Goal: Task Accomplishment & Management: Manage account settings

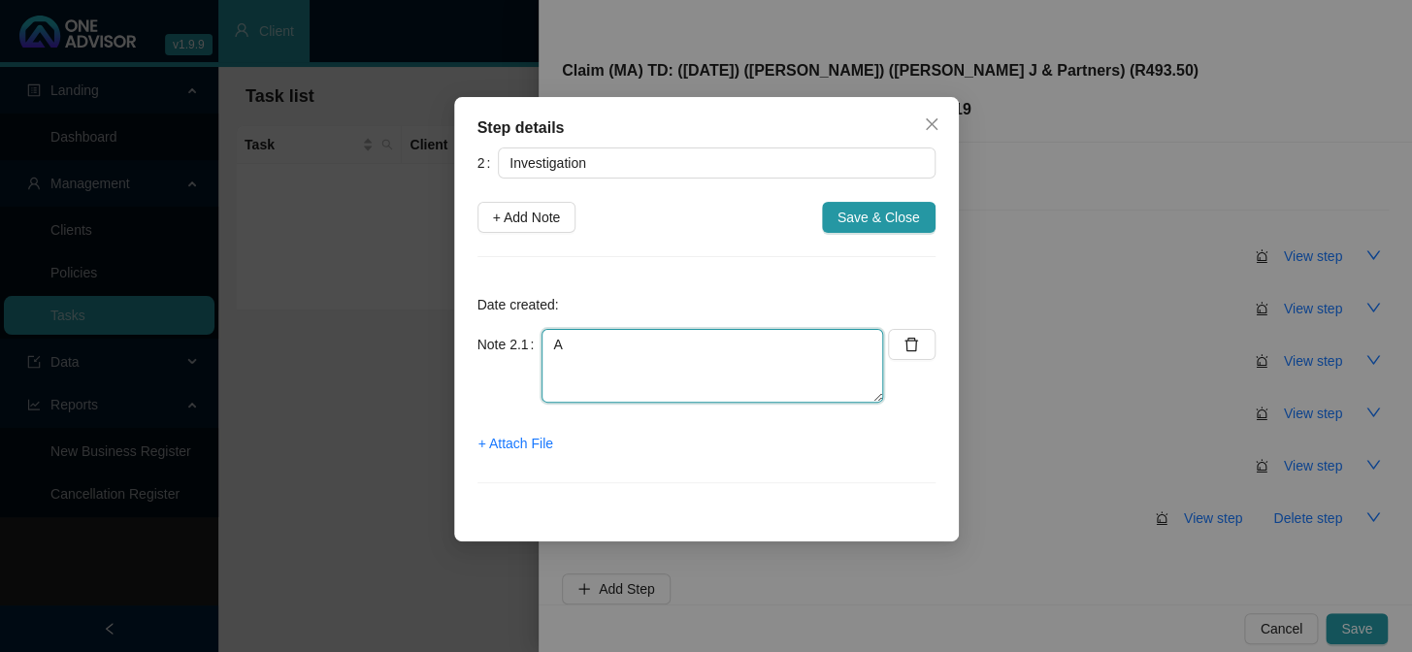
click at [623, 338] on textarea "A" at bounding box center [713, 366] width 342 height 74
click at [533, 449] on span "+ Attach File" at bounding box center [516, 443] width 75 height 21
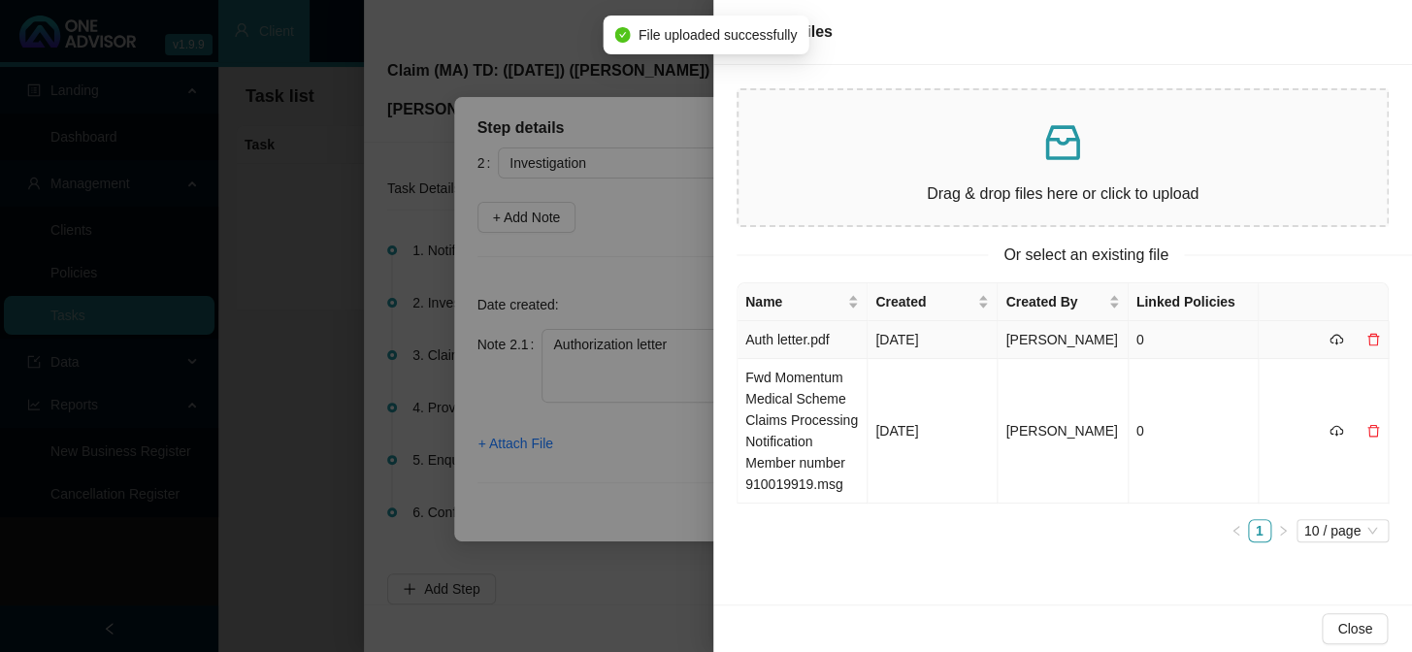
click at [763, 341] on td "Auth letter.pdf" at bounding box center [803, 340] width 130 height 38
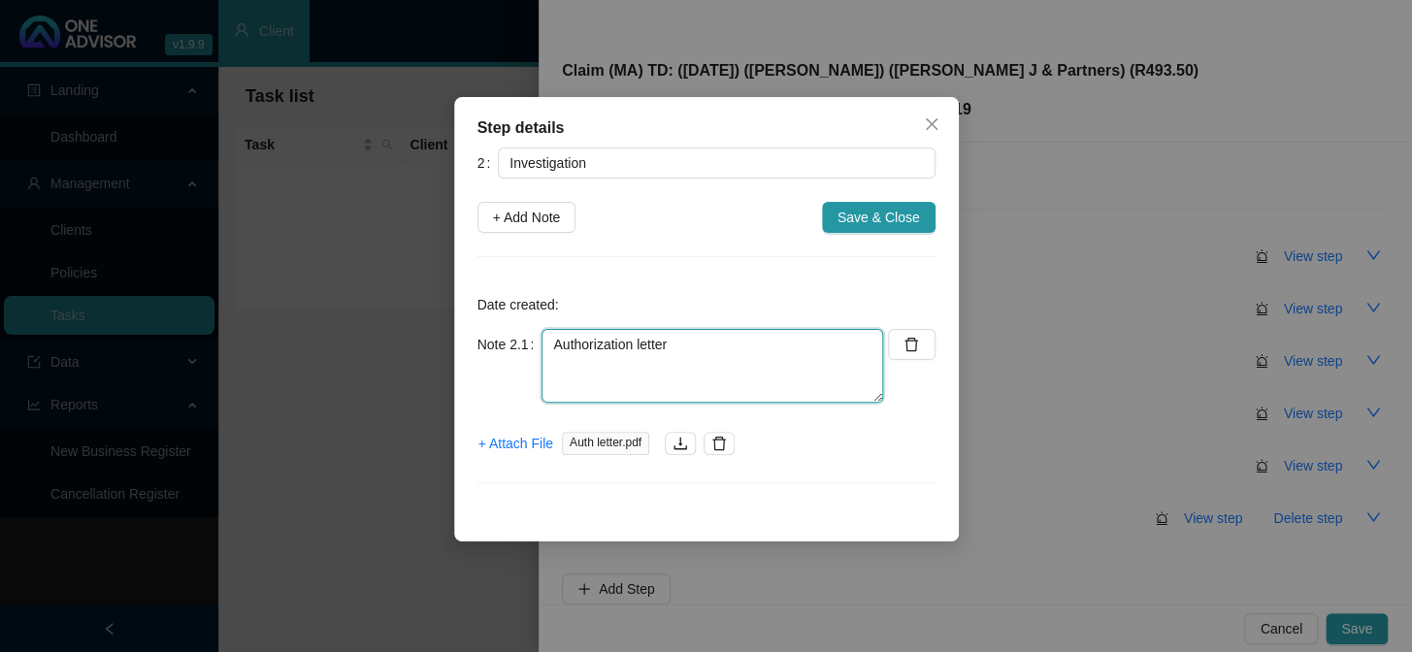
click at [701, 340] on textarea "Authorization letter" at bounding box center [713, 366] width 342 height 74
click at [822, 369] on textarea "Authorization letter [PERSON_NAME] was admitted from the [DATE] -" at bounding box center [713, 366] width 342 height 74
drag, startPoint x: 823, startPoint y: 365, endPoint x: 670, endPoint y: 374, distance: 153.6
click at [670, 374] on textarea "Authorization letter [PERSON_NAME] was admitted from the [DATE]" at bounding box center [713, 366] width 342 height 74
type textarea "Authorization letter [PERSON_NAME] was admitted into hospital"
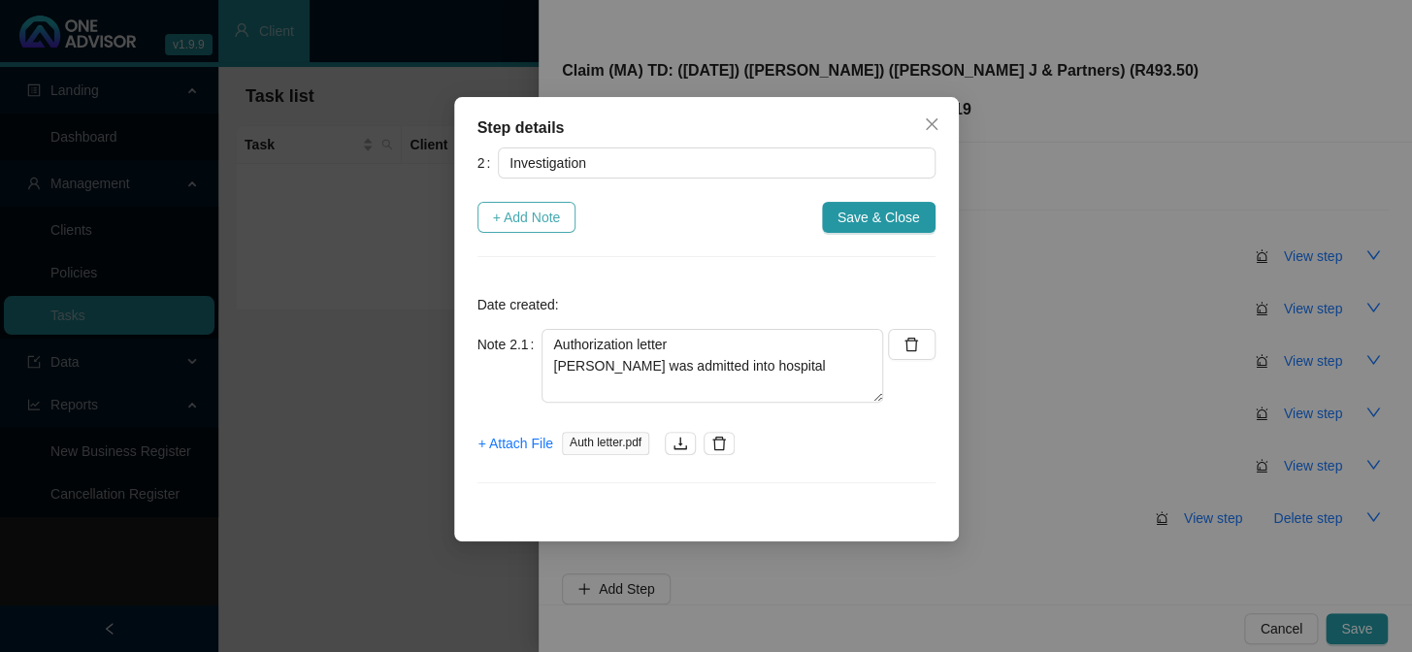
click at [556, 218] on span "+ Add Note" at bounding box center [527, 217] width 68 height 21
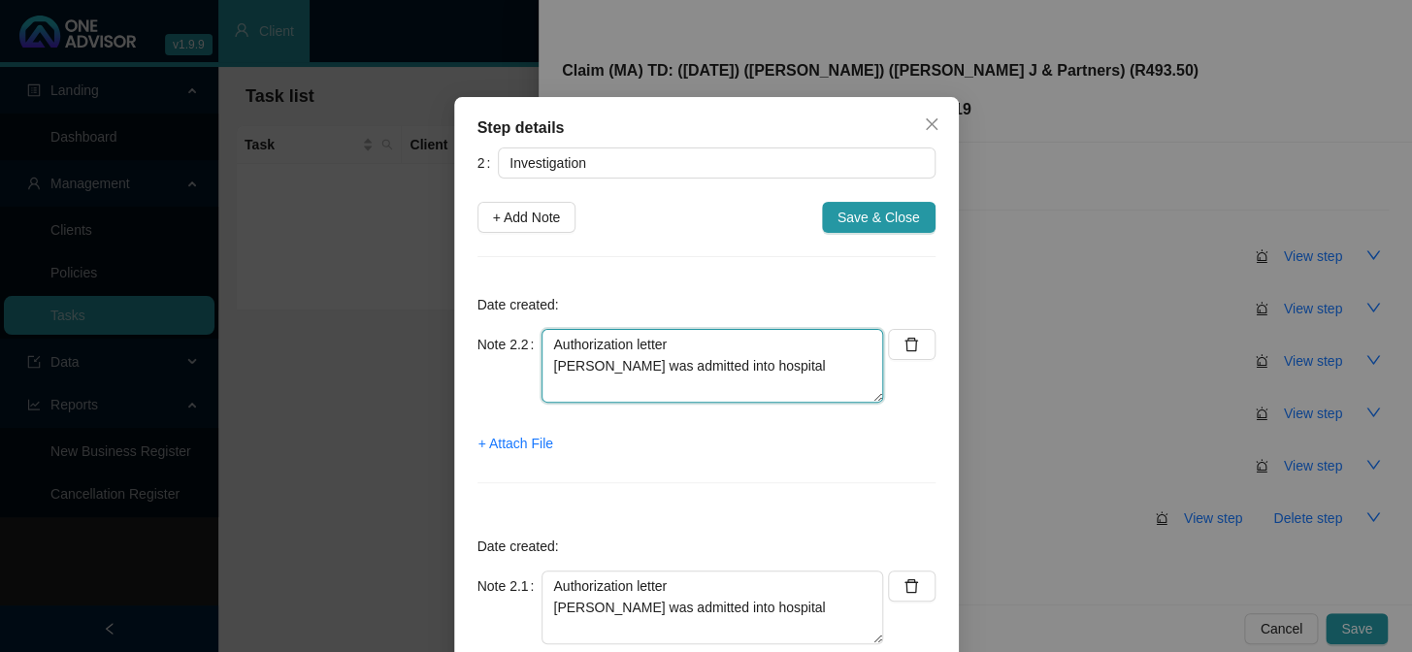
click at [641, 347] on textarea "Authorization letter [PERSON_NAME] was admitted into hospital" at bounding box center [713, 366] width 342 height 74
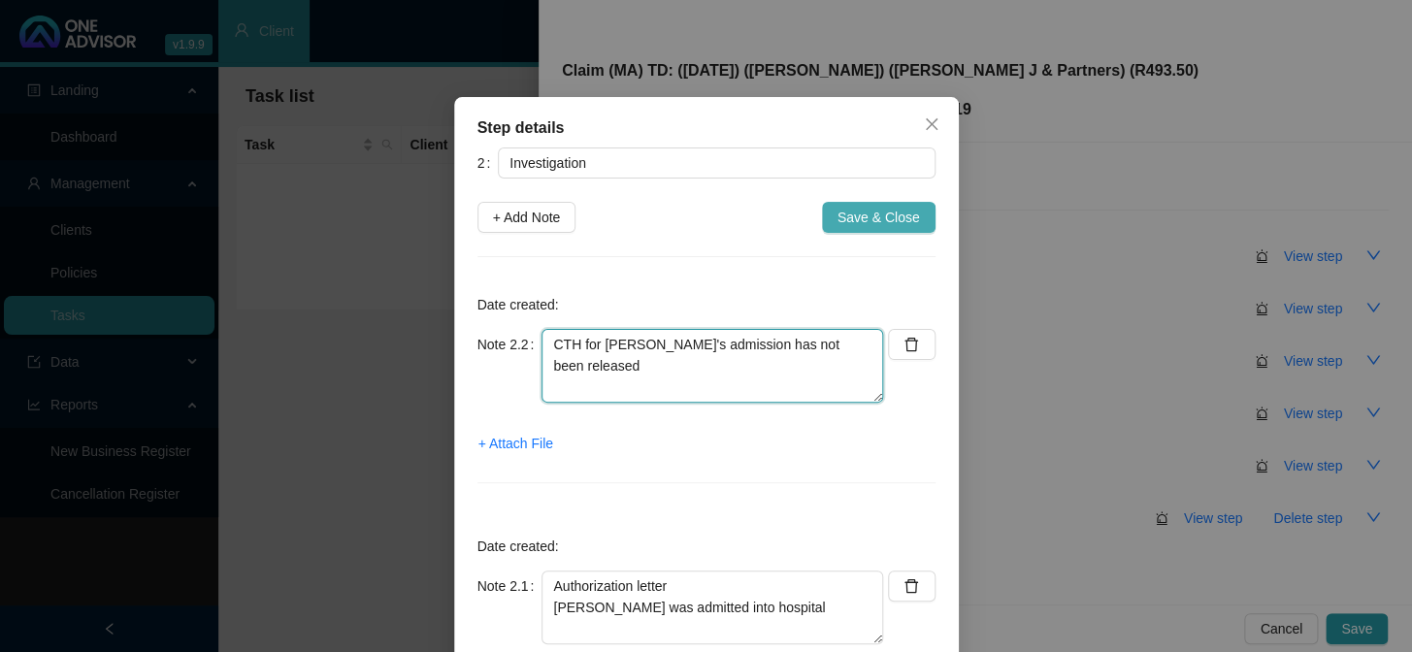
type textarea "CTH for [PERSON_NAME]'s admission has not been released"
click at [878, 217] on span "Save & Close" at bounding box center [879, 217] width 83 height 21
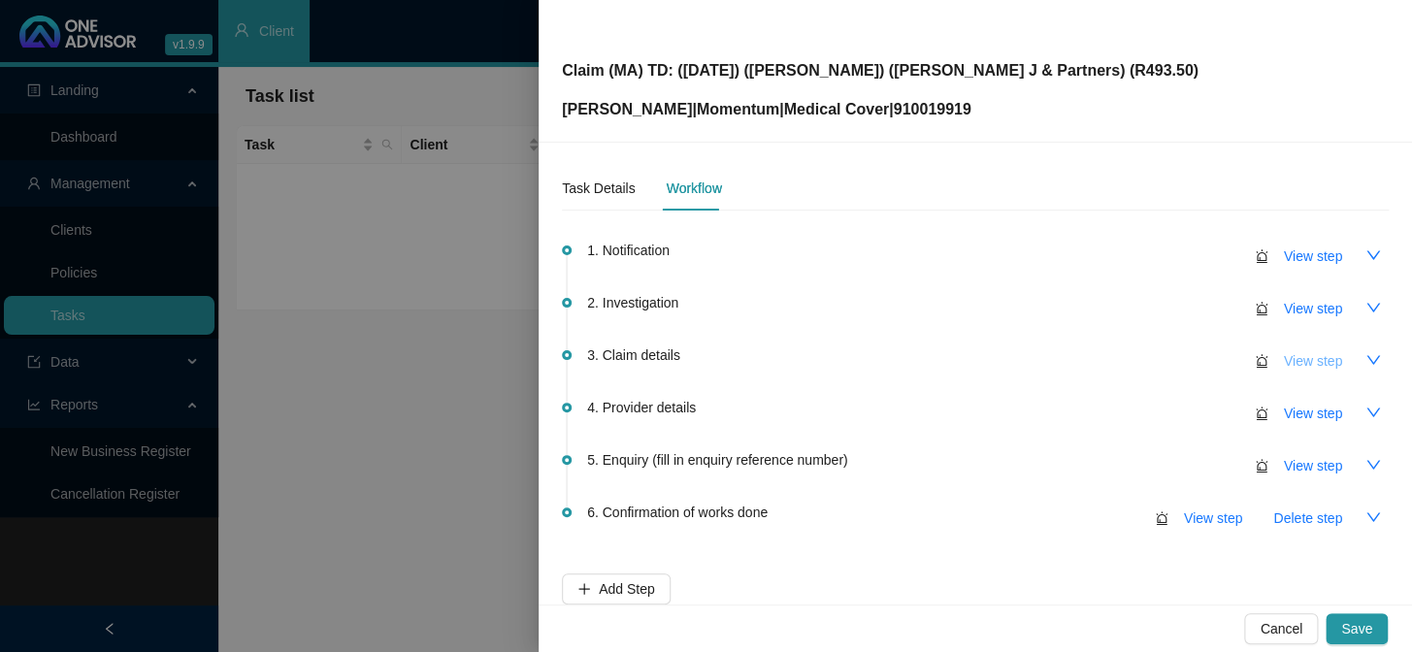
click at [1205, 359] on span "View step" at bounding box center [1313, 360] width 58 height 21
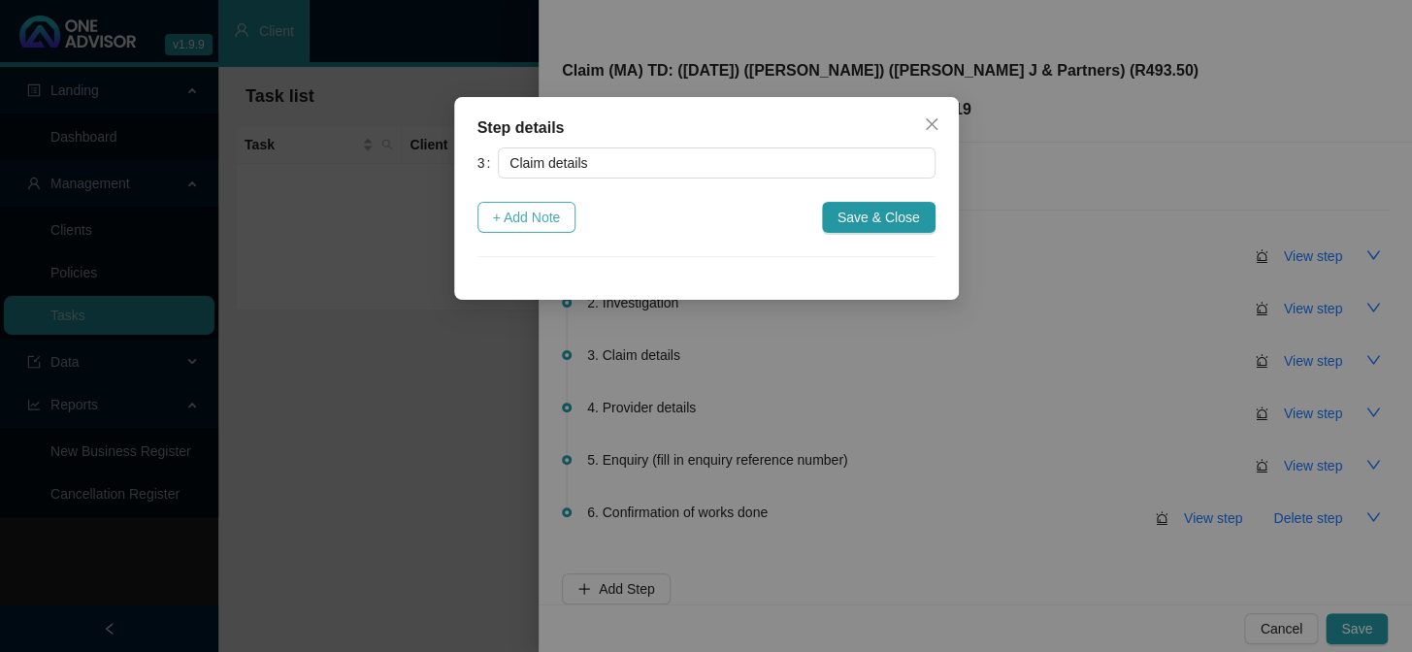
click at [543, 220] on span "+ Add Note" at bounding box center [527, 217] width 68 height 21
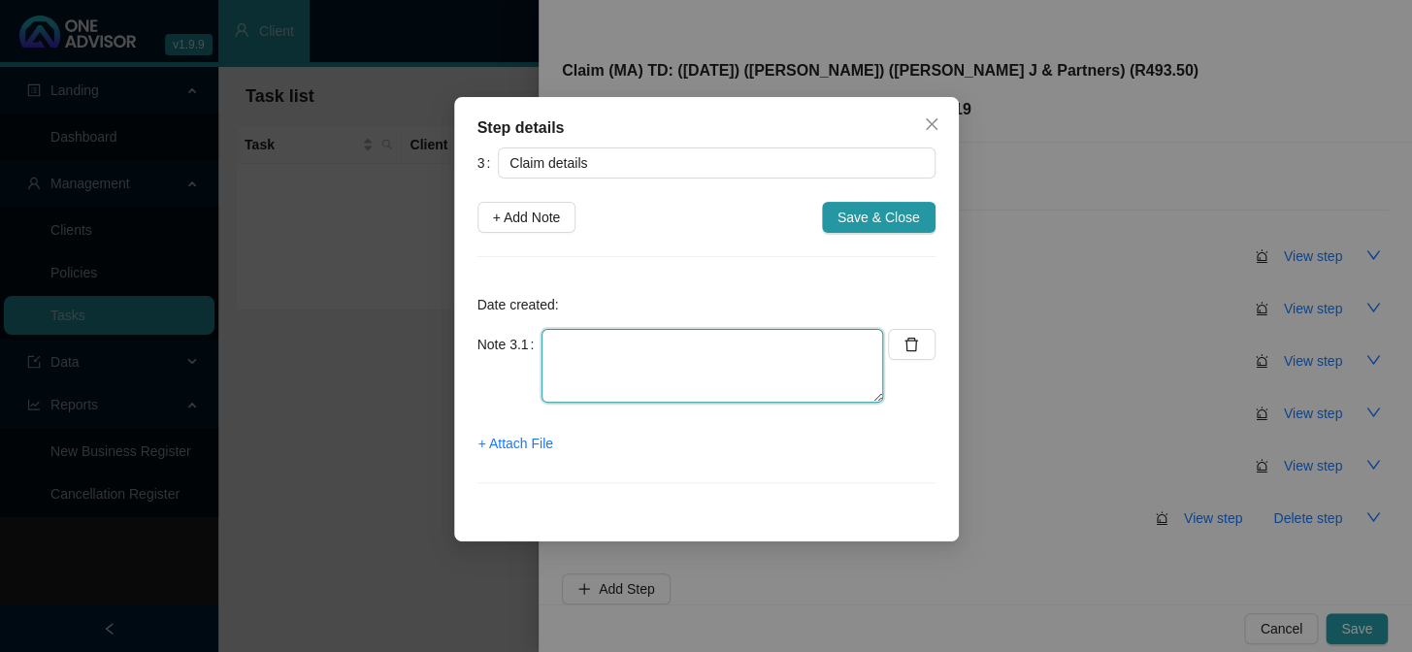
click at [618, 342] on textarea at bounding box center [713, 366] width 342 height 74
click at [623, 340] on textarea "Claimed: Paid: Shortfall:" at bounding box center [713, 366] width 342 height 74
click at [624, 360] on textarea "Claimed: R493.50 Paid: Shortfall:" at bounding box center [713, 366] width 342 height 74
click at [656, 394] on textarea "Claimed: R493.50 Paid: R0.00 Shortfall:" at bounding box center [713, 366] width 342 height 74
click at [718, 352] on textarea "Claimed: R493.50 Paid: R0.00 Shortfall: R493.50" at bounding box center [713, 366] width 342 height 74
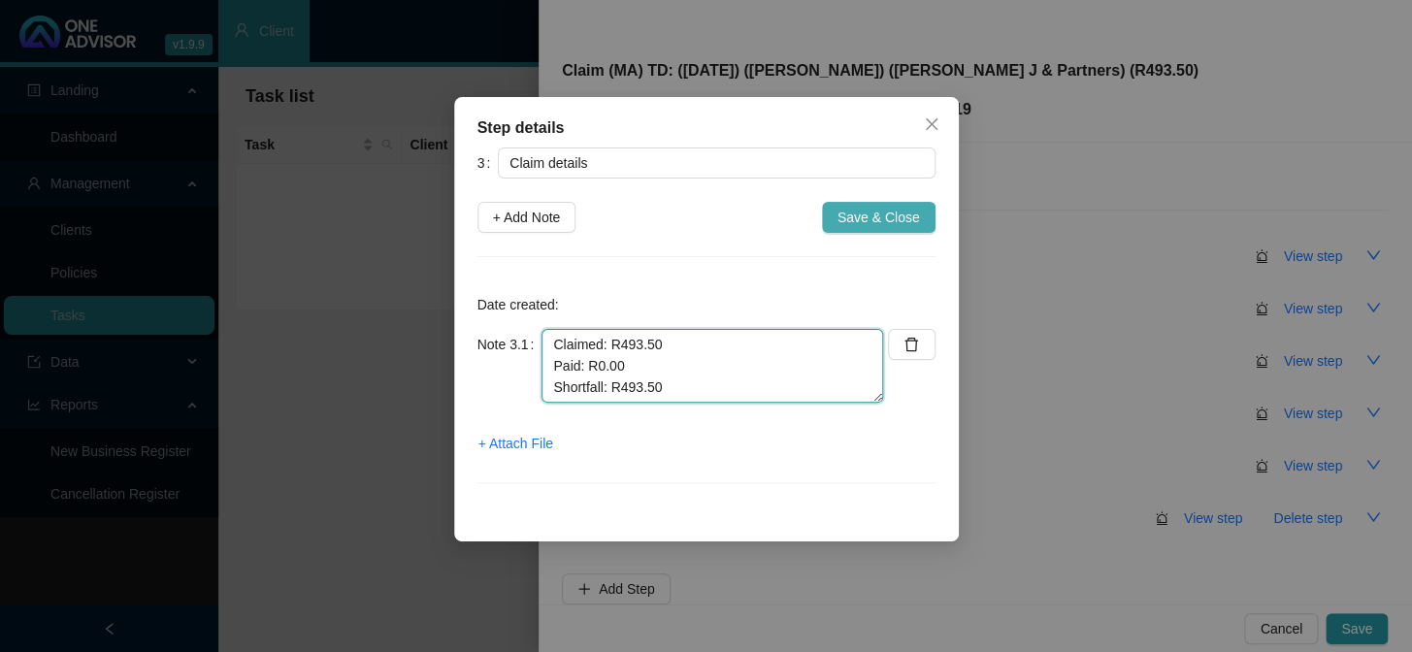
type textarea "Claimed: R493.50 Paid: R0.00 Shortfall: R493.50"
click at [883, 222] on span "Save & Close" at bounding box center [879, 217] width 83 height 21
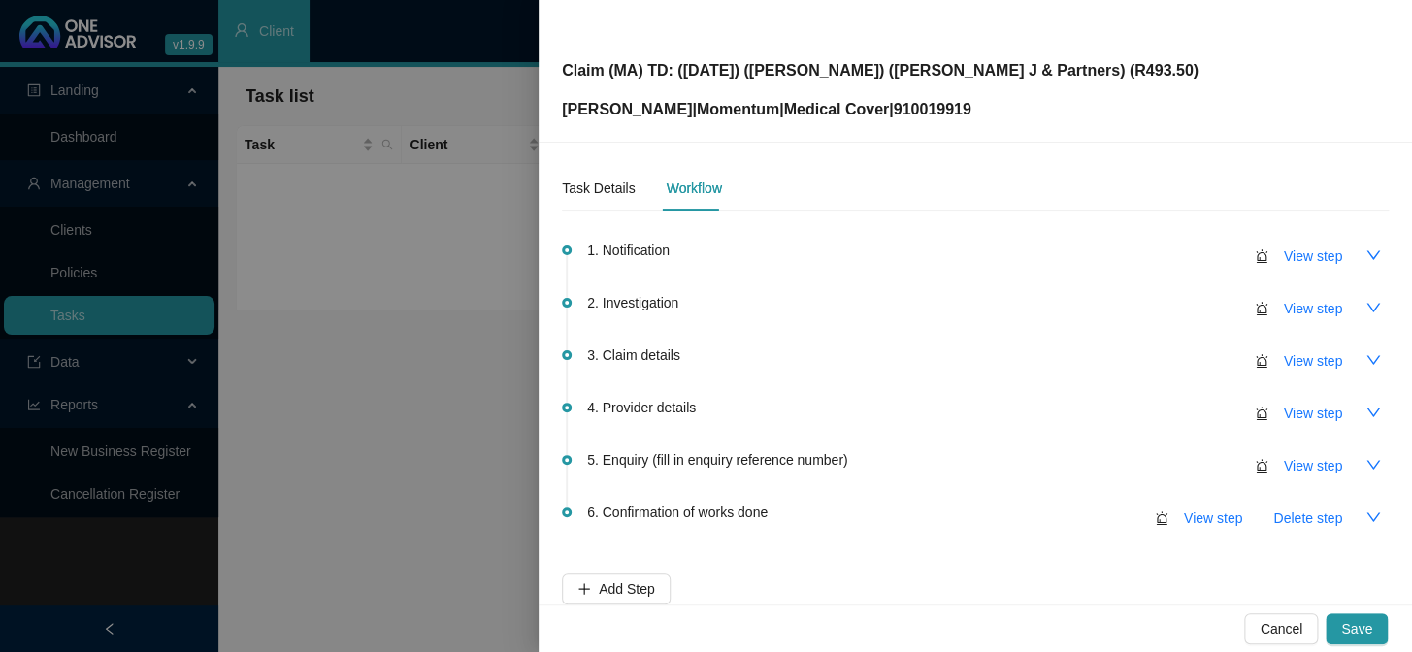
click at [683, 408] on span "4. Provider details" at bounding box center [641, 407] width 109 height 21
click at [1205, 410] on span "View step" at bounding box center [1313, 413] width 58 height 21
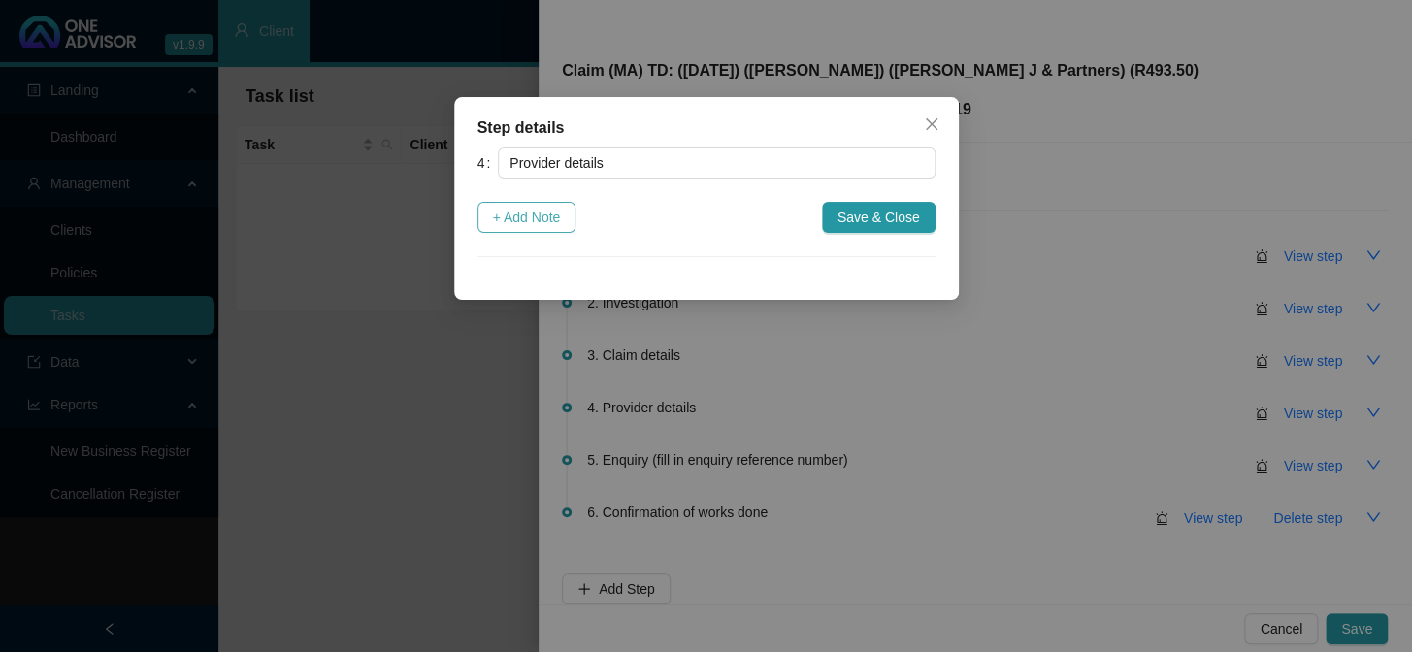
click at [533, 220] on span "+ Add Note" at bounding box center [527, 217] width 68 height 21
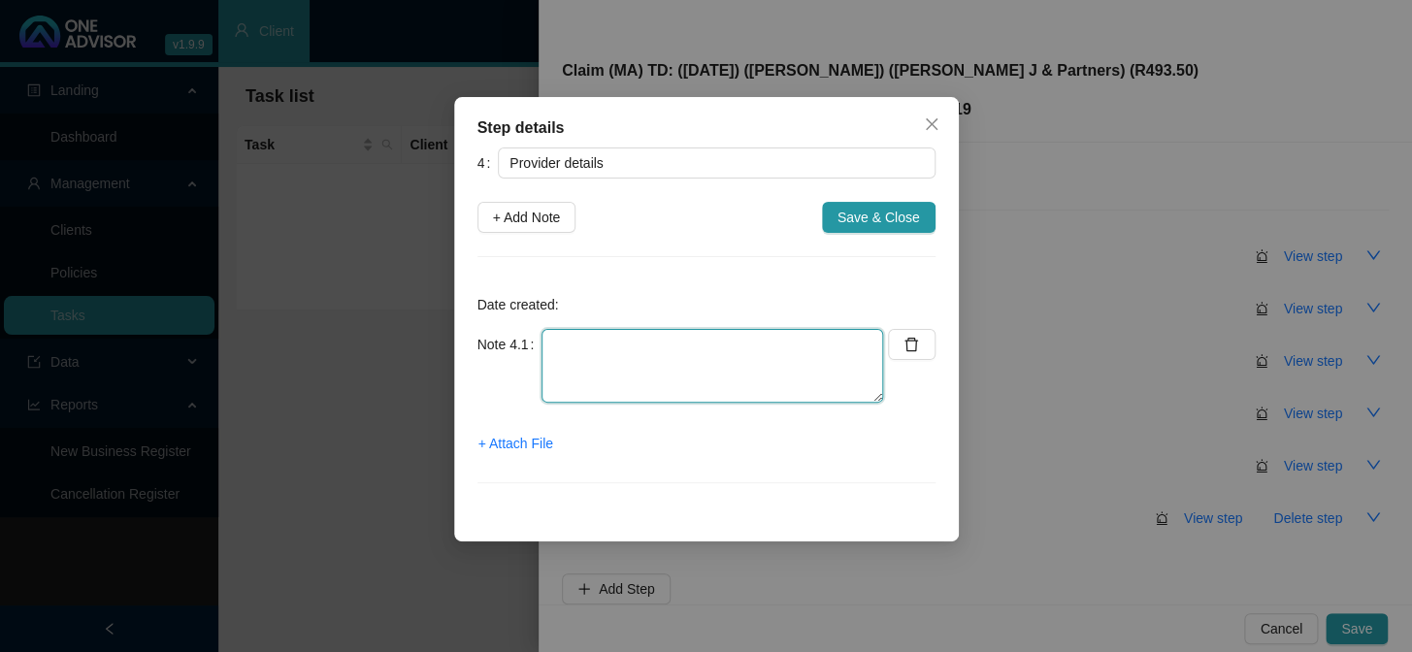
click at [683, 331] on textarea at bounding box center [713, 366] width 342 height 74
click at [613, 340] on textarea "Practice Number: 113433" at bounding box center [713, 366] width 342 height 74
type textarea "Practice number: 113433"
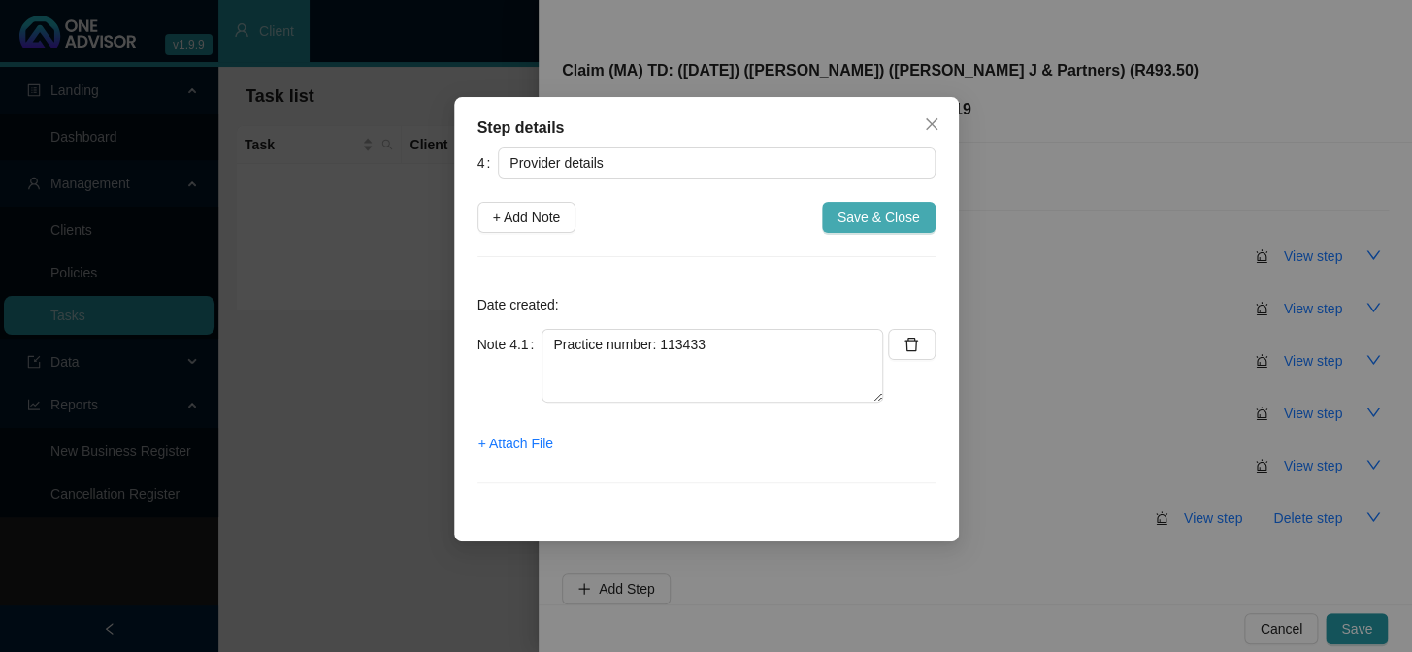
click at [858, 217] on span "Save & Close" at bounding box center [879, 217] width 83 height 21
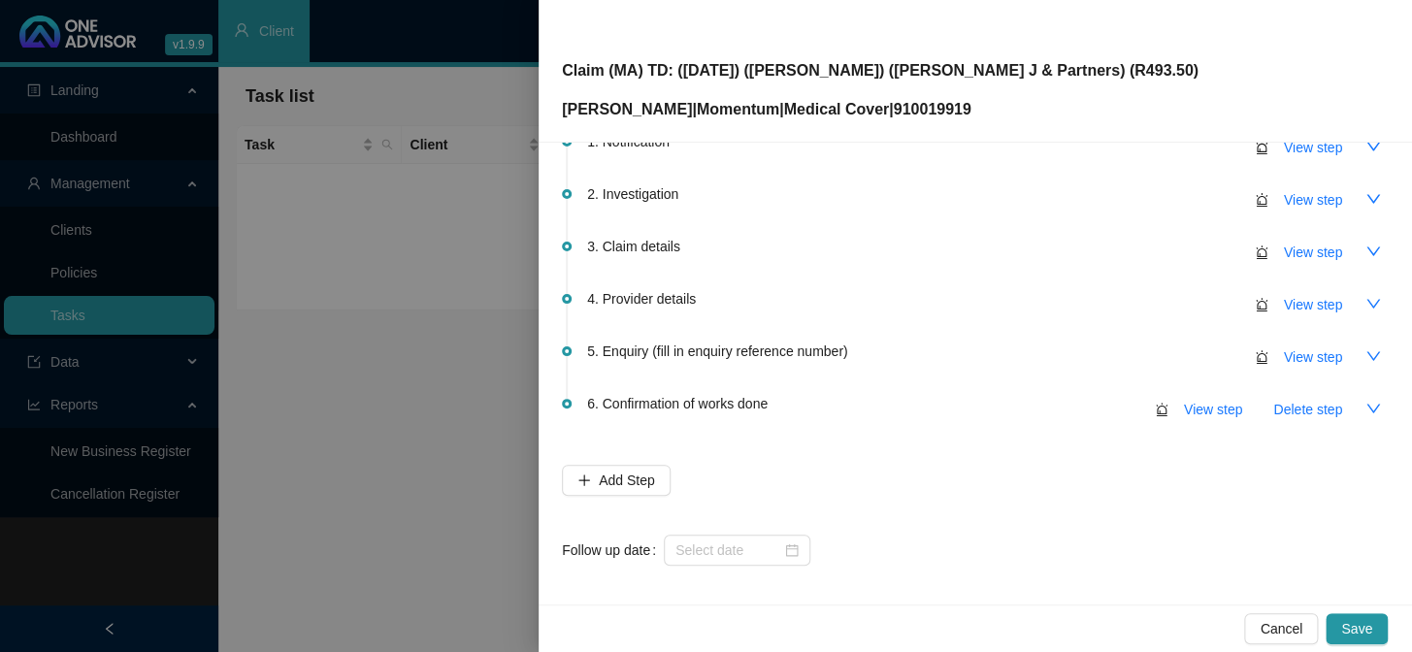
scroll to position [115, 0]
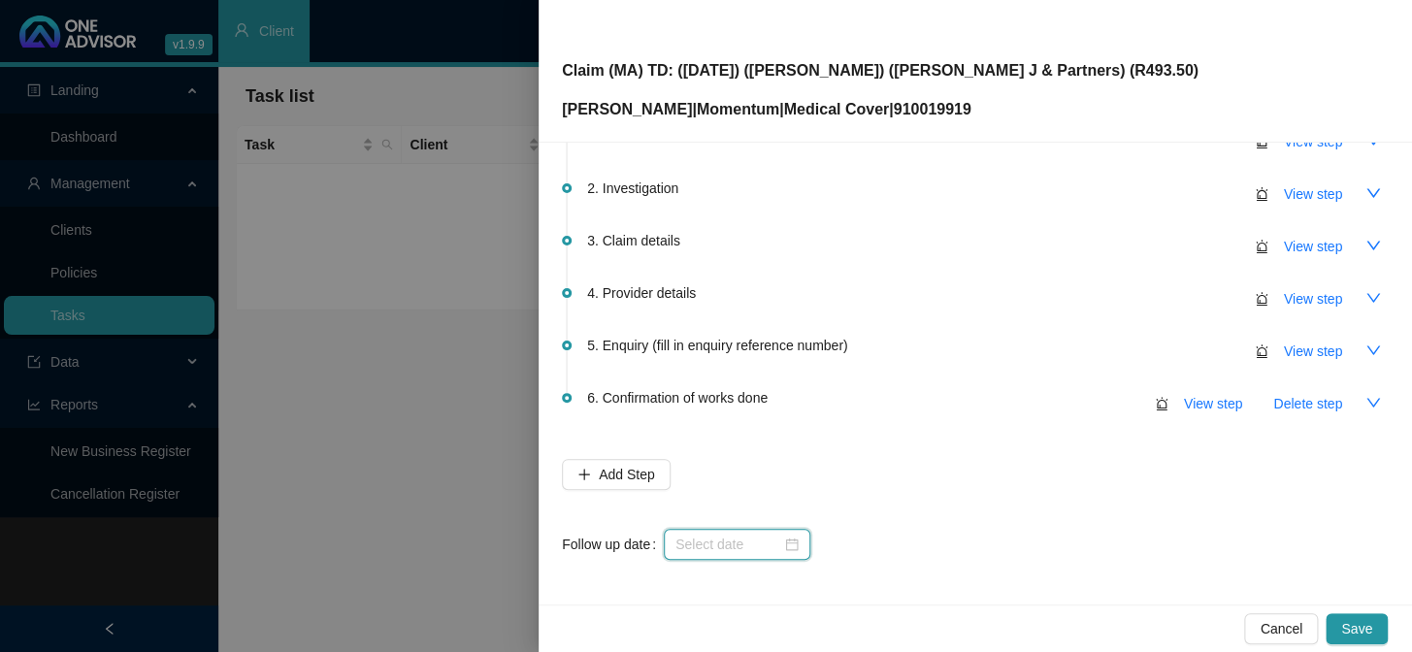
click at [743, 534] on input at bounding box center [729, 544] width 106 height 21
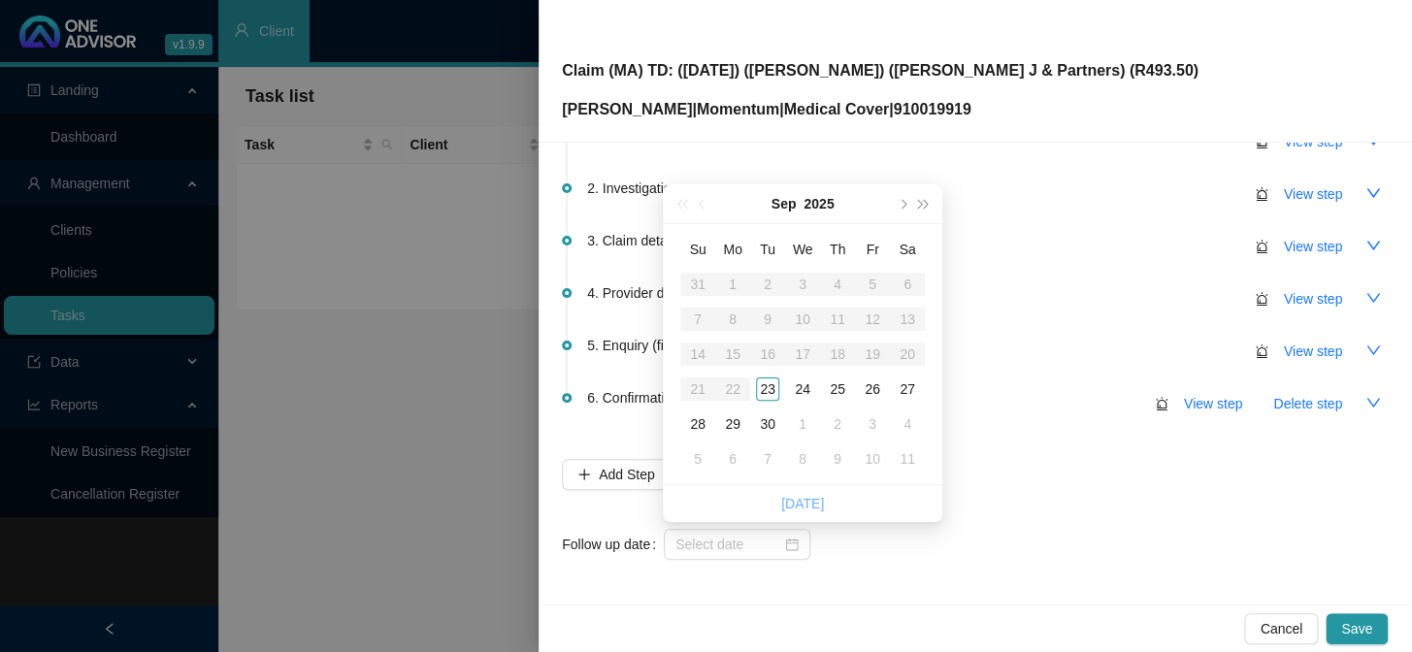
click at [786, 503] on link "[DATE]" at bounding box center [802, 504] width 43 height 16
type input "[DATE]"
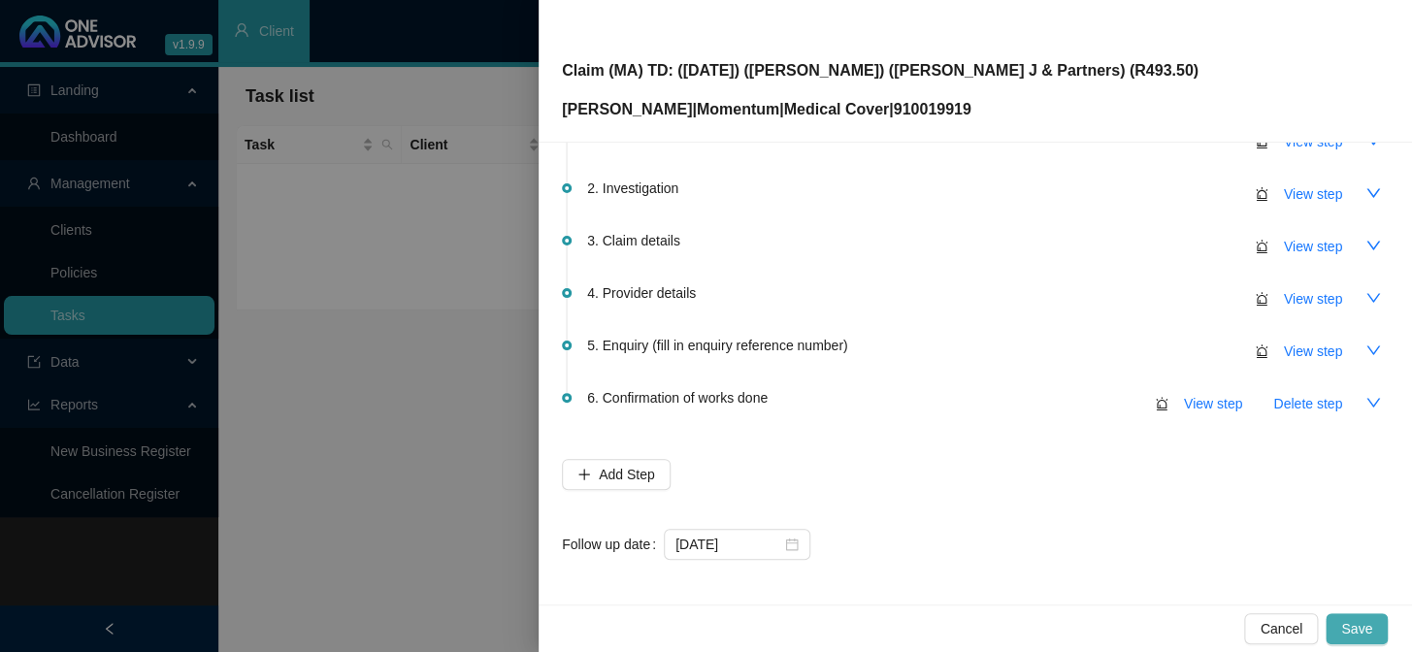
click at [1205, 535] on span "Save" at bounding box center [1356, 628] width 31 height 21
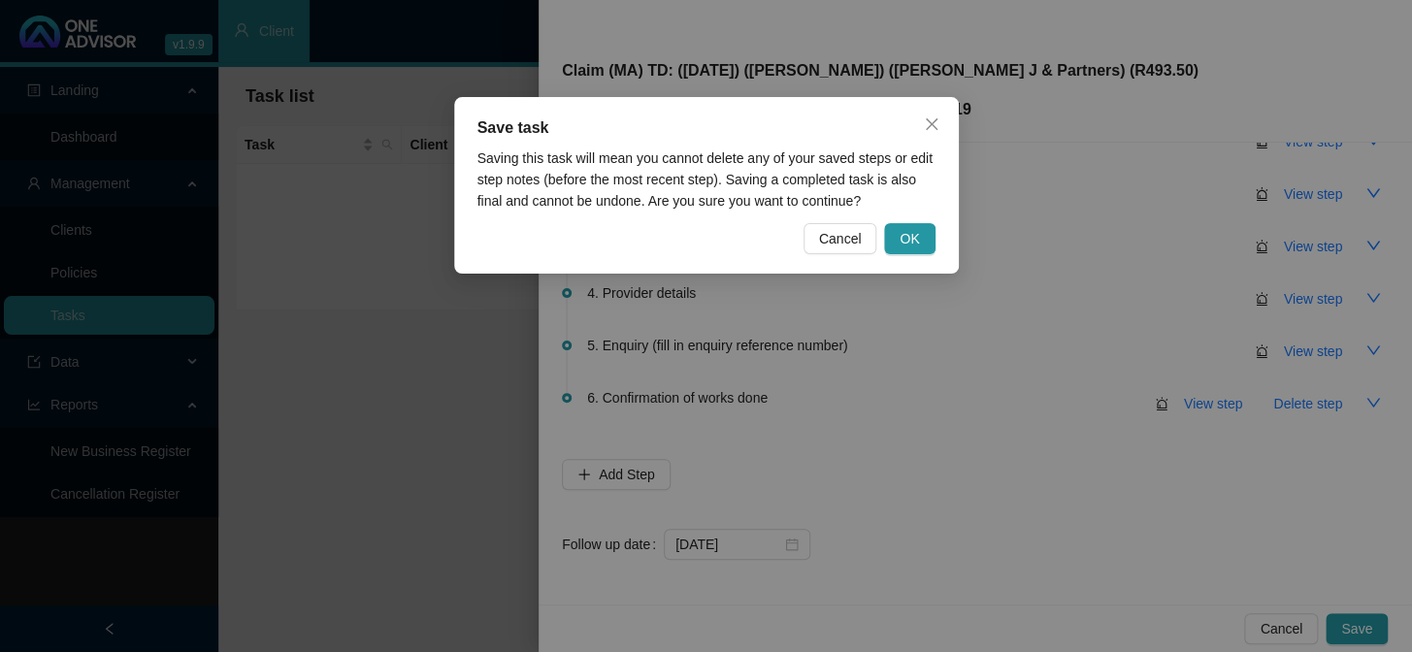
click at [902, 213] on div "Save task Saving this task will mean you cannot delete any of your saved steps …" at bounding box center [706, 185] width 505 height 177
click at [919, 239] on span "OK" at bounding box center [909, 238] width 19 height 21
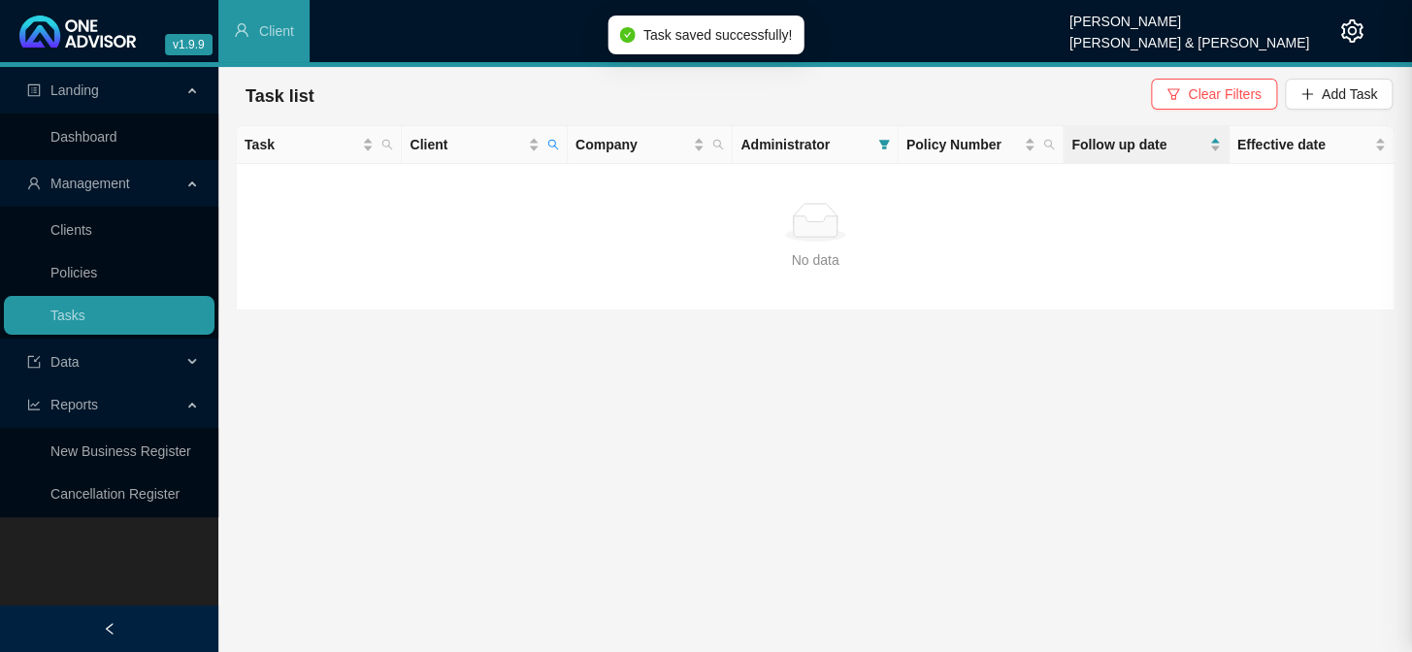
scroll to position [0, 0]
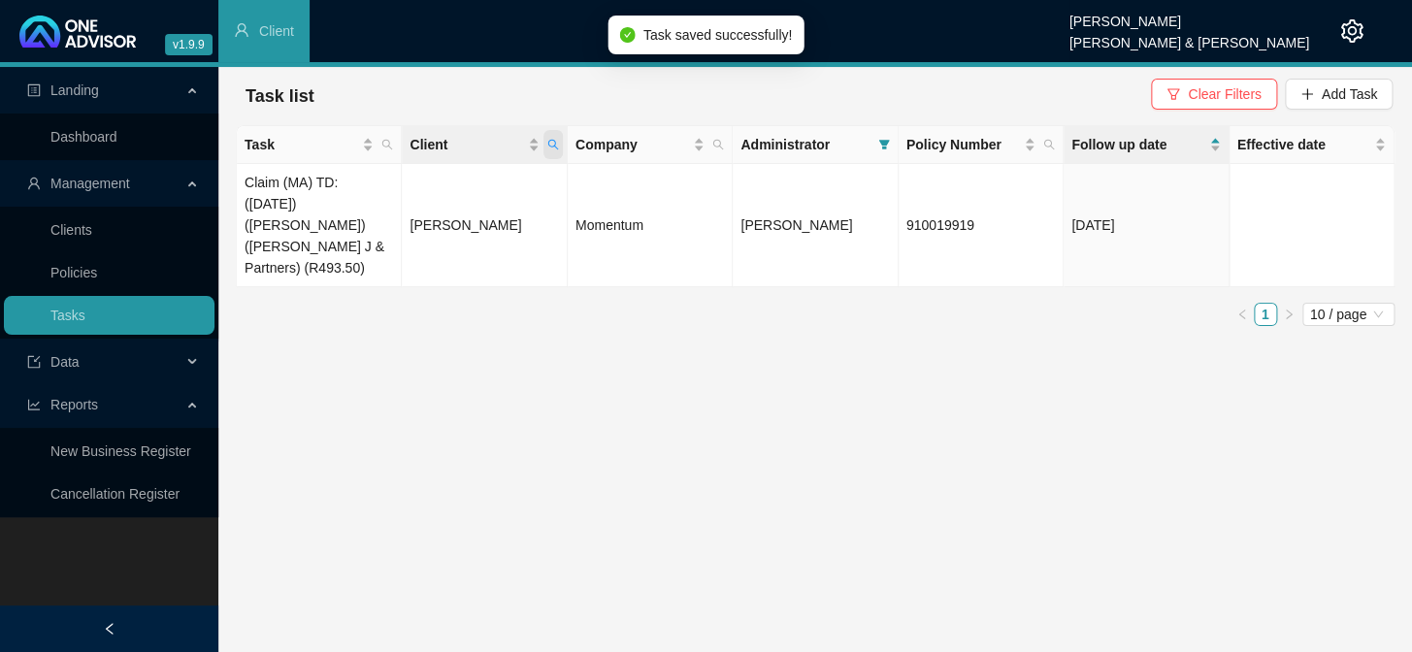
click at [556, 147] on icon "search" at bounding box center [553, 145] width 12 height 12
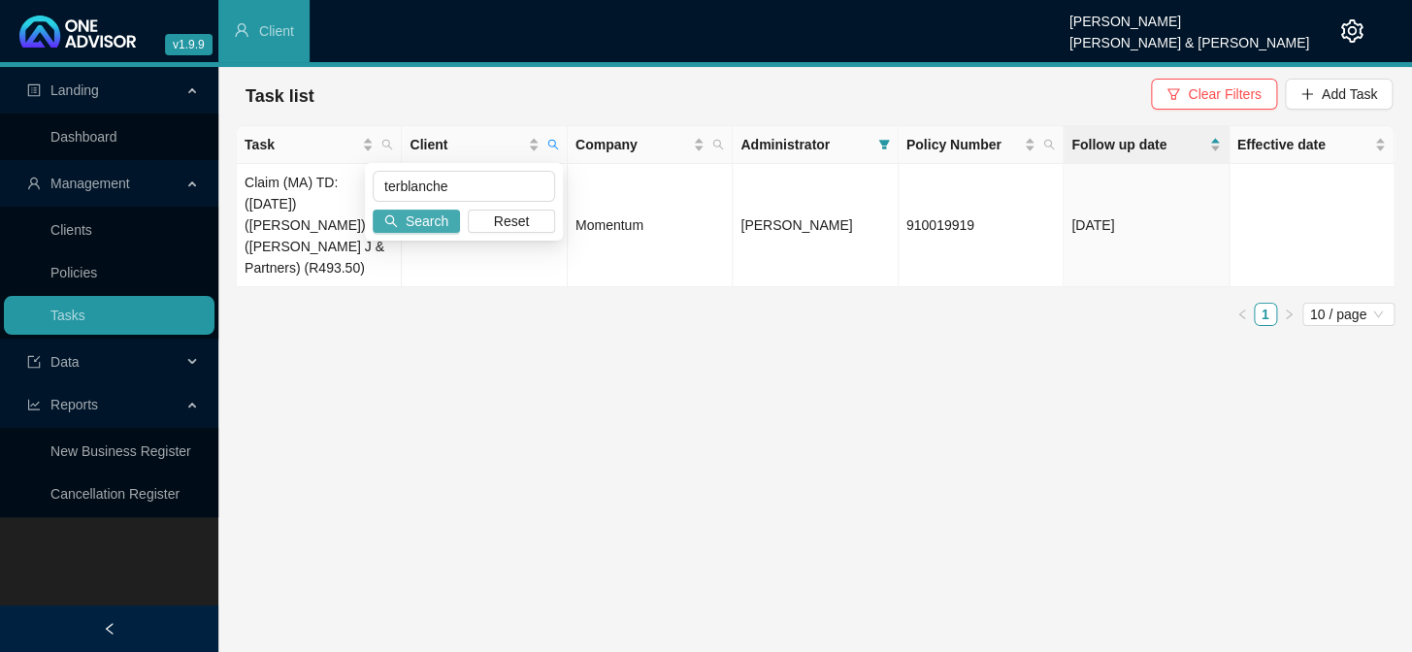
click at [416, 224] on span "Search" at bounding box center [427, 221] width 43 height 21
click at [1205, 91] on span "Add Task" at bounding box center [1349, 93] width 55 height 21
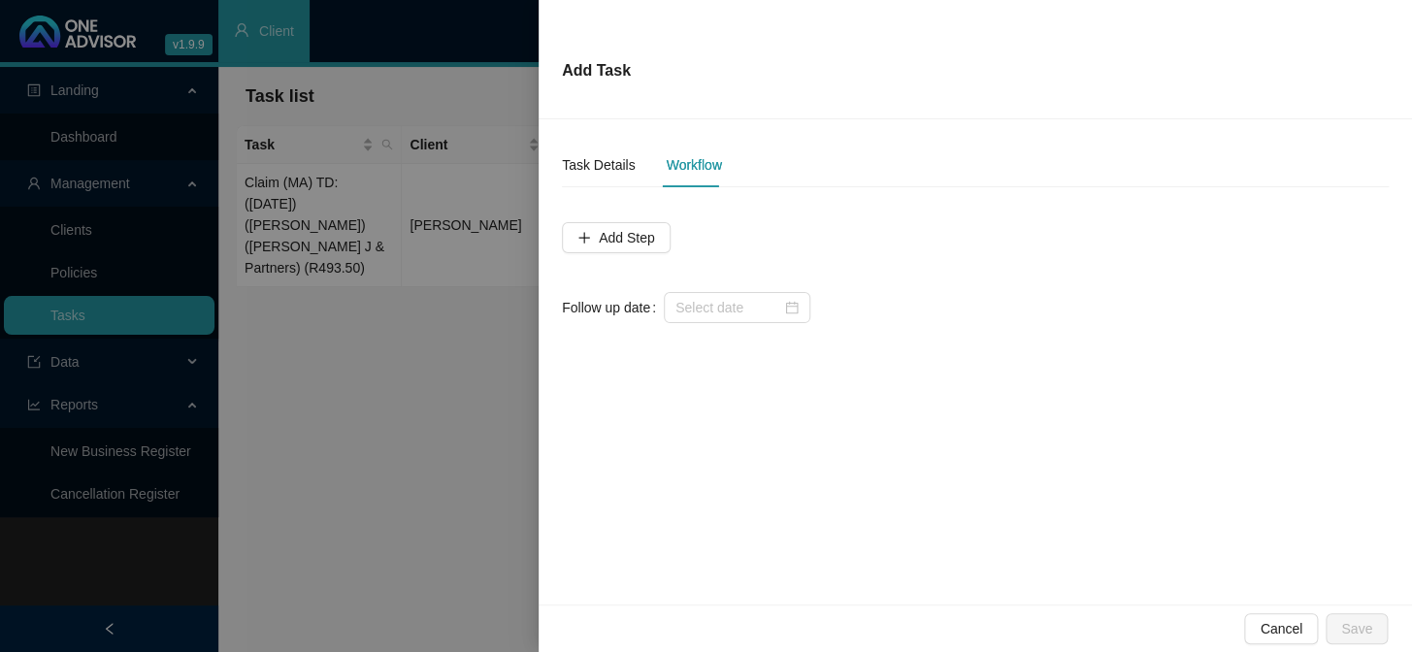
click at [369, 369] on div at bounding box center [706, 326] width 1412 height 652
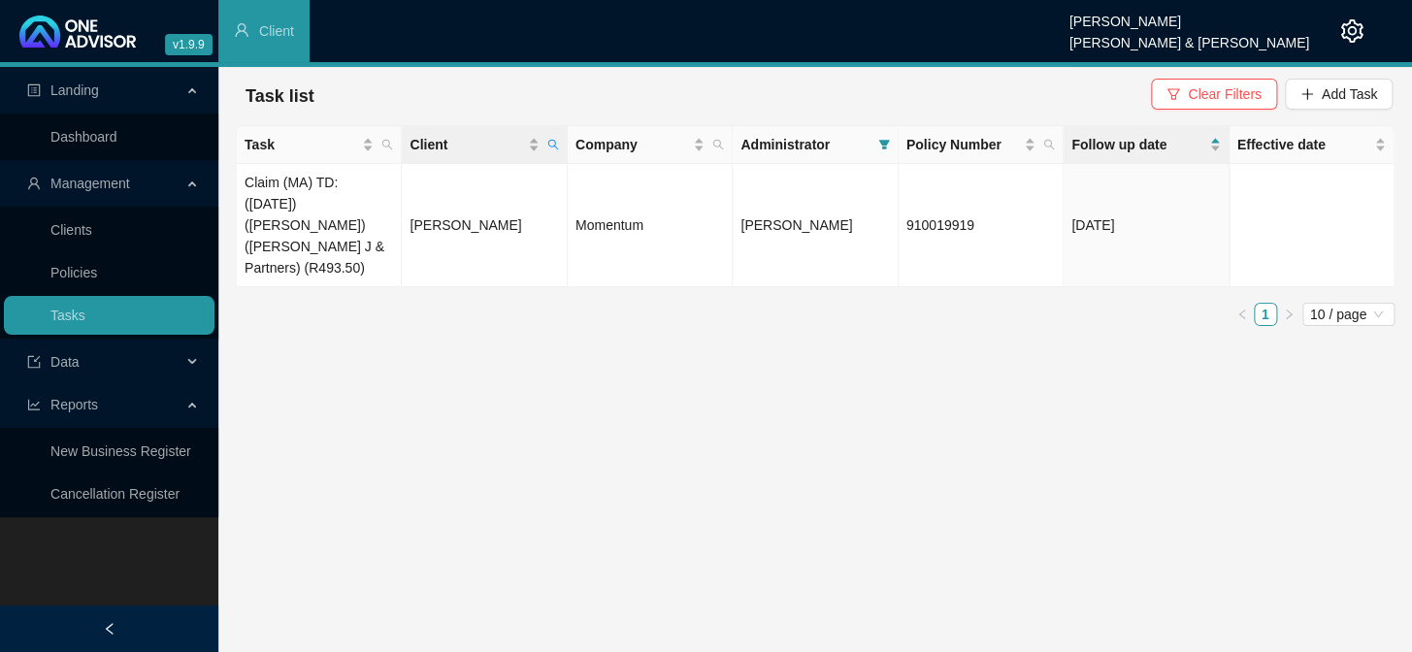
click at [563, 149] on th "Client" at bounding box center [484, 145] width 165 height 38
click at [555, 139] on icon "search" at bounding box center [553, 145] width 12 height 12
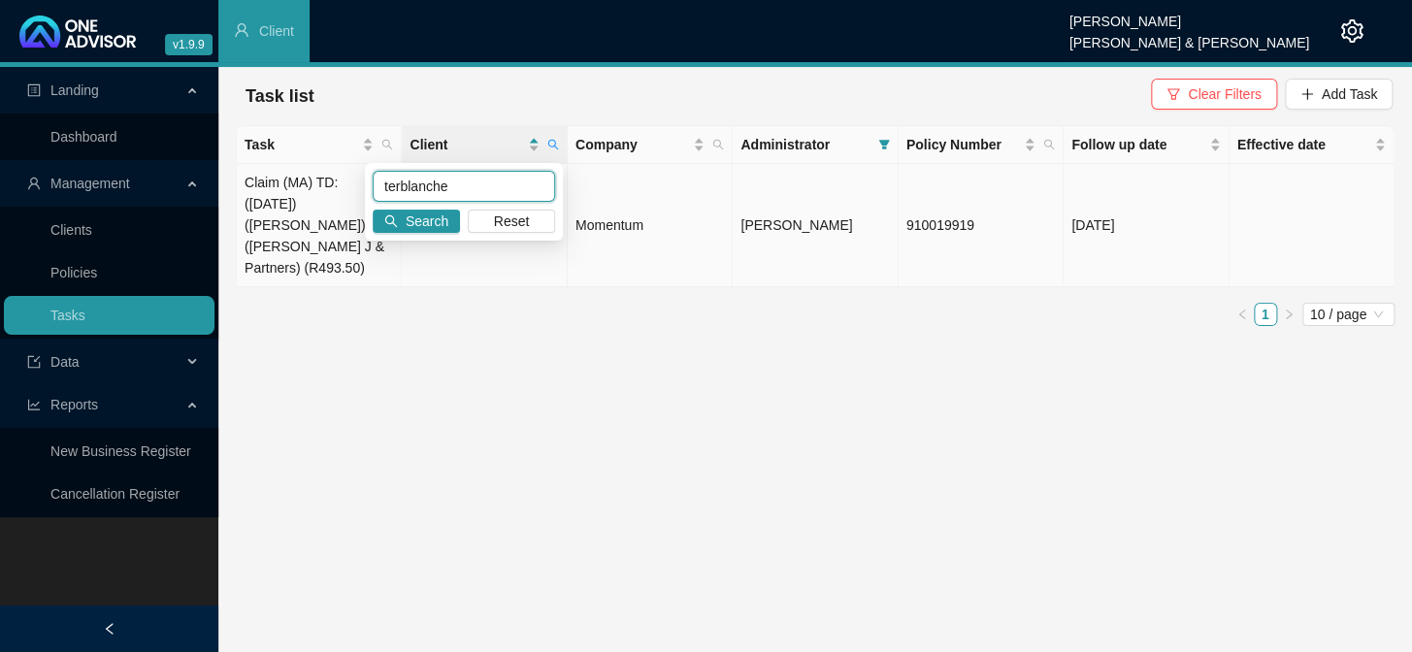
drag, startPoint x: 448, startPoint y: 187, endPoint x: 340, endPoint y: 187, distance: 108.7
click at [340, 187] on body "v1.9.9 [PERSON_NAME] [PERSON_NAME] & [PERSON_NAME] Client Landing Dashboard Man…" at bounding box center [706, 326] width 1412 height 652
type input "feyt"
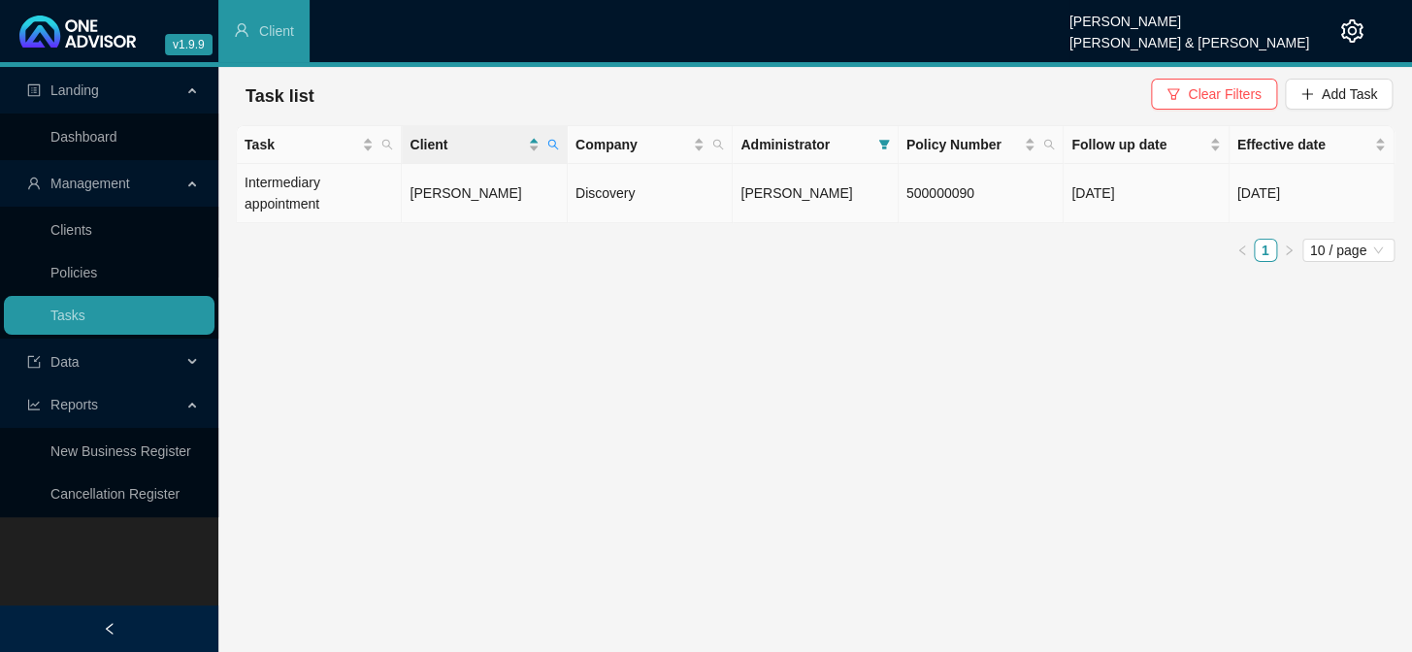
click at [447, 186] on td "[PERSON_NAME]" at bounding box center [484, 193] width 165 height 59
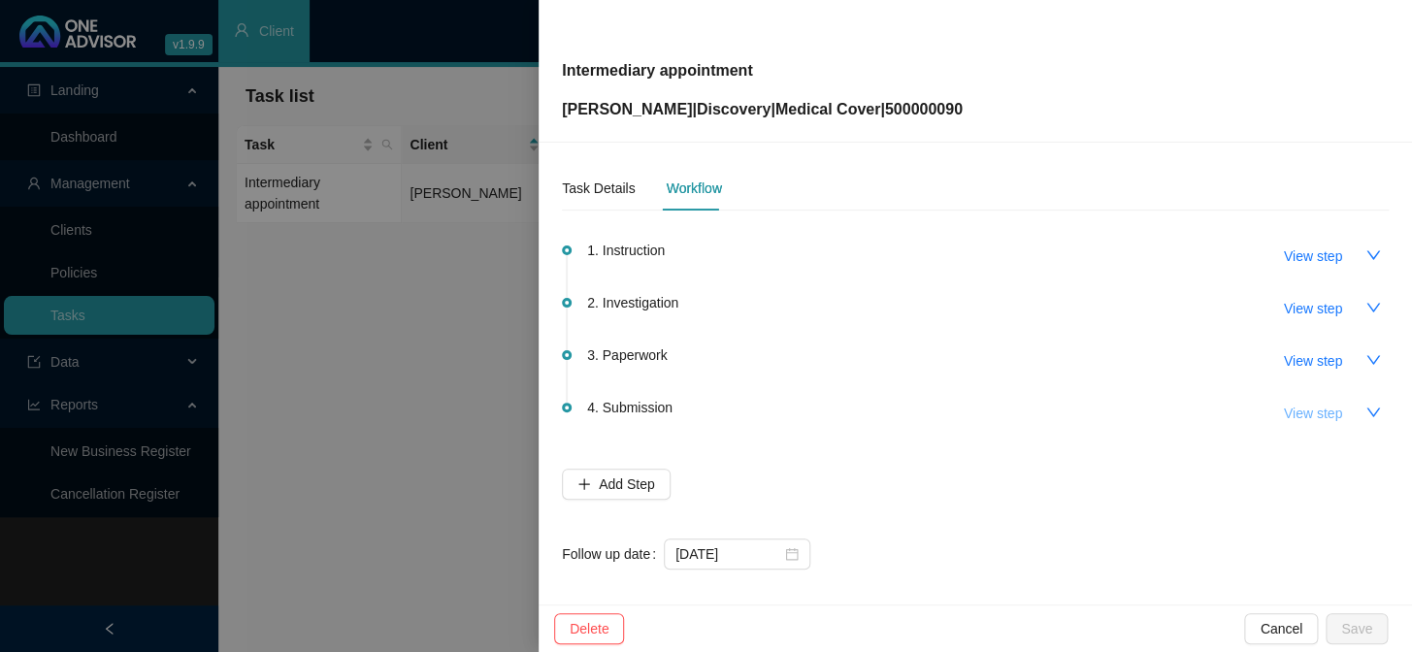
click at [1205, 412] on span "View step" at bounding box center [1313, 413] width 58 height 21
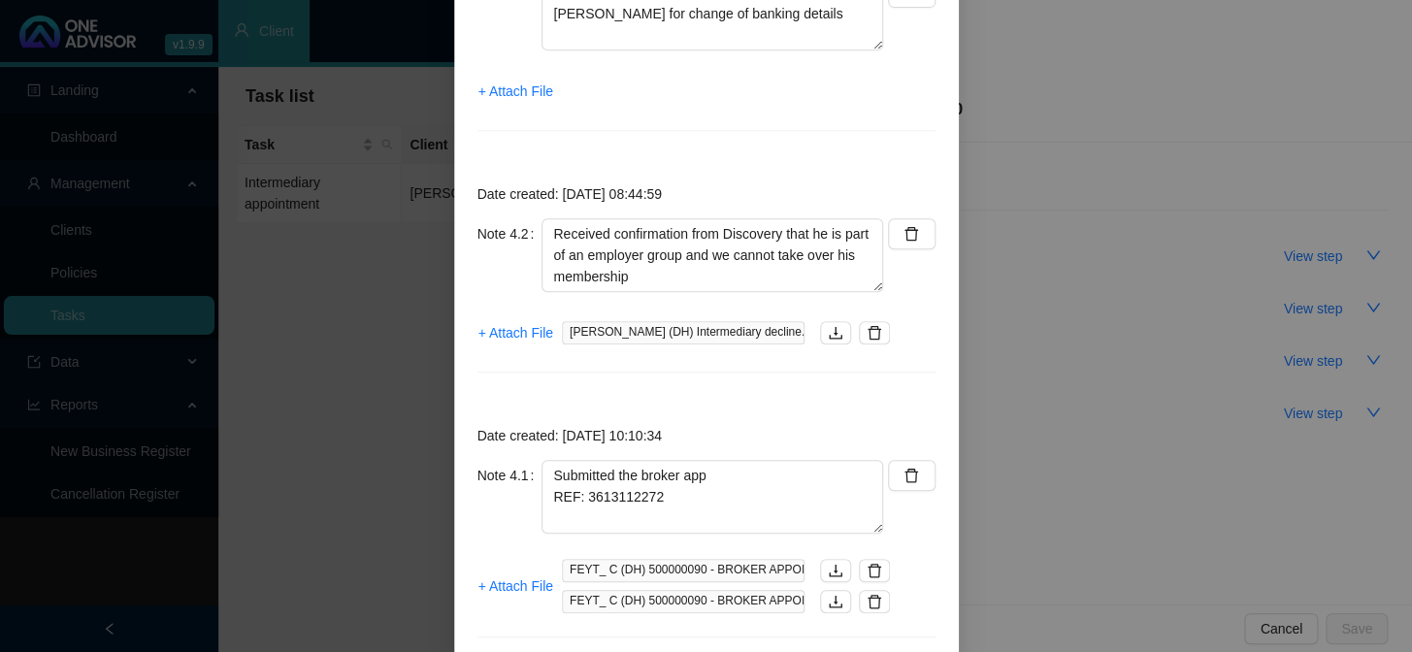
scroll to position [417, 0]
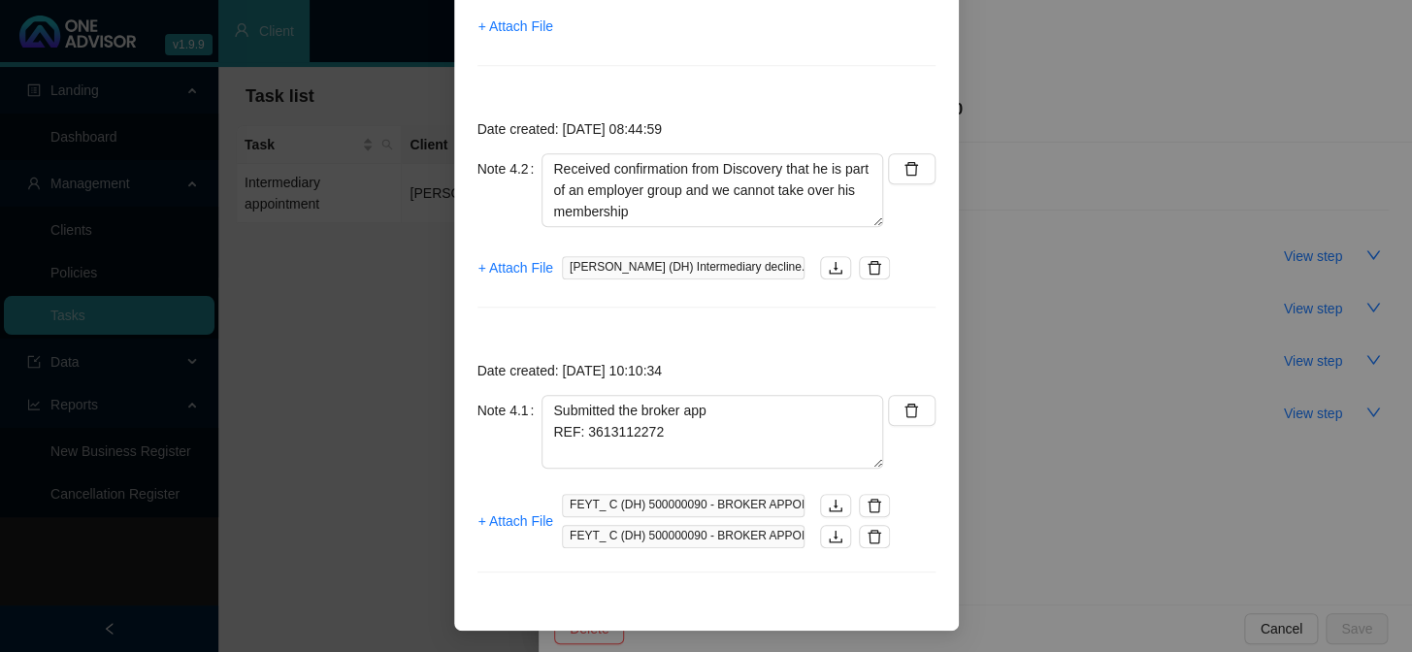
click at [1027, 427] on div "Step details 4 Submission + Add Note Save & Close Date created: [DATE] 13:47:46…" at bounding box center [706, 326] width 1412 height 652
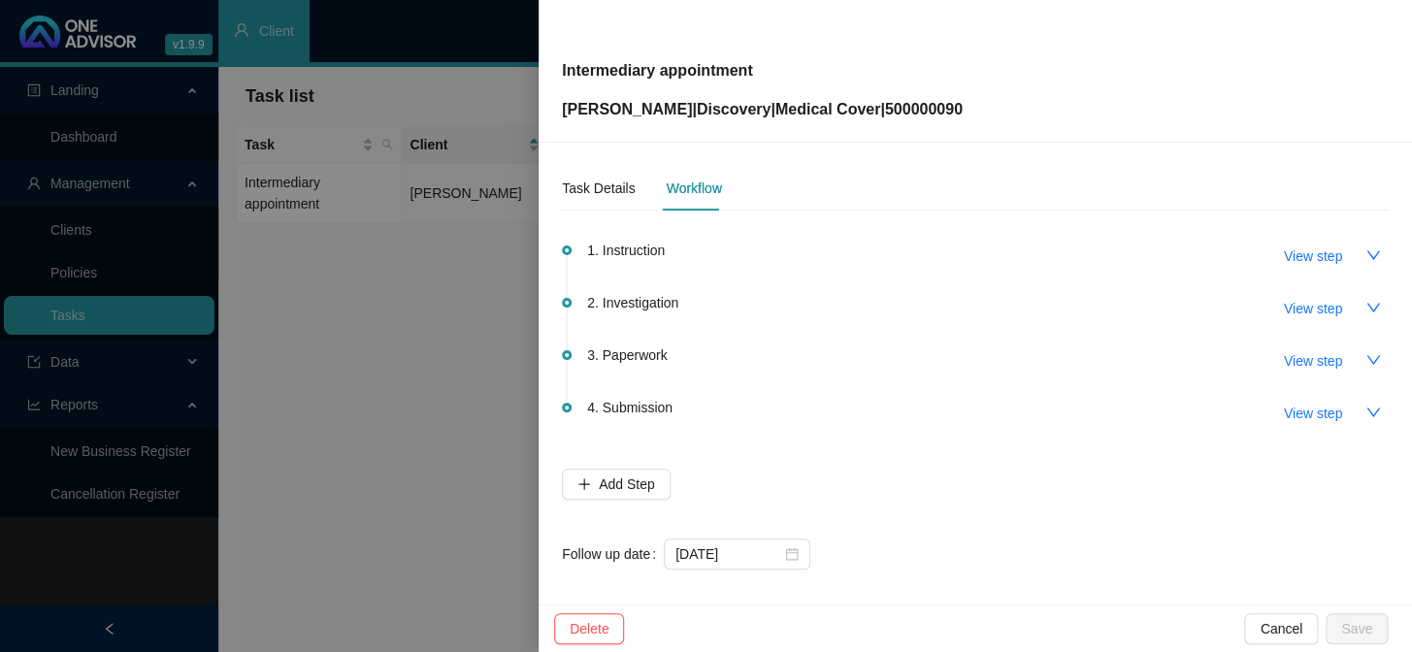
scroll to position [320, 0]
click at [1205, 413] on span "View step" at bounding box center [1313, 413] width 58 height 21
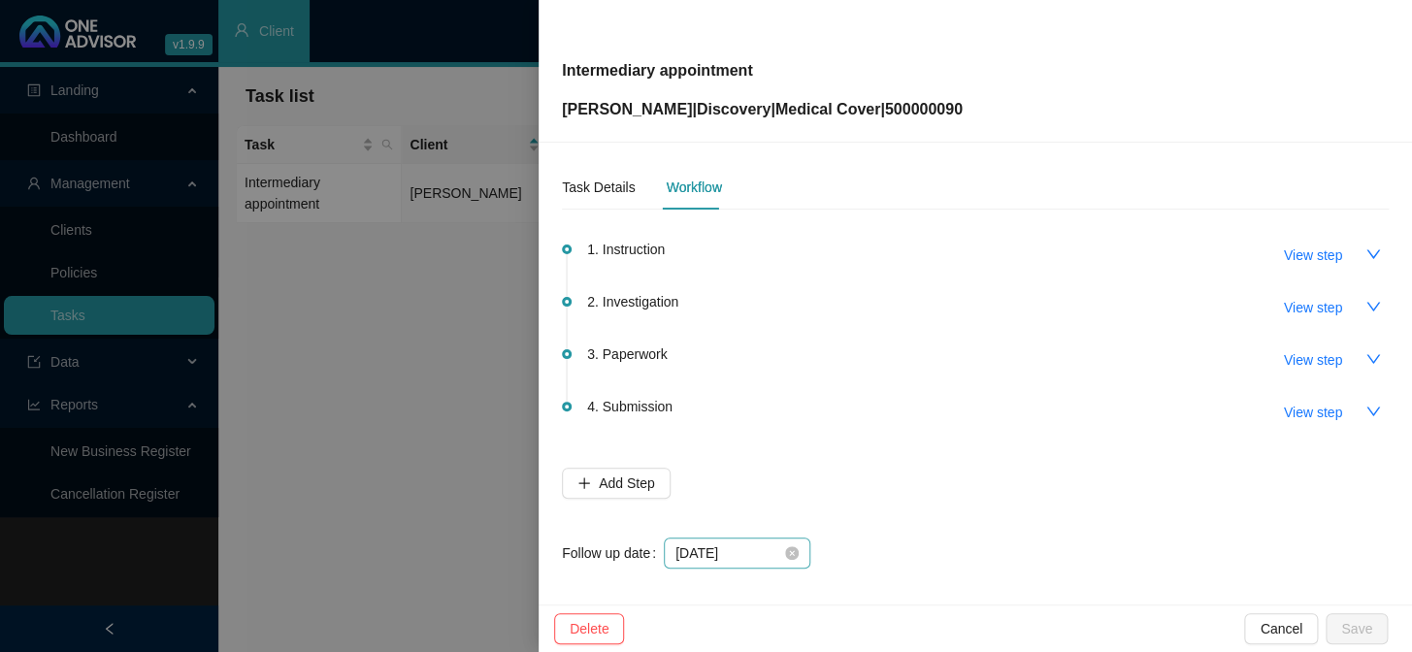
scroll to position [0, 0]
click at [774, 535] on input "[DATE]" at bounding box center [729, 554] width 106 height 21
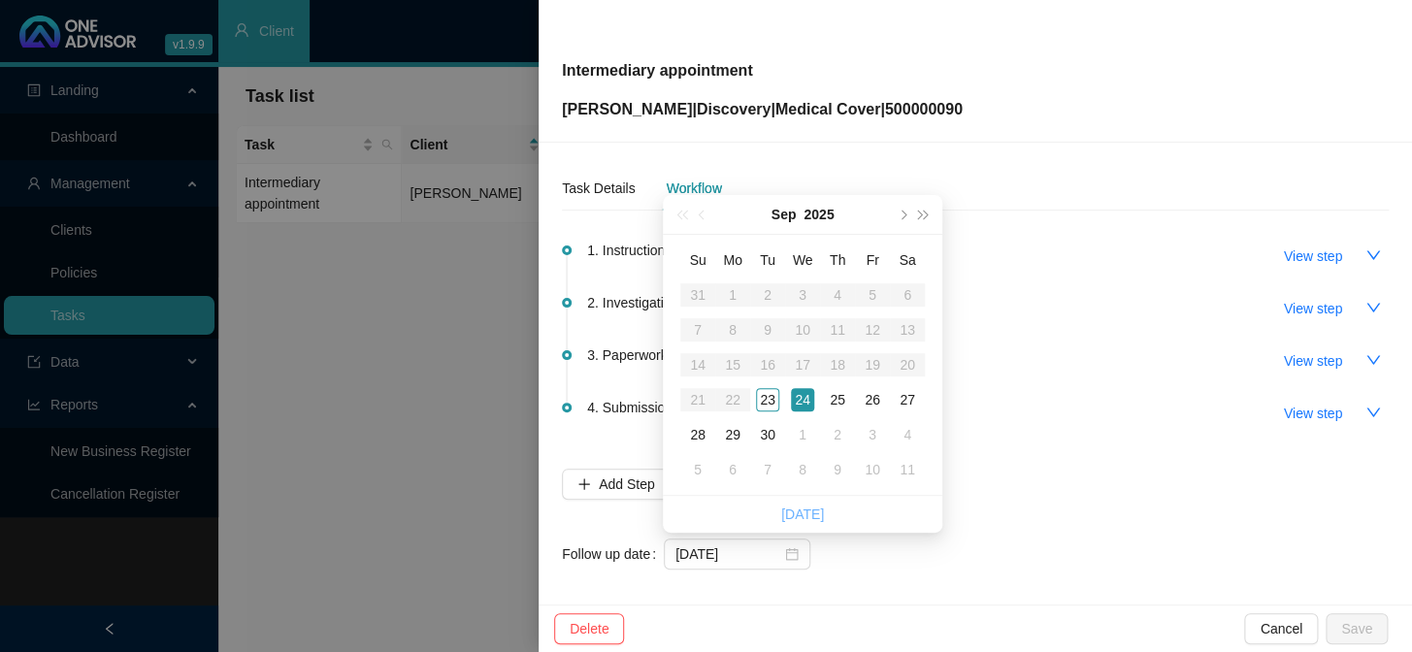
click at [815, 514] on link "[DATE]" at bounding box center [802, 515] width 43 height 16
type input "[DATE]"
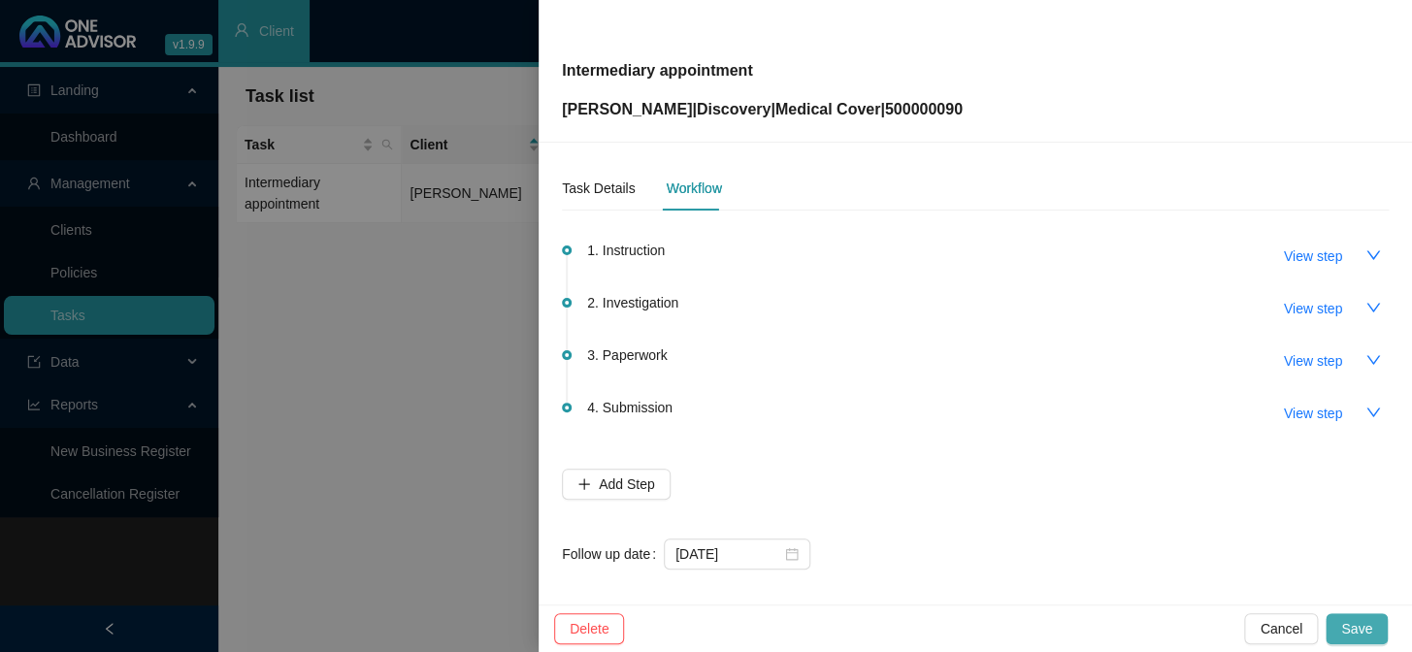
click at [1205, 535] on span "Save" at bounding box center [1356, 628] width 31 height 21
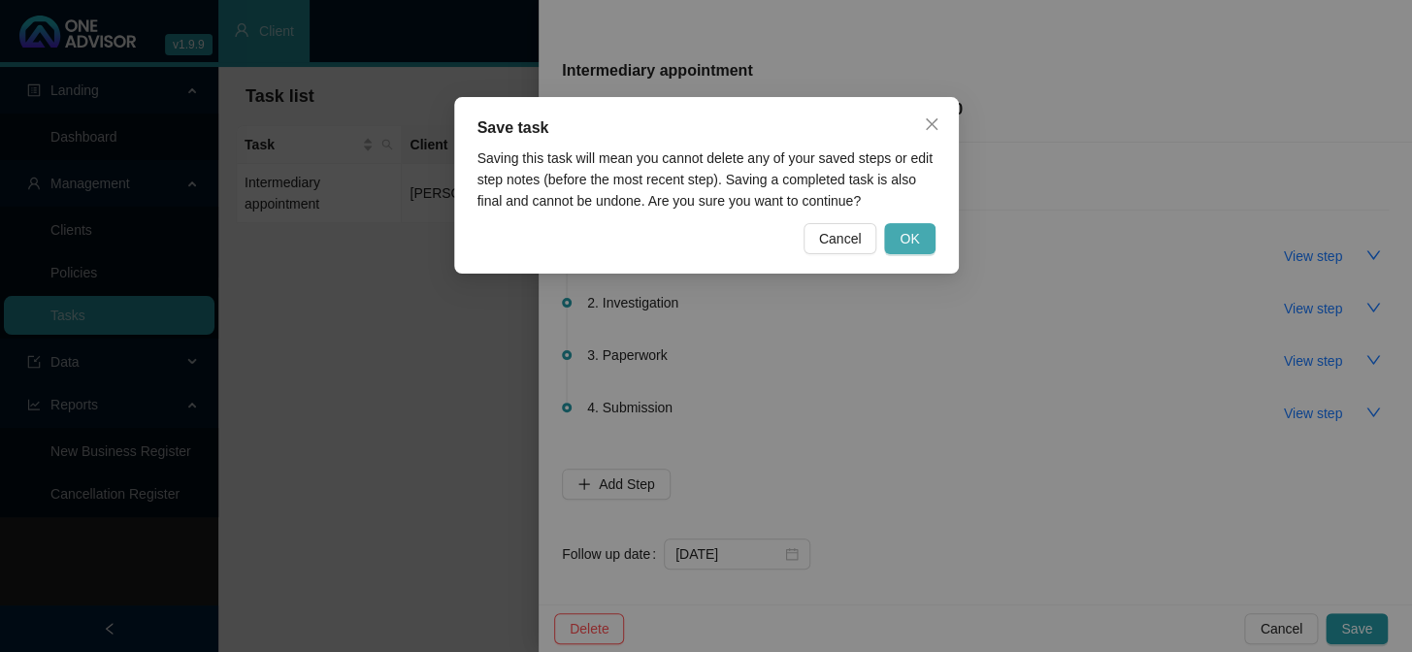
click at [916, 242] on span "OK" at bounding box center [909, 238] width 19 height 21
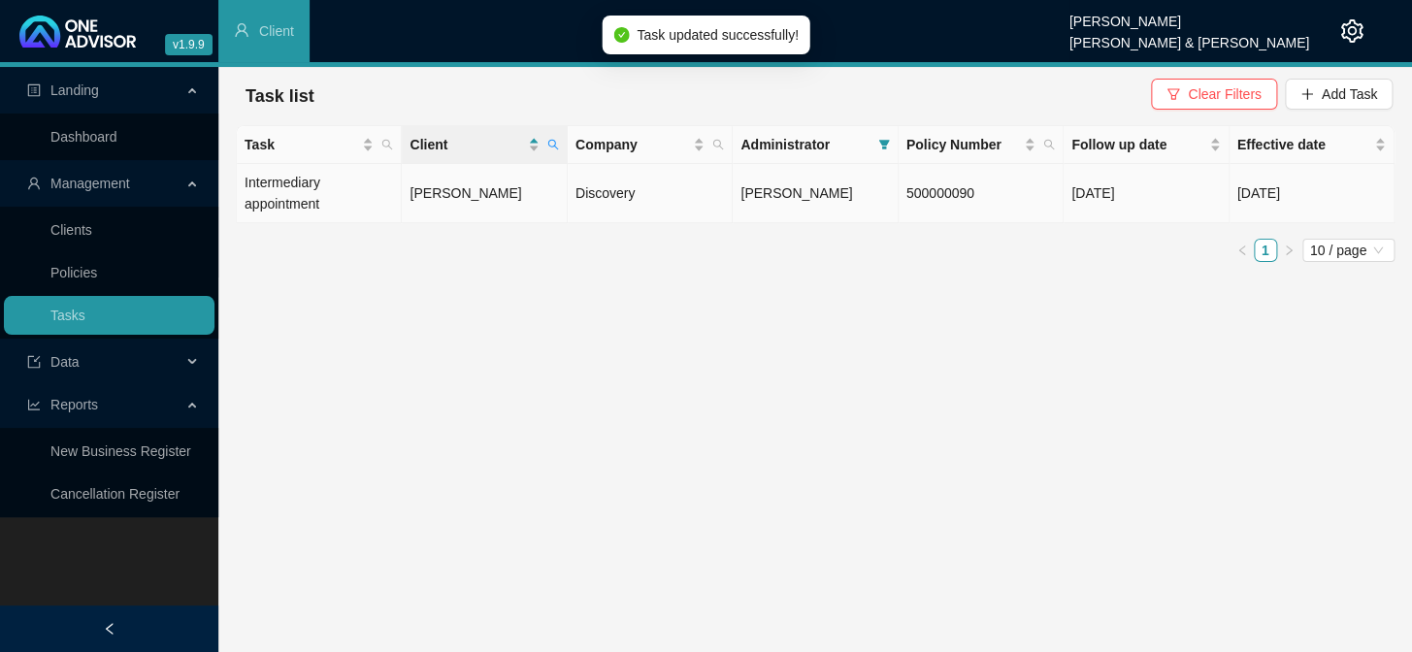
click at [446, 190] on td "[PERSON_NAME]" at bounding box center [484, 193] width 165 height 59
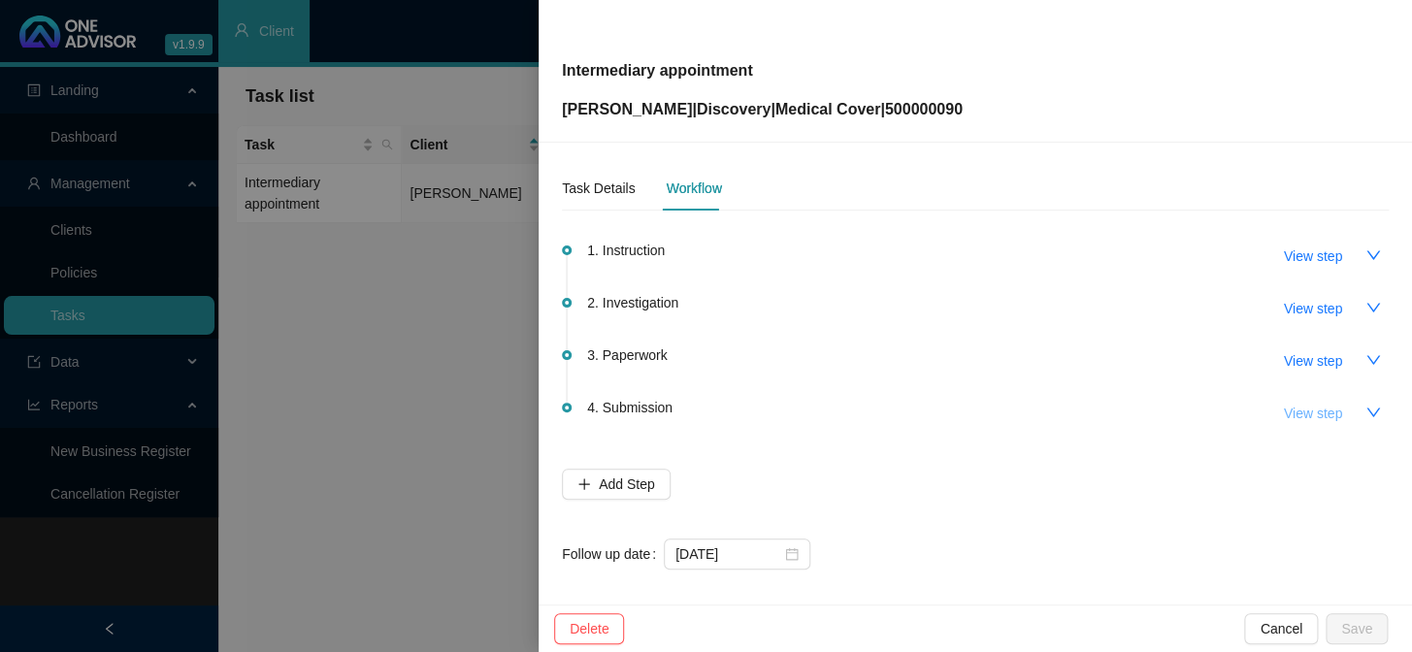
click at [1205, 417] on span "View step" at bounding box center [1313, 413] width 58 height 21
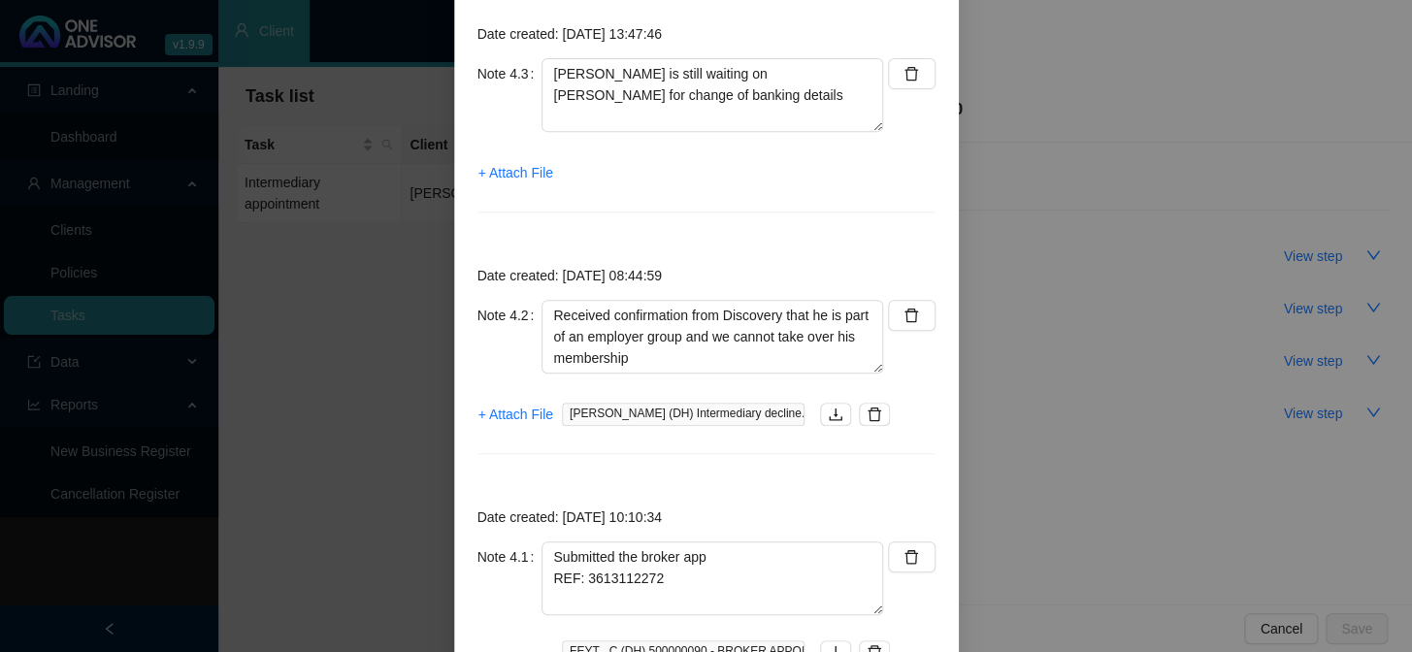
scroll to position [417, 0]
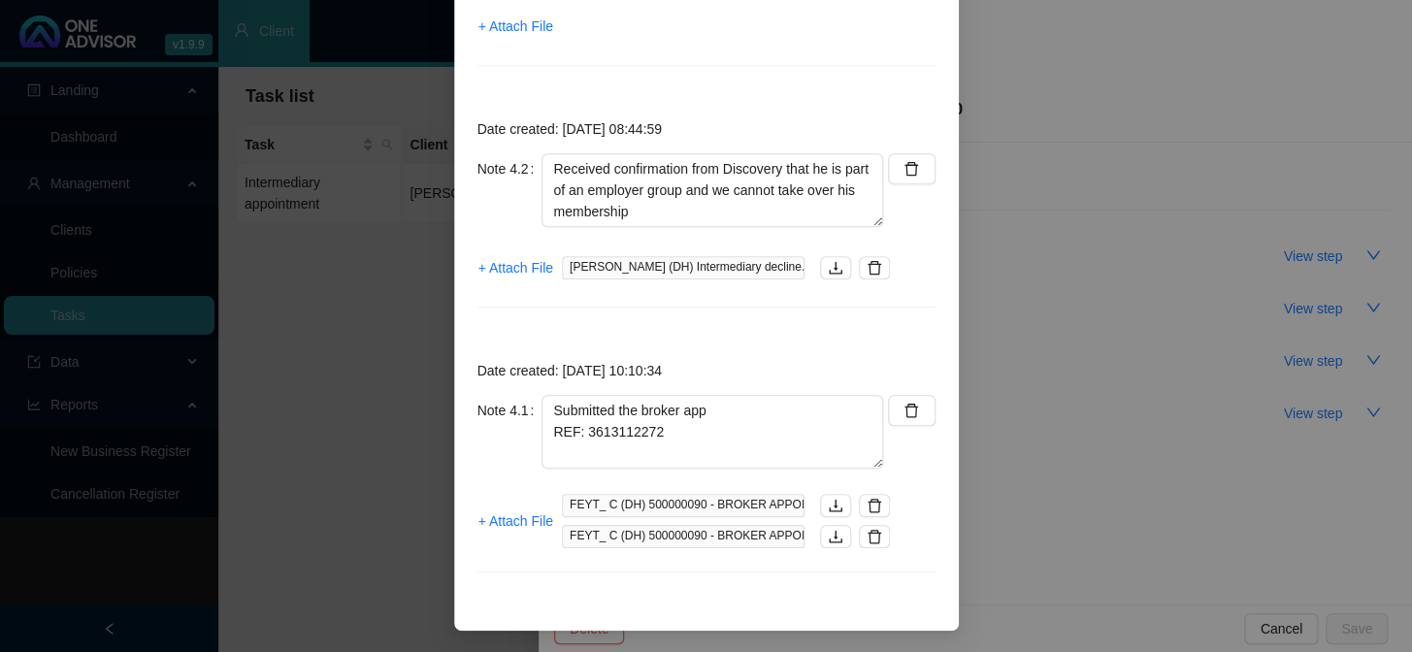
click at [348, 334] on div "Step details 4 Submission + Add Note Save & Close Date created: [DATE] 13:47:46…" at bounding box center [706, 326] width 1412 height 652
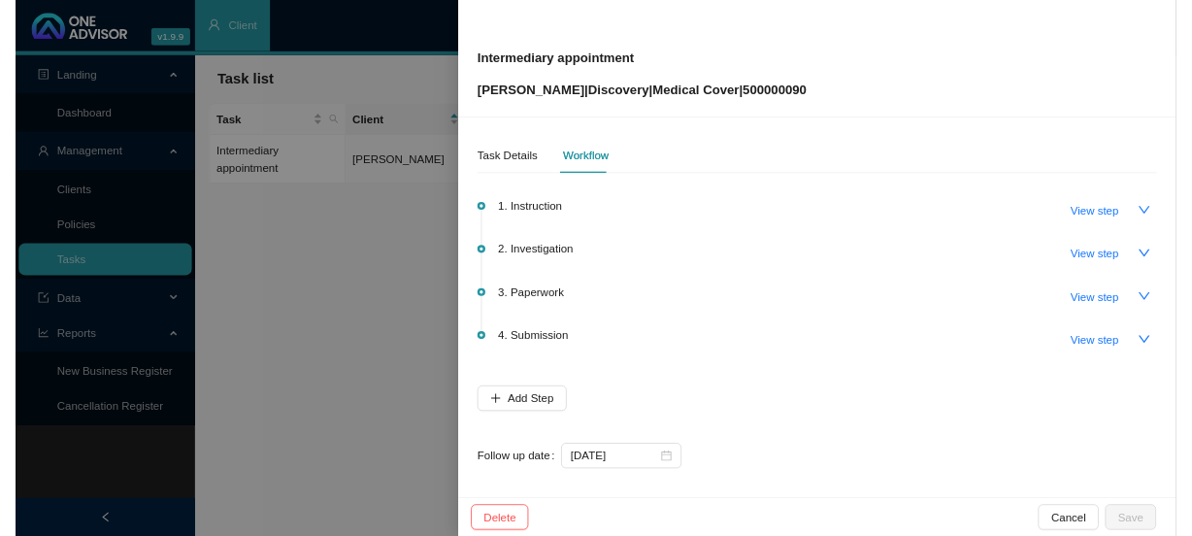
scroll to position [320, 0]
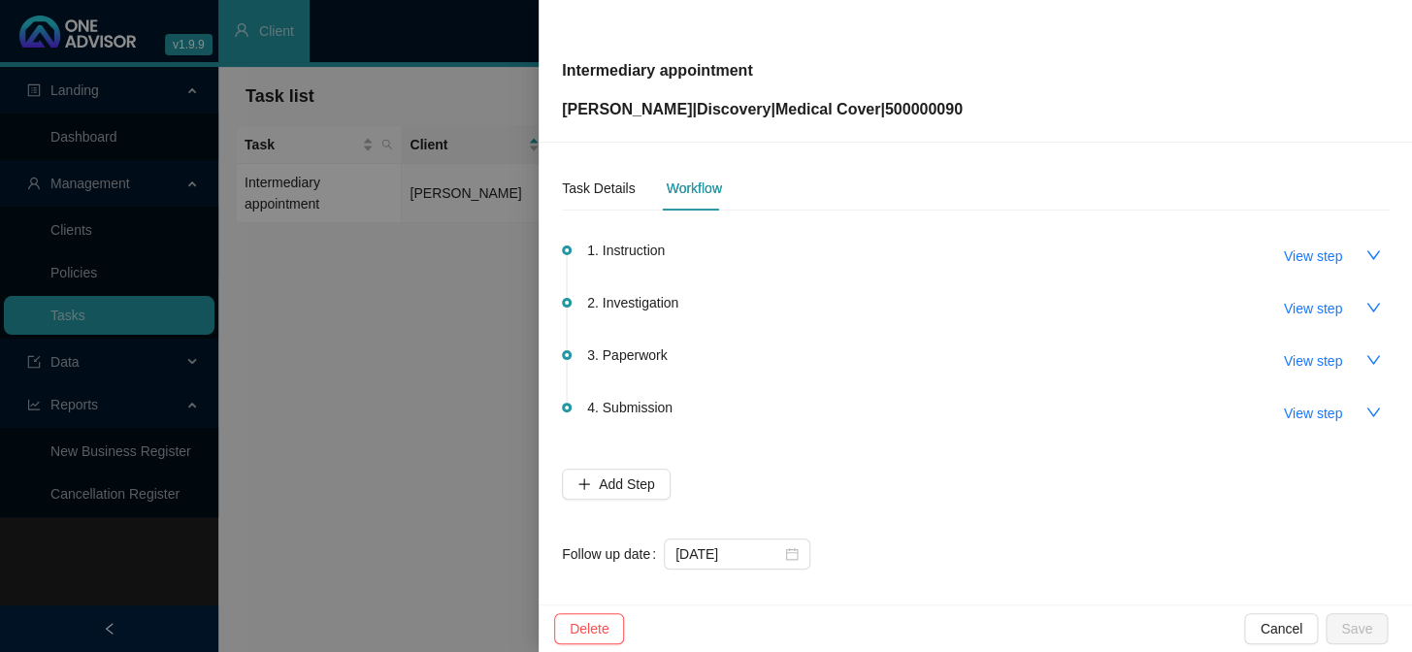
click at [372, 337] on div at bounding box center [706, 326] width 1412 height 652
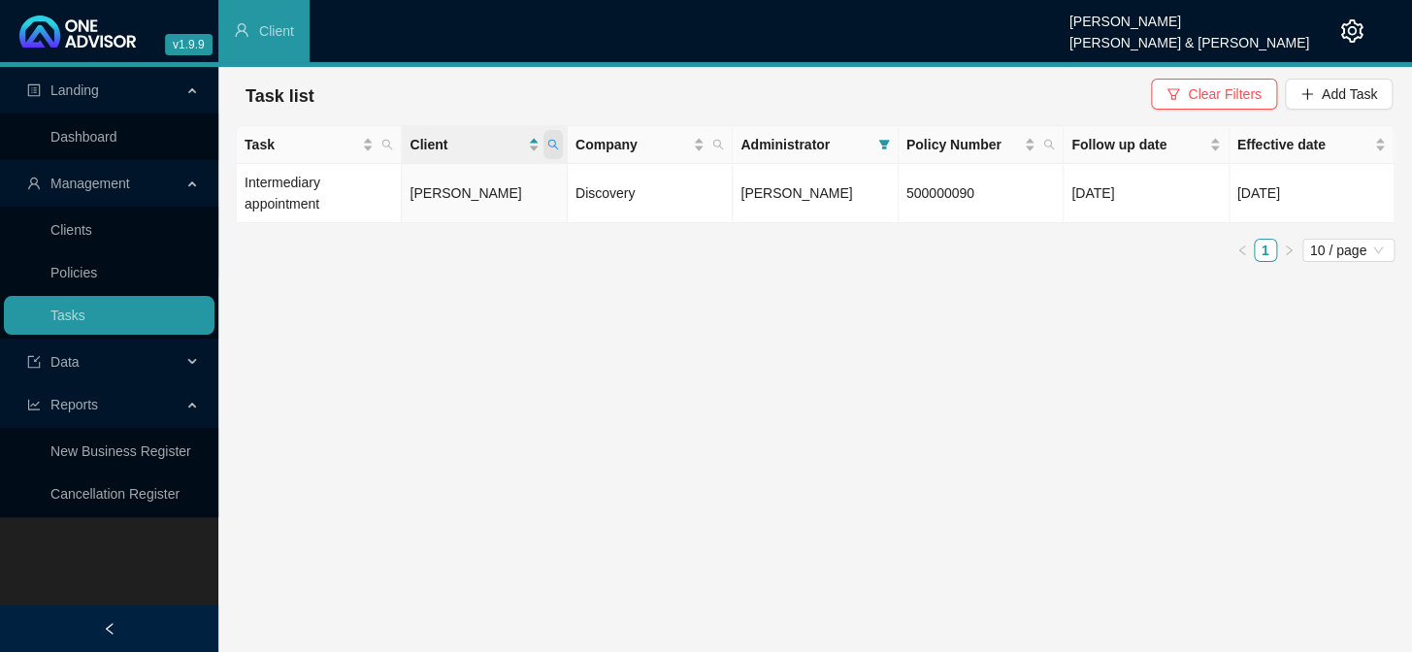
click at [554, 149] on icon "search" at bounding box center [553, 145] width 12 height 12
click at [635, 340] on main "Landing Dashboard Management Clients Policies Tasks Data Reports New Business R…" at bounding box center [706, 359] width 1412 height 585
click at [68, 232] on link "Clients" at bounding box center [71, 230] width 42 height 16
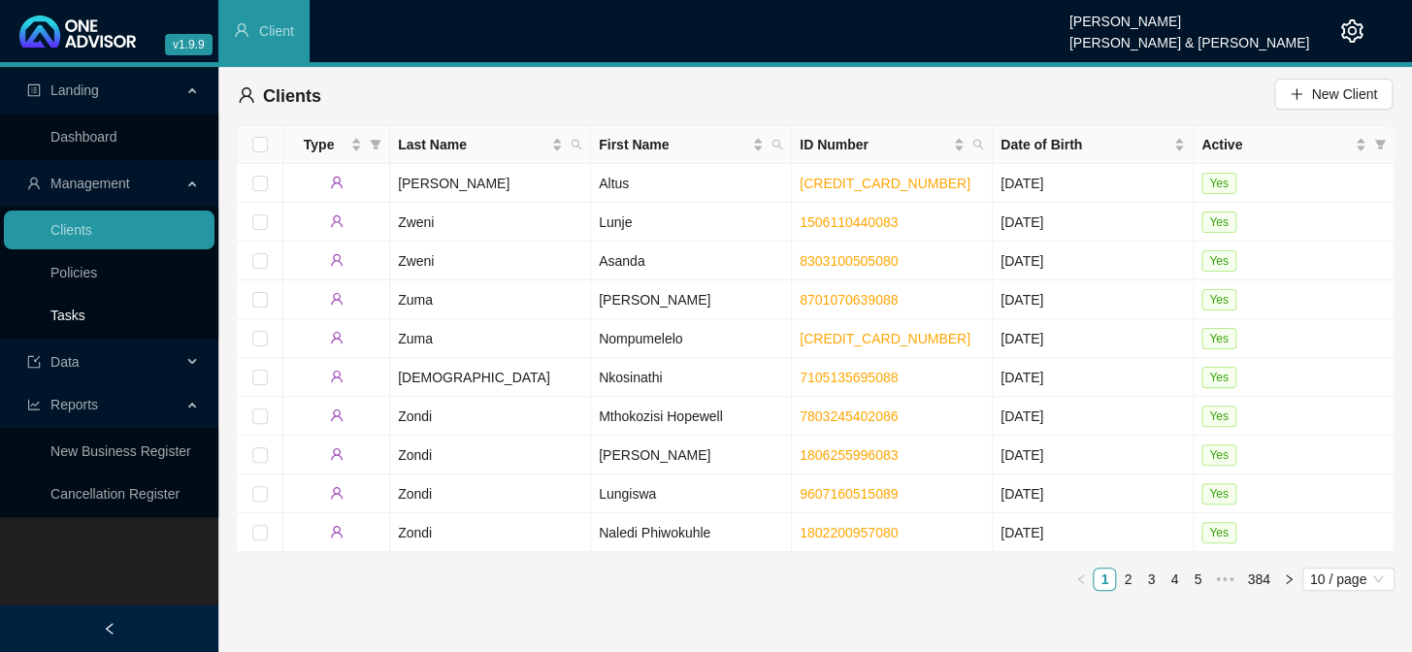
click at [85, 314] on link "Tasks" at bounding box center [67, 316] width 35 height 16
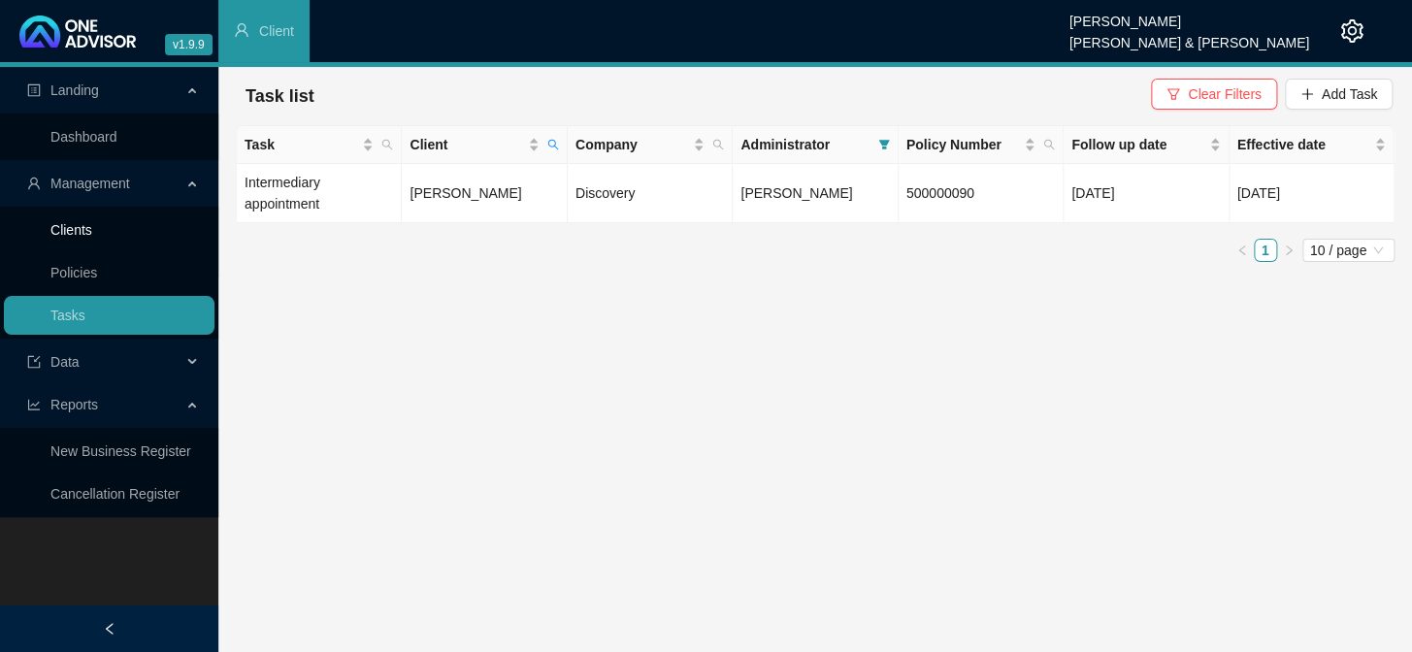
click at [92, 231] on link "Clients" at bounding box center [71, 230] width 42 height 16
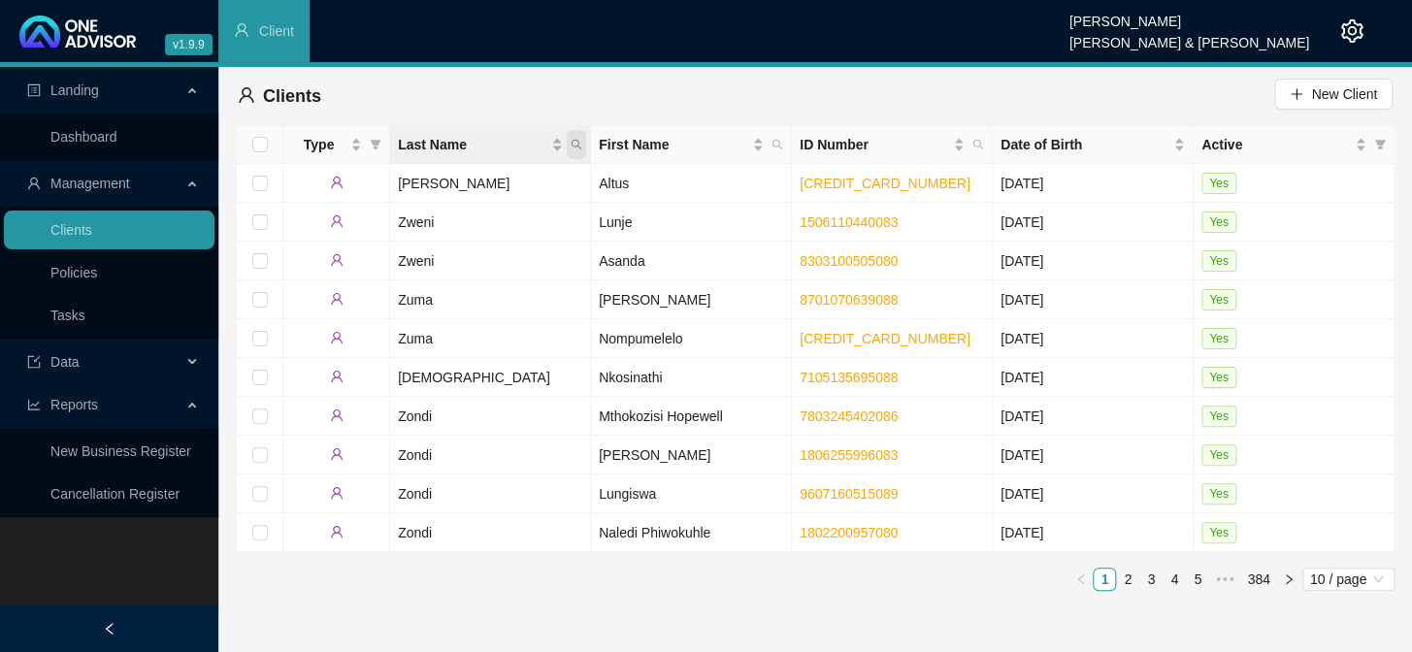
click at [580, 146] on icon "search" at bounding box center [577, 145] width 12 height 12
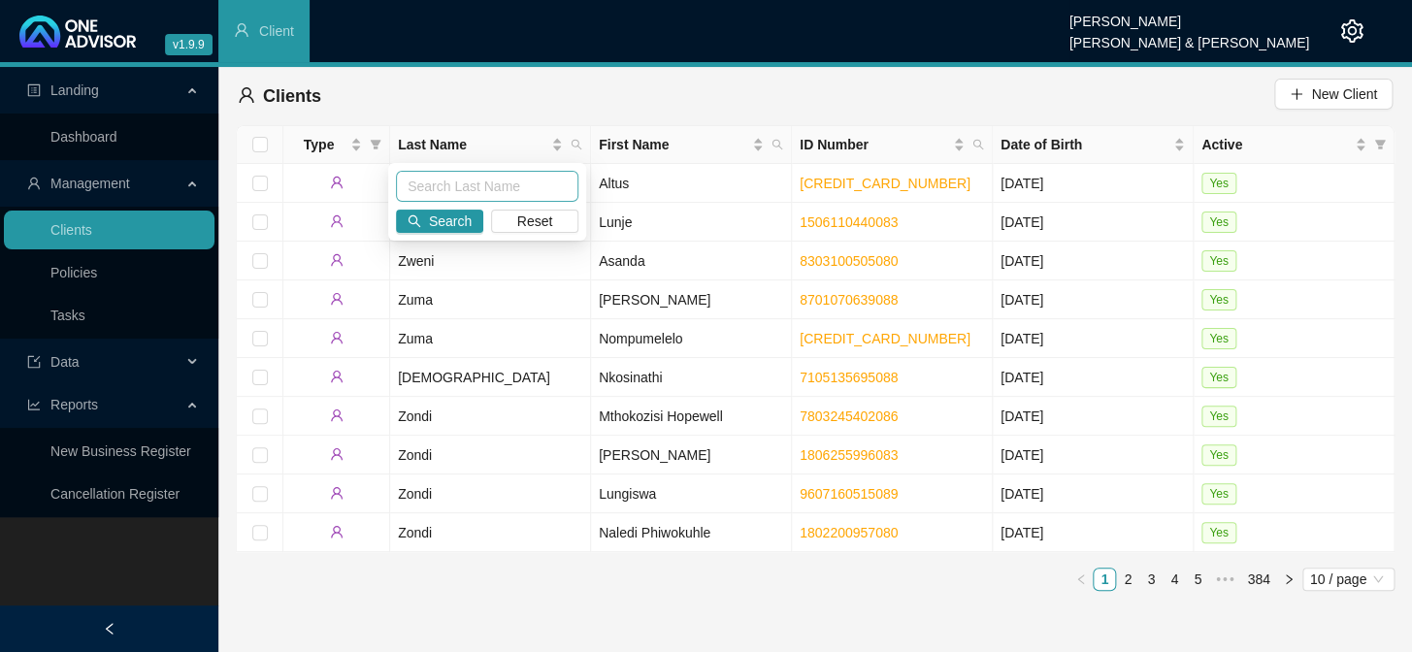
click at [434, 188] on input "text" at bounding box center [487, 186] width 182 height 31
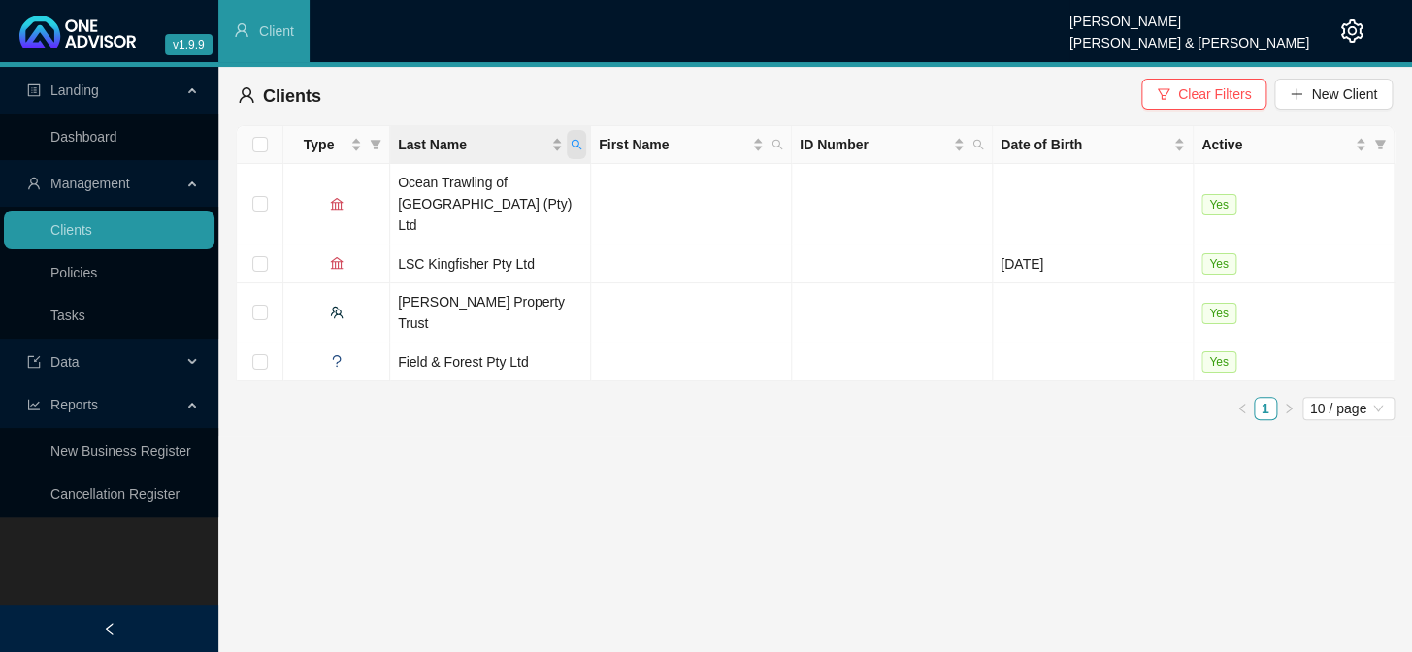
click at [578, 149] on icon "search" at bounding box center [577, 145] width 12 height 12
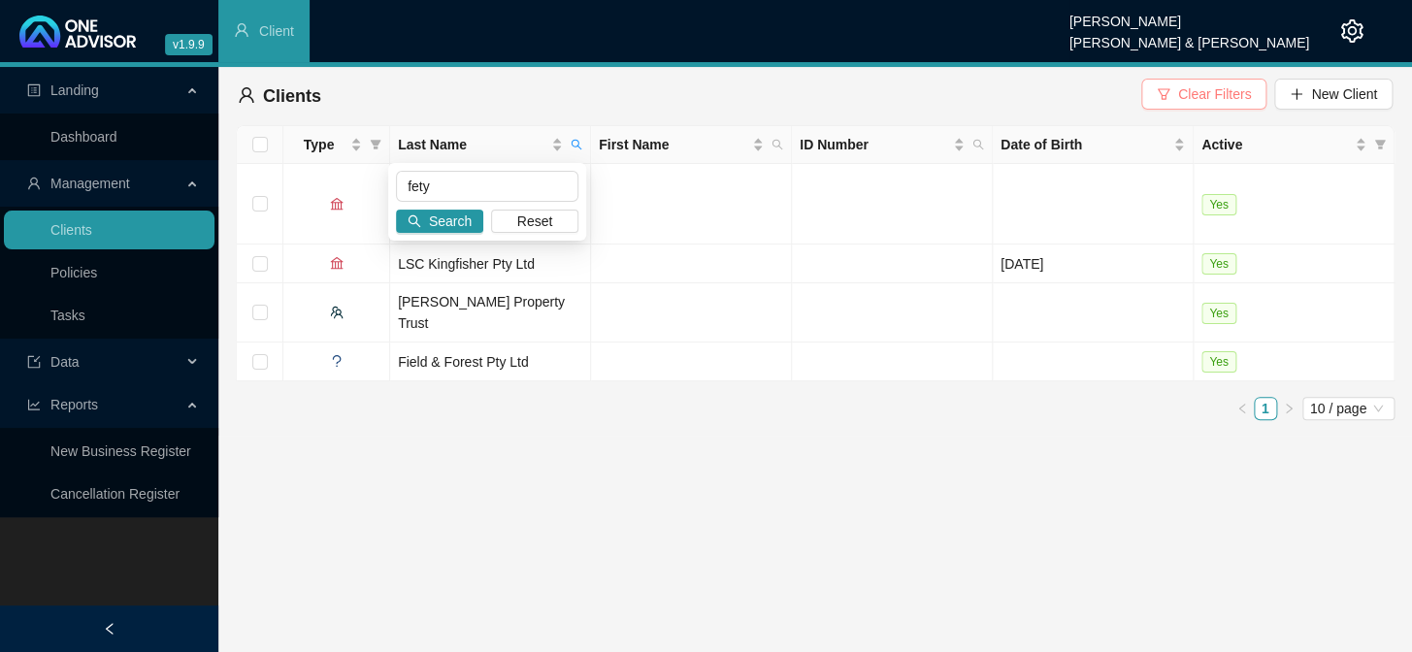
click at [1198, 95] on span "Clear Filters" at bounding box center [1214, 93] width 73 height 21
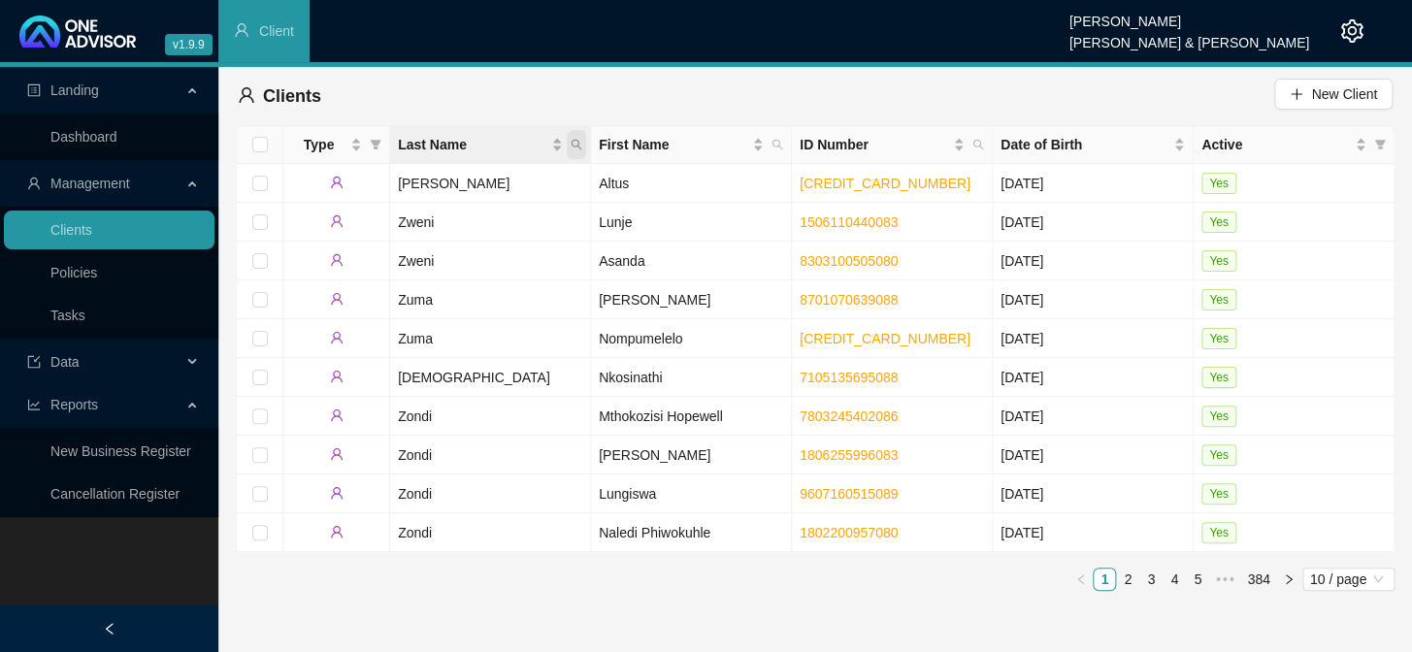
click at [573, 135] on span "Last Name" at bounding box center [576, 144] width 19 height 29
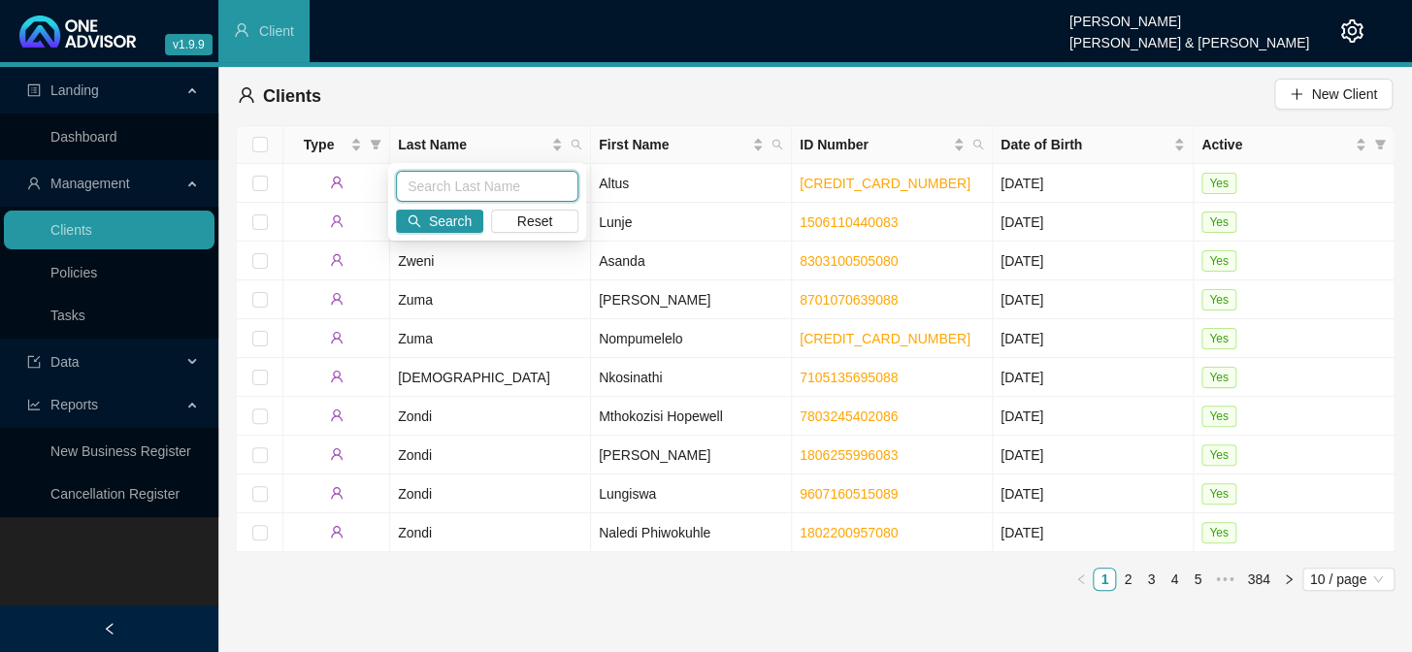
click at [474, 195] on input "text" at bounding box center [487, 186] width 182 height 31
type input "feyt"
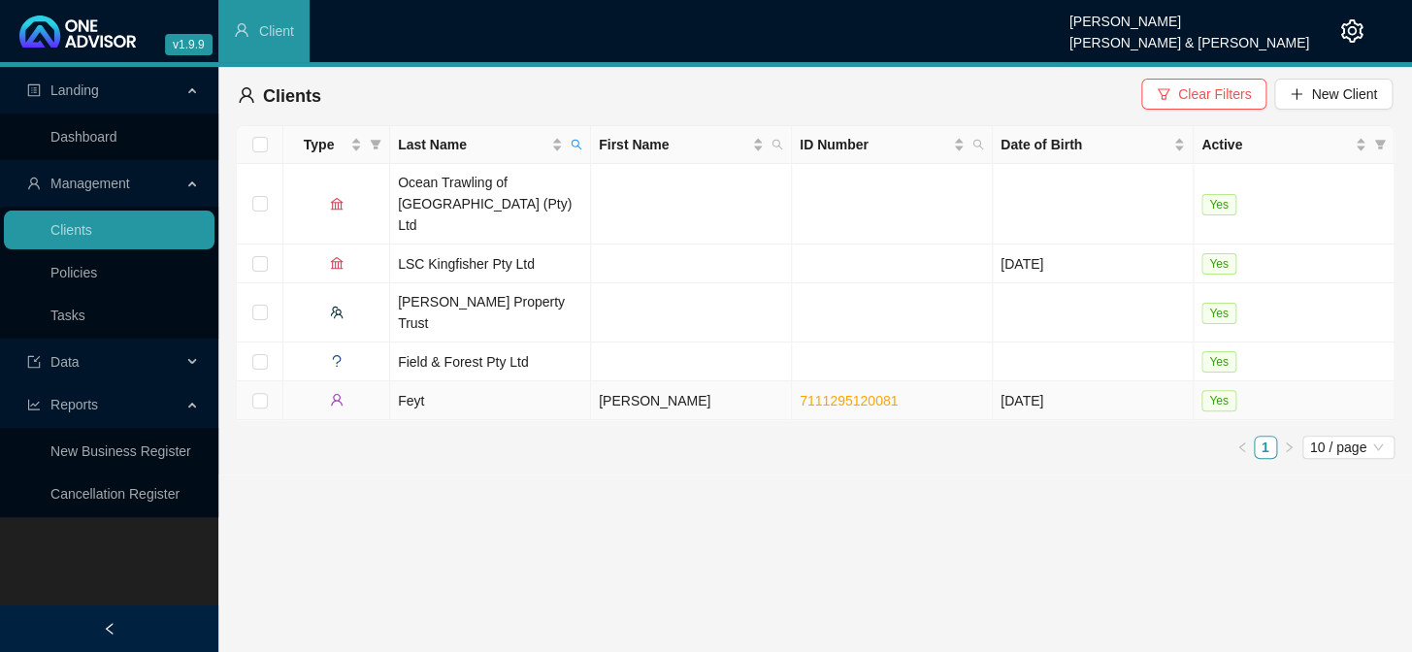
click at [694, 381] on td "[PERSON_NAME]" at bounding box center [691, 400] width 201 height 39
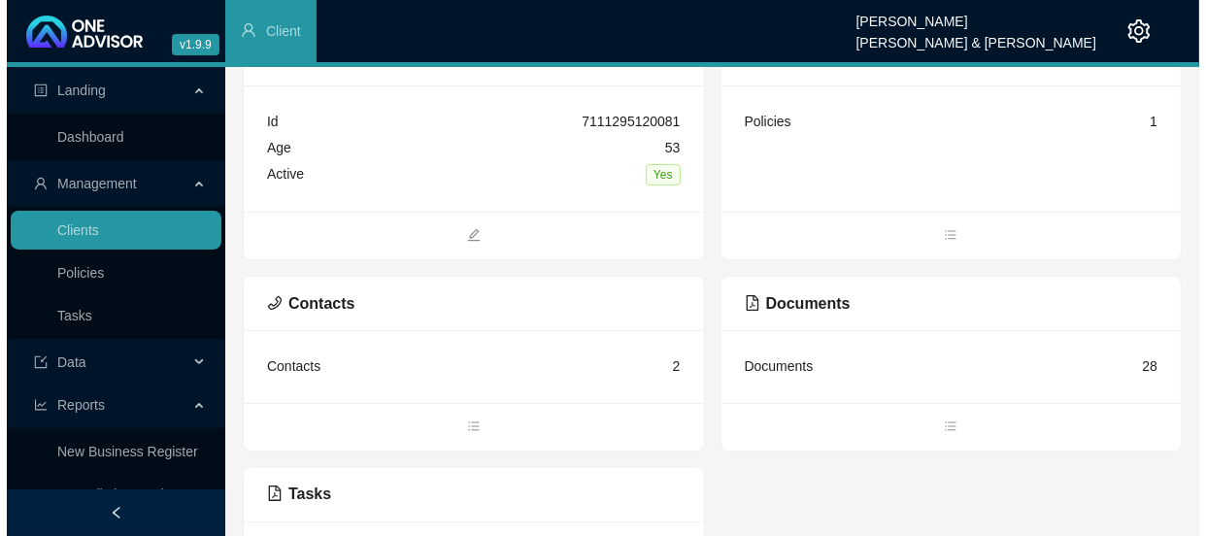
scroll to position [199, 0]
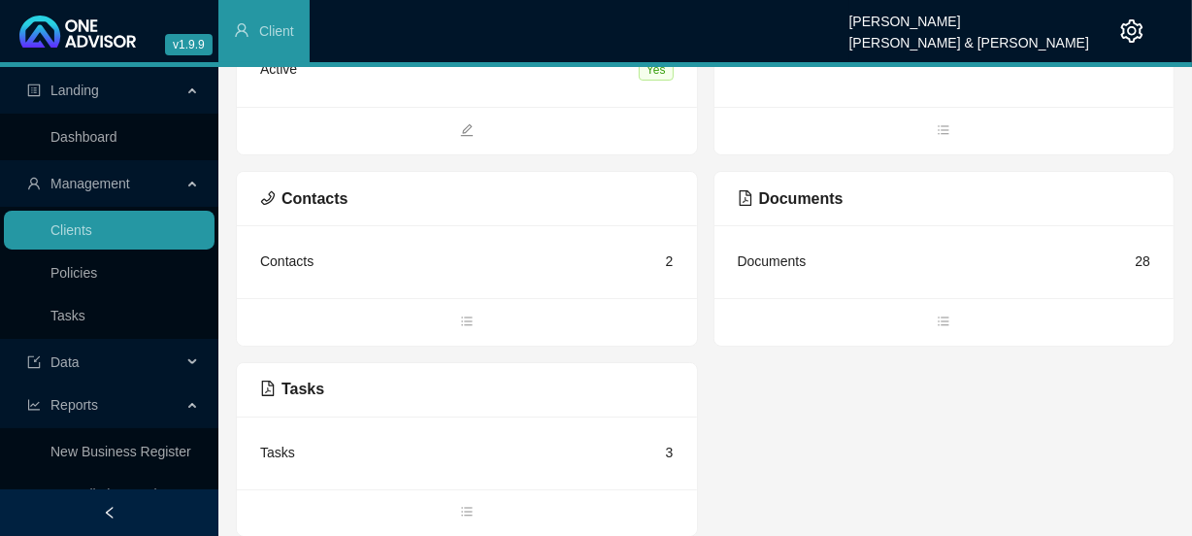
click at [288, 446] on div "Tasks" at bounding box center [277, 452] width 35 height 21
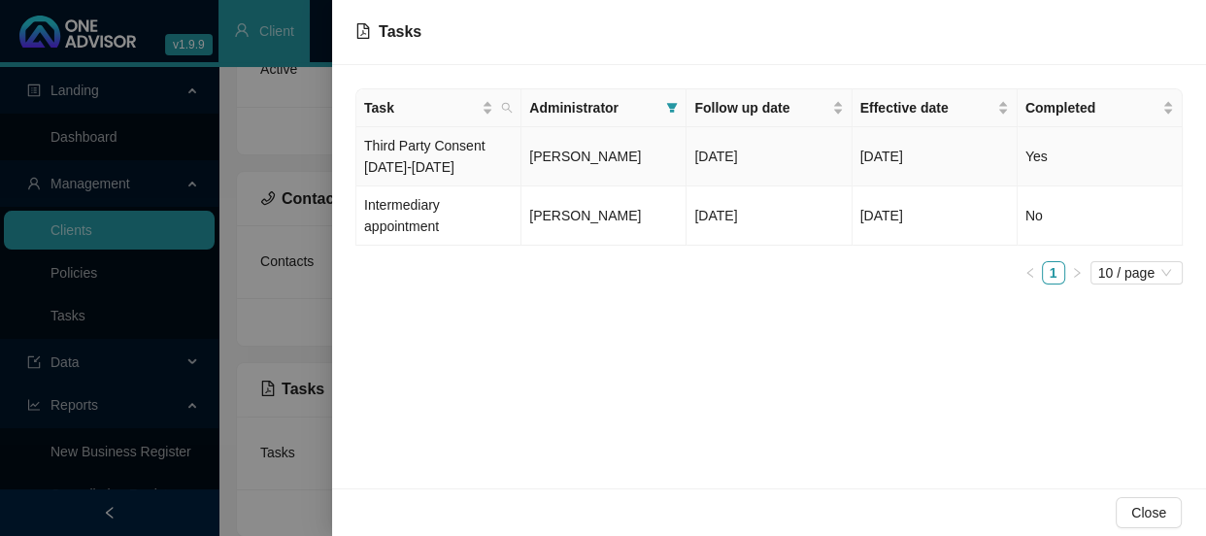
click at [468, 155] on td "Third Party Consent [DATE]-[DATE]" at bounding box center [438, 156] width 165 height 59
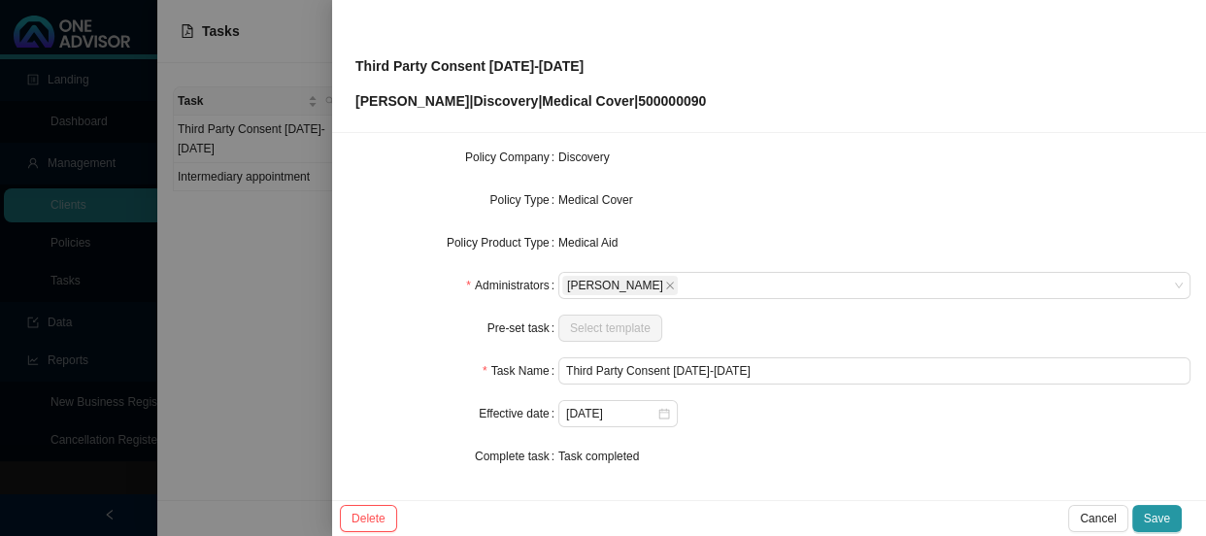
scroll to position [0, 0]
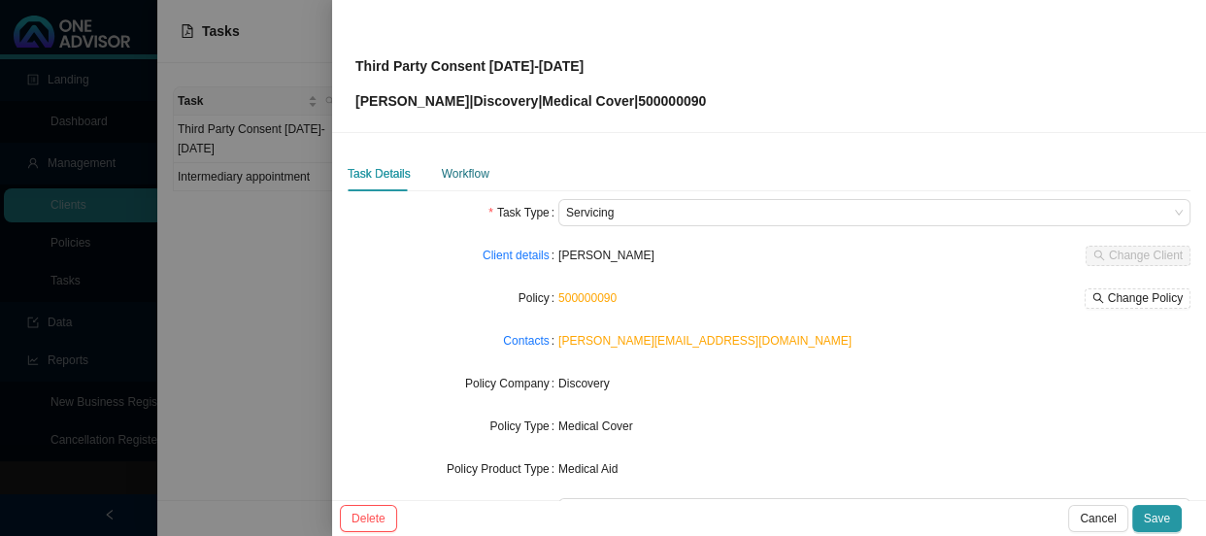
click at [469, 168] on div "Workflow" at bounding box center [466, 173] width 48 height 19
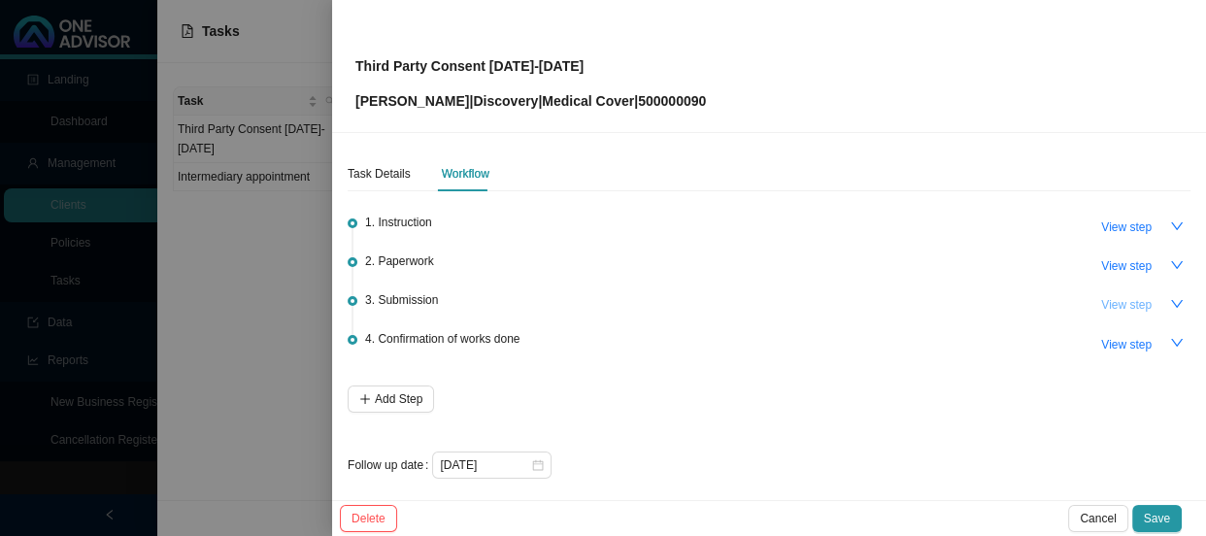
click at [1147, 299] on button "View step" at bounding box center [1126, 304] width 74 height 27
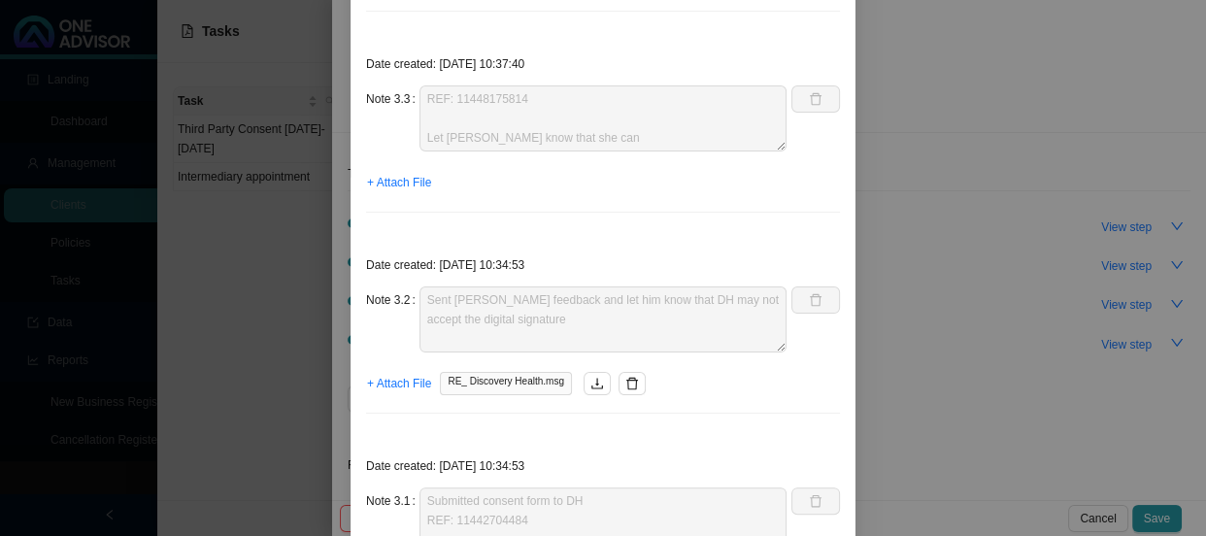
scroll to position [563, 0]
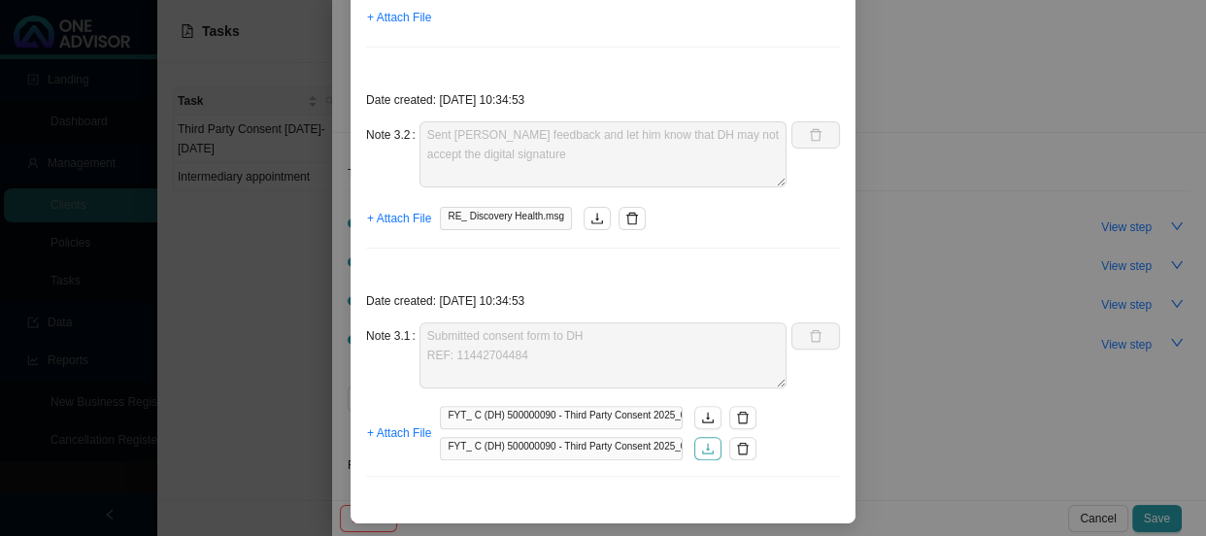
click at [701, 448] on icon "download" at bounding box center [708, 449] width 14 height 14
click at [705, 416] on icon "download" at bounding box center [708, 418] width 14 height 14
click at [1063, 430] on div "Step details 3 Submission + Add Note Save & Close Date created: [DATE] 11:54:28…" at bounding box center [603, 268] width 1206 height 536
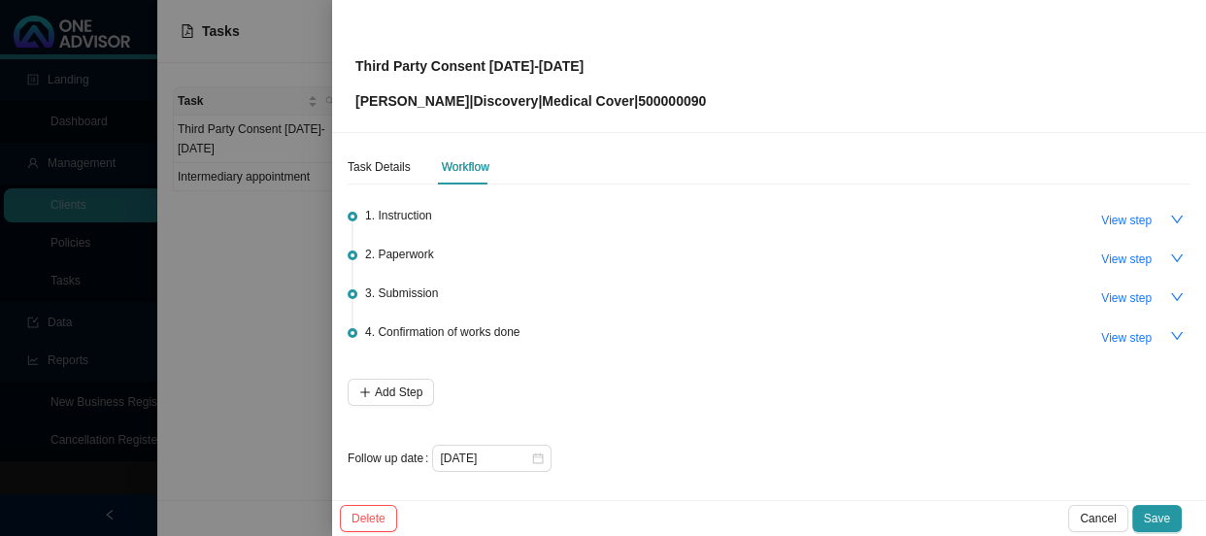
scroll to position [9, 0]
click at [1126, 292] on span "View step" at bounding box center [1126, 295] width 50 height 19
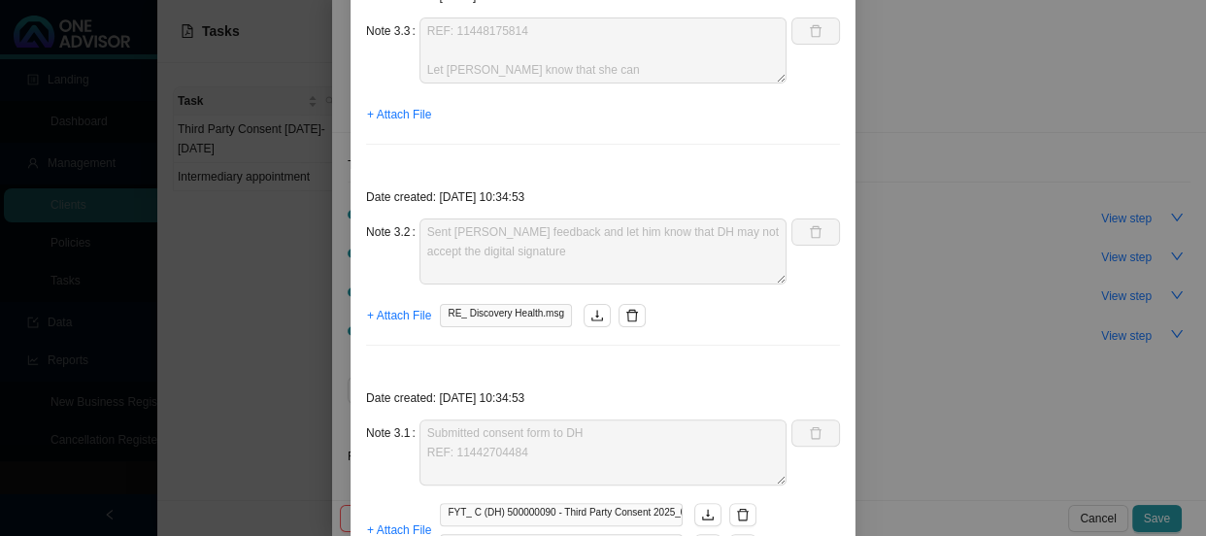
click at [1019, 305] on div "Step details 3 Submission + Add Note Save & Close Date created: [DATE] 11:54:28…" at bounding box center [603, 268] width 1206 height 536
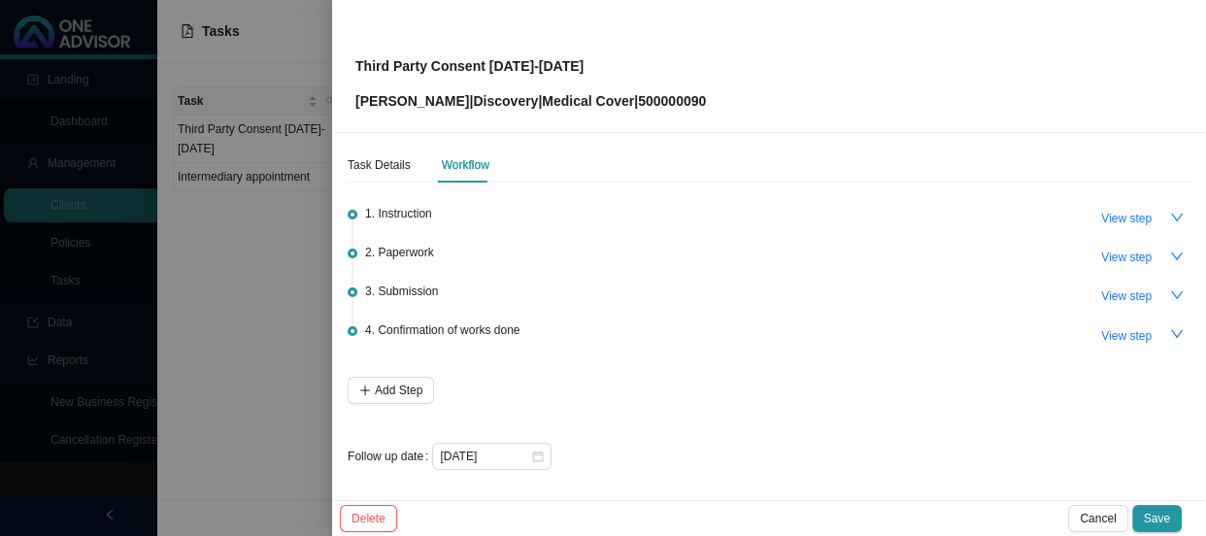
click at [301, 292] on div at bounding box center [603, 268] width 1206 height 536
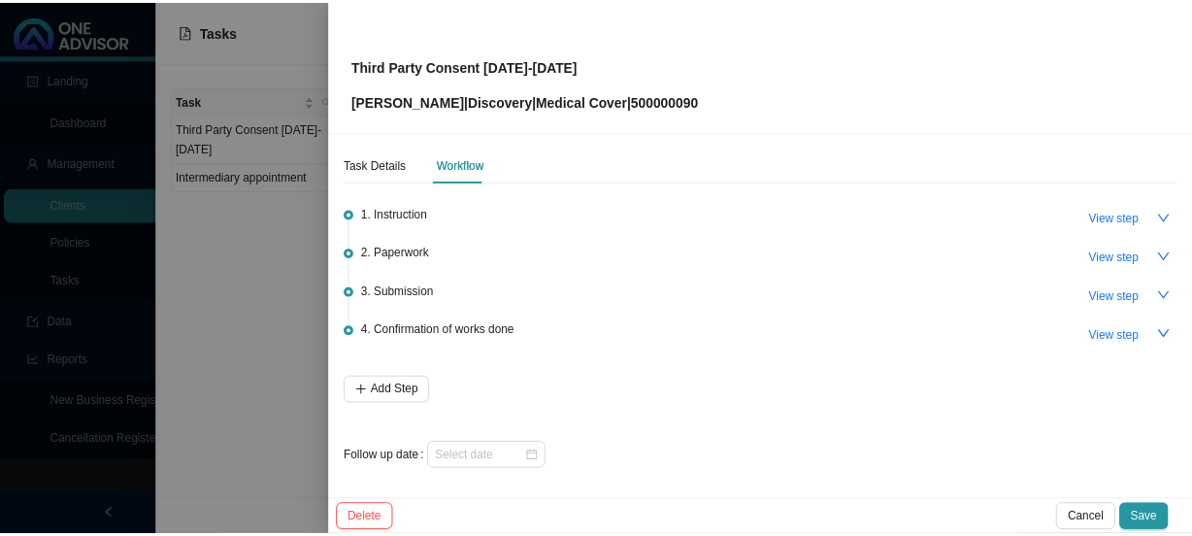
scroll to position [0, 0]
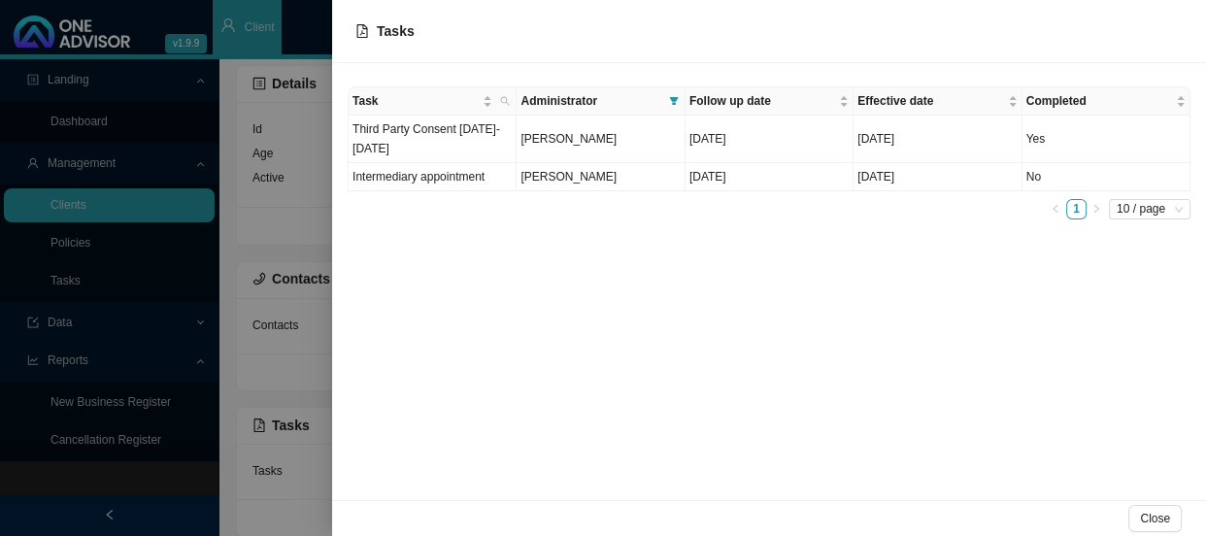
click at [301, 289] on div at bounding box center [603, 268] width 1206 height 536
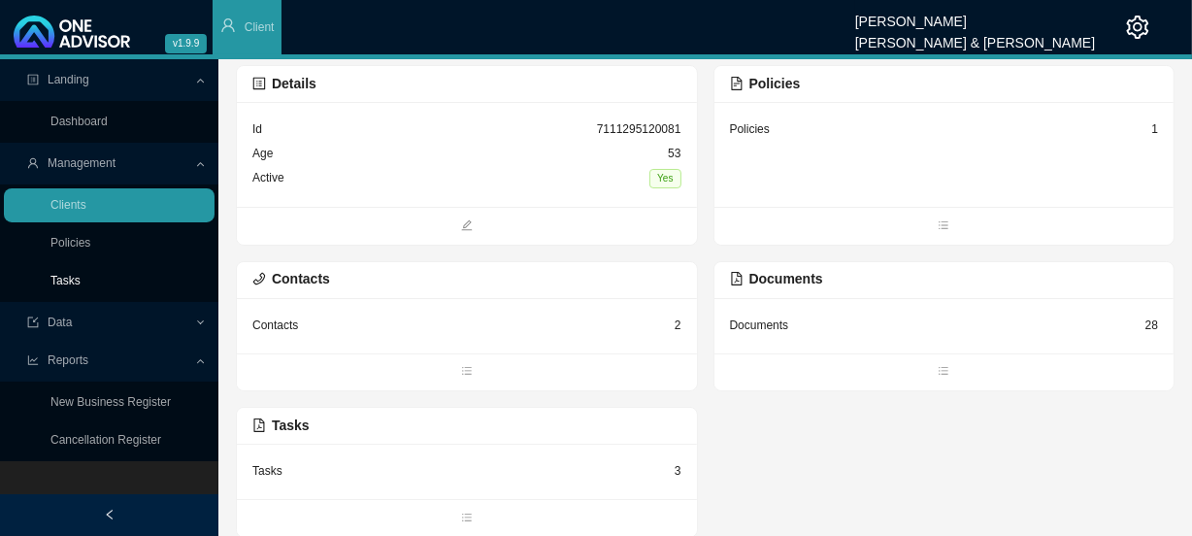
click at [73, 280] on link "Tasks" at bounding box center [65, 281] width 30 height 14
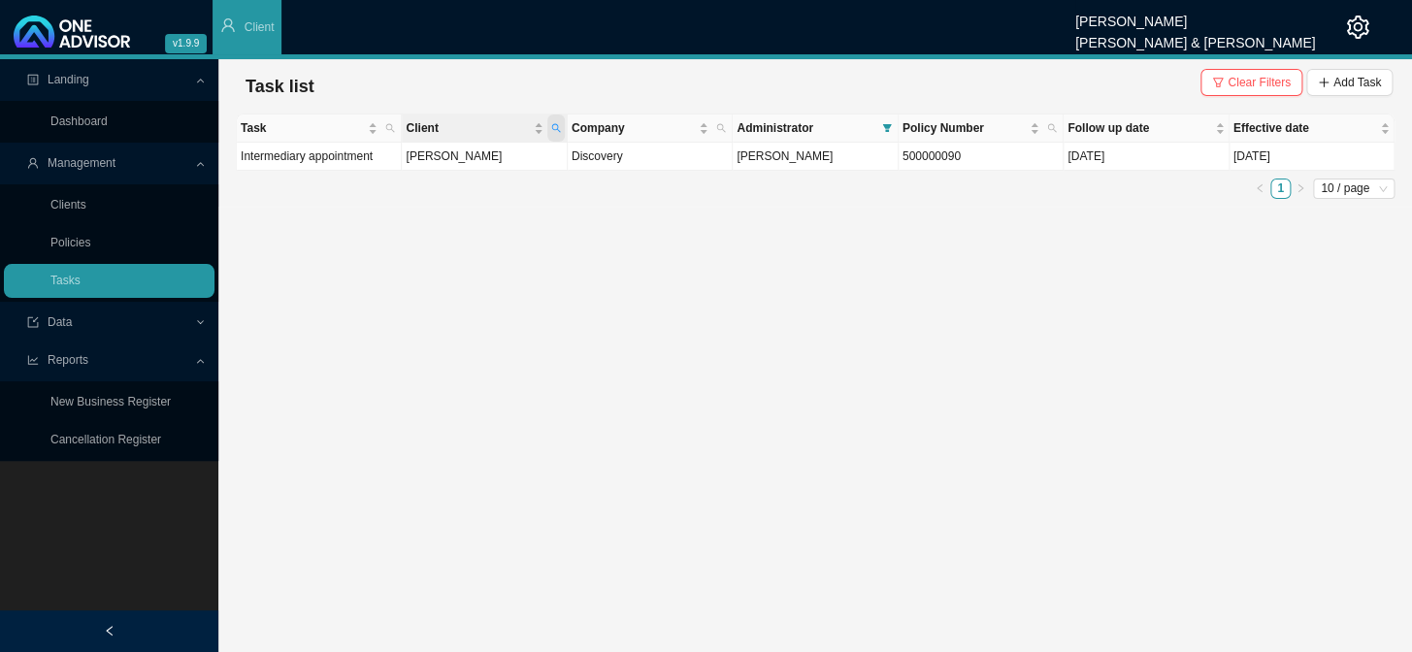
click at [561, 129] on span "Client" at bounding box center [555, 128] width 17 height 27
type input "terblanche"
click at [424, 195] on span "Search" at bounding box center [426, 198] width 37 height 19
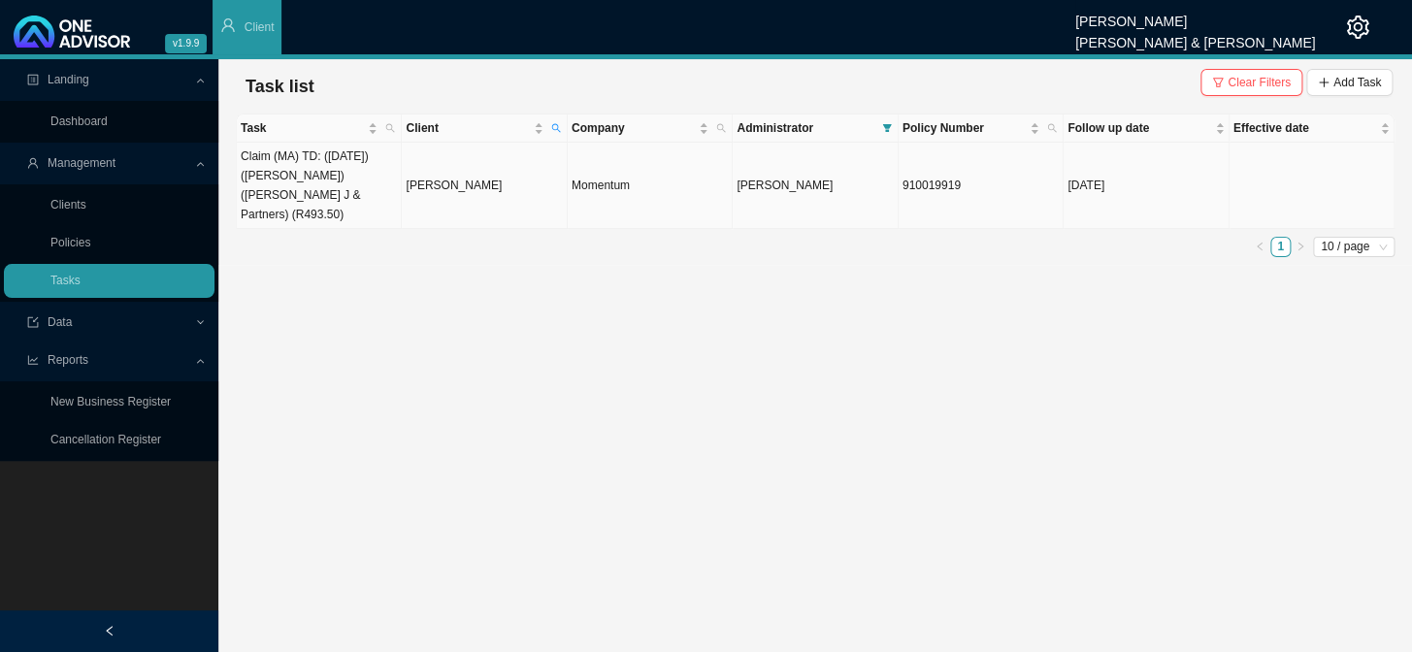
click at [462, 183] on td "[PERSON_NAME]" at bounding box center [484, 186] width 165 height 86
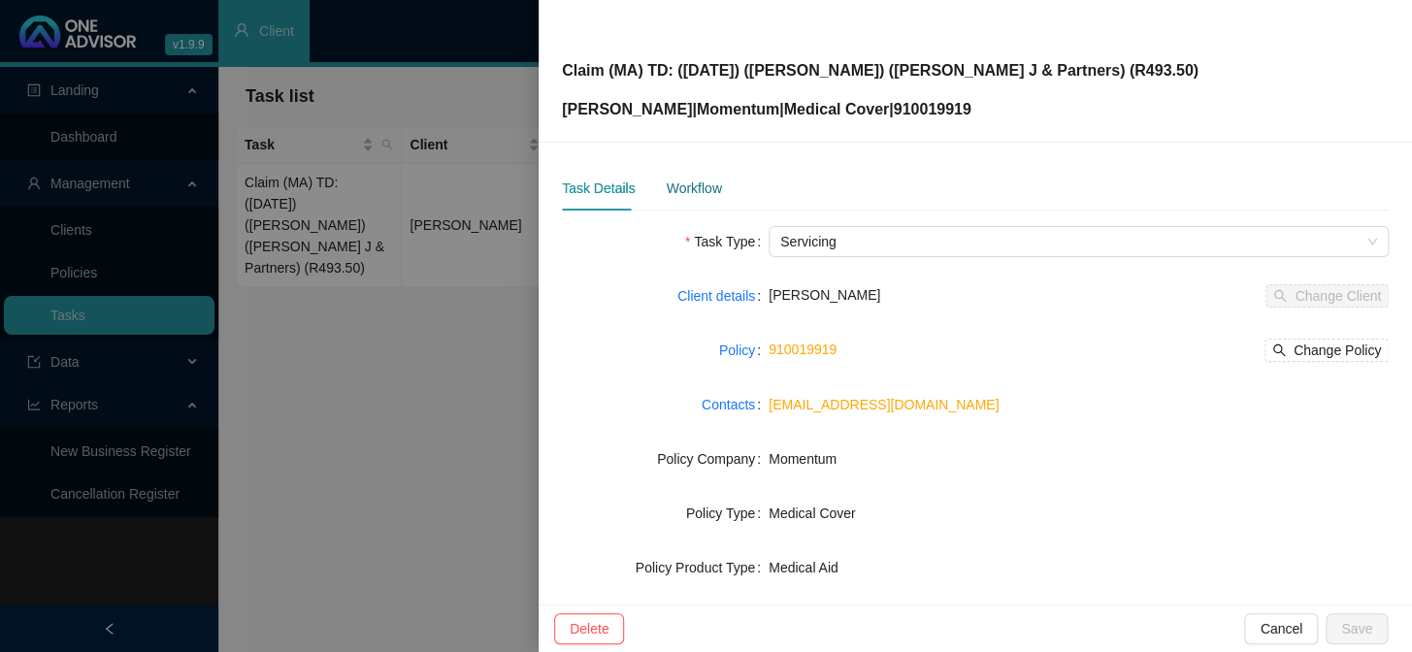
click at [698, 194] on div "Workflow" at bounding box center [693, 188] width 55 height 21
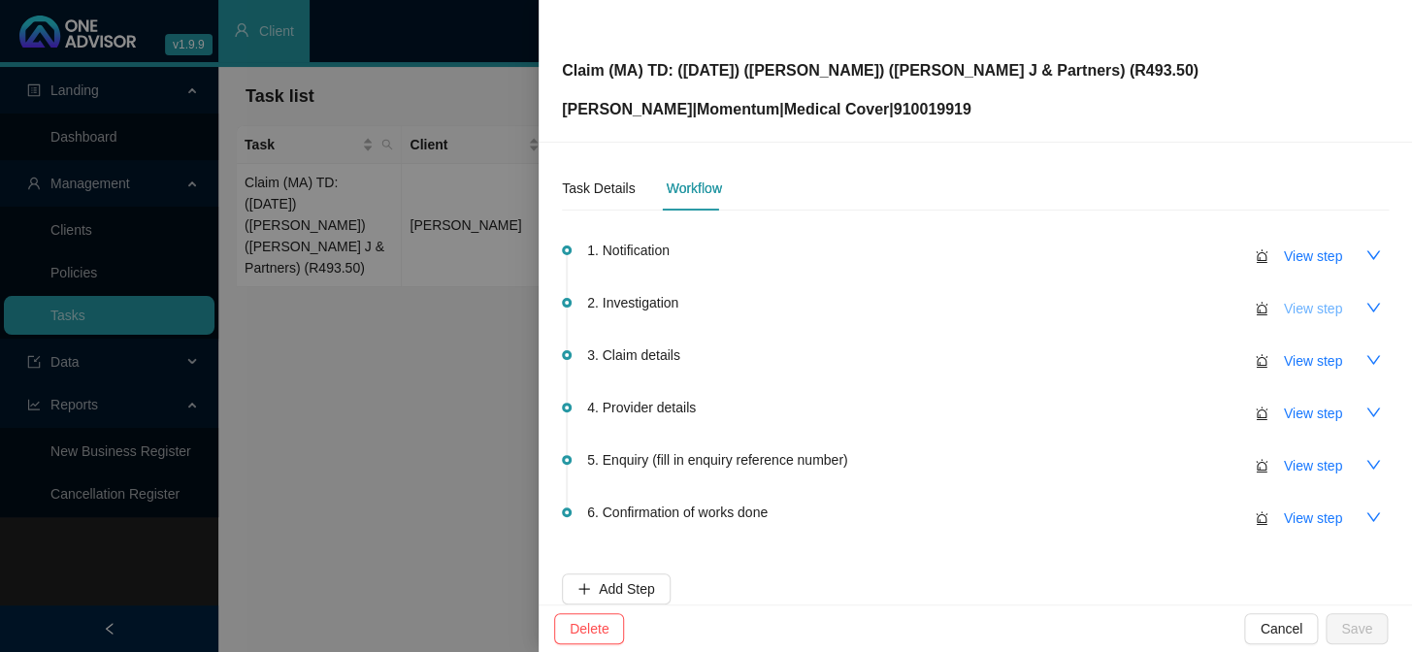
click at [1205, 307] on span "View step" at bounding box center [1313, 308] width 58 height 21
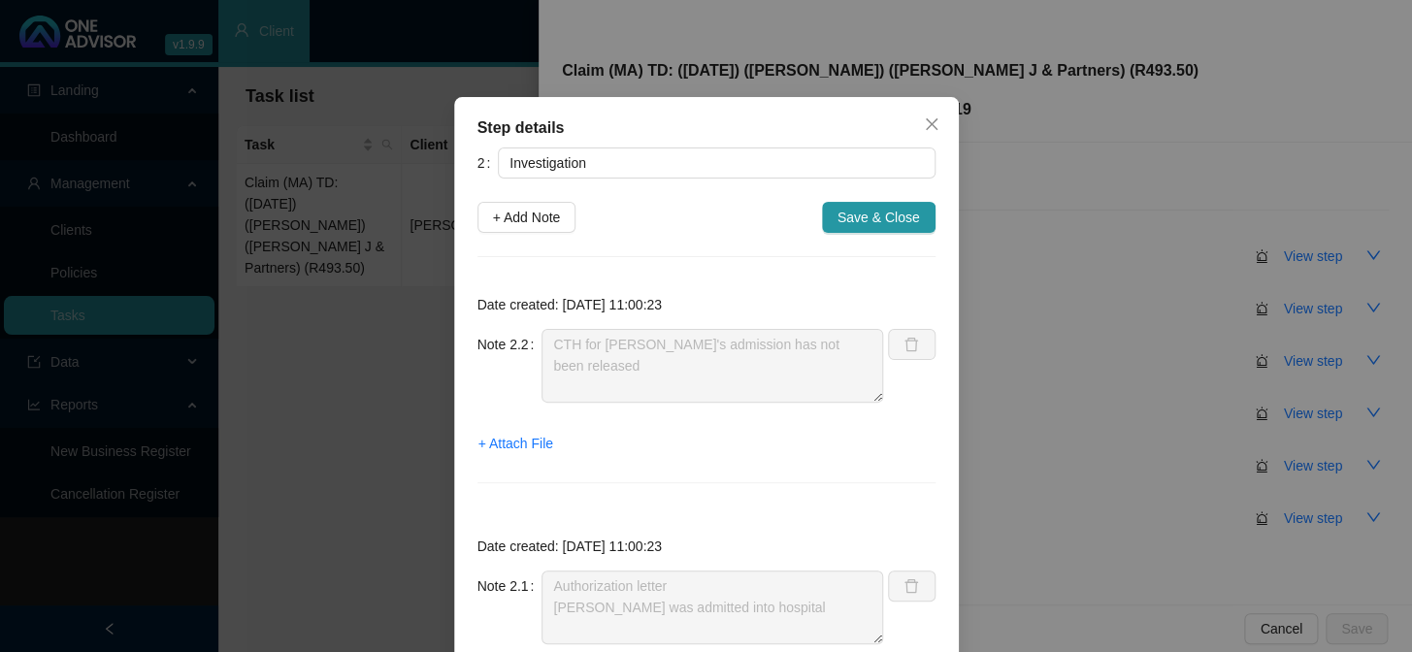
scroll to position [153, 0]
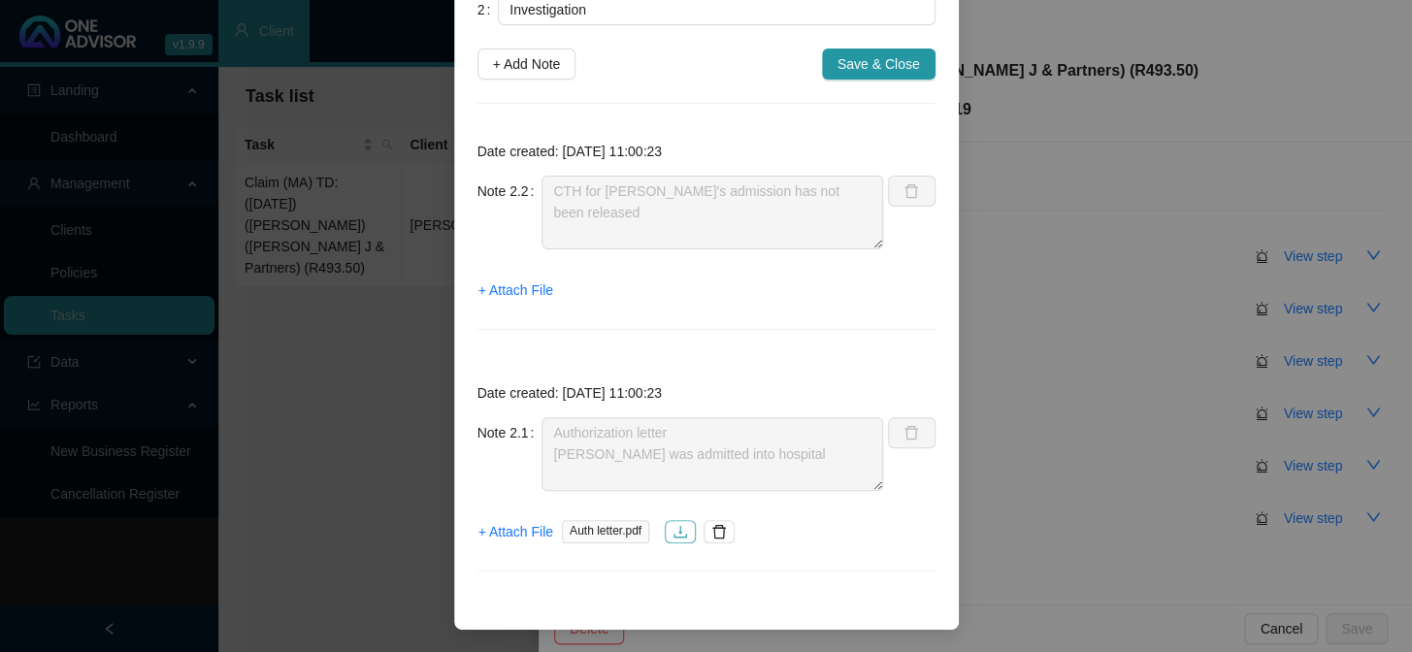
click at [678, 535] on button "button" at bounding box center [680, 531] width 31 height 23
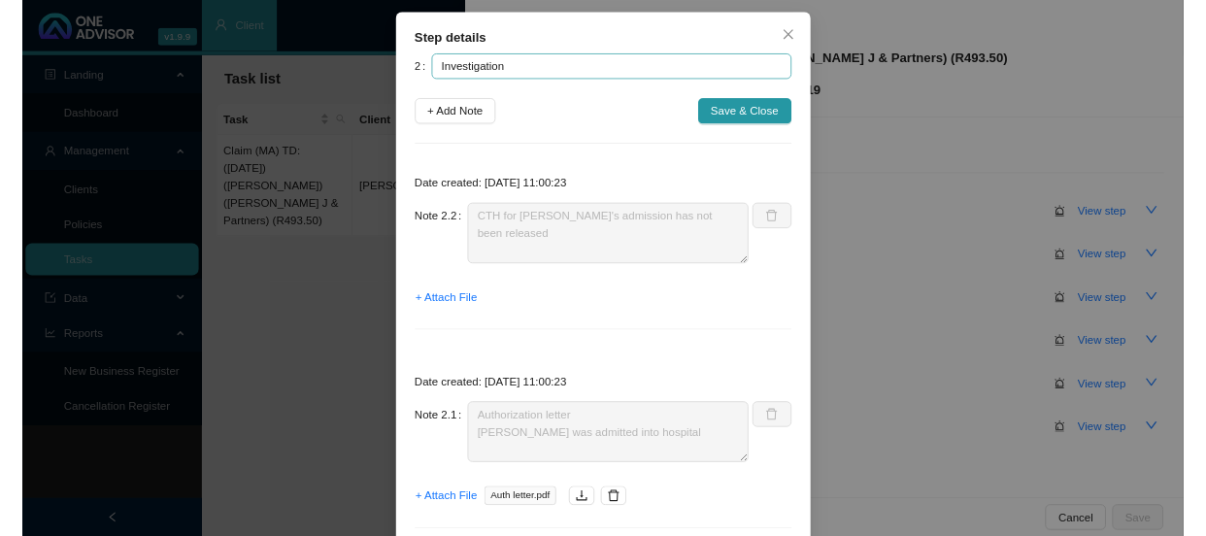
scroll to position [0, 0]
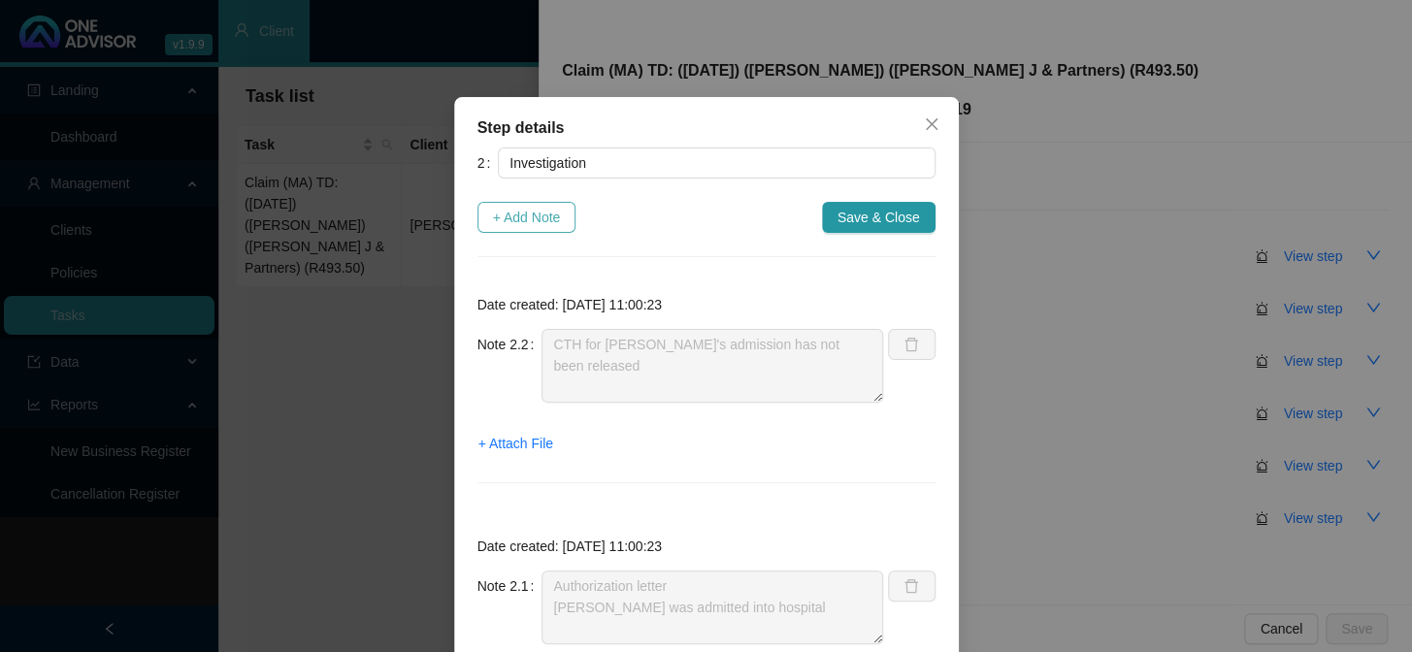
click at [519, 205] on button "+ Add Note" at bounding box center [527, 217] width 99 height 31
type textarea "CTH for [PERSON_NAME]'s admission has not been released"
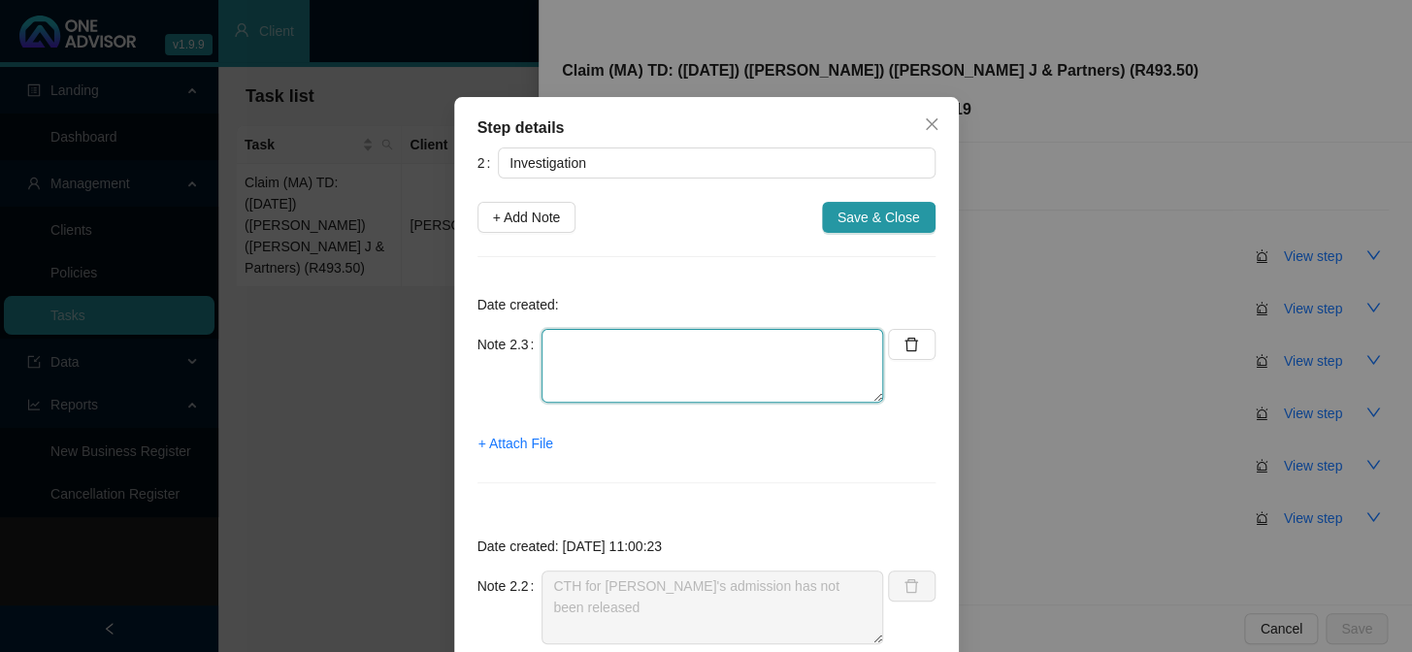
click at [579, 347] on textarea at bounding box center [713, 366] width 342 height 74
type textarea "A09.0"
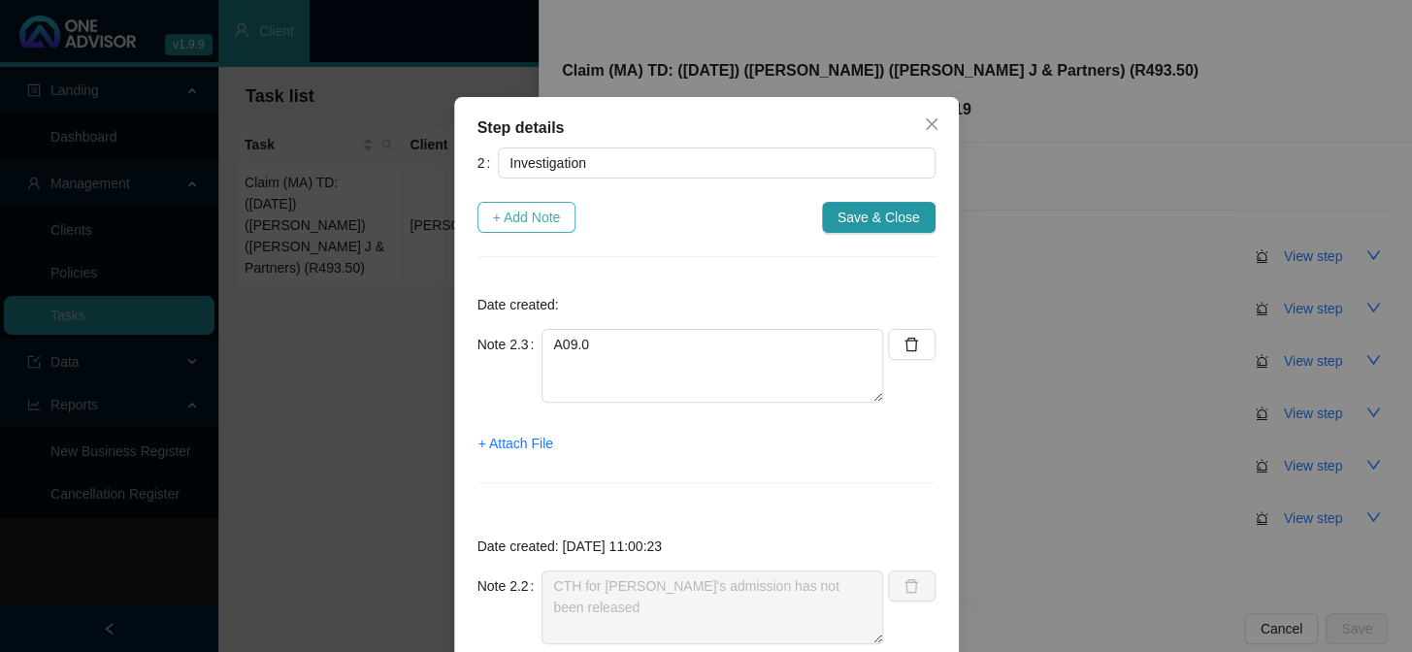
click at [518, 215] on span "+ Add Note" at bounding box center [527, 217] width 68 height 21
type textarea "A09.0"
type textarea "CTH for [PERSON_NAME]'s admission has not been released"
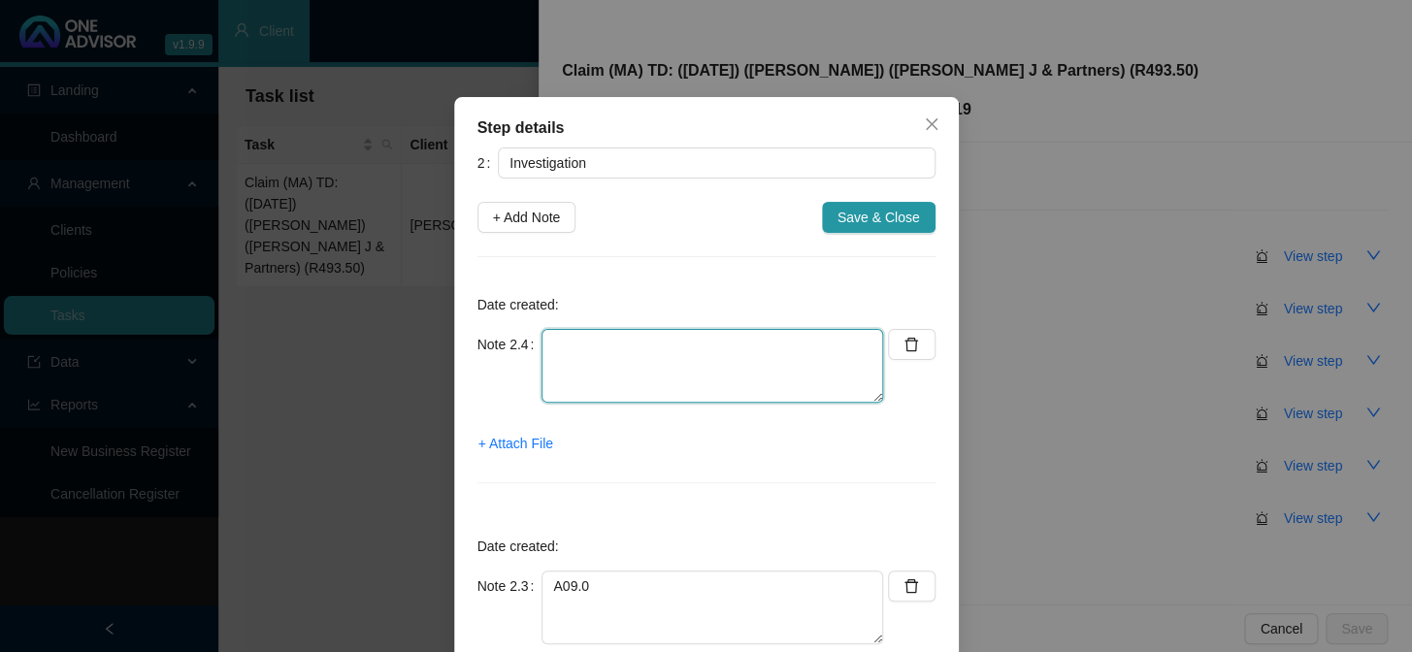
click at [612, 359] on textarea at bounding box center [713, 366] width 342 height 74
type textarea "E86 -"
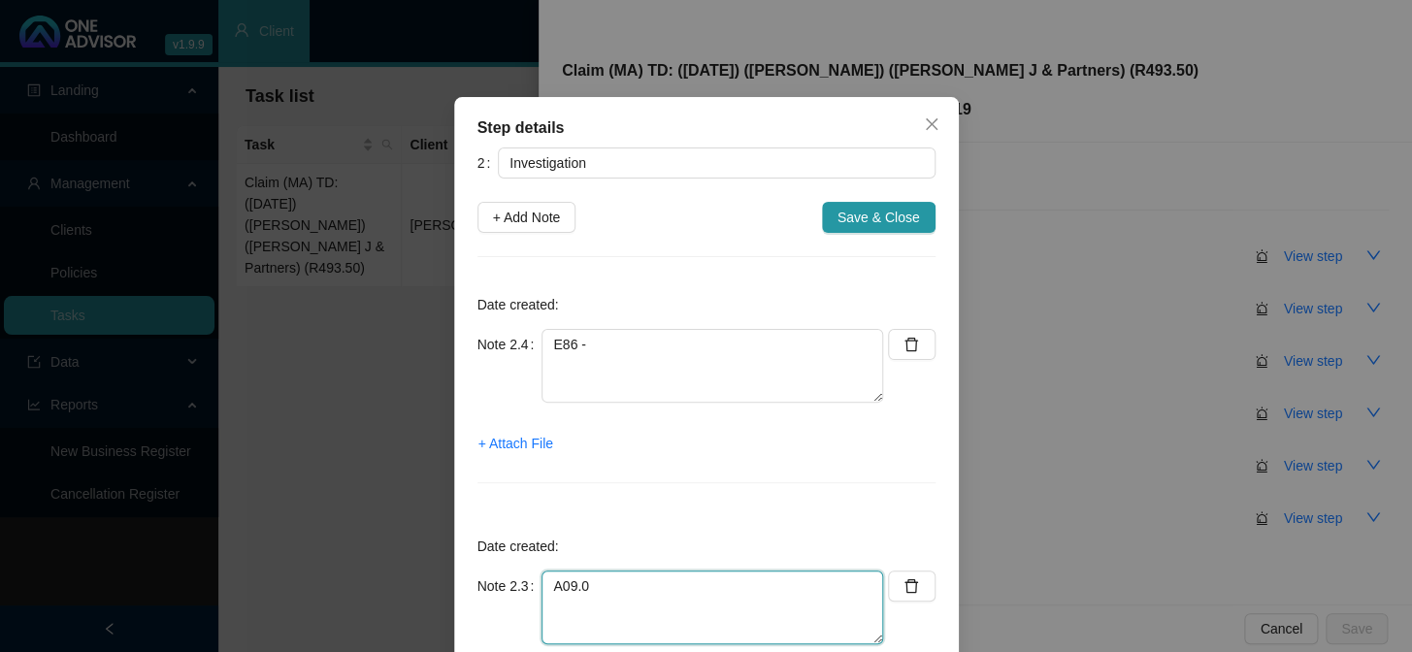
click at [669, 535] on textarea "A09.0" at bounding box center [713, 608] width 342 height 74
paste textarea "Other unspecified [MEDICAL_DATA] and [MEDICAL_DATA] of infectious origin"
click at [689, 535] on textarea "A09.0 - Other unspecified [MEDICAL_DATA] and [MEDICAL_DATA] of infectious origin" at bounding box center [713, 608] width 342 height 74
type textarea "A09.0 - Other unspecified [MEDICAL_DATA] and [MEDICAL_DATA] of infectious origi…"
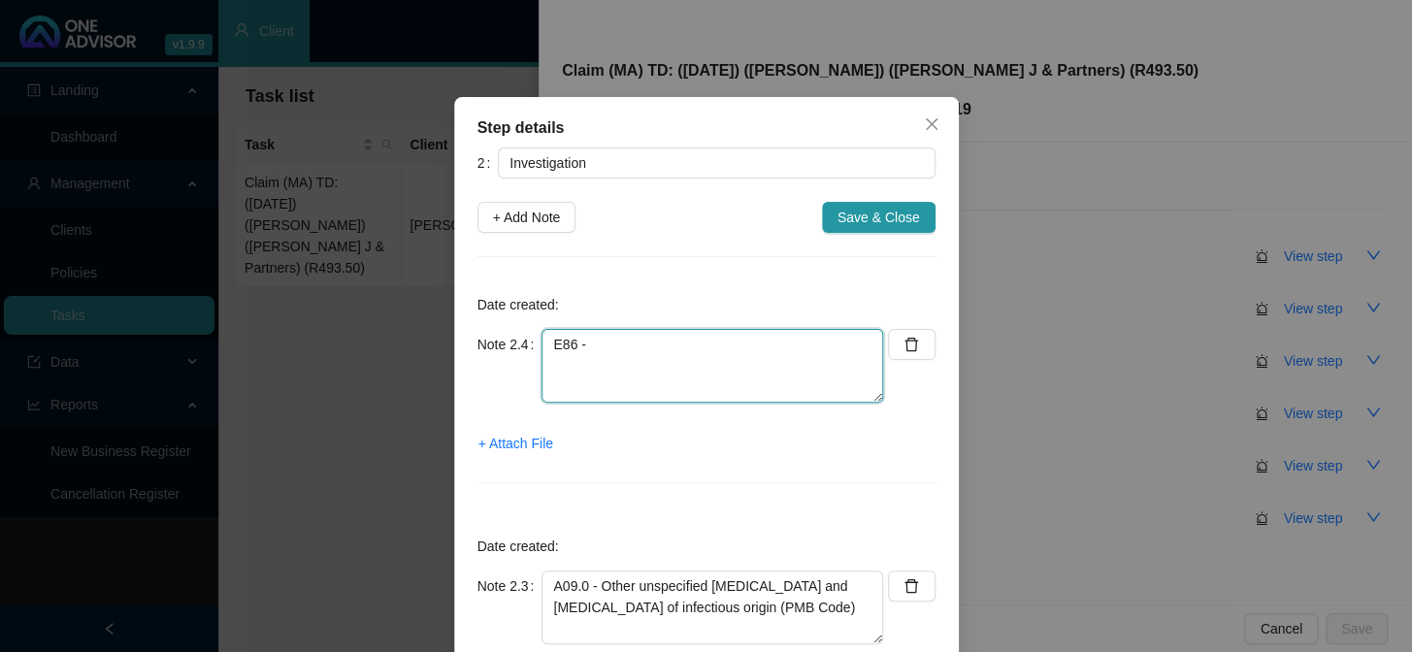
click at [656, 340] on textarea "E86 -" at bounding box center [713, 366] width 342 height 74
paste textarea "[MEDICAL_DATA]"
click at [741, 340] on textarea "E86 - [MEDICAL_DATA]" at bounding box center [713, 366] width 342 height 74
type textarea "E86 - [MEDICAL_DATA] (PMB CODE)"
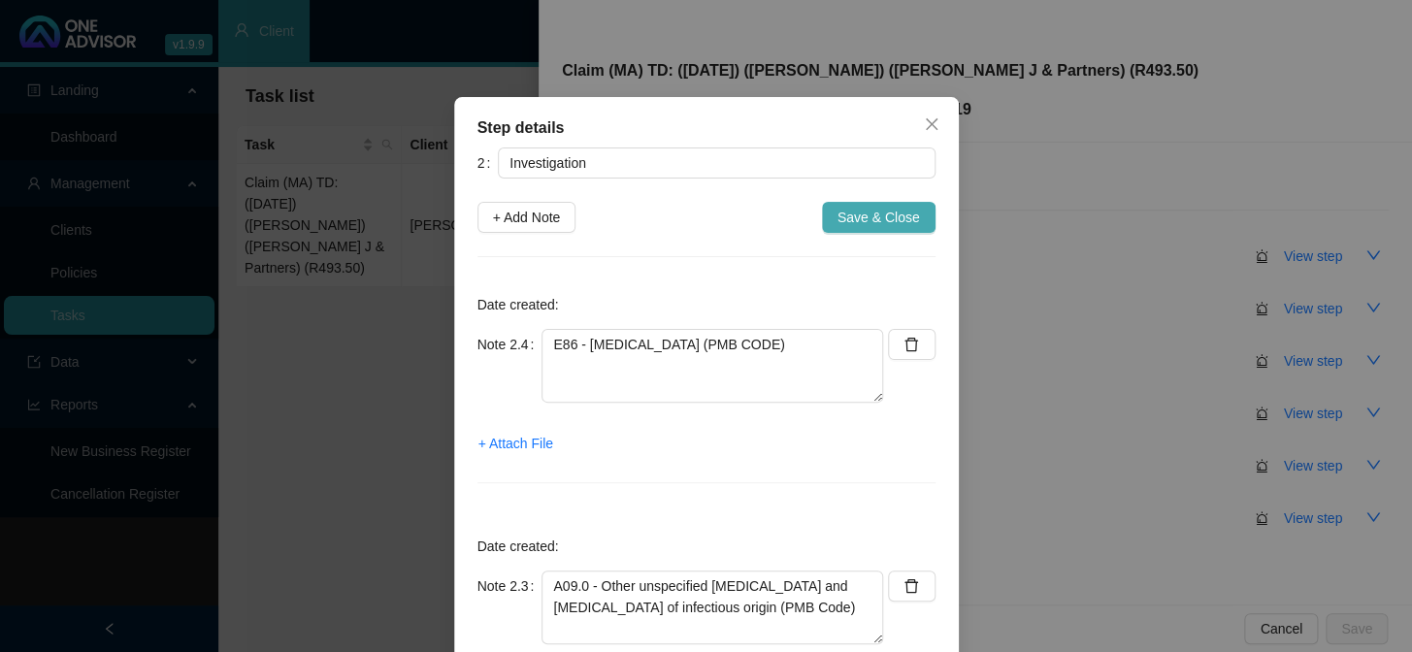
click at [863, 207] on span "Save & Close" at bounding box center [879, 217] width 83 height 21
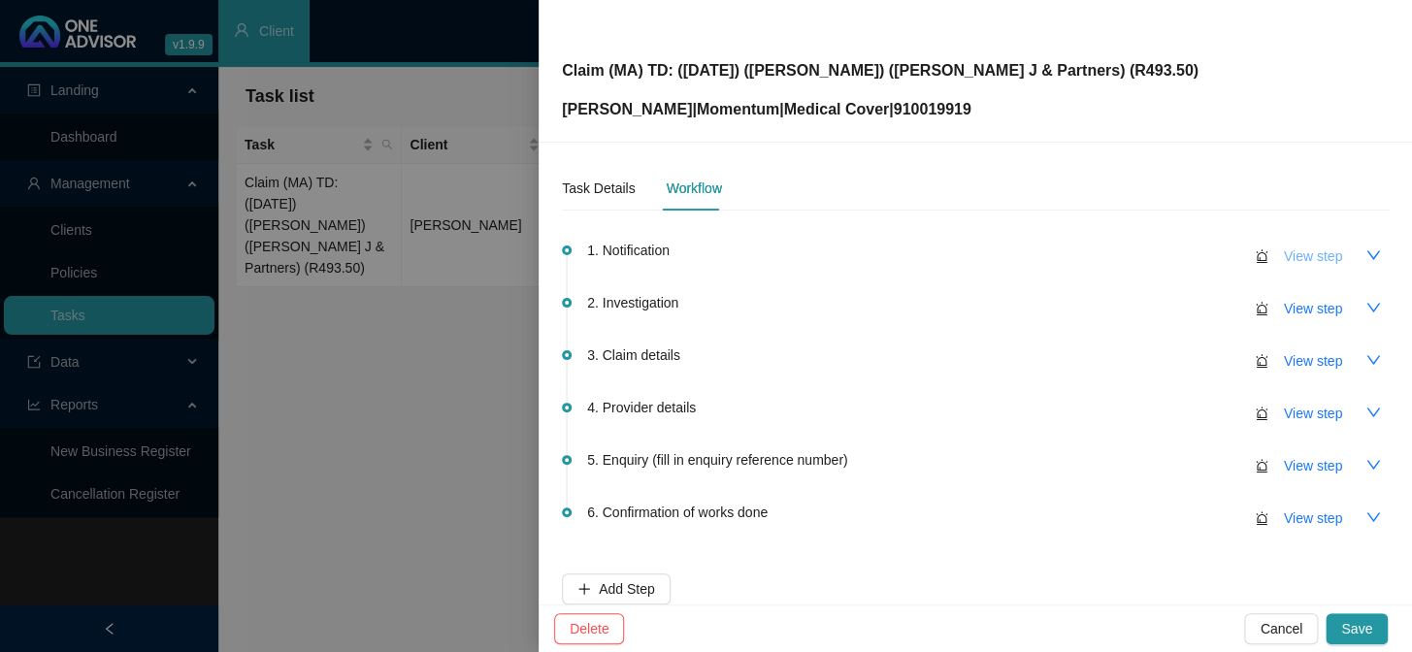
click at [1205, 253] on span "View step" at bounding box center [1313, 256] width 58 height 21
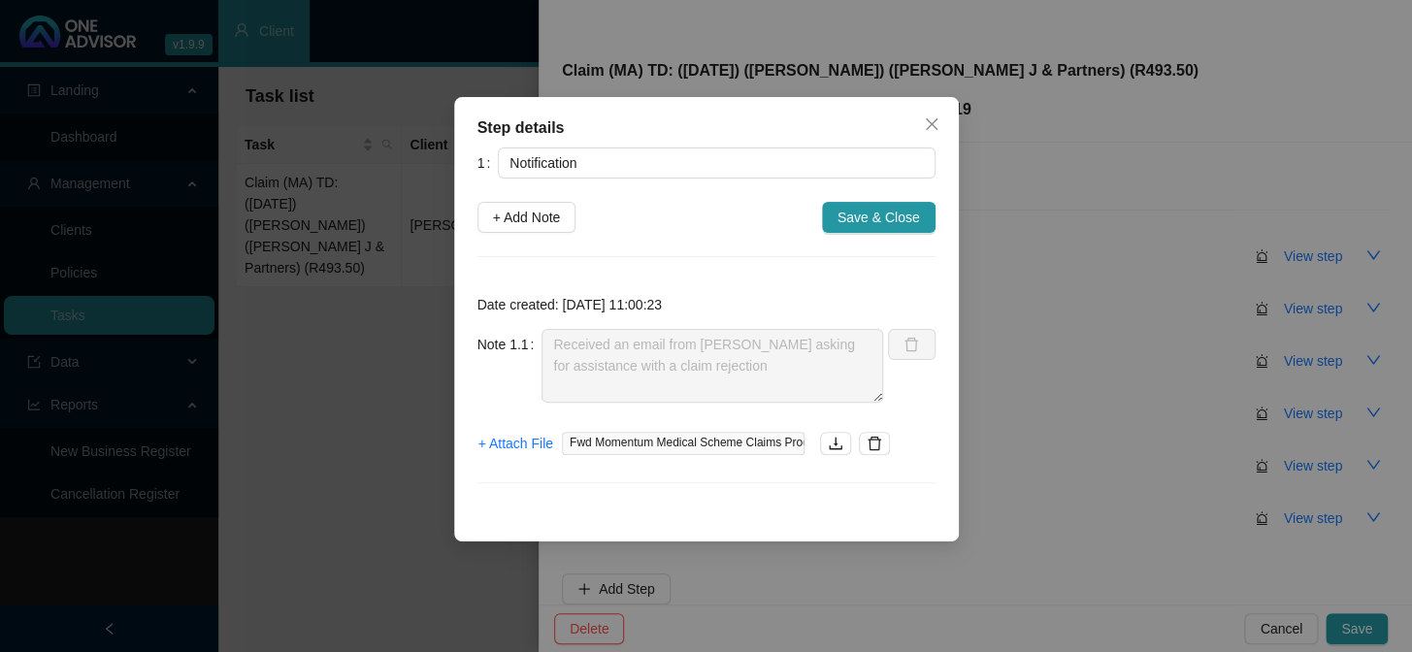
click at [1140, 262] on div "Step details 1 Notification + Add Note Save & Close Date created: [DATE] 11:00:…" at bounding box center [706, 326] width 1412 height 652
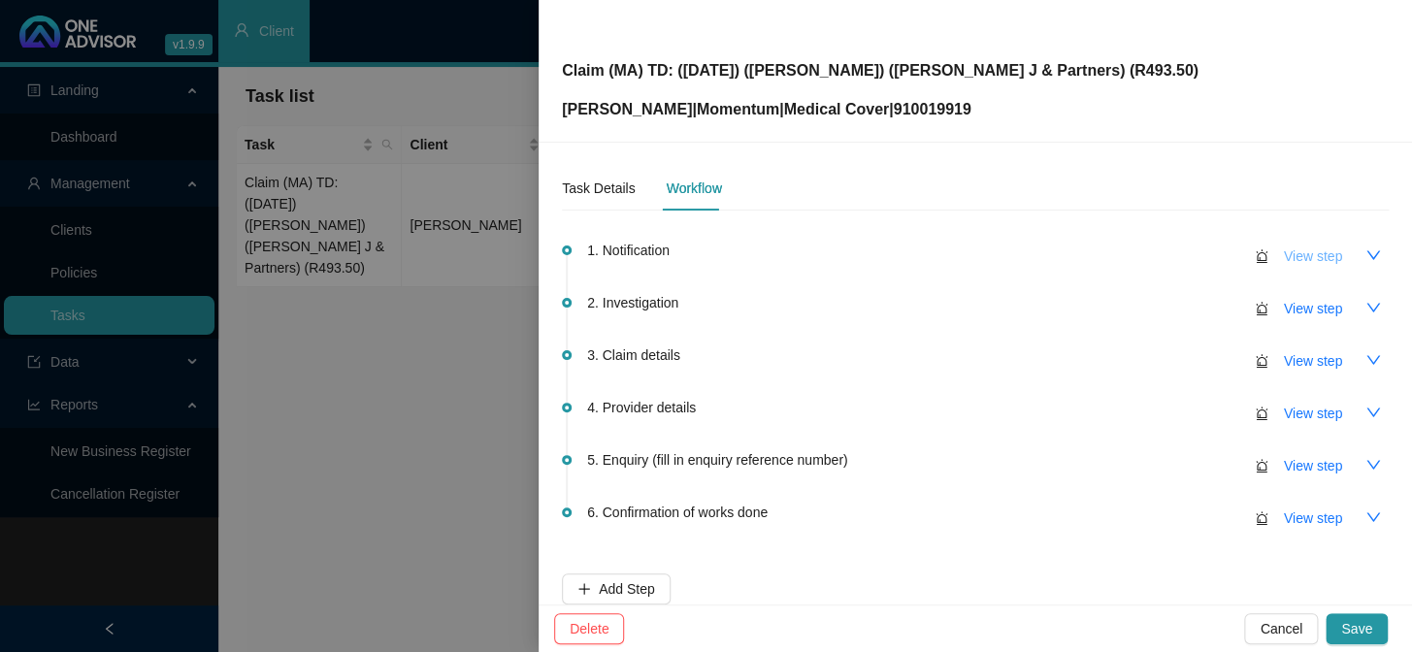
click at [1205, 254] on span "View step" at bounding box center [1313, 256] width 58 height 21
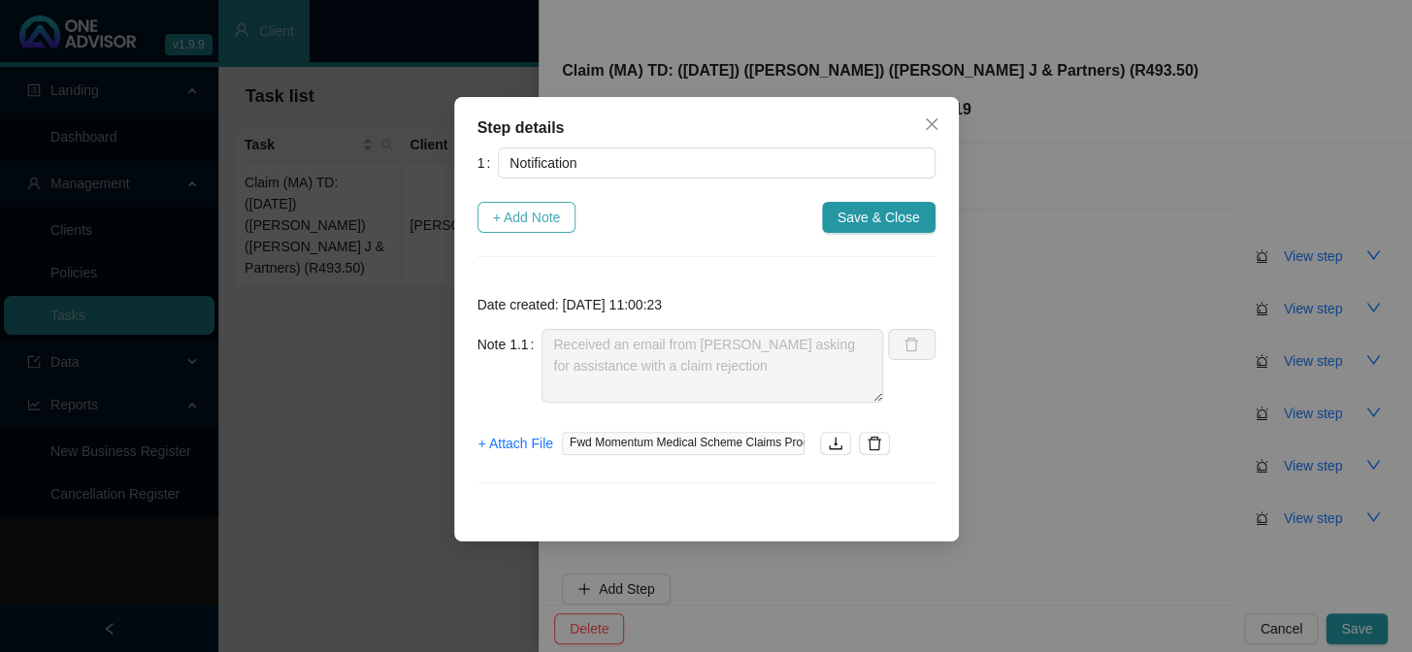
click at [527, 215] on span "+ Add Note" at bounding box center [527, 217] width 68 height 21
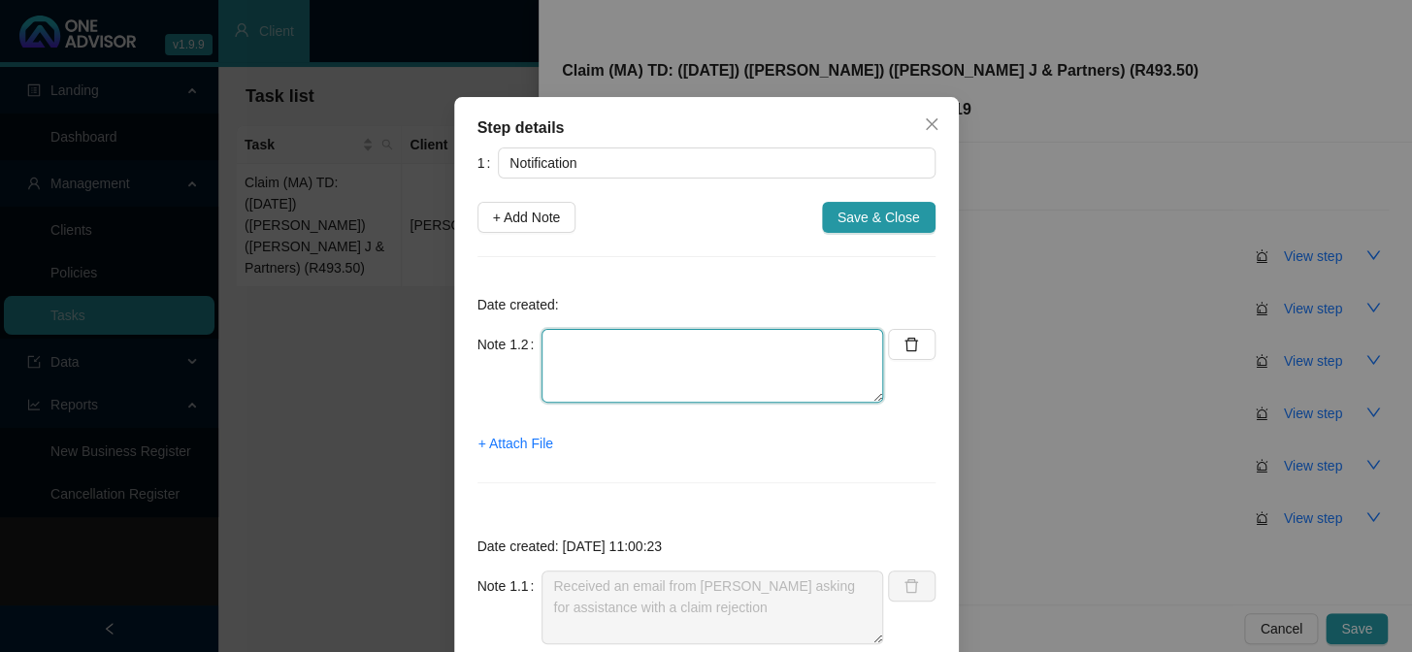
click at [630, 336] on textarea at bounding box center [713, 366] width 342 height 74
type textarea "a"
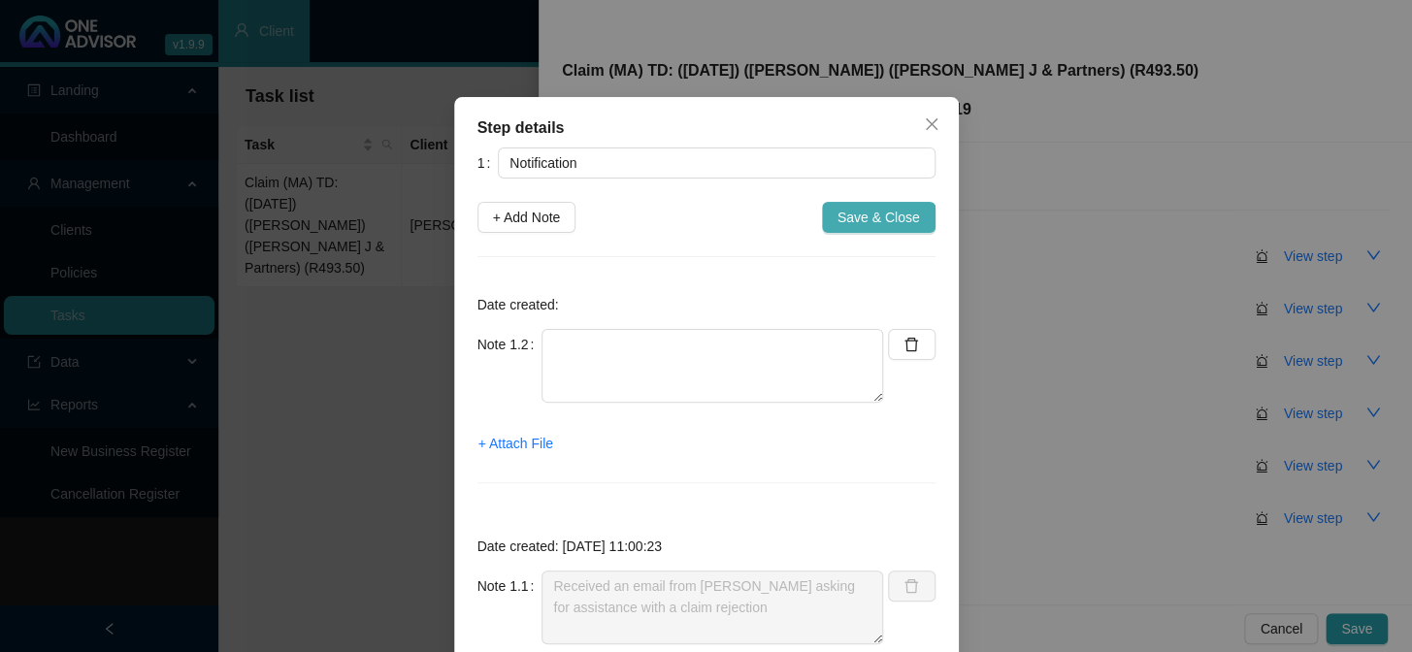
click at [862, 228] on button "Save & Close" at bounding box center [879, 217] width 114 height 31
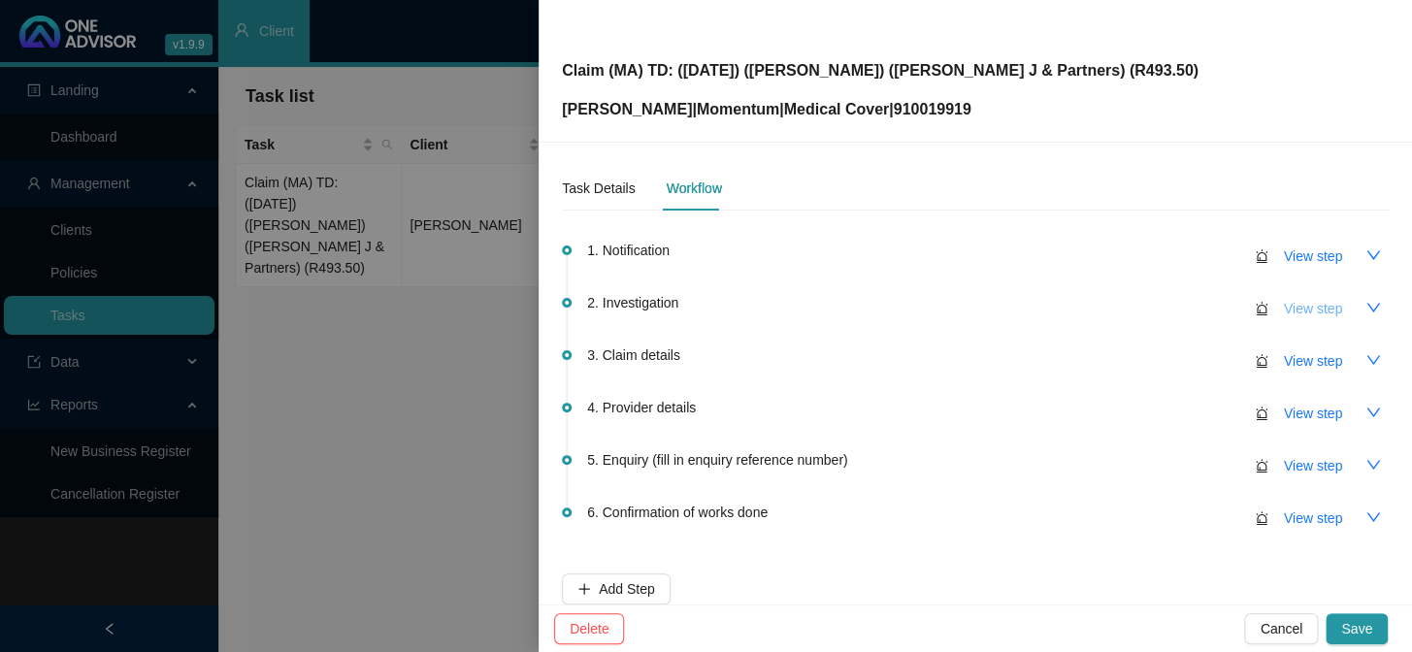
click at [1205, 302] on span "View step" at bounding box center [1313, 308] width 58 height 21
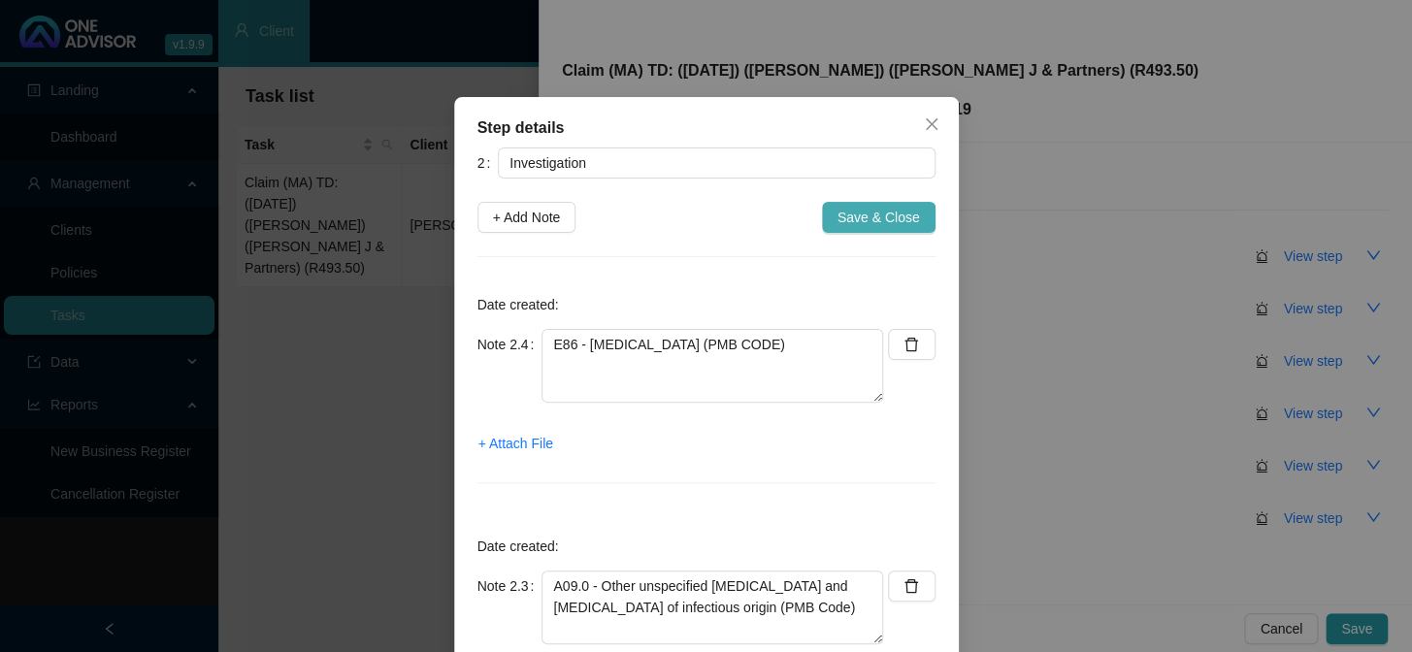
click at [873, 210] on span "Save & Close" at bounding box center [879, 217] width 83 height 21
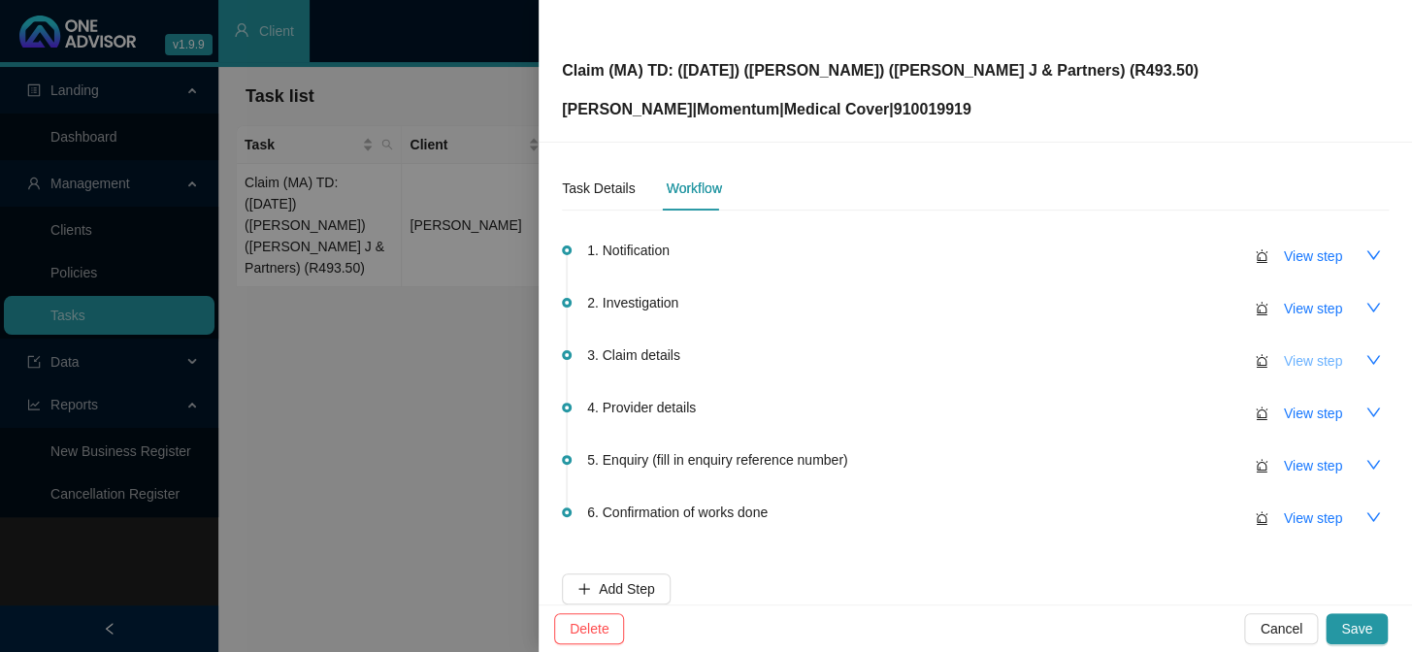
click at [1205, 352] on span "View step" at bounding box center [1313, 360] width 58 height 21
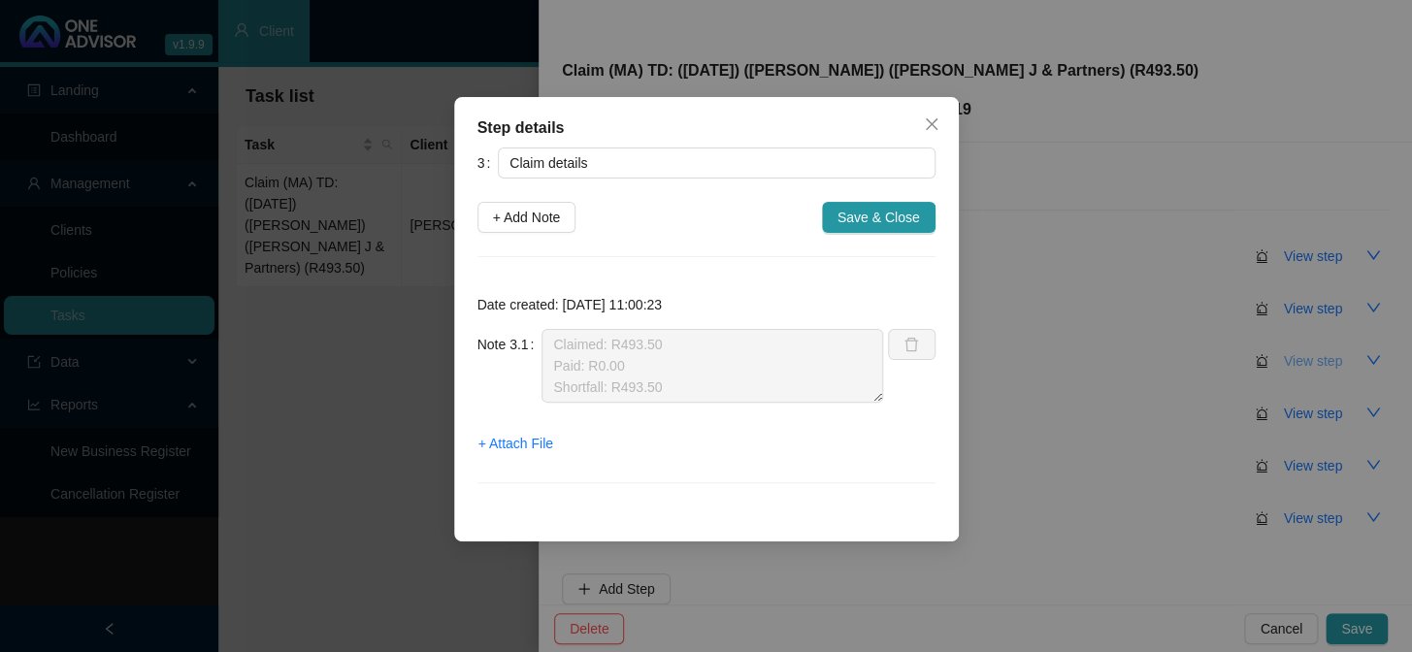
click at [1205, 352] on div "Step details 3 Claim details + Add Note Save & Close Date created: [DATE] 11:00…" at bounding box center [706, 326] width 1412 height 652
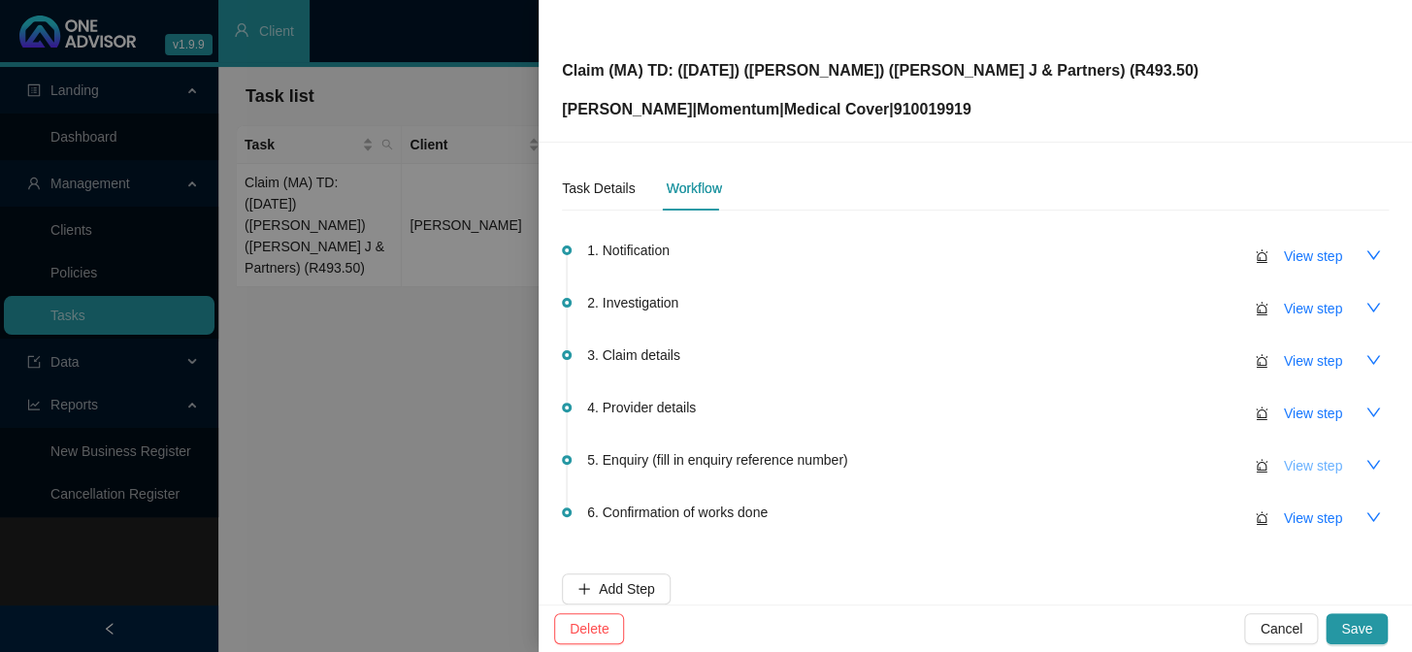
click at [1205, 455] on span "View step" at bounding box center [1313, 465] width 58 height 21
type input "Enquiry (fill in enquiry reference number)"
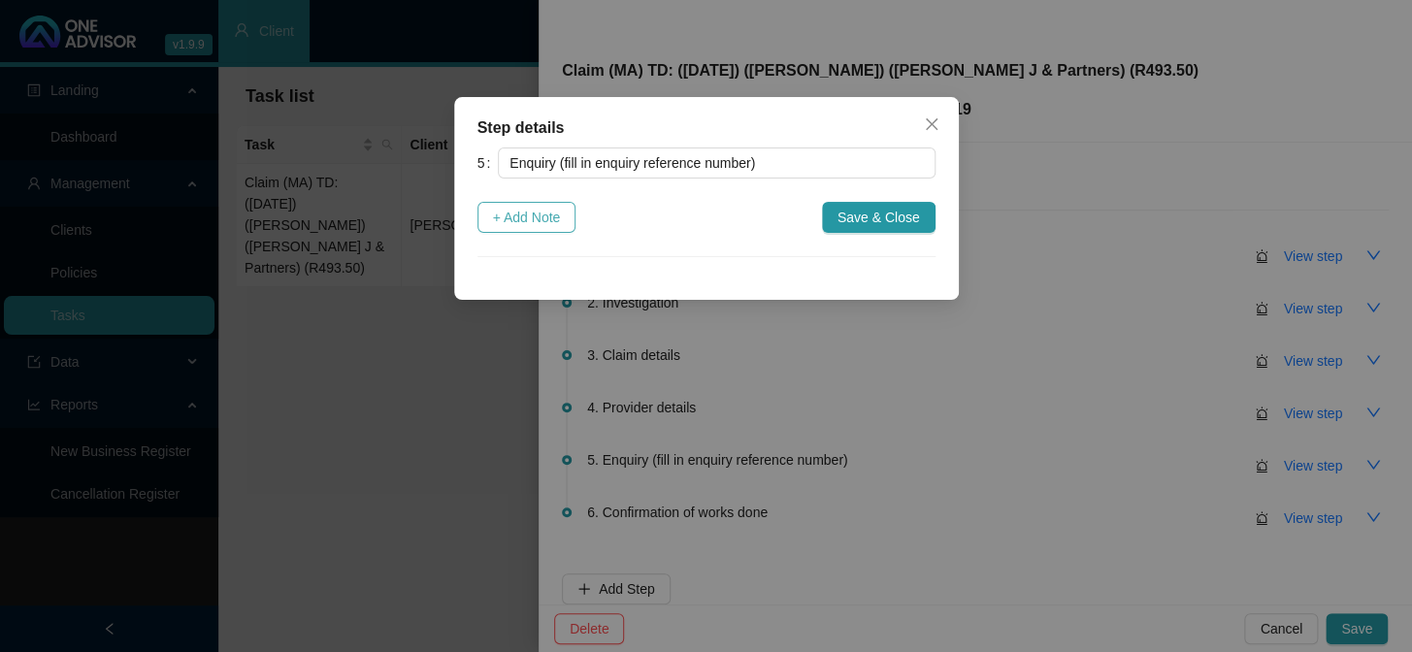
click at [544, 215] on span "+ Add Note" at bounding box center [527, 217] width 68 height 21
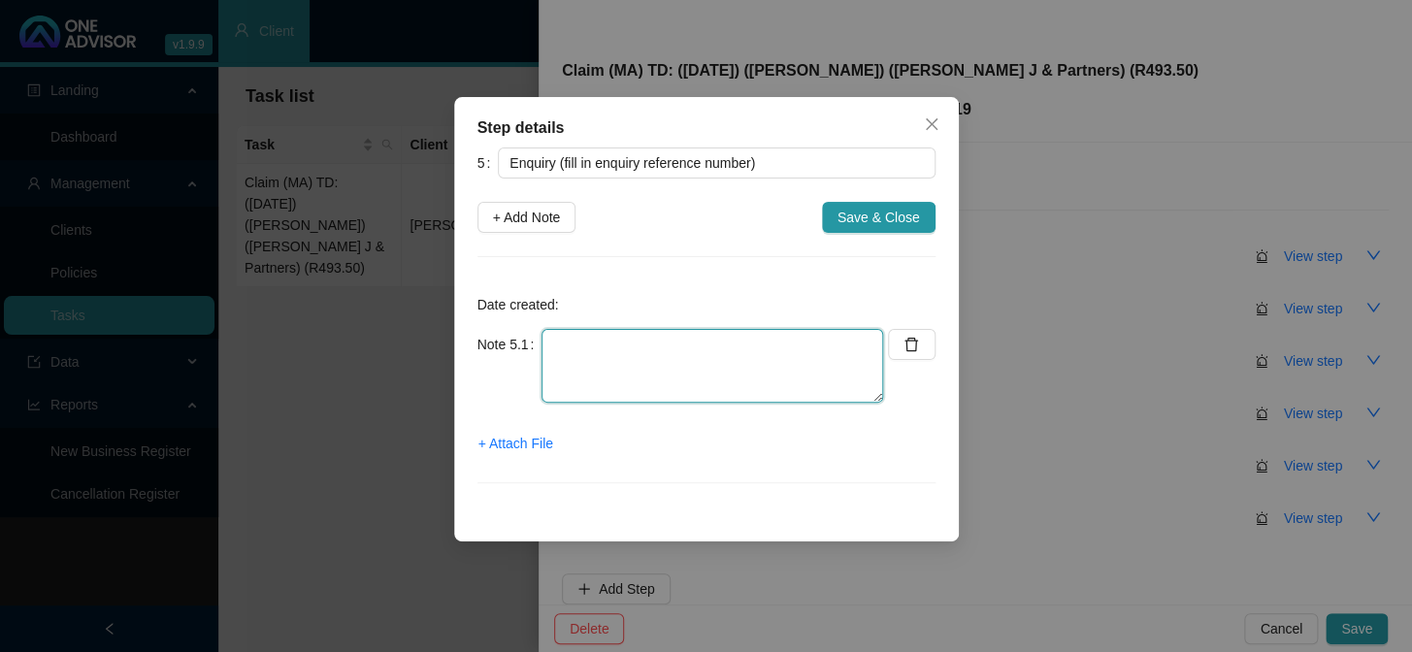
click at [617, 355] on textarea at bounding box center [713, 366] width 342 height 74
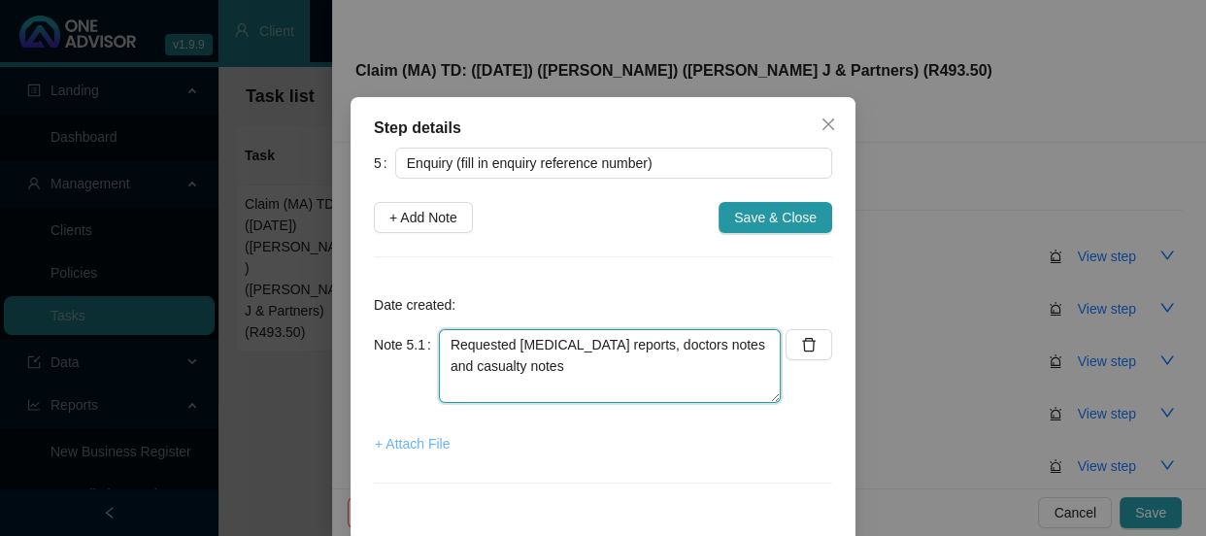
type textarea "Requested [MEDICAL_DATA] reports, doctors notes and casualty notes"
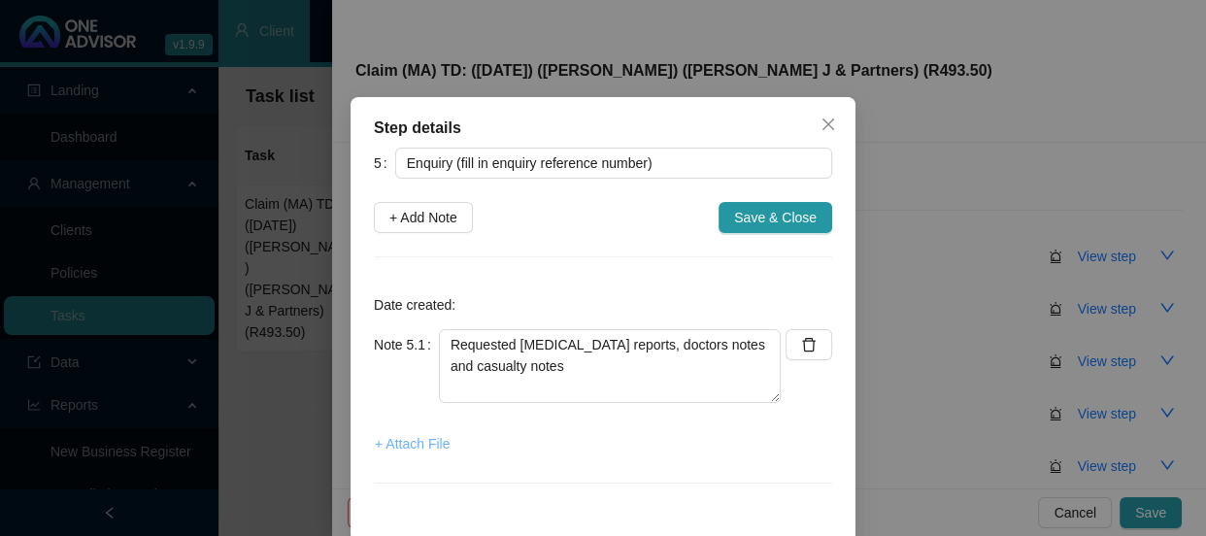
click at [427, 446] on span "+ Attach File" at bounding box center [412, 443] width 75 height 21
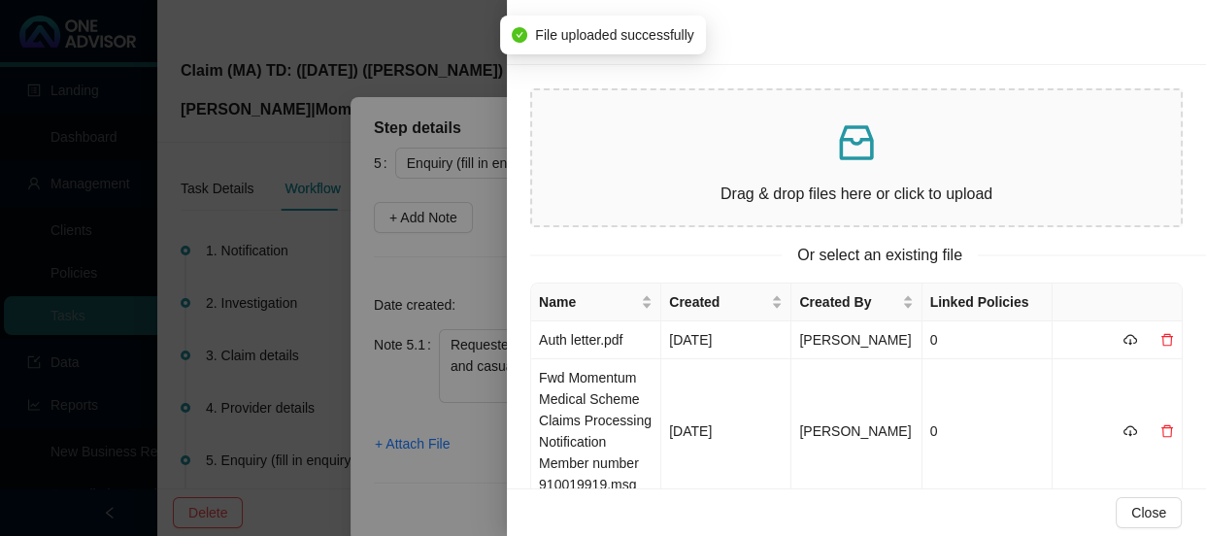
click at [458, 423] on div at bounding box center [603, 268] width 1206 height 536
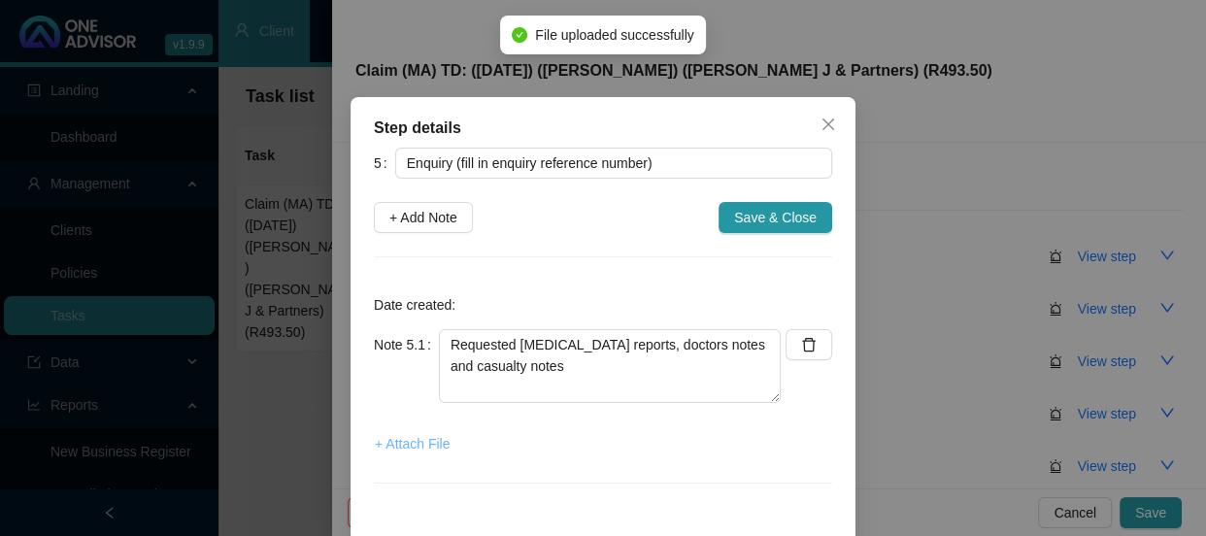
click at [419, 445] on span "+ Attach File" at bounding box center [412, 443] width 75 height 21
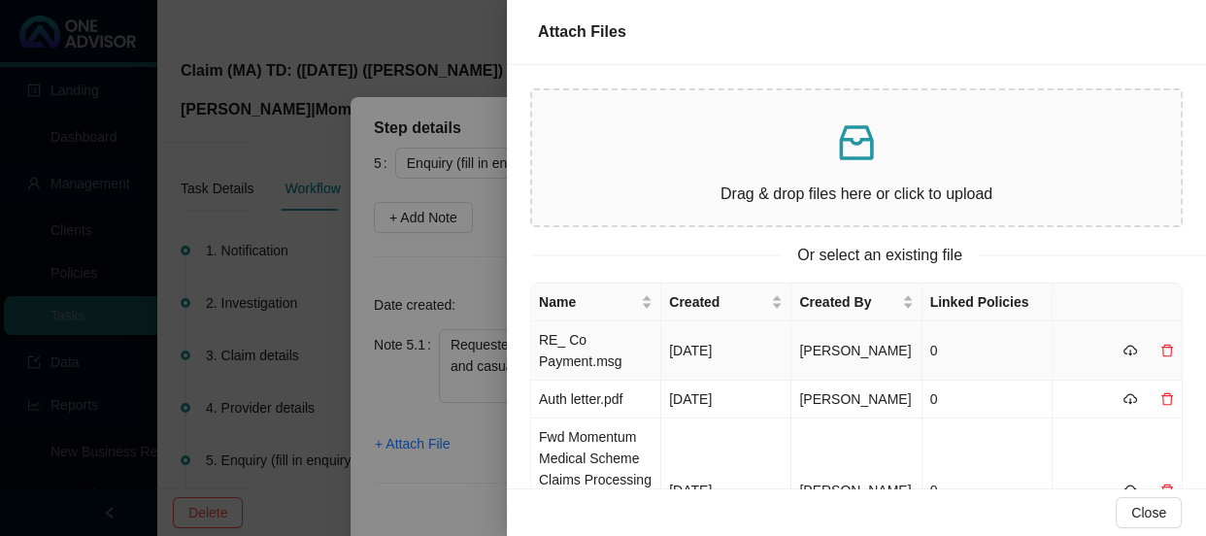
click at [621, 347] on td "RE_ Co Payment.msg" at bounding box center [596, 350] width 130 height 59
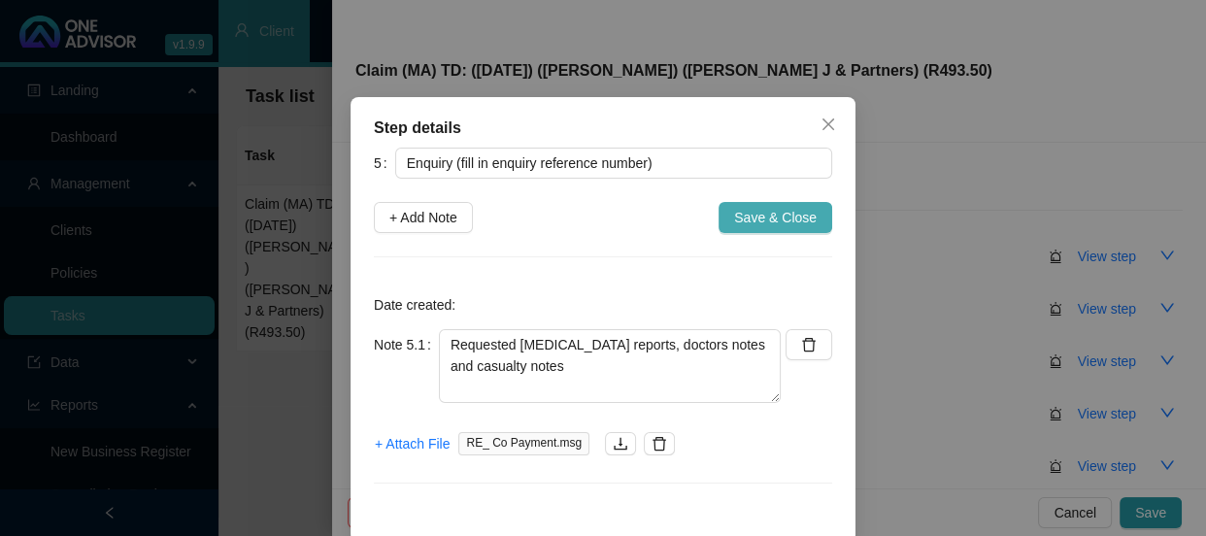
click at [750, 225] on span "Save & Close" at bounding box center [775, 217] width 83 height 21
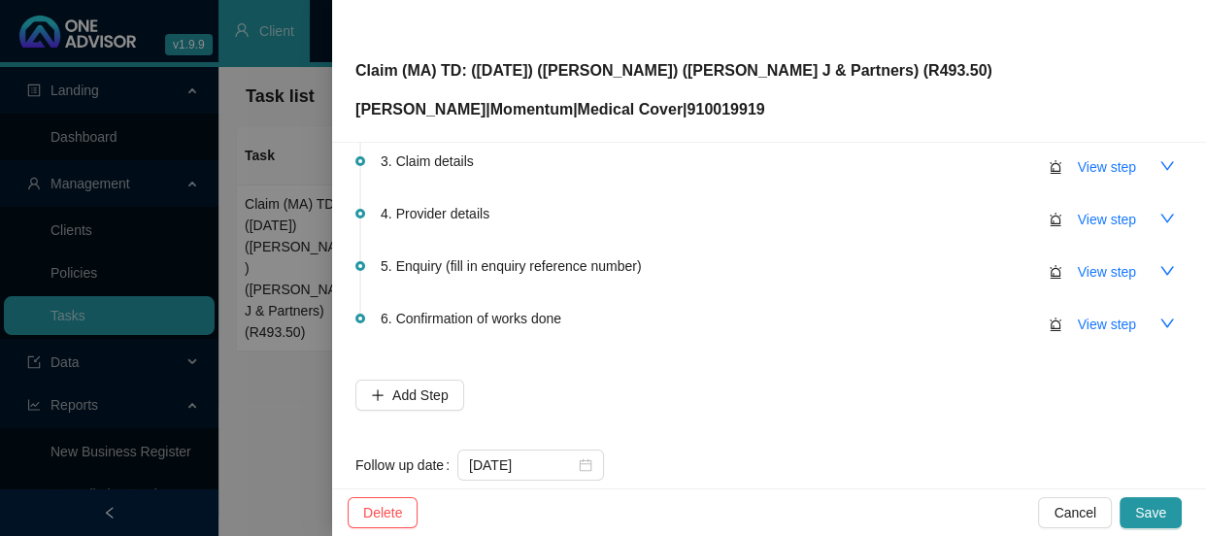
scroll to position [231, 0]
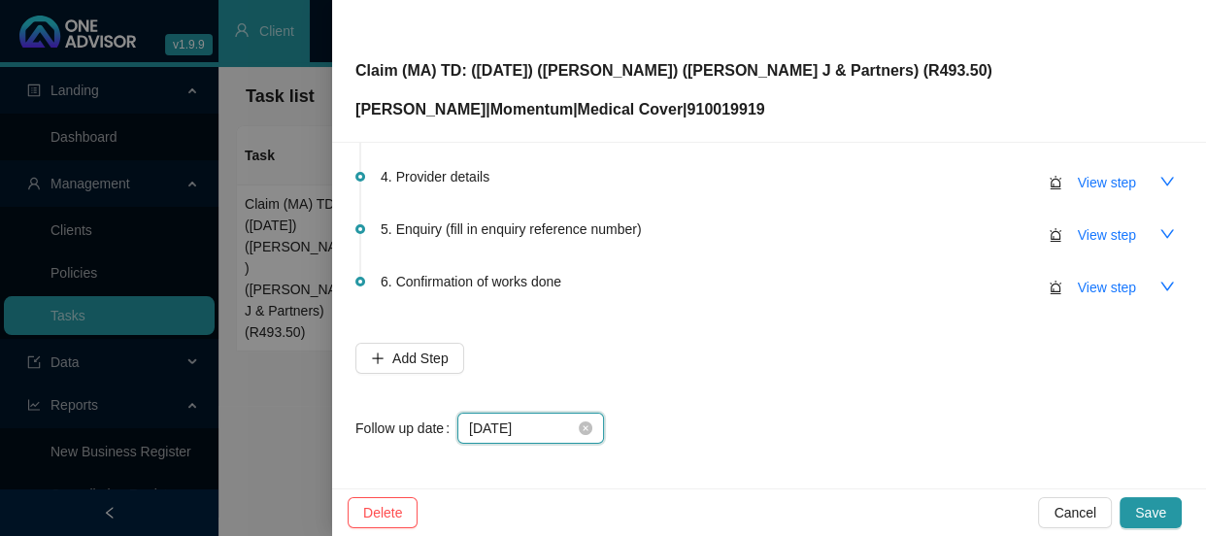
click at [556, 430] on input "[DATE]" at bounding box center [522, 427] width 106 height 21
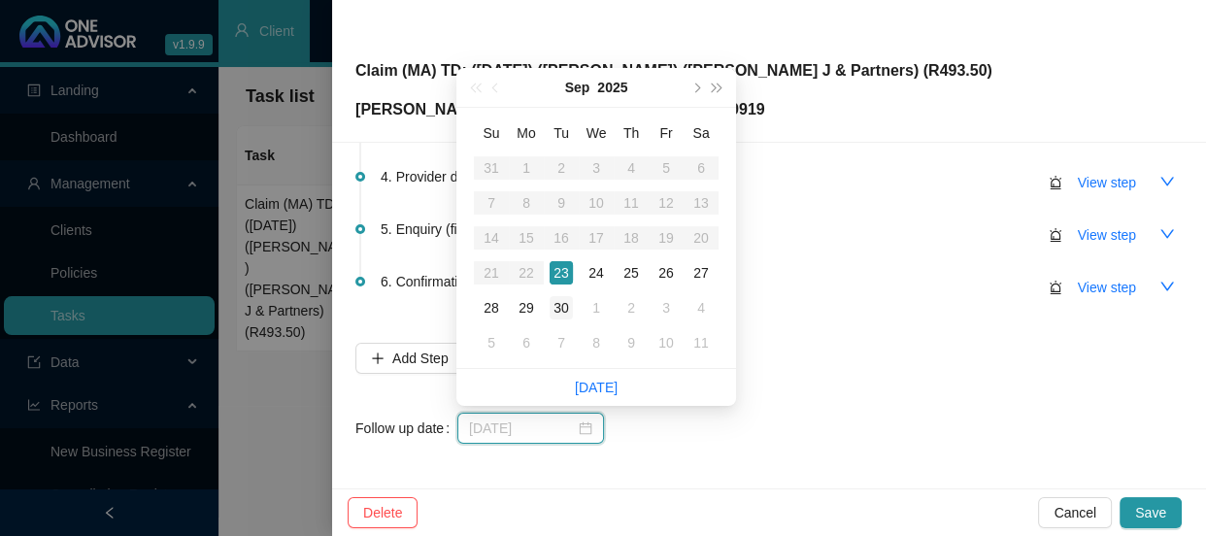
type input "[DATE]"
click at [560, 300] on div "30" at bounding box center [560, 307] width 23 height 23
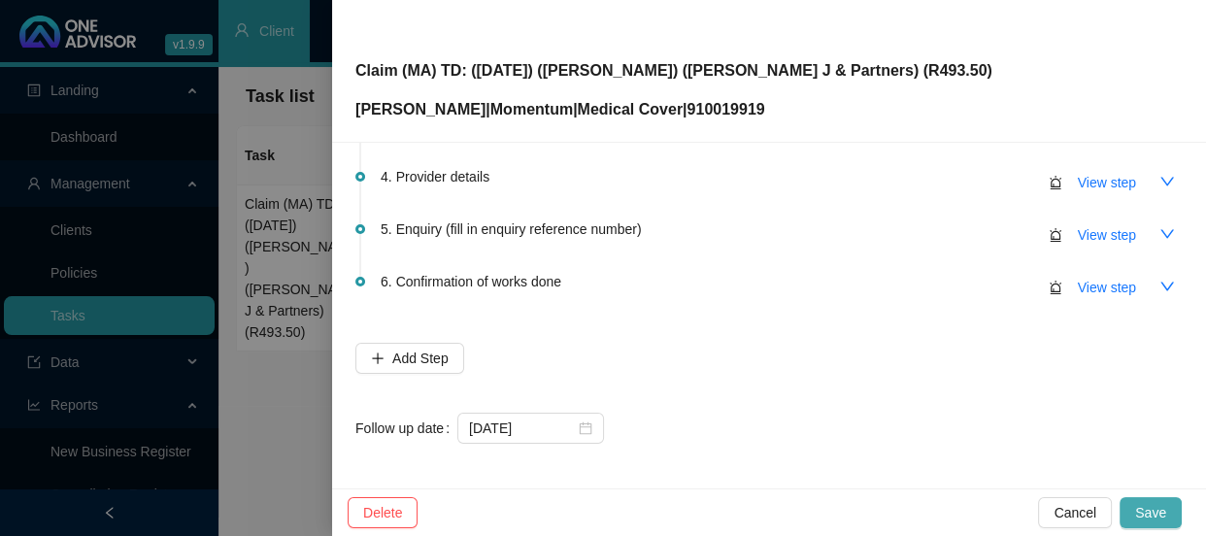
click at [1151, 511] on span "Save" at bounding box center [1150, 512] width 31 height 21
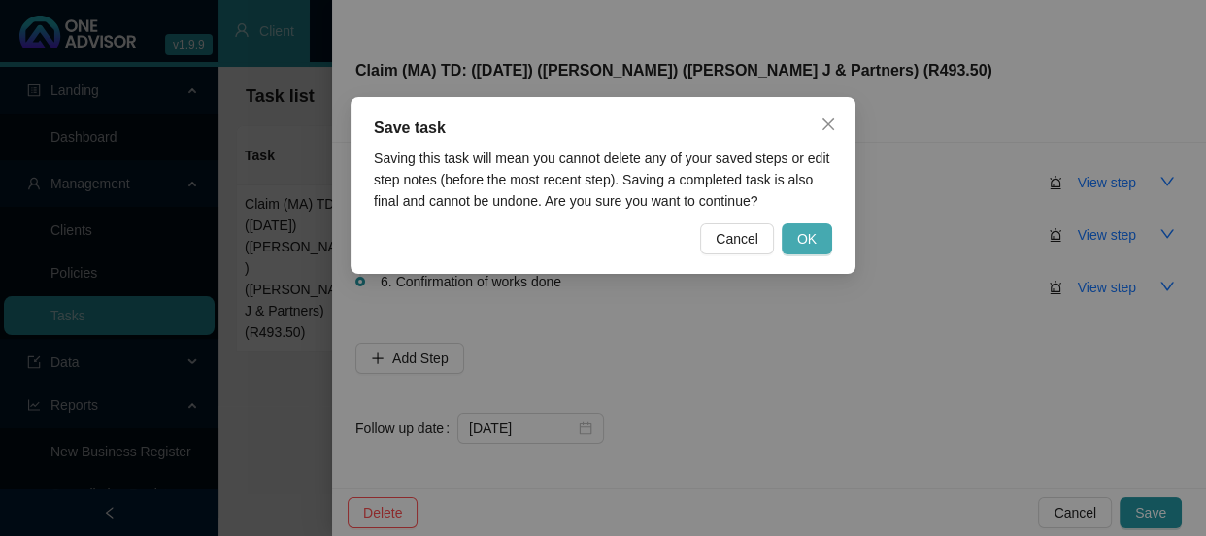
click at [810, 237] on span "OK" at bounding box center [806, 238] width 19 height 21
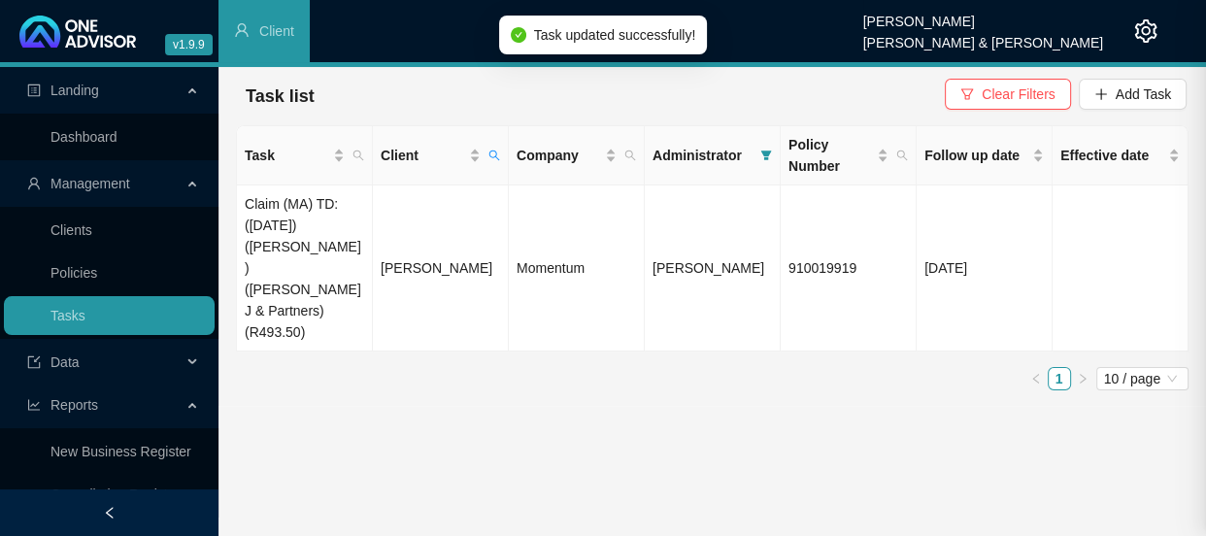
scroll to position [0, 0]
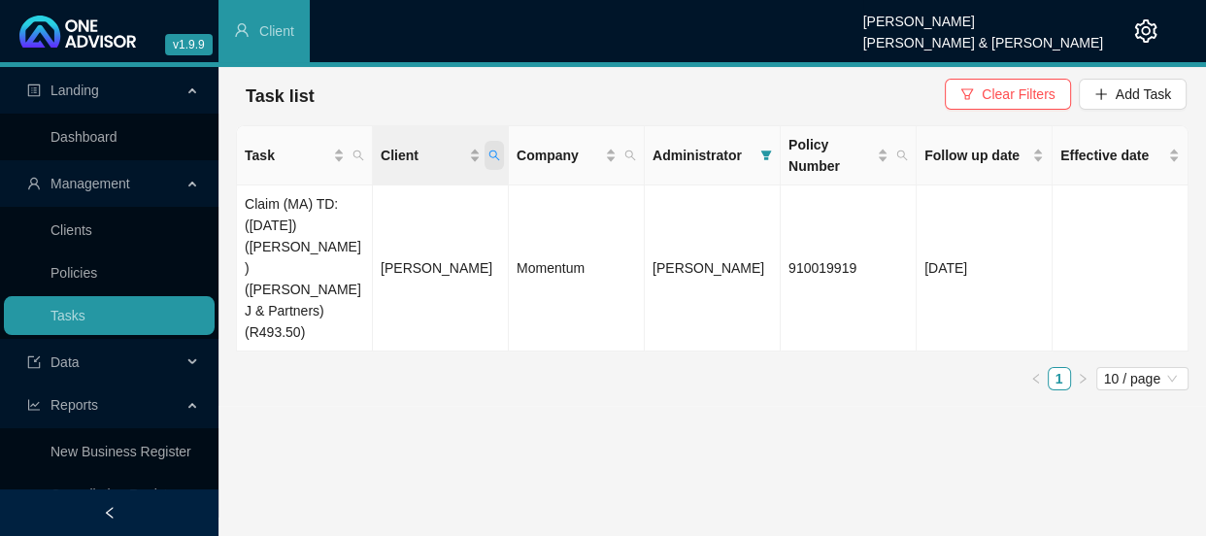
click at [496, 159] on icon "search" at bounding box center [494, 155] width 12 height 12
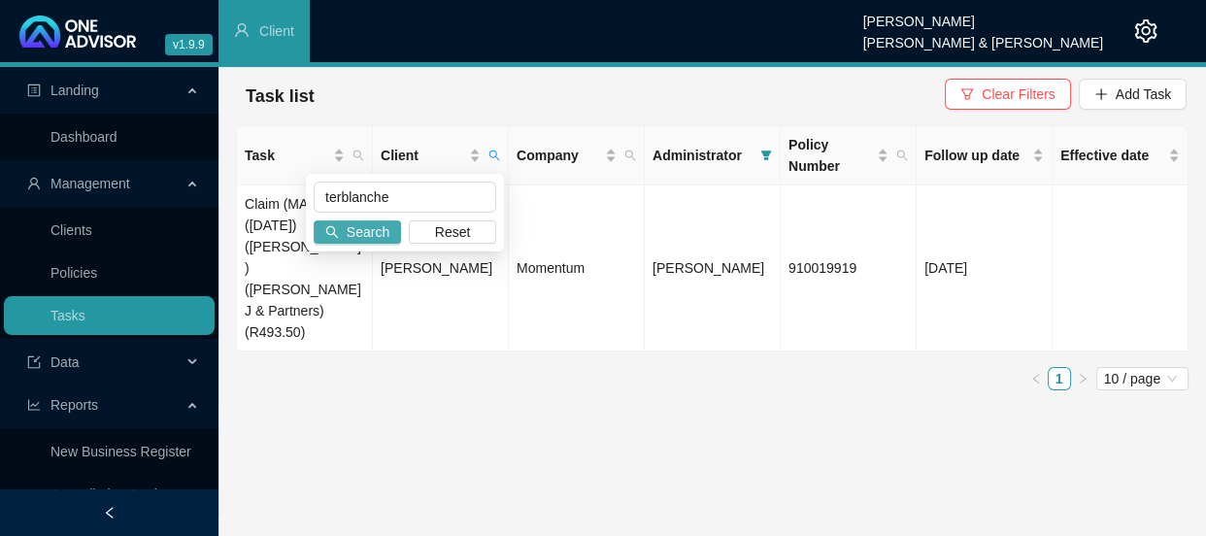
click at [390, 235] on button "Search" at bounding box center [357, 231] width 87 height 23
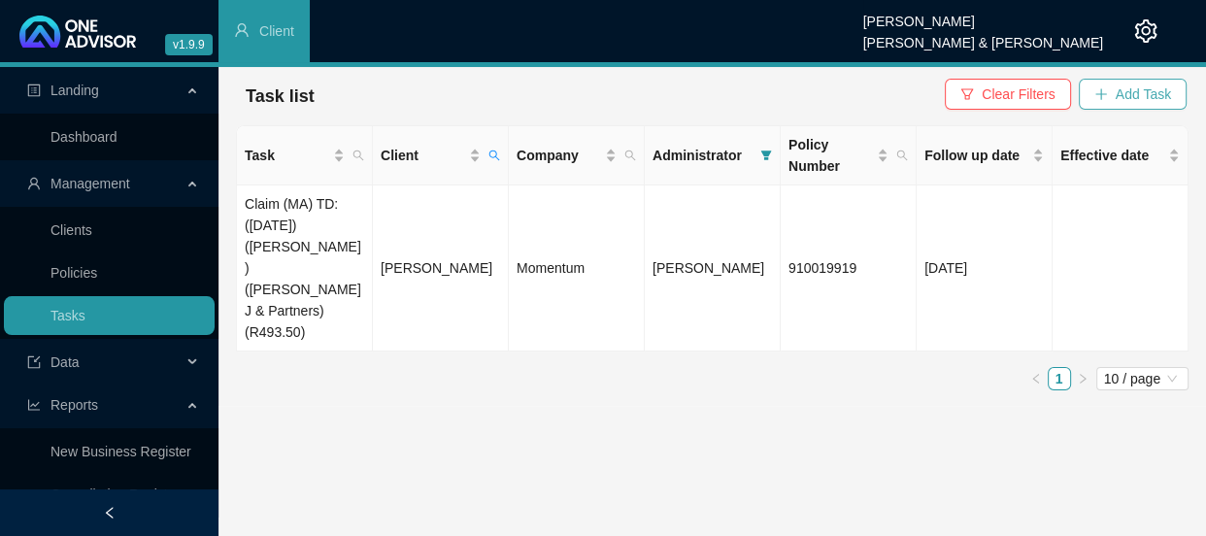
click at [1125, 101] on span "Add Task" at bounding box center [1142, 93] width 55 height 21
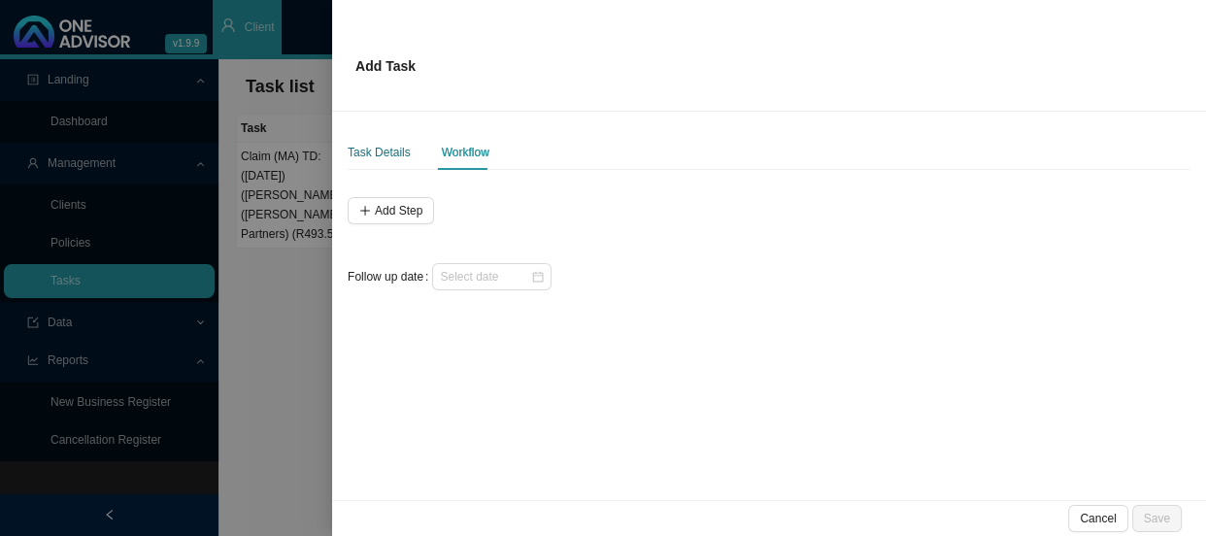
click at [381, 155] on div "Task Details" at bounding box center [378, 152] width 63 height 19
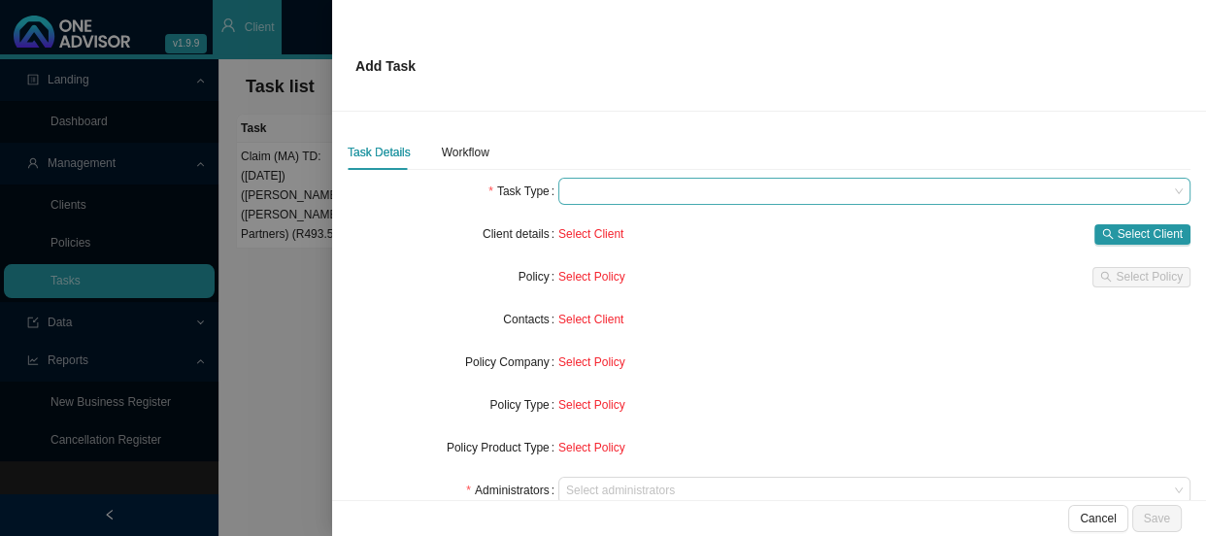
click at [595, 196] on span at bounding box center [874, 191] width 616 height 25
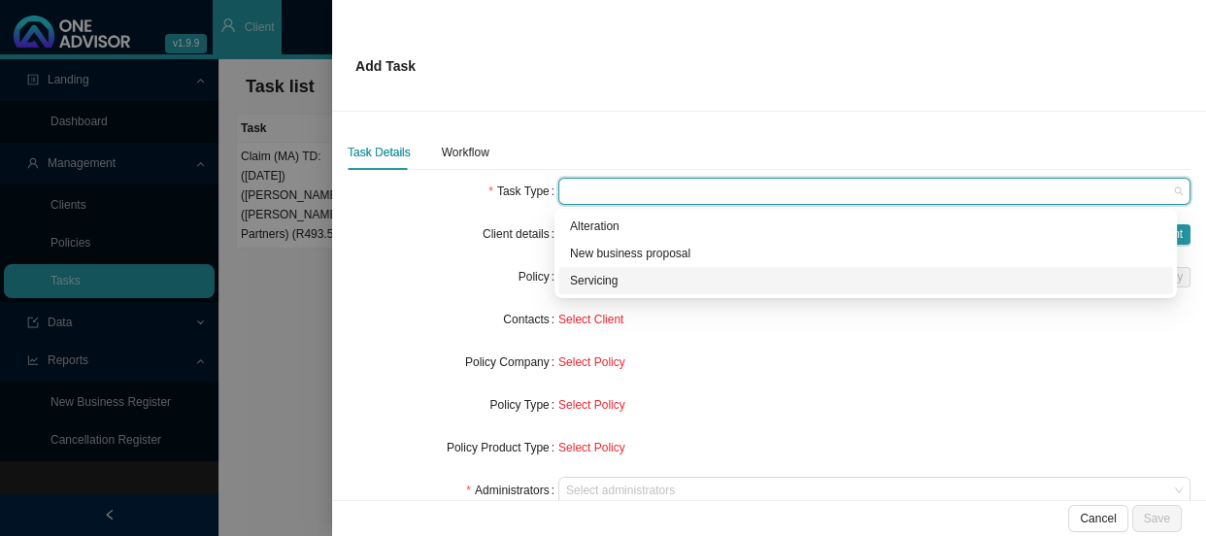
click at [621, 281] on div "Servicing" at bounding box center [865, 280] width 591 height 19
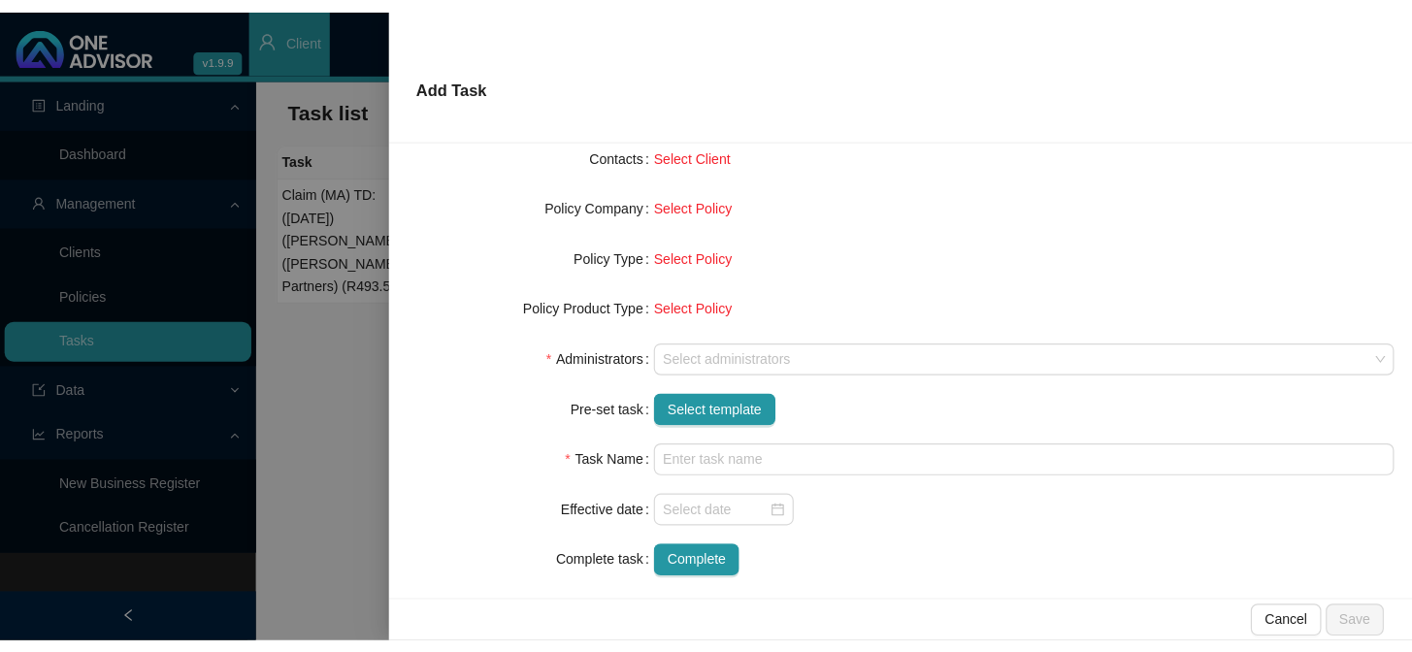
scroll to position [205, 0]
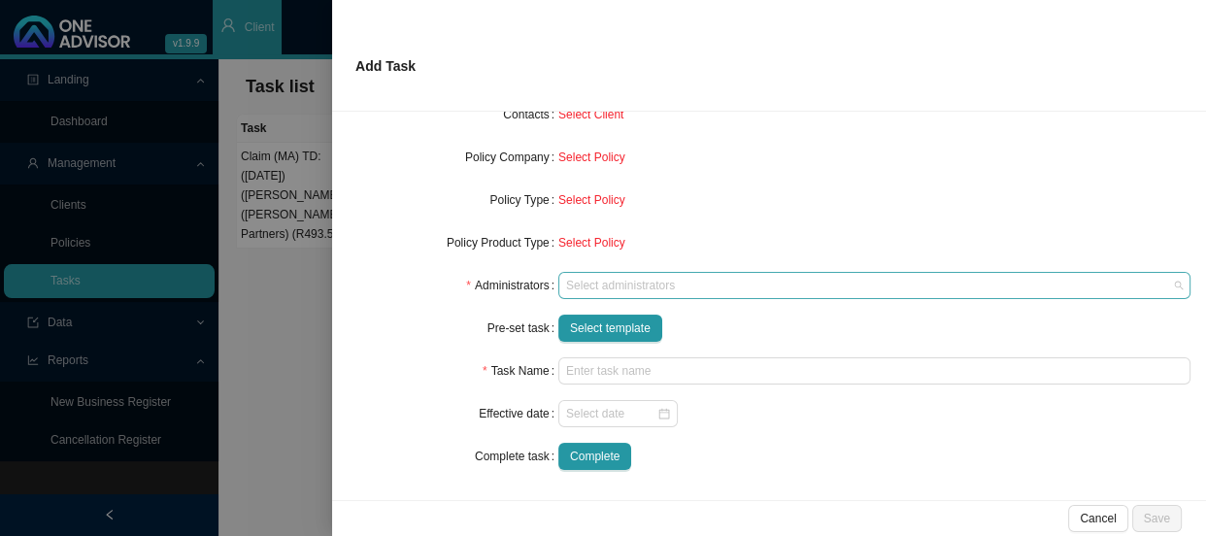
click at [611, 281] on div at bounding box center [865, 286] width 606 height 15
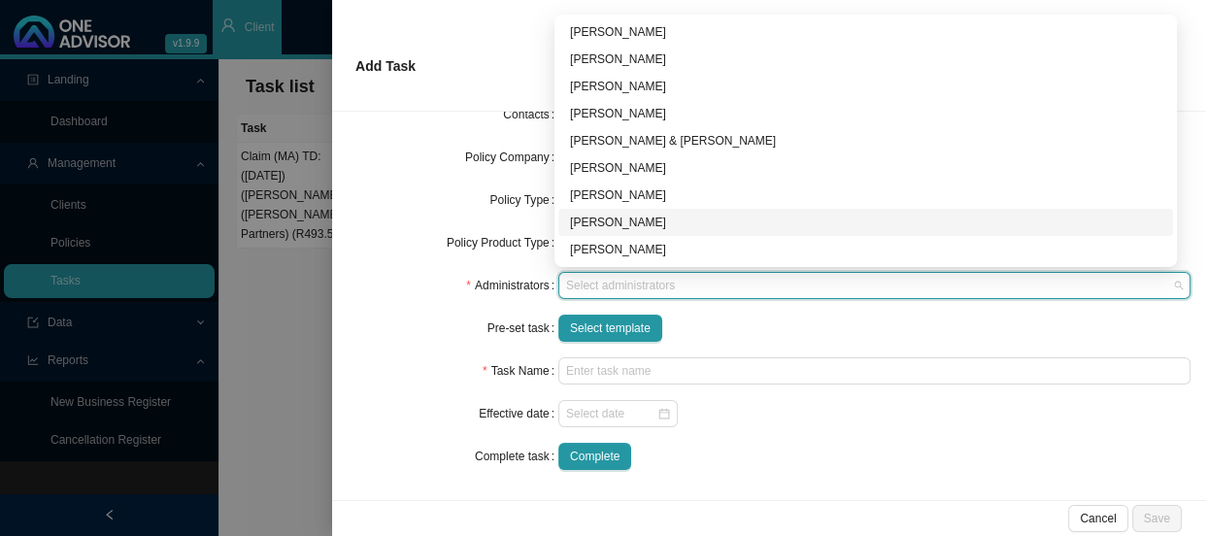
click at [602, 222] on div "[PERSON_NAME]" at bounding box center [865, 222] width 591 height 19
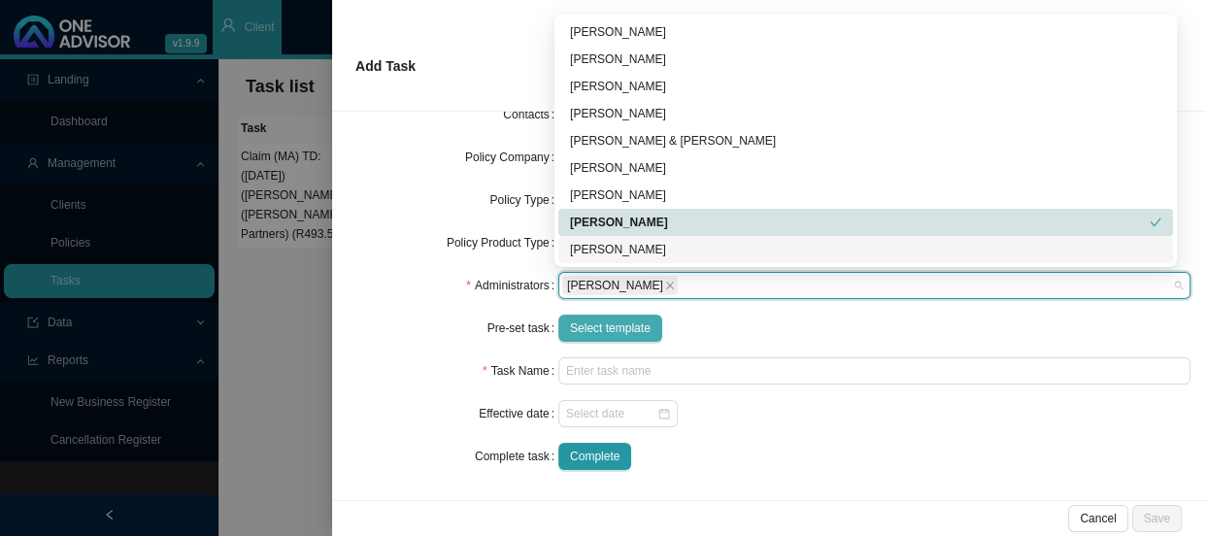
click at [602, 323] on span "Select template" at bounding box center [610, 327] width 81 height 19
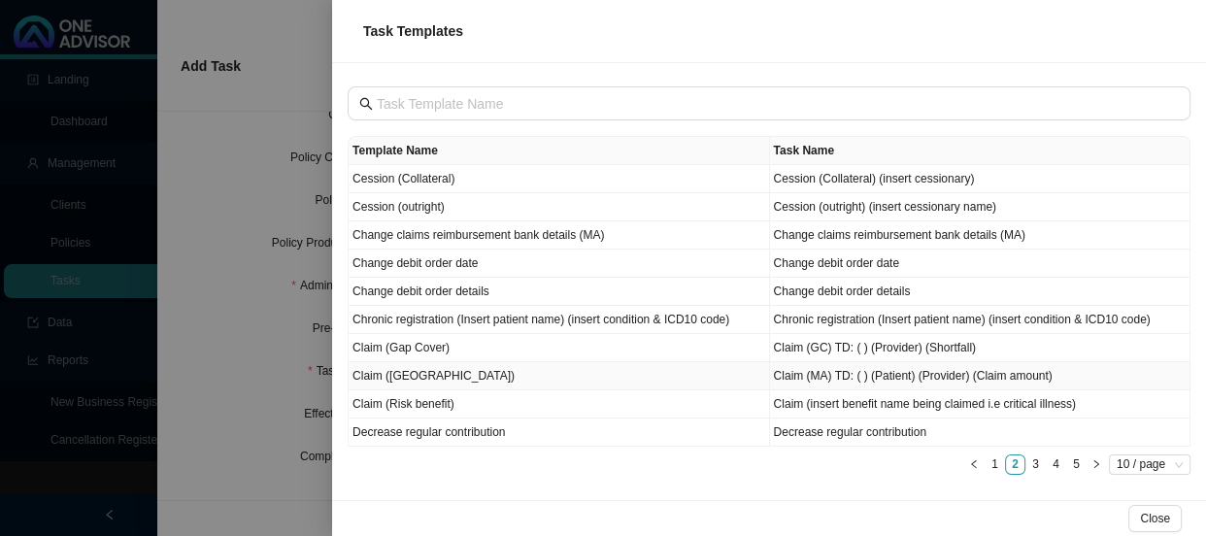
click at [408, 378] on td "Claim ([GEOGRAPHIC_DATA])" at bounding box center [558, 376] width 421 height 28
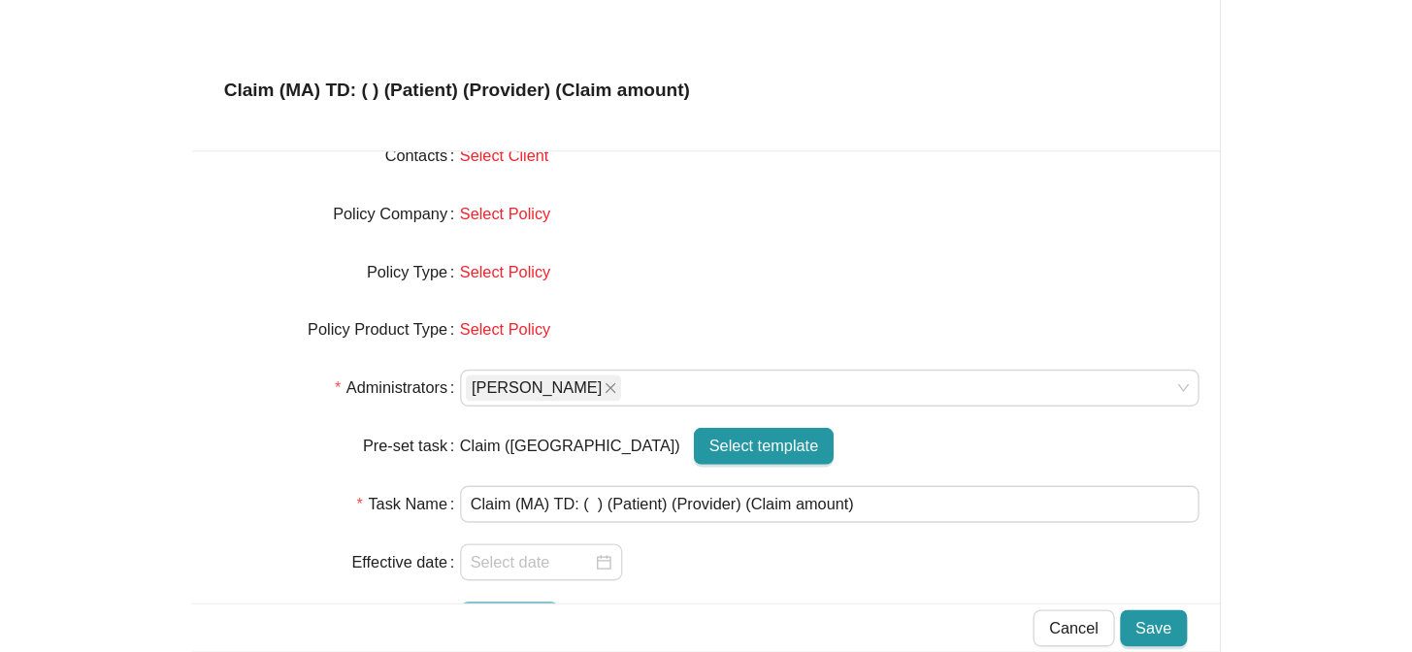
scroll to position [88, 0]
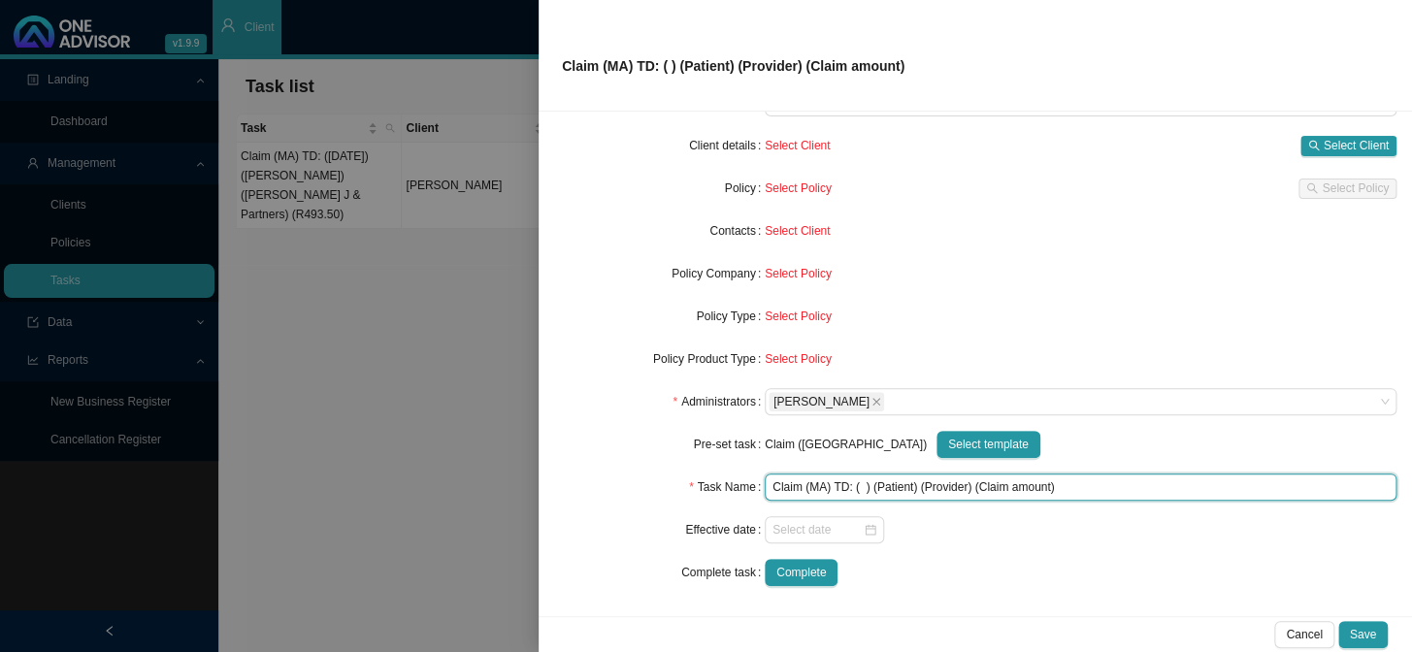
click at [859, 486] on input "Claim (MA) TD: ( ) (Patient) (Provider) (Claim amount)" at bounding box center [1081, 487] width 632 height 27
click at [859, 482] on input "Claim (MA) TD: ( ) (Patient) (Provider) (Claim amount)" at bounding box center [1081, 487] width 632 height 27
click at [950, 484] on input "Claim (MA) TD: ([DATE]) (Patient) (Provider) (Claim amount)" at bounding box center [1081, 487] width 632 height 27
click at [975, 483] on input "Claim (MA) TD: ([DATE]) ([PERSON_NAME]) (Provider) (Claim amount)" at bounding box center [1081, 487] width 632 height 27
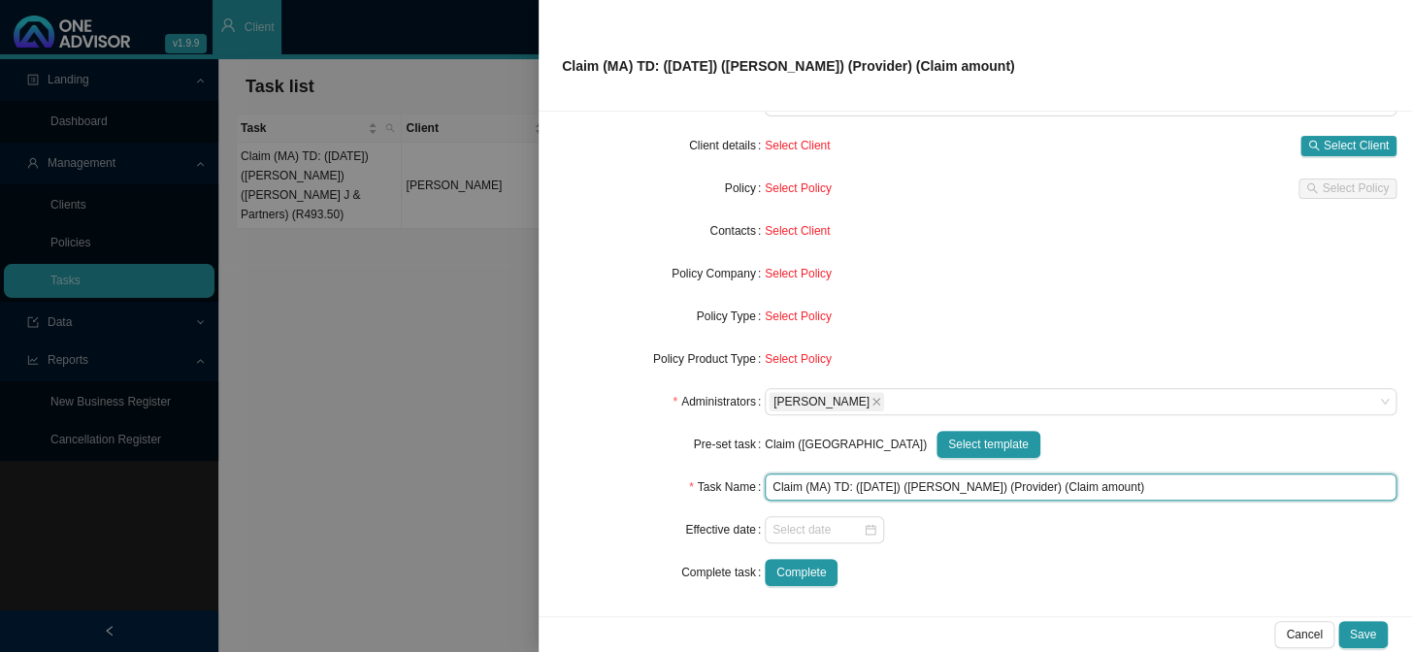
click at [975, 483] on input "Claim (MA) TD: ([DATE]) ([PERSON_NAME]) (Provider) (Claim amount)" at bounding box center [1081, 487] width 632 height 27
click at [982, 487] on input "Claim (MA) TD: ([DATE]) ([PERSON_NAME]) (Provider) (Claim amount)" at bounding box center [1081, 487] width 632 height 27
click at [1125, 483] on input "Claim (MA) TD: ([DATE]) (Henk) ([GEOGRAPHIC_DATA]) (Claim amount)" at bounding box center [1081, 487] width 632 height 27
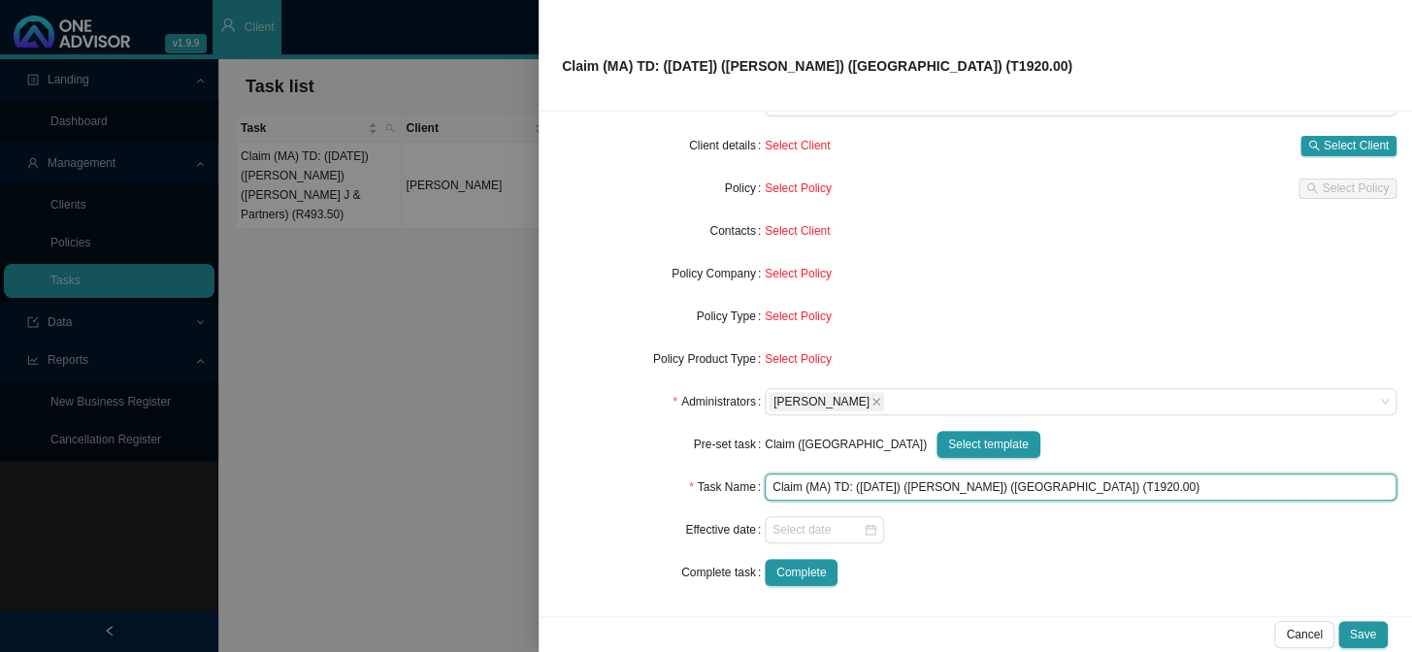
click at [1102, 484] on input "Claim (MA) TD: ([DATE]) ([PERSON_NAME]) ([GEOGRAPHIC_DATA]) (T1920.00)" at bounding box center [1081, 487] width 632 height 27
click at [1141, 484] on input "Claim (MA) TD: ([DATE]) (Henk) ([GEOGRAPHIC_DATA]) (R1920.00)" at bounding box center [1081, 487] width 632 height 27
click at [1205, 487] on input "Claim (MA) TD: ([DATE]) (Henk) (Kokstad Private Hospital) (R1920.00 & 30% Penal…" at bounding box center [1081, 487] width 632 height 27
click at [1205, 485] on input "Claim (MA) TD: ([DATE]) (Henk) (Kokstad Private Hospital) (R1920.00 & 30% Penal…" at bounding box center [1081, 487] width 632 height 27
click at [1141, 481] on input "Claim (MA) TD: ([DATE]) (Henk) (Kokstad Private Hospital) (R1920.00 & 30% Penal…" at bounding box center [1081, 487] width 632 height 27
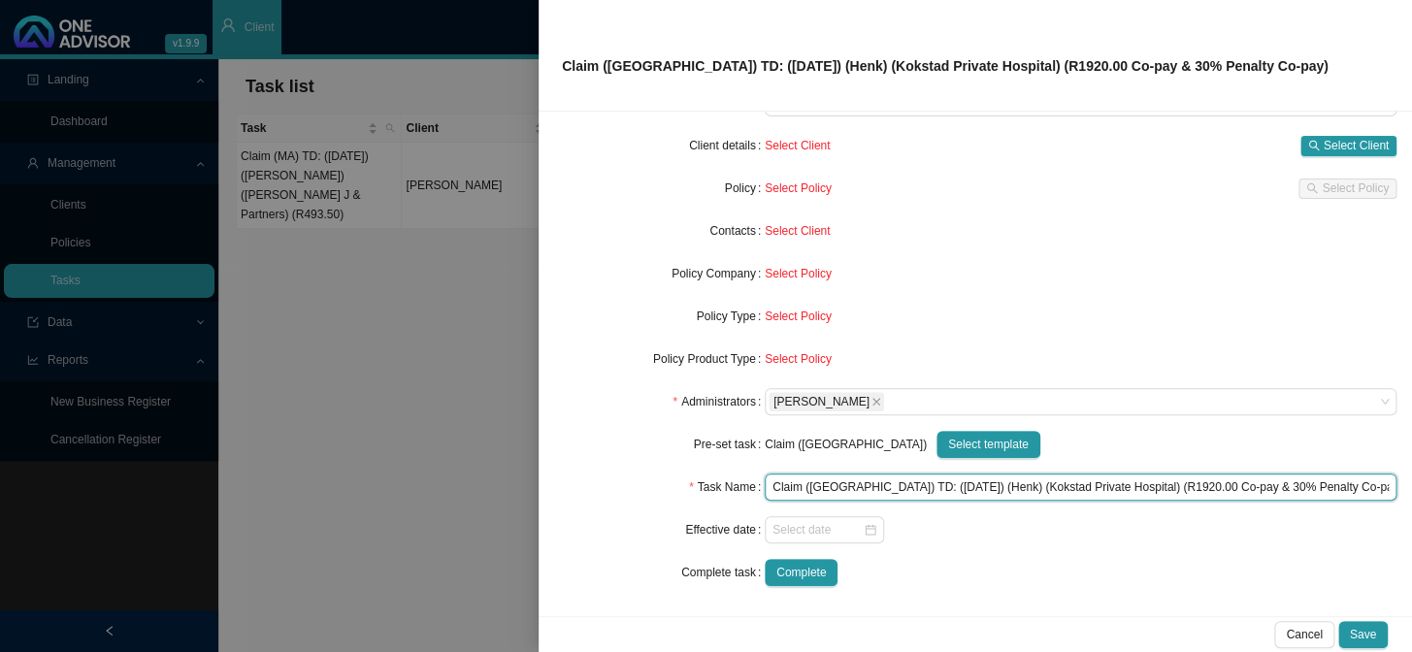
scroll to position [0, 0]
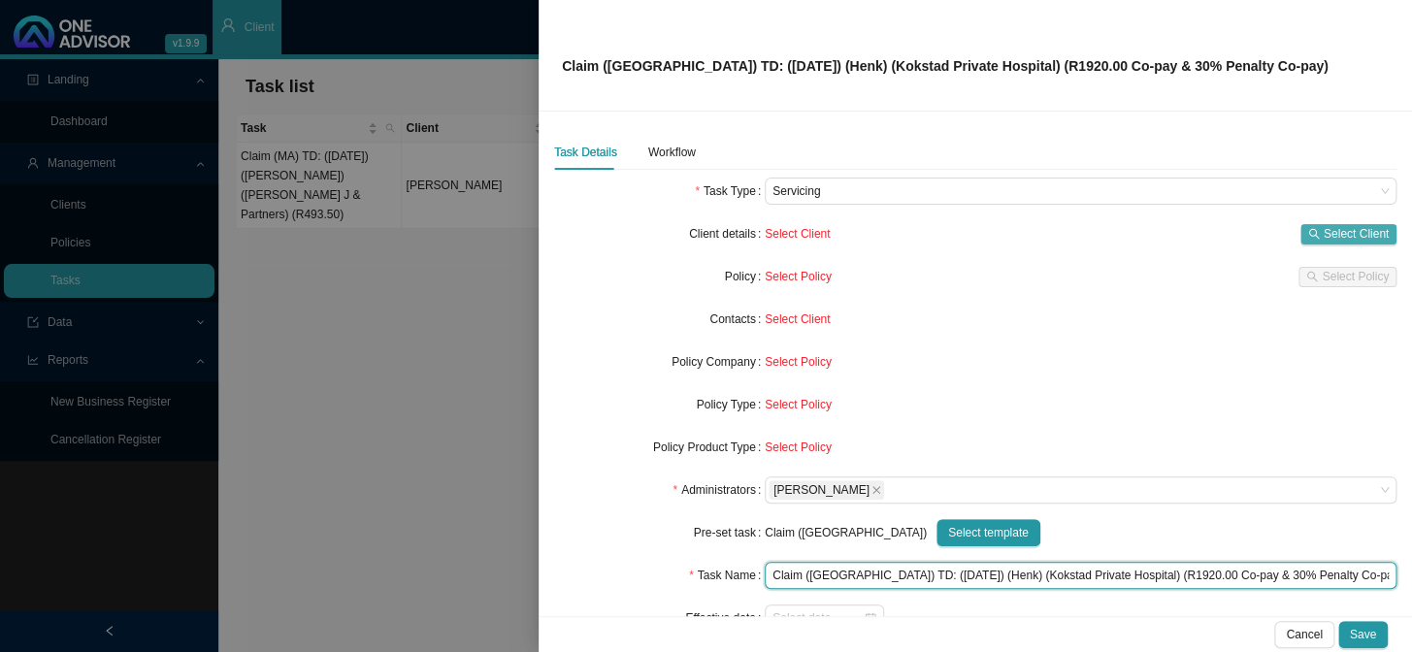
type input "Claim ([GEOGRAPHIC_DATA]) TD: ([DATE]) (Henk) (Kokstad Private Hospital) (R1920…"
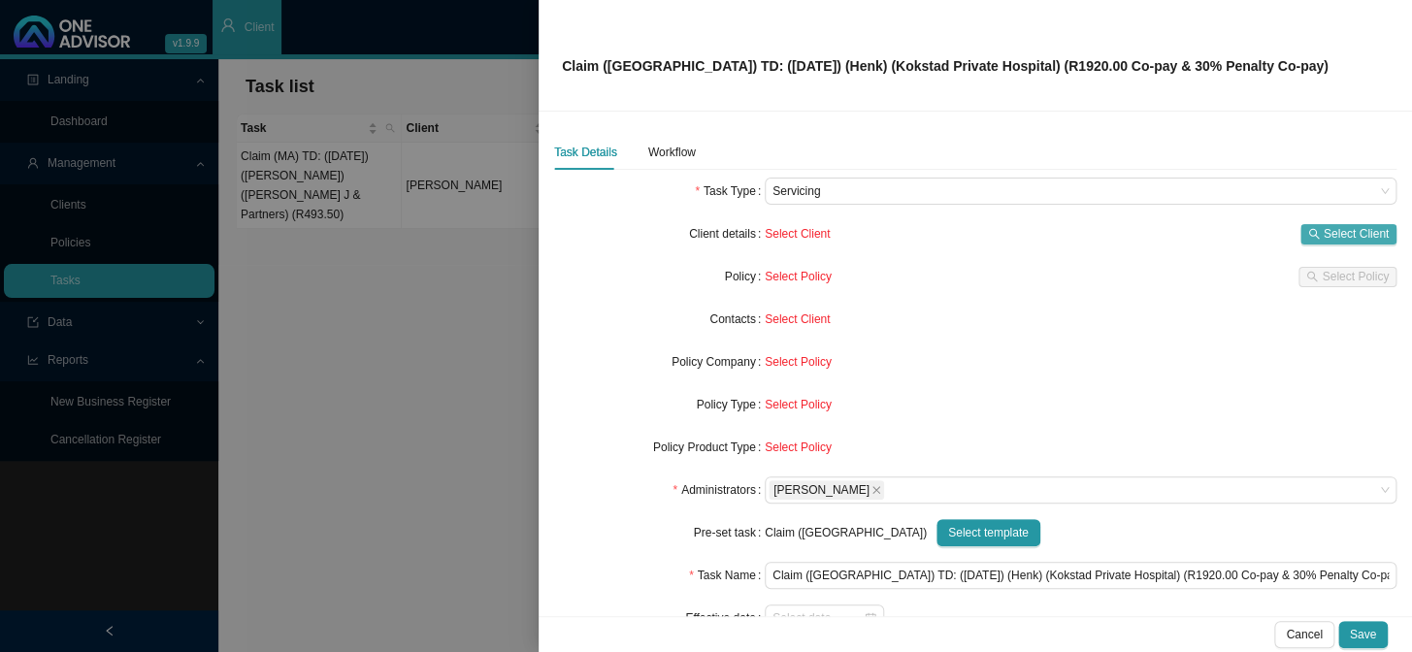
click at [1205, 232] on span "Select Client" at bounding box center [1356, 233] width 65 height 19
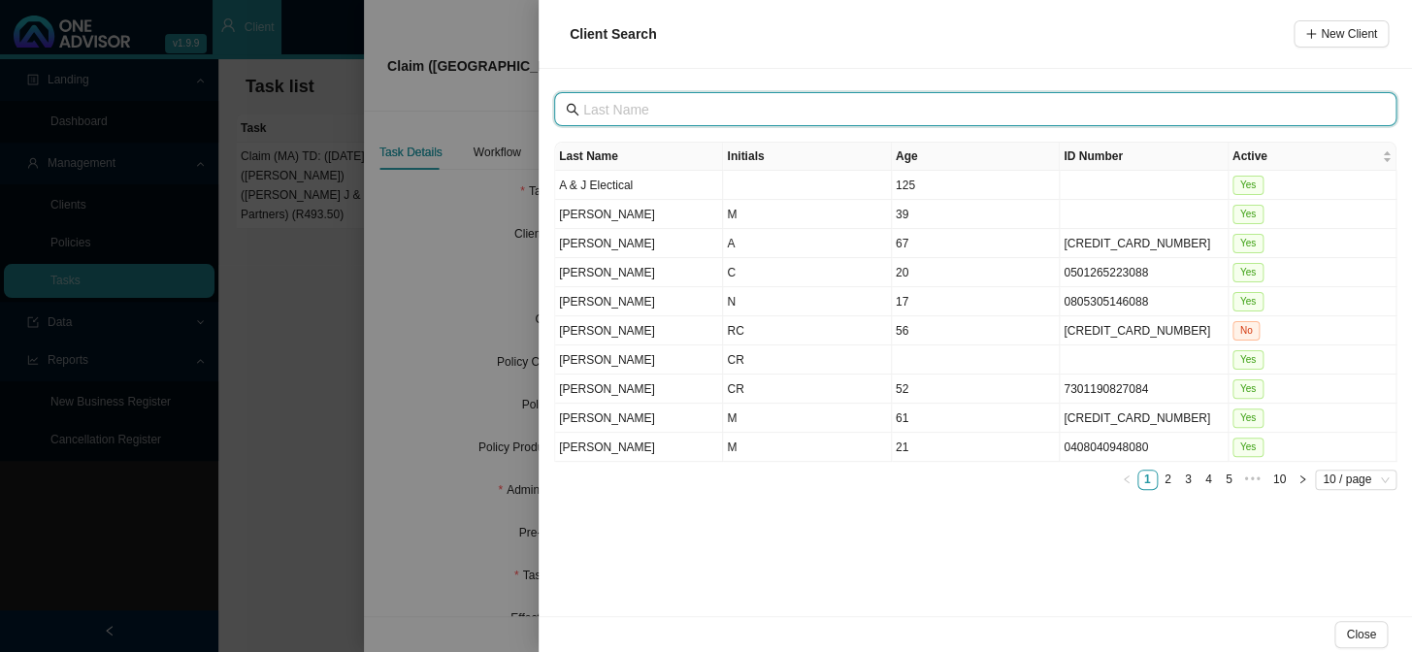
click at [729, 116] on input "text" at bounding box center [977, 109] width 788 height 21
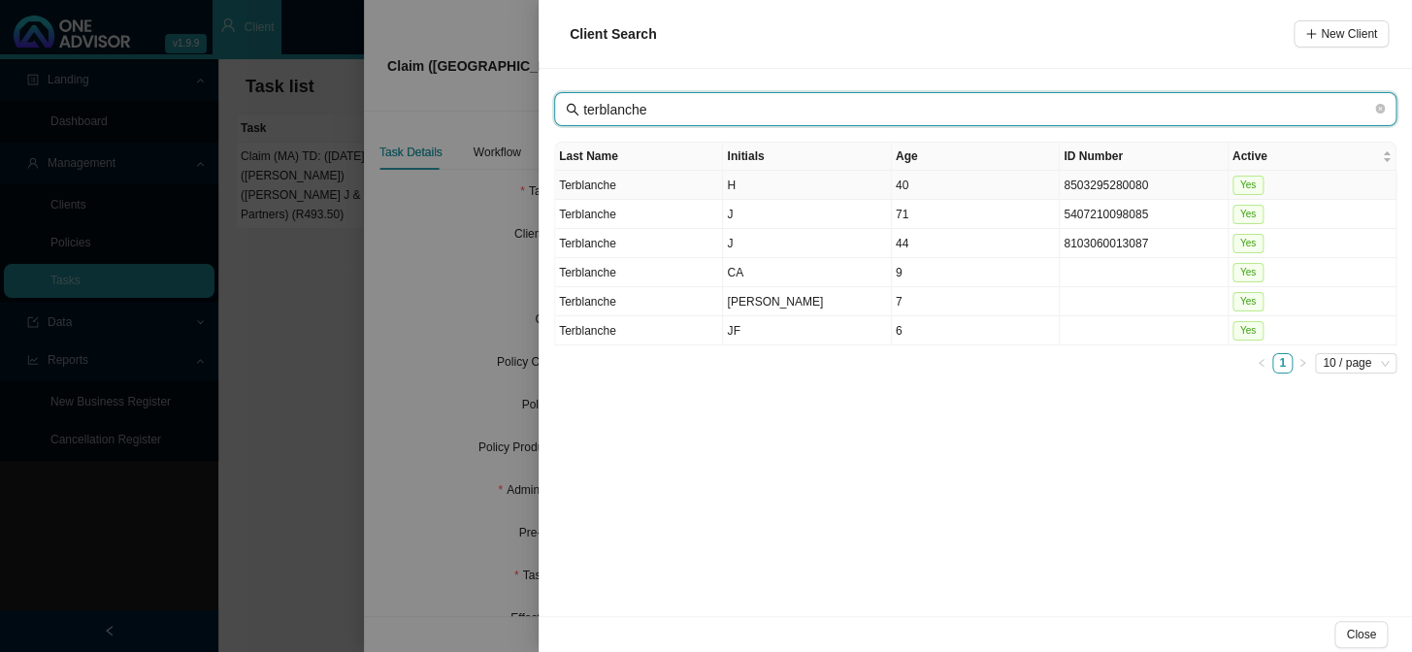
type input "terblanche"
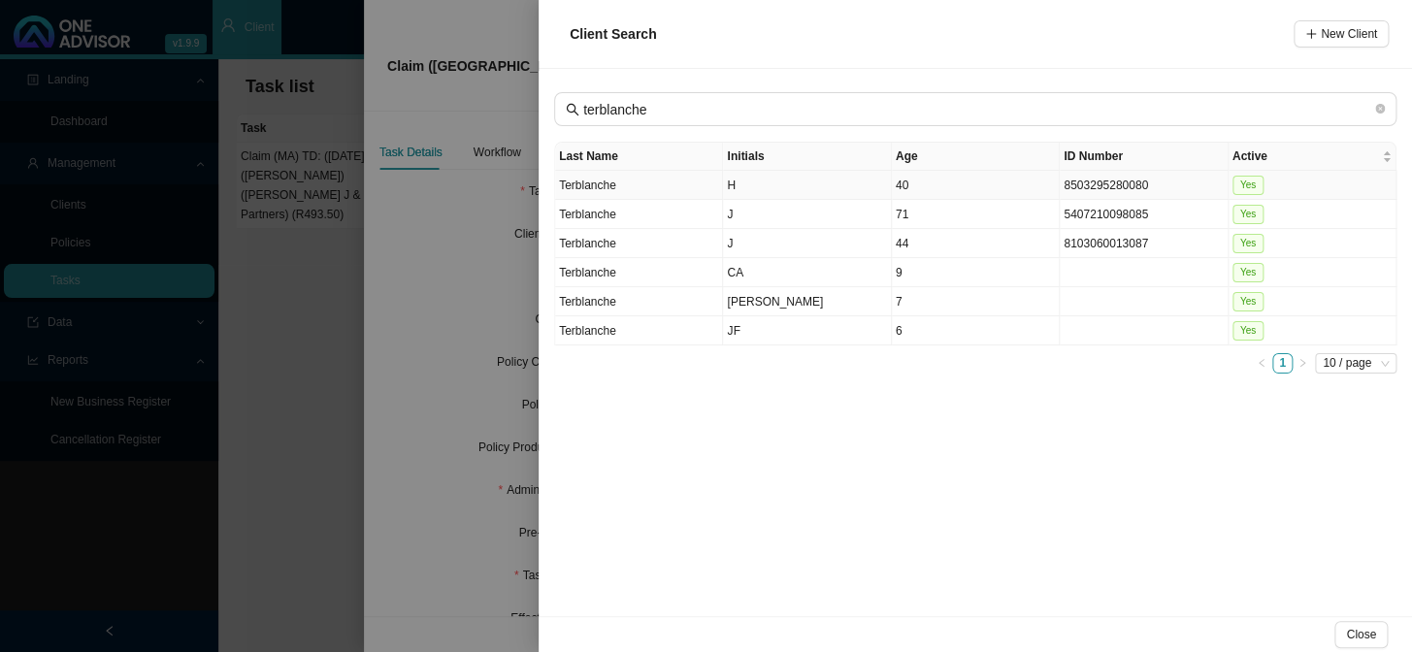
click at [626, 184] on td "Terblanche" at bounding box center [639, 185] width 168 height 29
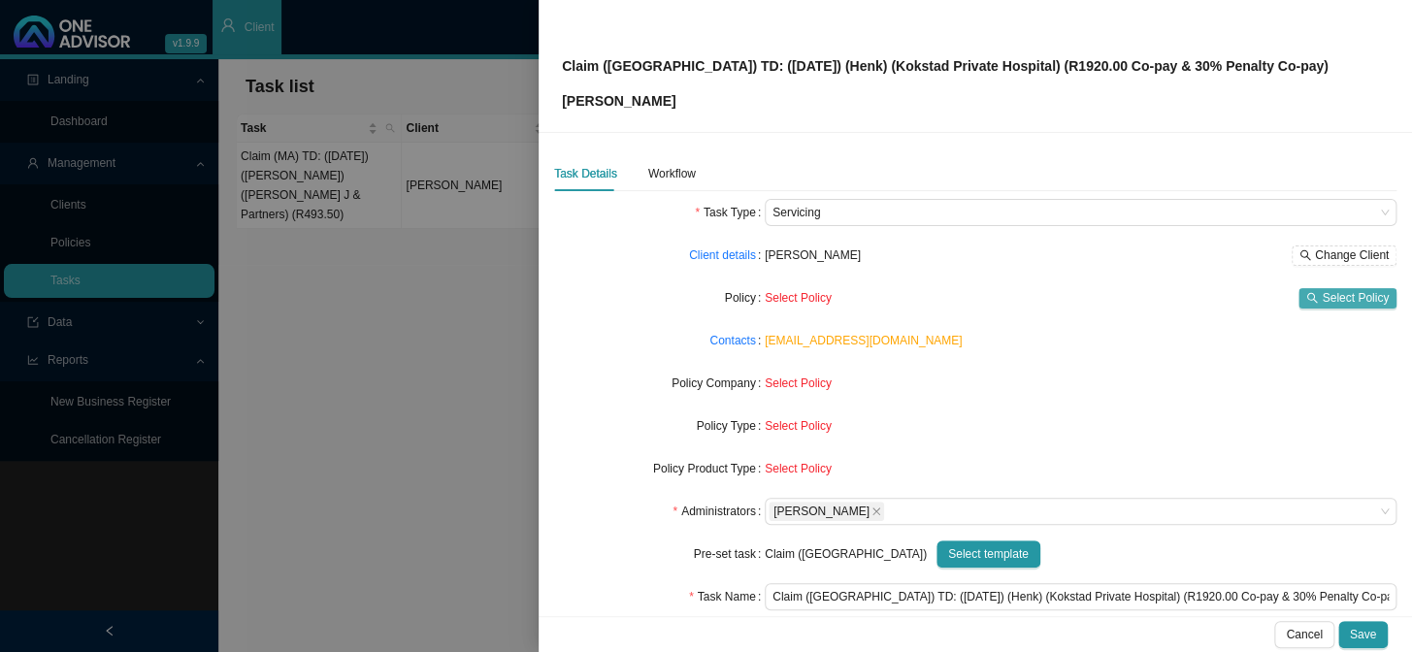
click at [1205, 301] on span "Select Policy" at bounding box center [1355, 297] width 67 height 19
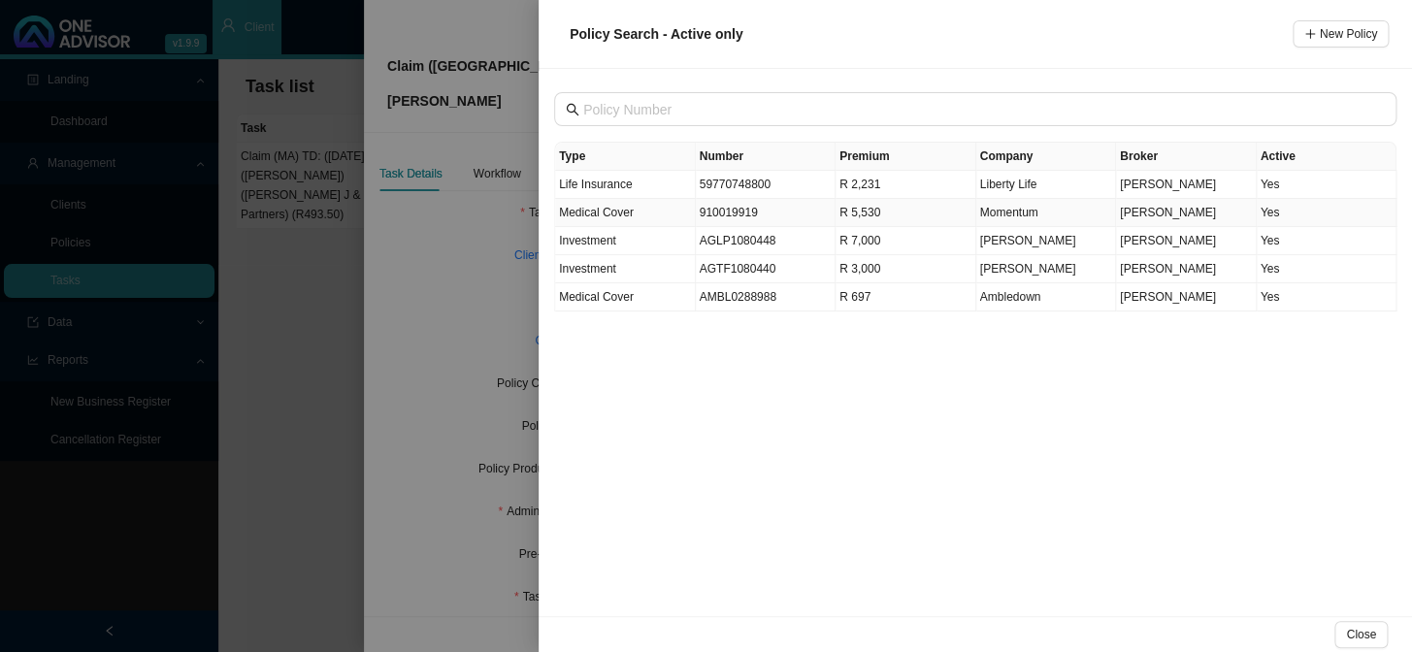
click at [728, 210] on td "910019919" at bounding box center [766, 213] width 141 height 28
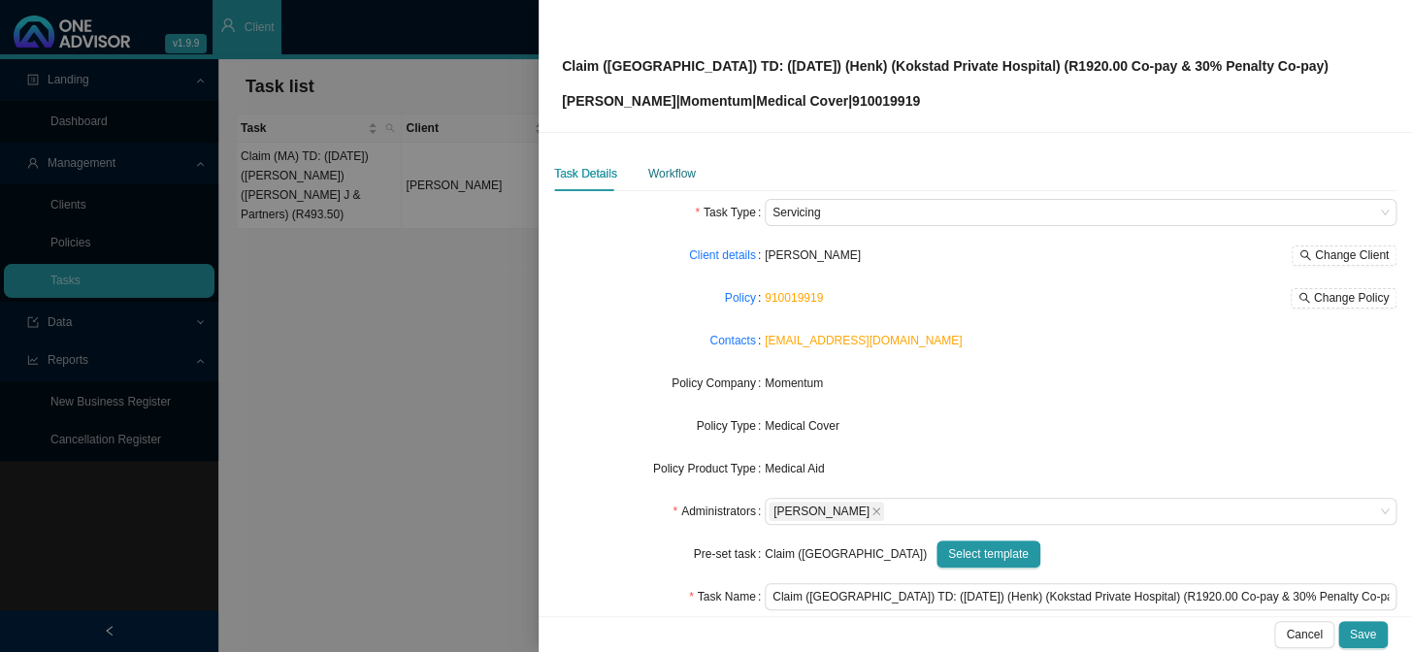
click at [684, 174] on div "Workflow" at bounding box center [672, 173] width 48 height 19
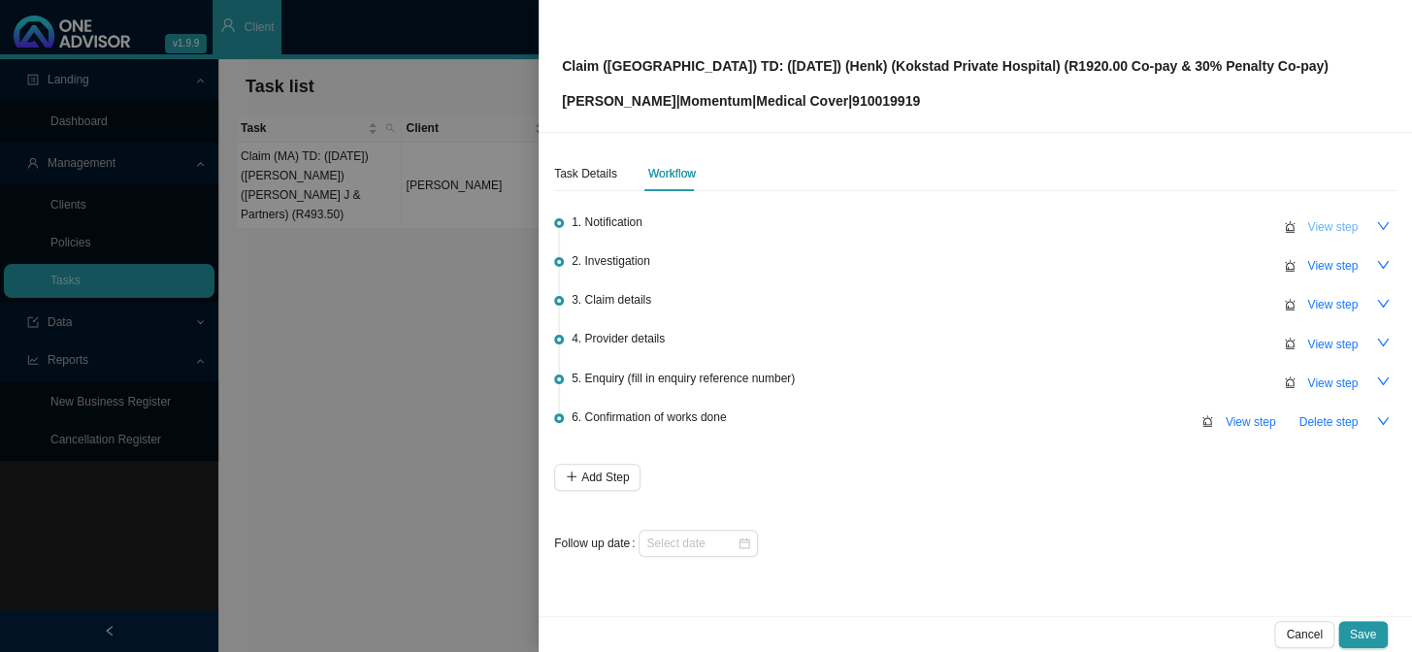
click at [1205, 235] on span "View step" at bounding box center [1332, 226] width 50 height 19
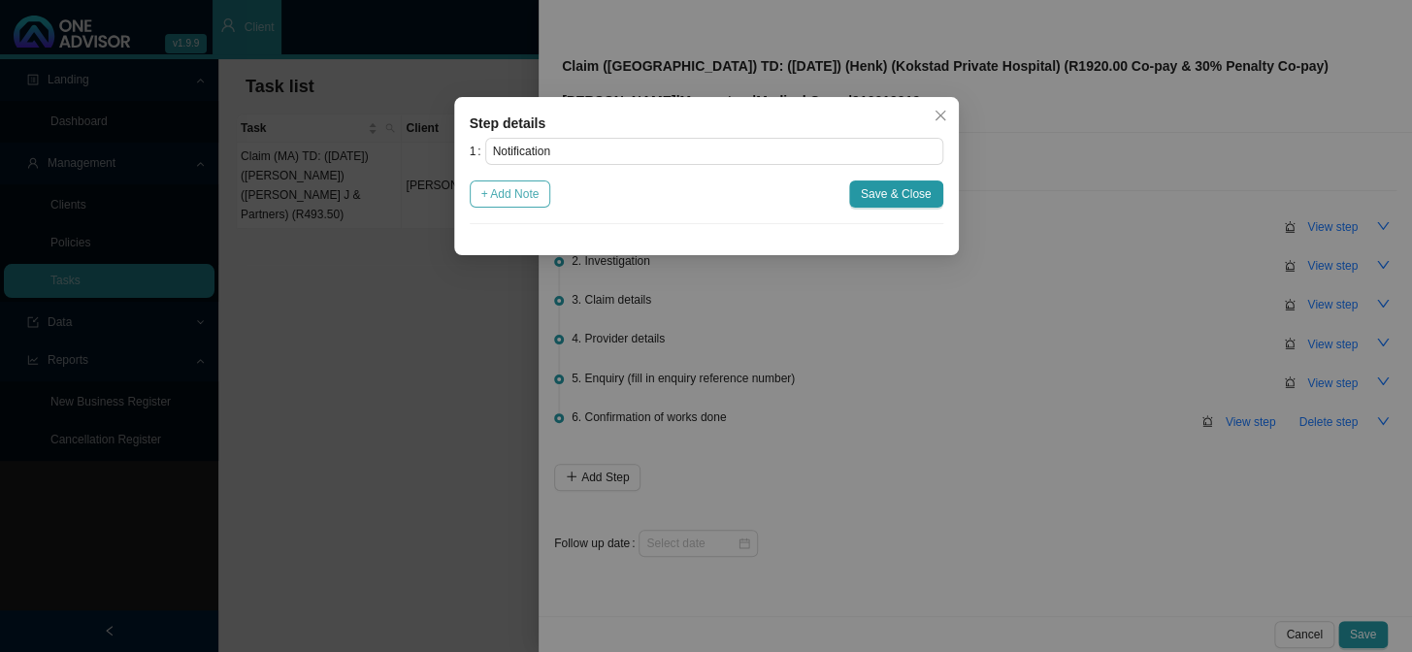
click at [532, 192] on span "+ Add Note" at bounding box center [510, 193] width 58 height 19
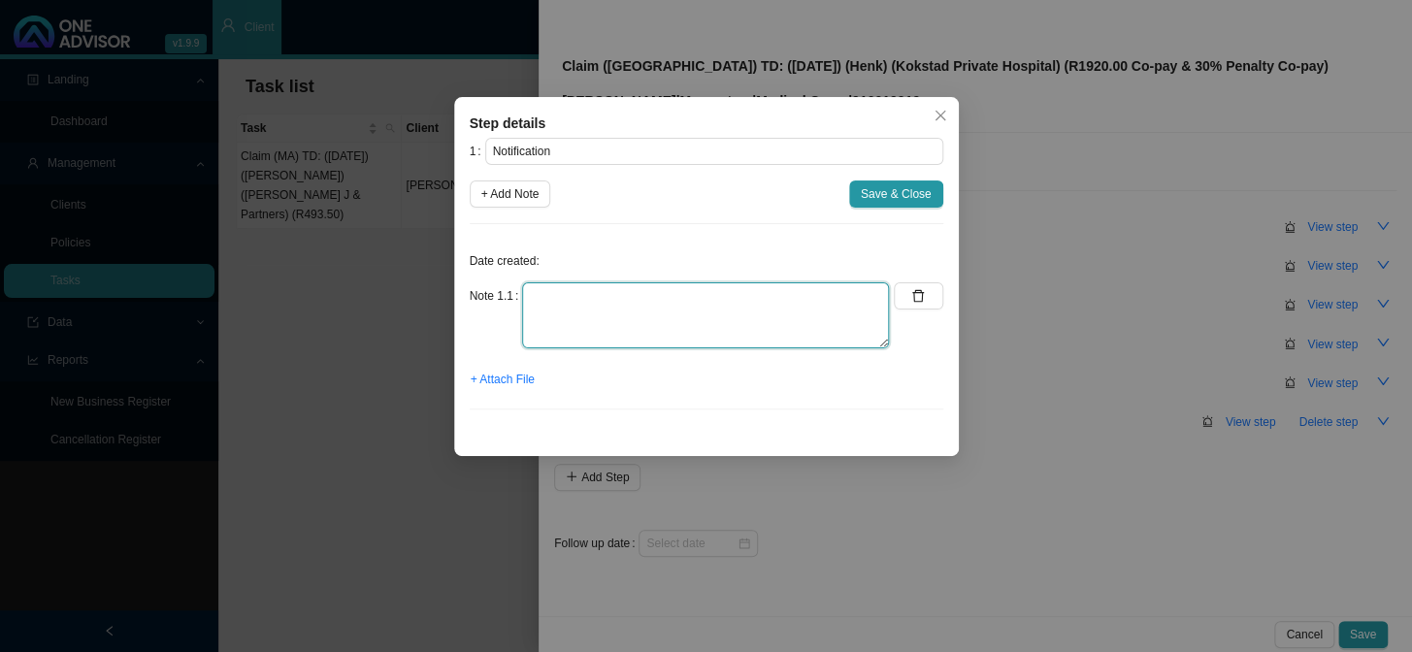
click at [654, 285] on textarea at bounding box center [705, 315] width 367 height 66
type textarea "Received proof of payment for admission"
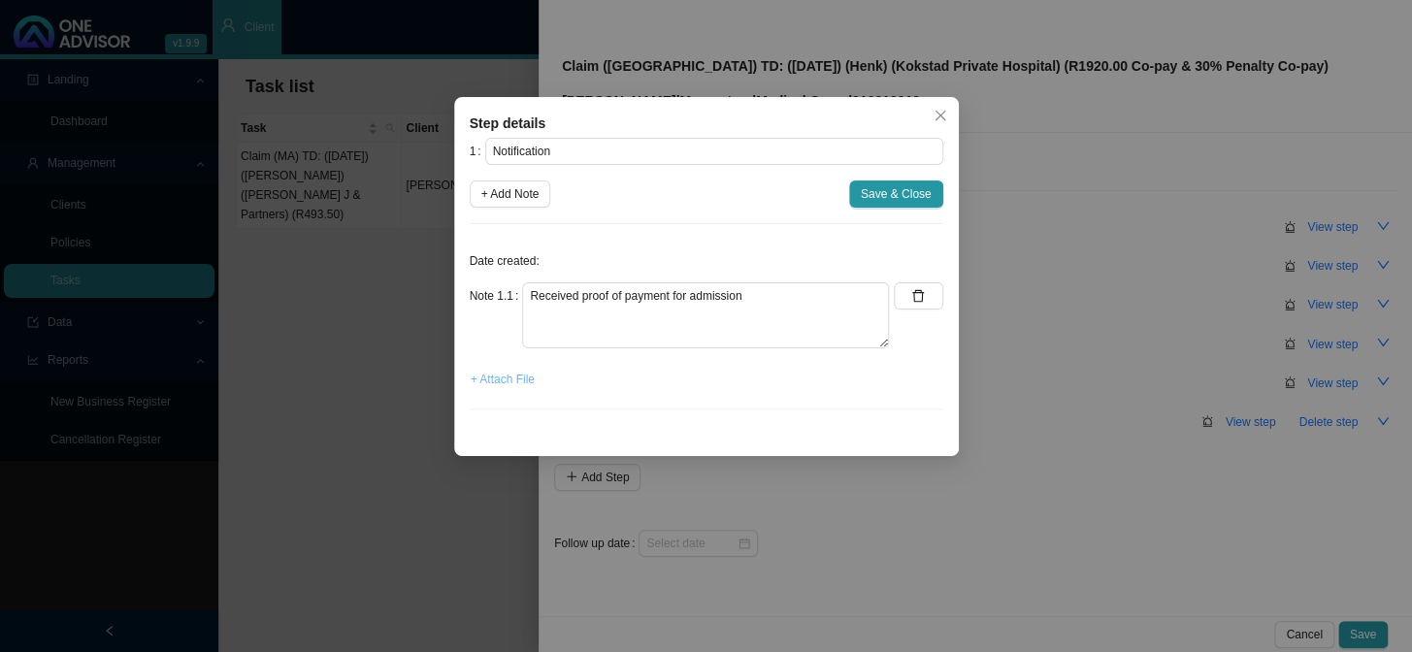
click at [497, 383] on span "+ Attach File" at bounding box center [503, 379] width 64 height 19
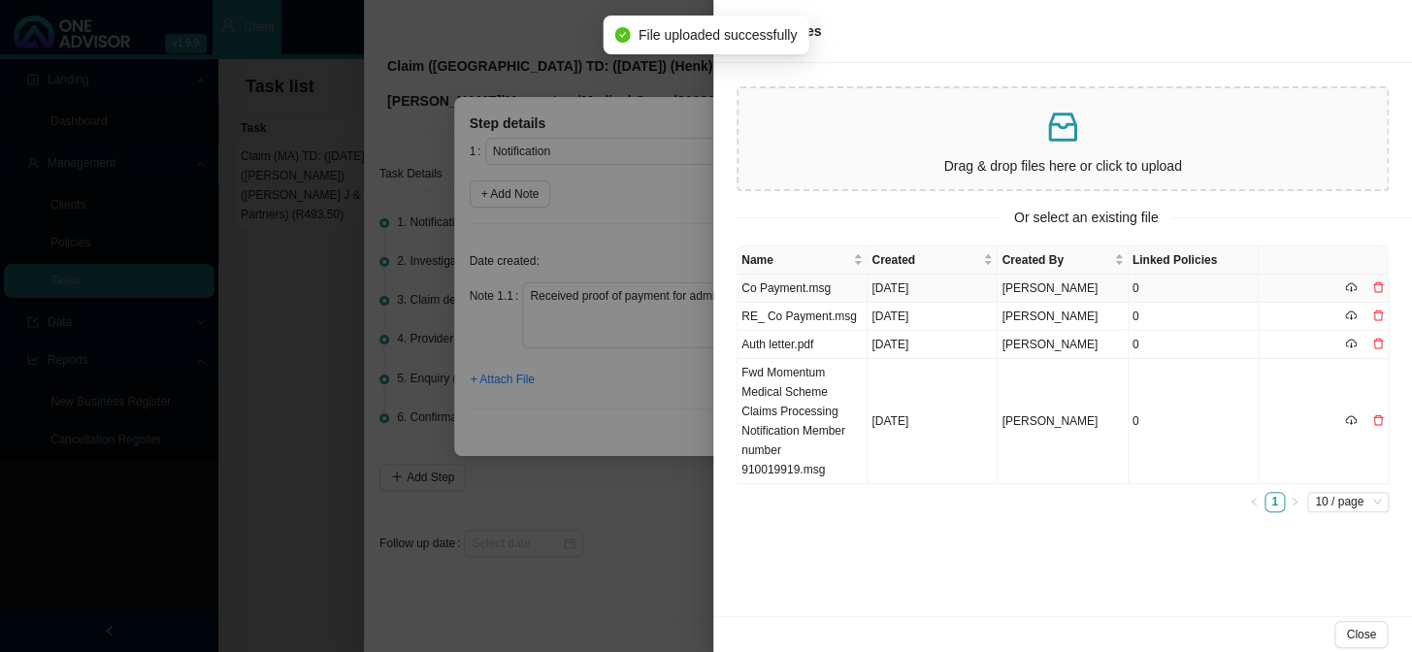
click at [806, 286] on td "Co Payment.msg" at bounding box center [803, 289] width 130 height 28
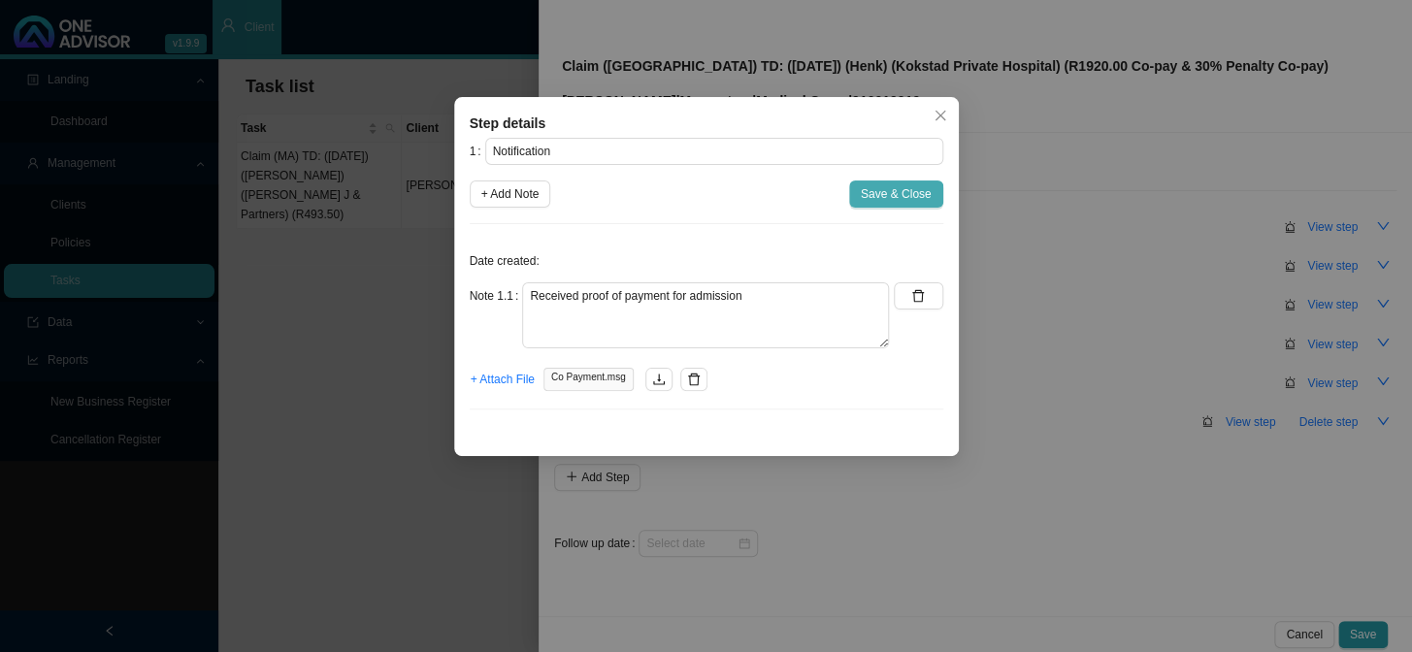
click at [889, 196] on span "Save & Close" at bounding box center [896, 193] width 71 height 19
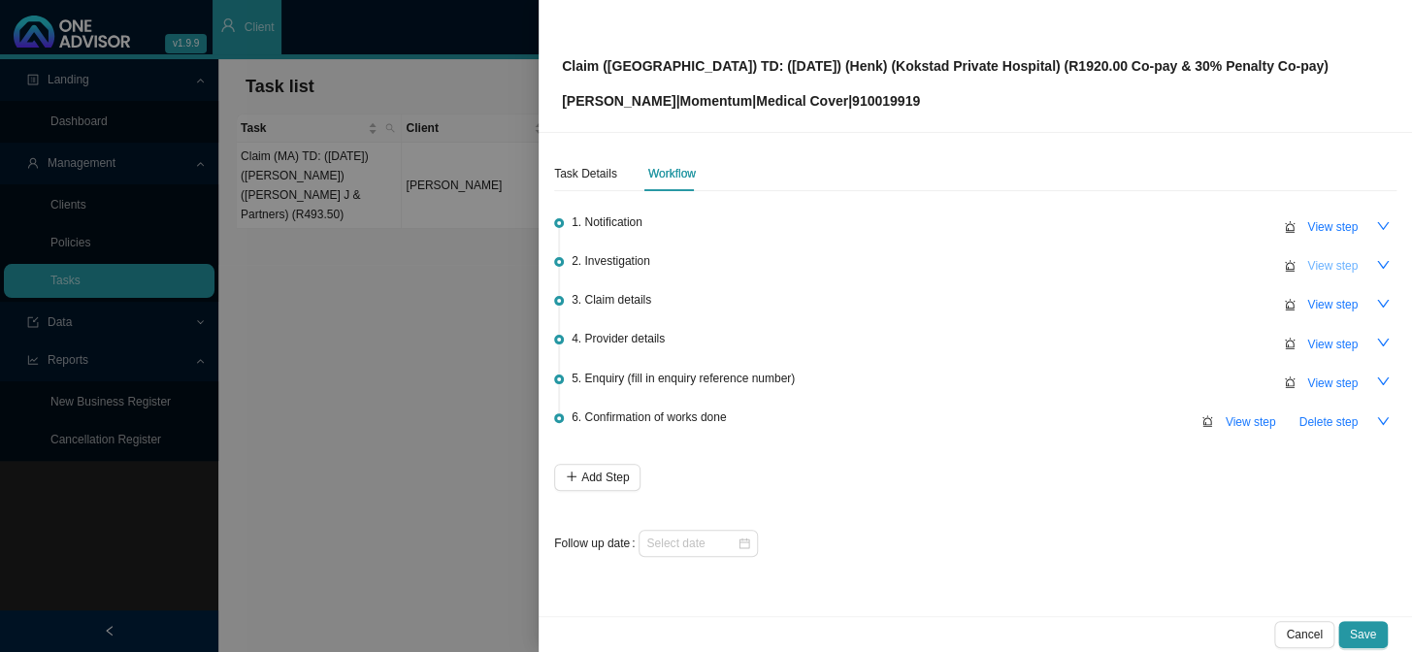
click at [1205, 262] on span "View step" at bounding box center [1332, 265] width 50 height 19
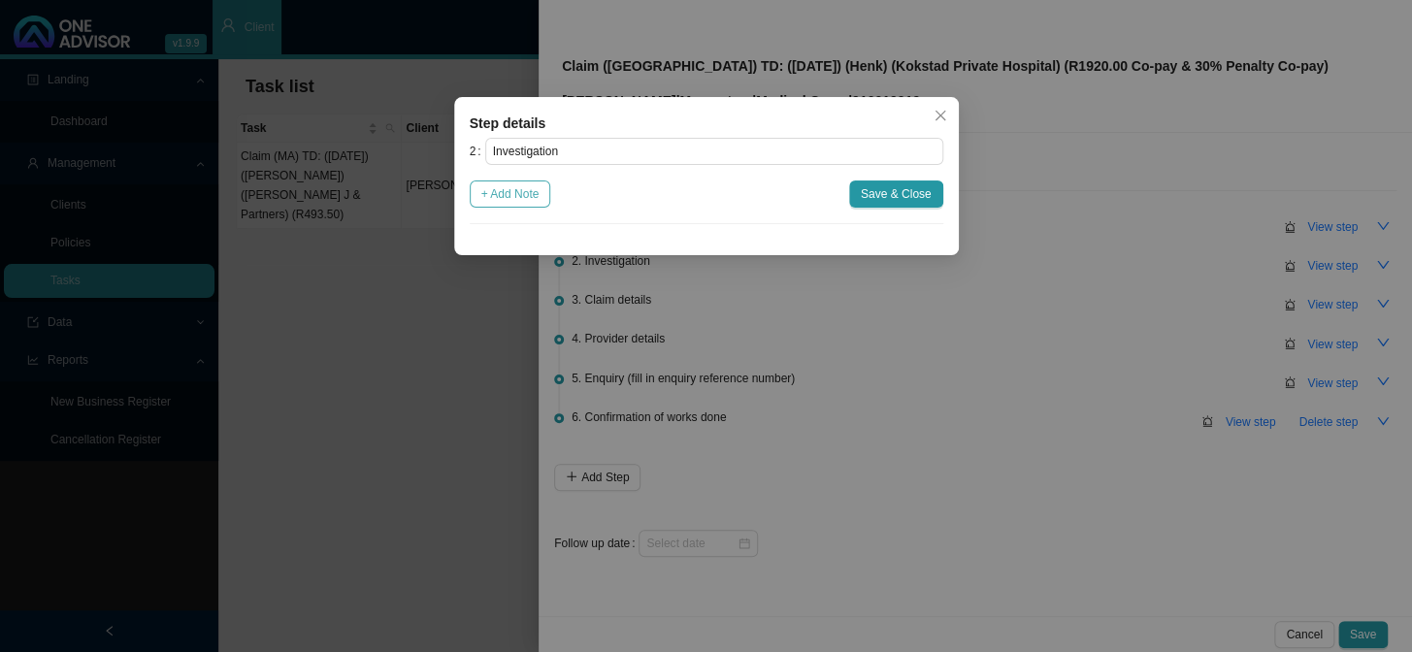
click at [519, 195] on span "+ Add Note" at bounding box center [510, 193] width 58 height 19
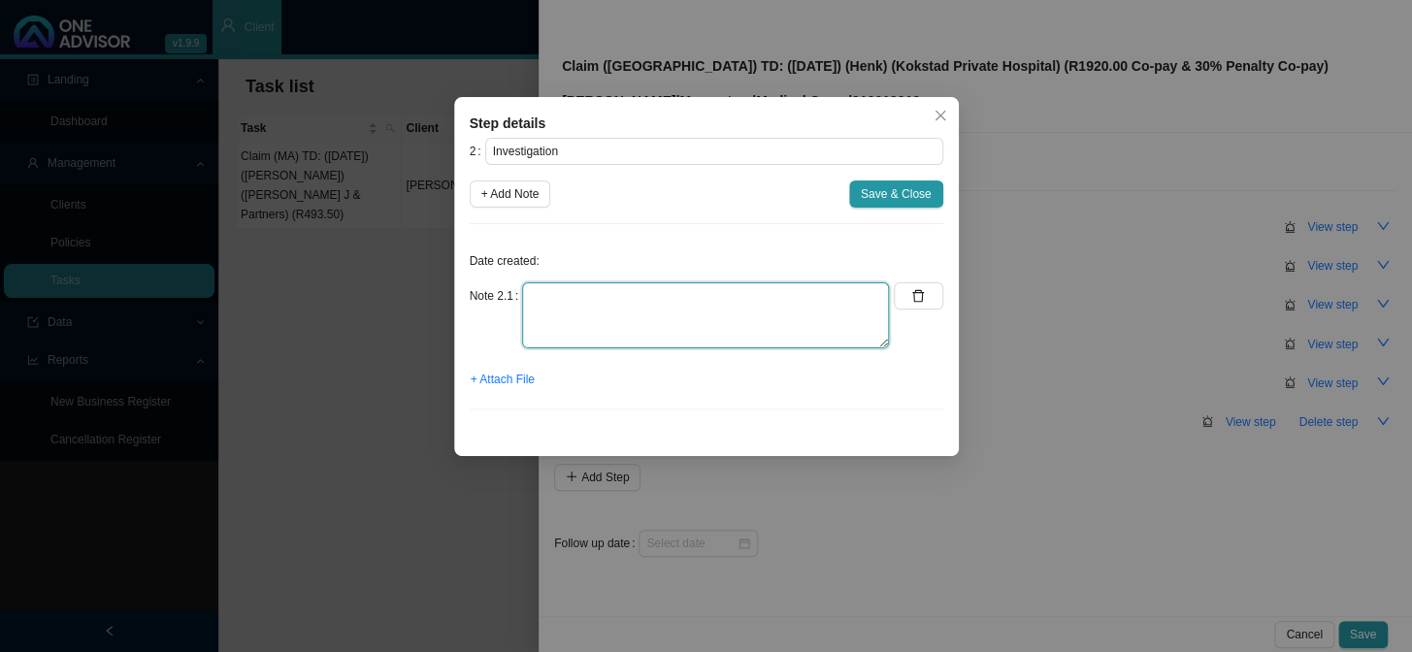
click at [641, 297] on textarea at bounding box center [705, 315] width 367 height 66
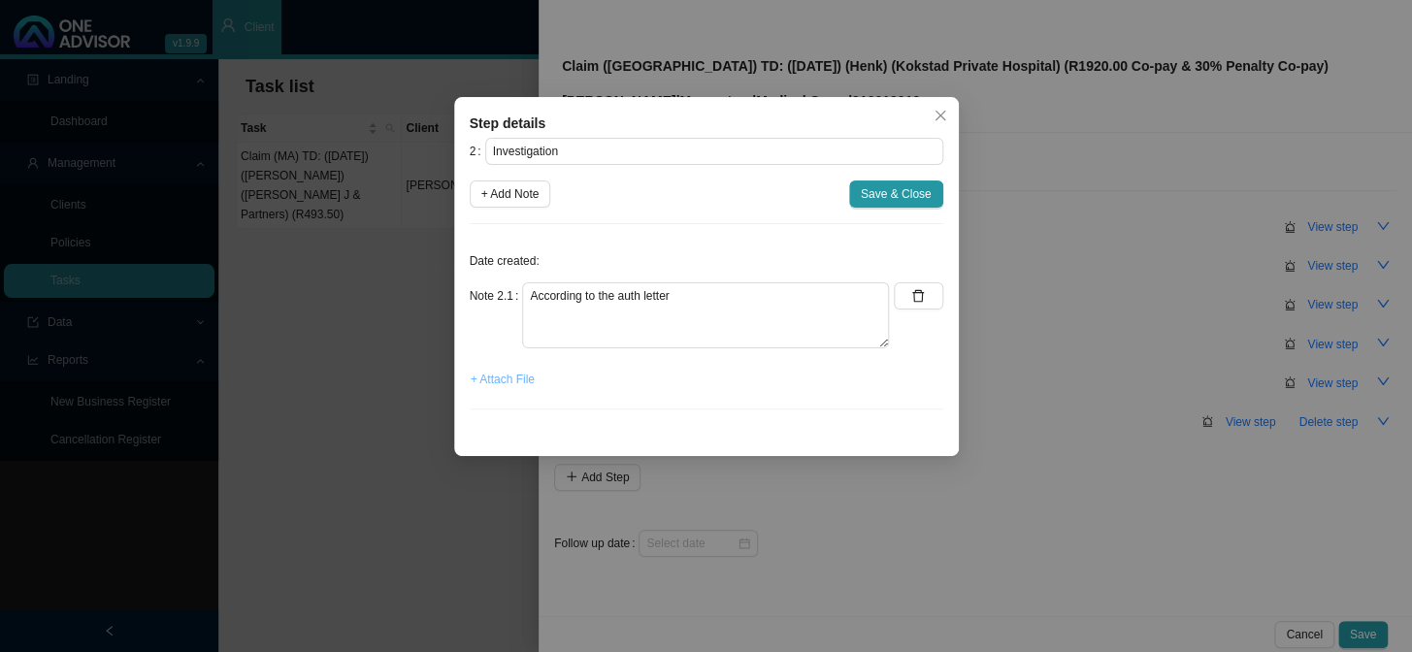
click at [499, 386] on span "+ Attach File" at bounding box center [503, 379] width 64 height 19
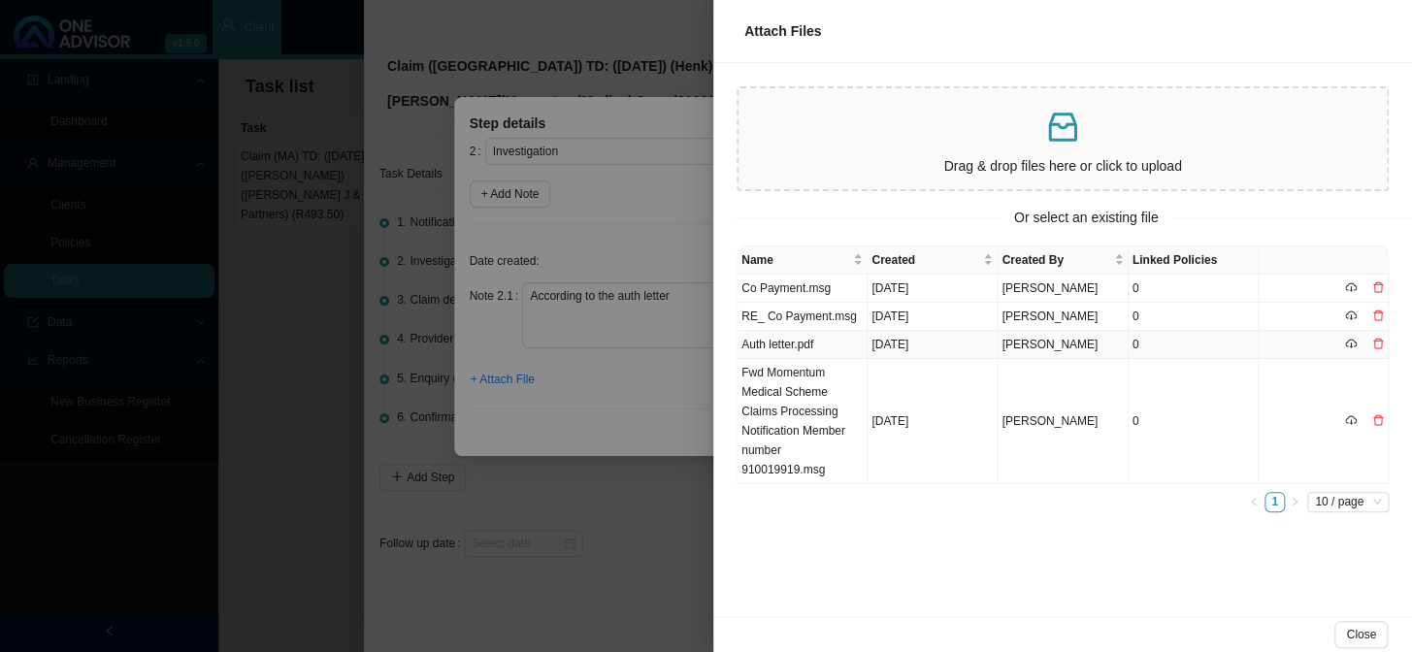
click at [759, 345] on td "Auth letter.pdf" at bounding box center [803, 345] width 130 height 28
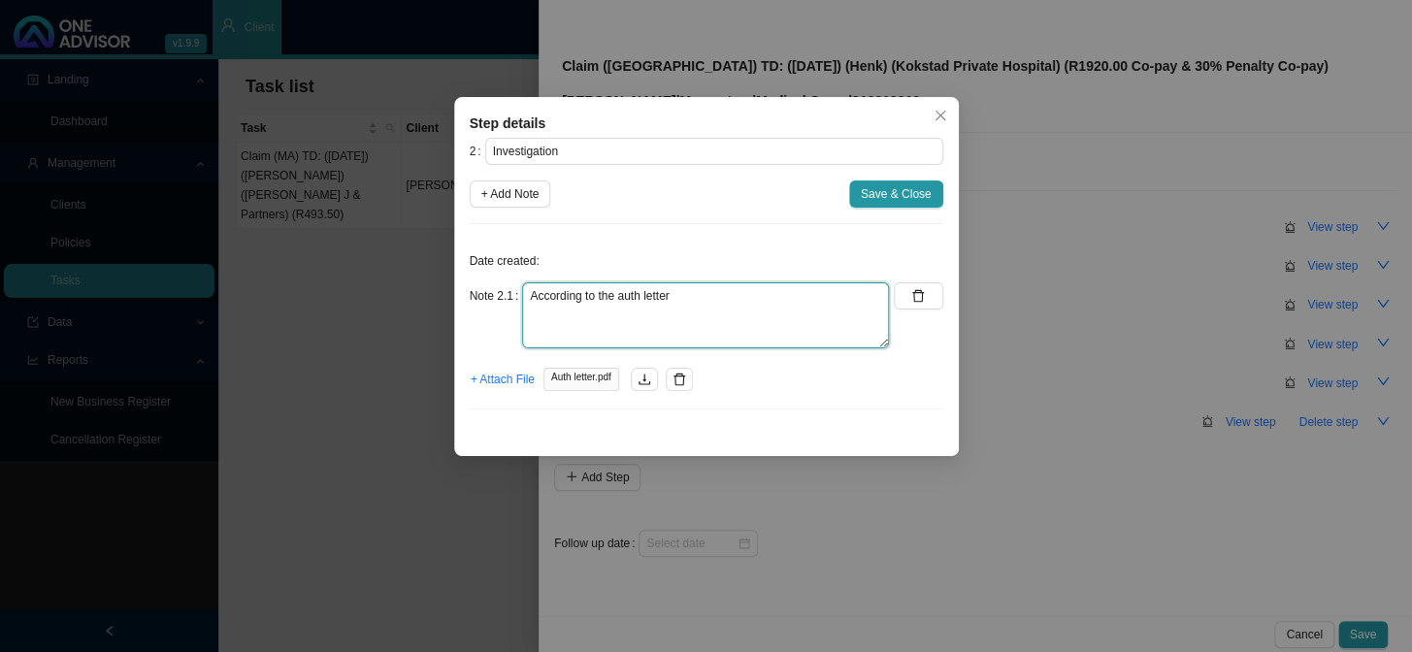
click at [737, 302] on textarea "According to the auth letter" at bounding box center [705, 315] width 367 height 66
type textarea "According to the auth letter codes A09.0 and E86 was the reason for admission"
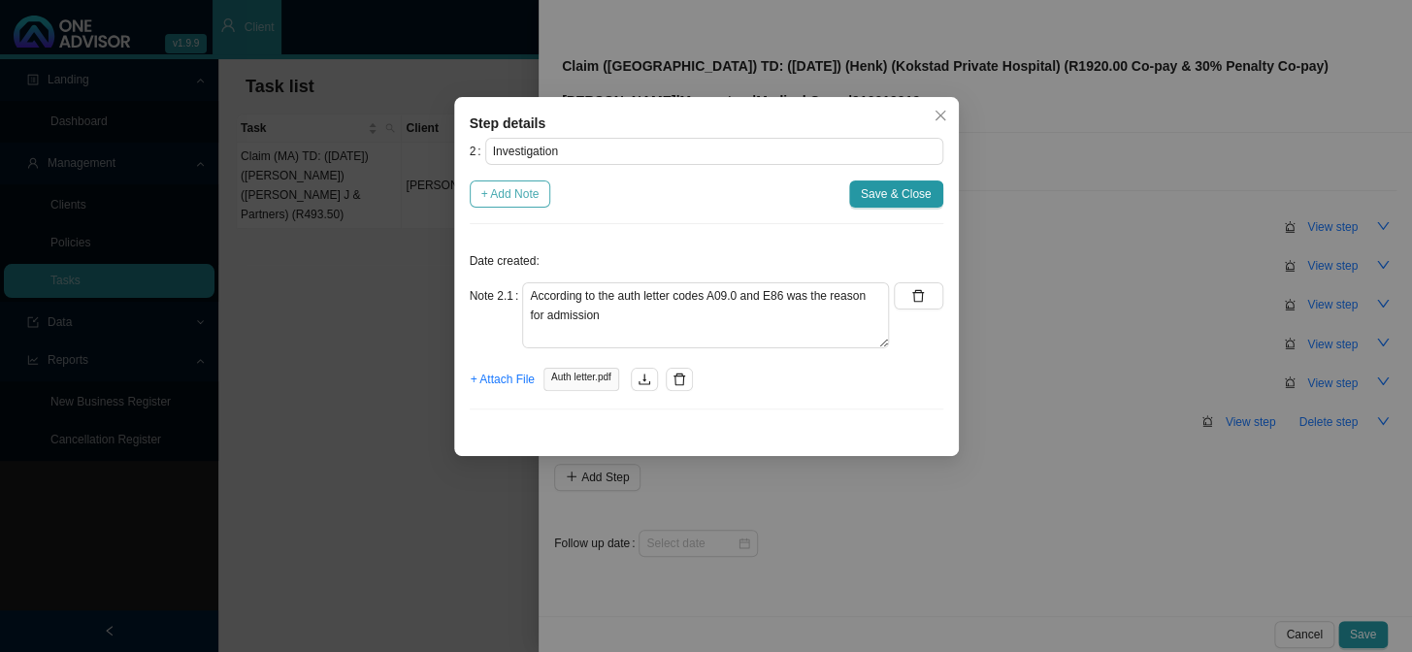
click at [510, 194] on span "+ Add Note" at bounding box center [510, 193] width 58 height 19
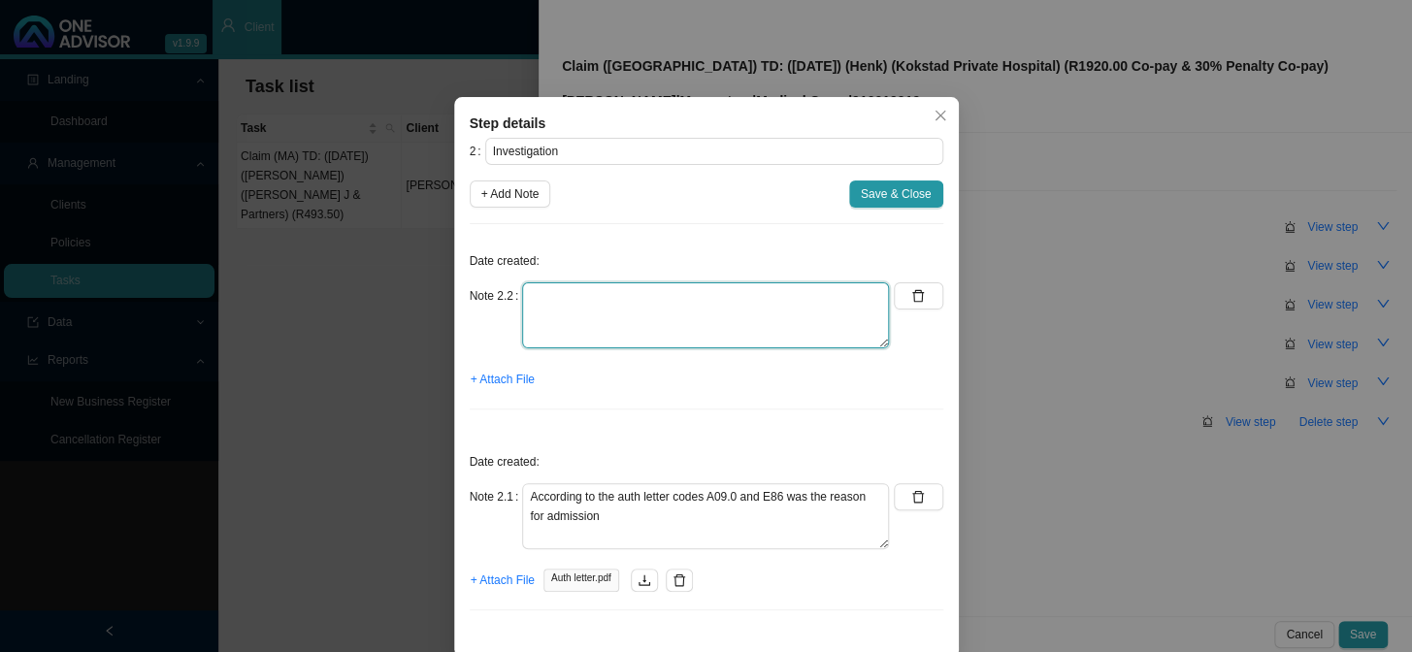
click at [596, 307] on textarea at bounding box center [705, 315] width 367 height 66
type textarea "[PERSON_NAME] said admission was due to [MEDICAL_DATA]"
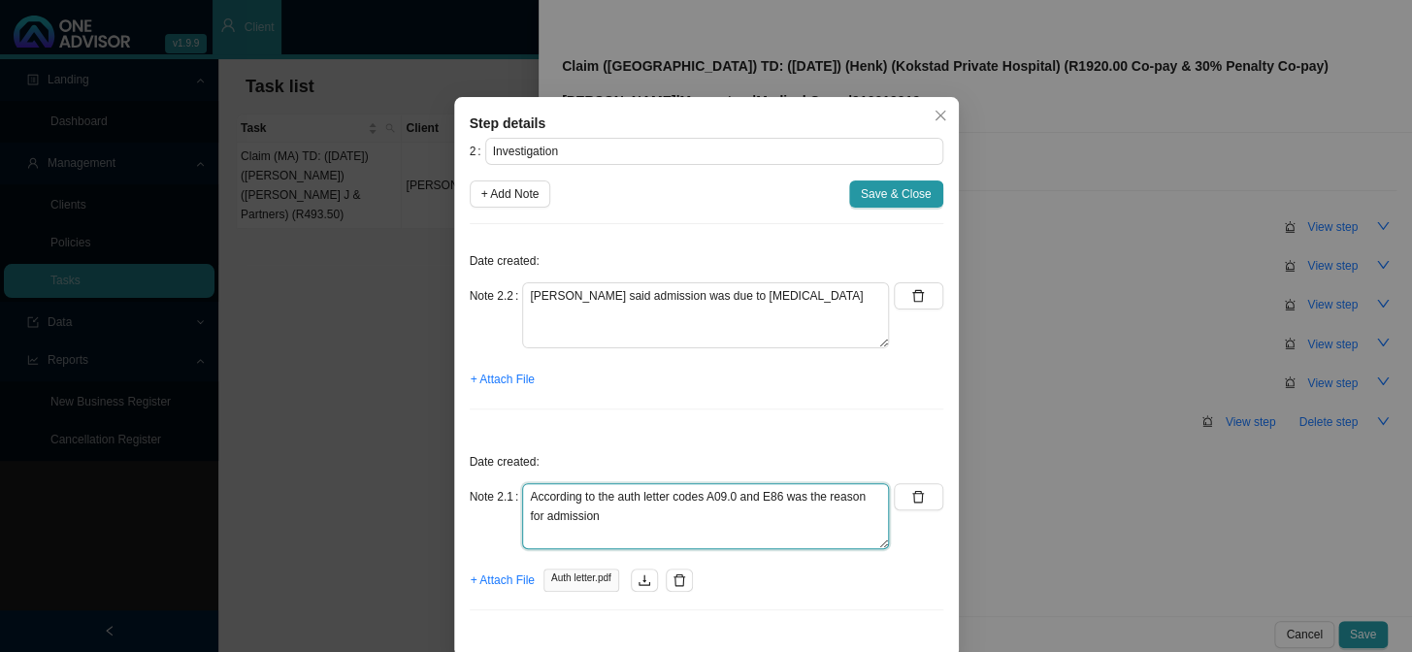
click at [696, 522] on textarea "According to the auth letter codes A09.0 and E86 was the reason for admission" at bounding box center [705, 516] width 367 height 66
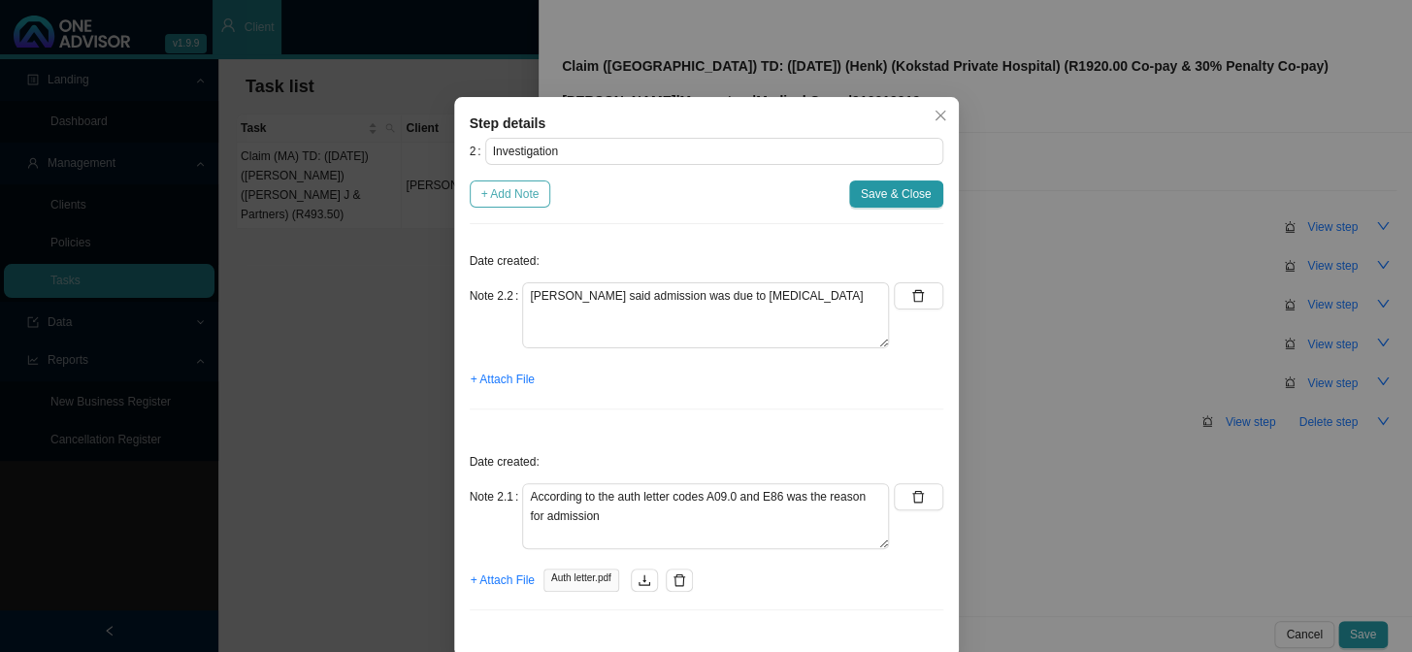
click at [513, 195] on span "+ Add Note" at bounding box center [510, 193] width 58 height 19
type textarea "[PERSON_NAME] said admission was due to [MEDICAL_DATA]"
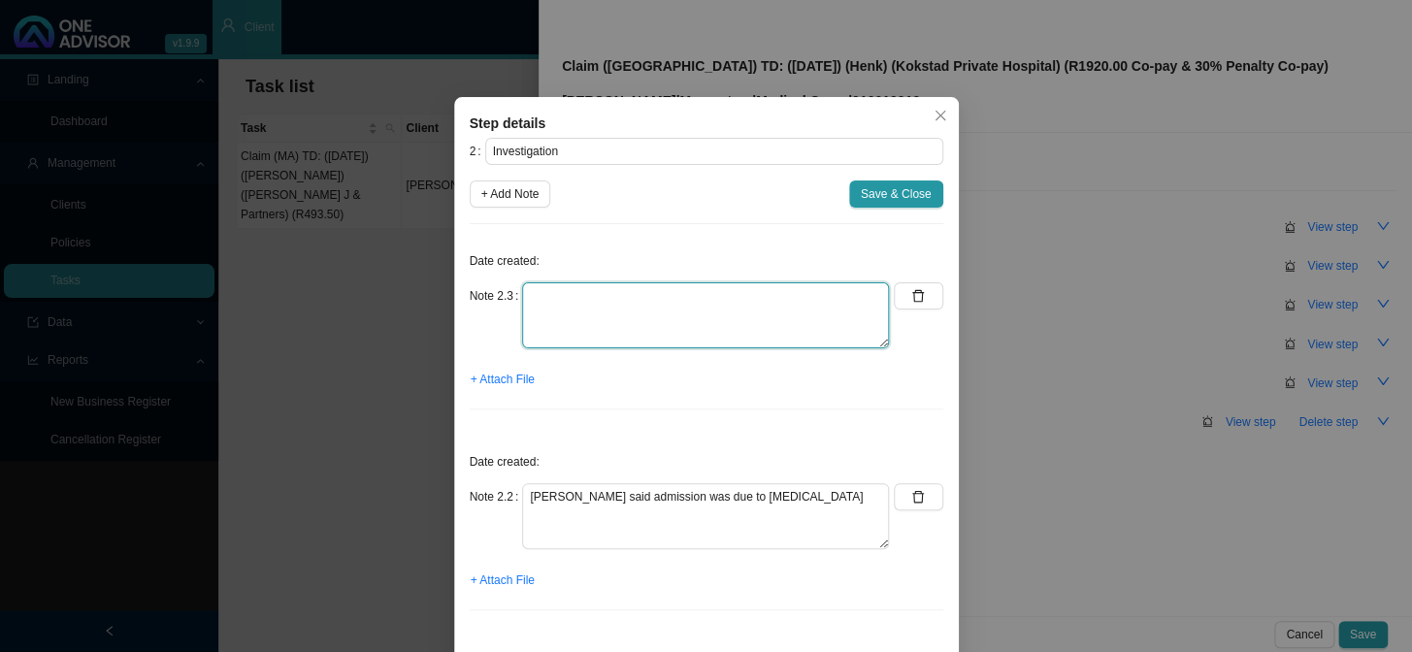
click at [556, 293] on textarea at bounding box center [705, 315] width 367 height 66
type textarea "a"
paste textarea "Other and unspecified [MEDICAL_DATA] and [MEDICAL_DATA] of infectious origin"
type textarea "A09.0 - Other and unspecified [MEDICAL_DATA] and [MEDICAL_DATA] of infectious o…"
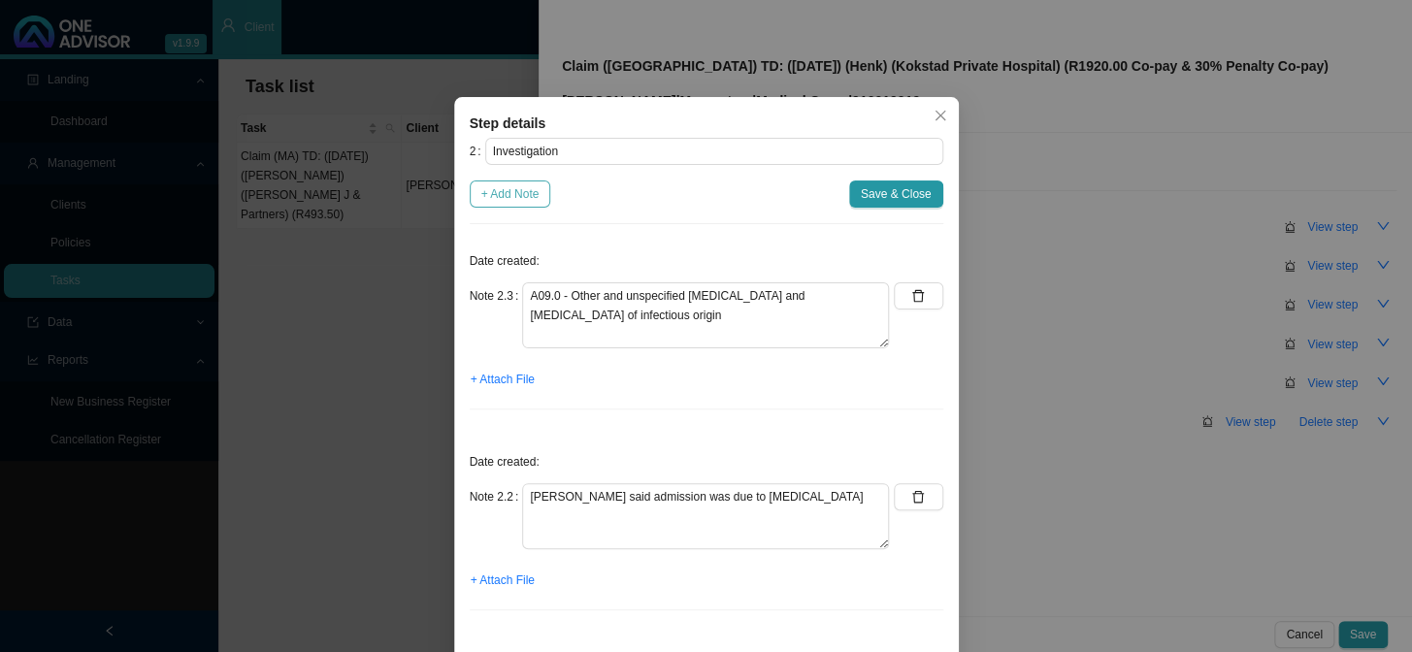
click at [514, 192] on span "+ Add Note" at bounding box center [510, 193] width 58 height 19
type textarea "A09.0 - Other and unspecified [MEDICAL_DATA] and [MEDICAL_DATA] of infectious o…"
type textarea "[PERSON_NAME] said admission was due to [MEDICAL_DATA]"
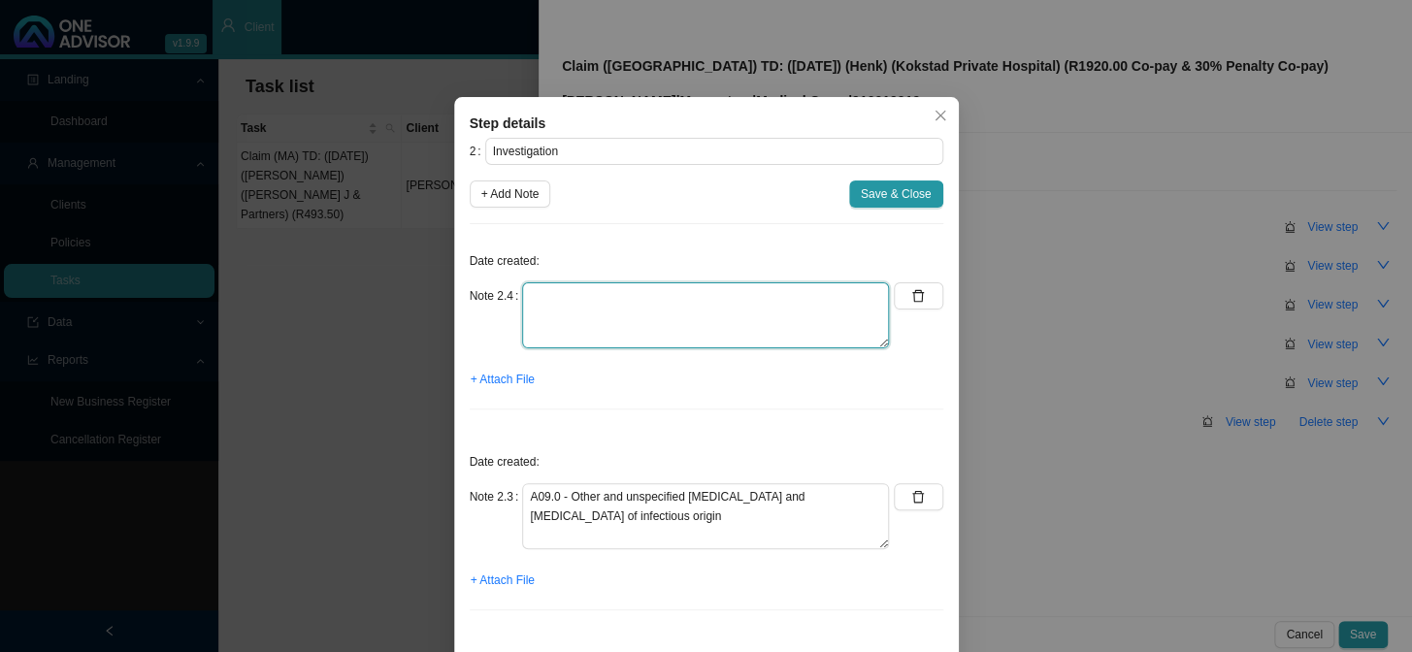
click at [635, 291] on textarea at bounding box center [705, 315] width 367 height 66
click at [731, 301] on textarea "E86 -" at bounding box center [705, 315] width 367 height 66
paste textarea "[MEDICAL_DATA]"
type textarea "E86 - [MEDICAL_DATA]"
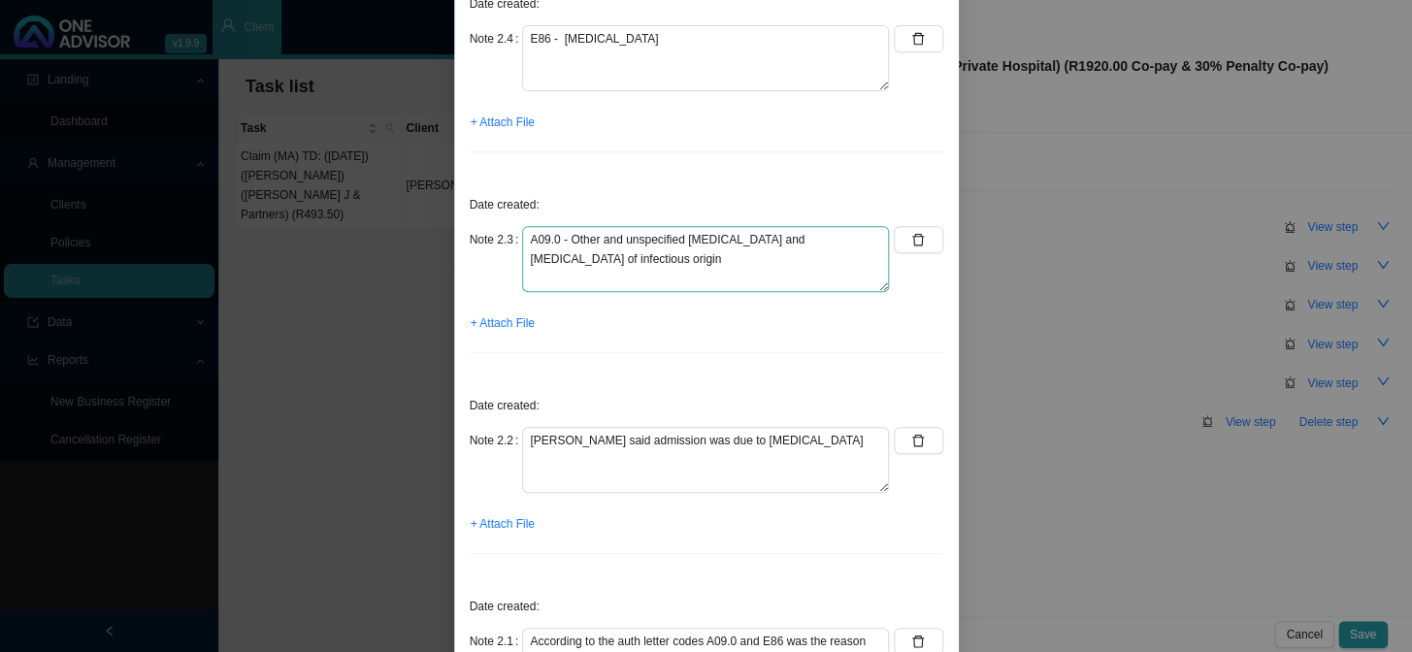
scroll to position [420, 0]
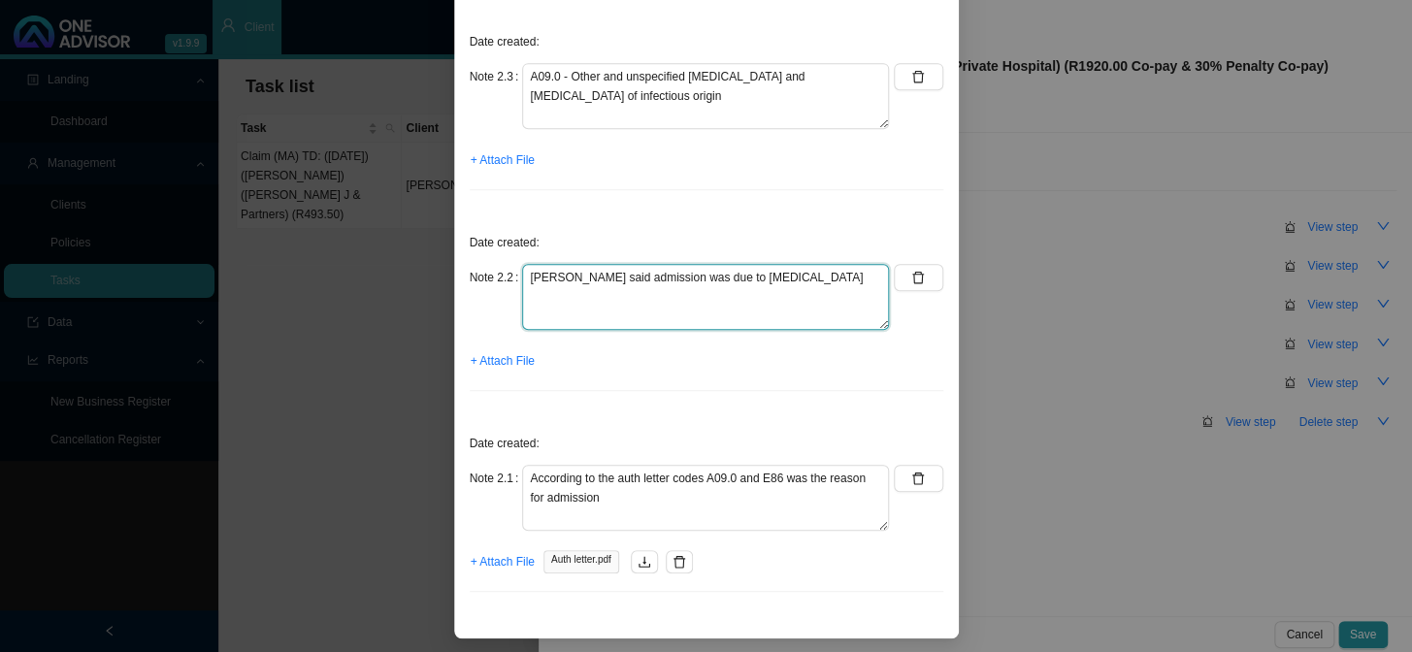
drag, startPoint x: 738, startPoint y: 276, endPoint x: 550, endPoint y: 270, distance: 187.4
click at [550, 270] on textarea "[PERSON_NAME] said admission was due to [MEDICAL_DATA]" at bounding box center [705, 297] width 367 height 66
type textarea "J"
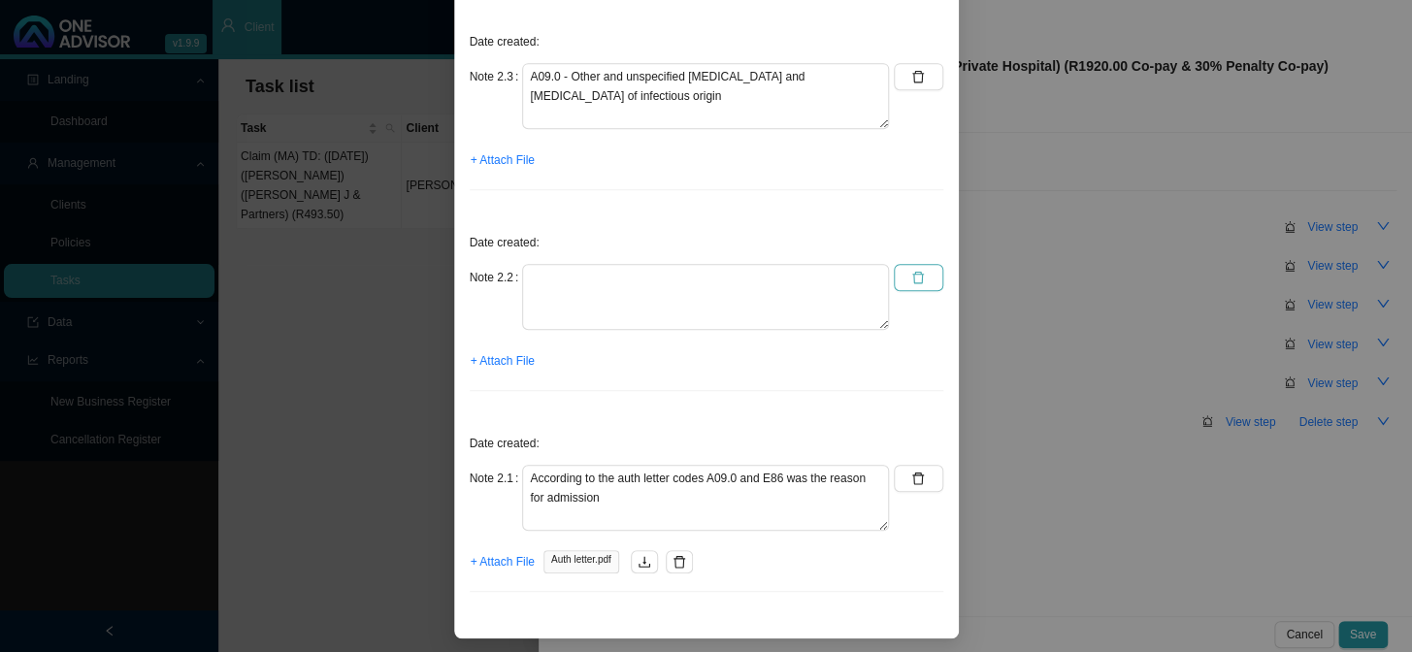
click at [911, 273] on icon "delete" at bounding box center [918, 278] width 14 height 14
type textarea "According to the auth letter codes A09.0 and E86 was the reason for admission"
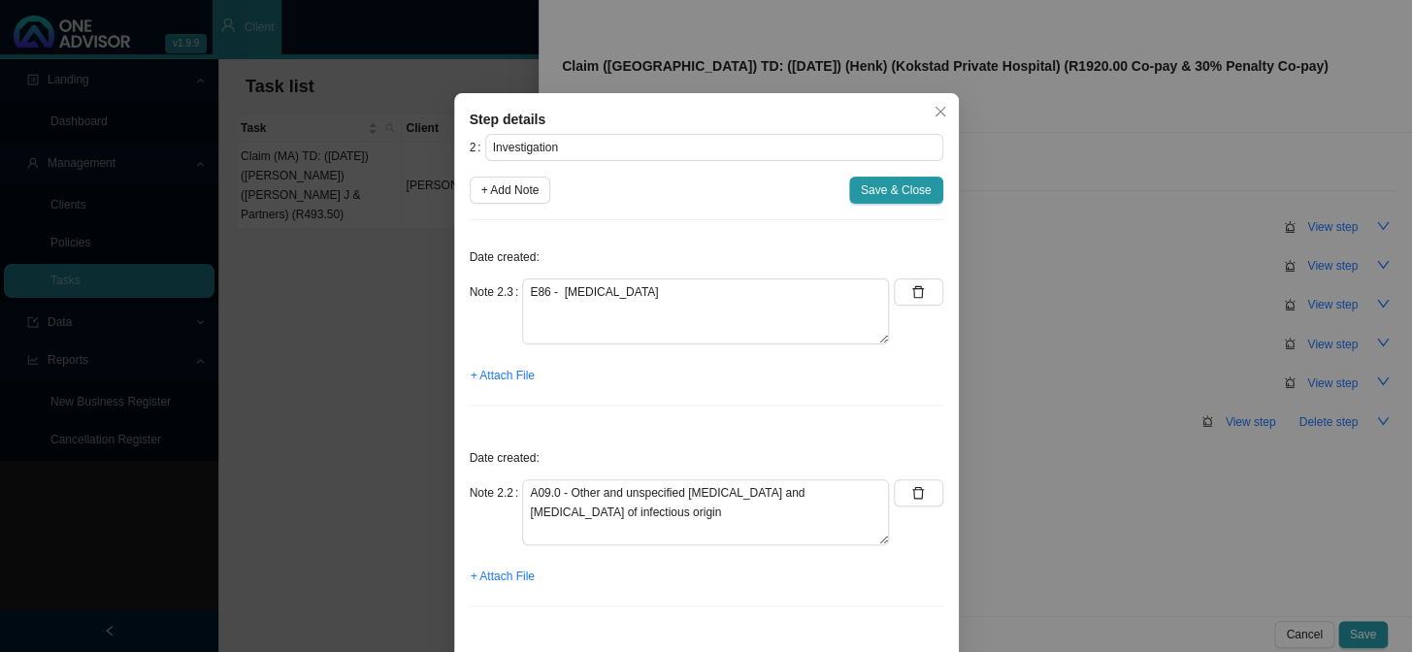
scroll to position [0, 0]
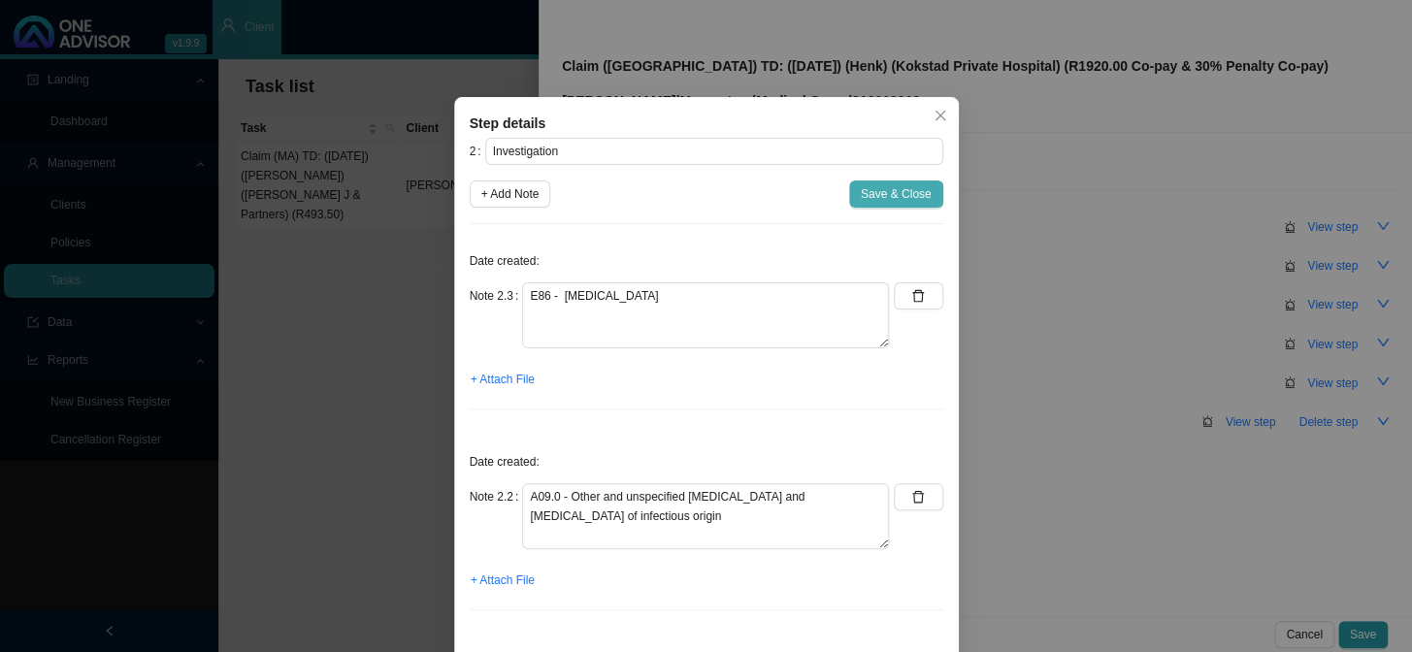
click at [883, 192] on span "Save & Close" at bounding box center [896, 193] width 71 height 19
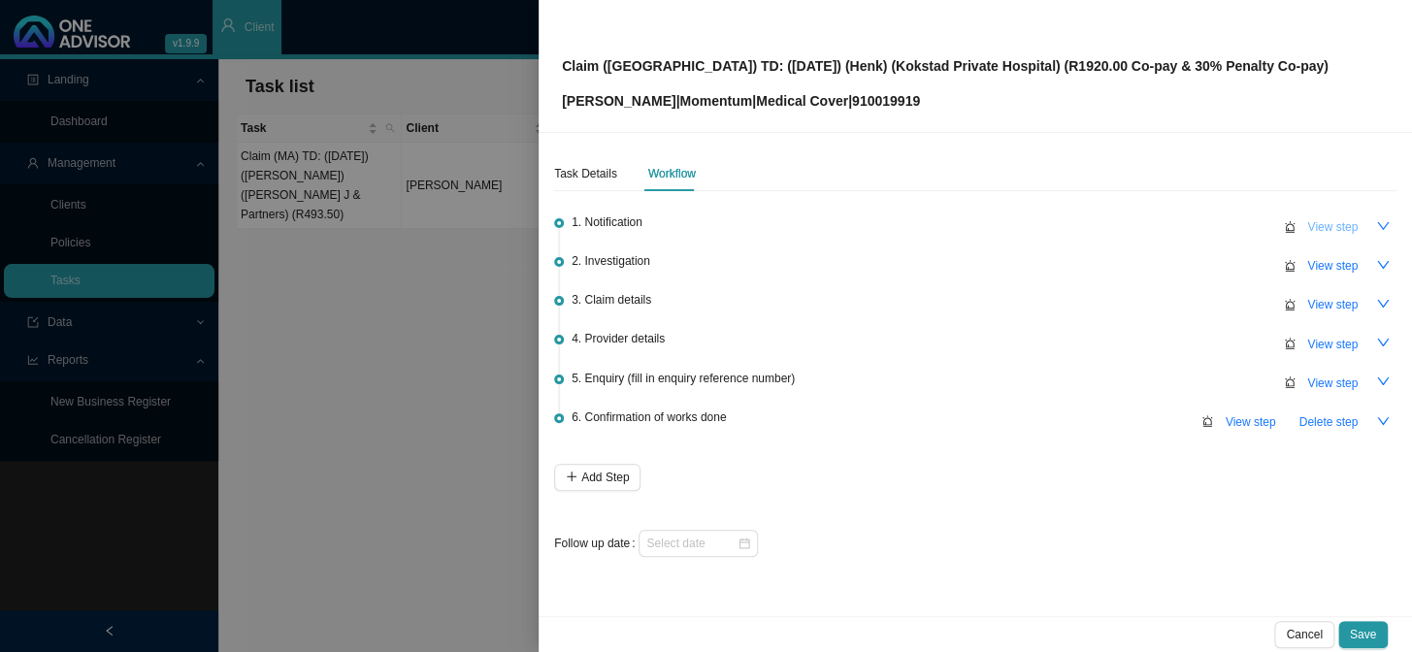
click at [1205, 230] on span "View step" at bounding box center [1332, 226] width 50 height 19
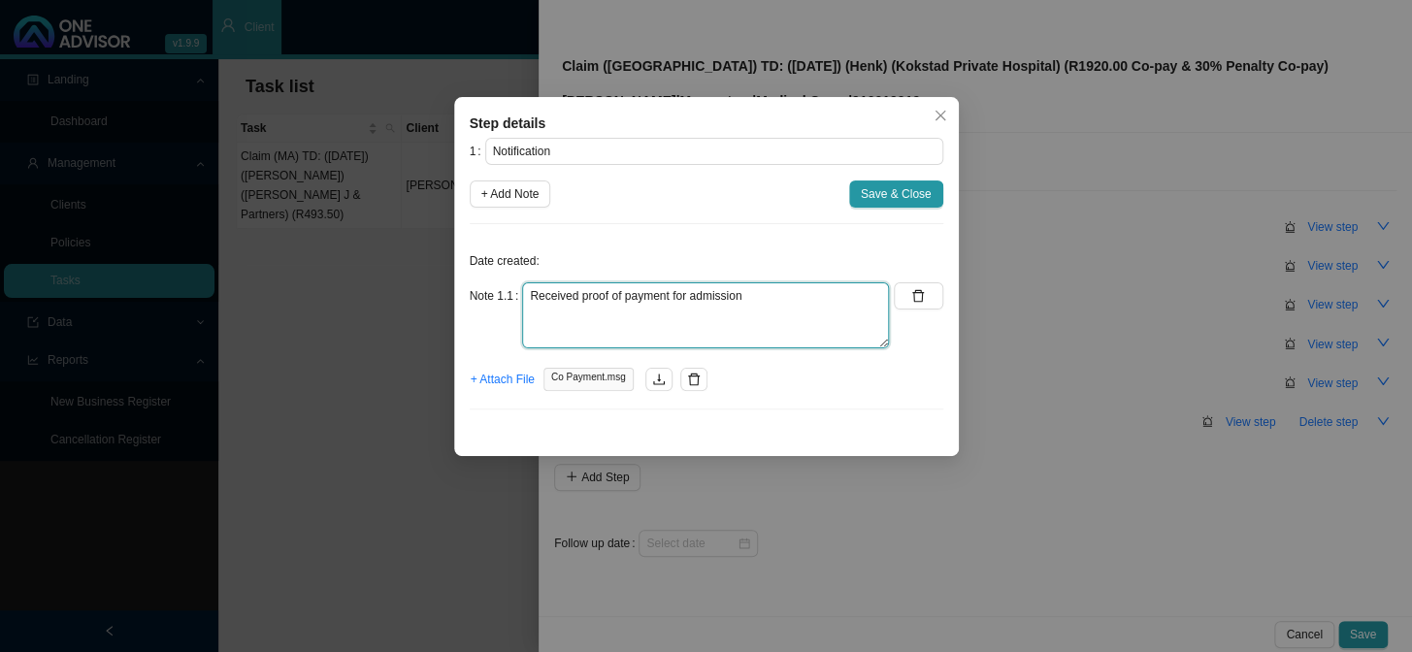
click at [817, 300] on textarea "Received proof of payment for admission" at bounding box center [705, 315] width 367 height 66
click at [540, 314] on textarea "Received proof of payment for admission - [PERSON_NAME] said that [PERSON_NAME]…" at bounding box center [705, 315] width 367 height 66
click at [646, 311] on textarea "Received proof of payment for admission - [PERSON_NAME] said that [PERSON_NAME]…" at bounding box center [705, 315] width 367 height 66
type textarea "Received proof of payment for admission - [PERSON_NAME] said that [PERSON_NAME]…"
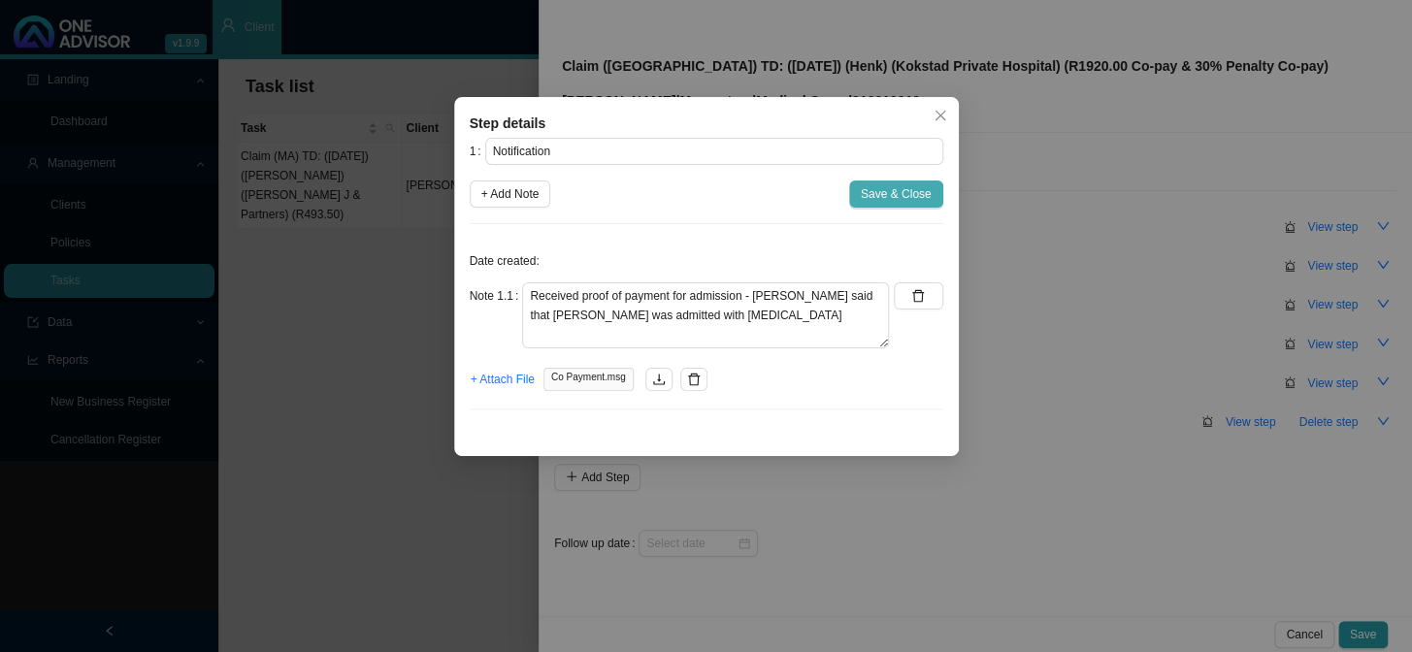
click at [888, 197] on span "Save & Close" at bounding box center [896, 193] width 71 height 19
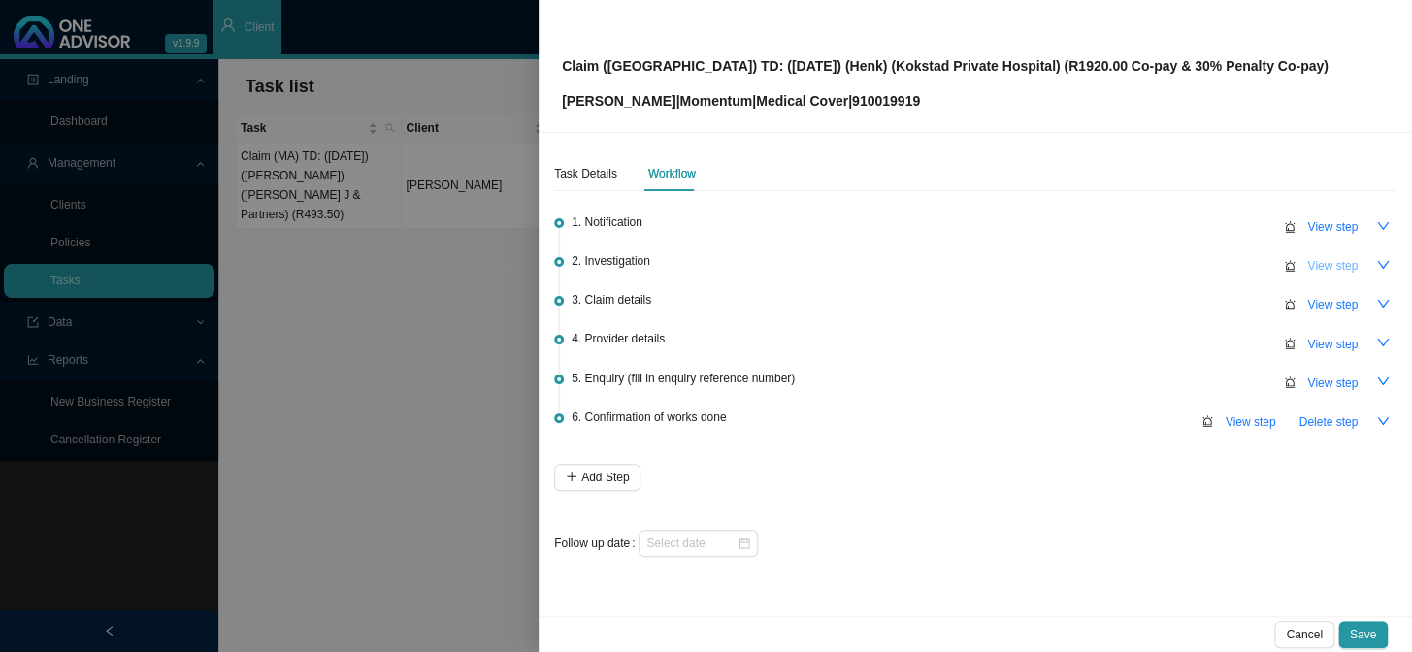
click at [1205, 264] on span "View step" at bounding box center [1332, 265] width 50 height 19
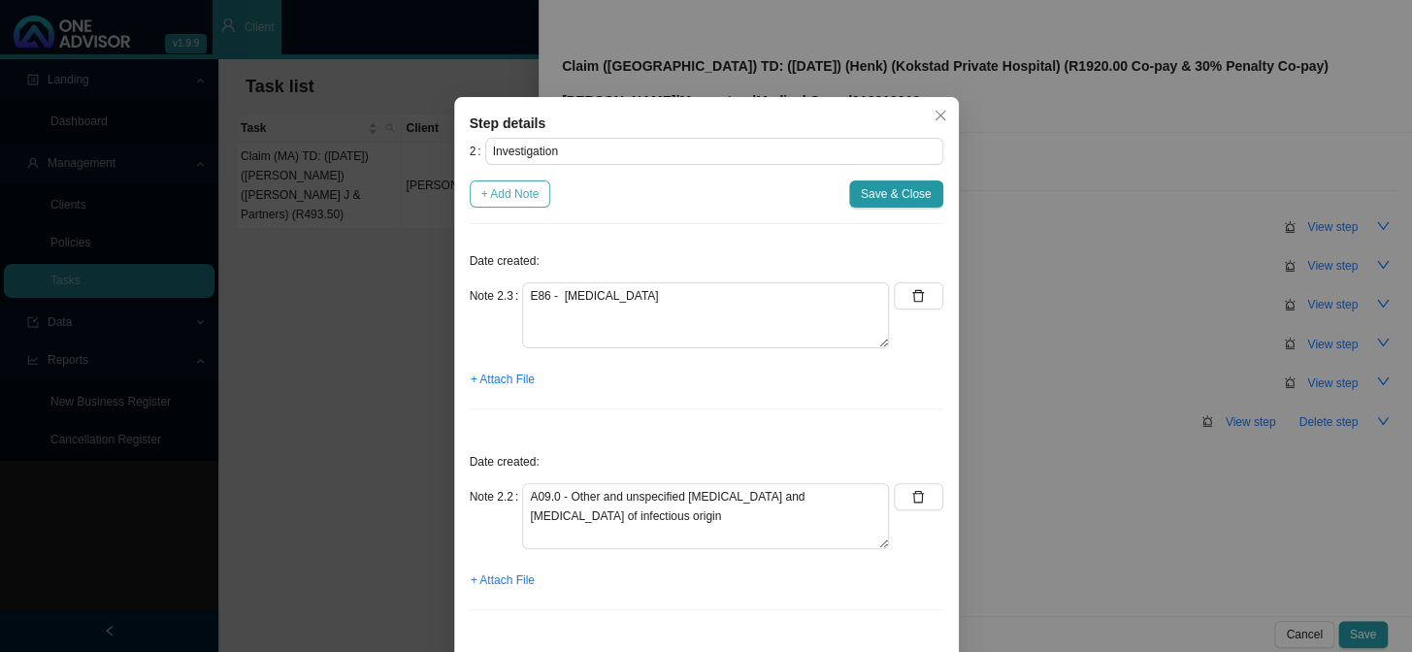
click at [523, 195] on span "+ Add Note" at bounding box center [510, 193] width 58 height 19
type textarea "E86 - [MEDICAL_DATA]"
type textarea "A09.0 - Other and unspecified [MEDICAL_DATA] and [MEDICAL_DATA] of infectious o…"
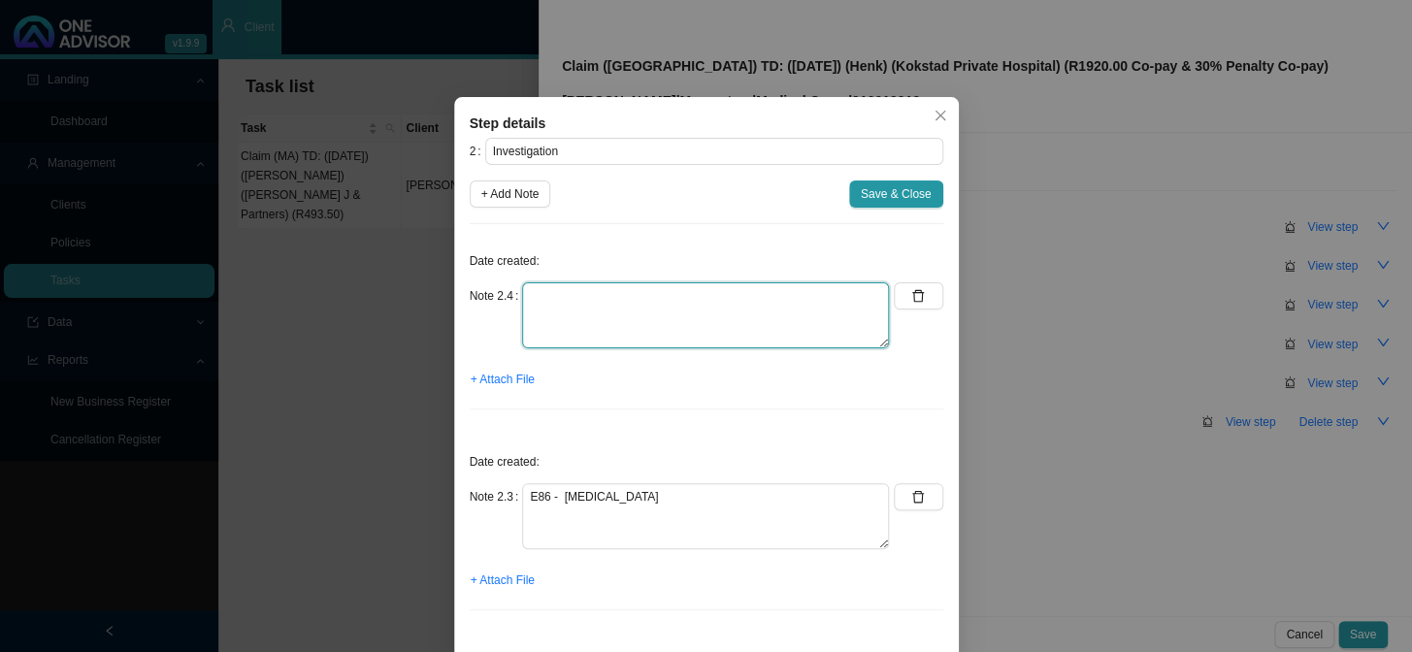
click at [597, 299] on textarea at bounding box center [705, 315] width 367 height 66
click at [728, 292] on textarea "Requested casualty and Dr notes" at bounding box center [705, 315] width 367 height 66
type textarea "Requested casualty and Dr notes and [MEDICAL_DATA] reports"
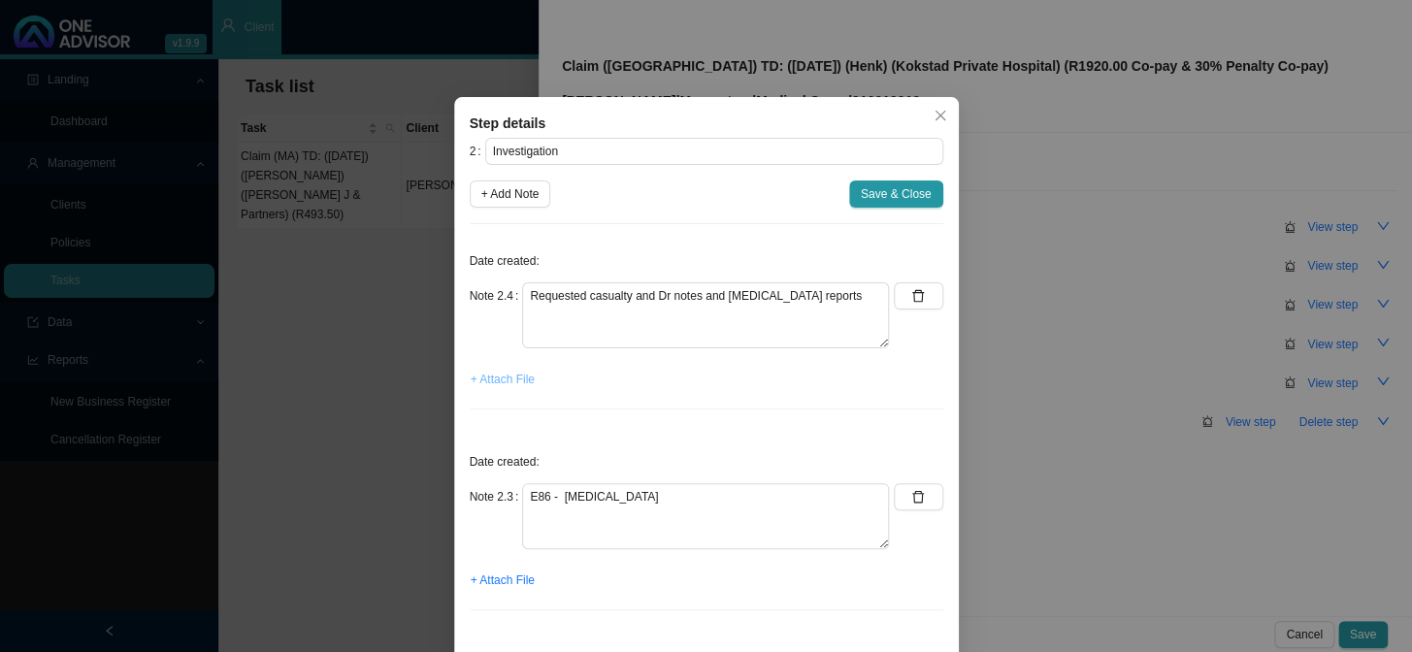
click at [494, 380] on span "+ Attach File" at bounding box center [503, 379] width 64 height 19
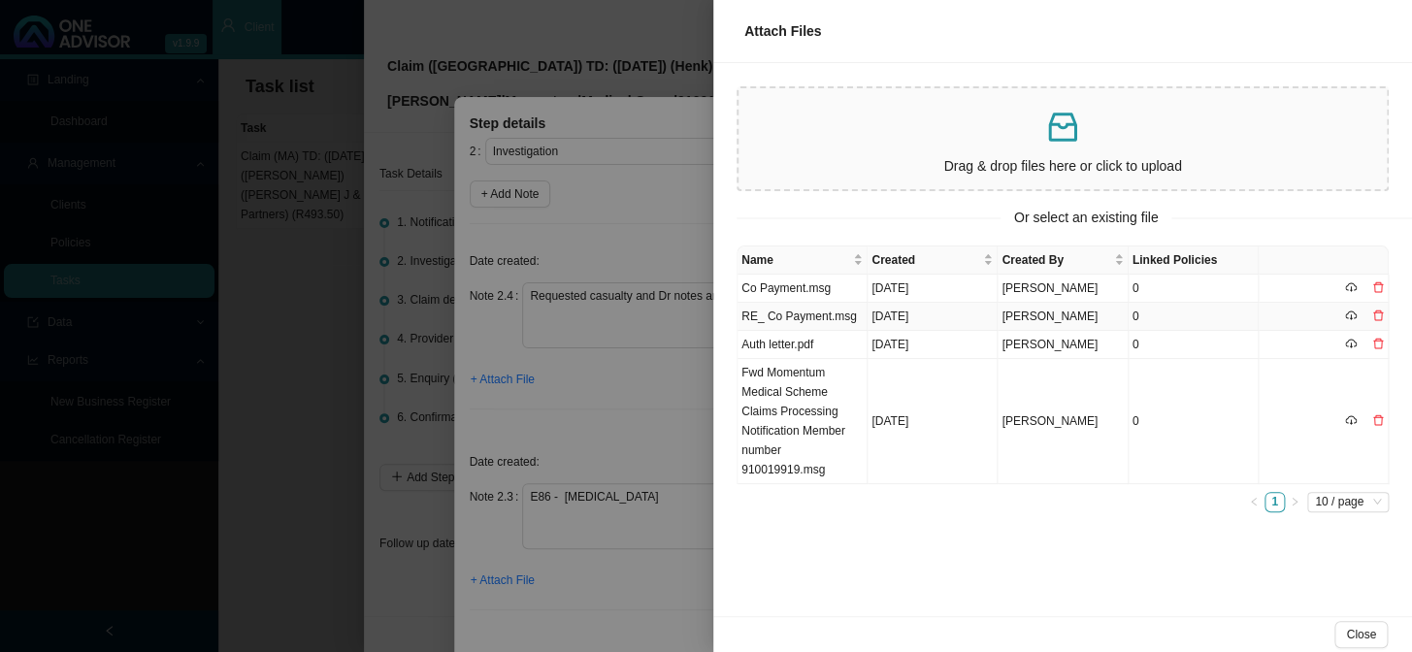
click at [785, 314] on td "RE_ Co Payment.msg" at bounding box center [803, 317] width 130 height 28
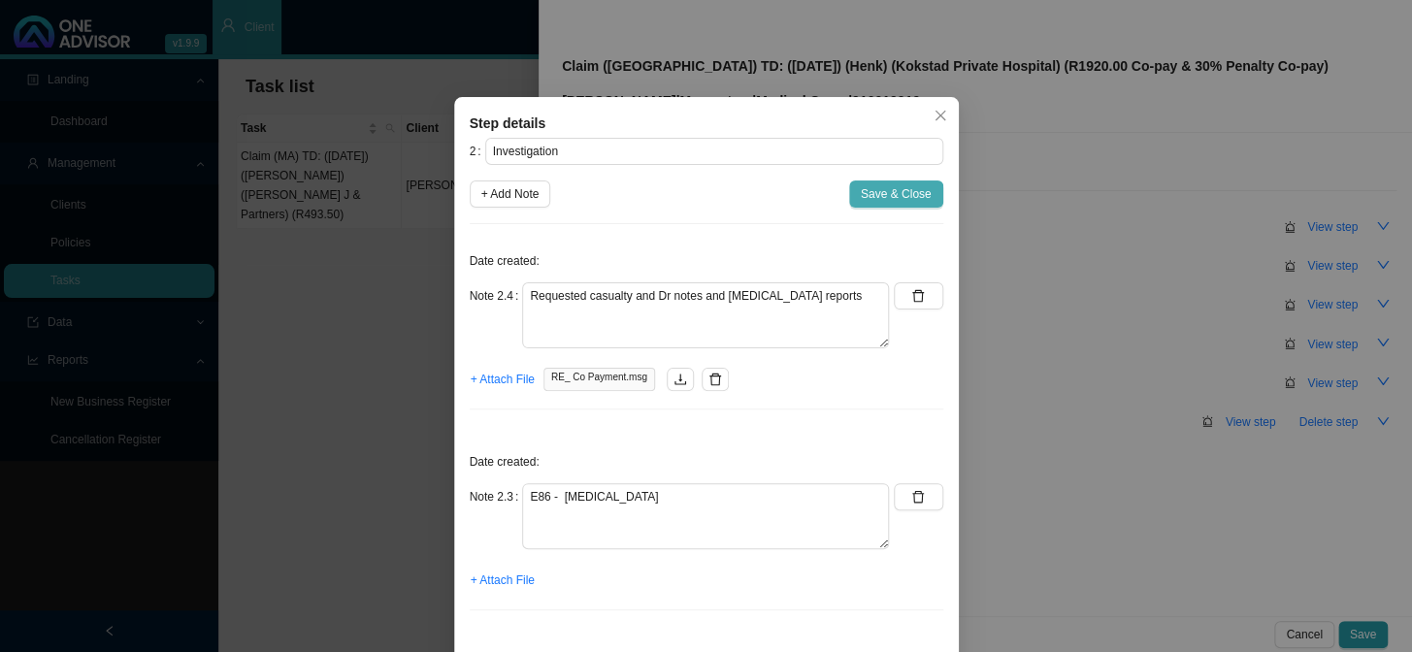
click at [887, 190] on span "Save & Close" at bounding box center [896, 193] width 71 height 19
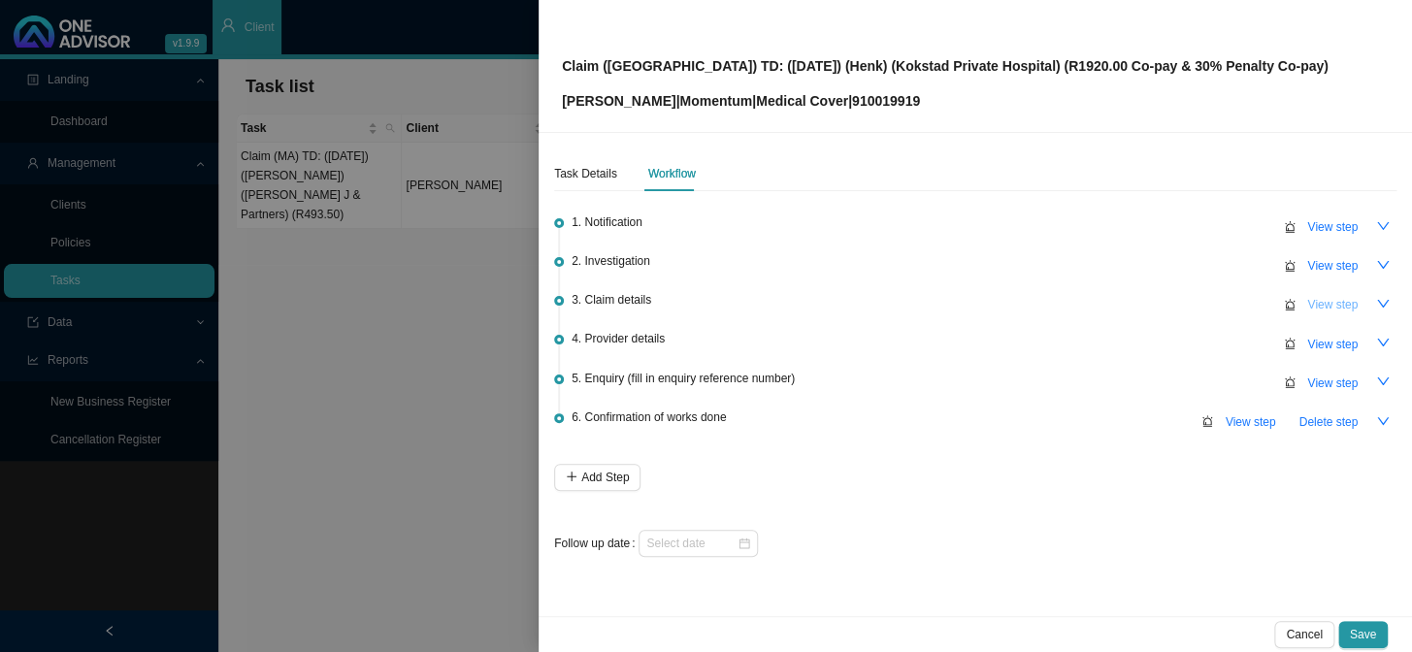
click at [1205, 291] on button "View step" at bounding box center [1333, 304] width 74 height 27
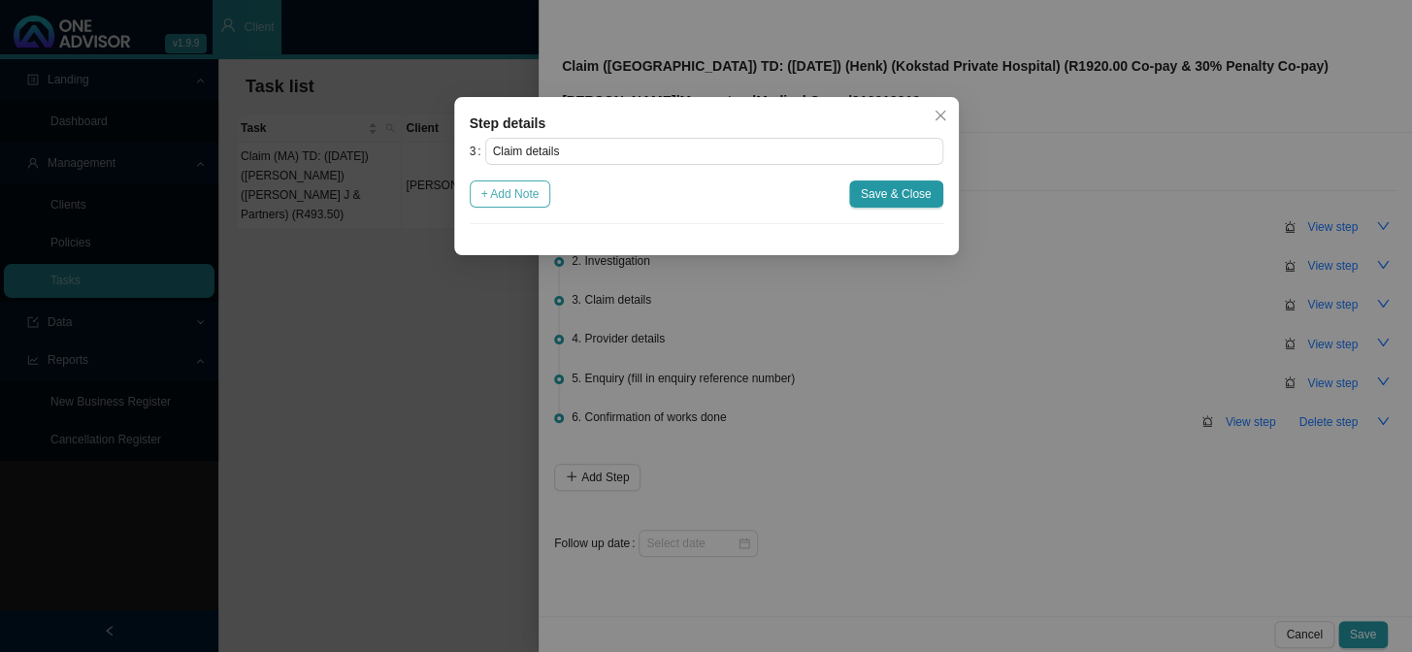
click at [517, 195] on span "+ Add Note" at bounding box center [510, 193] width 58 height 19
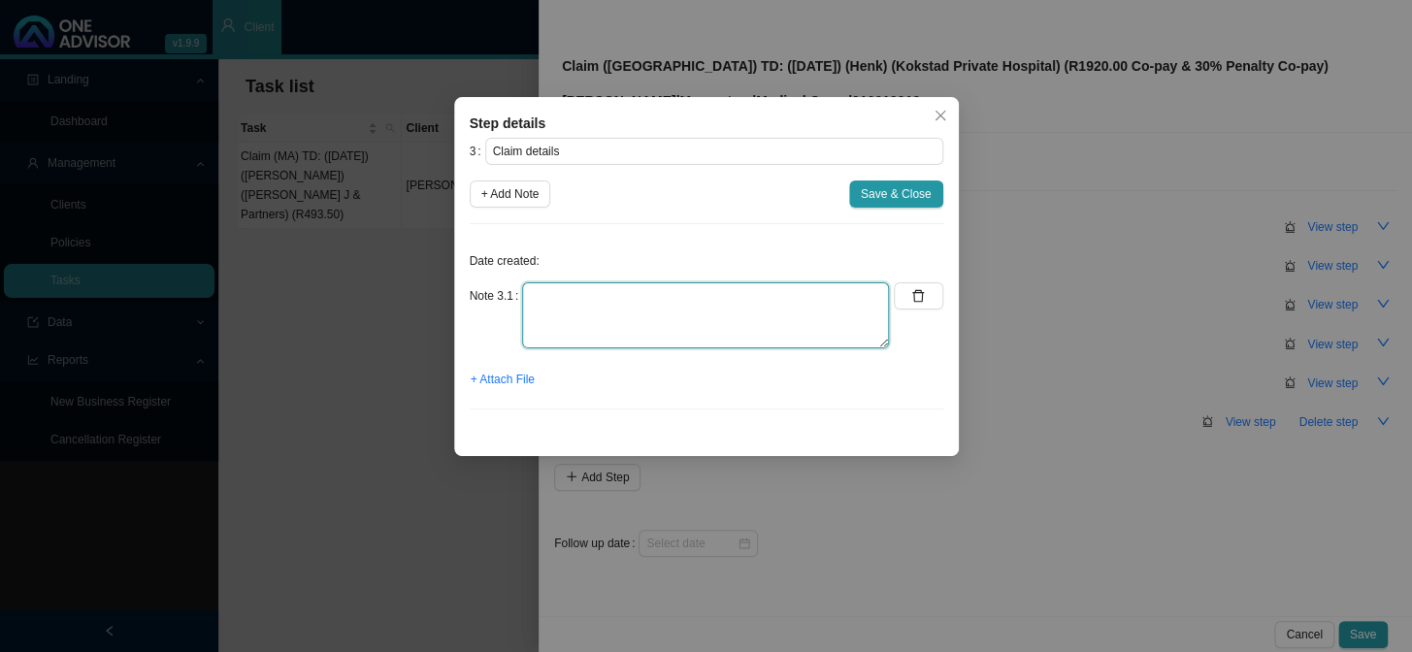
click at [616, 298] on textarea at bounding box center [705, 315] width 367 height 66
type textarea "c"
type textarea "CTH"
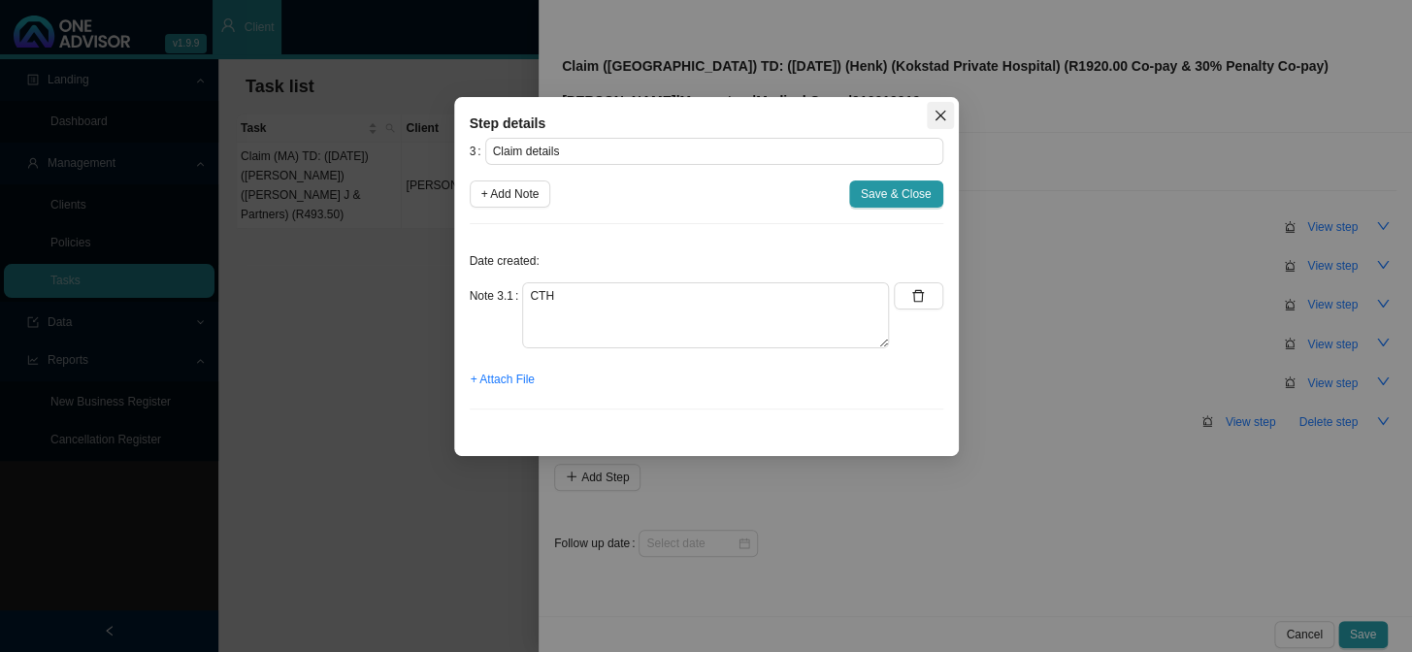
click at [938, 116] on icon "close" at bounding box center [941, 116] width 14 height 14
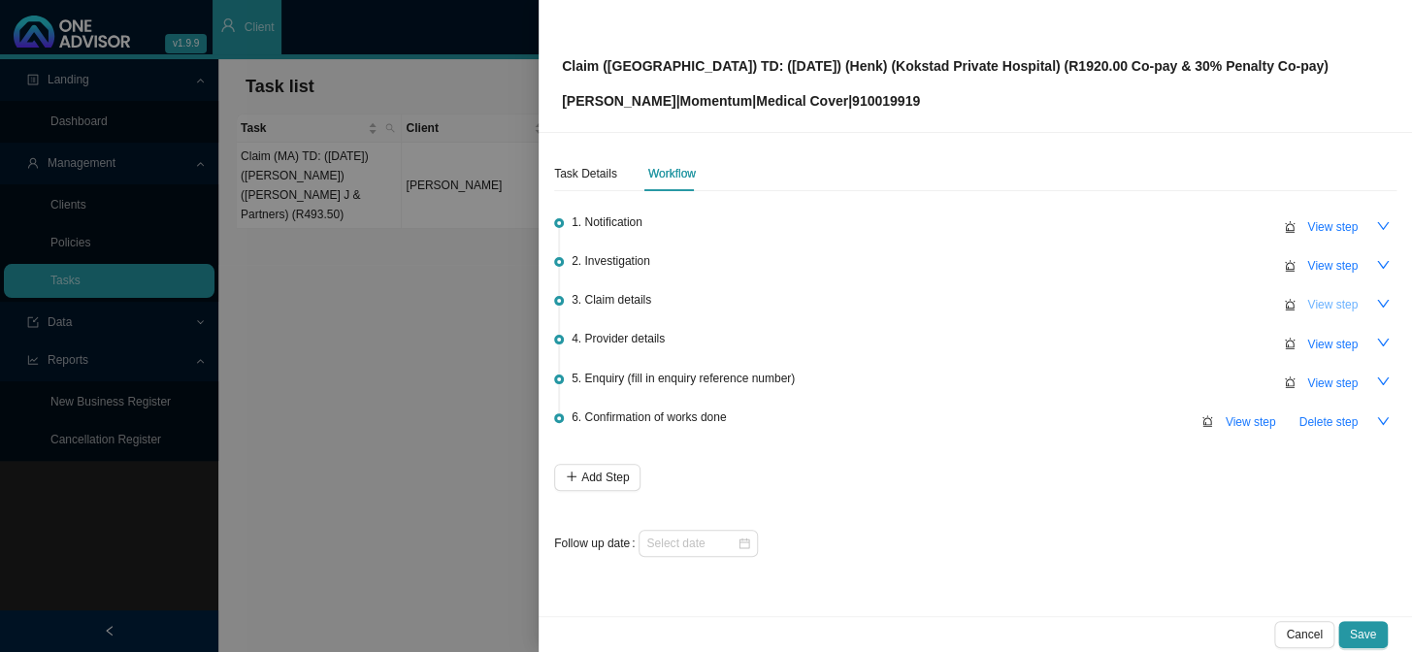
click at [1205, 304] on span "View step" at bounding box center [1332, 304] width 50 height 19
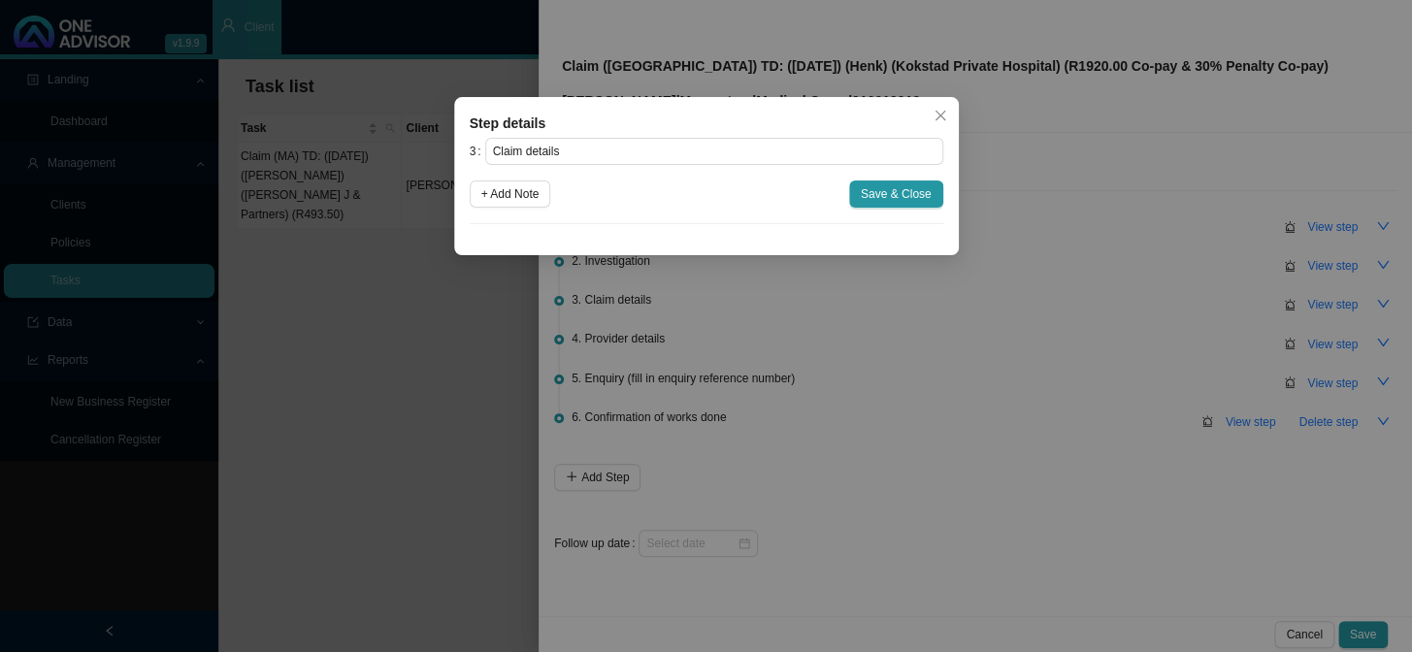
click at [1205, 315] on div "Step details 3 Claim details + Add Note Save & Close Cancel OK" at bounding box center [706, 326] width 1412 height 652
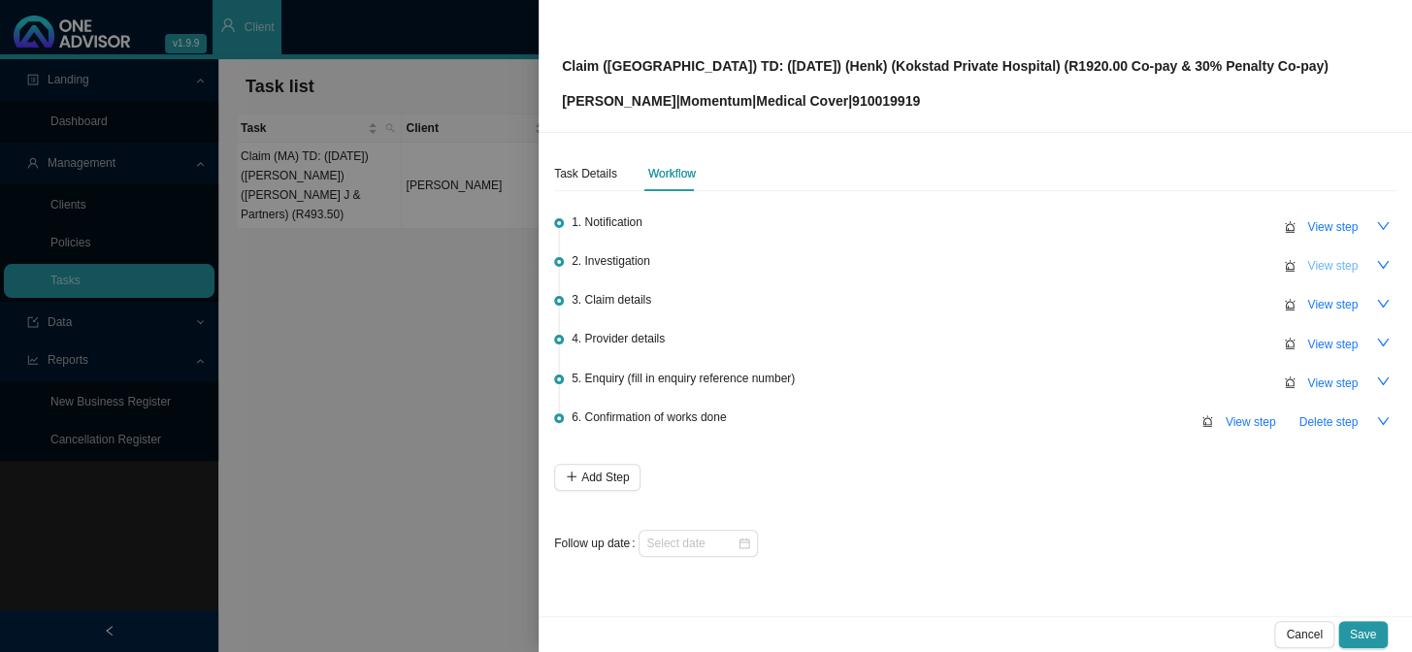
click at [1205, 265] on span "View step" at bounding box center [1332, 265] width 50 height 19
type input "Investigation"
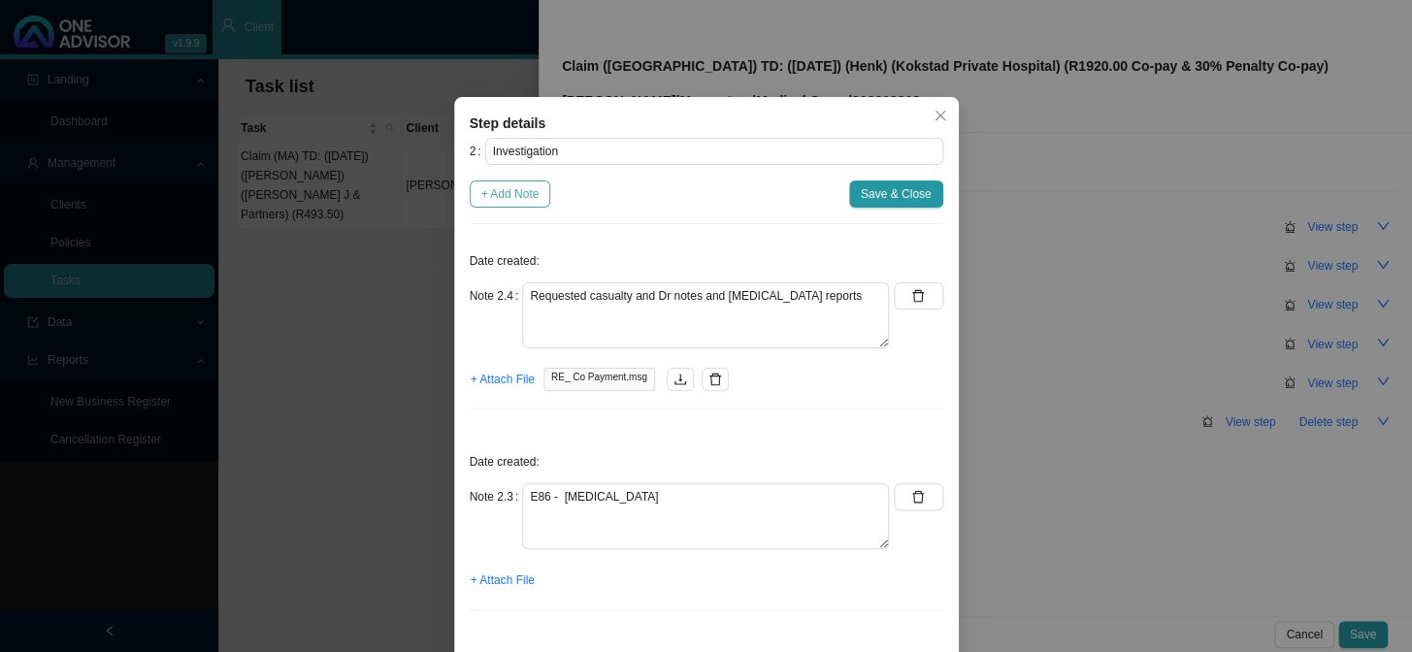
click at [526, 191] on span "+ Add Note" at bounding box center [510, 193] width 58 height 19
type textarea "Requested casualty and Dr notes and [MEDICAL_DATA] reports"
type textarea "E86 - [MEDICAL_DATA]"
type textarea "A09.0 - Other and unspecified [MEDICAL_DATA] and [MEDICAL_DATA] of infectious o…"
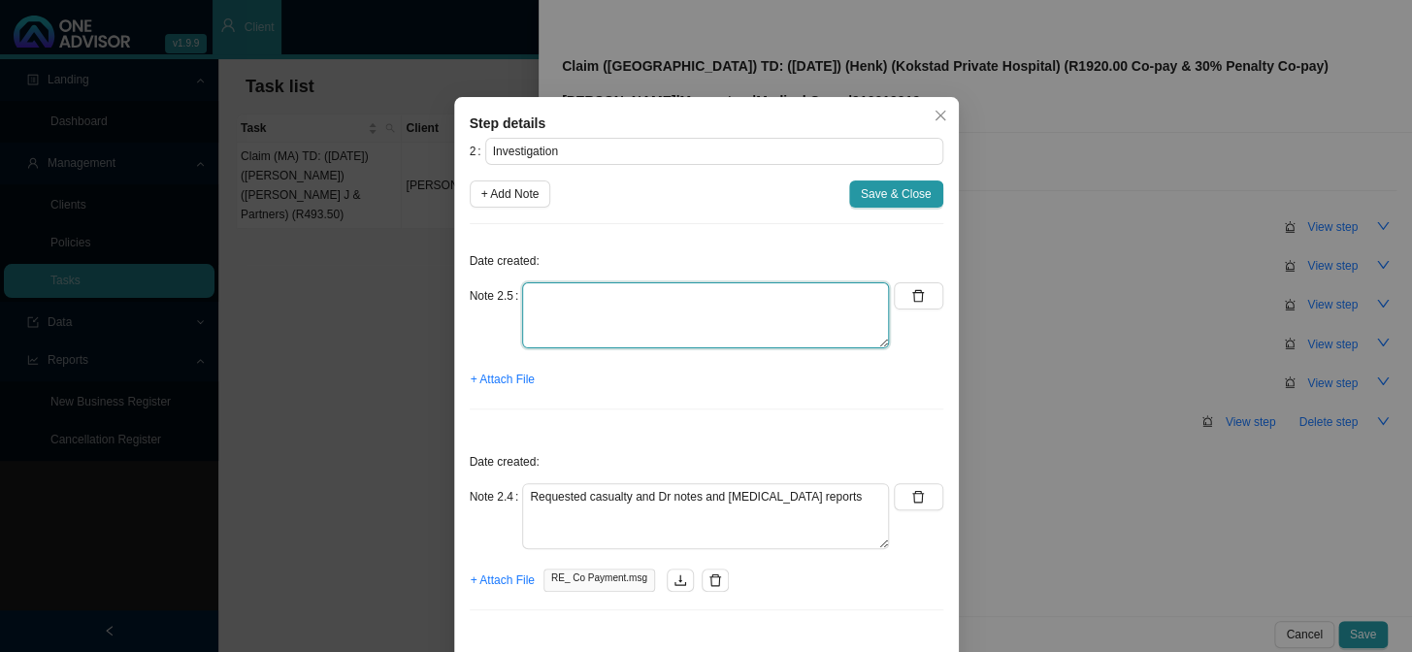
click at [669, 311] on textarea at bounding box center [705, 315] width 367 height 66
type textarea "c"
type textarea "CTH is not available yet"
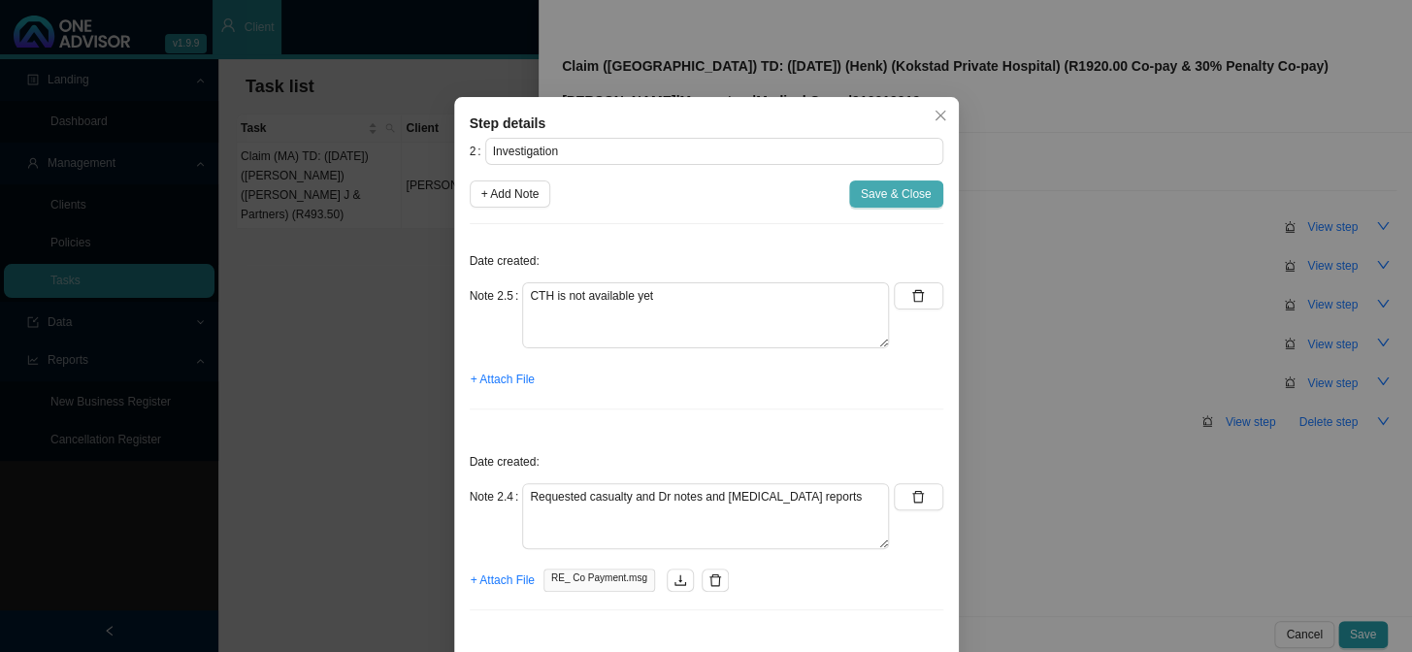
click at [877, 194] on span "Save & Close" at bounding box center [896, 193] width 71 height 19
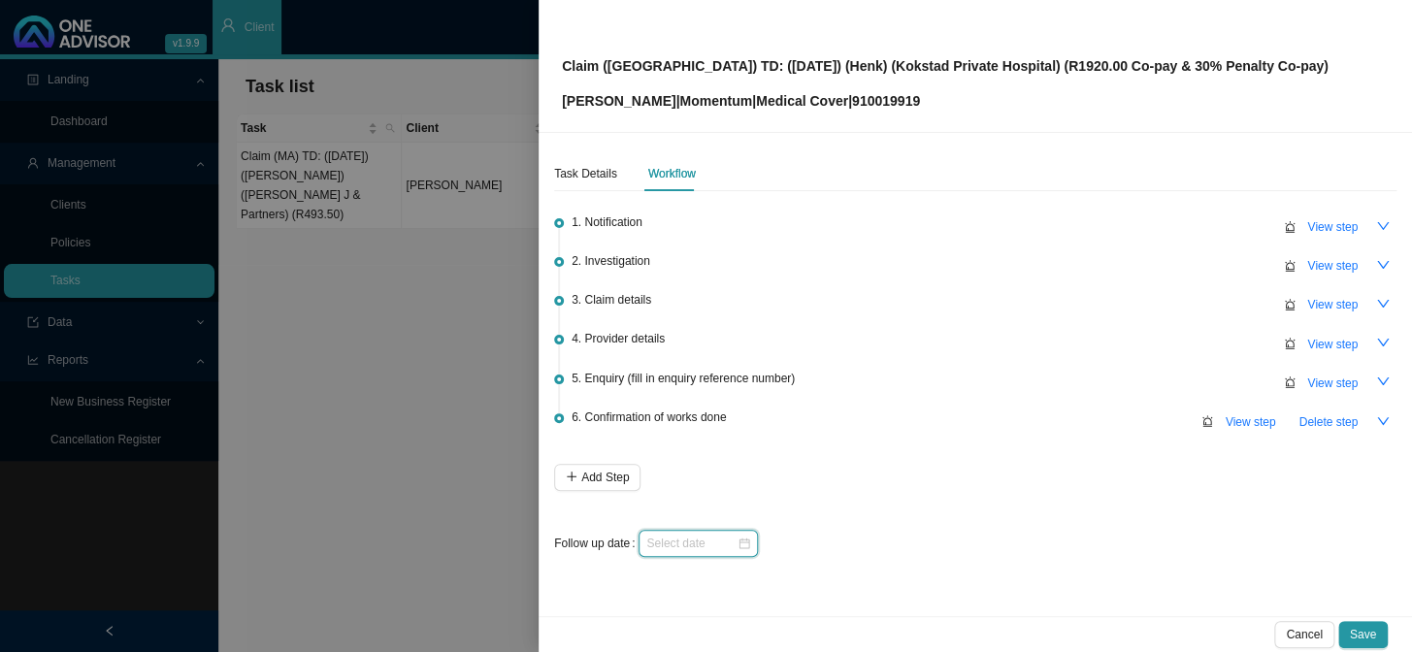
click at [712, 535] on input at bounding box center [691, 543] width 90 height 19
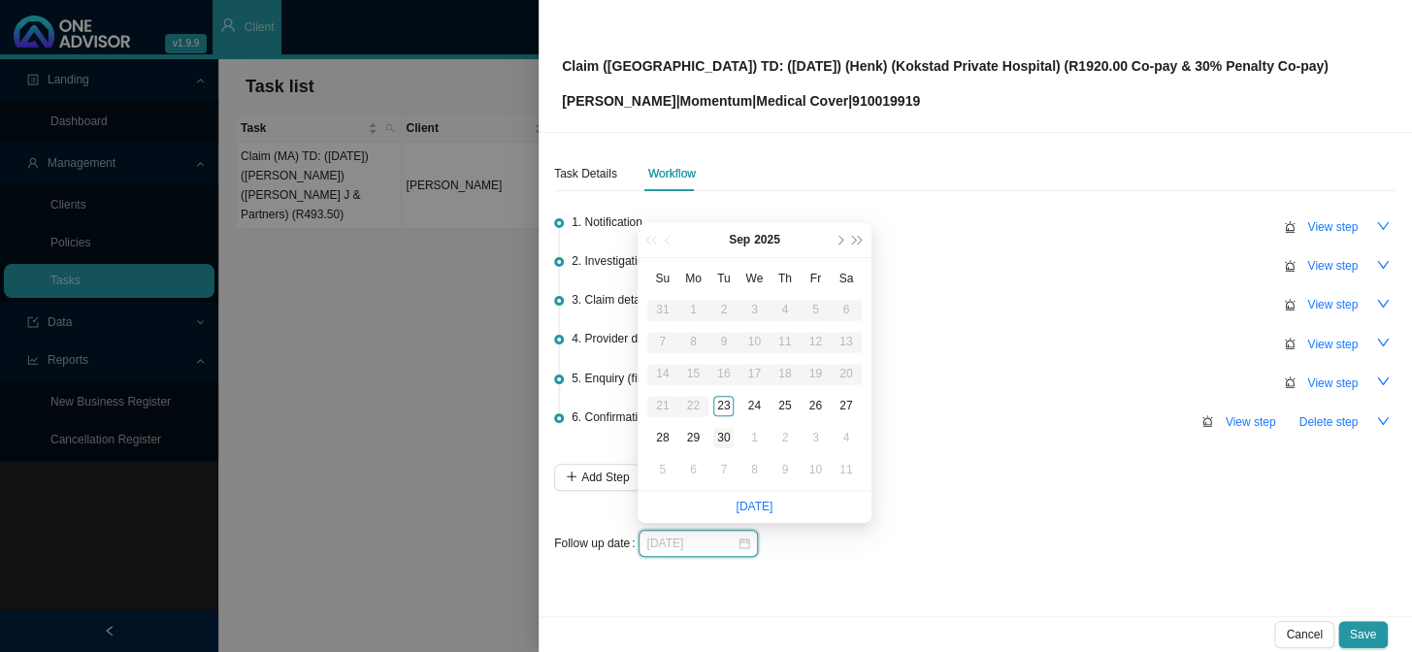
type input "[DATE]"
click at [722, 444] on div "30" at bounding box center [723, 438] width 20 height 20
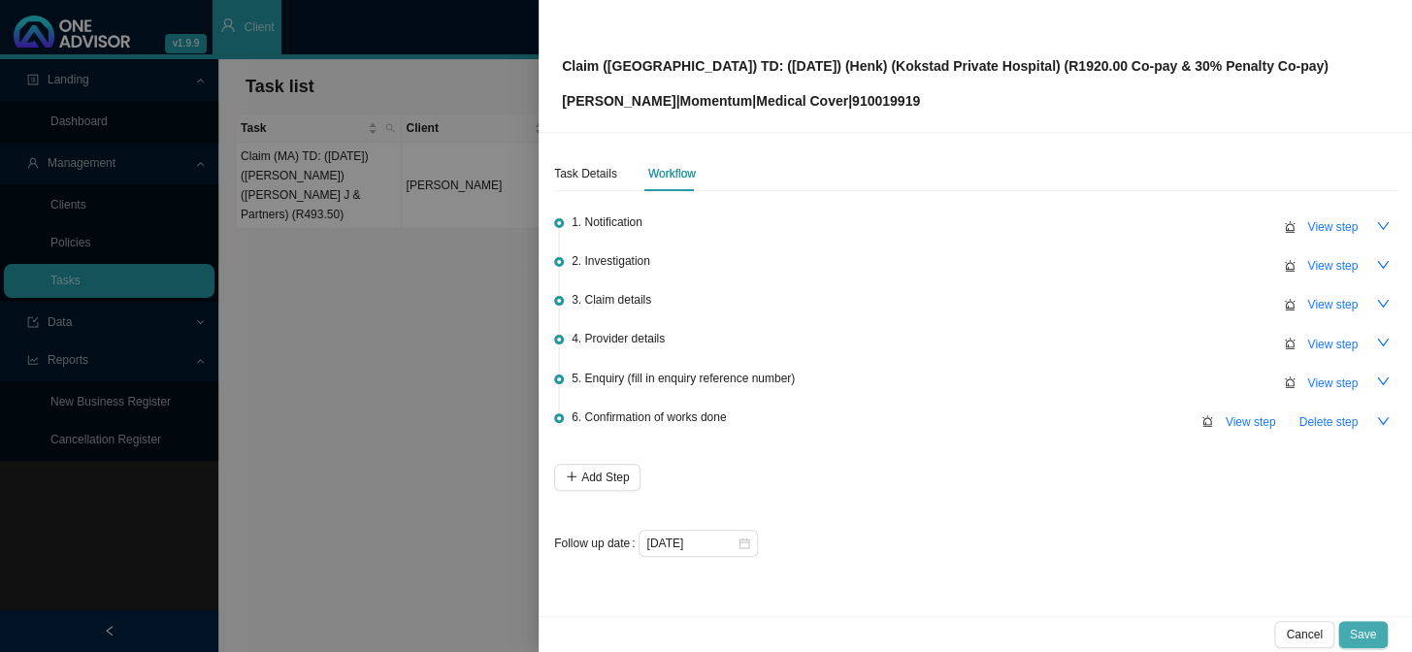
click at [1205, 535] on span "Save" at bounding box center [1363, 634] width 26 height 19
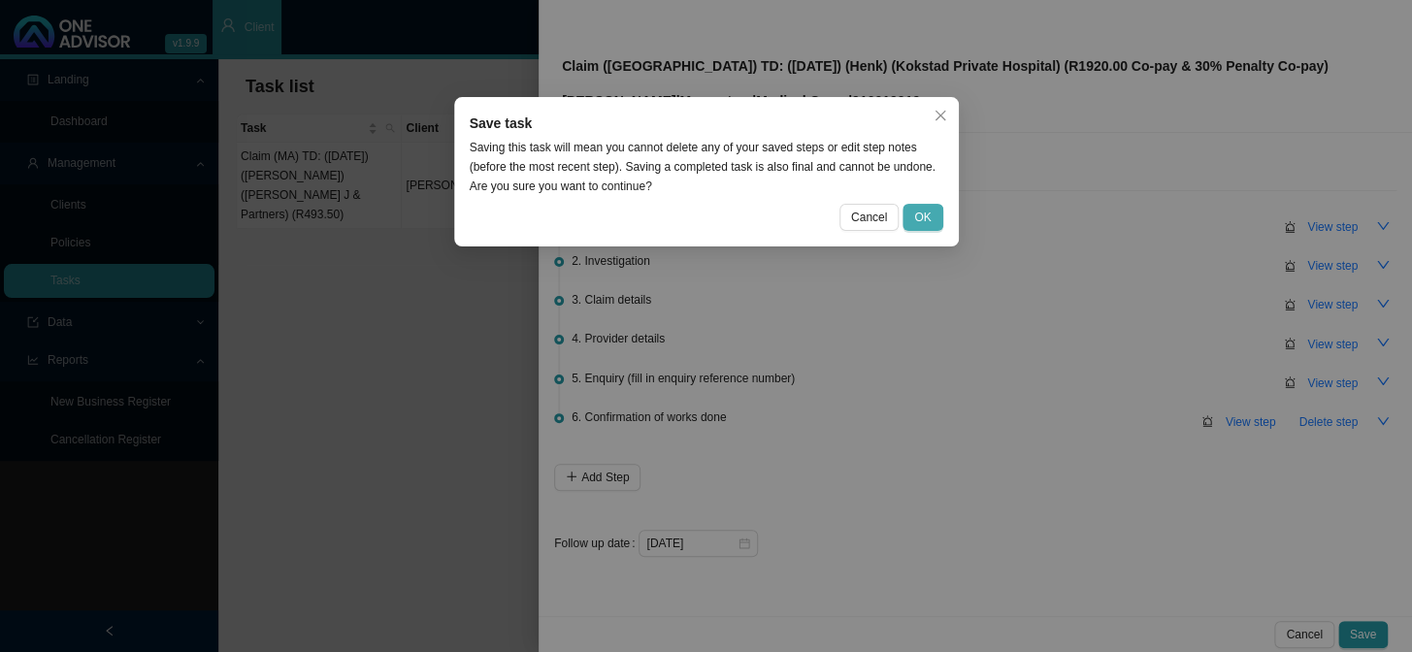
click at [923, 219] on span "OK" at bounding box center [922, 217] width 17 height 19
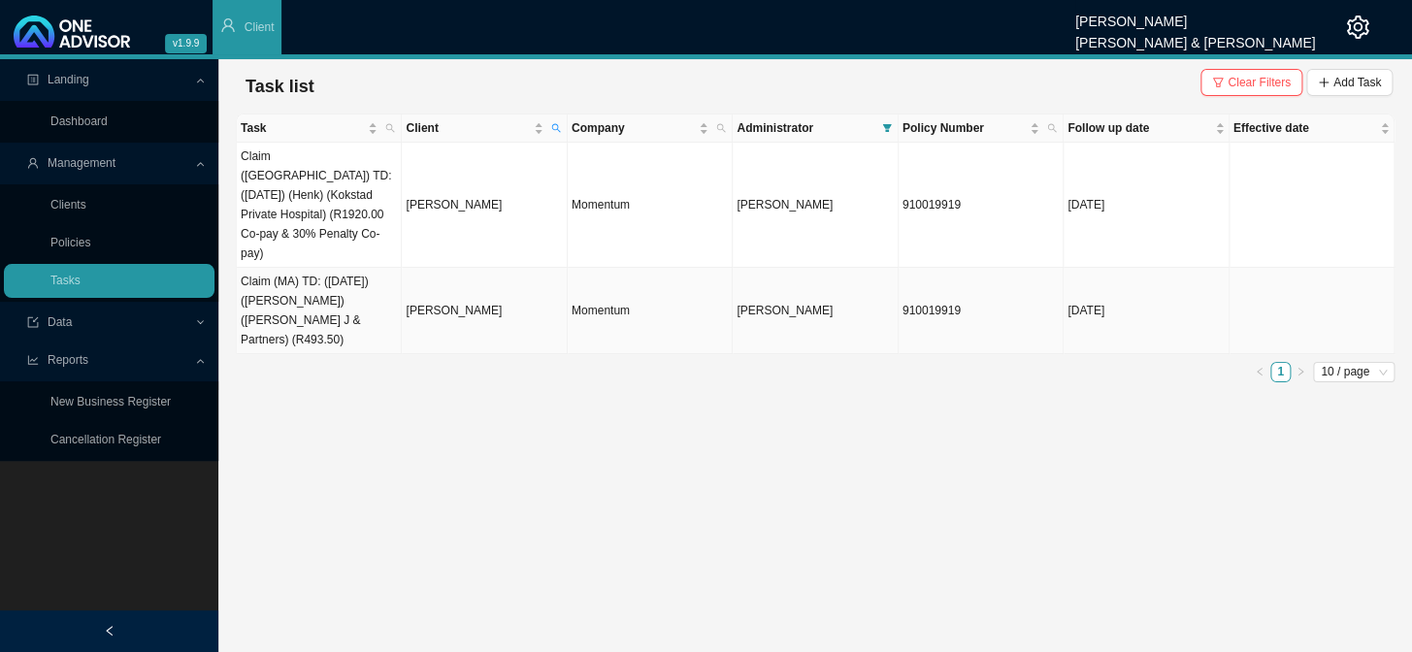
click at [355, 268] on td "Claim (MA) TD: ([DATE]) ([PERSON_NAME]) ([PERSON_NAME] J & Partners) (R493.50)" at bounding box center [319, 311] width 165 height 86
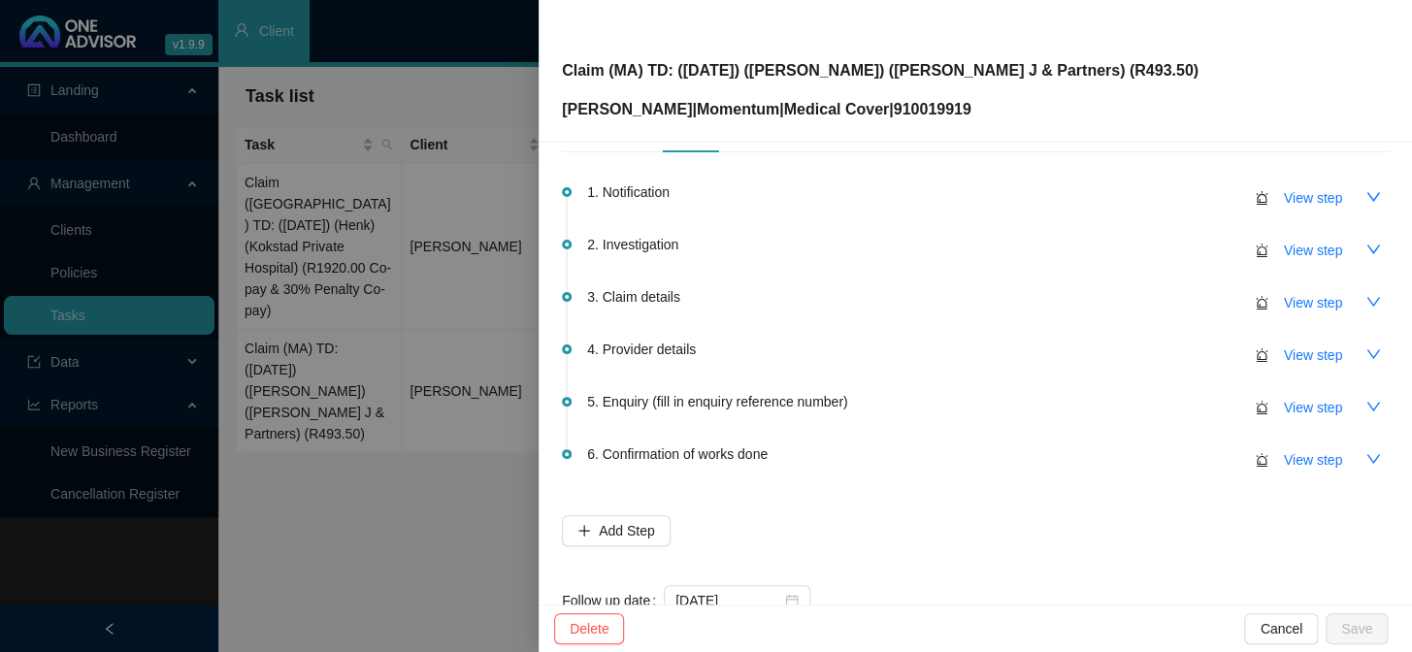
scroll to position [115, 0]
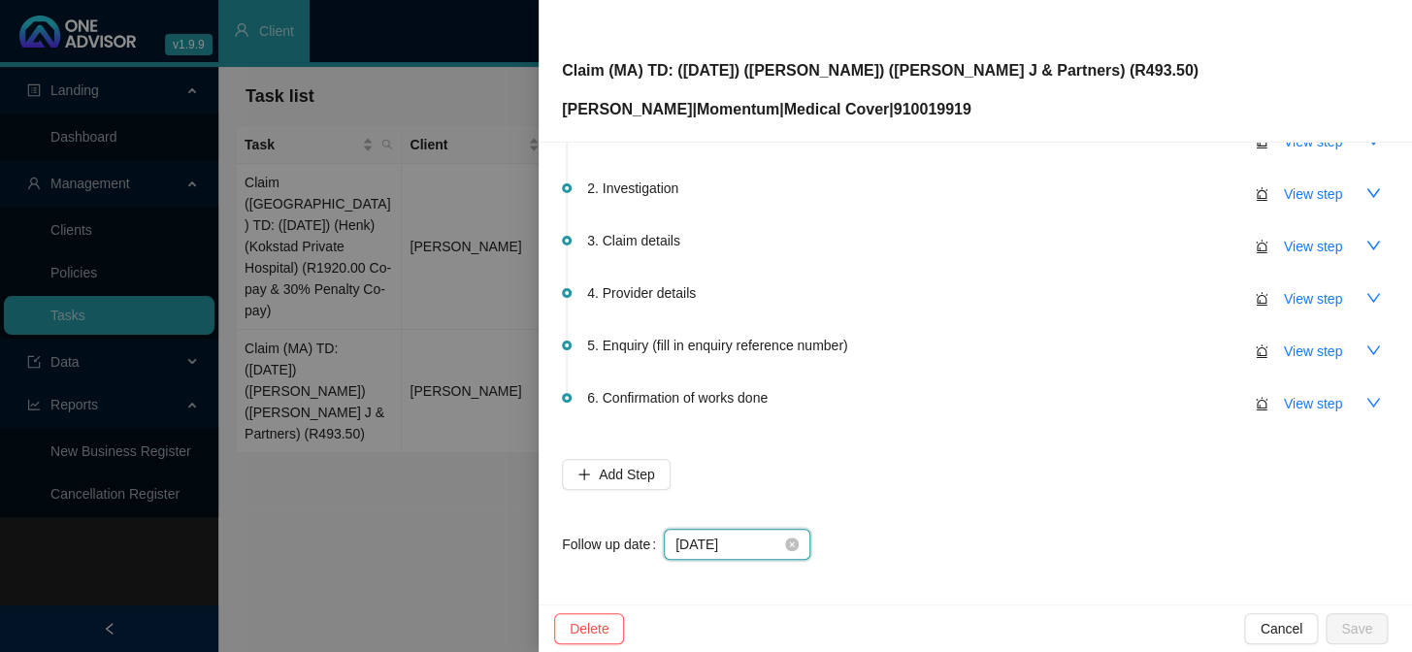
click at [747, 535] on input "[DATE]" at bounding box center [729, 544] width 106 height 21
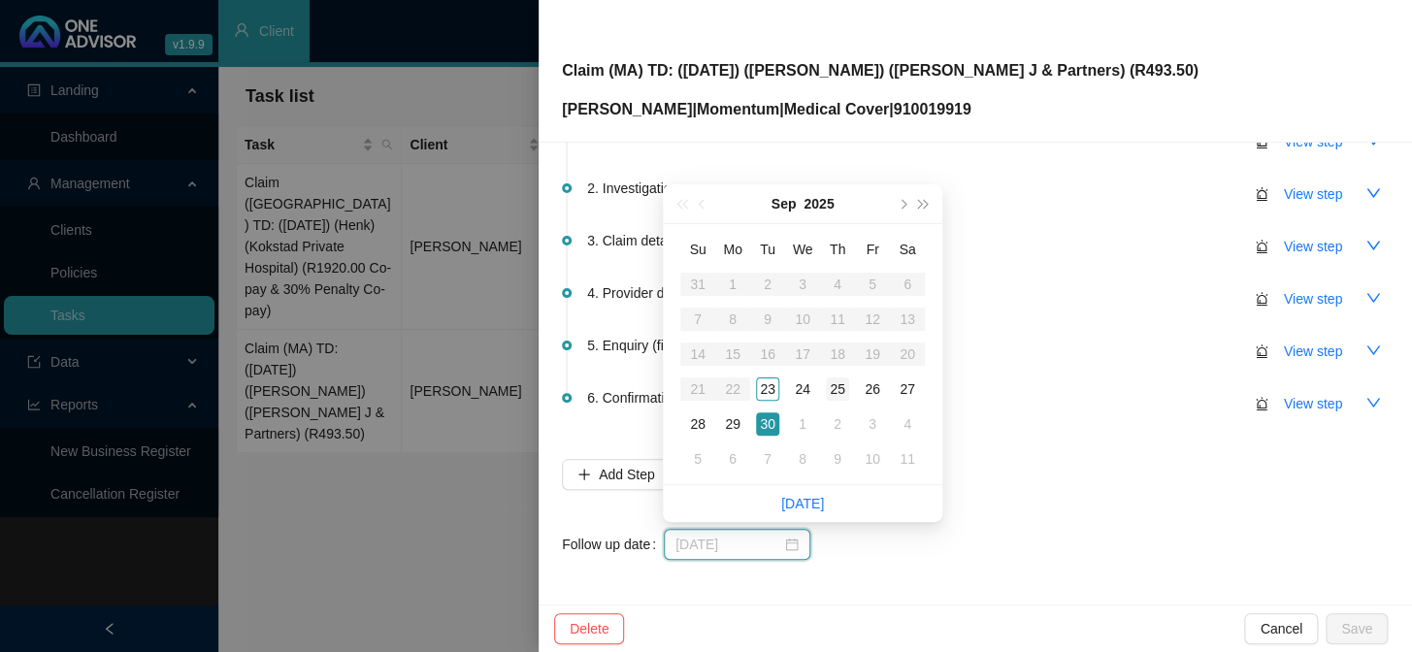
type input "[DATE]"
click at [836, 395] on div "25" at bounding box center [837, 389] width 23 height 23
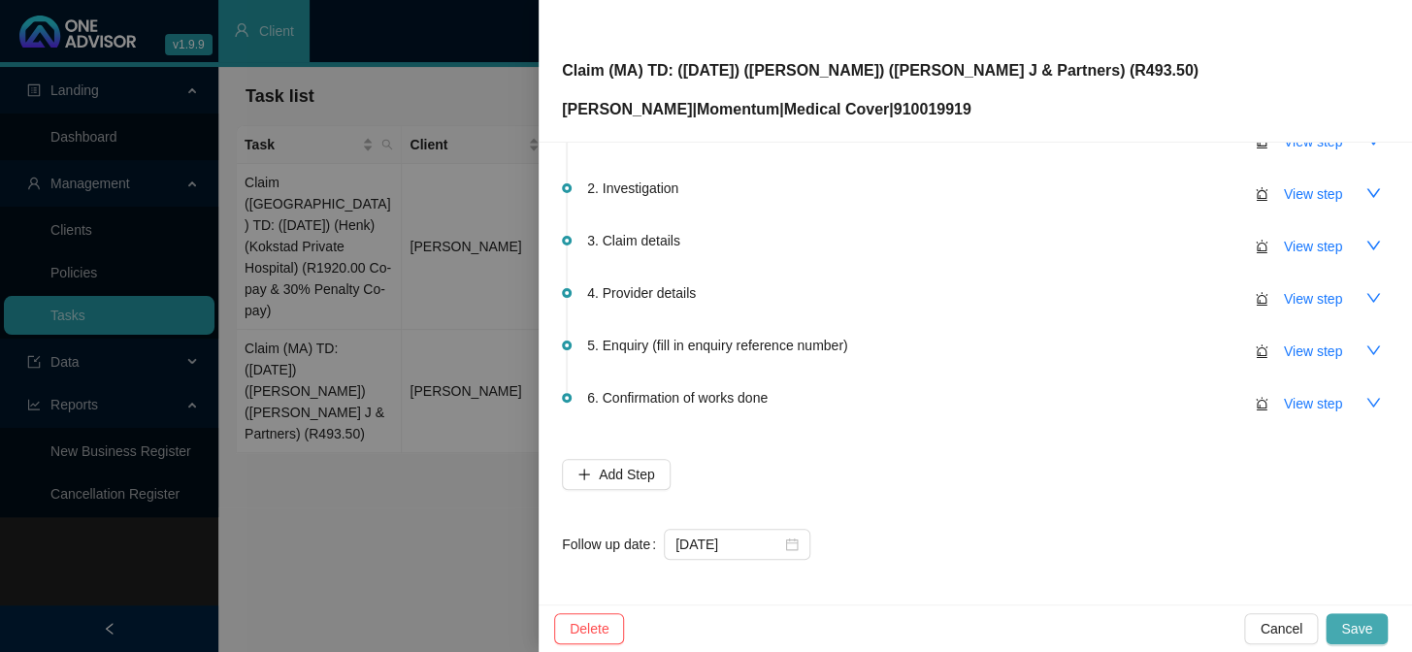
click at [1205, 535] on span "Save" at bounding box center [1356, 628] width 31 height 21
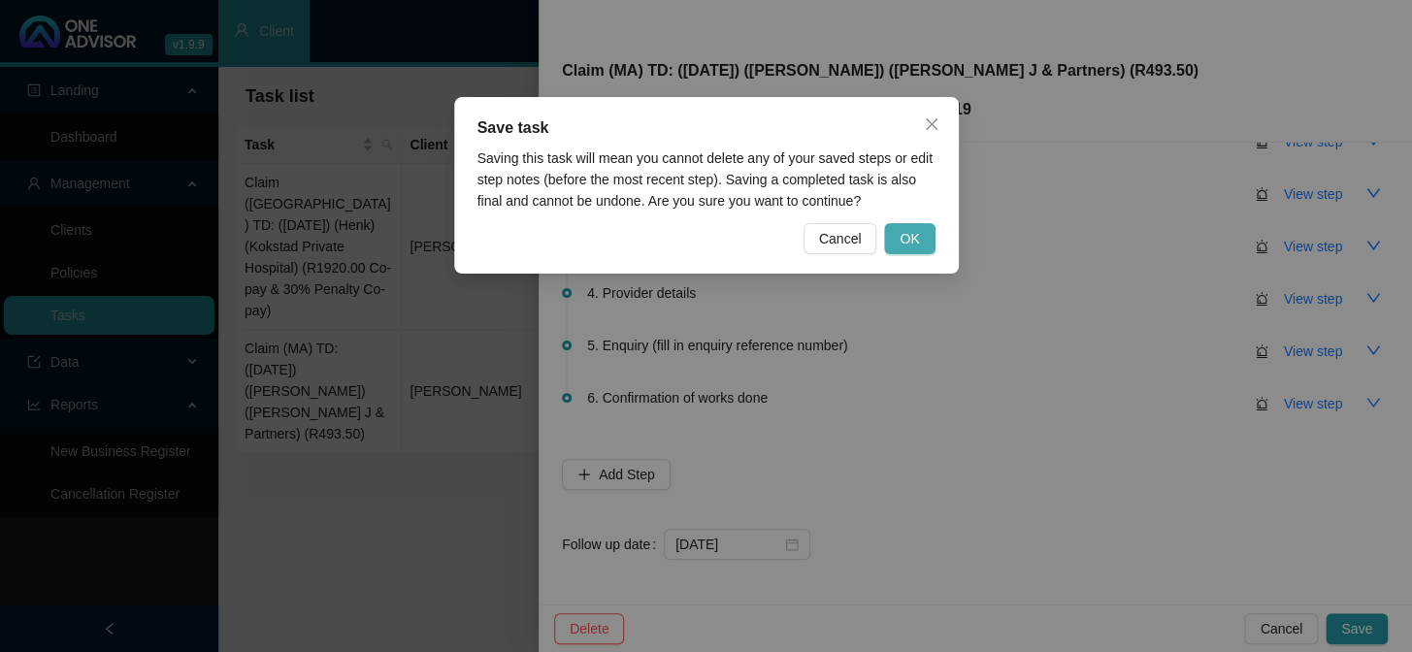
click at [909, 237] on span "OK" at bounding box center [909, 238] width 19 height 21
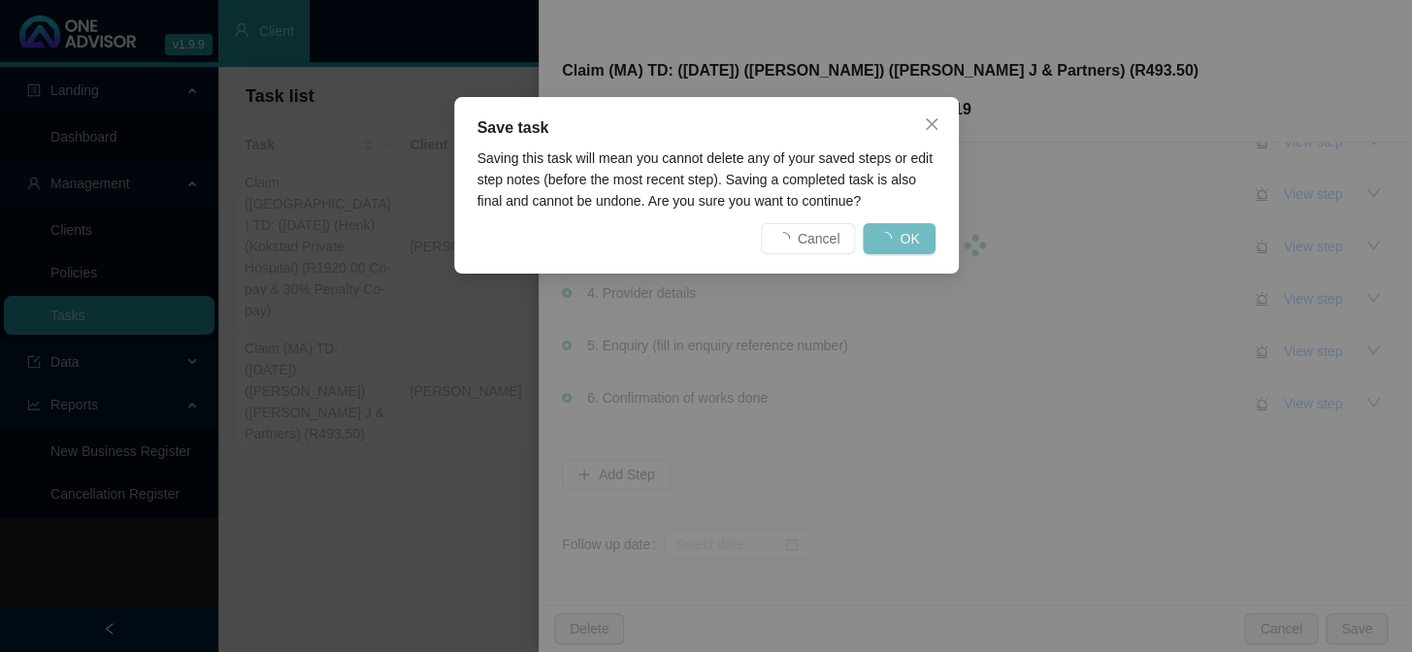
scroll to position [0, 0]
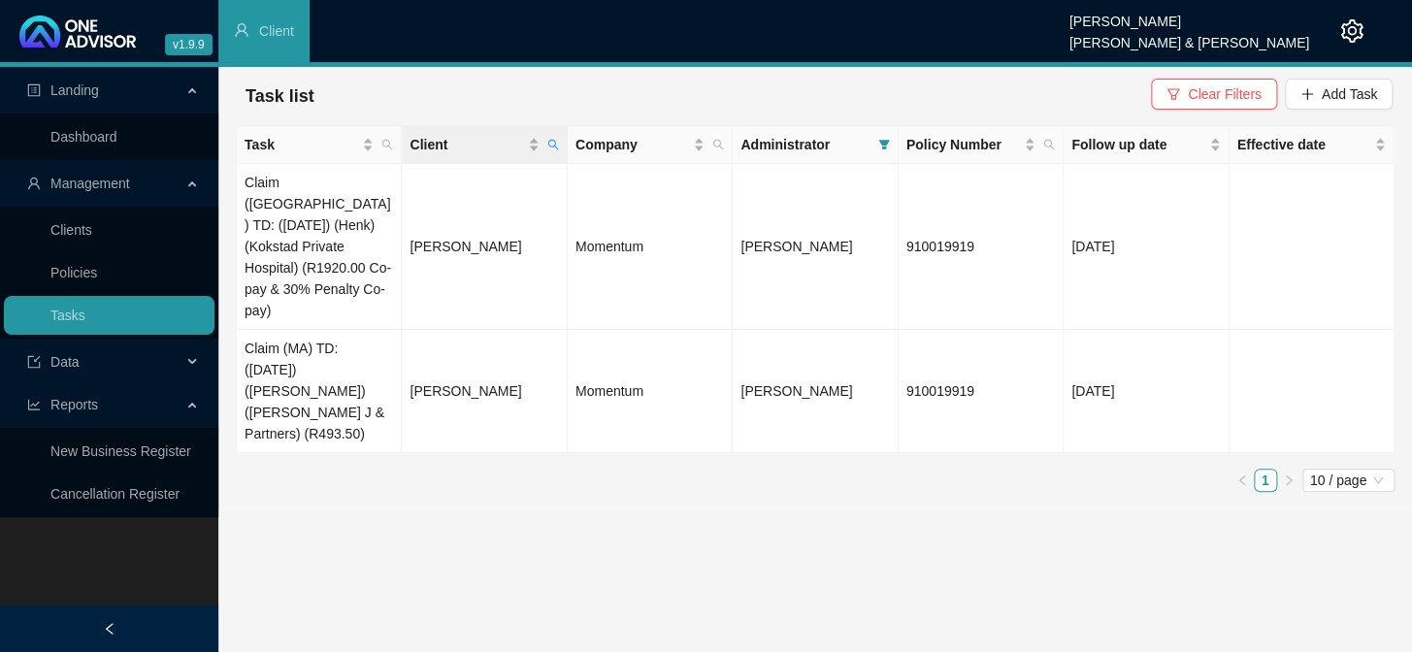
click at [565, 146] on th "Client" at bounding box center [484, 145] width 165 height 38
click at [523, 145] on span "Client" at bounding box center [467, 144] width 114 height 21
click at [457, 148] on span "Client" at bounding box center [467, 144] width 114 height 21
click at [550, 144] on icon "search" at bounding box center [553, 145] width 12 height 12
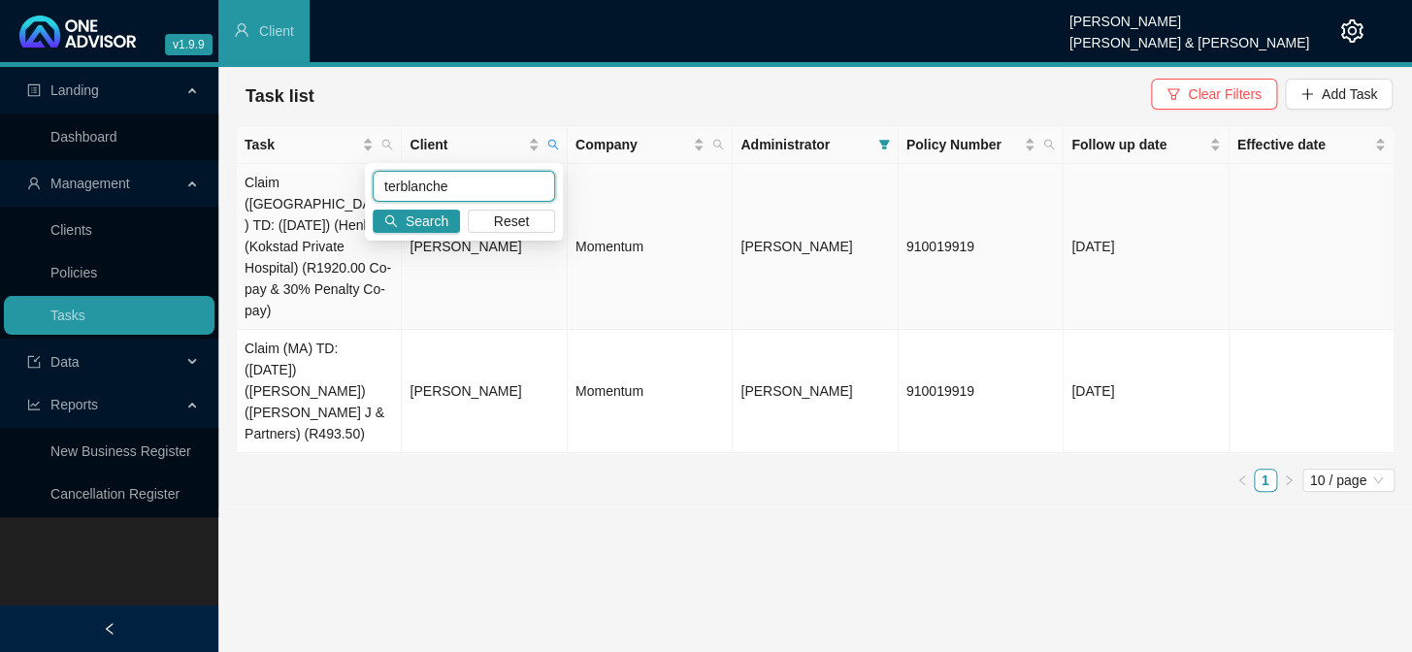
drag, startPoint x: 468, startPoint y: 181, endPoint x: 335, endPoint y: 182, distance: 133.0
click at [335, 182] on body "v1.9.9 [PERSON_NAME] [PERSON_NAME] & [PERSON_NAME] Client Landing Dashboard Man…" at bounding box center [706, 326] width 1412 height 652
type input "[PERSON_NAME]"
click at [413, 232] on div "[PERSON_NAME] Search Reset" at bounding box center [464, 202] width 198 height 78
click at [425, 223] on span "Search" at bounding box center [427, 221] width 43 height 21
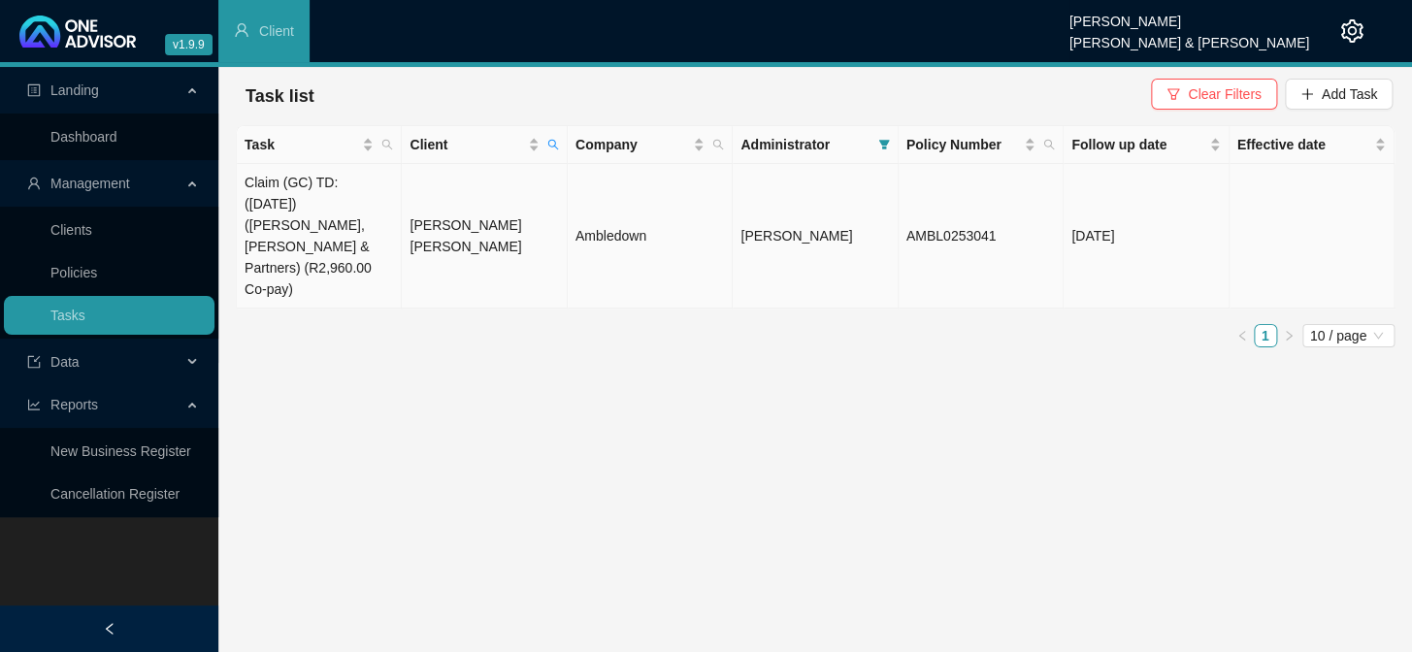
click at [374, 214] on td "Claim (GC) TD: ([DATE]) ([PERSON_NAME], [PERSON_NAME] & Partners) (R2,960.00 Co…" at bounding box center [319, 236] width 165 height 145
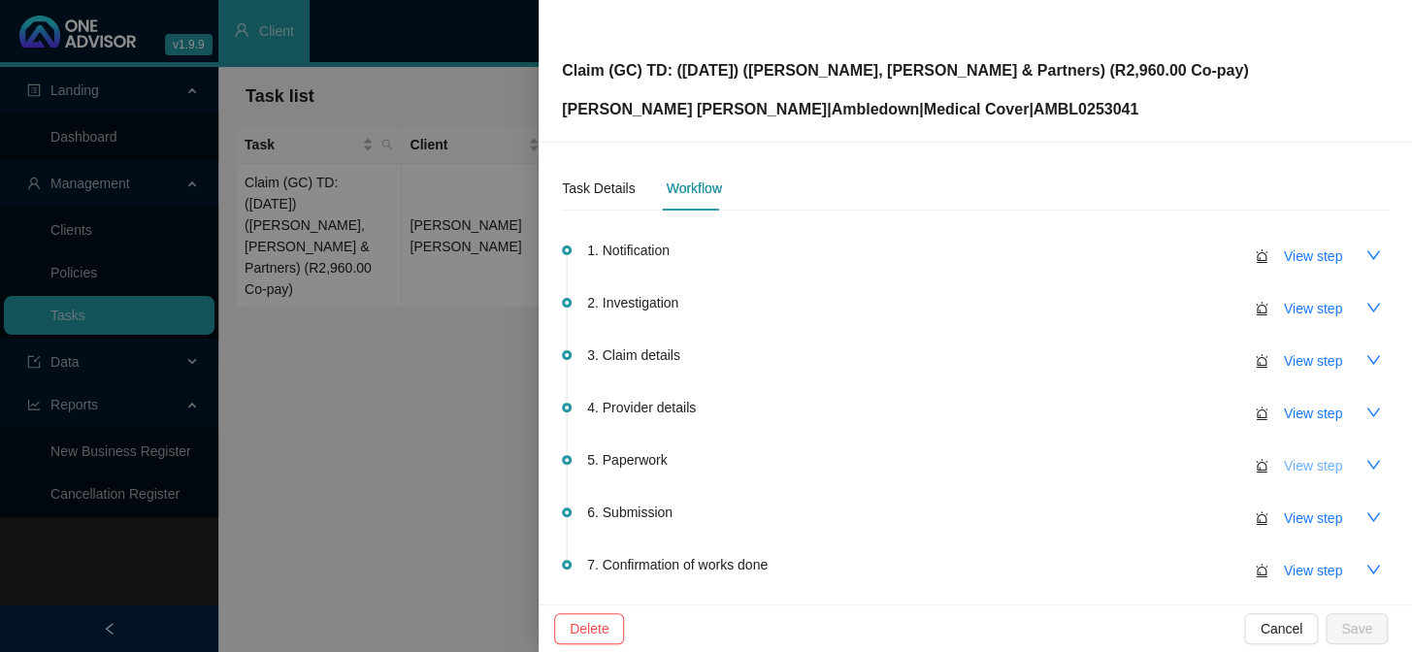
click at [1205, 462] on span "View step" at bounding box center [1313, 465] width 58 height 21
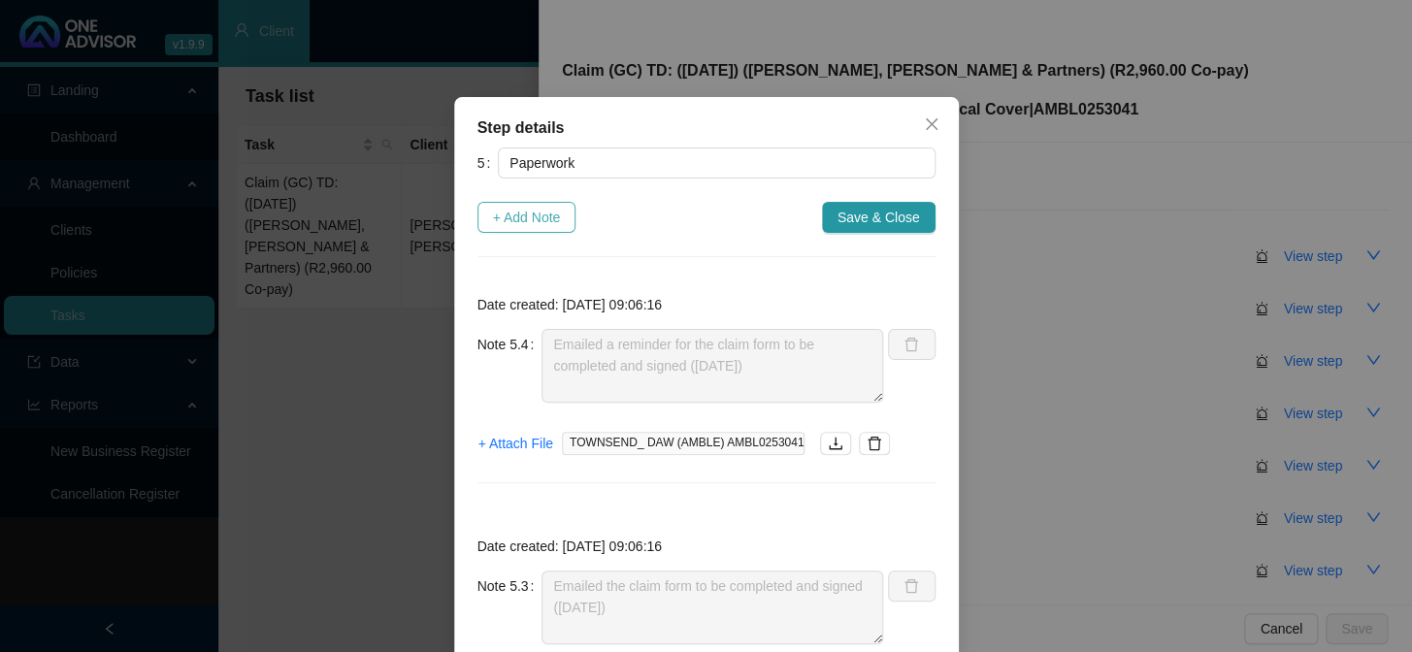
click at [523, 217] on span "+ Add Note" at bounding box center [527, 217] width 68 height 21
type textarea "Emailed a reminder for the claim form to be completed and signed ([DATE])"
type textarea "Emailed the claim form to be completed and signed ([DATE])"
type textarea "CTH"
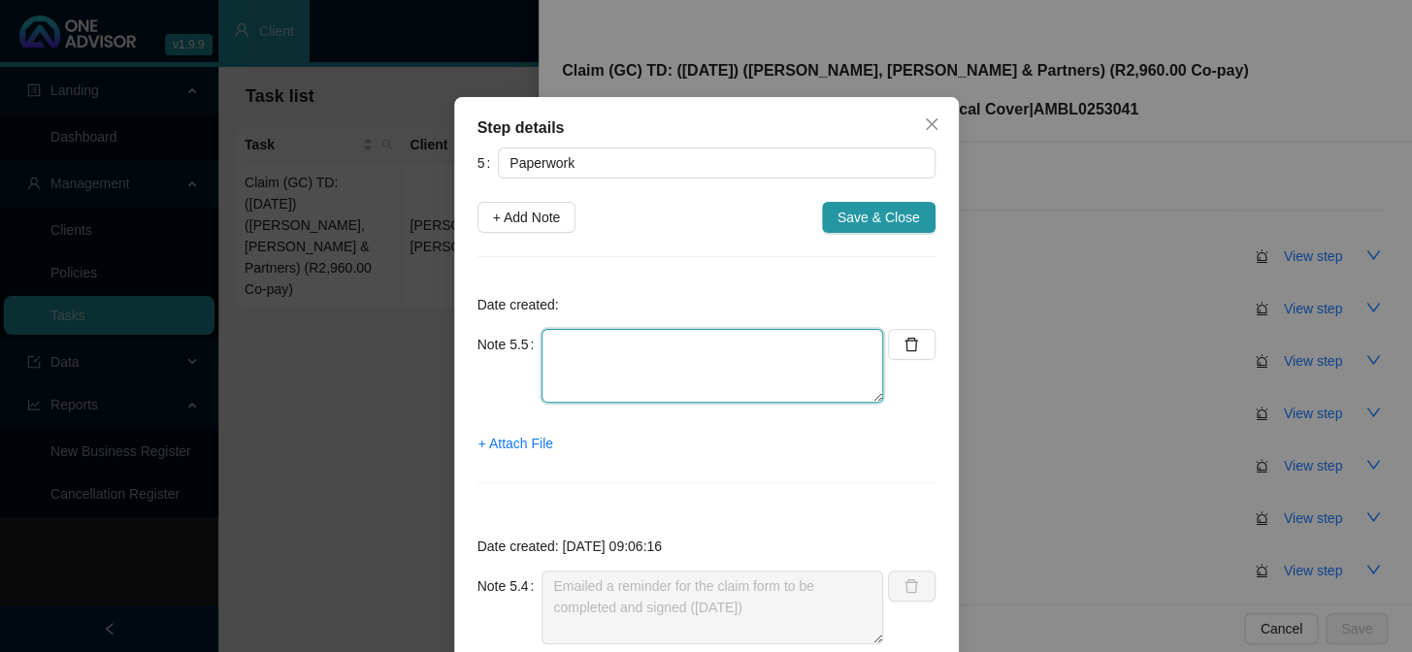
click at [625, 343] on textarea at bounding box center [713, 366] width 342 height 74
type textarea "Received claim form"
click at [531, 439] on span "+ Attach File" at bounding box center [516, 443] width 75 height 21
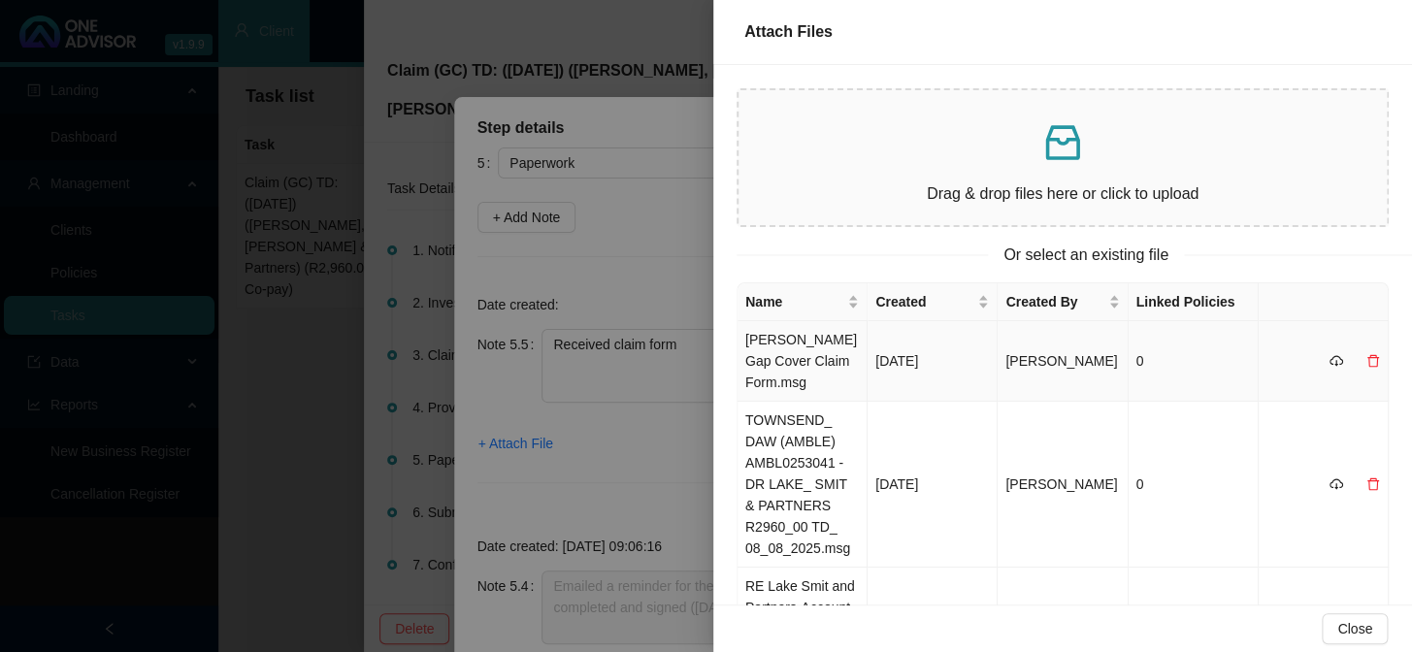
click at [793, 366] on td "[PERSON_NAME] Gap Cover Claim Form.msg" at bounding box center [803, 361] width 130 height 81
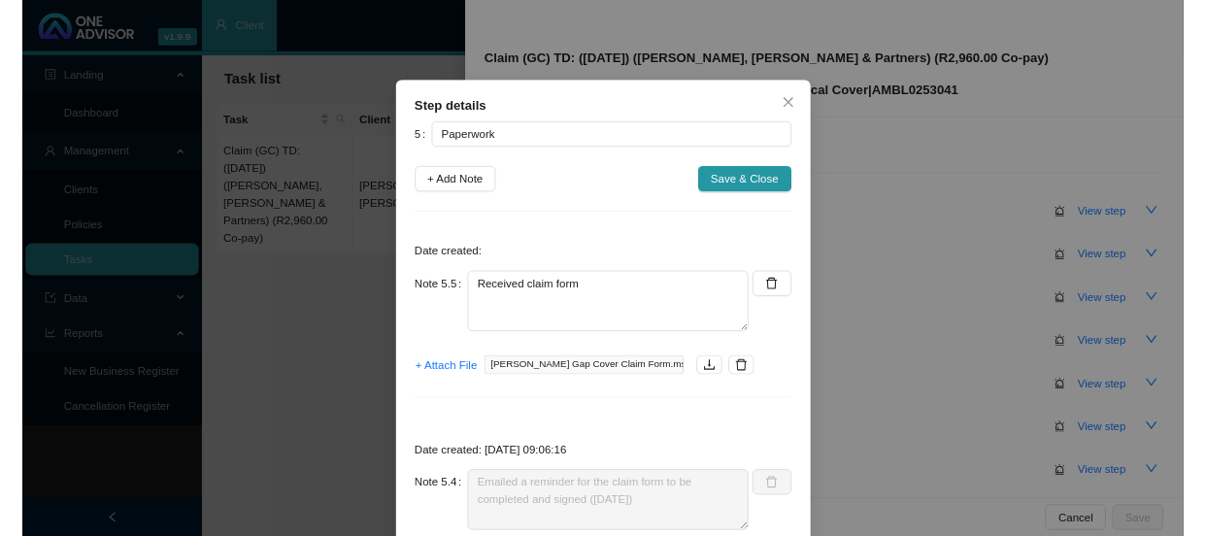
scroll to position [529, 0]
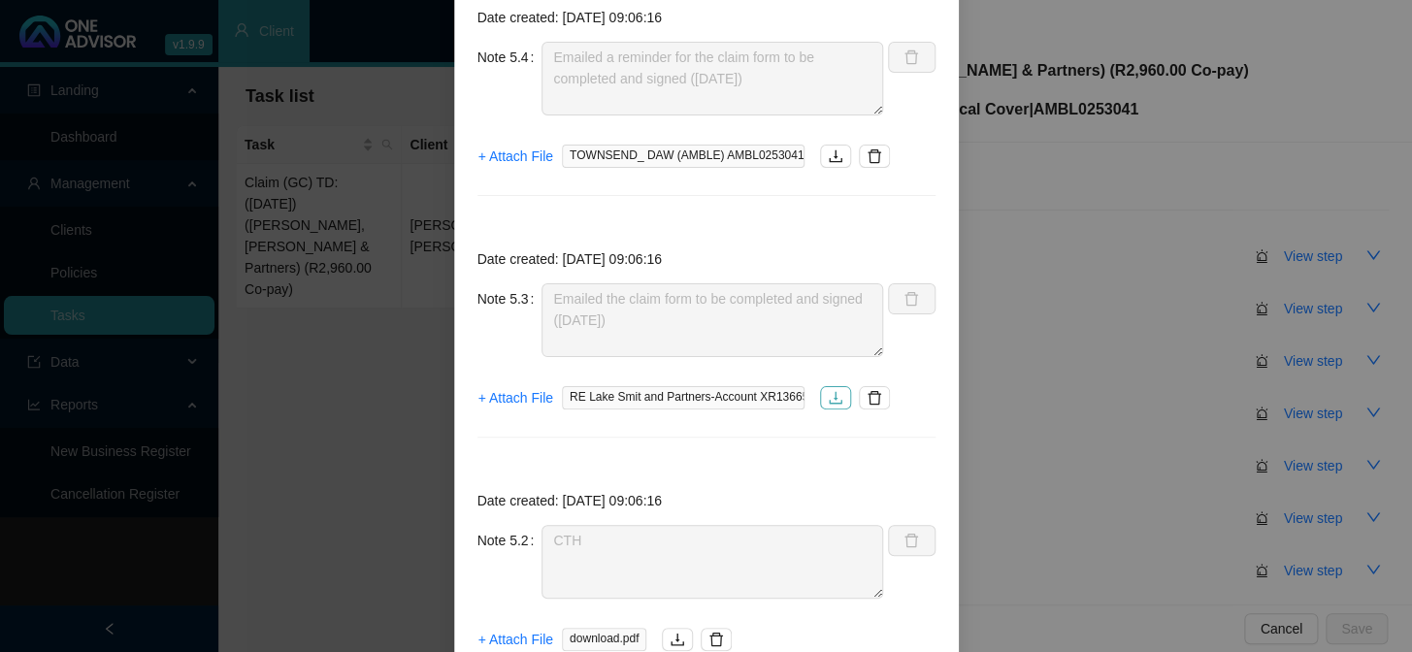
click at [832, 399] on icon "download" at bounding box center [836, 398] width 16 height 16
click at [873, 392] on icon "delete" at bounding box center [875, 398] width 14 height 14
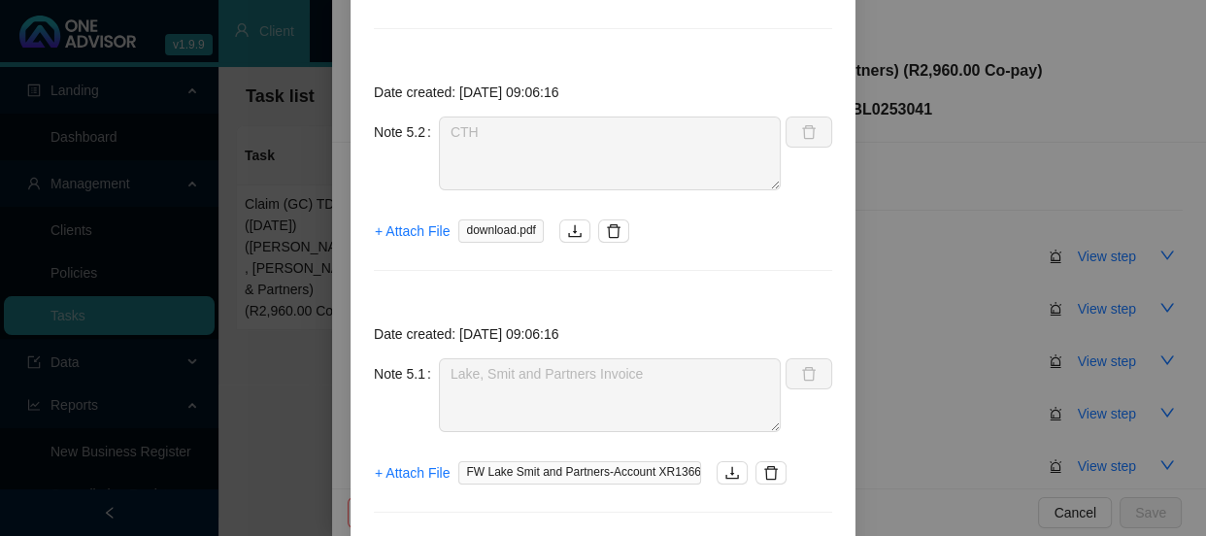
scroll to position [993, 0]
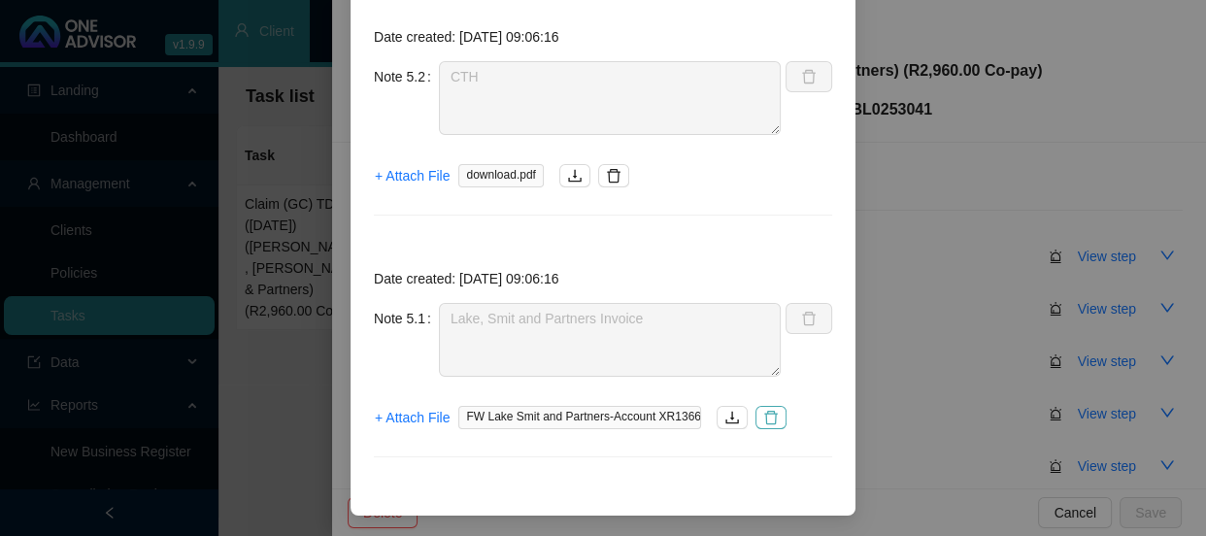
click at [767, 415] on icon "delete" at bounding box center [771, 418] width 16 height 16
click at [422, 413] on span "+ Attach File" at bounding box center [412, 417] width 75 height 21
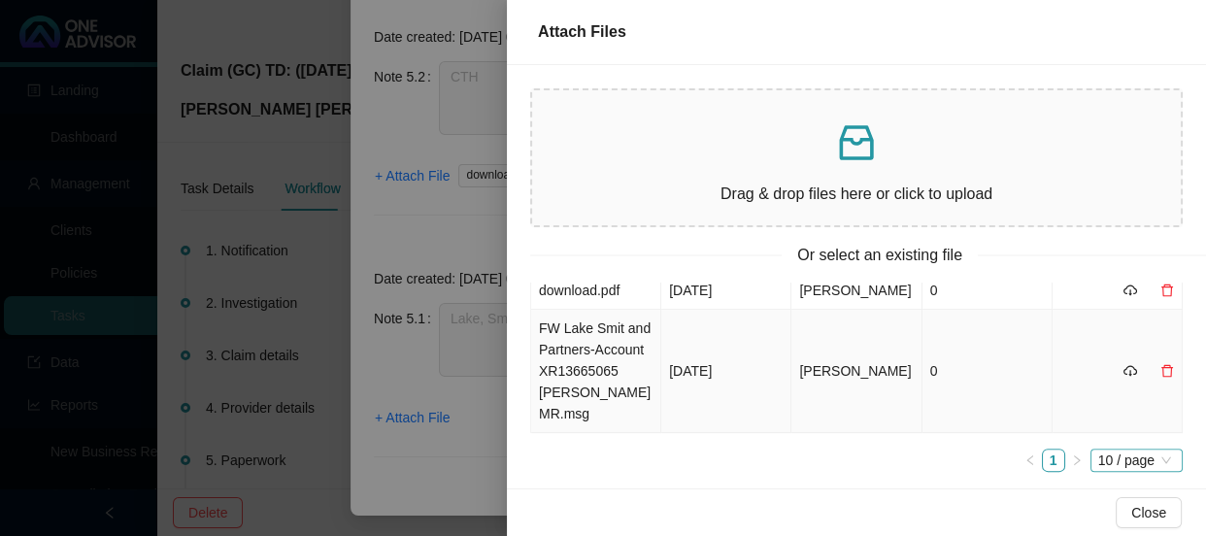
scroll to position [704, 0]
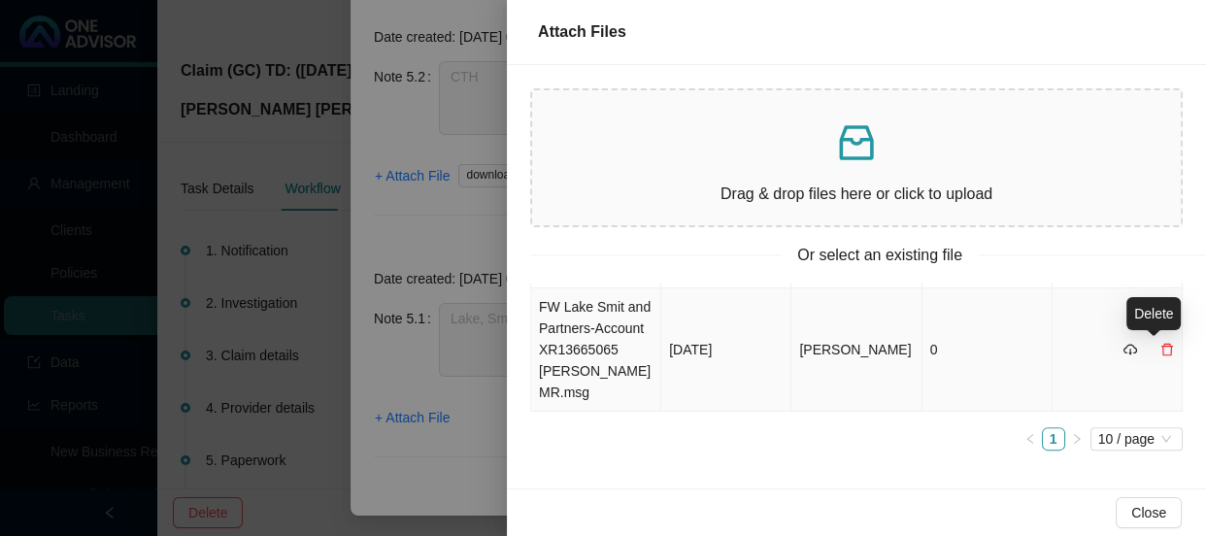
click at [1160, 350] on icon "delete" at bounding box center [1167, 350] width 14 height 14
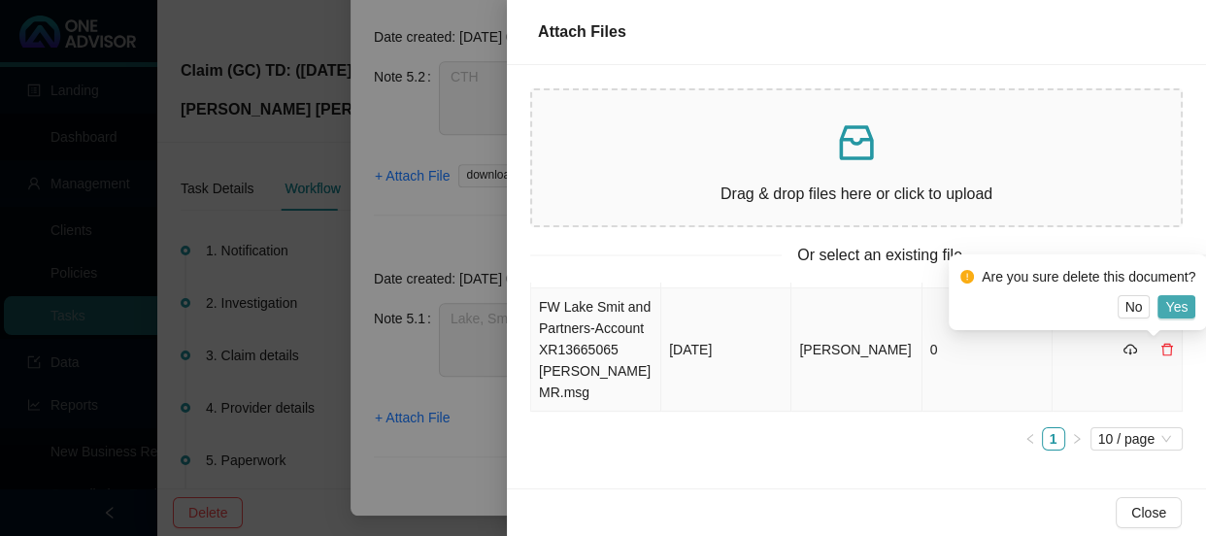
click at [1181, 303] on span "Yes" at bounding box center [1176, 306] width 22 height 21
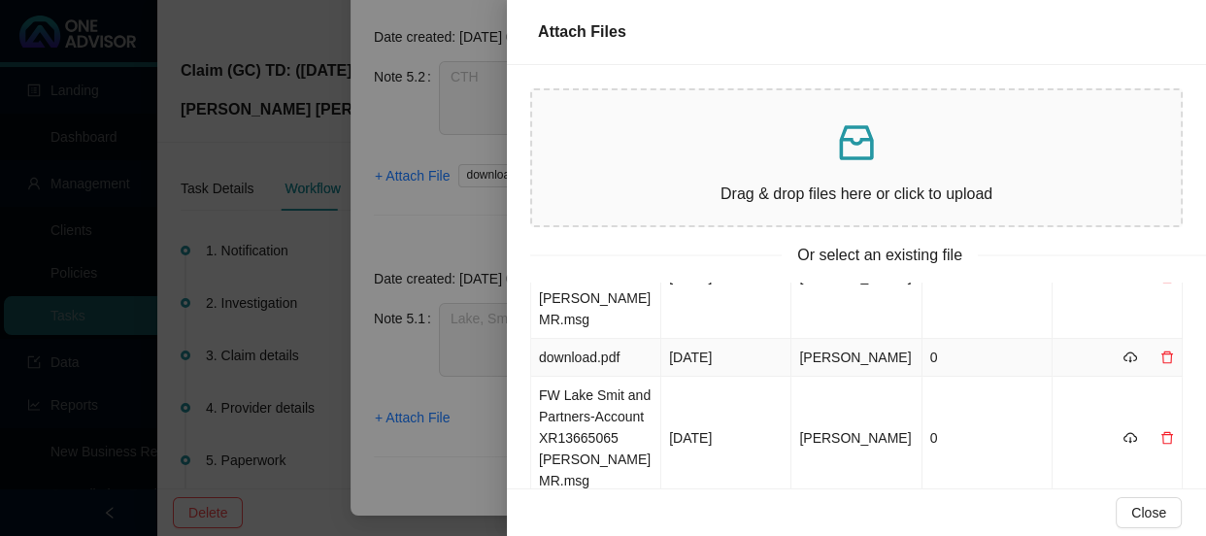
scroll to position [580, 0]
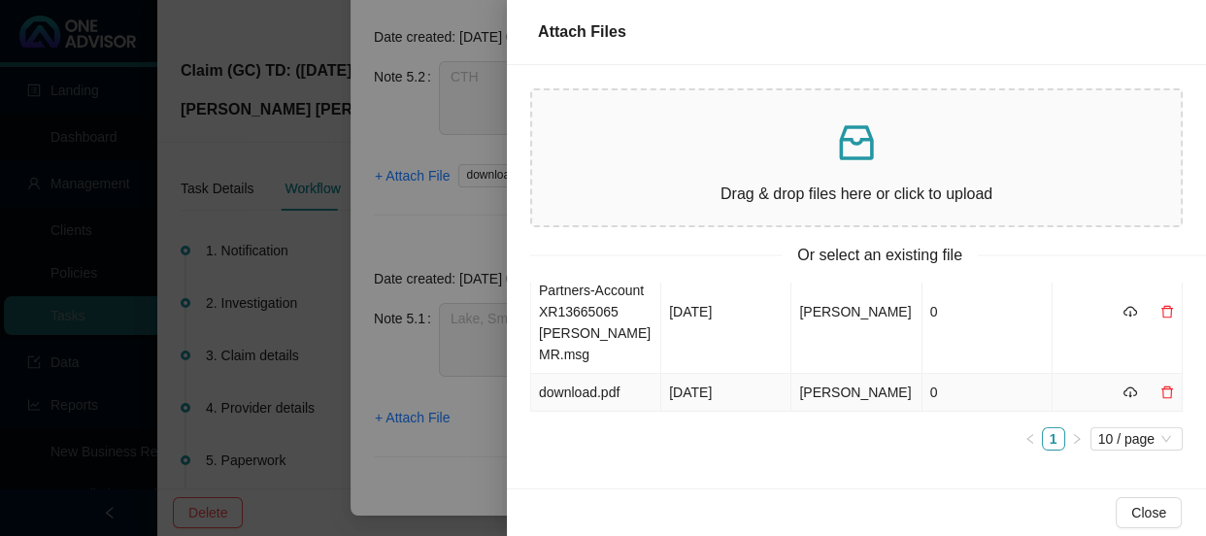
click at [613, 389] on td "download.pdf" at bounding box center [596, 393] width 130 height 38
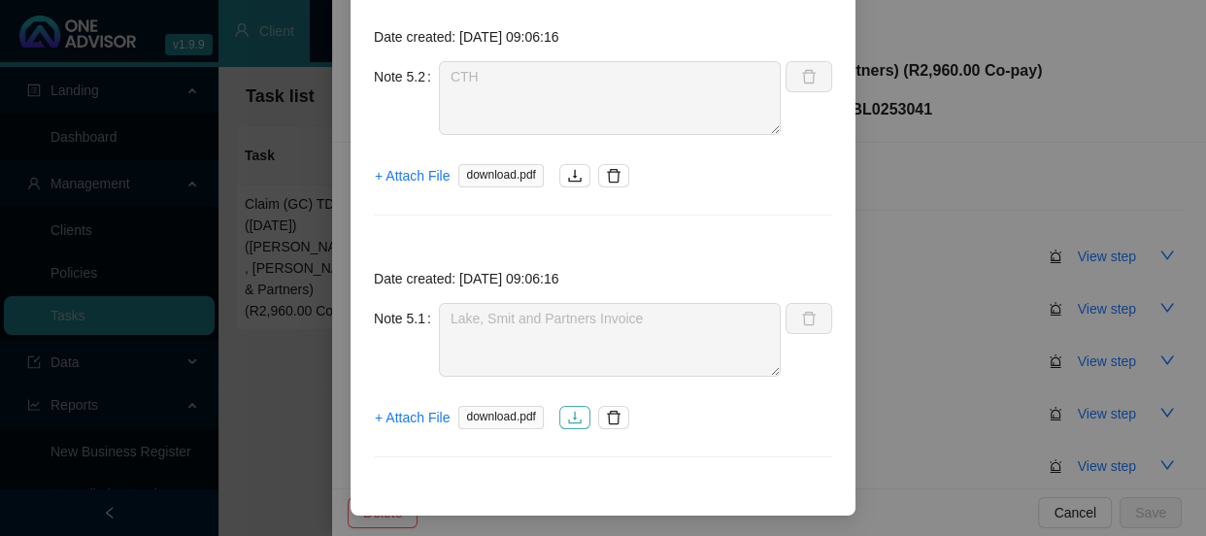
click at [570, 416] on icon "download" at bounding box center [574, 418] width 13 height 13
click at [606, 416] on icon "delete" at bounding box center [614, 418] width 16 height 16
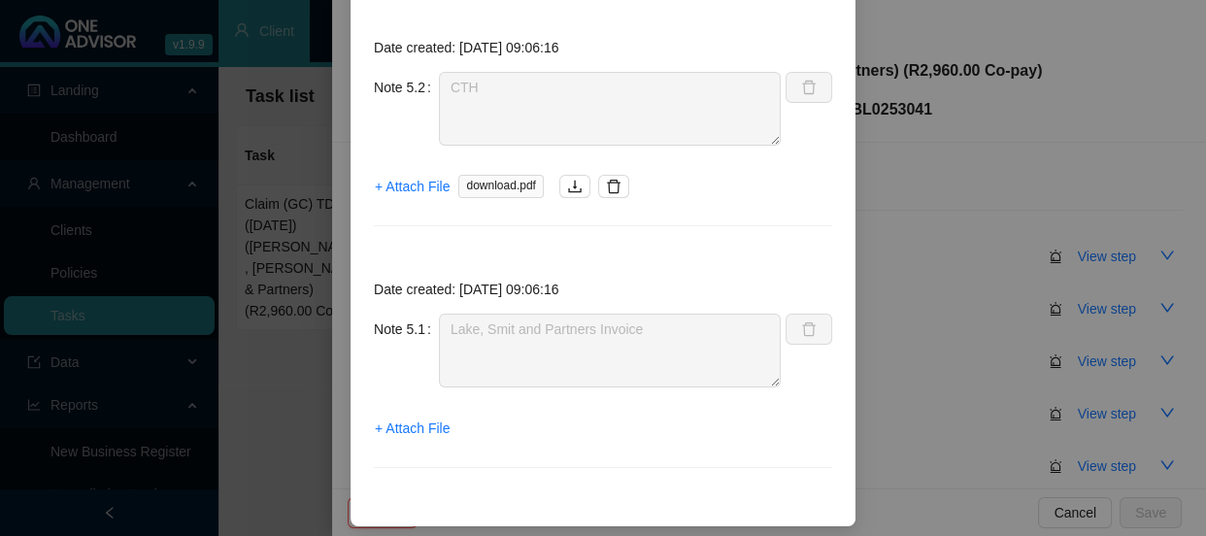
scroll to position [993, 0]
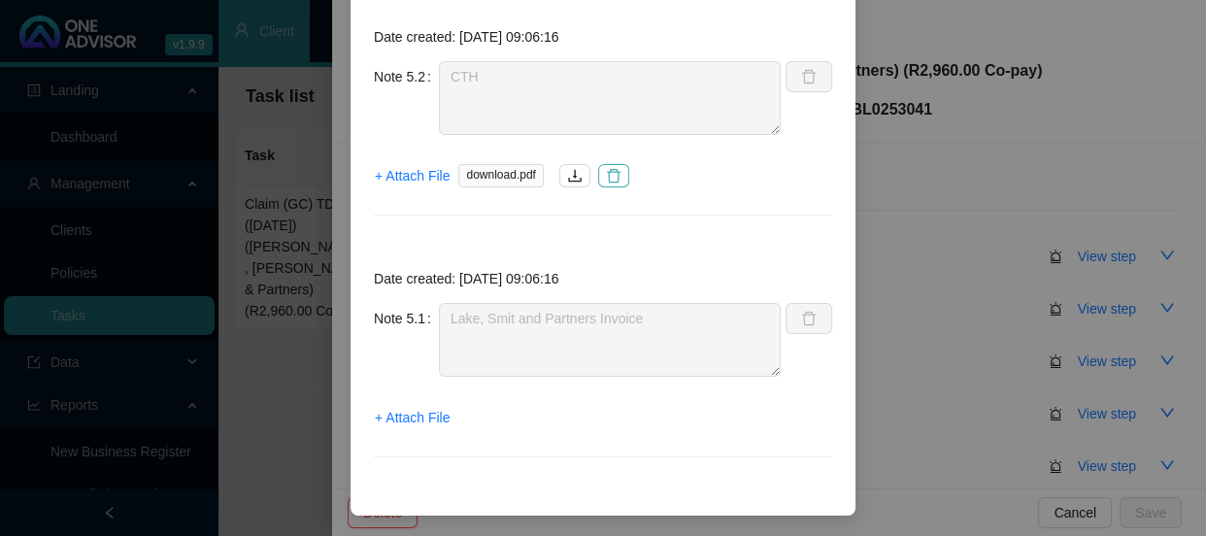
click at [617, 171] on button "button" at bounding box center [613, 175] width 31 height 23
click at [422, 424] on span "+ Attach File" at bounding box center [412, 417] width 75 height 21
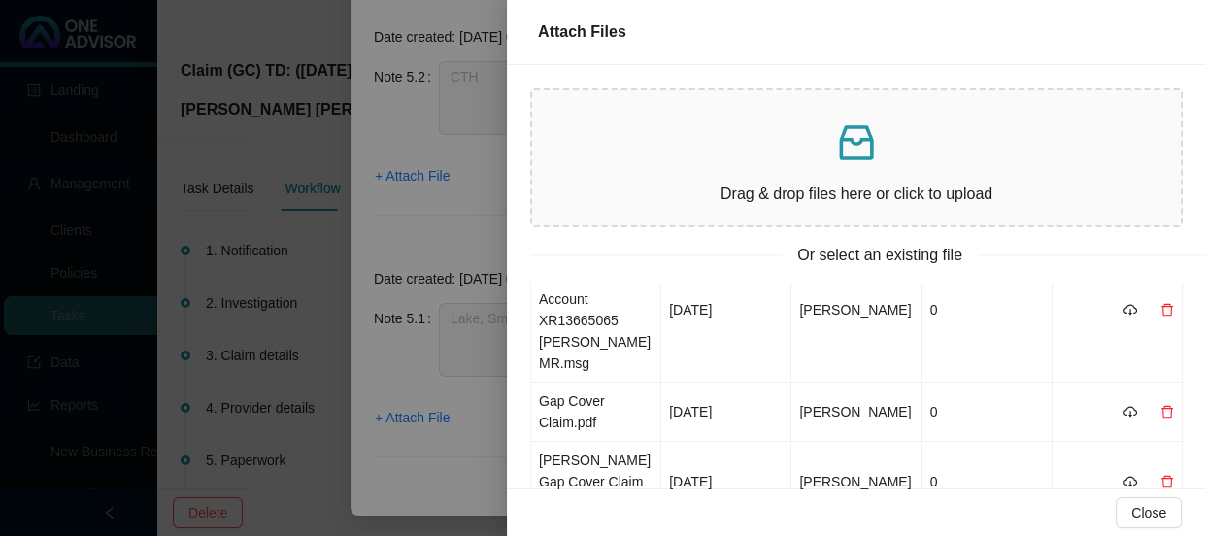
scroll to position [176, 0]
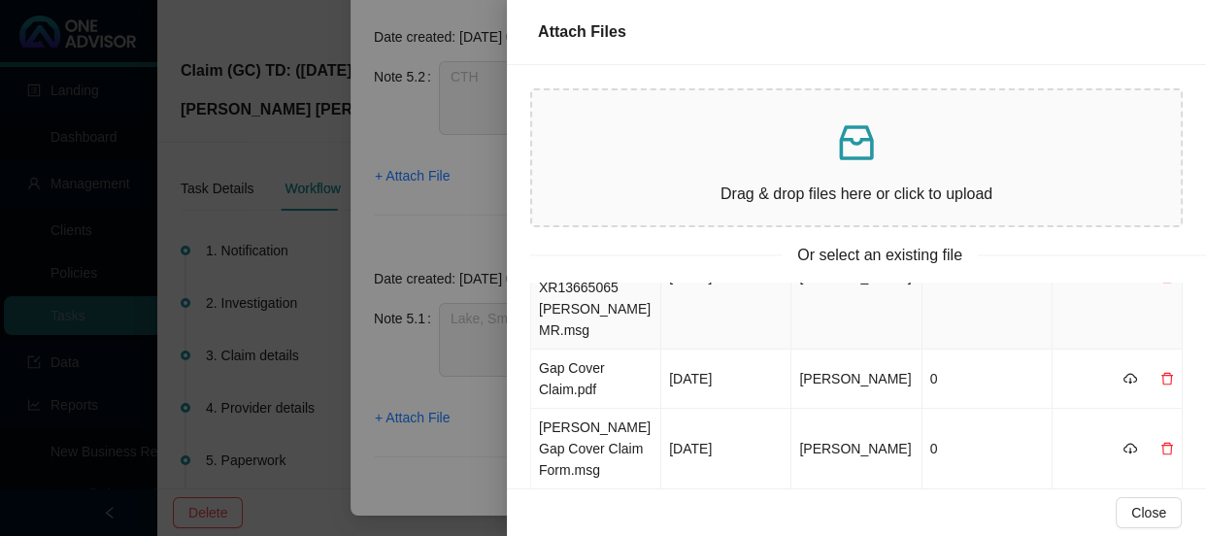
click at [618, 310] on td "FW_ Lake Smit and Partners-Account XR13665065 [PERSON_NAME] MR.msg" at bounding box center [596, 277] width 130 height 145
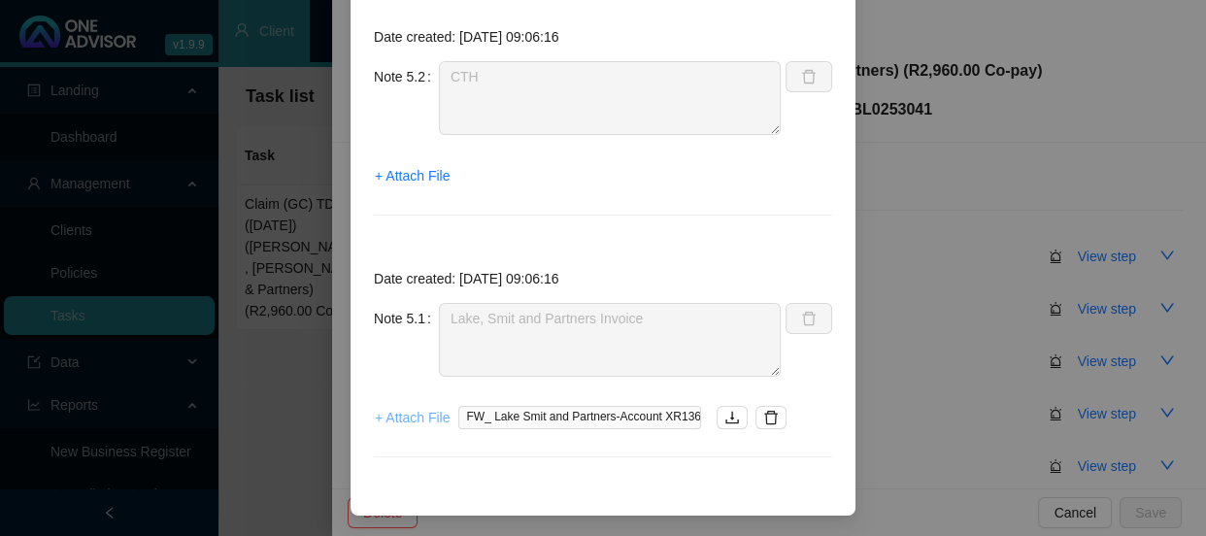
click at [420, 414] on span "+ Attach File" at bounding box center [412, 417] width 75 height 21
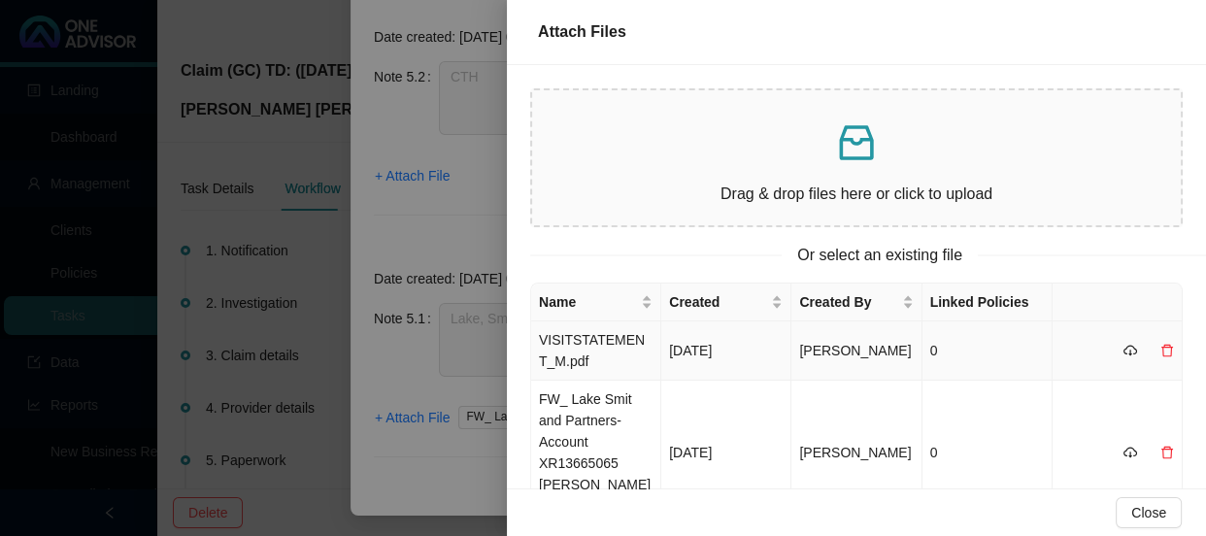
click at [607, 353] on td "VISITSTATEMENT_M.pdf" at bounding box center [596, 350] width 130 height 59
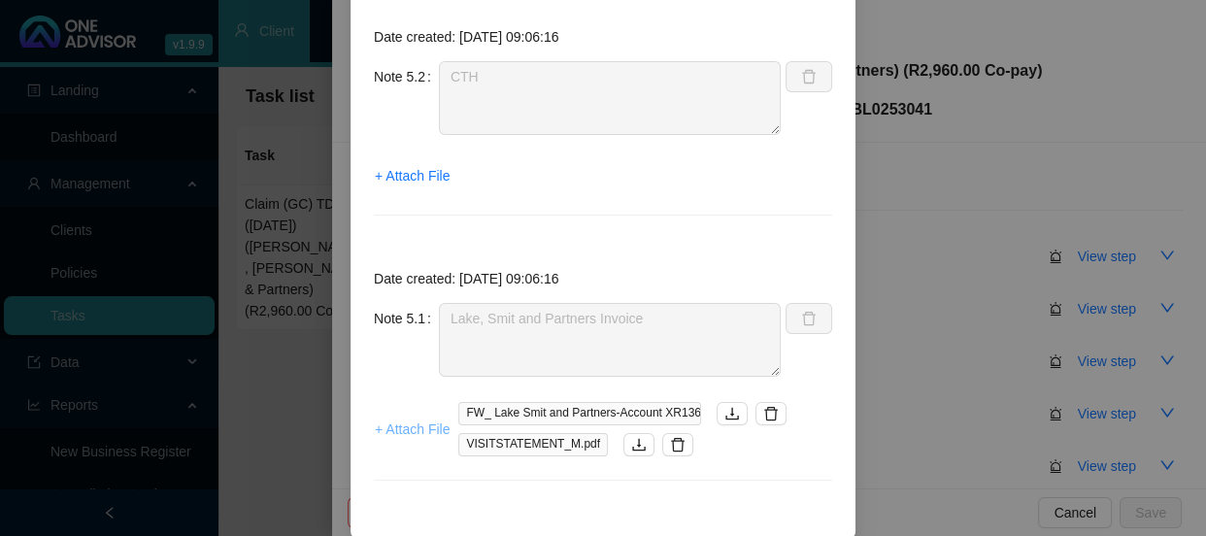
click at [409, 430] on span "+ Attach File" at bounding box center [412, 428] width 75 height 21
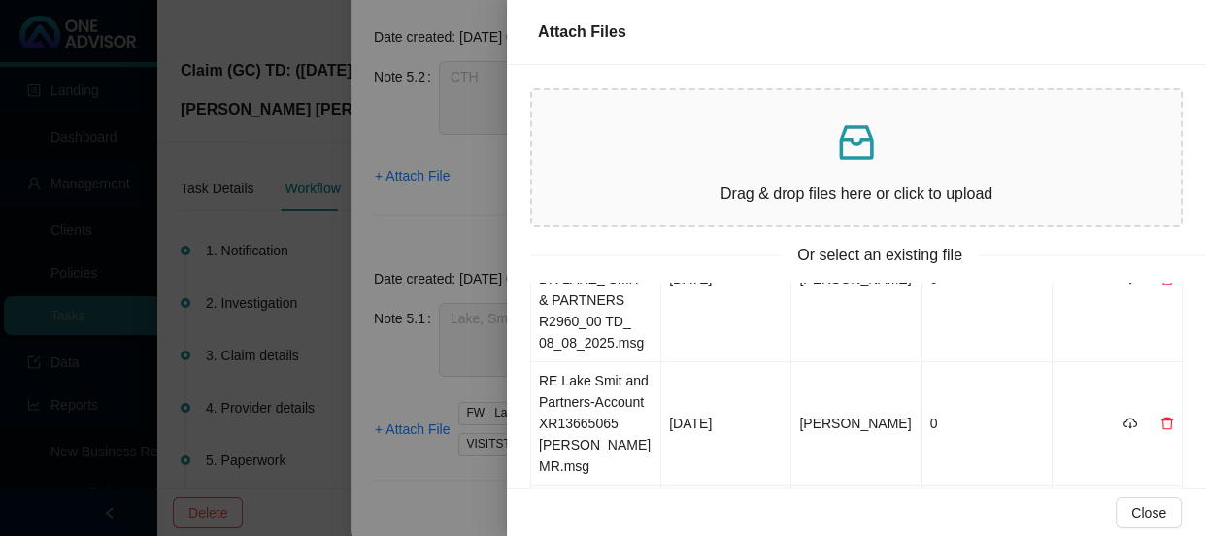
scroll to position [580, 0]
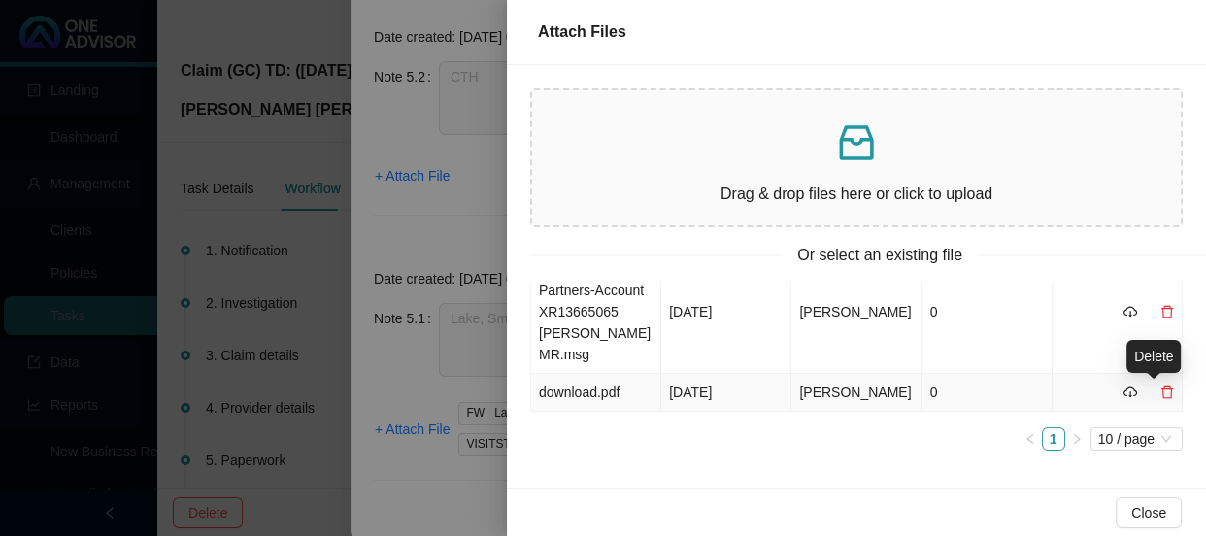
click at [1160, 393] on icon "delete" at bounding box center [1167, 392] width 14 height 14
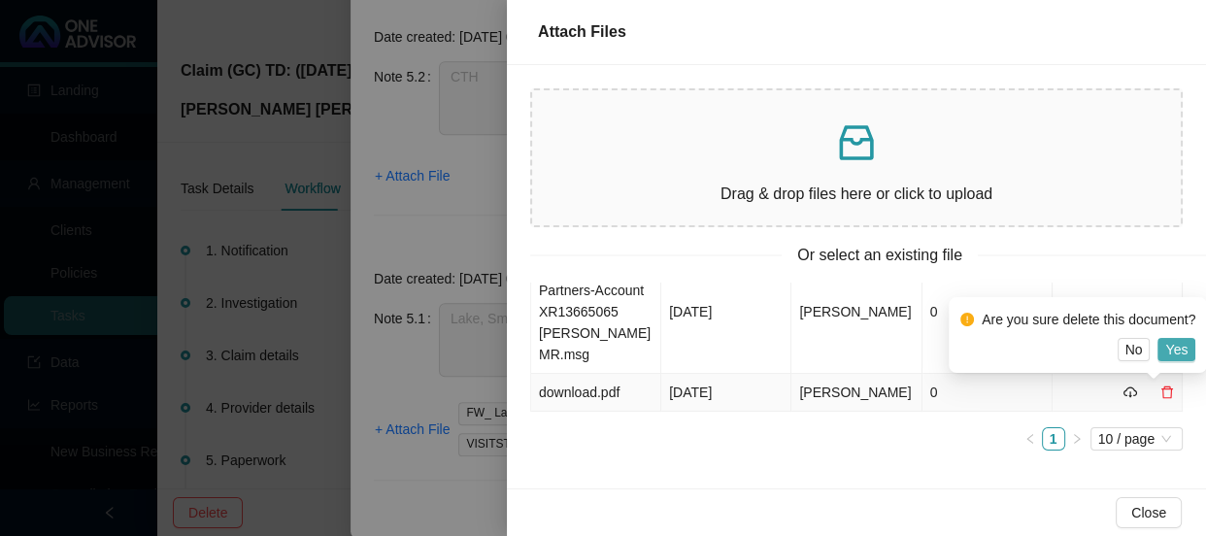
click at [1170, 348] on span "Yes" at bounding box center [1176, 349] width 22 height 21
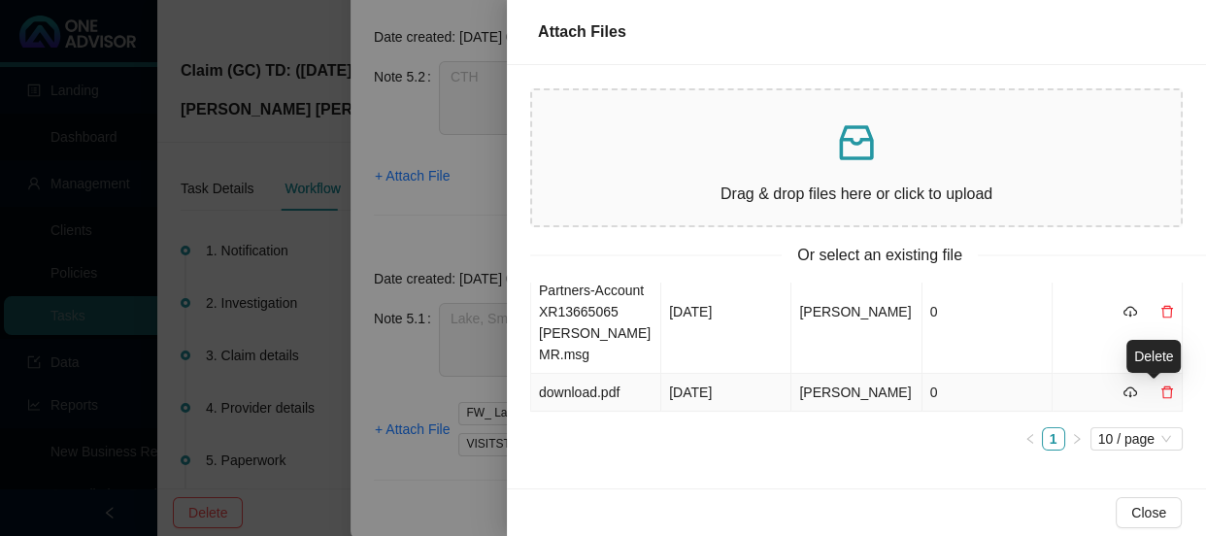
scroll to position [543, 0]
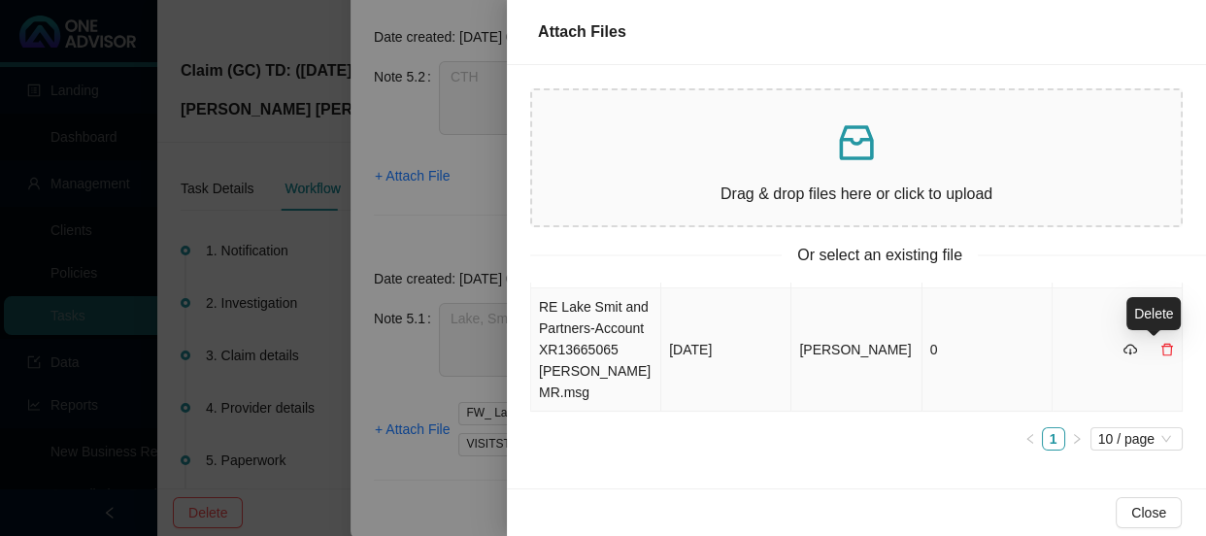
click at [1160, 351] on icon "delete" at bounding box center [1167, 350] width 14 height 14
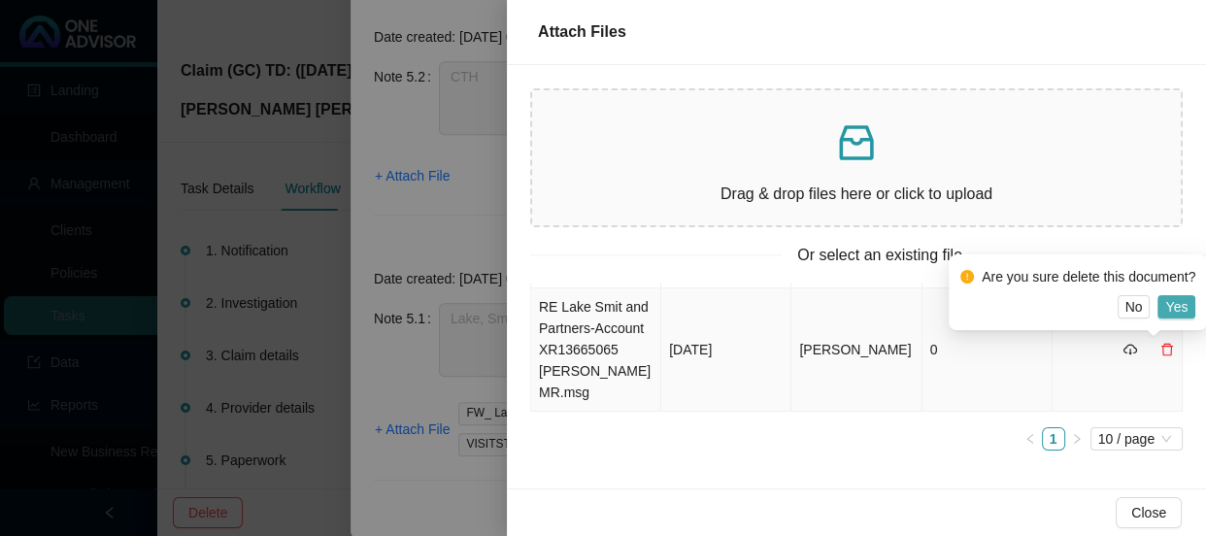
click at [1189, 305] on button "Yes" at bounding box center [1176, 306] width 38 height 23
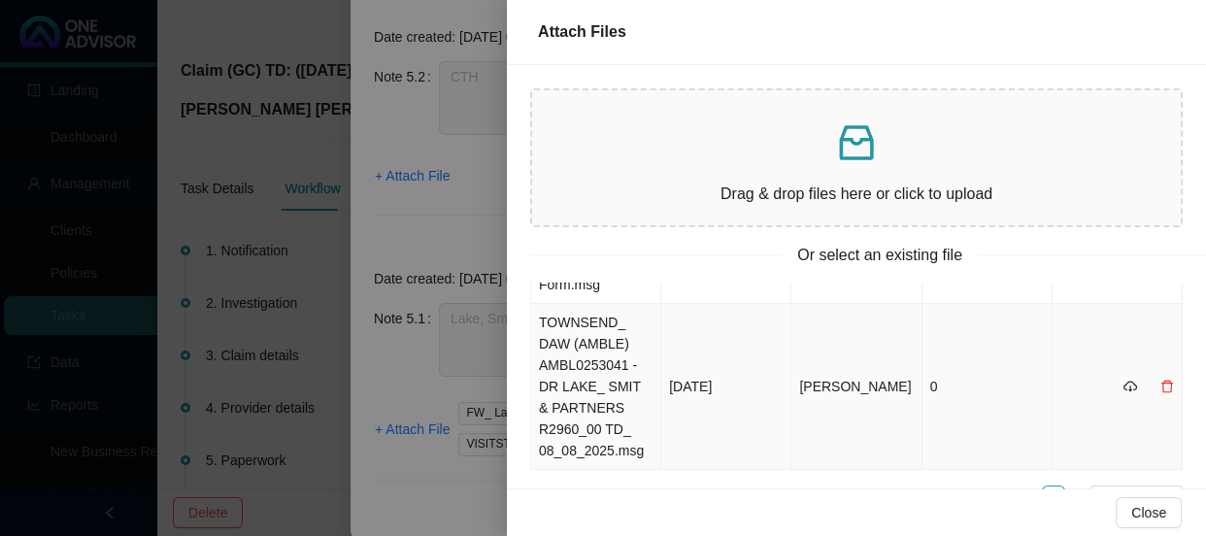
scroll to position [331, 0]
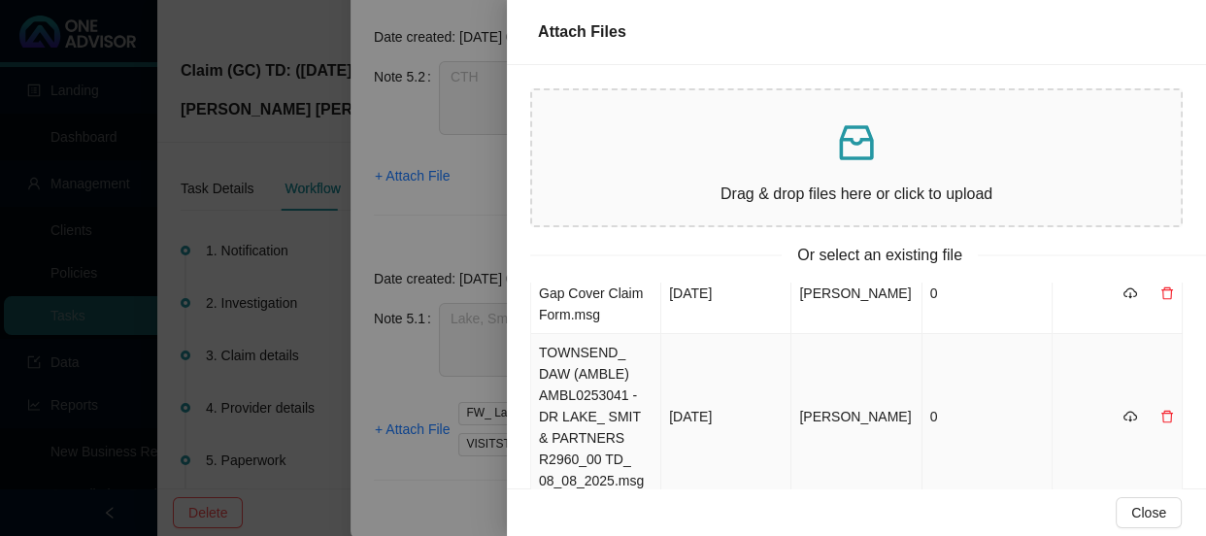
click at [1160, 414] on icon "delete" at bounding box center [1167, 417] width 14 height 14
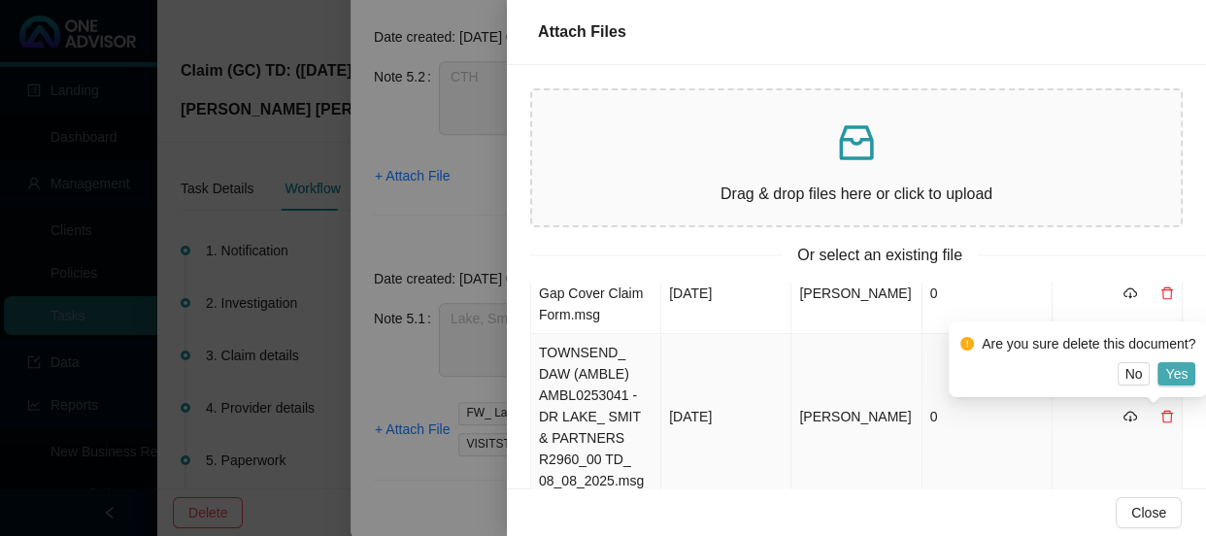
click at [1186, 372] on button "Yes" at bounding box center [1176, 373] width 38 height 23
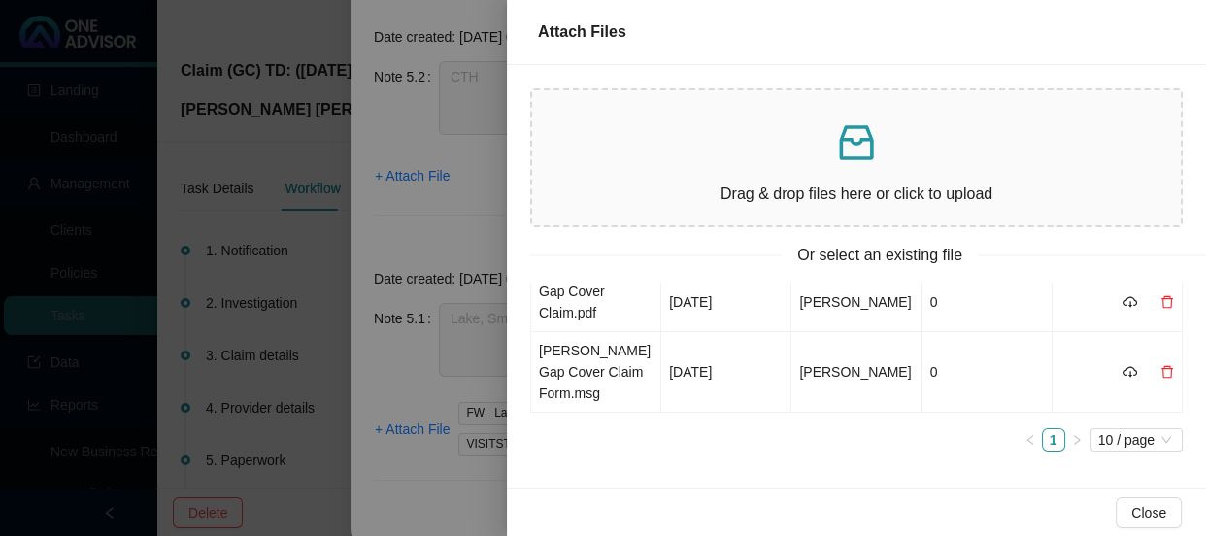
scroll to position [253, 0]
click at [404, 380] on div at bounding box center [603, 268] width 1206 height 536
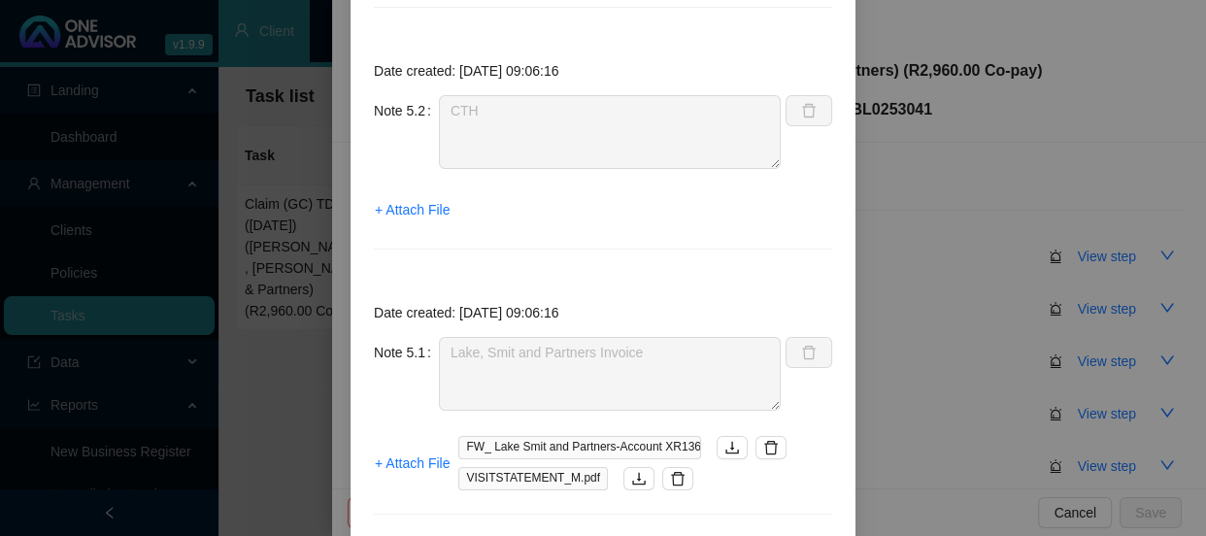
scroll to position [1017, 0]
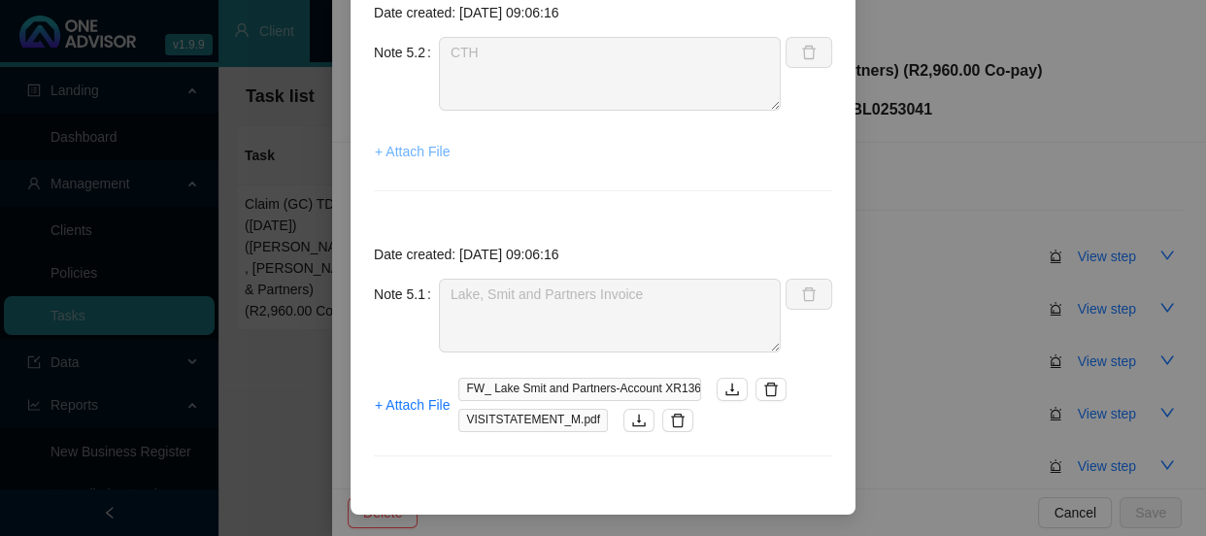
click at [410, 155] on span "+ Attach File" at bounding box center [412, 151] width 75 height 21
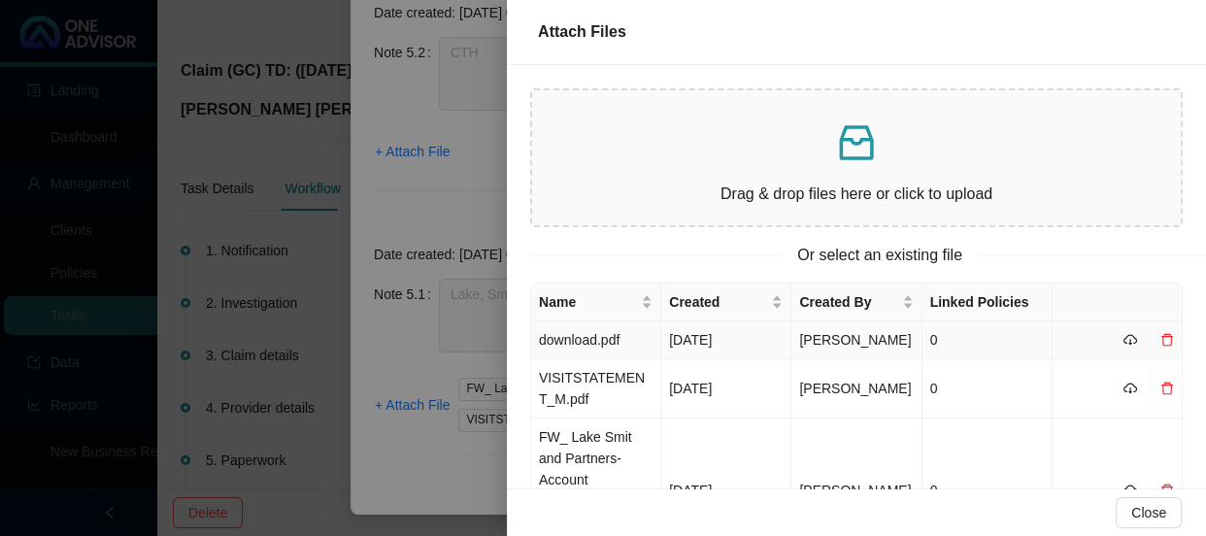
click at [606, 341] on td "download.pdf" at bounding box center [596, 340] width 130 height 38
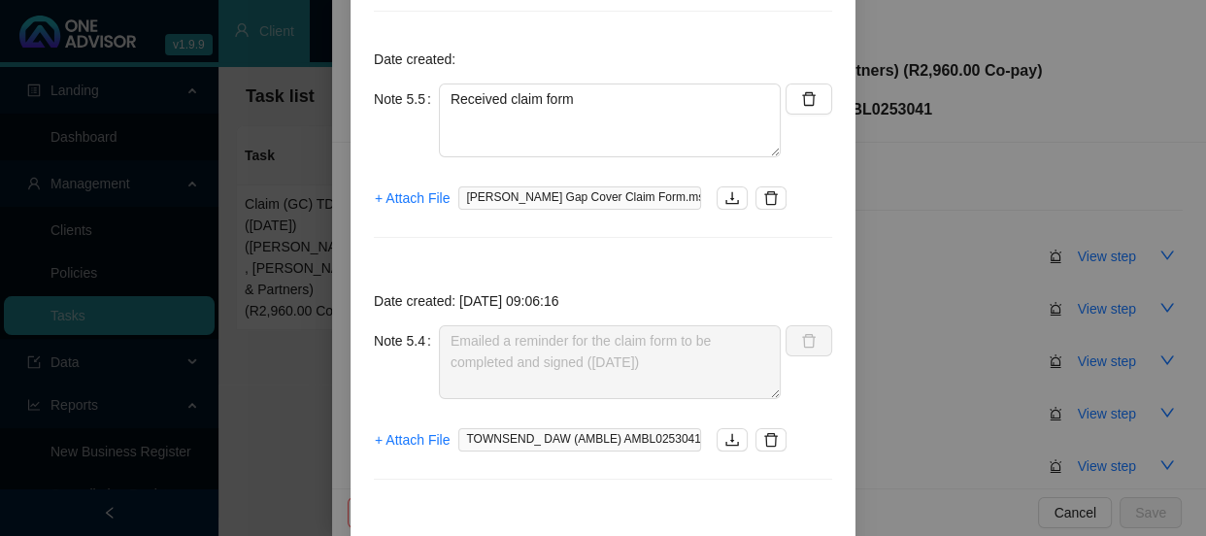
scroll to position [47, 0]
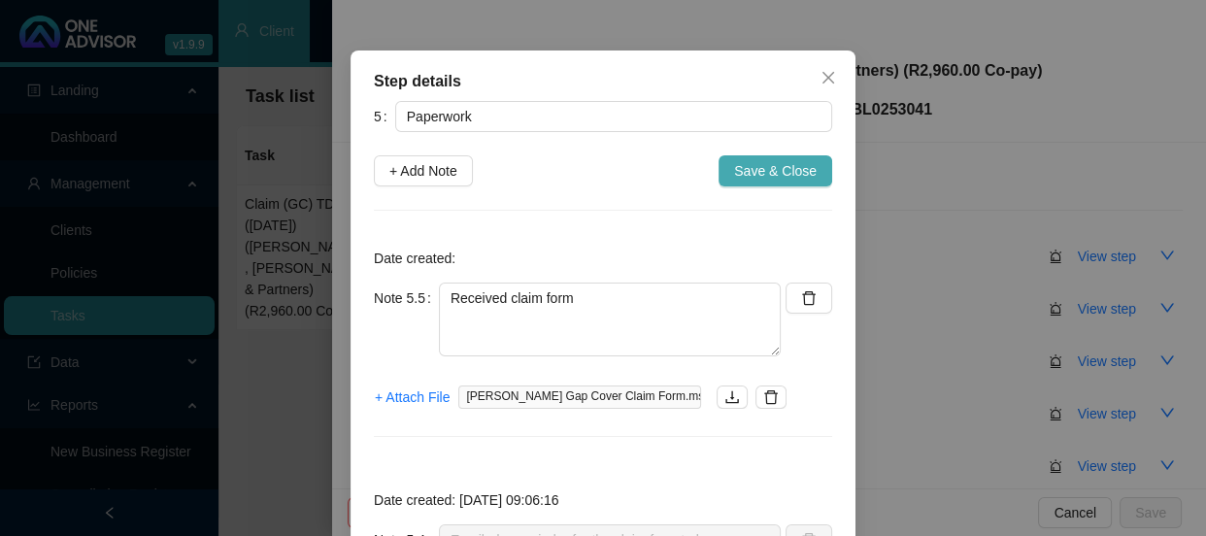
click at [777, 171] on span "Save & Close" at bounding box center [775, 170] width 83 height 21
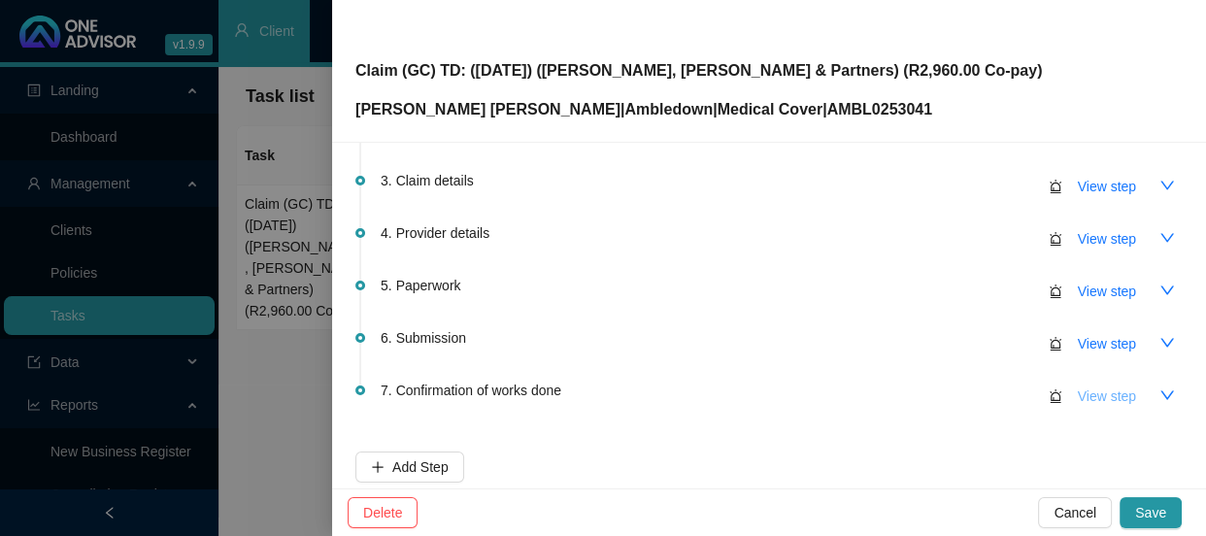
scroll to position [176, 0]
click at [1080, 239] on span "View step" at bounding box center [1106, 237] width 58 height 21
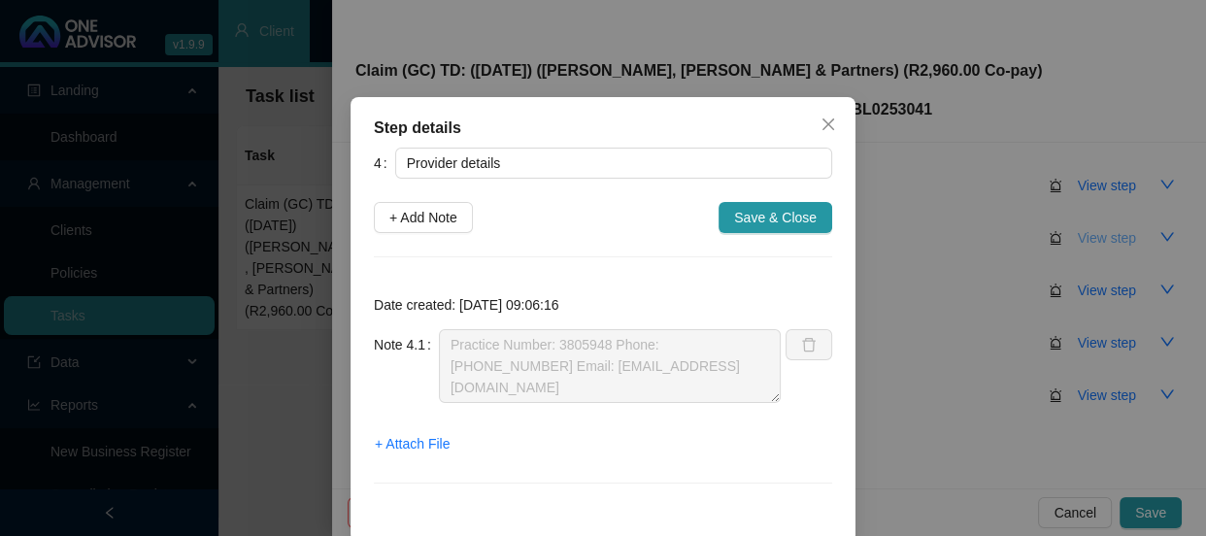
click at [1080, 239] on div "Step details 4 Provider details + Add Note Save & Close Date created: [DATE] 09…" at bounding box center [603, 268] width 1206 height 536
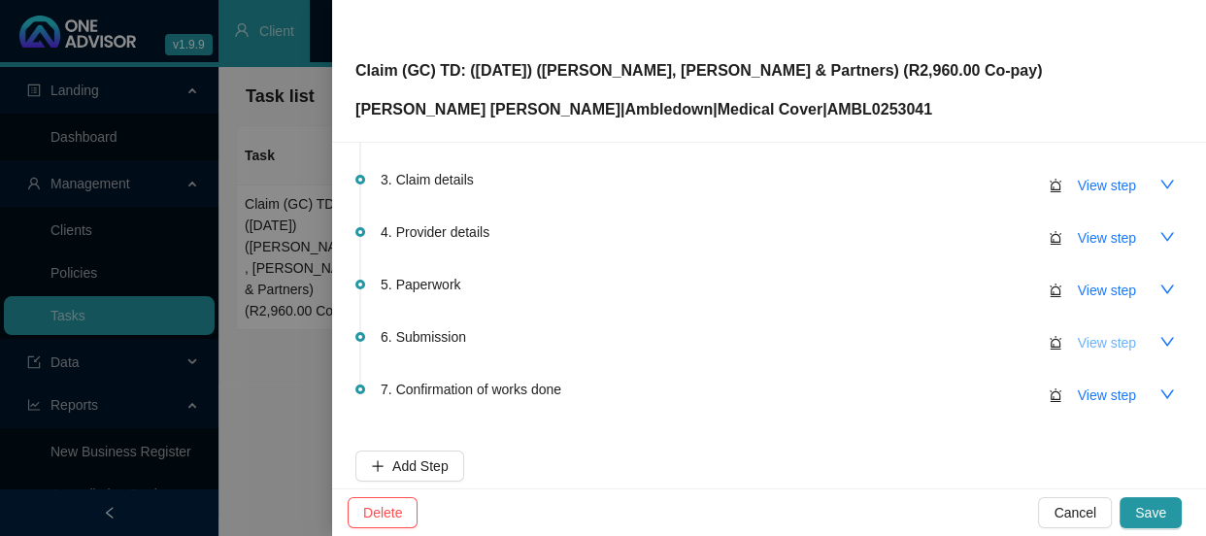
click at [1097, 333] on span "View step" at bounding box center [1106, 342] width 58 height 21
type input "Submission"
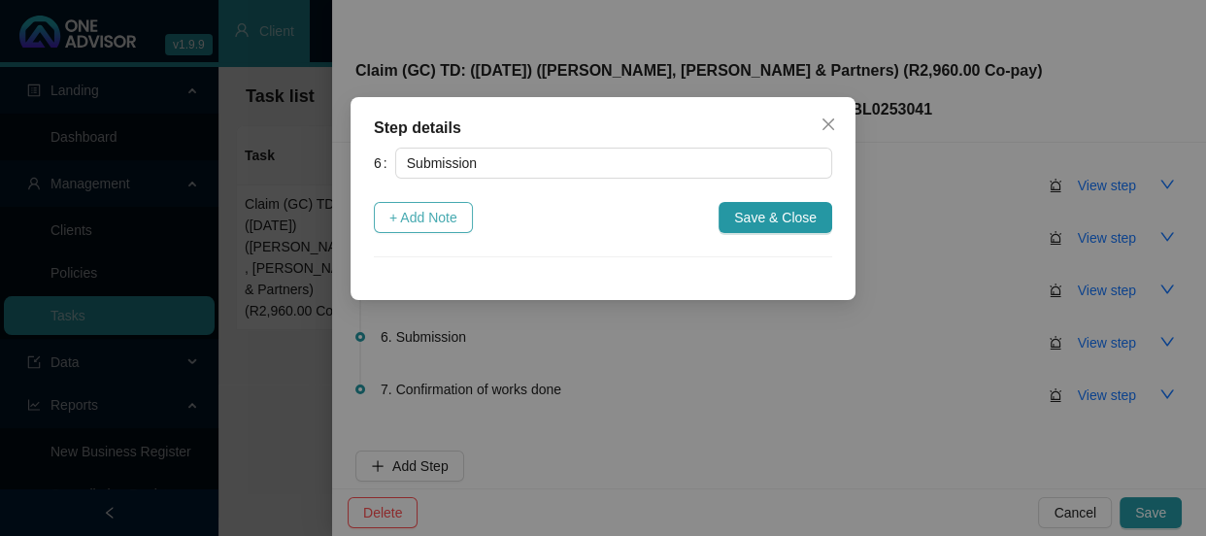
click at [427, 219] on span "+ Add Note" at bounding box center [423, 217] width 68 height 21
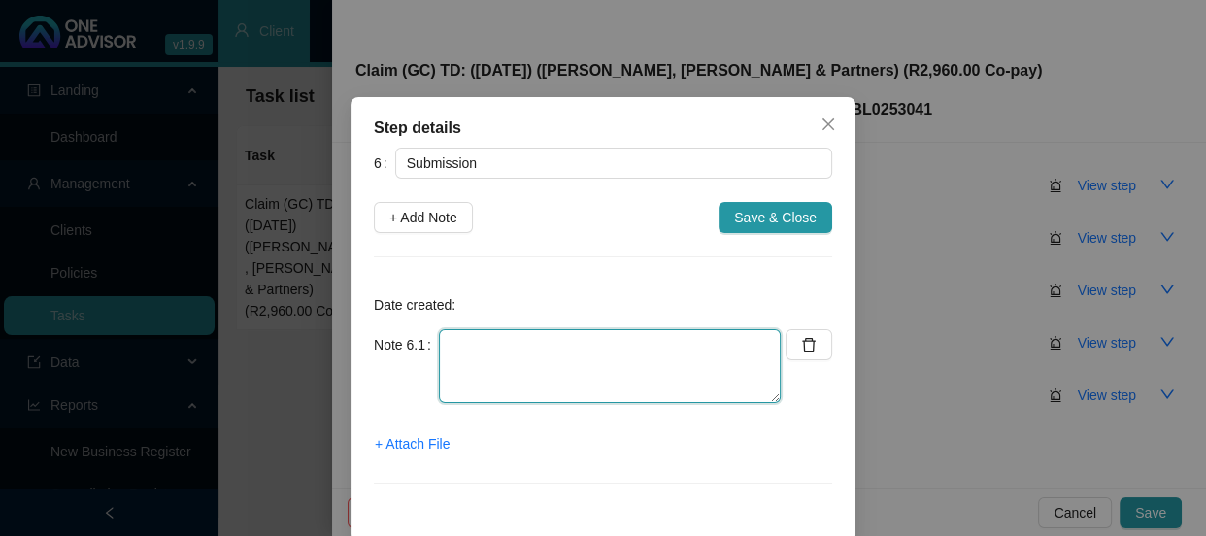
click at [471, 343] on textarea at bounding box center [610, 366] width 342 height 74
click at [597, 349] on textarea "Submitted claim to A" at bounding box center [610, 366] width 342 height 74
type textarea "Submitted claim to Amble"
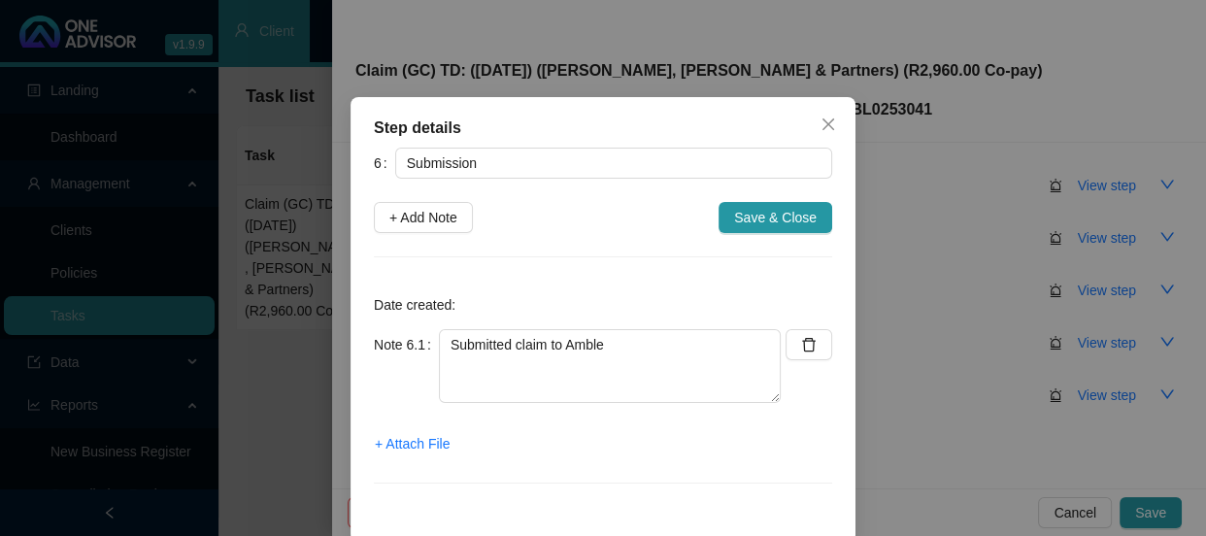
click at [796, 218] on span "Save & Close" at bounding box center [775, 217] width 83 height 21
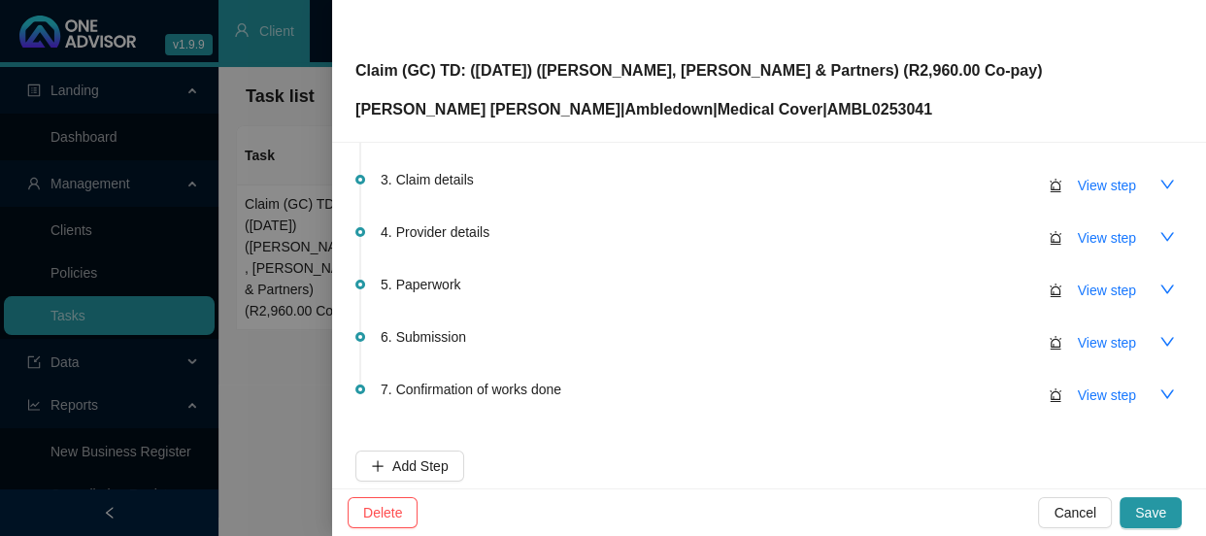
click at [848, 104] on p "[PERSON_NAME] [PERSON_NAME] | Ambledown | Medical Cover | AMBL0253041" at bounding box center [698, 109] width 686 height 23
copy p "AMBL0253041"
click at [736, 71] on p "Claim (GC) TD: ([DATE]) ([PERSON_NAME], [PERSON_NAME] & Partners) (R2,960.00 Co…" at bounding box center [698, 70] width 686 height 23
drag, startPoint x: 733, startPoint y: 69, endPoint x: 558, endPoint y: 67, distance: 174.7
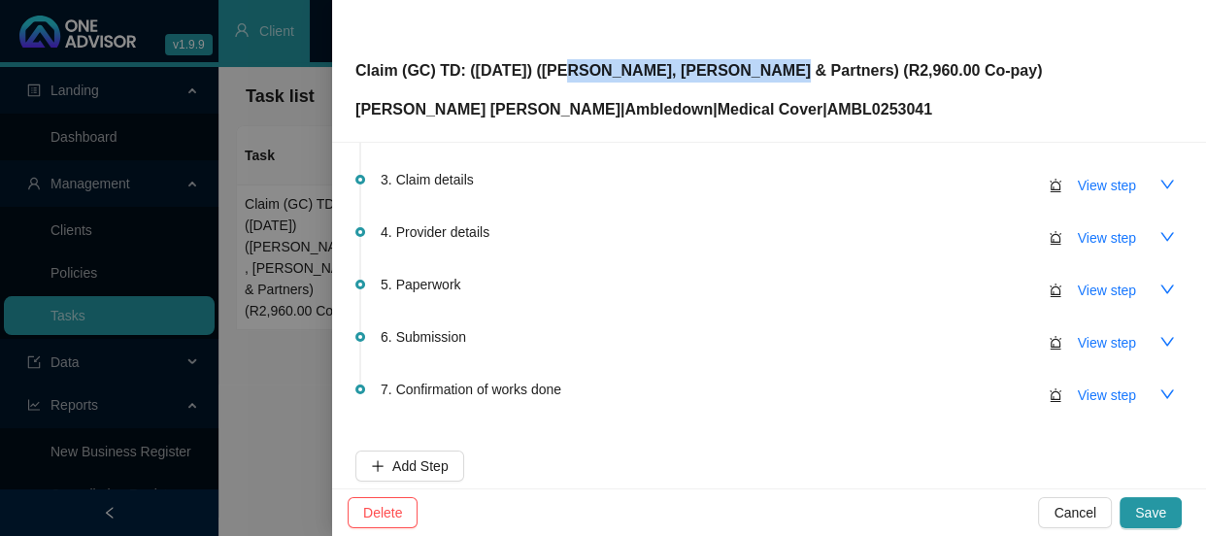
click at [558, 67] on p "Claim (GC) TD: ([DATE]) ([PERSON_NAME], [PERSON_NAME] & Partners) (R2,960.00 Co…" at bounding box center [698, 70] width 686 height 23
copy p "([PERSON_NAME], [PERSON_NAME] & Partners"
click at [1077, 346] on span "View step" at bounding box center [1106, 342] width 58 height 21
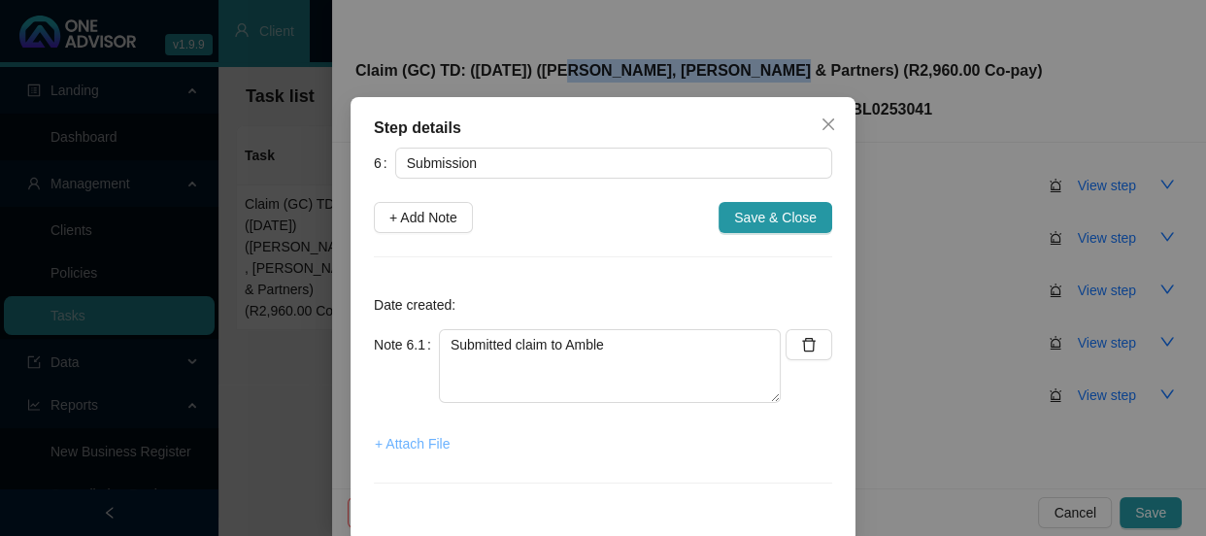
click at [408, 446] on span "+ Attach File" at bounding box center [412, 443] width 75 height 21
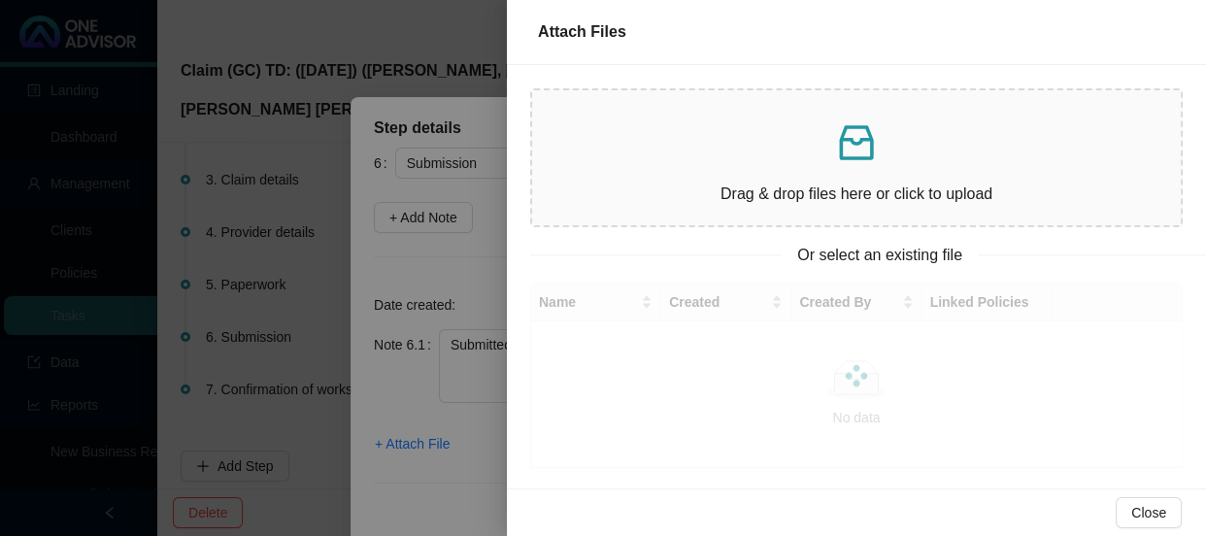
click at [455, 258] on div at bounding box center [603, 268] width 1206 height 536
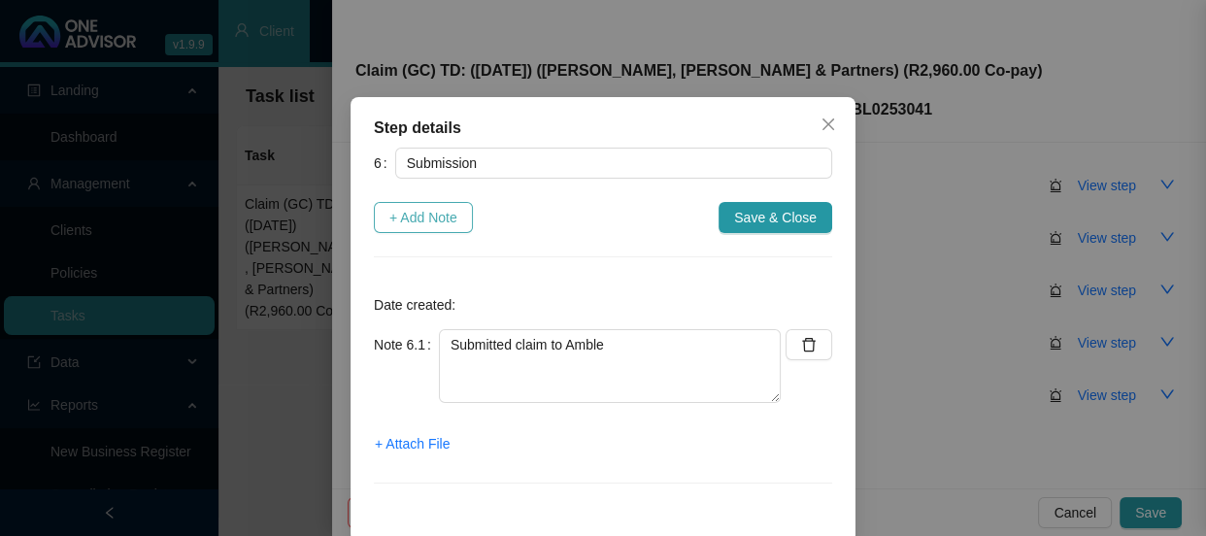
click at [429, 221] on span "+ Add Note" at bounding box center [423, 217] width 68 height 21
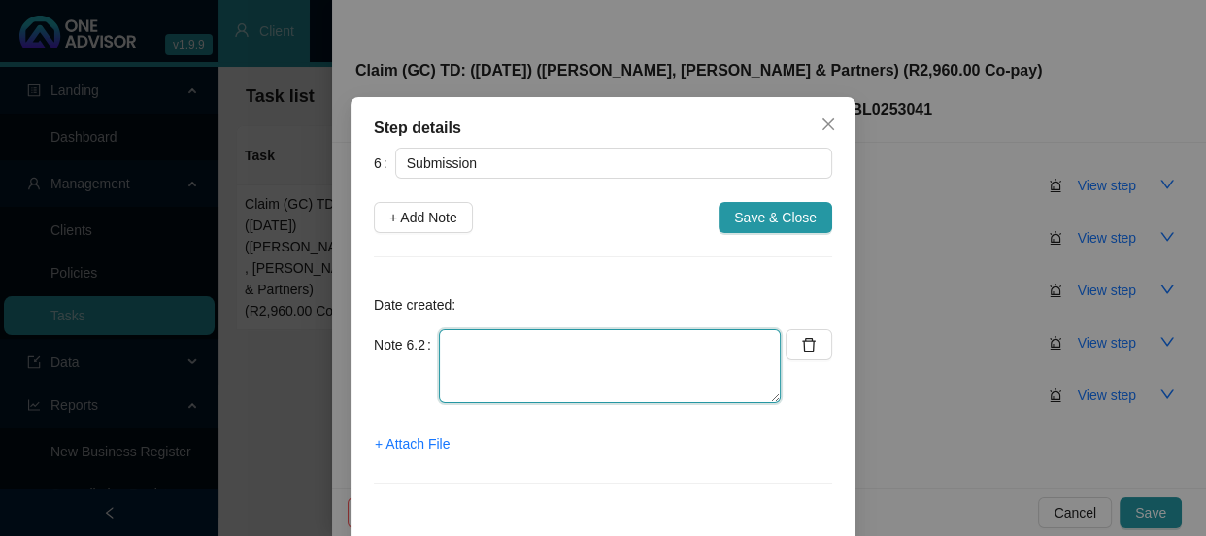
click at [480, 349] on textarea at bounding box center [610, 366] width 342 height 74
type textarea "s"
type textarea "Sent Skyy feedback"
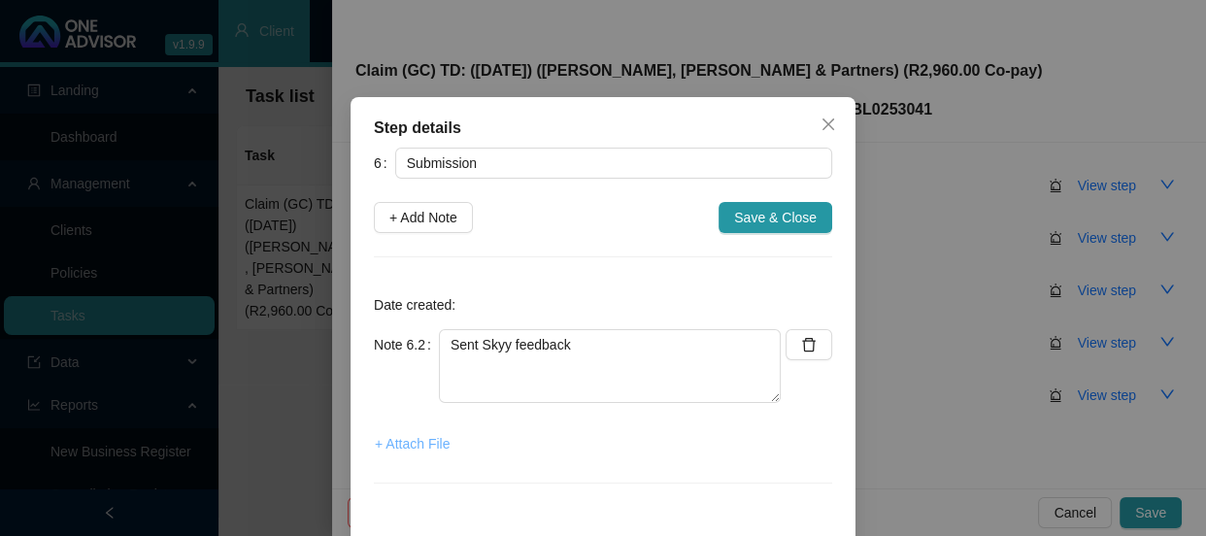
click at [409, 436] on span "+ Attach File" at bounding box center [412, 443] width 75 height 21
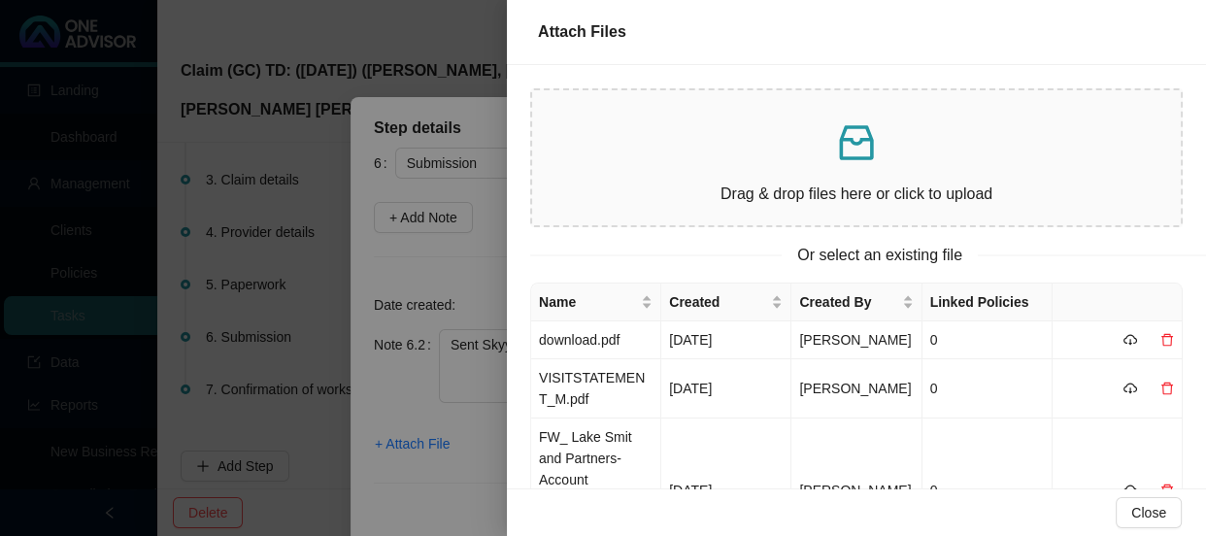
click at [475, 258] on div at bounding box center [603, 268] width 1206 height 536
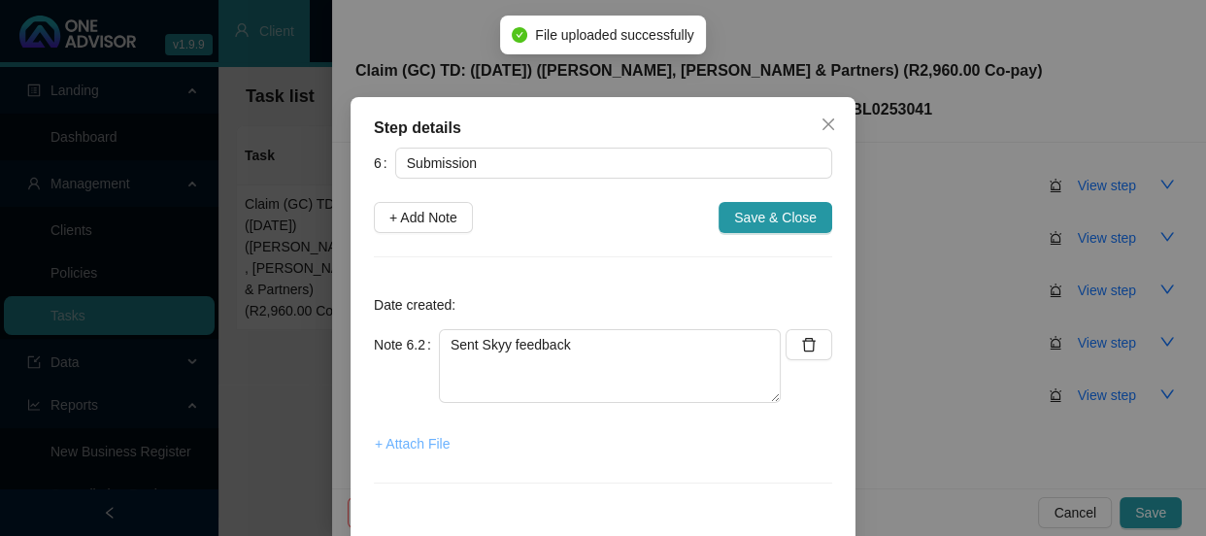
scroll to position [270, 0]
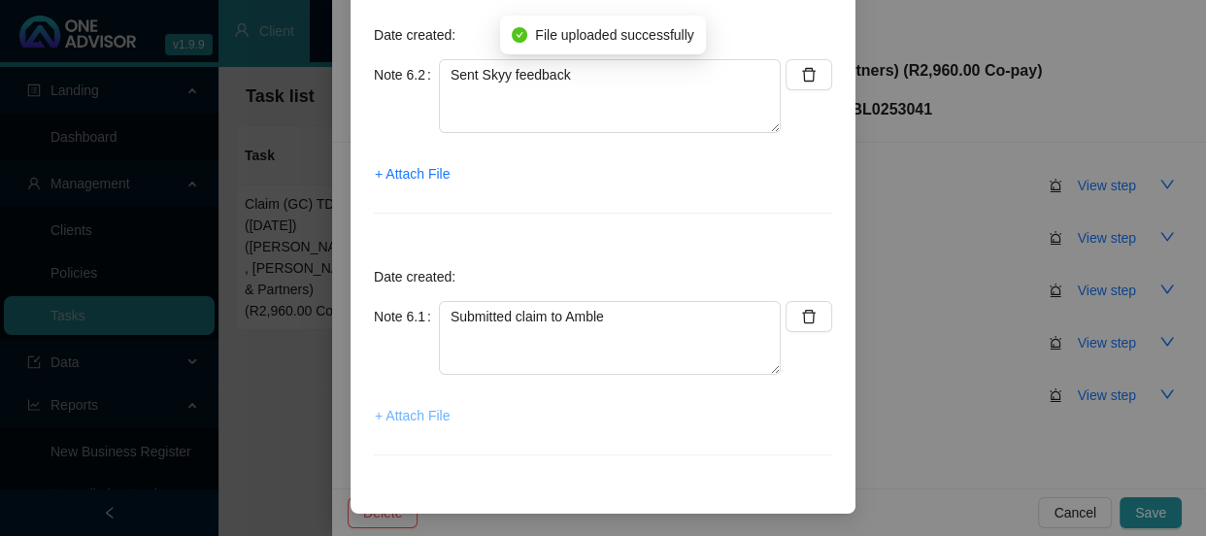
click at [392, 413] on span "+ Attach File" at bounding box center [412, 415] width 75 height 21
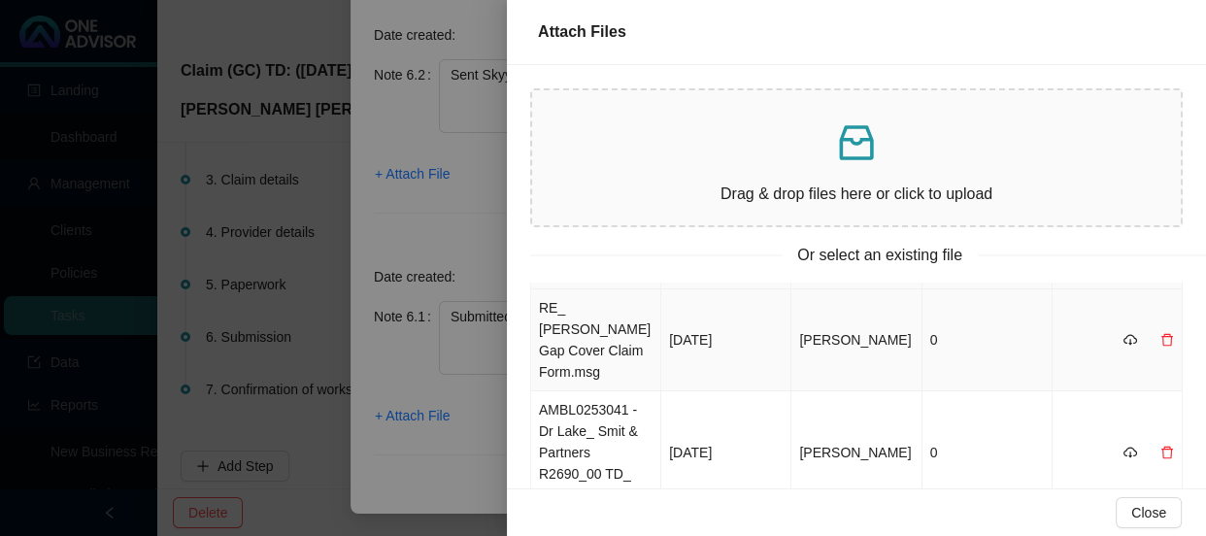
scroll to position [87, 0]
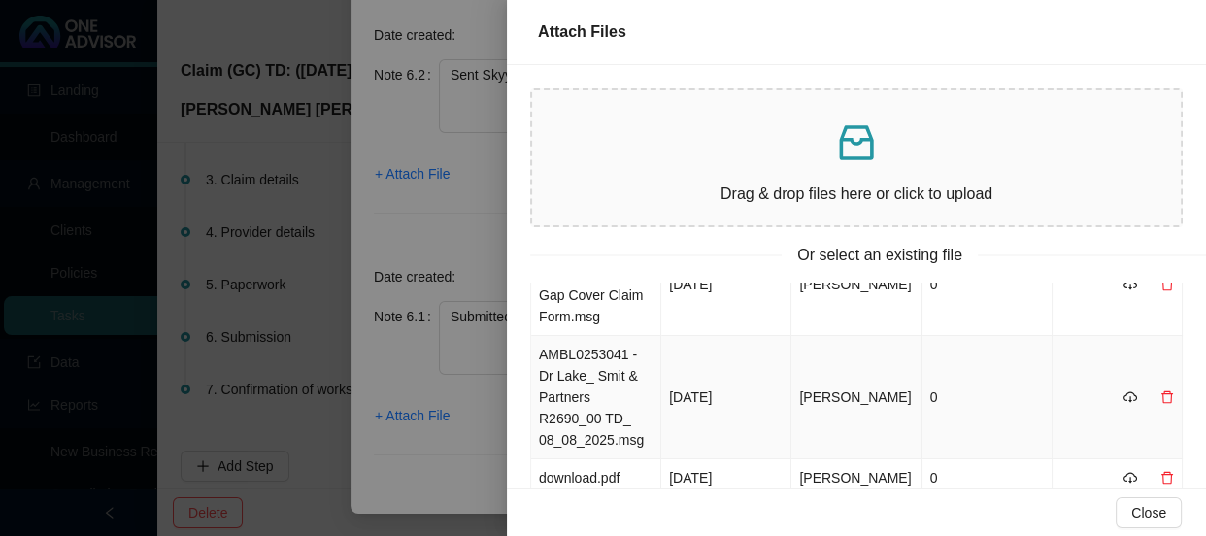
click at [623, 379] on td "AMBL0253041 - Dr Lake_ Smit & Partners R2690_00 TD_ 08_08_2025.msg" at bounding box center [596, 397] width 130 height 123
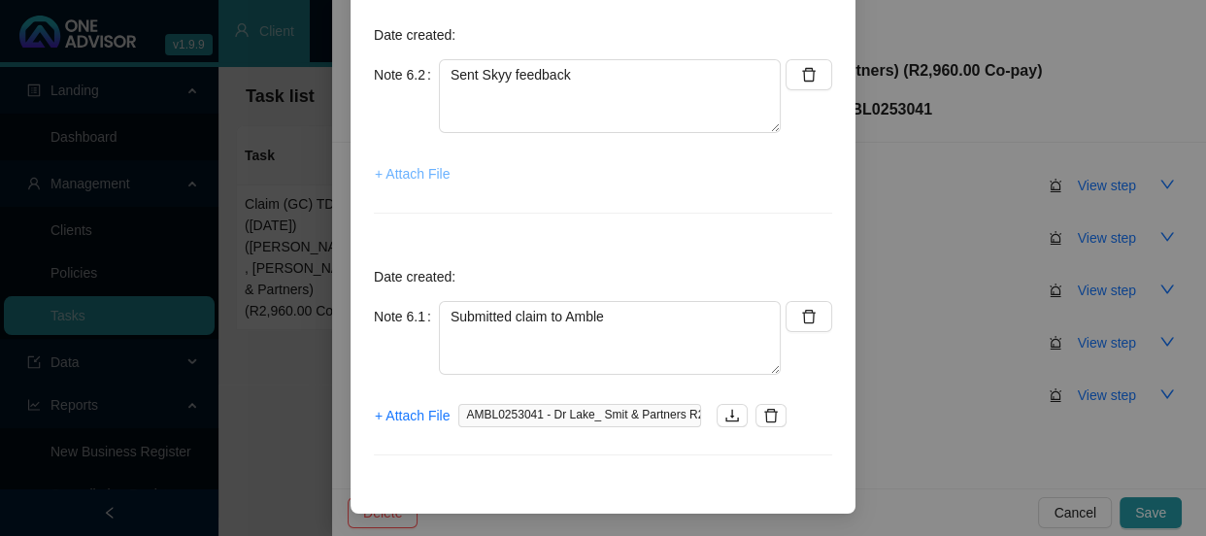
click at [416, 181] on span "+ Attach File" at bounding box center [412, 173] width 75 height 21
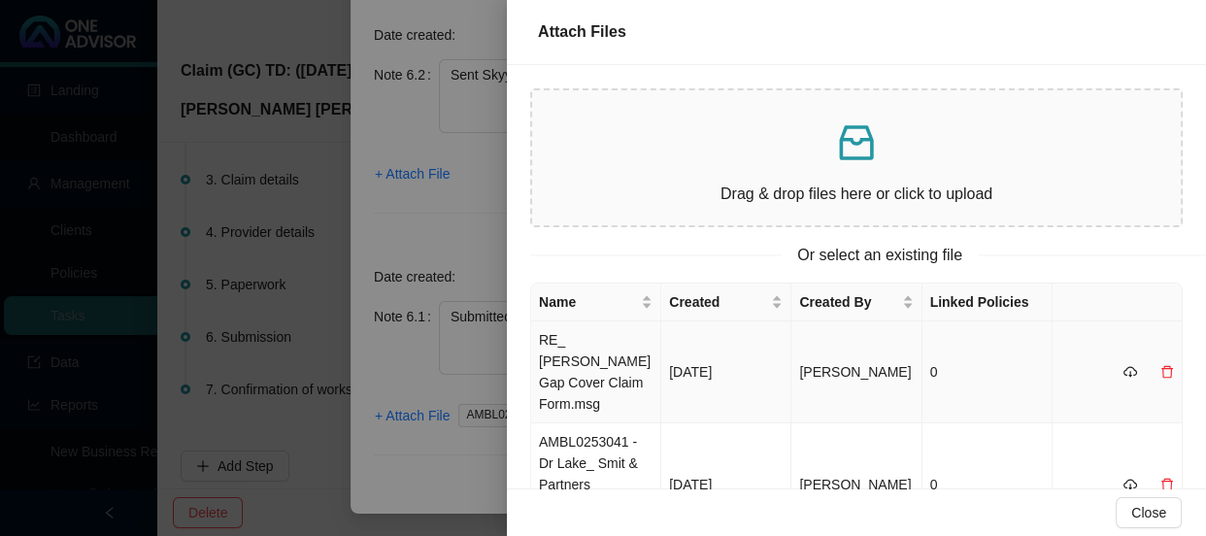
click at [597, 369] on td "RE_ [PERSON_NAME] Gap Cover Claim Form.msg" at bounding box center [596, 372] width 130 height 102
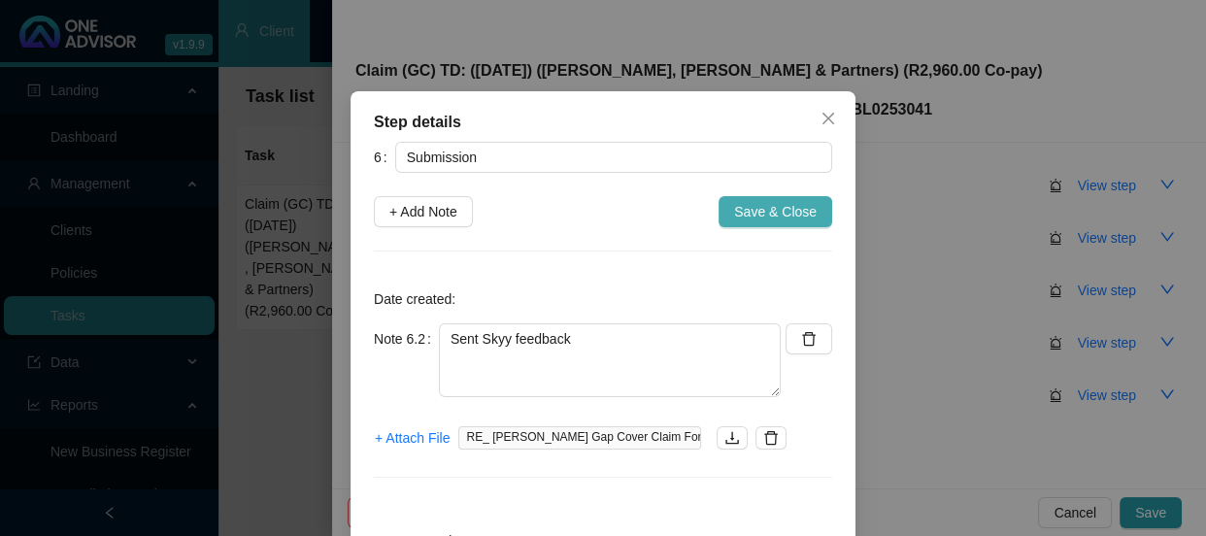
scroll to position [0, 0]
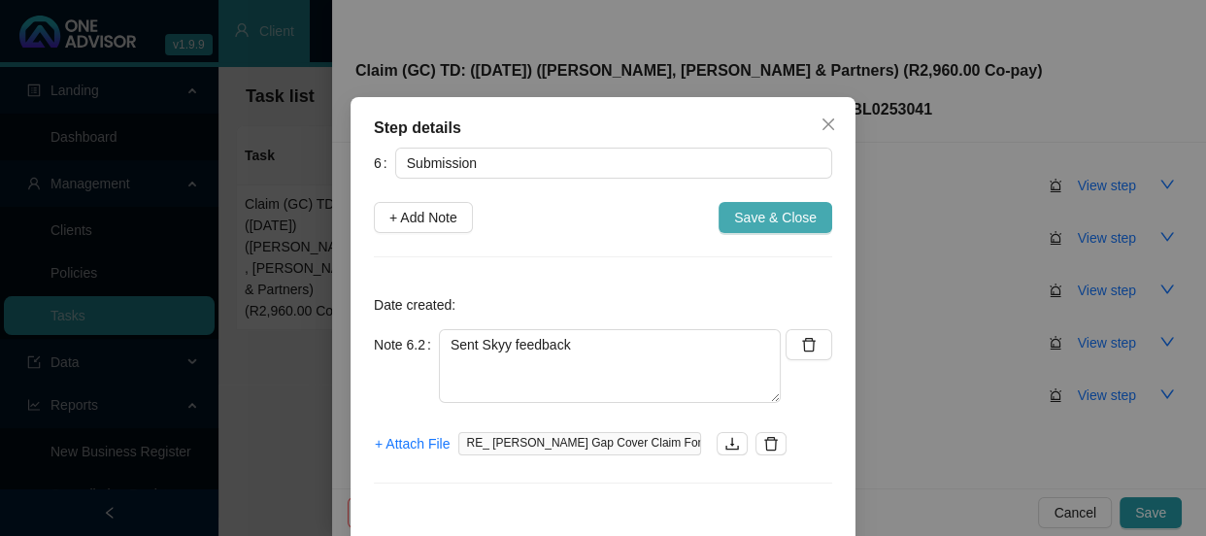
click at [786, 226] on span "Save & Close" at bounding box center [775, 217] width 83 height 21
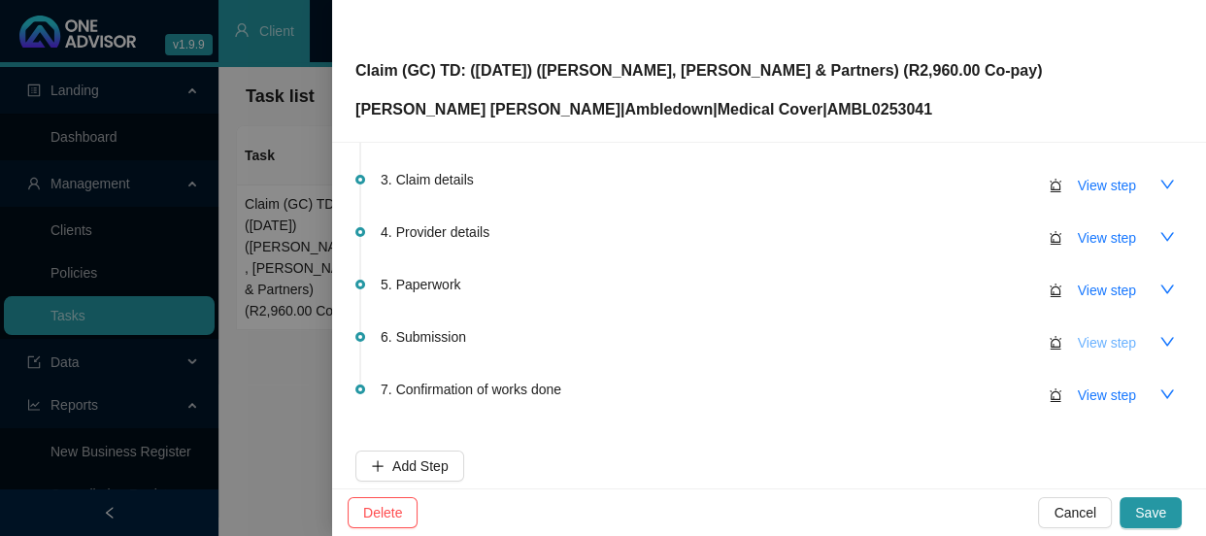
click at [1097, 343] on span "View step" at bounding box center [1106, 342] width 58 height 21
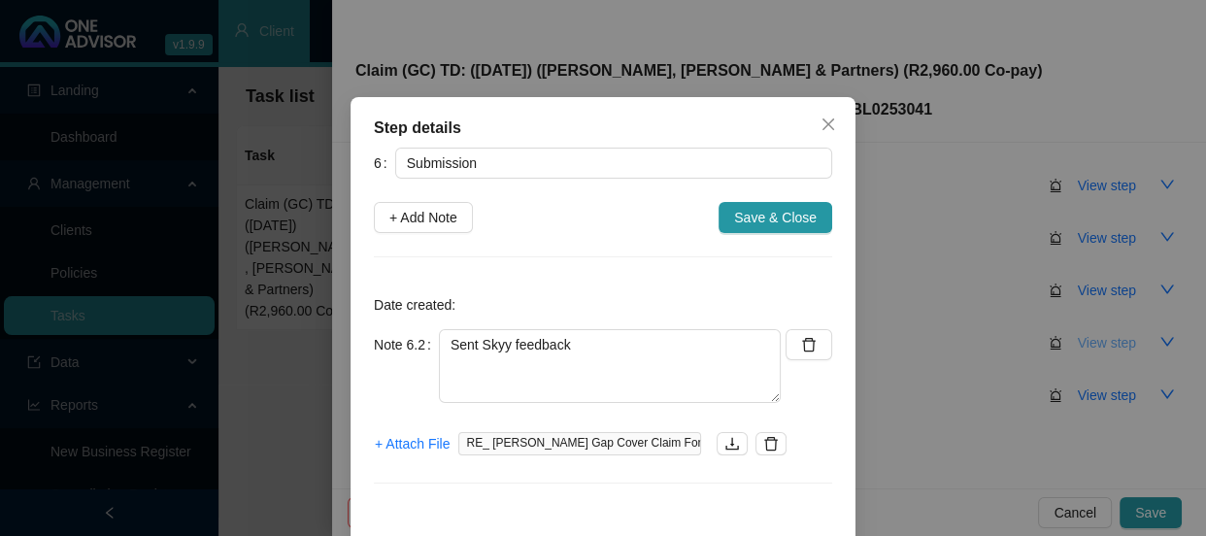
click at [1097, 343] on div "Step details 6 Submission + Add Note Save & Close Date created: Note 6.2 Sent S…" at bounding box center [603, 268] width 1206 height 536
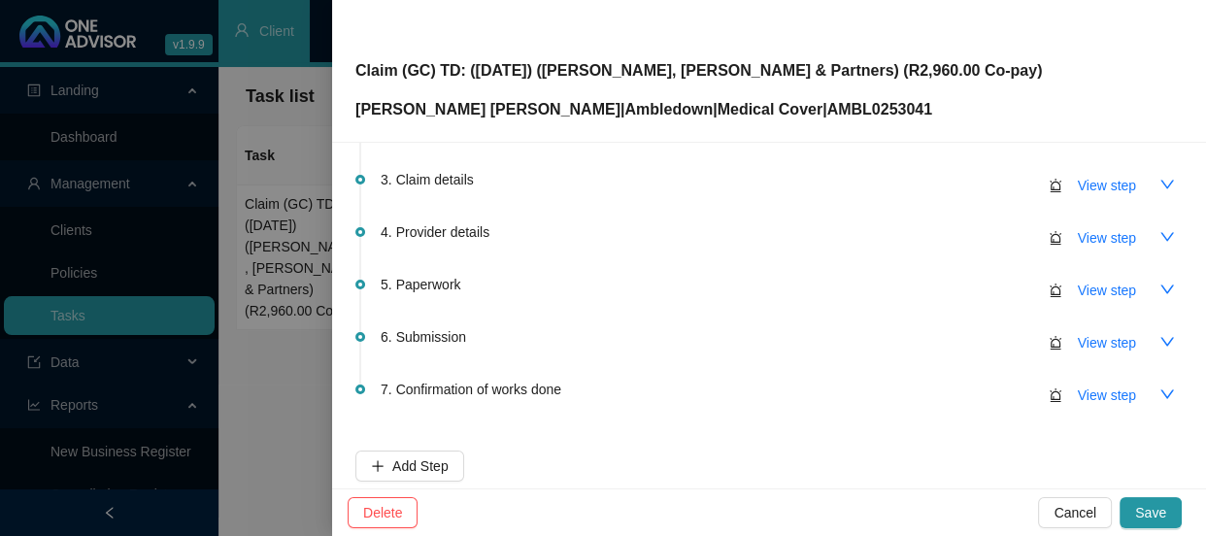
scroll to position [282, 0]
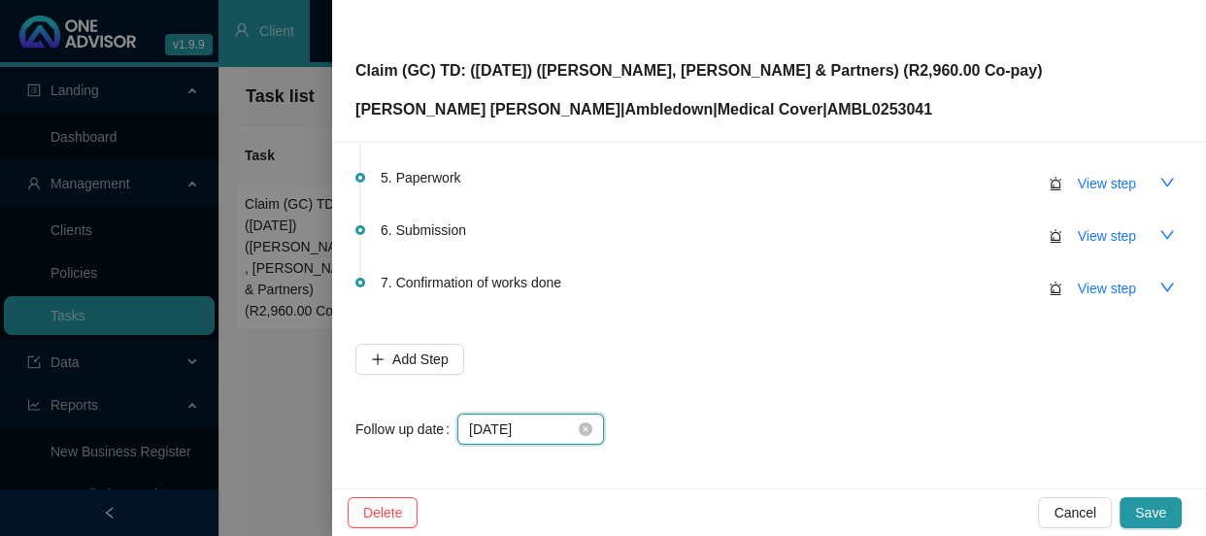
click at [558, 432] on input "[DATE]" at bounding box center [522, 428] width 106 height 21
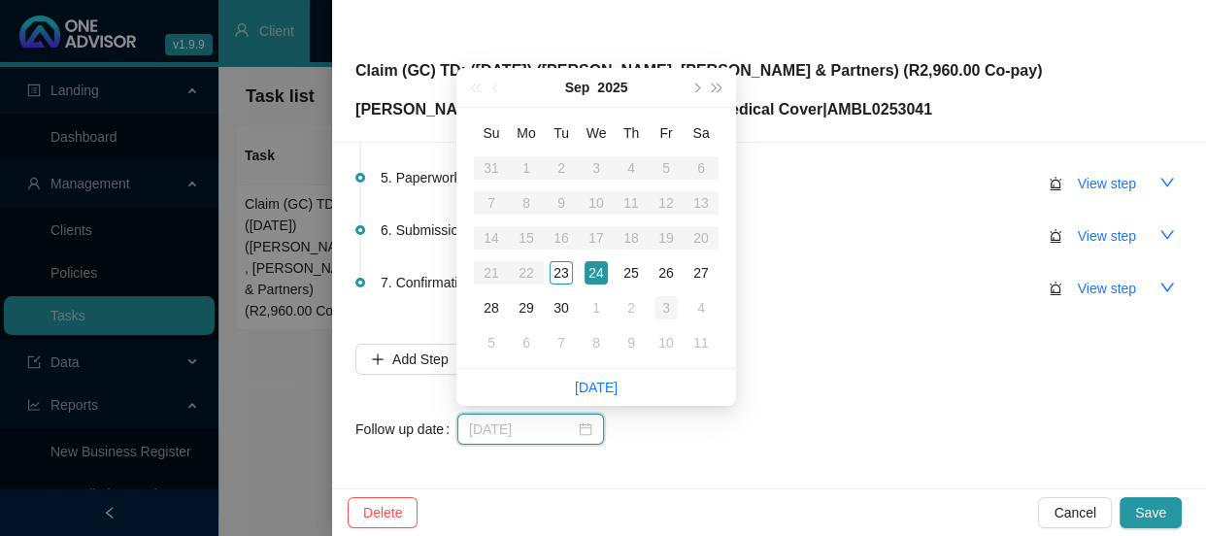
type input "[DATE]"
click at [658, 305] on div "3" at bounding box center [665, 307] width 23 height 23
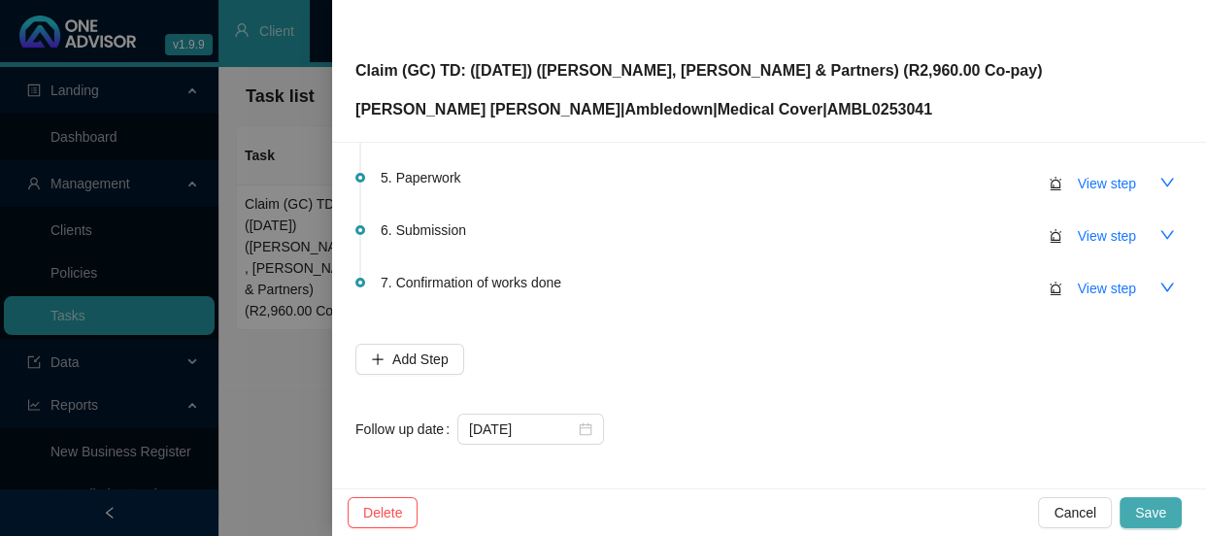
click at [1148, 511] on span "Save" at bounding box center [1150, 512] width 31 height 21
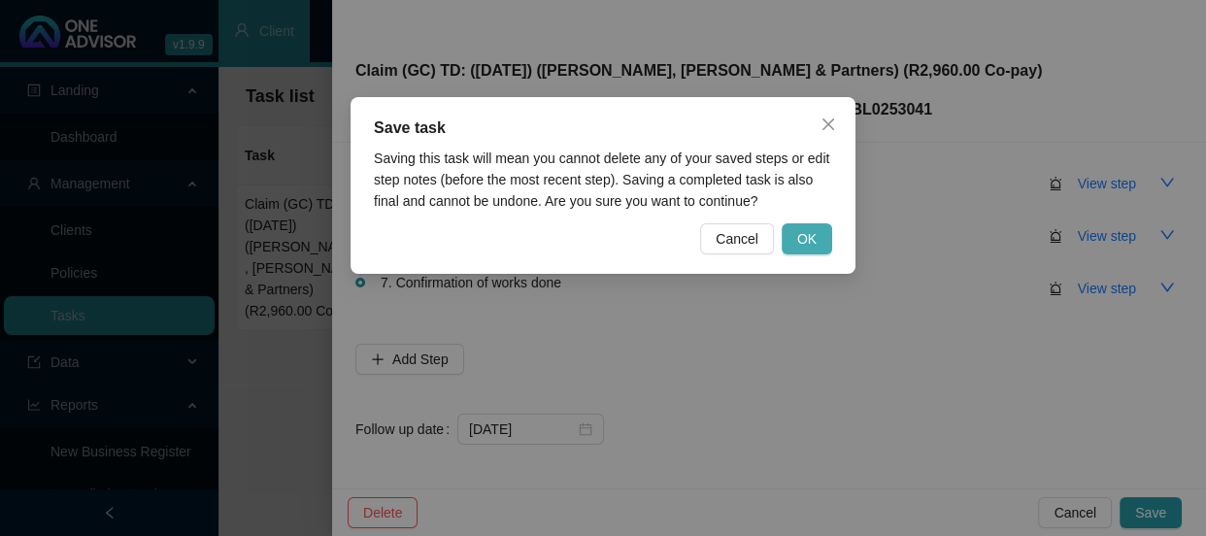
click at [809, 243] on span "OK" at bounding box center [806, 238] width 19 height 21
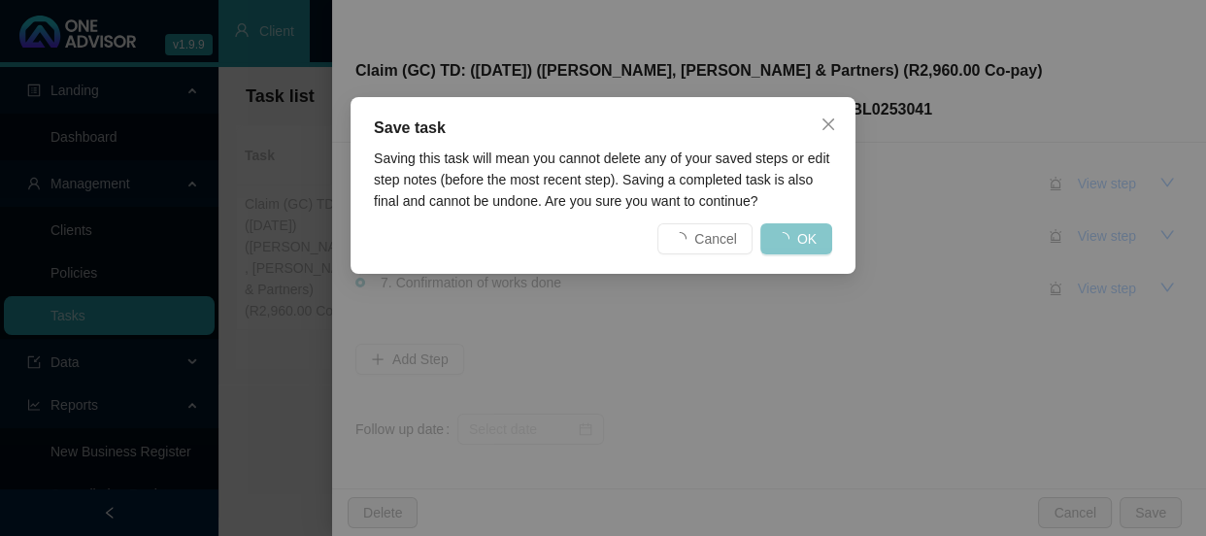
scroll to position [0, 0]
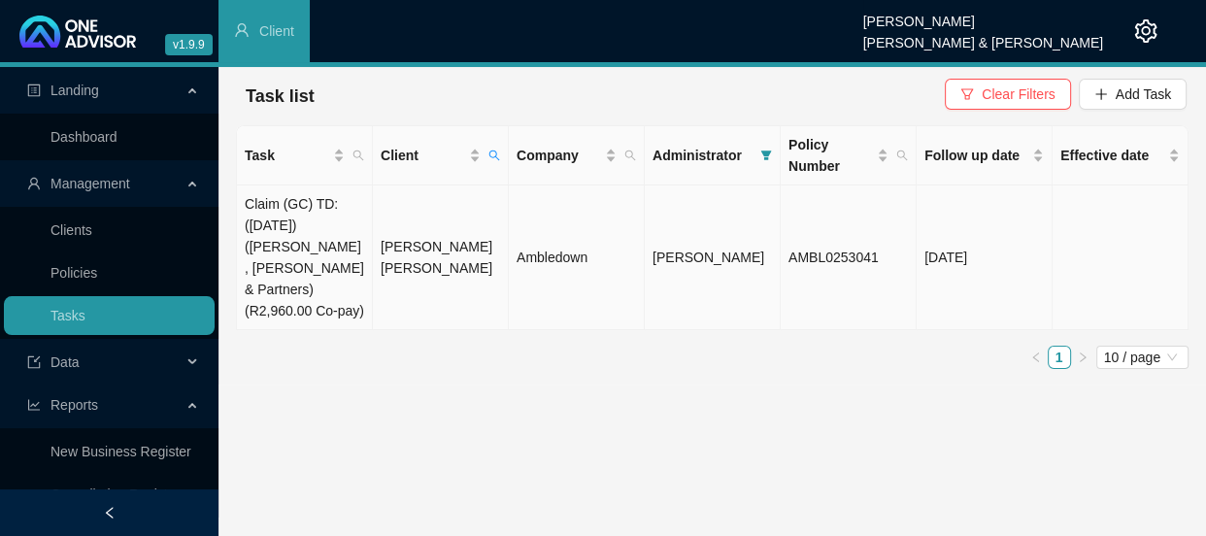
click at [388, 248] on td "[PERSON_NAME] [PERSON_NAME]" at bounding box center [441, 257] width 136 height 145
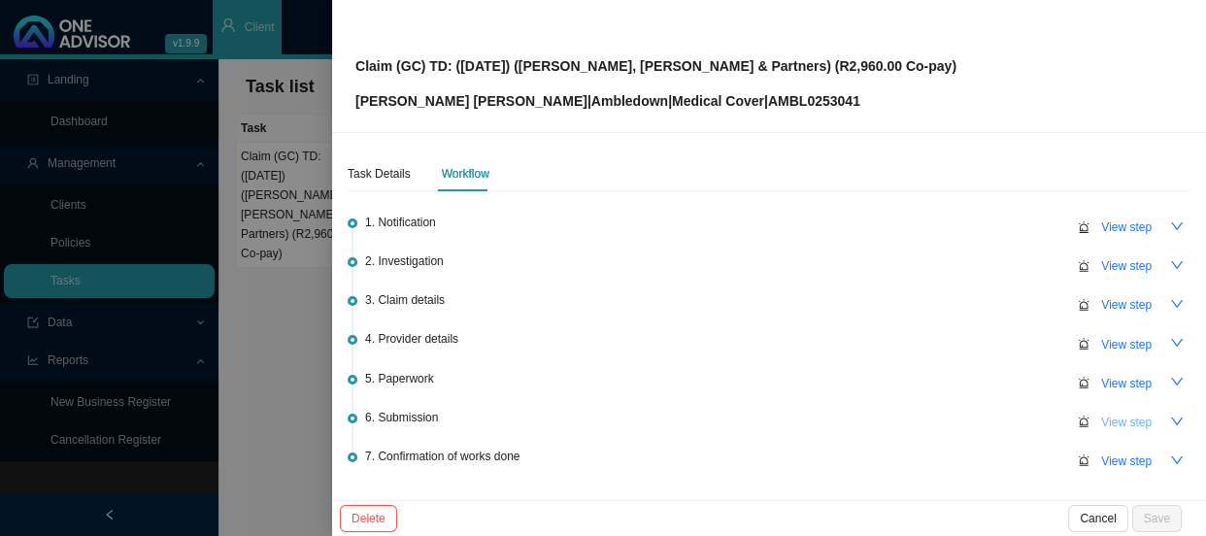
click at [1116, 414] on span "View step" at bounding box center [1126, 422] width 50 height 19
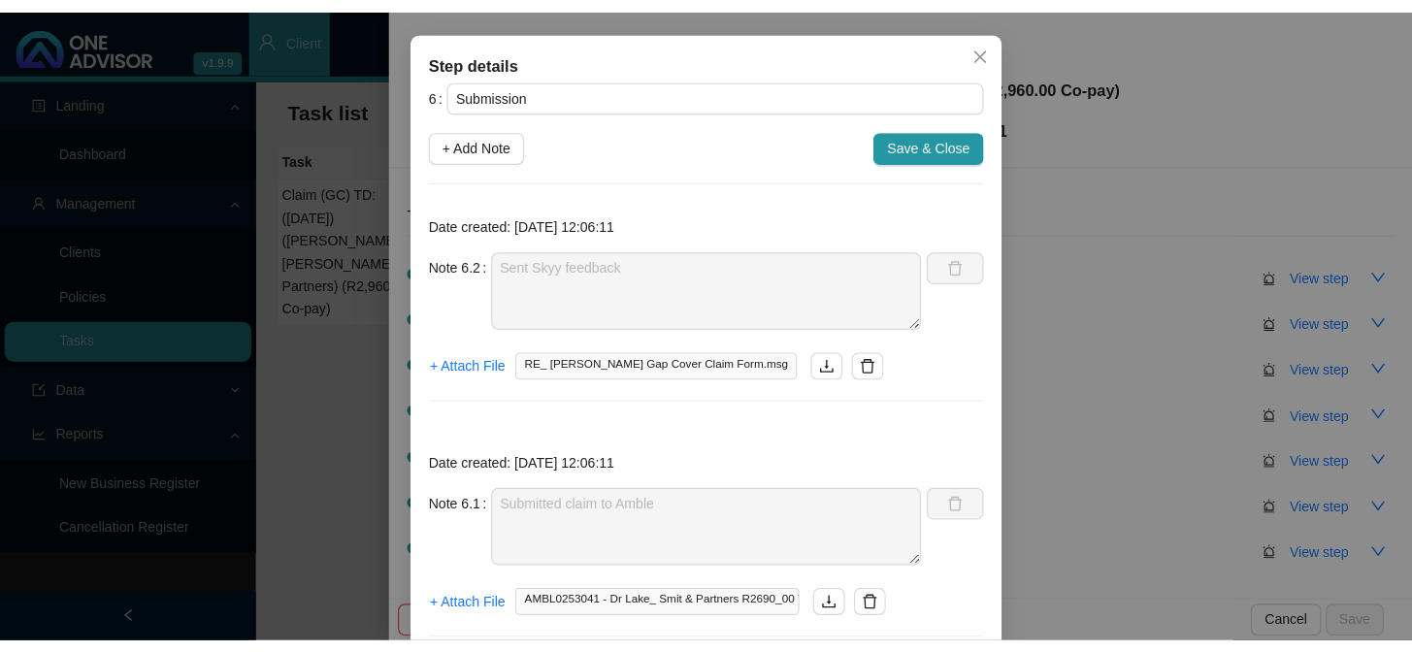
scroll to position [136, 0]
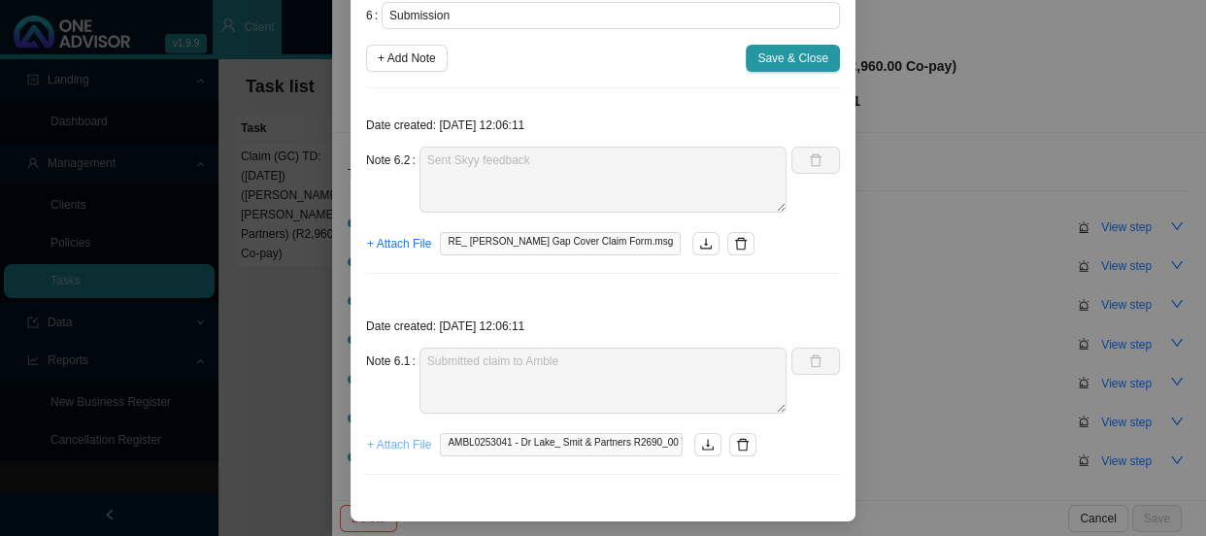
click at [408, 442] on span "+ Attach File" at bounding box center [399, 444] width 64 height 19
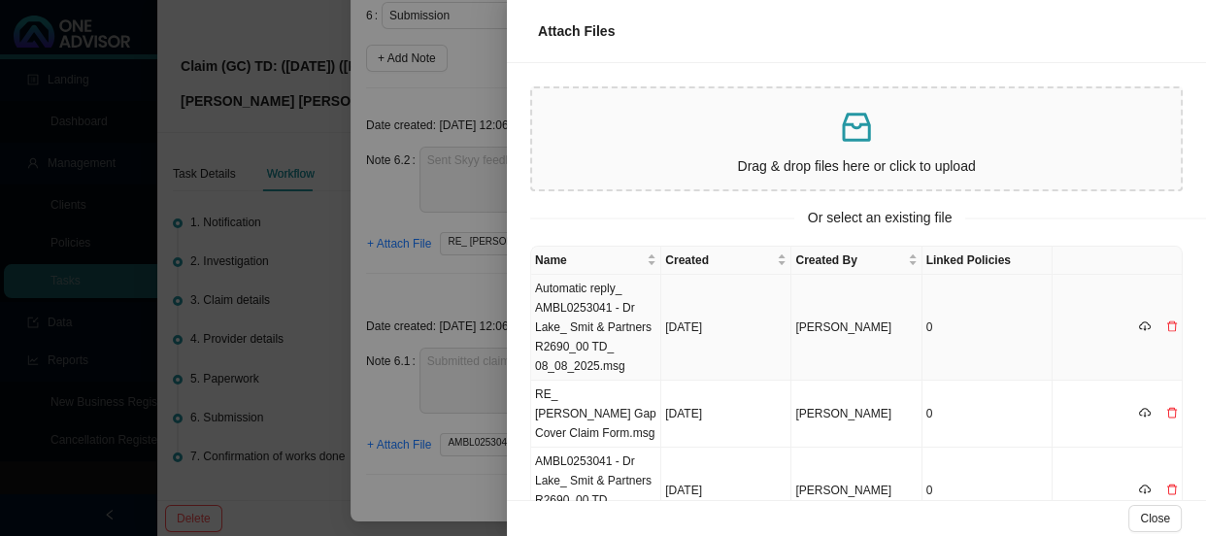
click at [565, 291] on td "Automatic reply_ AMBL0253041 - Dr Lake_ Smit & Partners R2690_00 TD_ 08_08_2025…" at bounding box center [596, 328] width 130 height 106
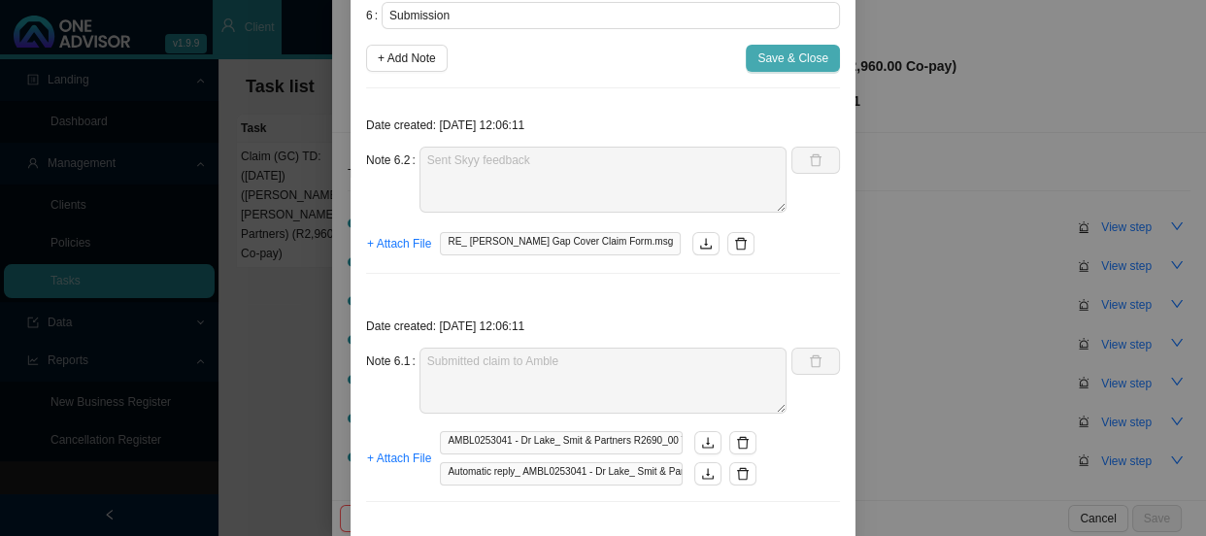
click at [764, 52] on span "Save & Close" at bounding box center [792, 58] width 71 height 19
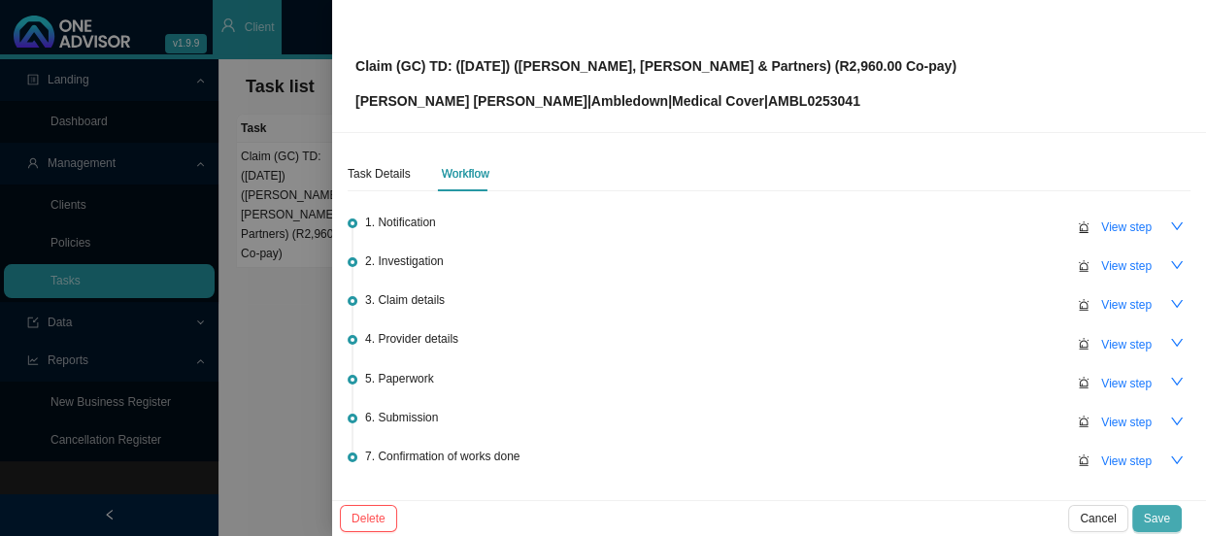
click at [1171, 514] on button "Save" at bounding box center [1157, 518] width 50 height 27
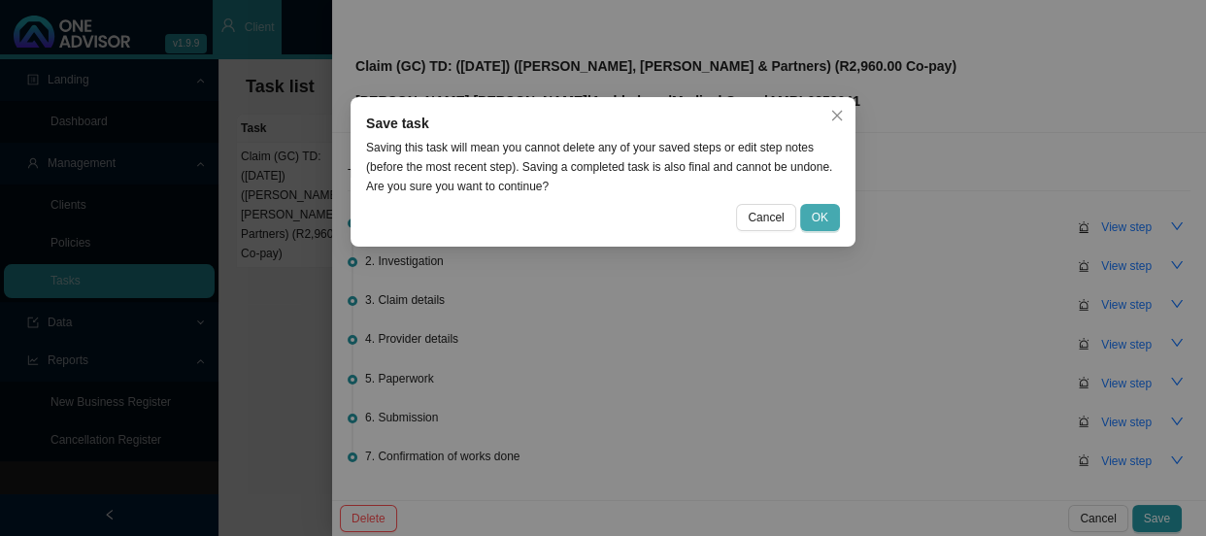
click at [824, 213] on span "OK" at bounding box center [819, 217] width 17 height 19
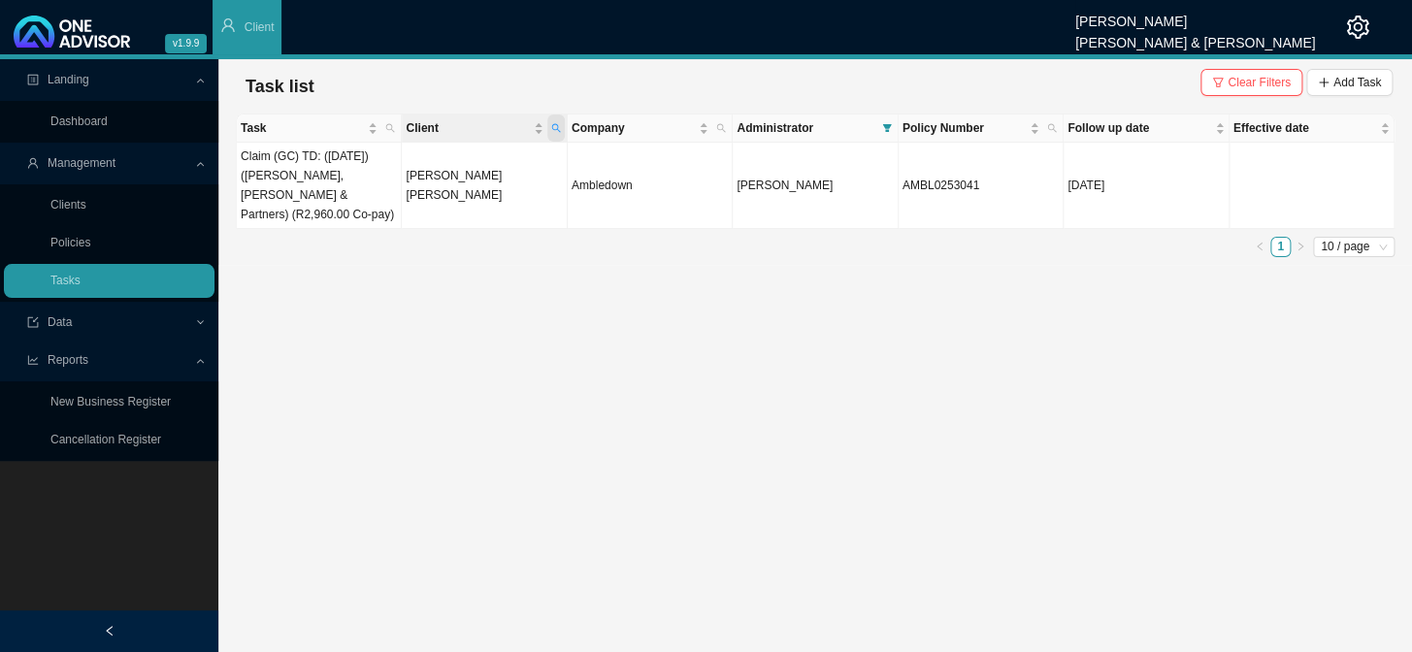
click at [555, 127] on icon "search" at bounding box center [556, 128] width 10 height 10
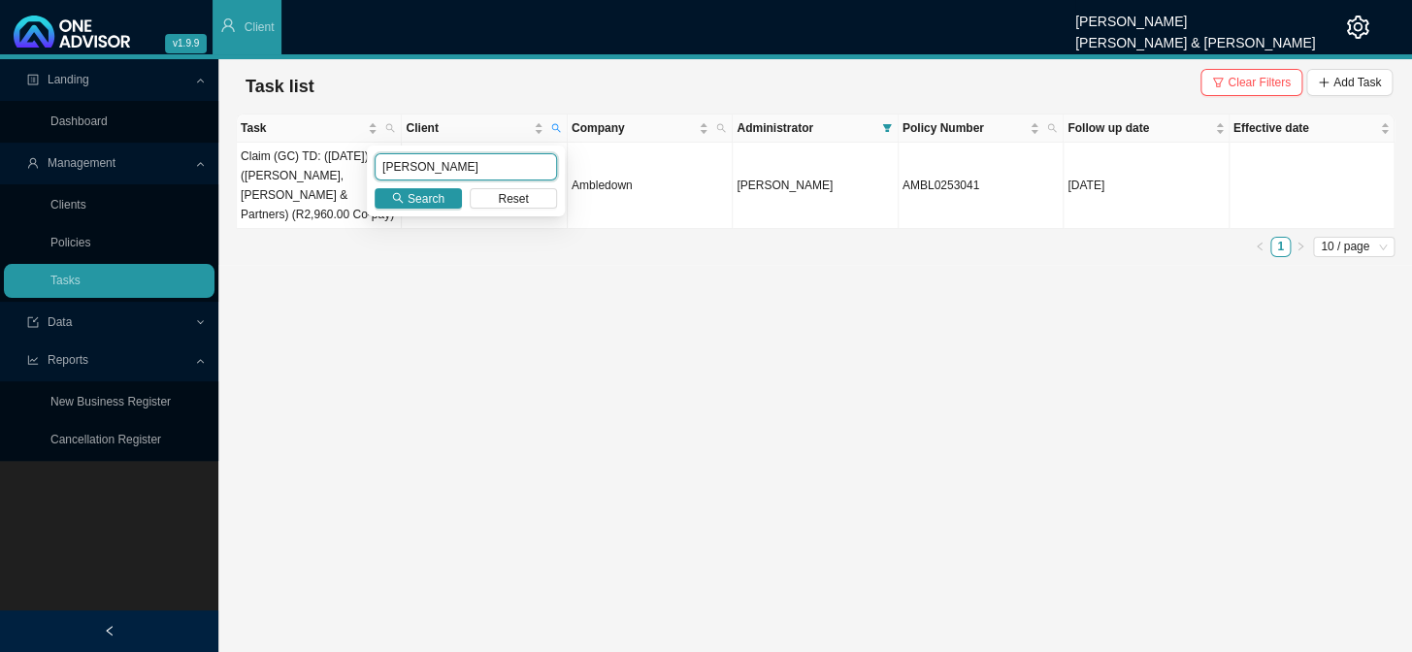
drag, startPoint x: 449, startPoint y: 159, endPoint x: 379, endPoint y: 168, distance: 71.4
click at [379, 168] on input "[PERSON_NAME]" at bounding box center [466, 166] width 182 height 27
type input "OOSTHUIZEN"
click at [430, 195] on span "Search" at bounding box center [426, 198] width 37 height 19
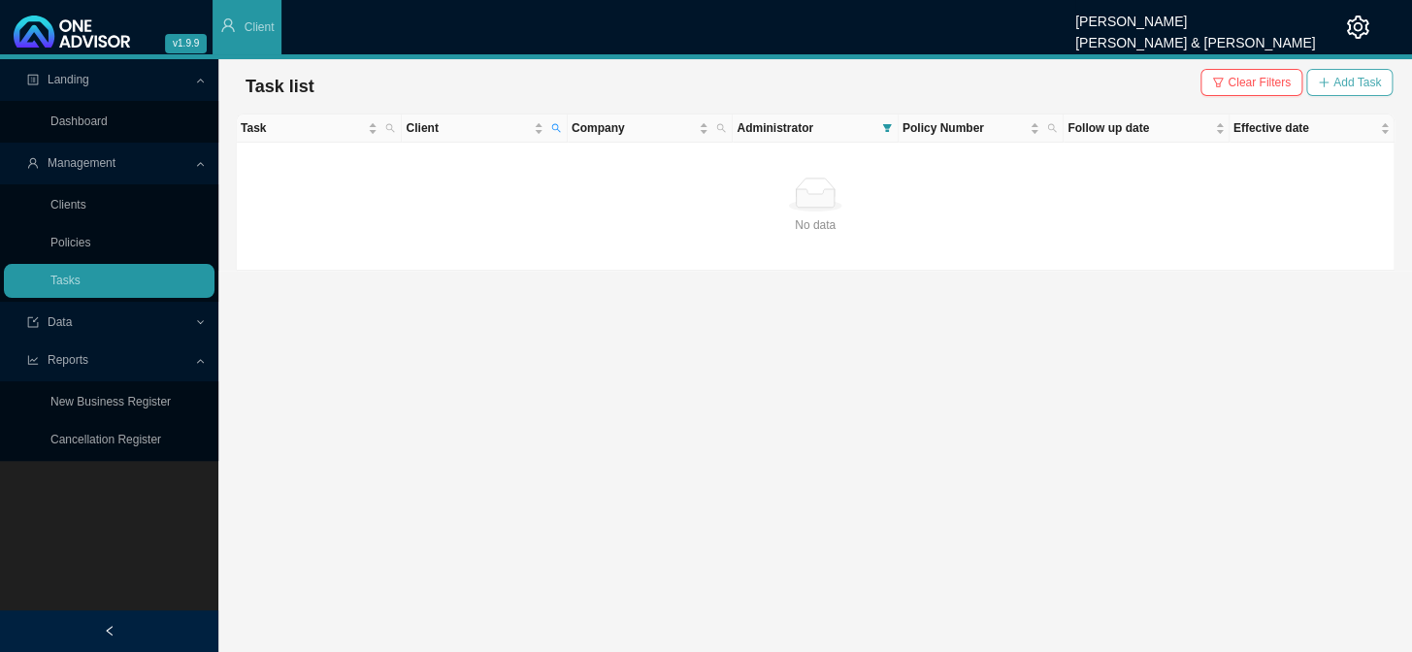
click at [1205, 79] on span "Add Task" at bounding box center [1358, 82] width 48 height 19
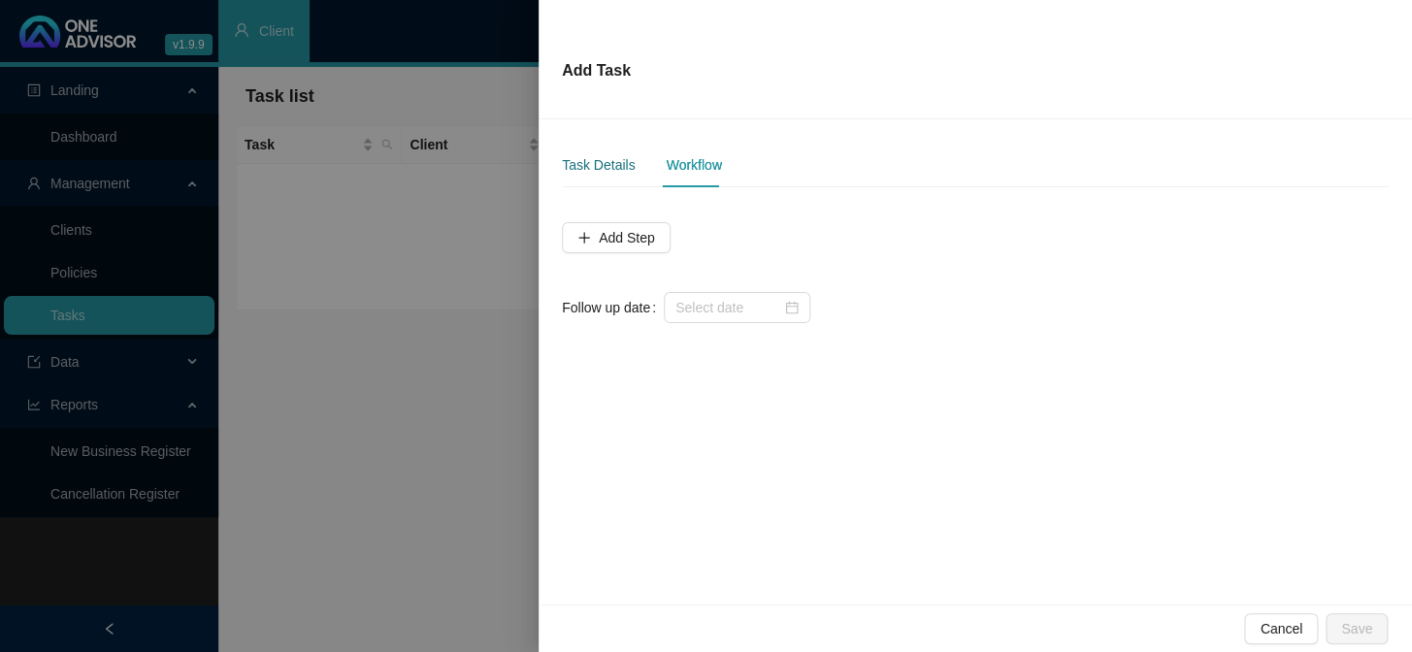
click at [601, 163] on div "Task Details" at bounding box center [598, 164] width 73 height 21
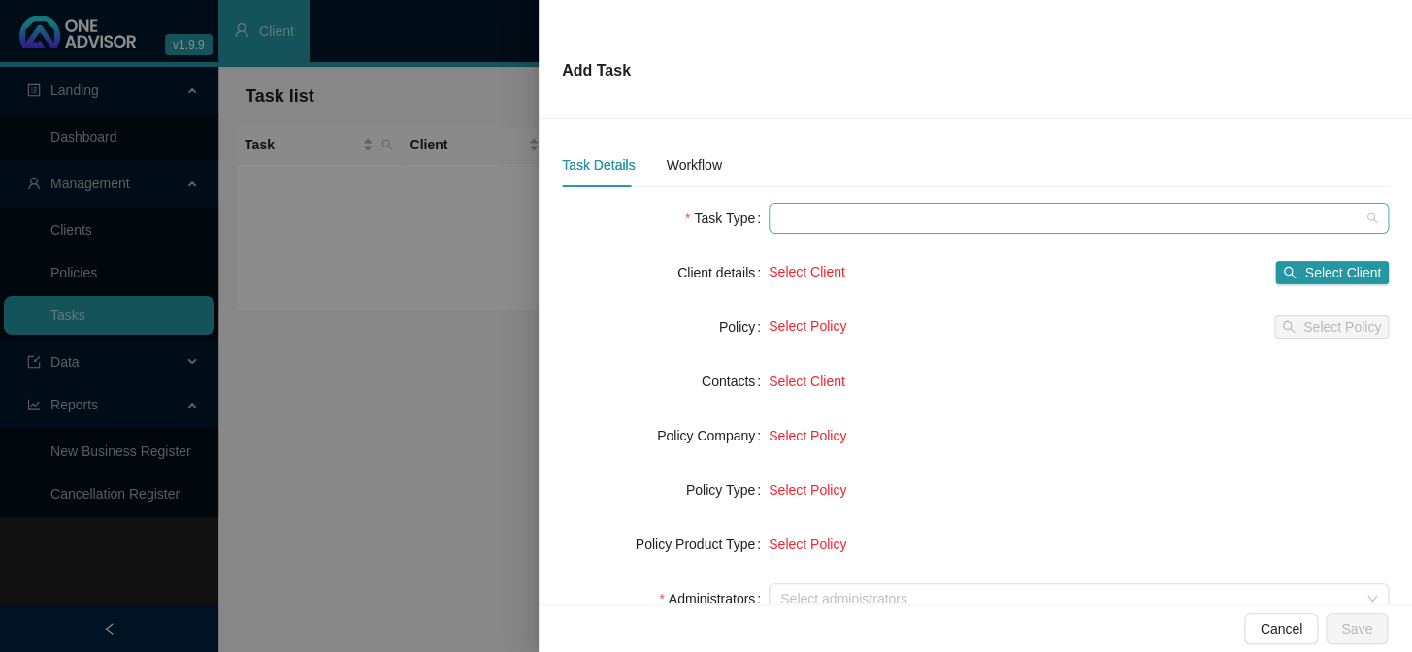
click at [836, 216] on span at bounding box center [1078, 218] width 597 height 29
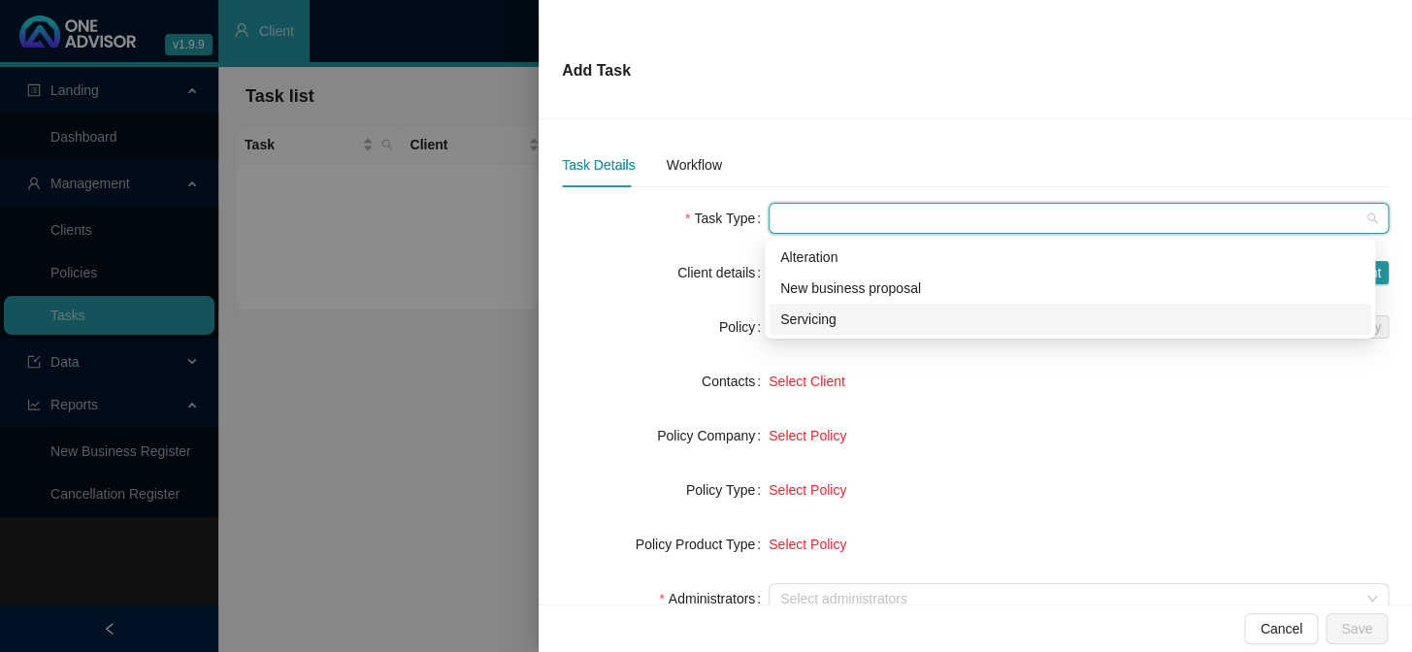
click at [818, 319] on div "Servicing" at bounding box center [1069, 319] width 579 height 21
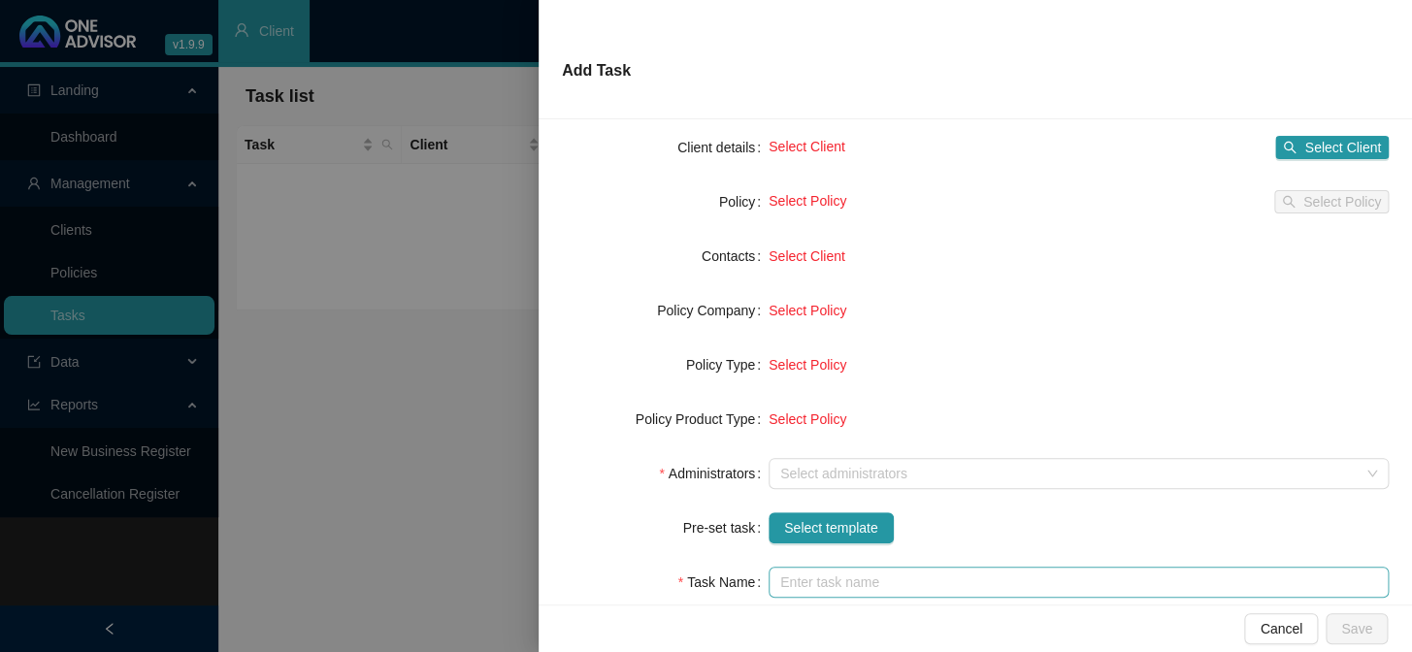
scroll to position [264, 0]
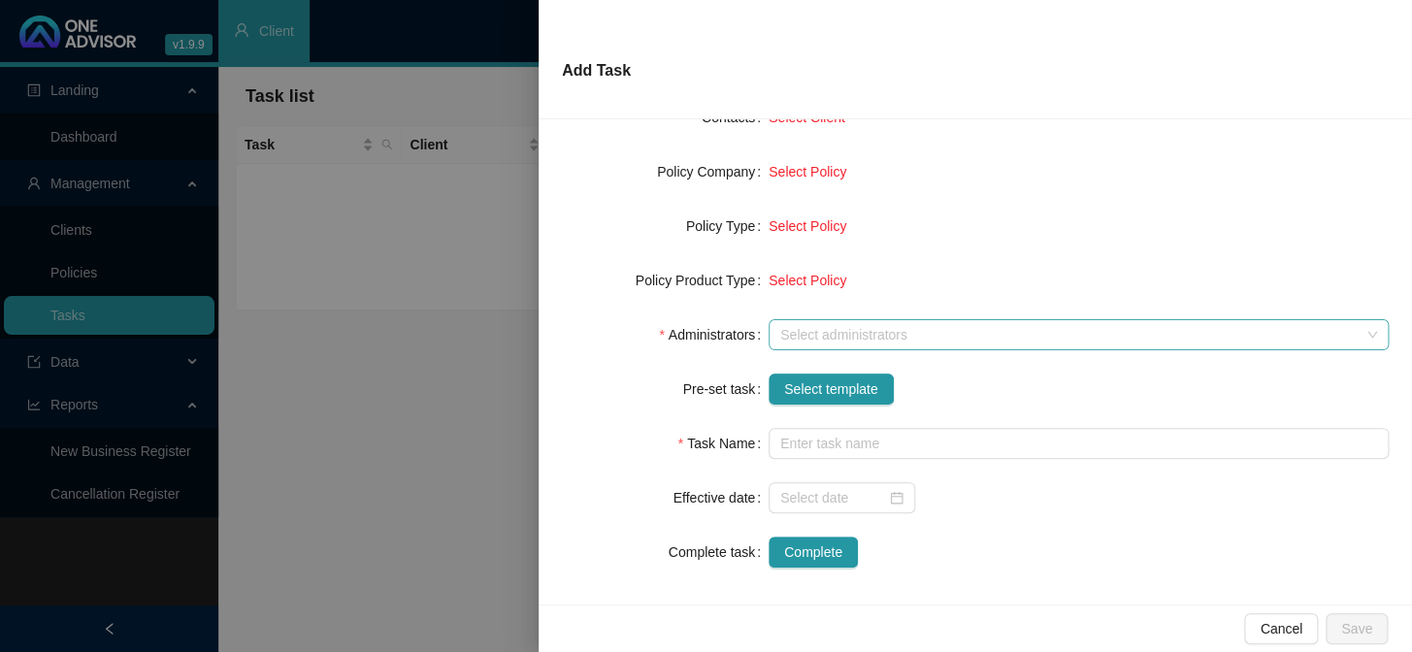
click at [796, 329] on div at bounding box center [1069, 335] width 592 height 15
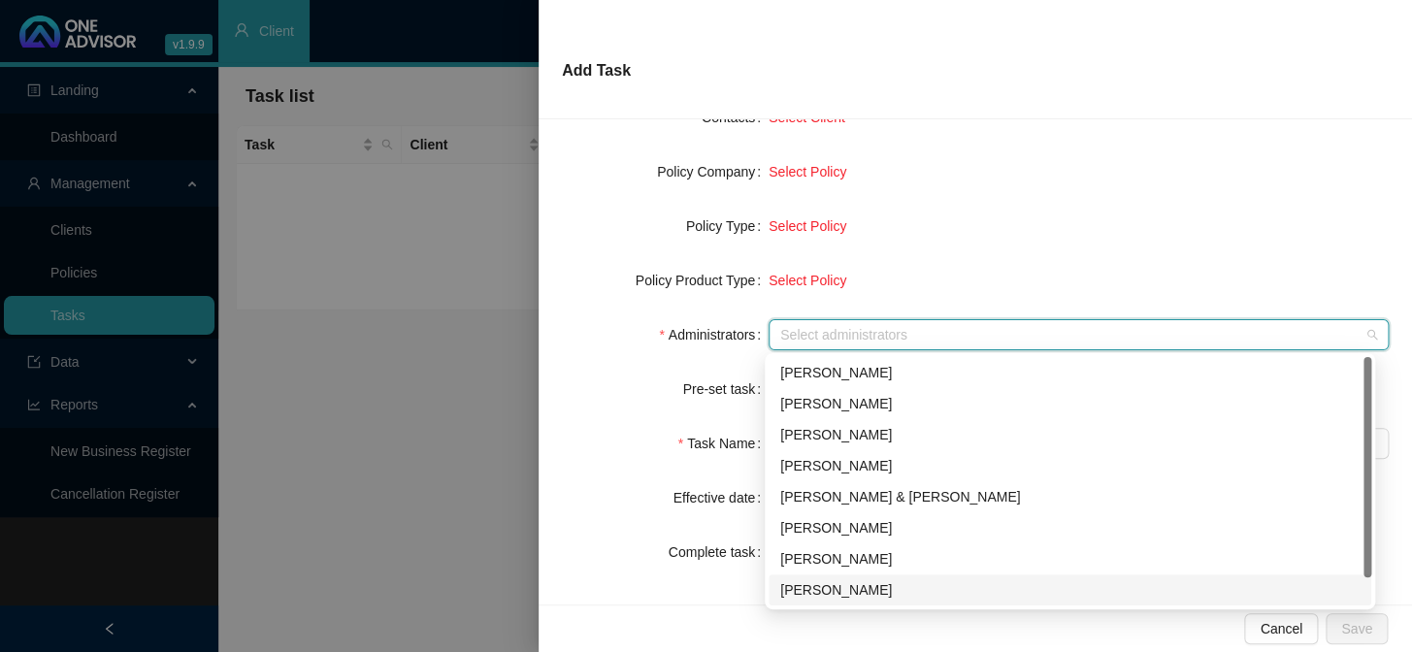
click at [815, 535] on div "[PERSON_NAME]" at bounding box center [1069, 589] width 579 height 21
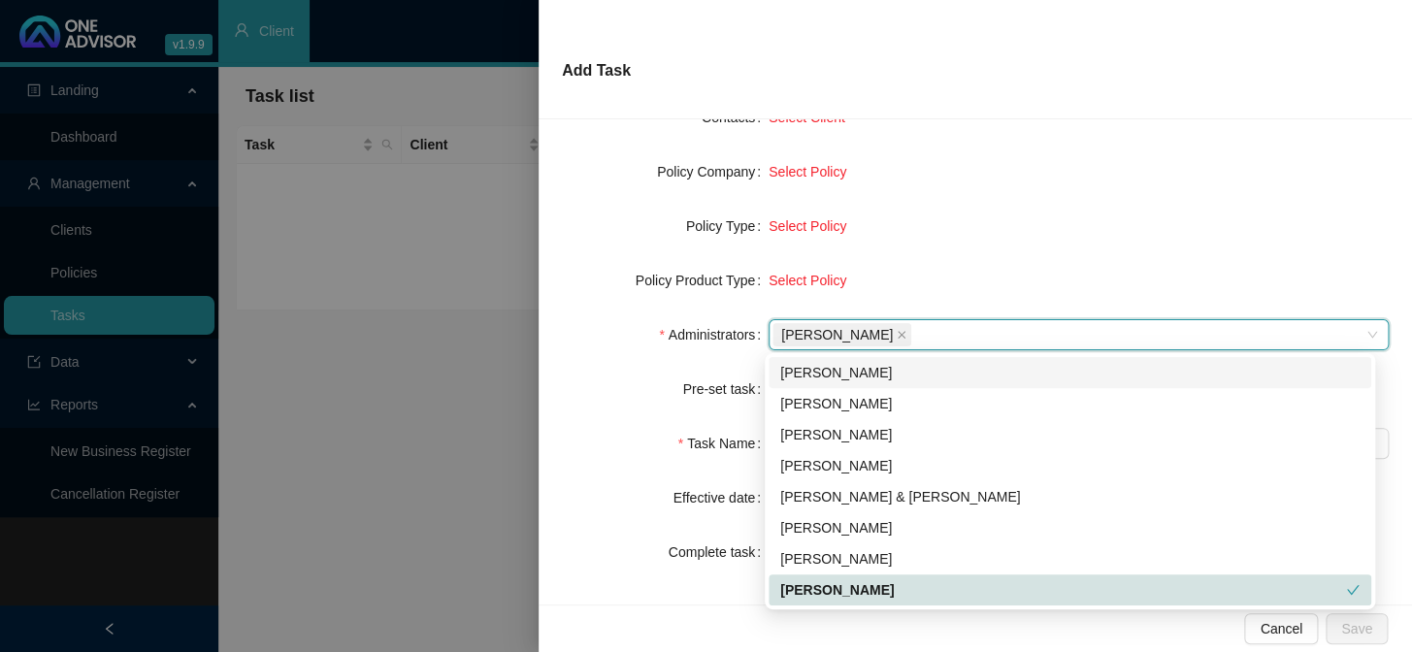
click at [647, 369] on form "Task Type Servicing Client details Select Client Select Client Policy Select Po…" at bounding box center [975, 253] width 827 height 629
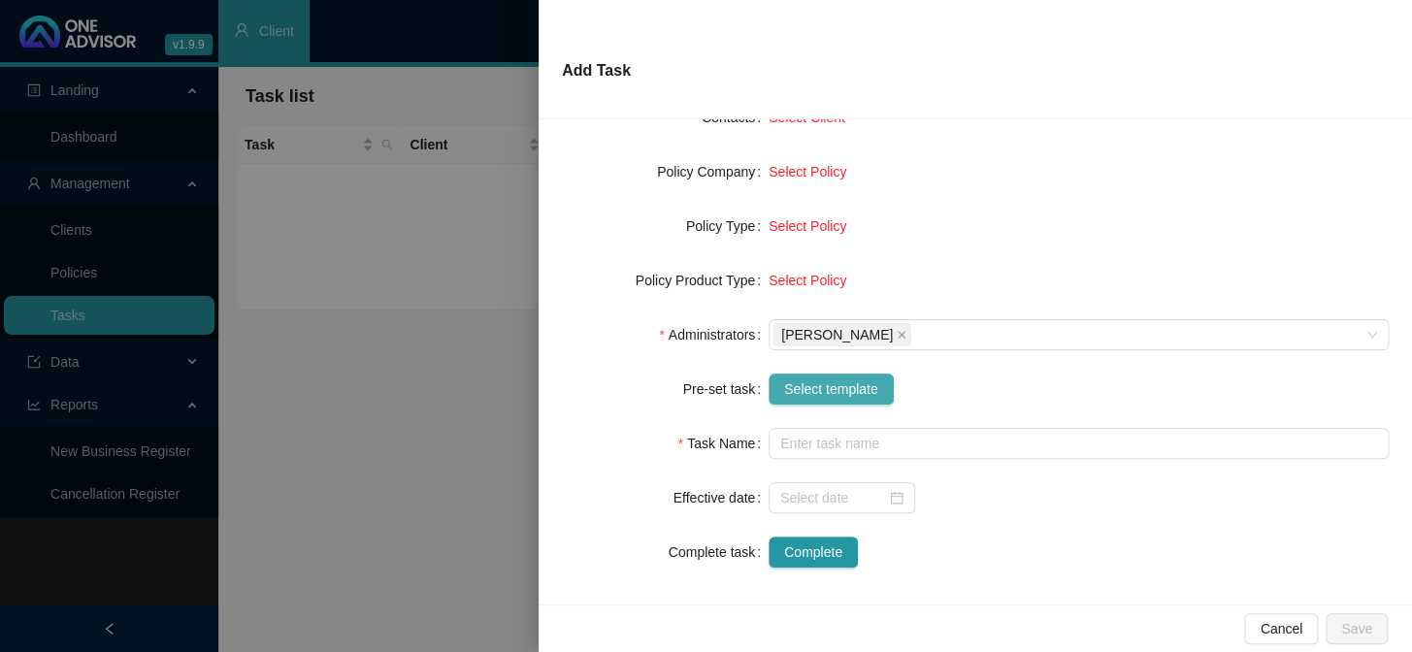
click at [805, 388] on span "Select template" at bounding box center [831, 389] width 94 height 21
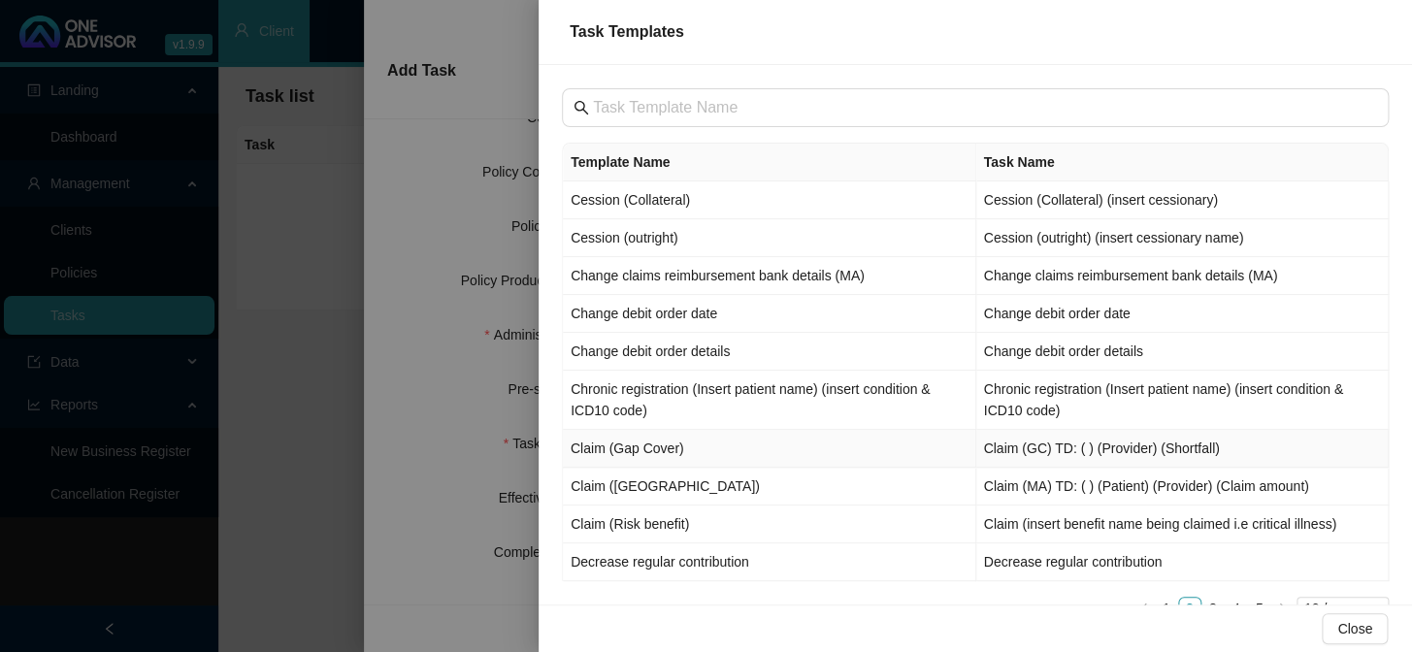
click at [673, 450] on td "Claim (Gap Cover)" at bounding box center [769, 449] width 413 height 38
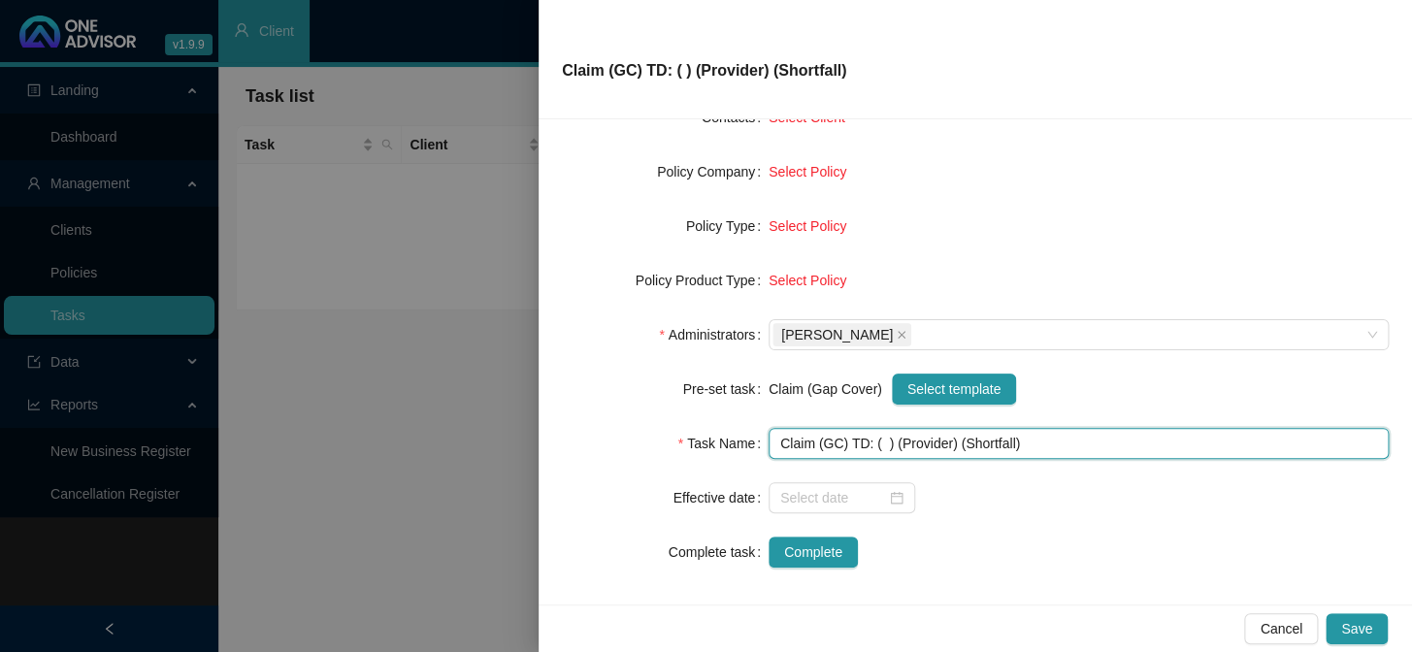
click at [877, 445] on input "Claim (GC) TD: ( ) (Provider) (Shortfall)" at bounding box center [1079, 443] width 620 height 31
click at [877, 442] on input "Claim (GC) TD: ( ) (Provider) (Shortfall)" at bounding box center [1079, 443] width 620 height 31
click at [970, 440] on input "Claim (GC) TD: ([DATE]) (Provider) (Shortfall)" at bounding box center [1079, 443] width 620 height 31
click at [1060, 446] on input "Claim (GC) TD: ([DATE]) (Dr A Bhyat) (Shortfall)" at bounding box center [1079, 443] width 620 height 31
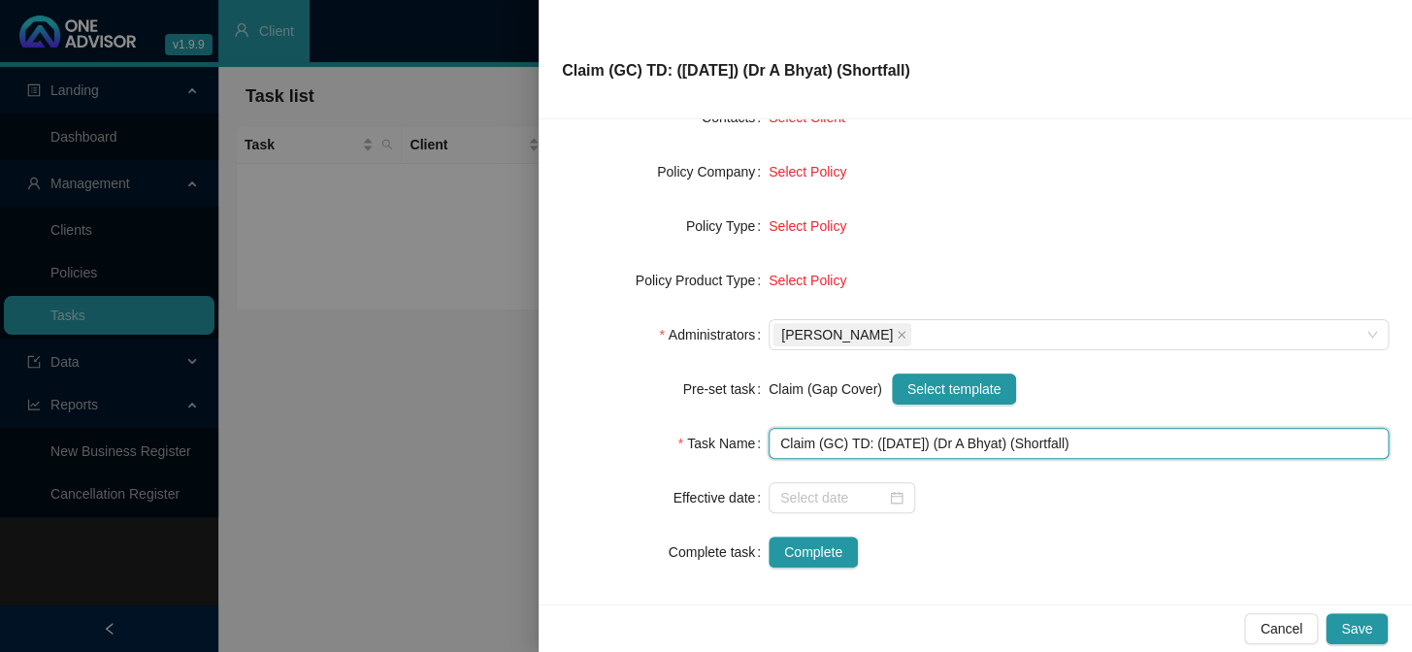
click at [1060, 446] on input "Claim (GC) TD: ([DATE]) (Dr A Bhyat) (Shortfall)" at bounding box center [1079, 443] width 620 height 31
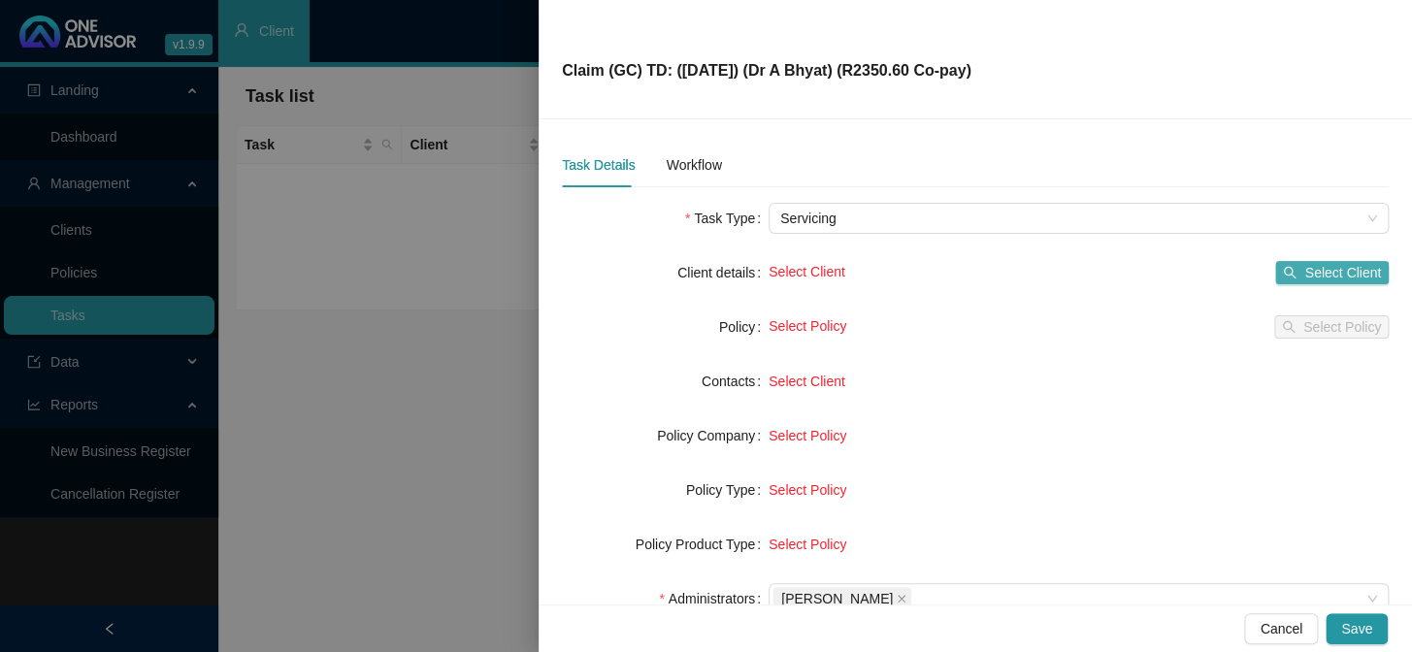
type input "Claim (GC) TD: ([DATE]) (Dr A Bhyat) (R2350.60 Co-pay)"
click at [1205, 270] on span "Select Client" at bounding box center [1343, 272] width 77 height 21
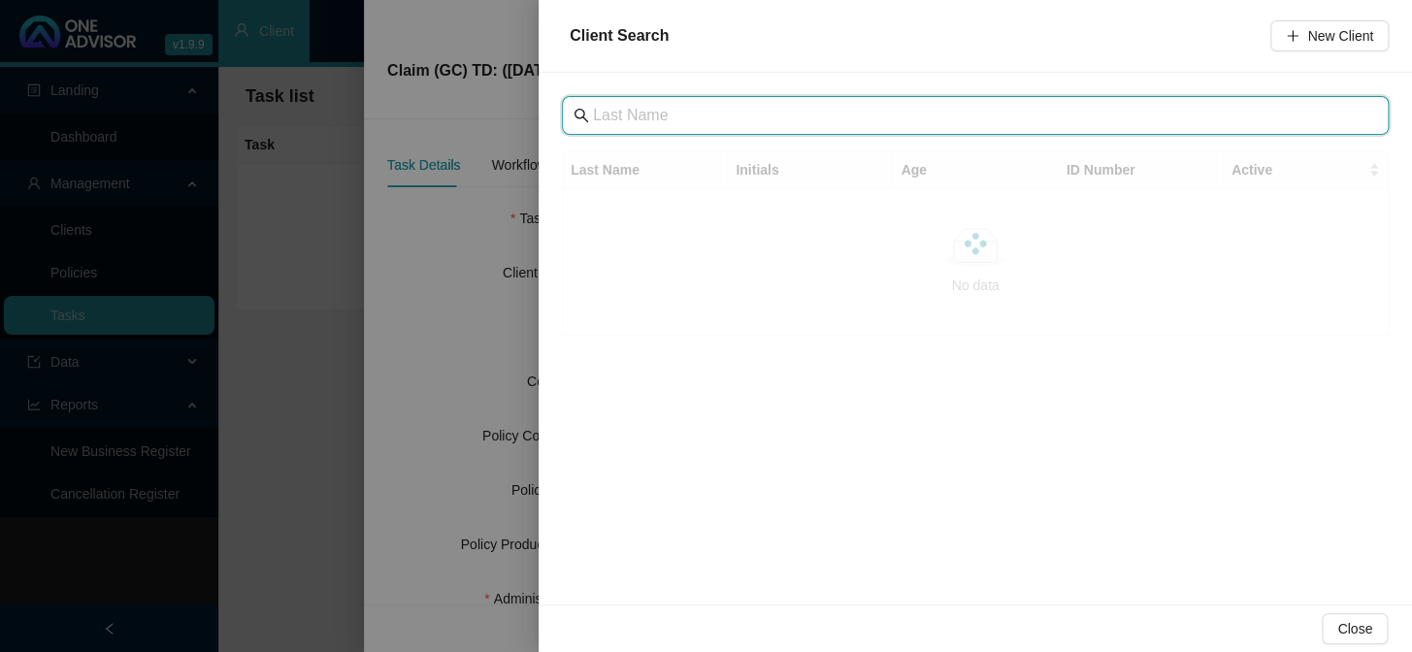
click at [787, 123] on input "text" at bounding box center [977, 115] width 769 height 23
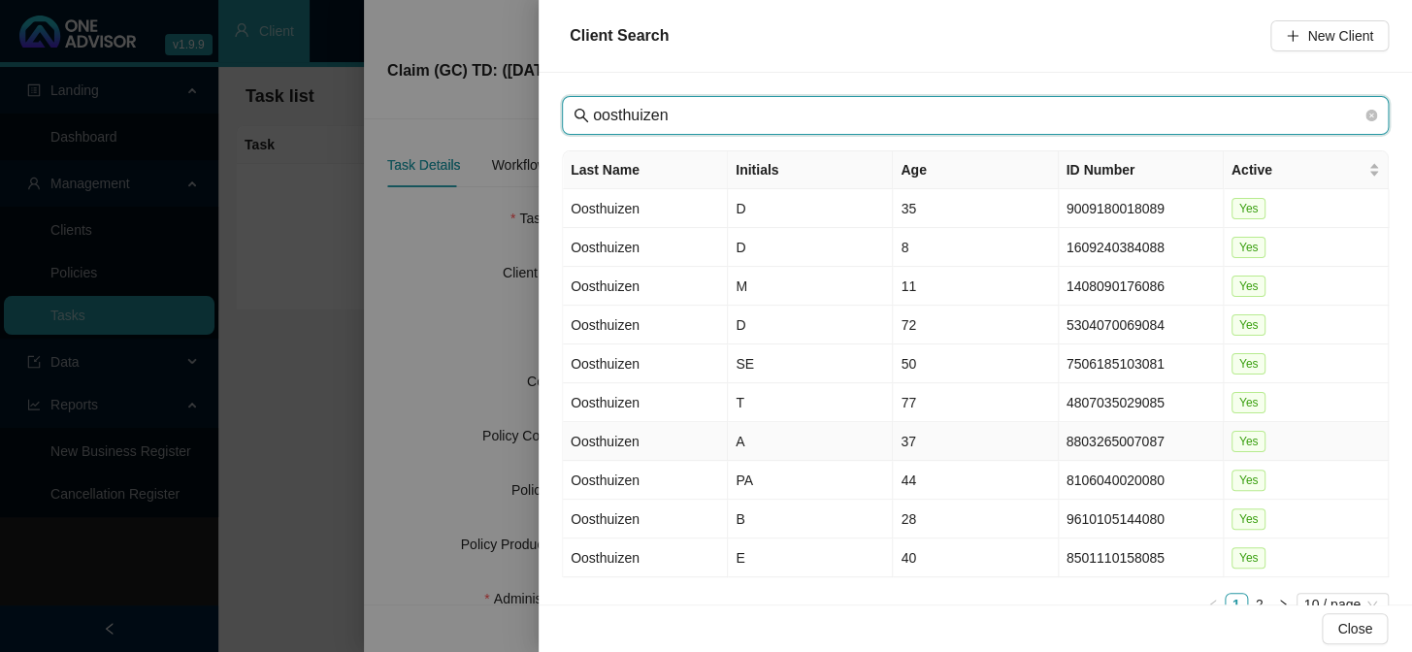
type input "oosthuizen"
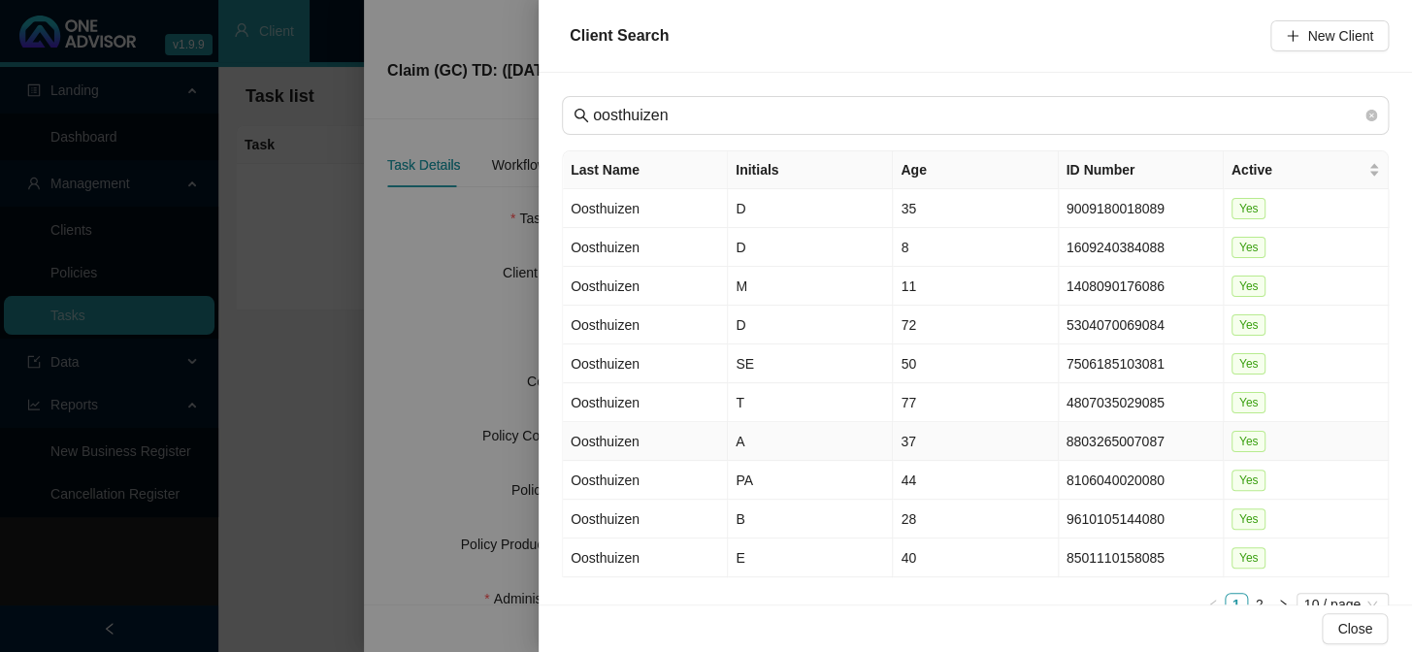
click at [628, 445] on td "Oosthuizen" at bounding box center [645, 441] width 165 height 39
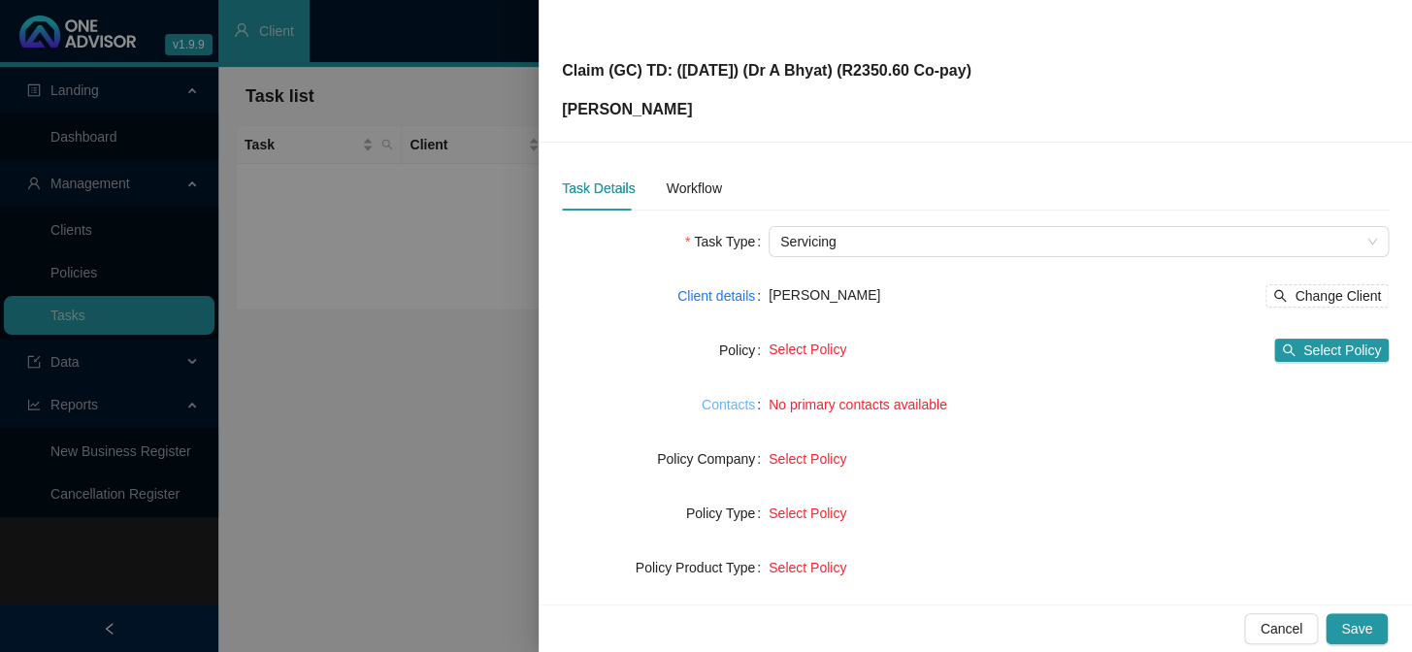
click at [724, 405] on link "Contacts" at bounding box center [728, 404] width 53 height 21
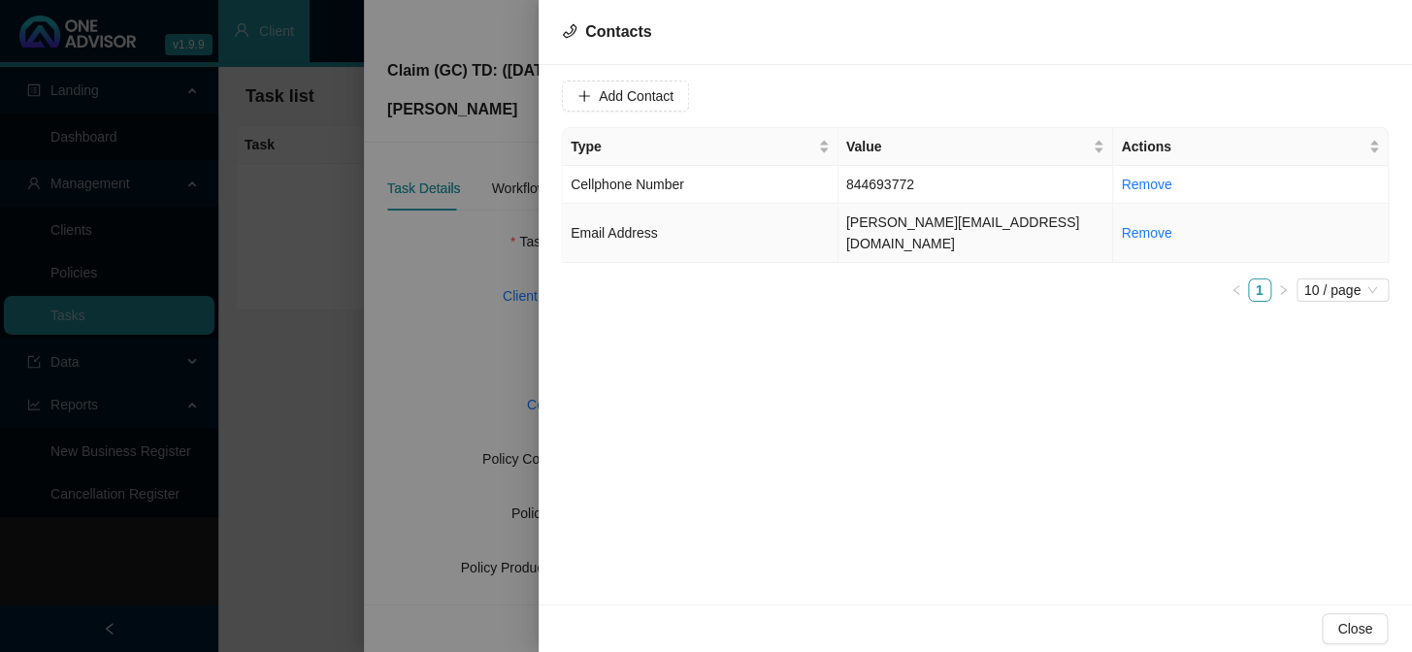
click at [992, 217] on td "[PERSON_NAME][EMAIL_ADDRESS][DOMAIN_NAME]" at bounding box center [977, 233] width 276 height 59
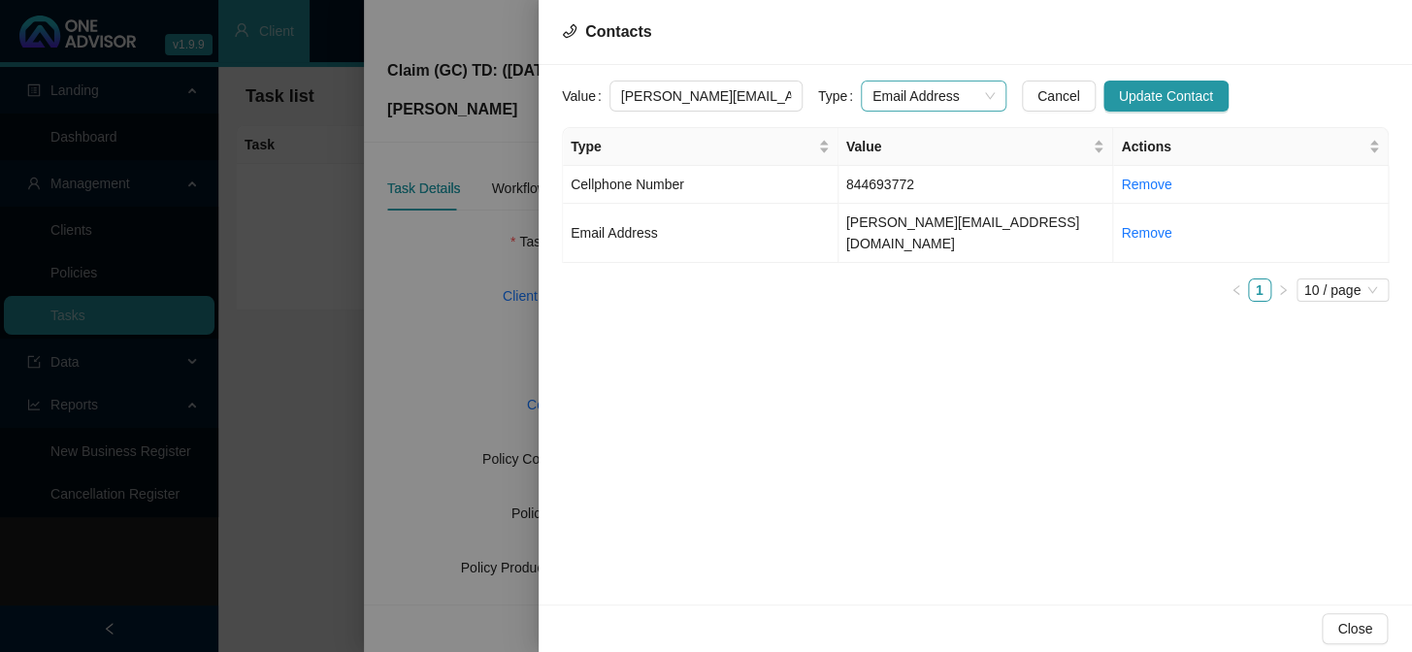
click at [975, 91] on div "Email Address" at bounding box center [934, 96] width 146 height 31
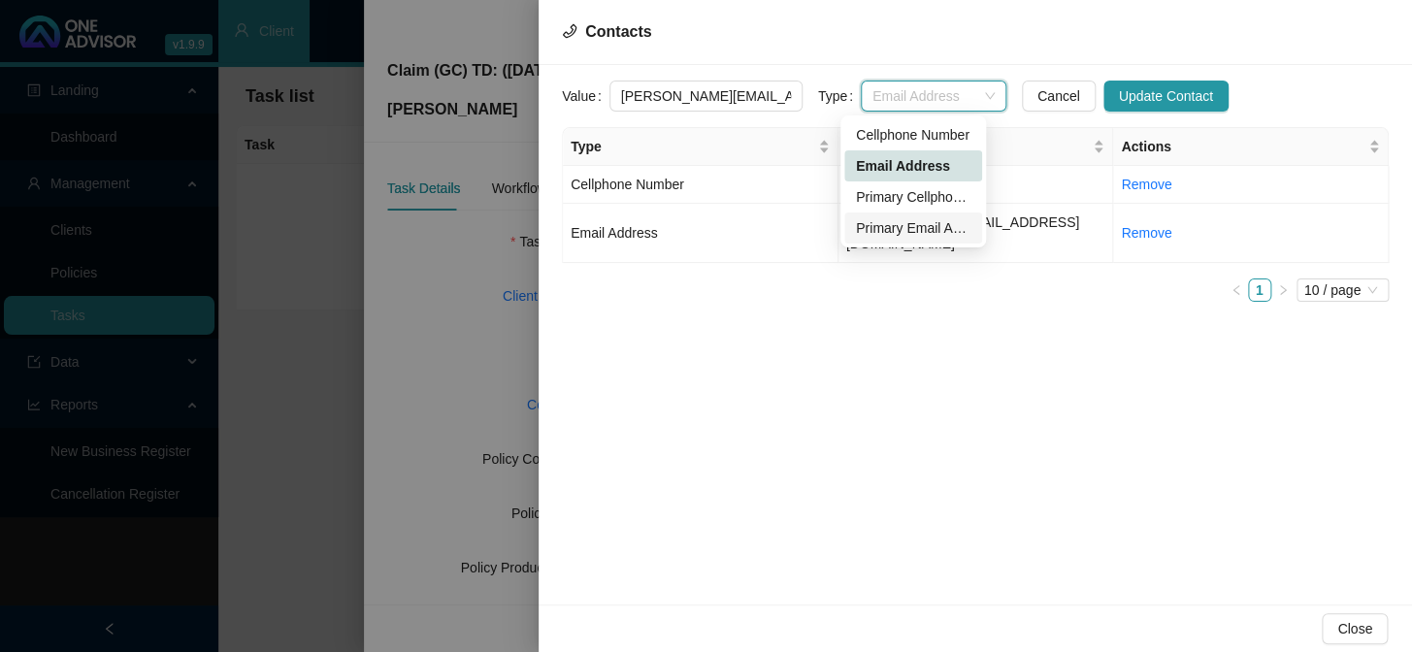
click at [894, 229] on div "Primary Email Address" at bounding box center [913, 227] width 115 height 21
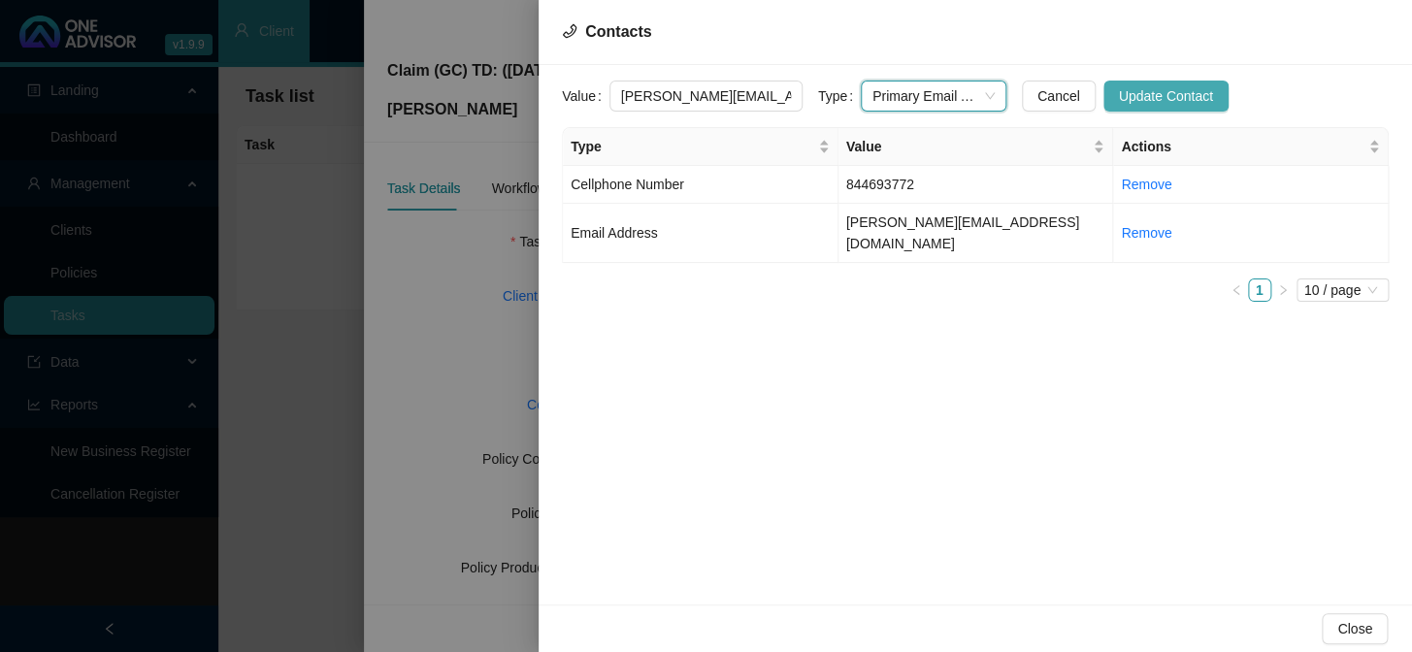
click at [1123, 93] on span "Update Contact" at bounding box center [1166, 95] width 94 height 21
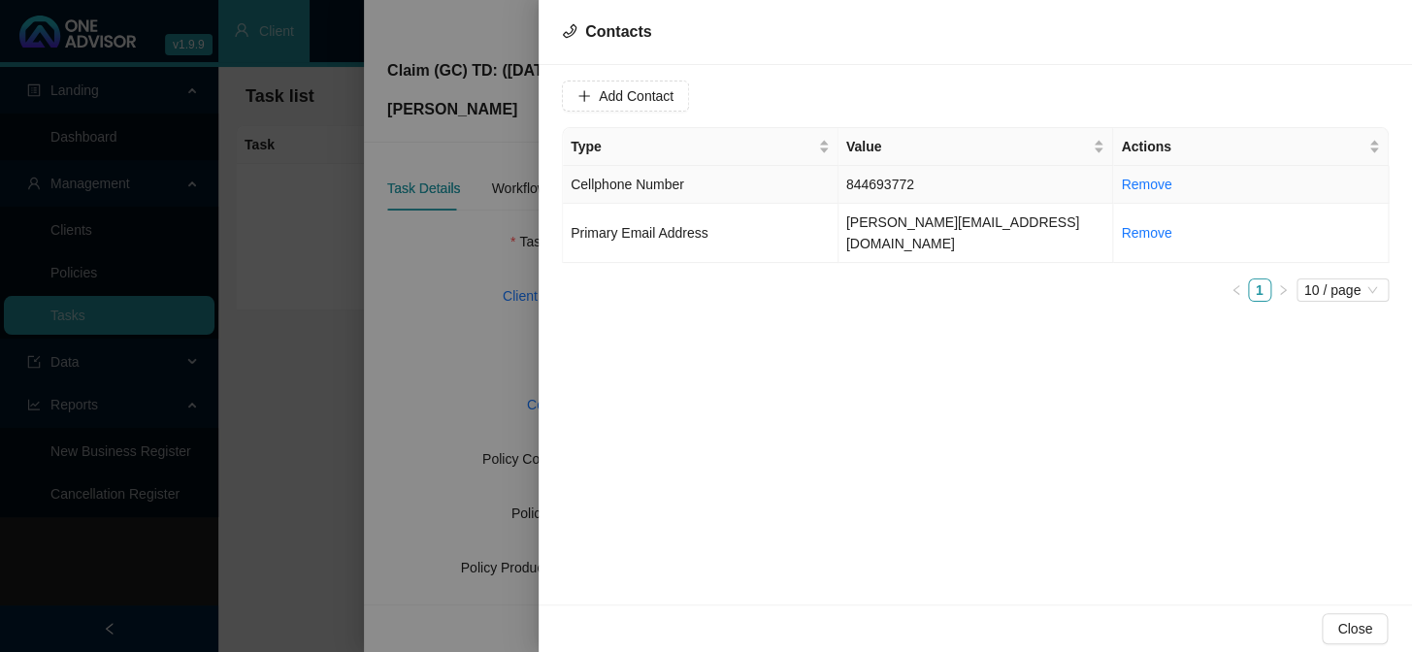
click at [877, 184] on td "844693772" at bounding box center [977, 185] width 276 height 38
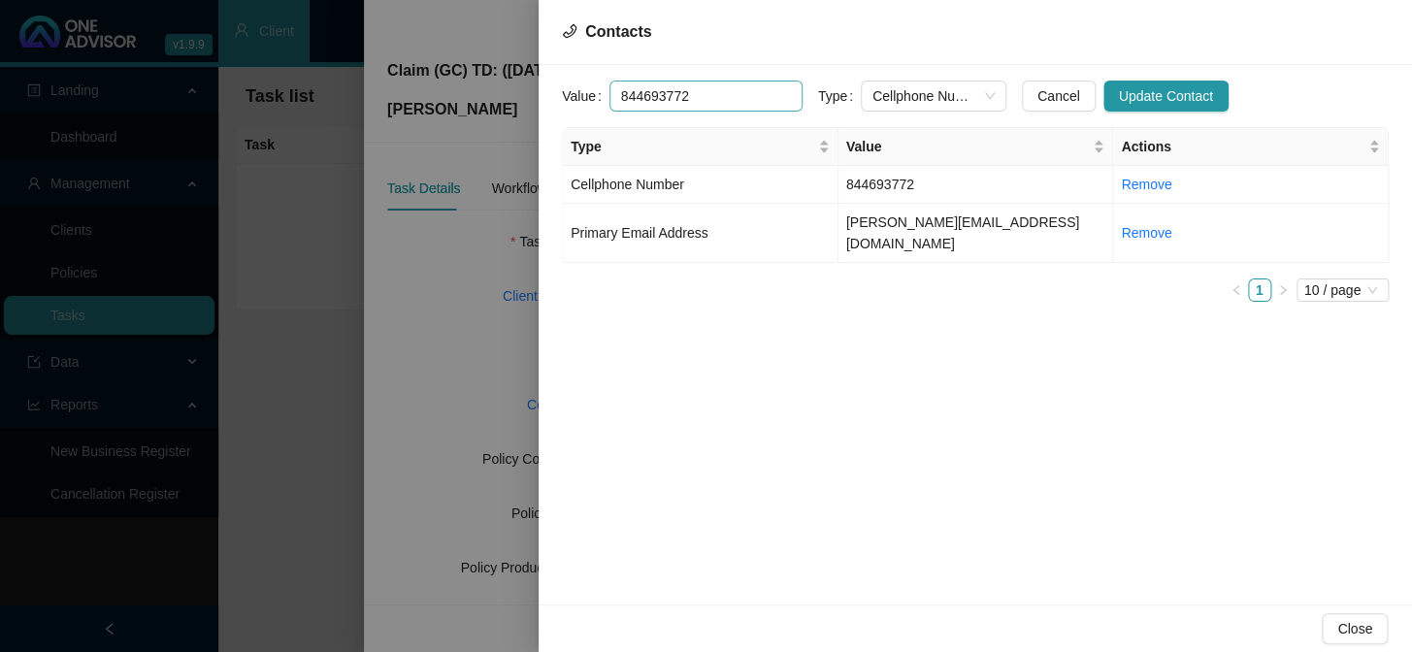
click at [621, 96] on input "844693772" at bounding box center [706, 96] width 193 height 31
click at [913, 98] on span "Cellphone Number" at bounding box center [934, 96] width 122 height 29
type input "0844693772"
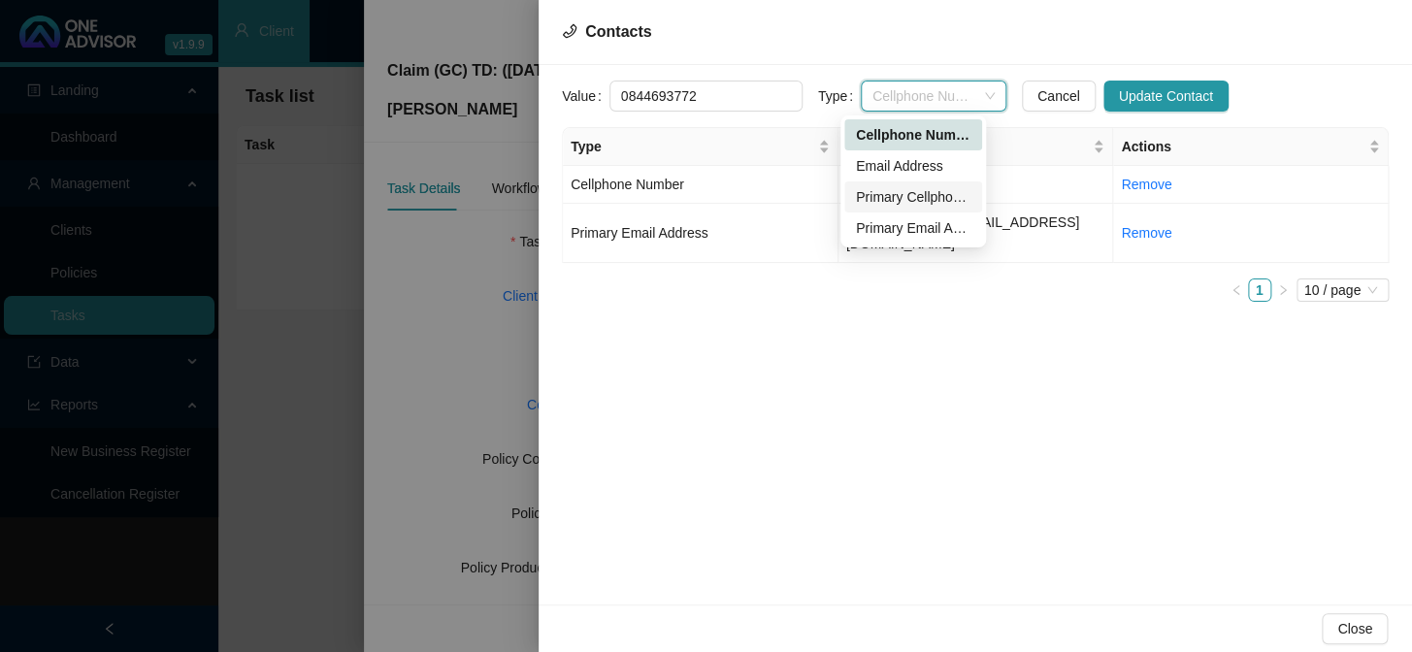
click at [897, 197] on div "Primary Cellphone Number" at bounding box center [913, 196] width 115 height 21
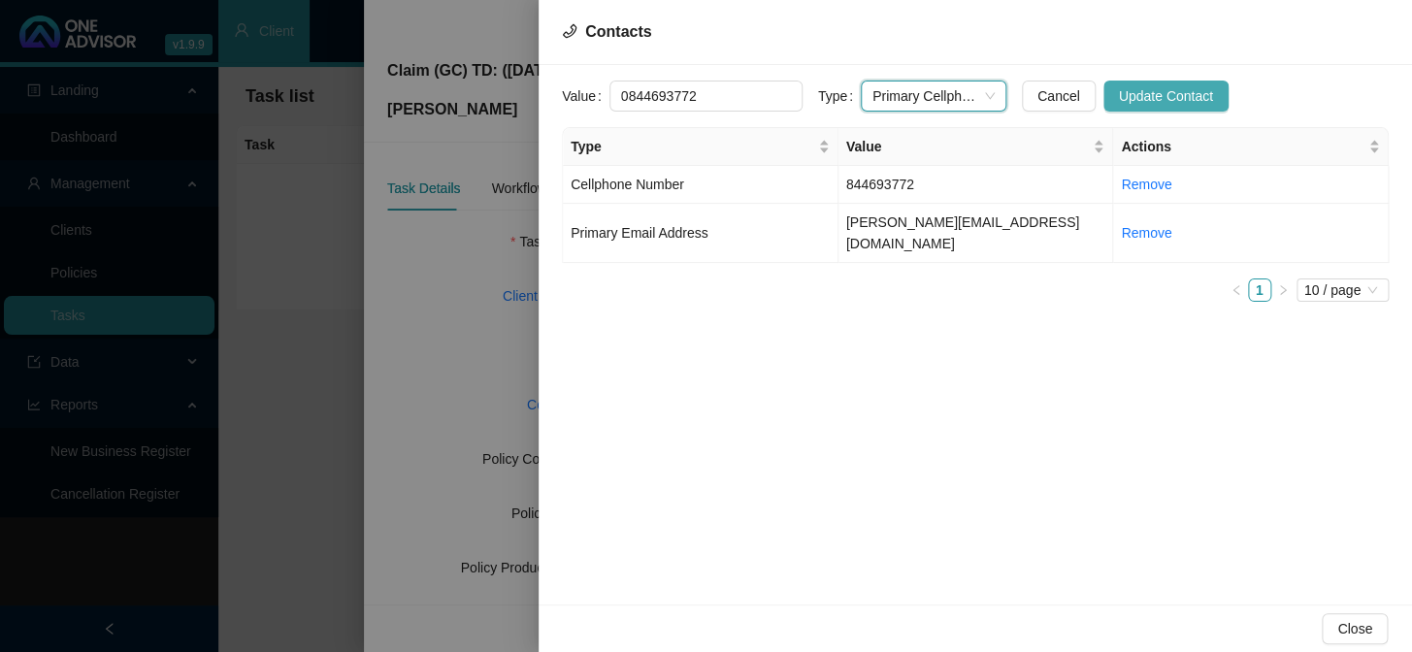
click at [1156, 91] on span "Update Contact" at bounding box center [1166, 95] width 94 height 21
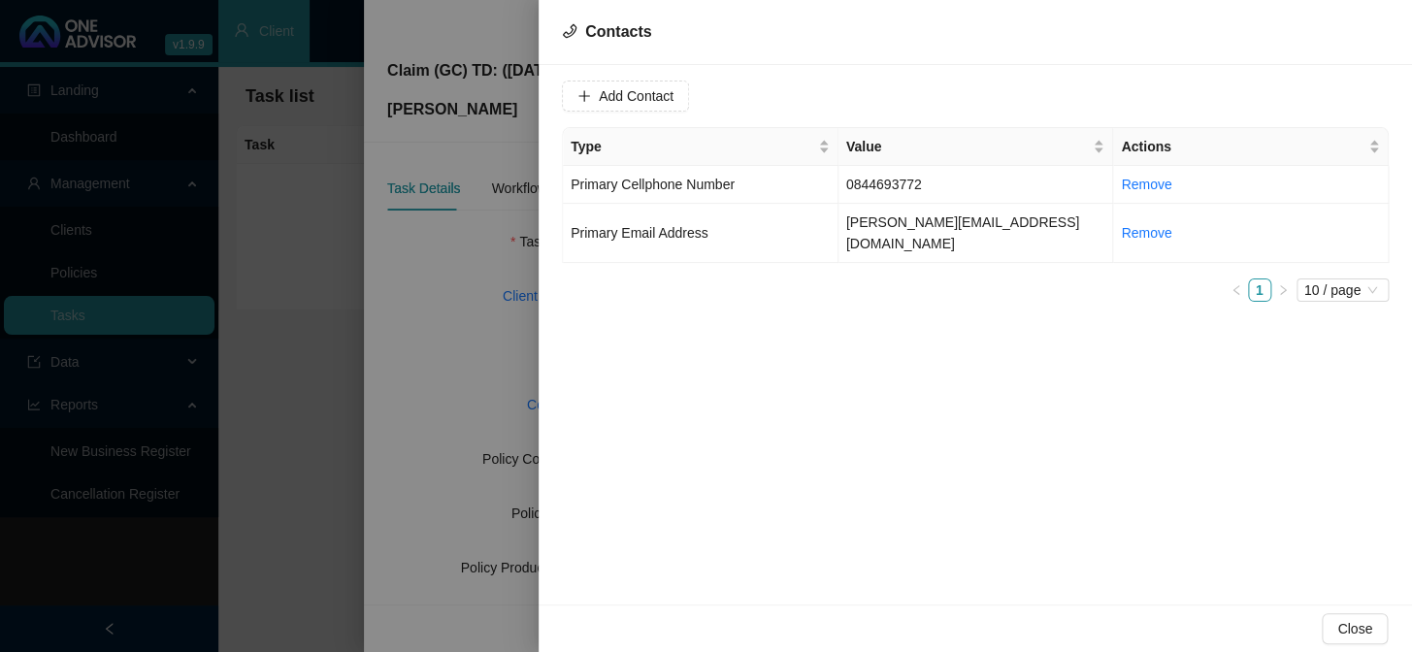
click at [475, 354] on div at bounding box center [706, 326] width 1412 height 652
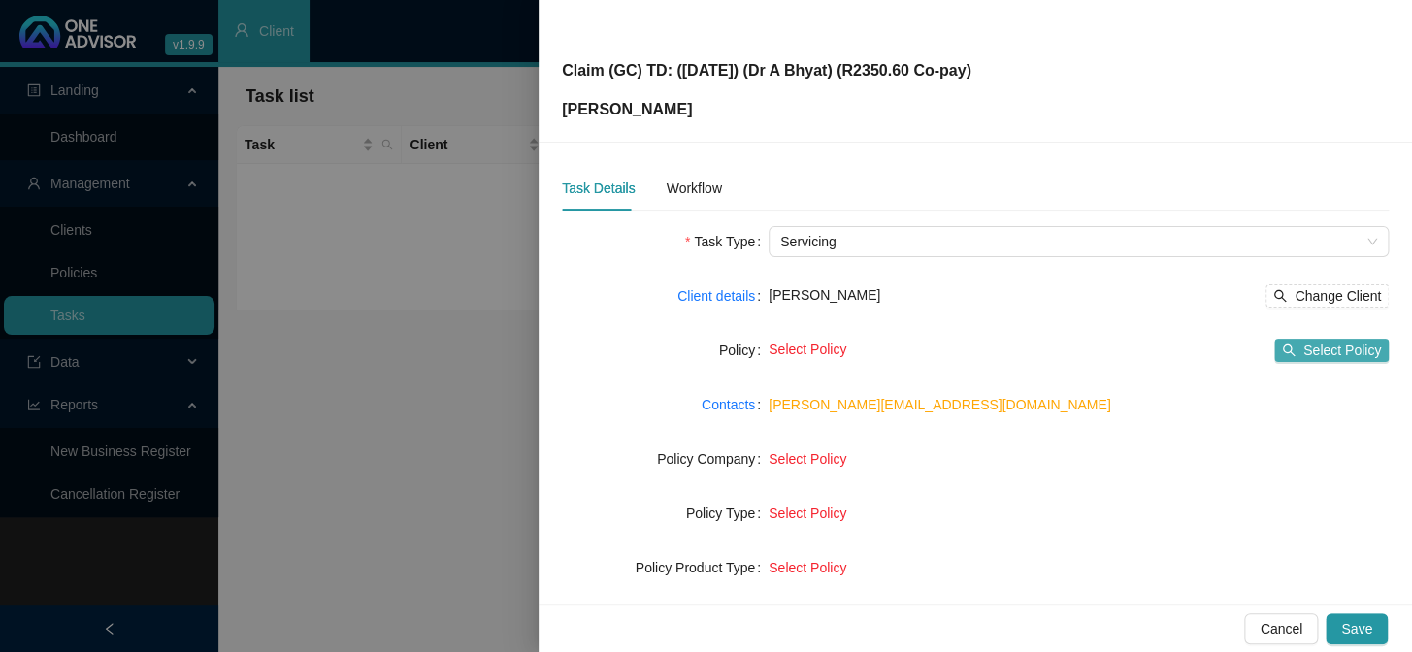
click at [1205, 353] on span "Select Policy" at bounding box center [1343, 350] width 78 height 21
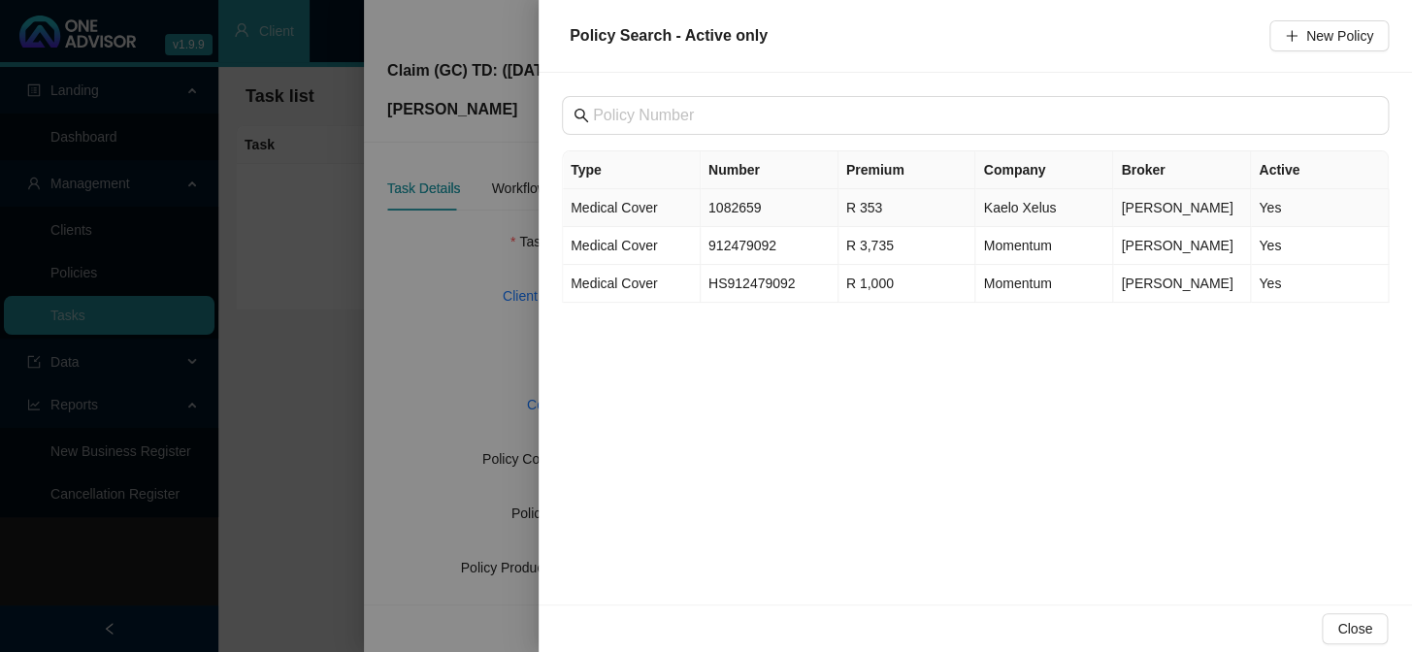
click at [746, 208] on td "1082659" at bounding box center [770, 208] width 138 height 38
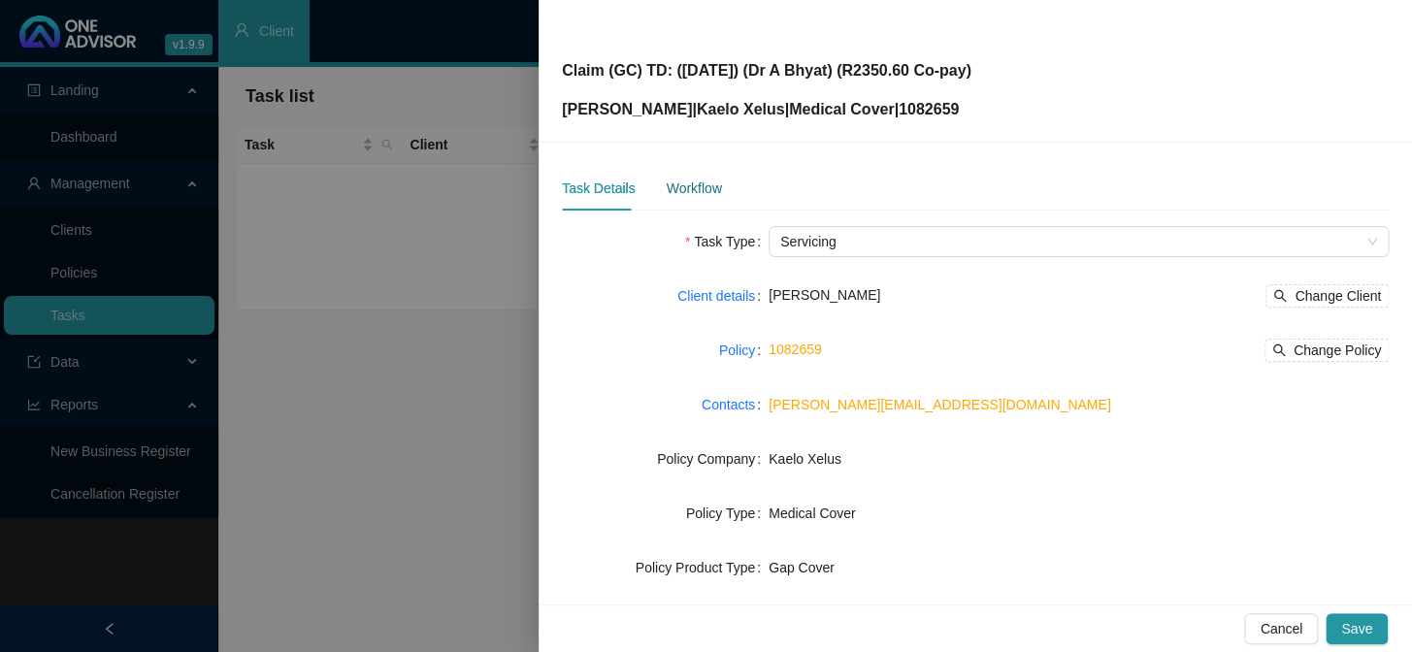
click at [692, 192] on div "Workflow" at bounding box center [693, 188] width 55 height 21
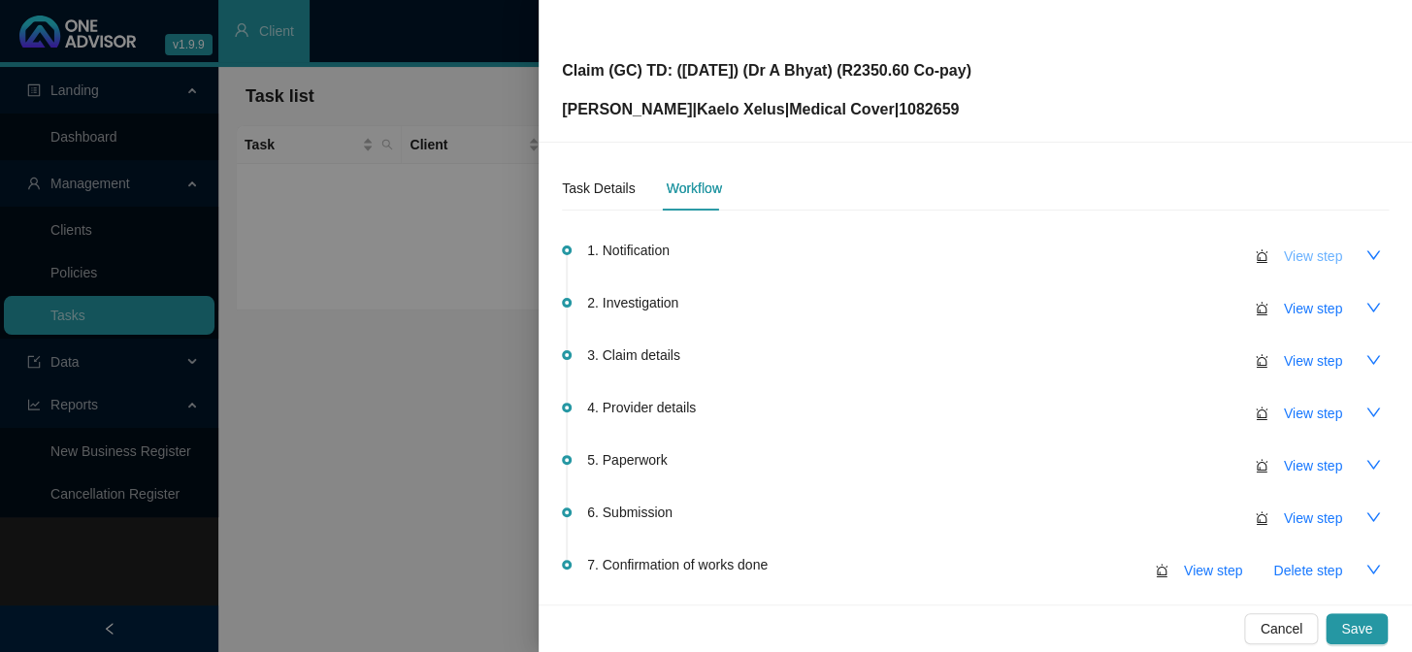
click at [1205, 252] on span "View step" at bounding box center [1313, 256] width 58 height 21
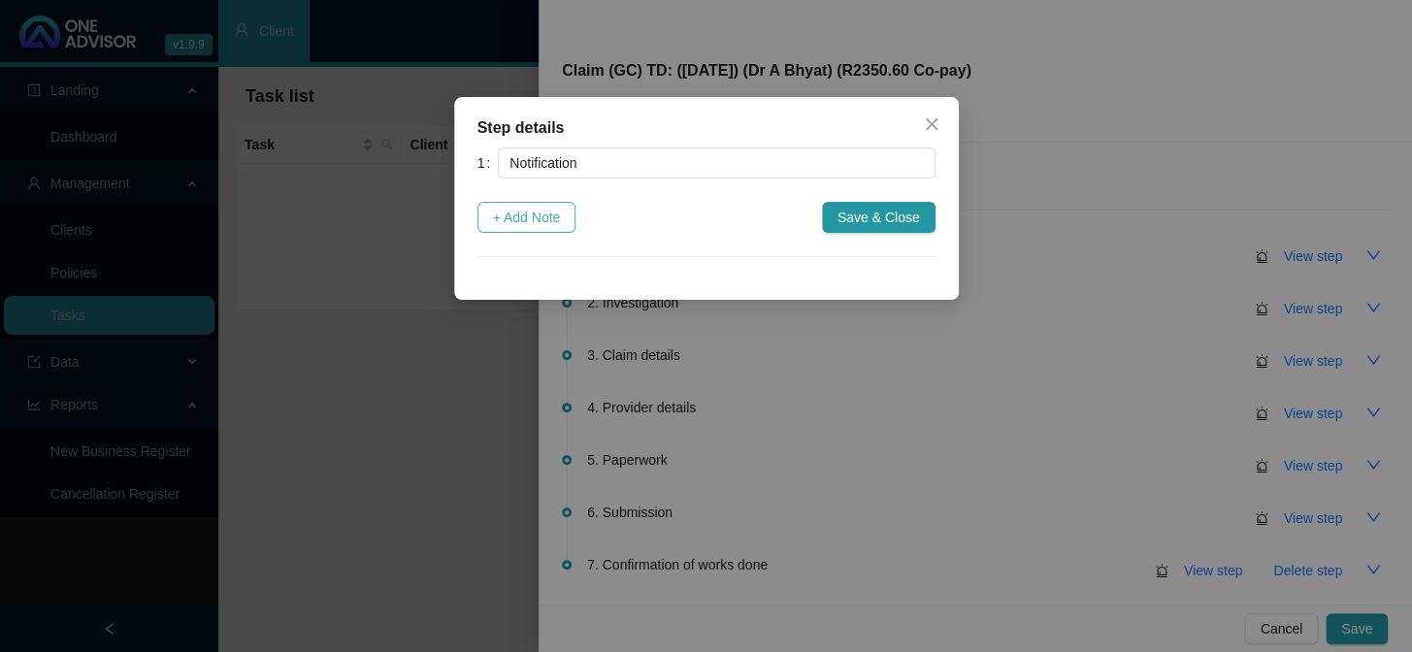
click at [553, 216] on span "+ Add Note" at bounding box center [527, 217] width 68 height 21
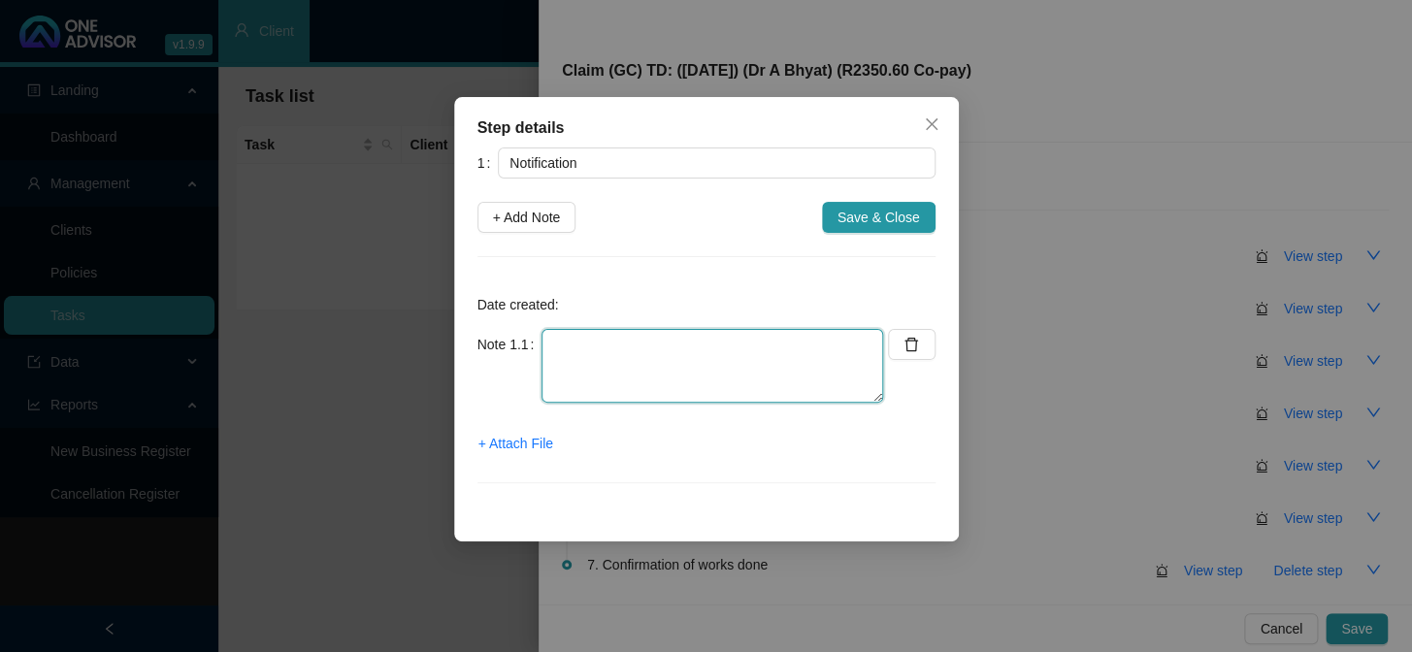
click at [635, 339] on textarea at bounding box center [713, 366] width 342 height 74
type textarea "Received a gap claim from [PERSON_NAME]"
click at [530, 447] on span "+ Attach File" at bounding box center [516, 443] width 75 height 21
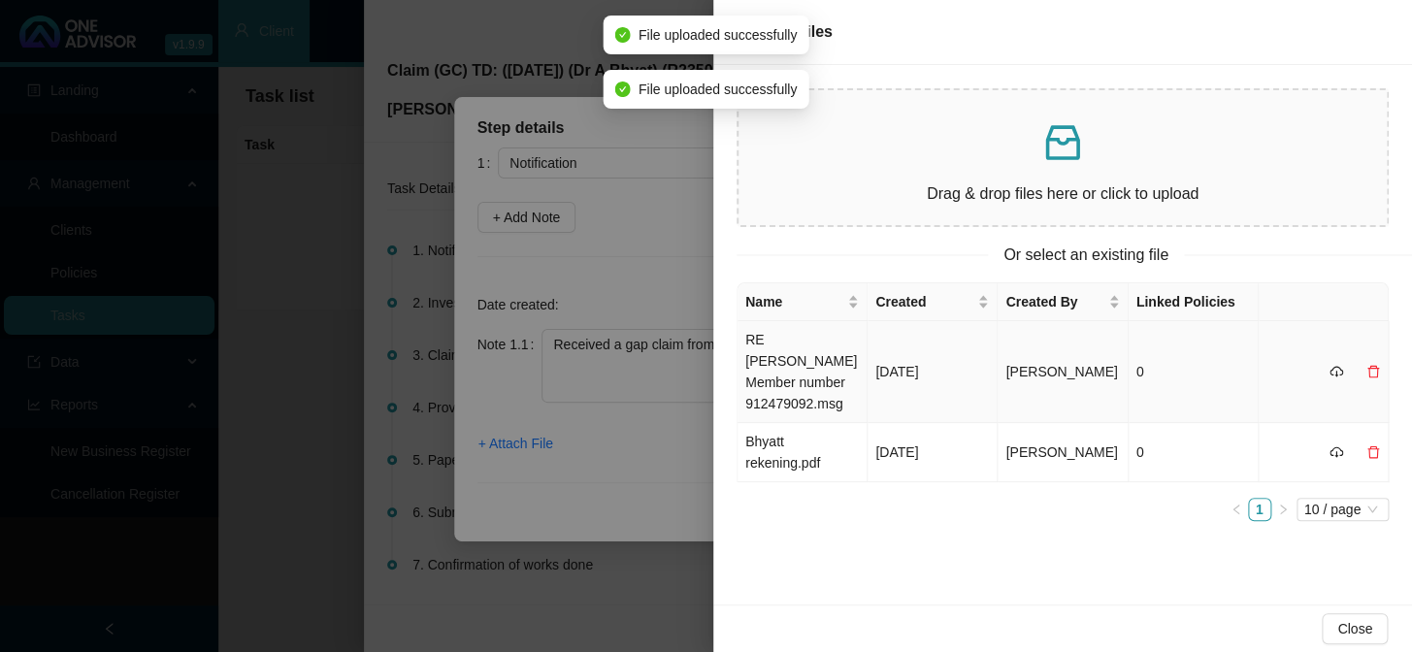
click at [786, 369] on td "RE [PERSON_NAME] Member number 912479092.msg" at bounding box center [803, 372] width 130 height 102
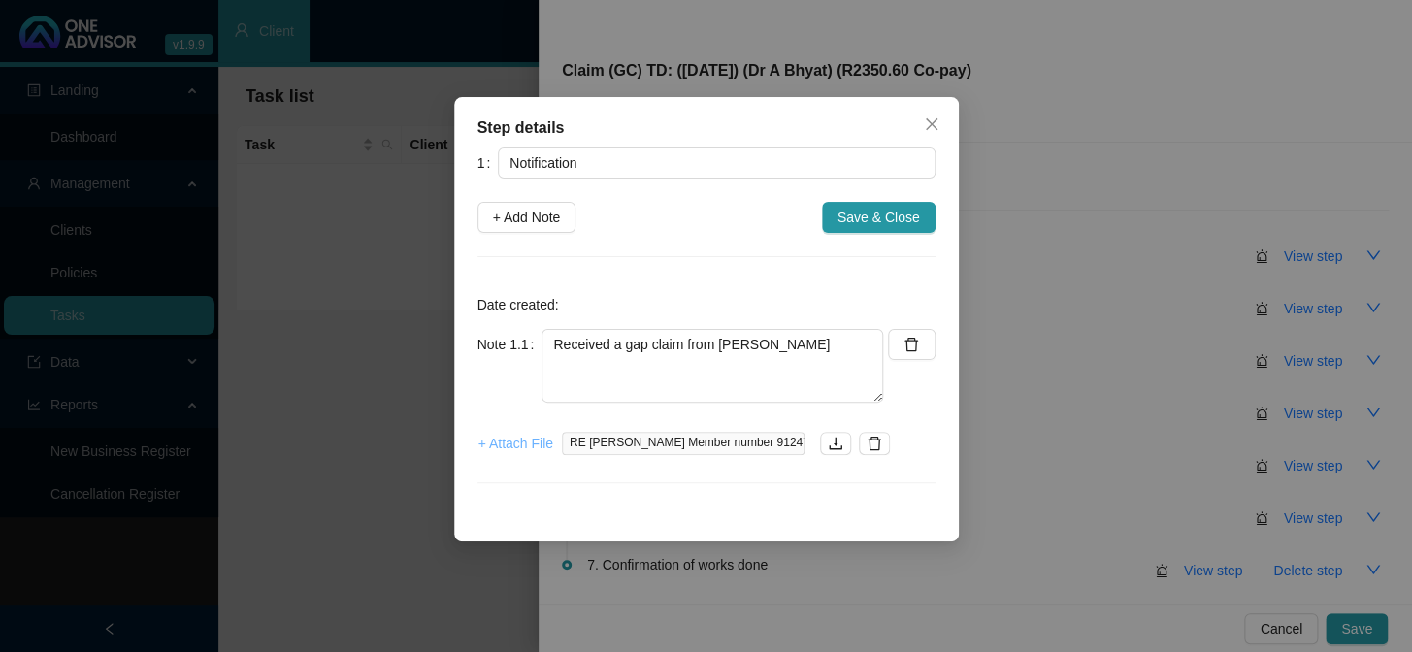
click at [531, 446] on span "+ Attach File" at bounding box center [516, 443] width 75 height 21
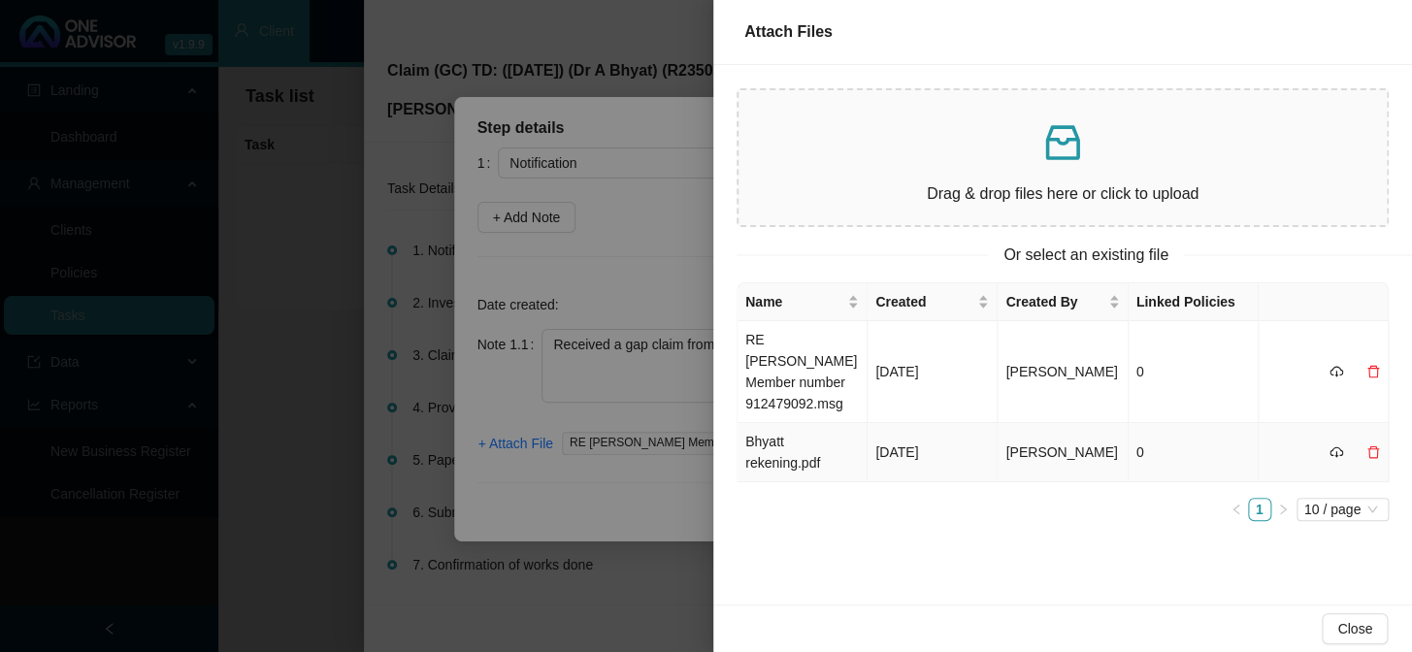
click at [799, 445] on td "Bhyatt rekening.pdf" at bounding box center [803, 452] width 130 height 59
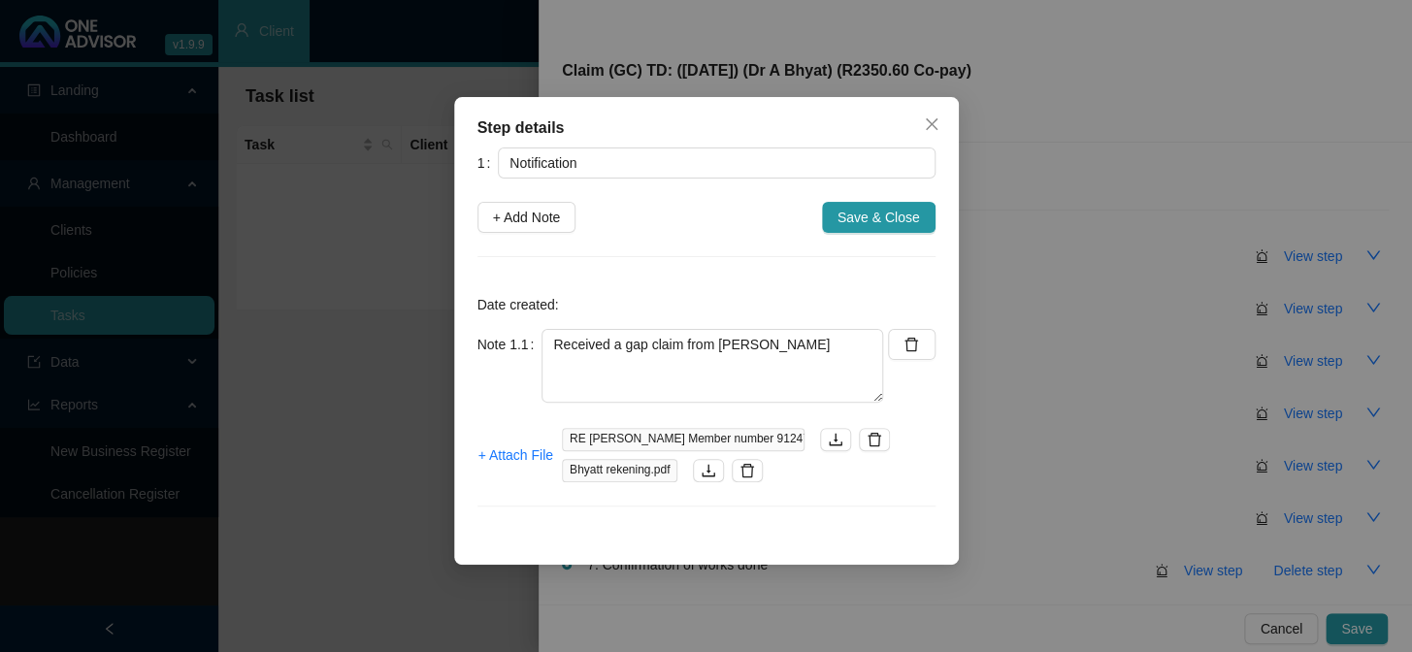
click at [786, 296] on p "Date created:" at bounding box center [707, 304] width 458 height 21
click at [879, 219] on span "Save & Close" at bounding box center [879, 217] width 83 height 21
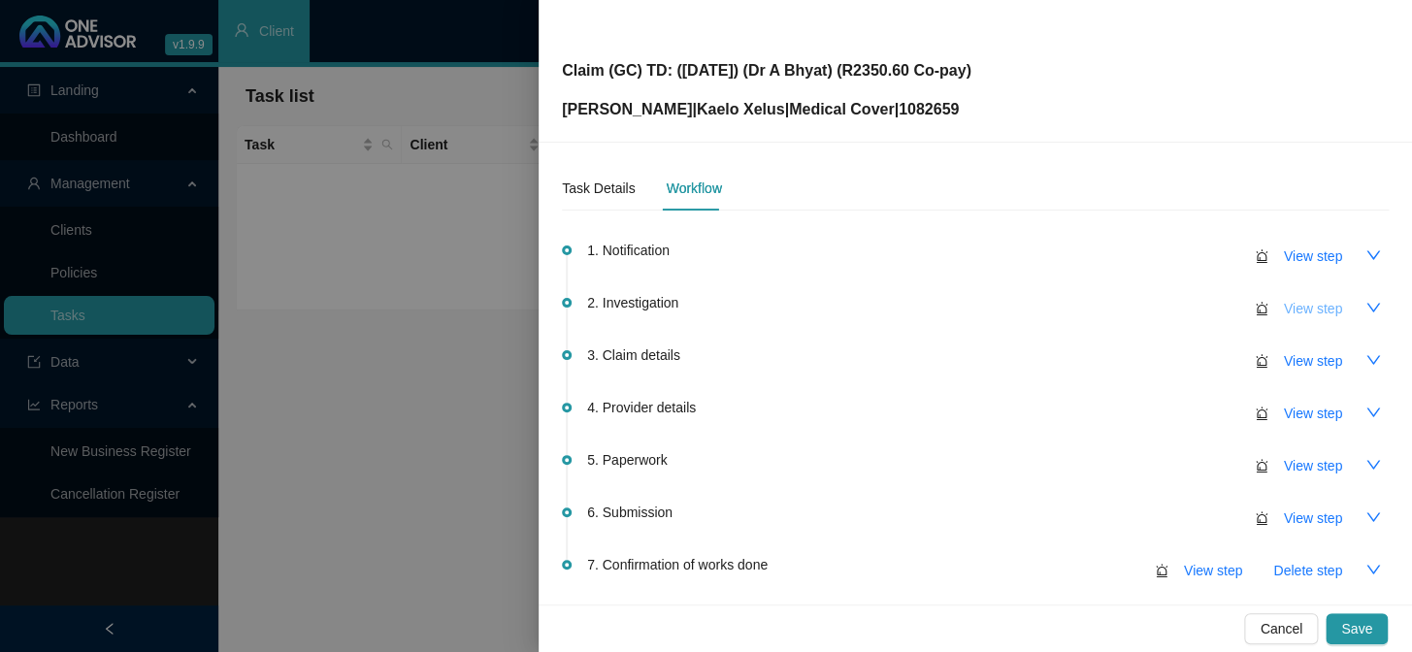
click at [1205, 317] on span "View step" at bounding box center [1313, 308] width 58 height 21
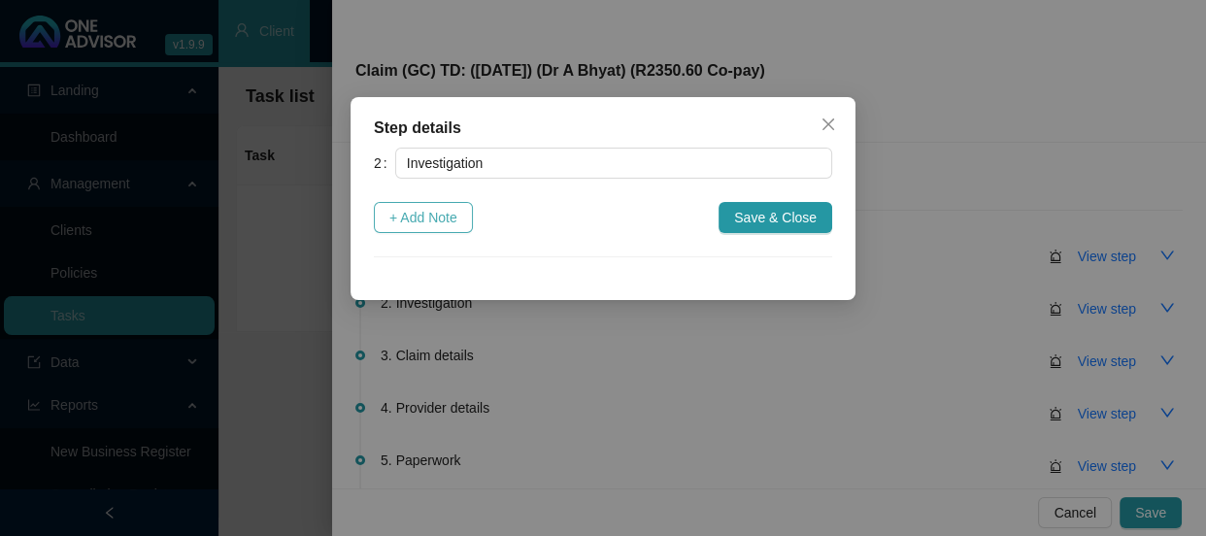
click at [408, 217] on span "+ Add Note" at bounding box center [423, 217] width 68 height 21
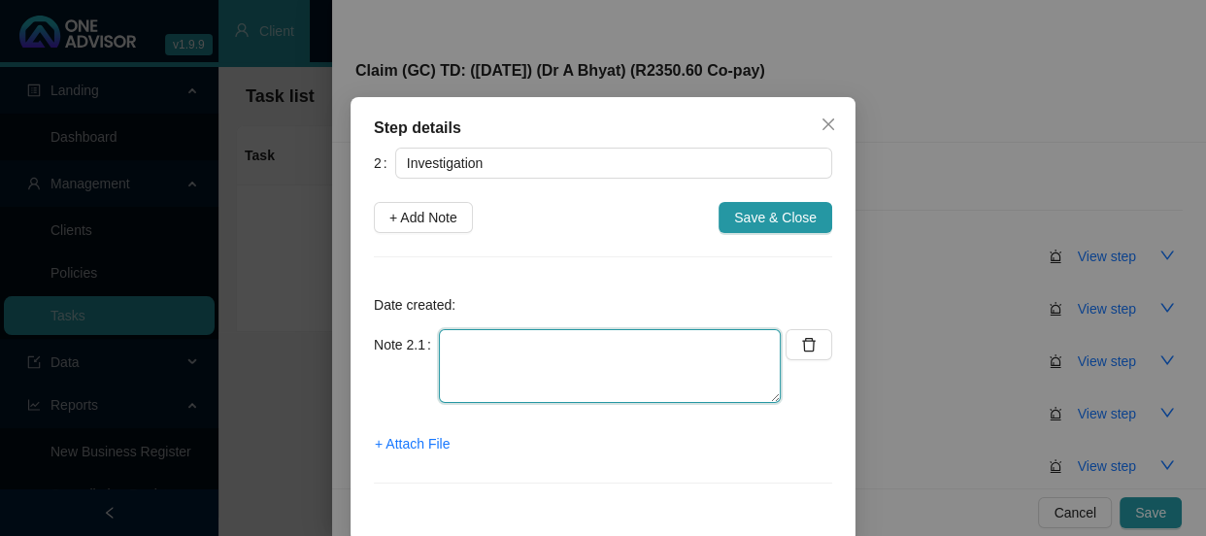
click at [473, 341] on textarea at bounding box center [610, 366] width 342 height 74
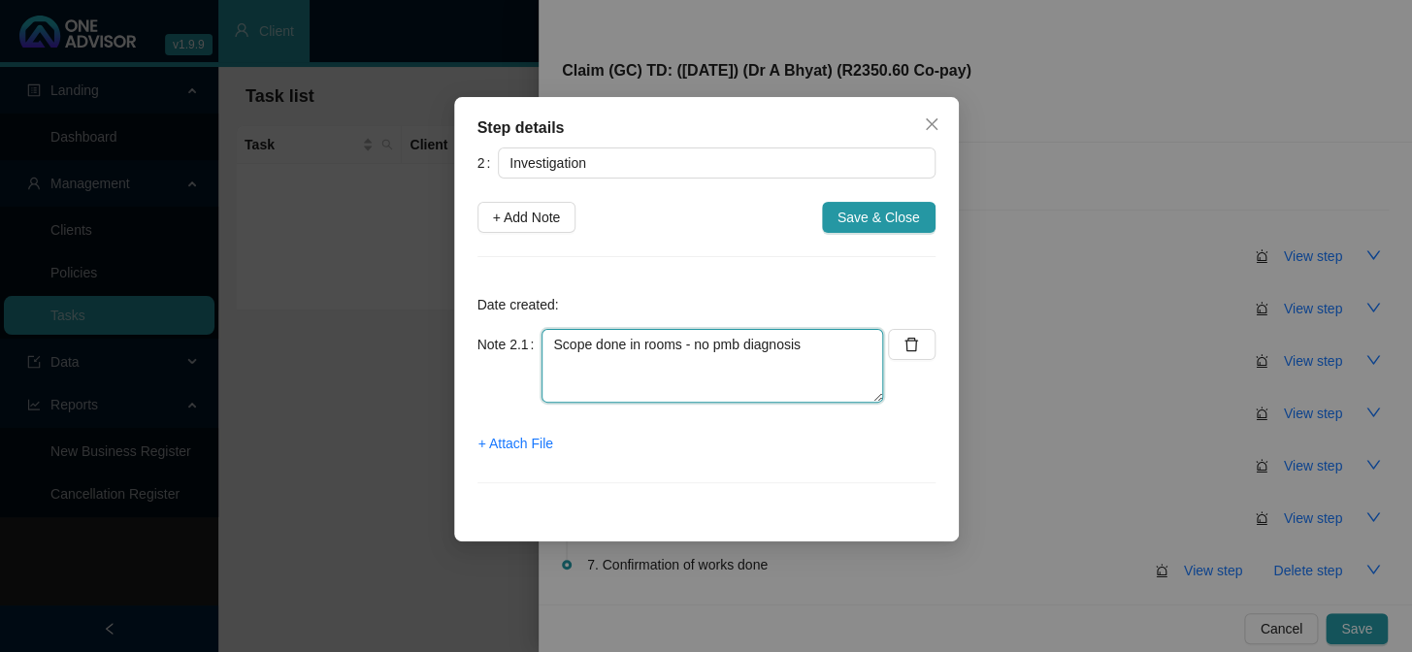
click at [738, 341] on textarea "Scope done in rooms - no pmb diagnosis" at bounding box center [713, 366] width 342 height 74
type textarea "Scope done in rooms - no PMB diagnosis"
click at [524, 448] on span "+ Attach File" at bounding box center [516, 443] width 75 height 21
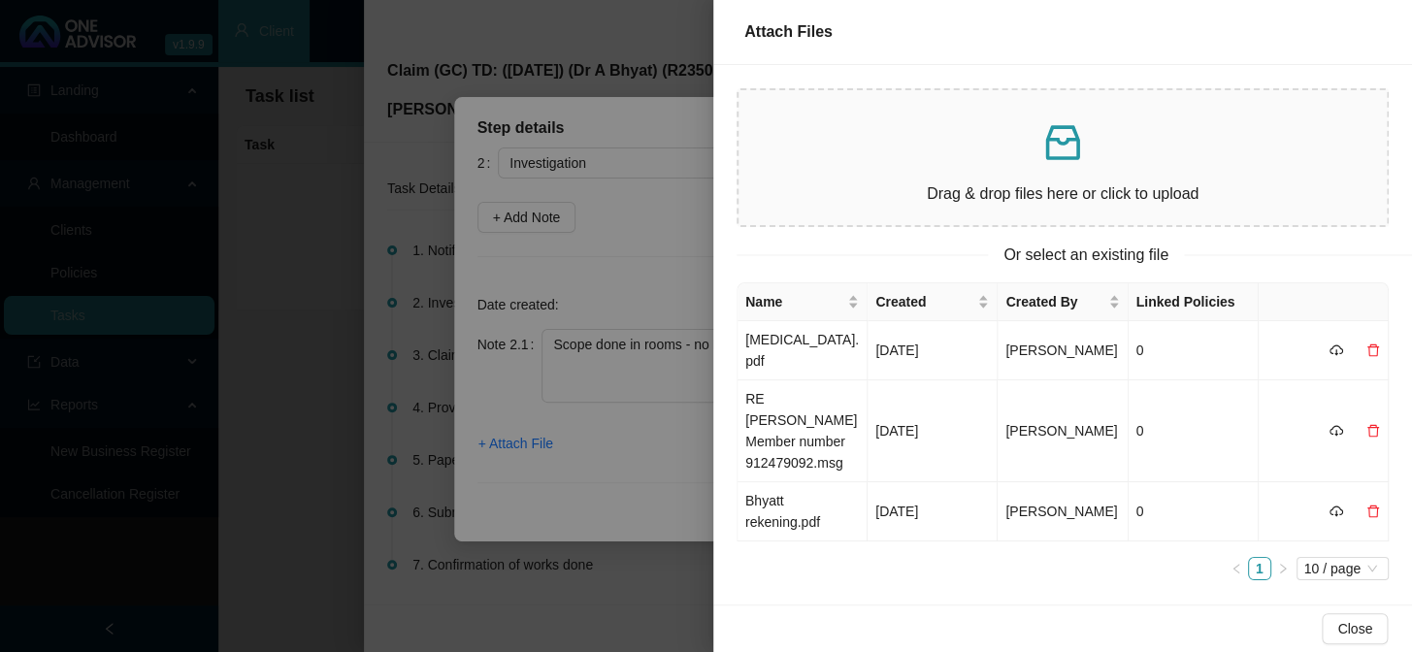
click at [692, 434] on div at bounding box center [706, 326] width 1412 height 652
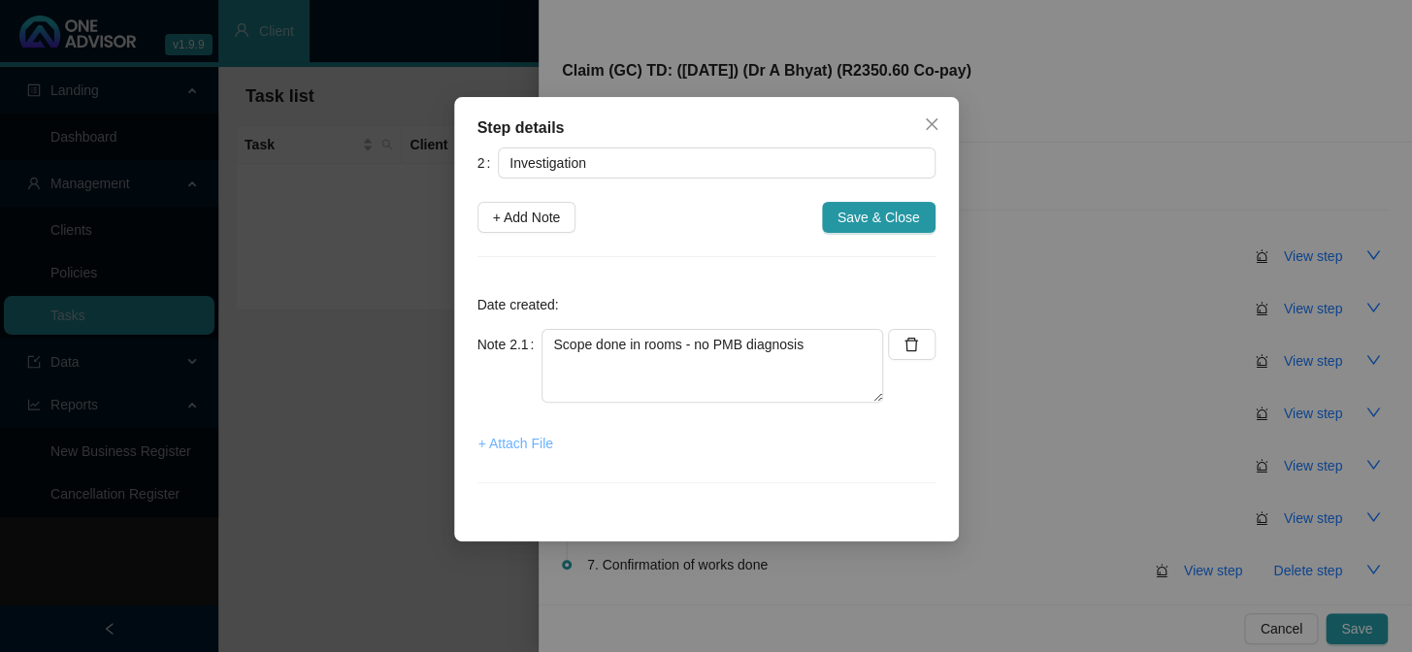
click at [524, 447] on span "+ Attach File" at bounding box center [516, 443] width 75 height 21
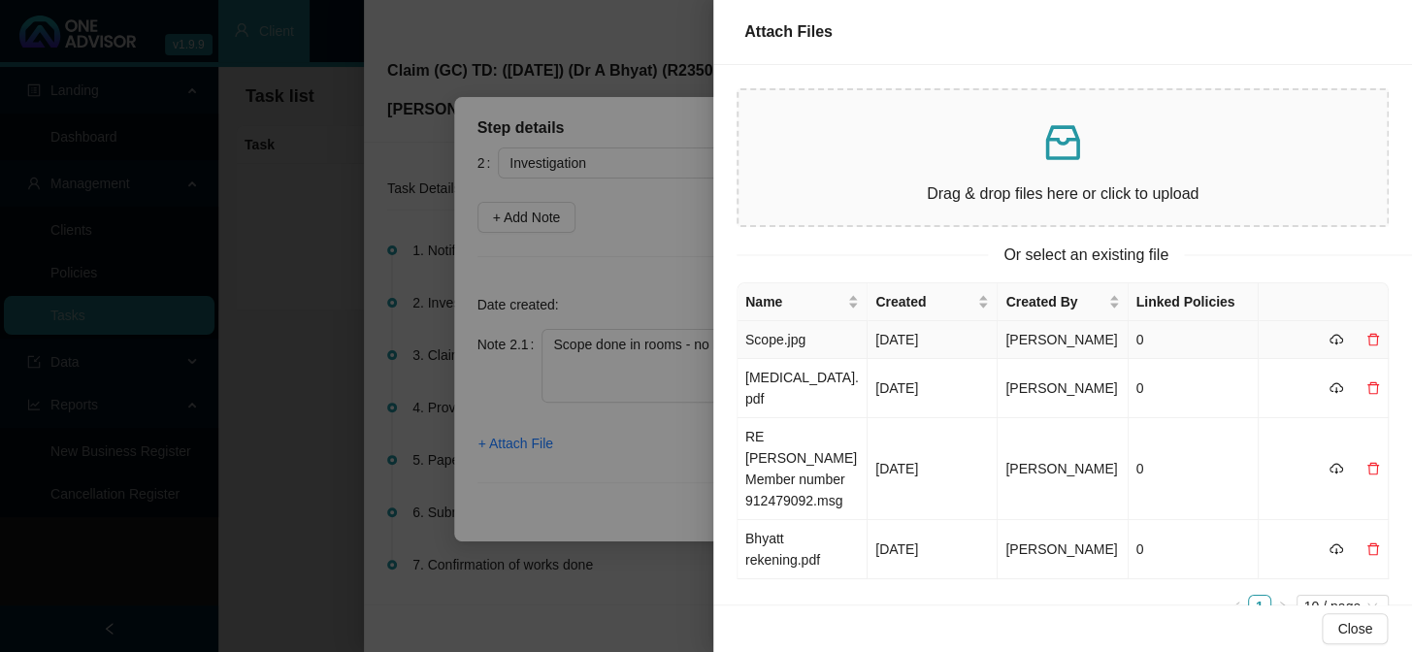
click at [795, 340] on td "Scope.jpg" at bounding box center [803, 340] width 130 height 38
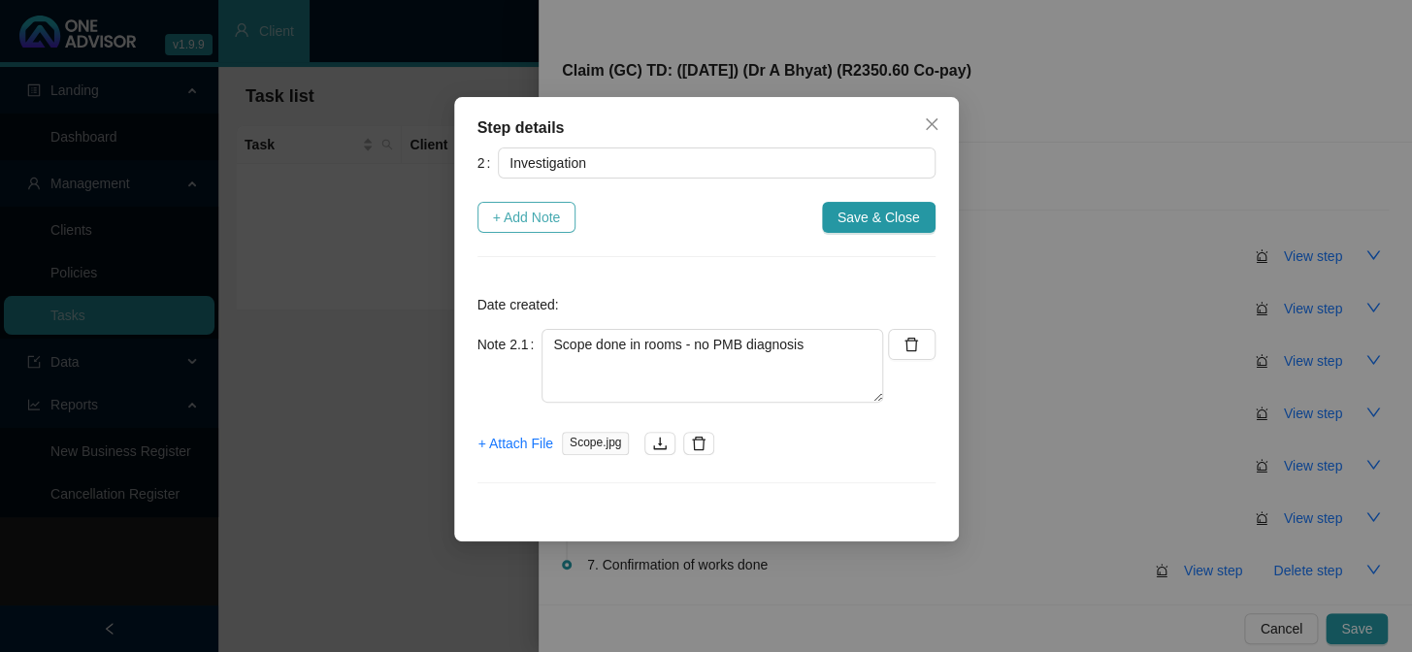
click at [526, 222] on span "+ Add Note" at bounding box center [527, 217] width 68 height 21
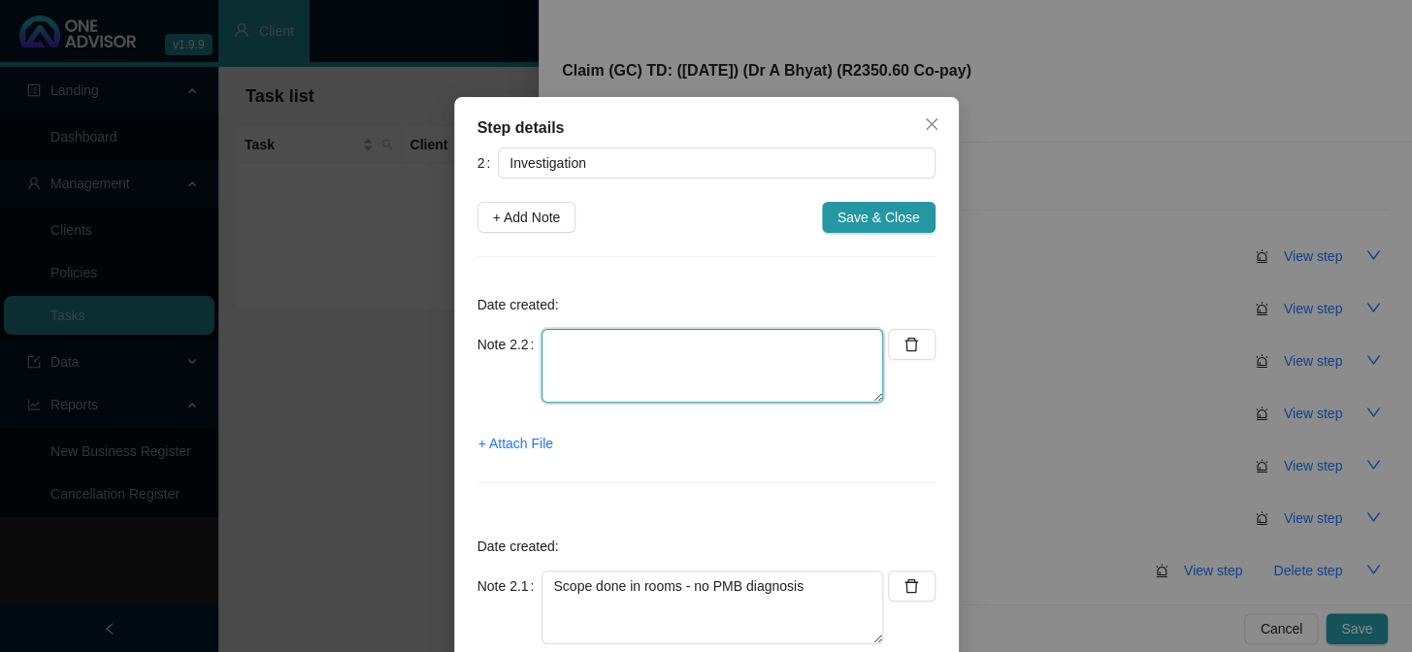
click at [602, 358] on textarea at bounding box center [713, 366] width 342 height 74
type textarea "a"
type textarea "Auth Letter"
click at [517, 441] on span "+ Attach File" at bounding box center [516, 443] width 75 height 21
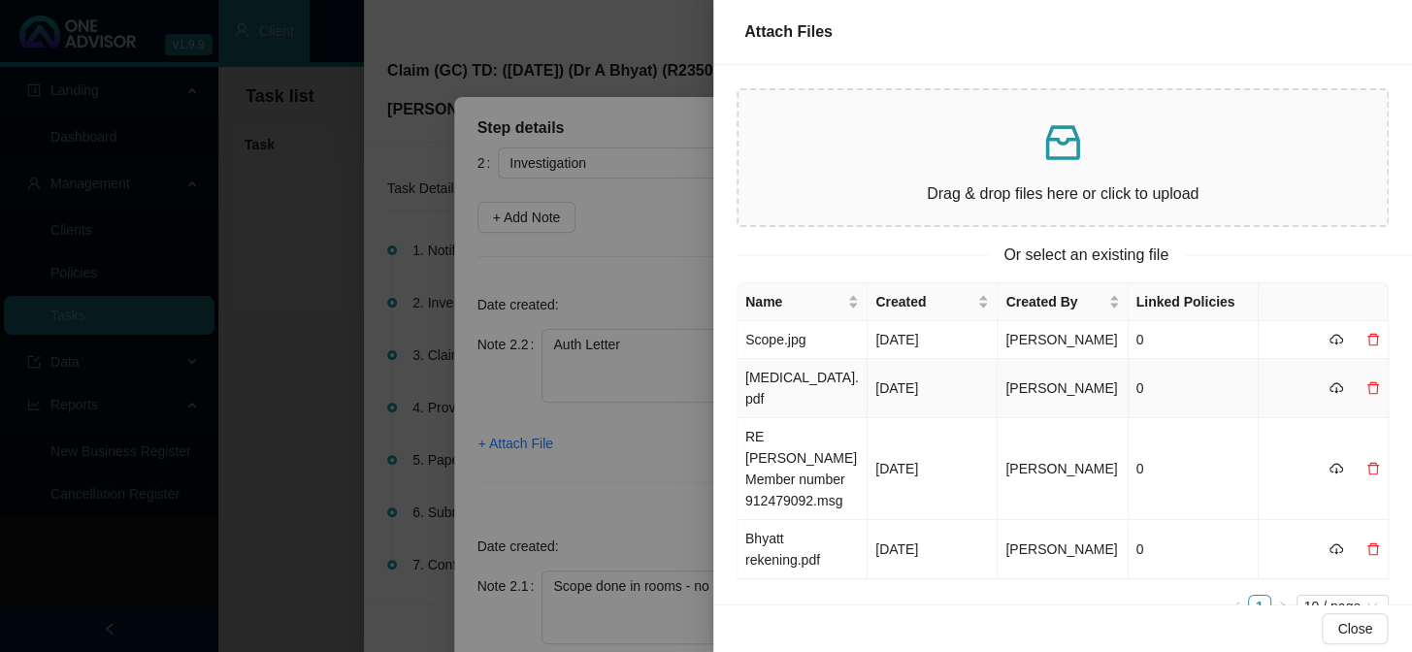
click at [815, 380] on td "[MEDICAL_DATA].pdf" at bounding box center [803, 388] width 130 height 59
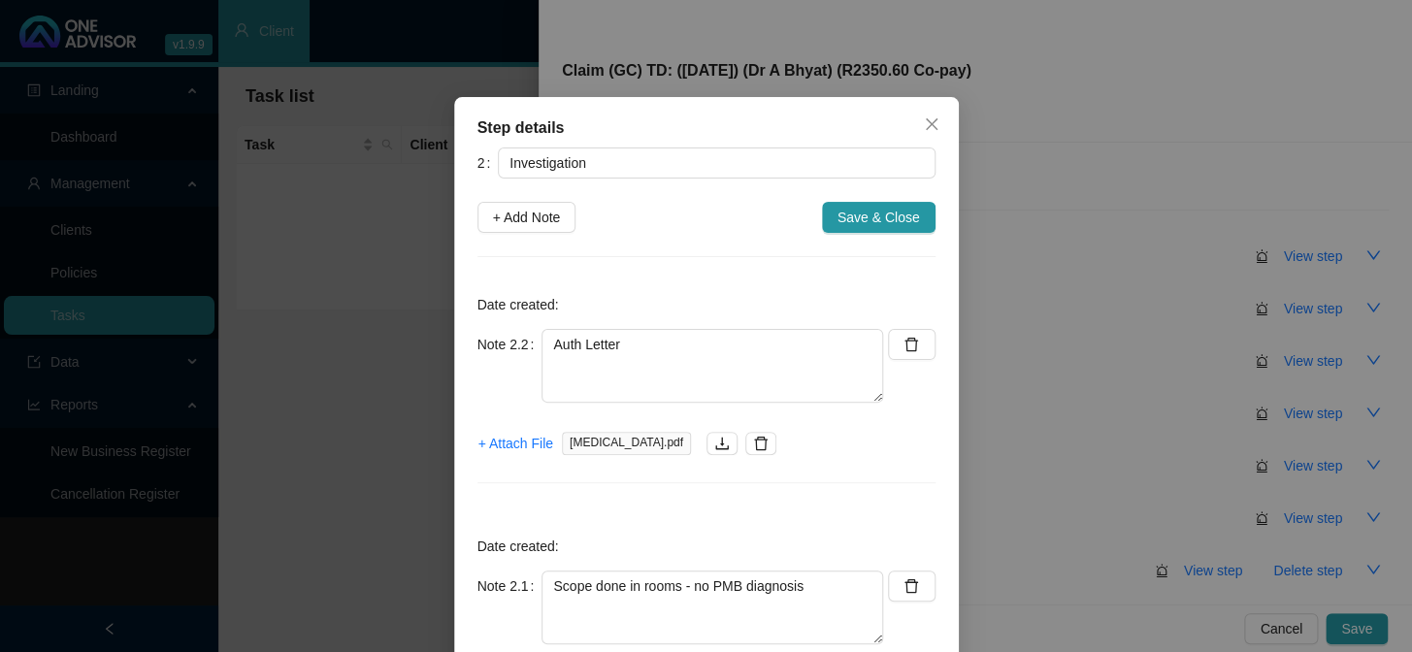
scroll to position [153, 0]
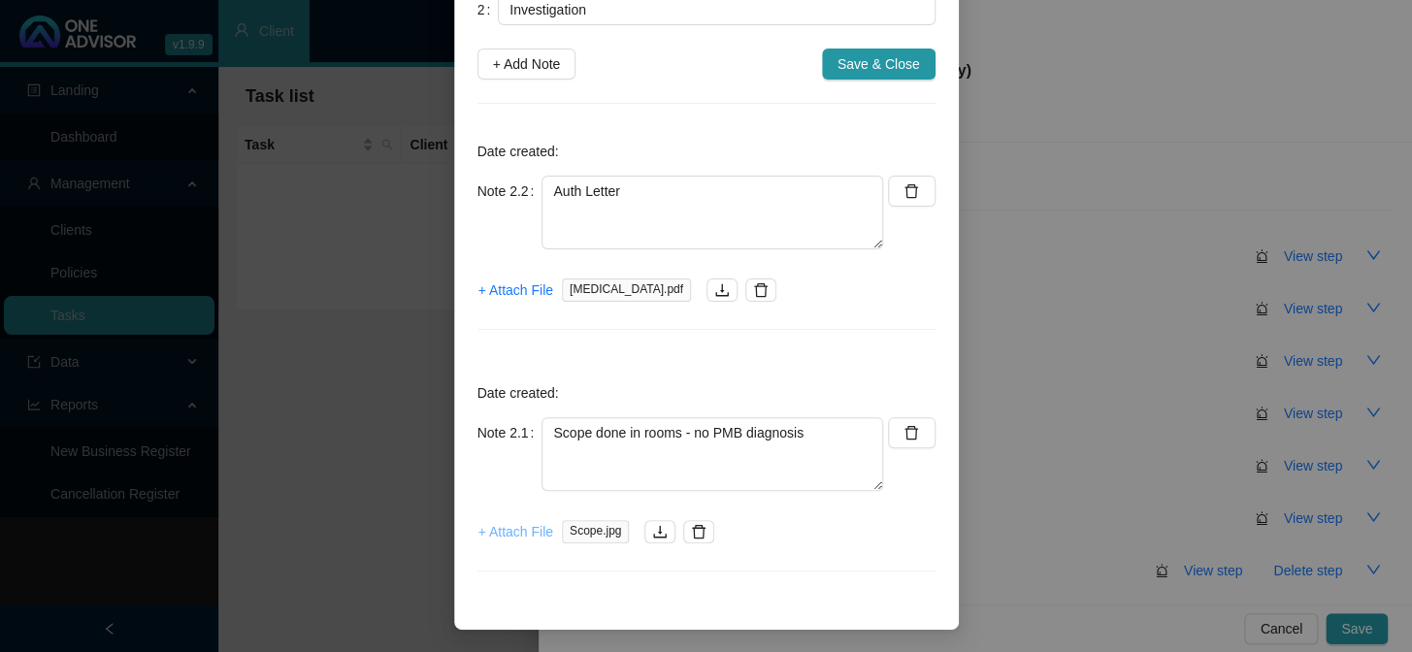
click at [523, 535] on span "+ Attach File" at bounding box center [516, 531] width 75 height 21
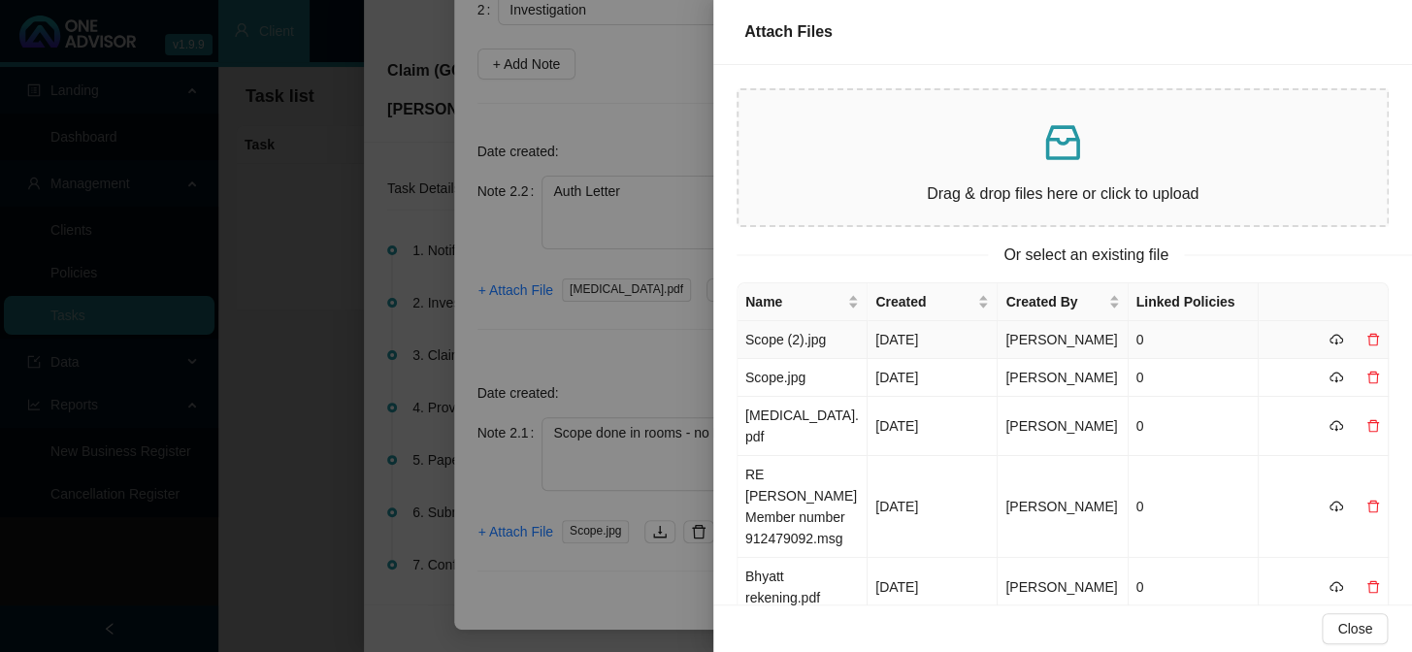
click at [804, 336] on td "Scope (2).jpg" at bounding box center [803, 340] width 130 height 38
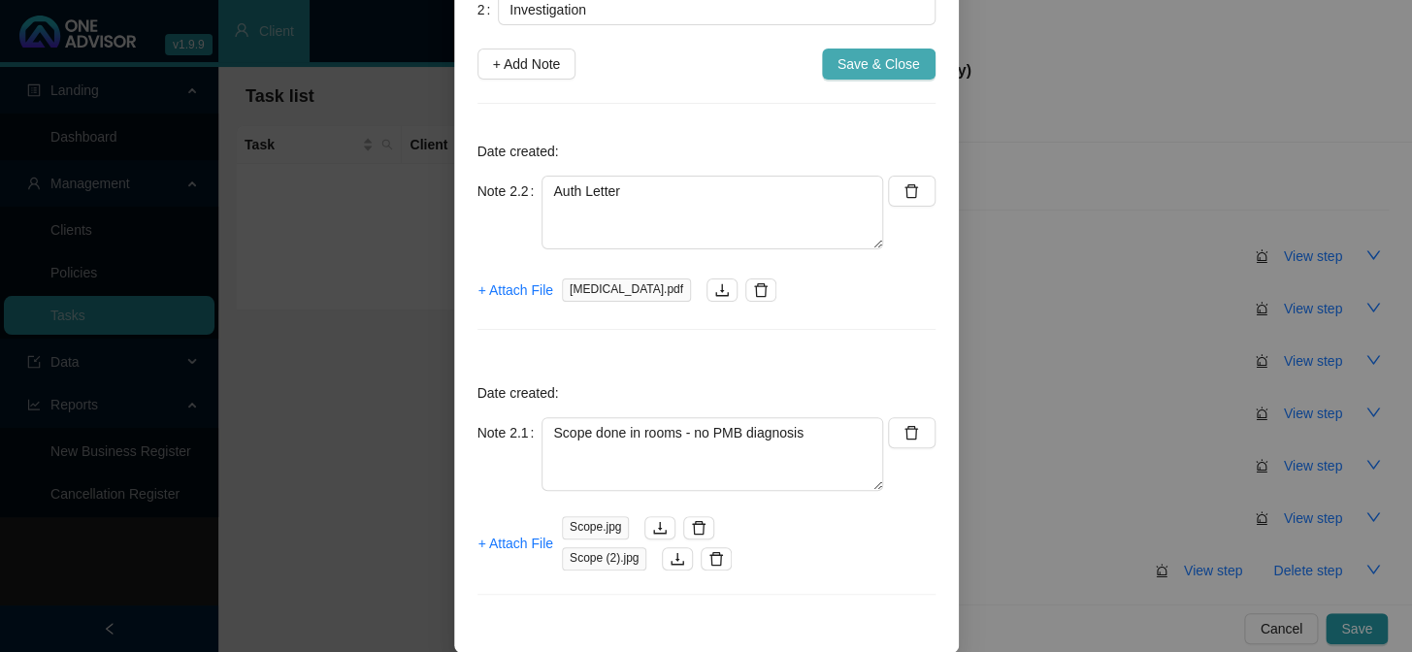
click at [893, 77] on button "Save & Close" at bounding box center [879, 64] width 114 height 31
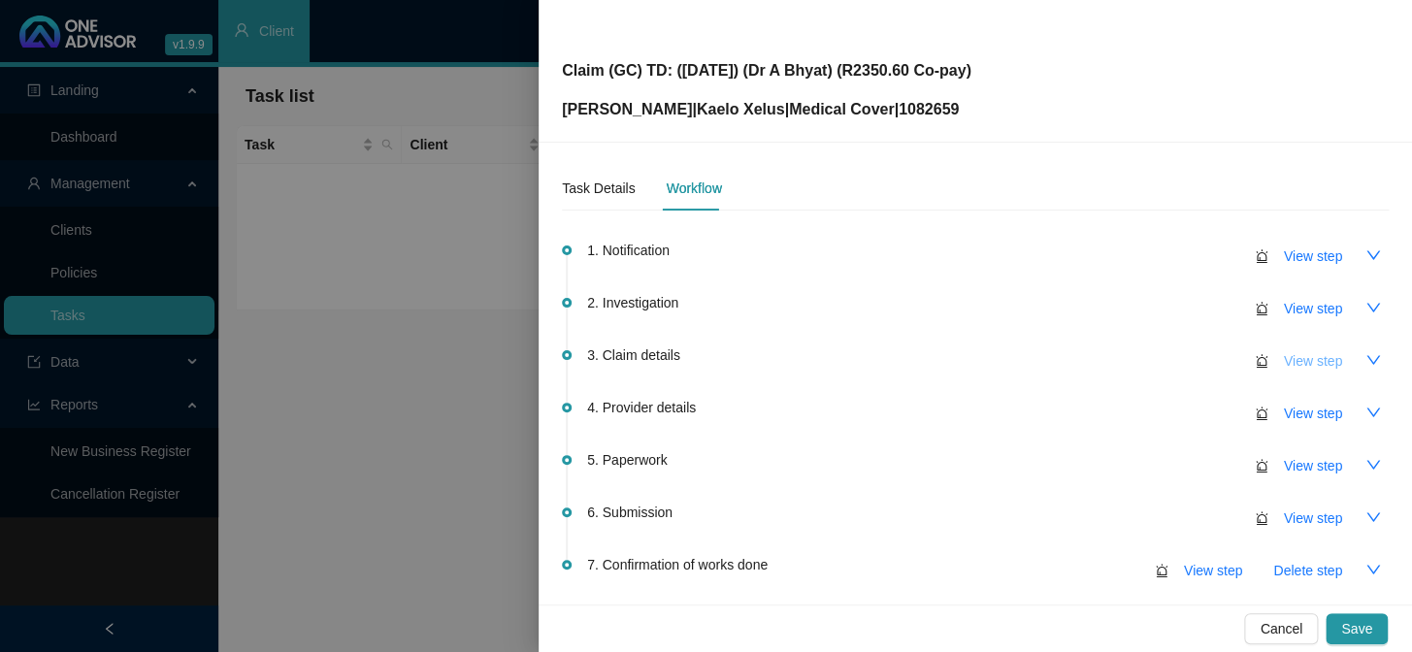
click at [1205, 357] on span "View step" at bounding box center [1313, 360] width 58 height 21
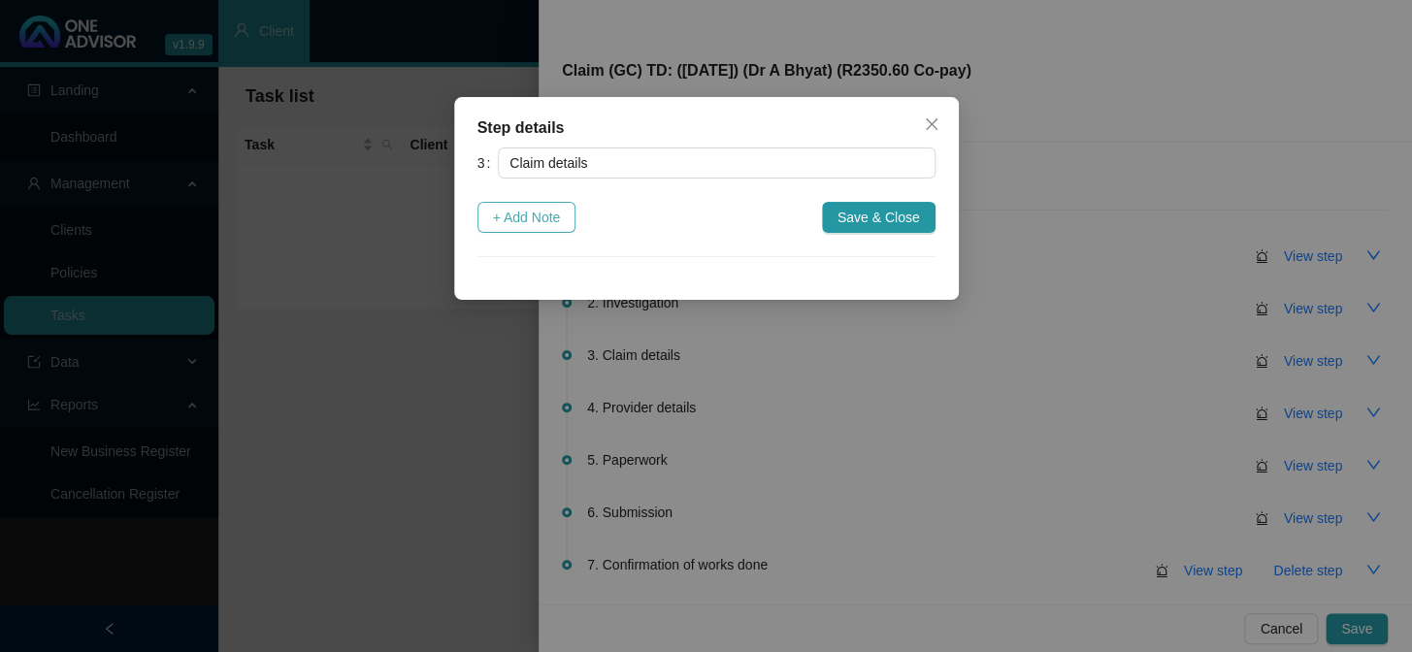
click at [538, 219] on span "+ Add Note" at bounding box center [527, 217] width 68 height 21
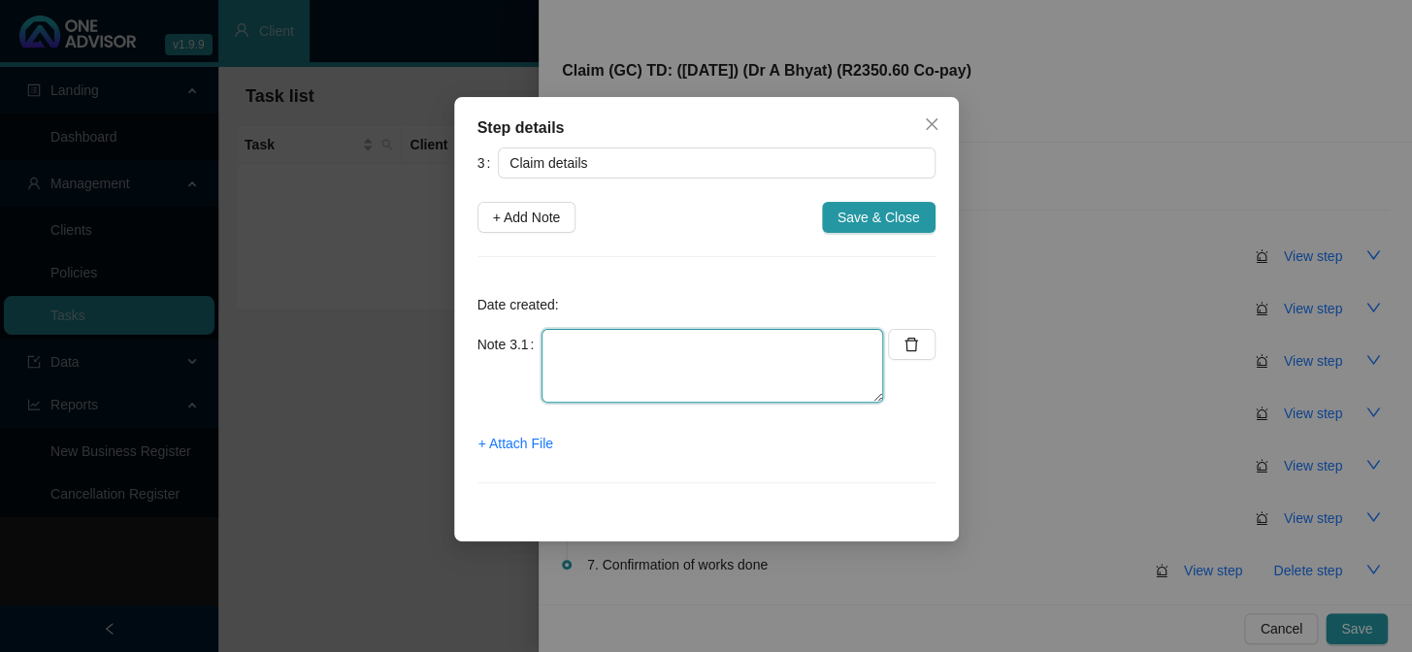
click at [606, 346] on textarea at bounding box center [713, 366] width 342 height 74
type textarea "C"
type textarea "R2350.60 co-payment"
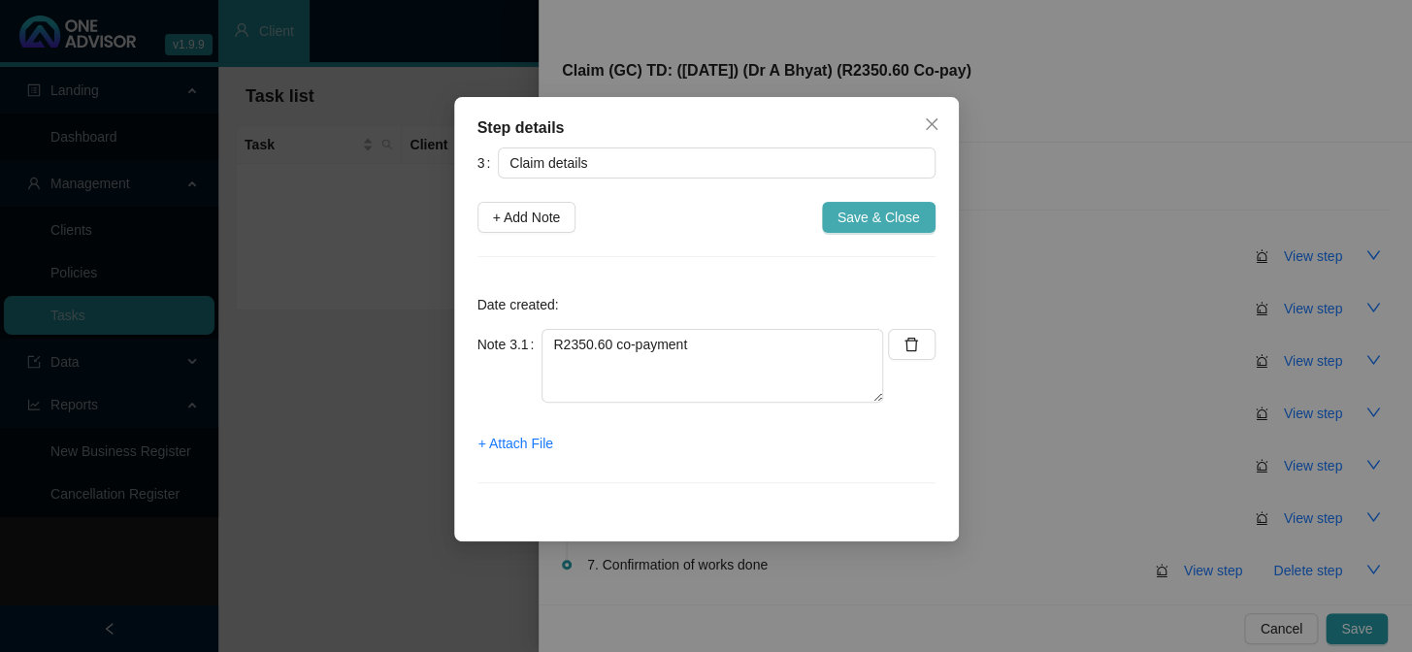
click at [914, 222] on span "Save & Close" at bounding box center [879, 217] width 83 height 21
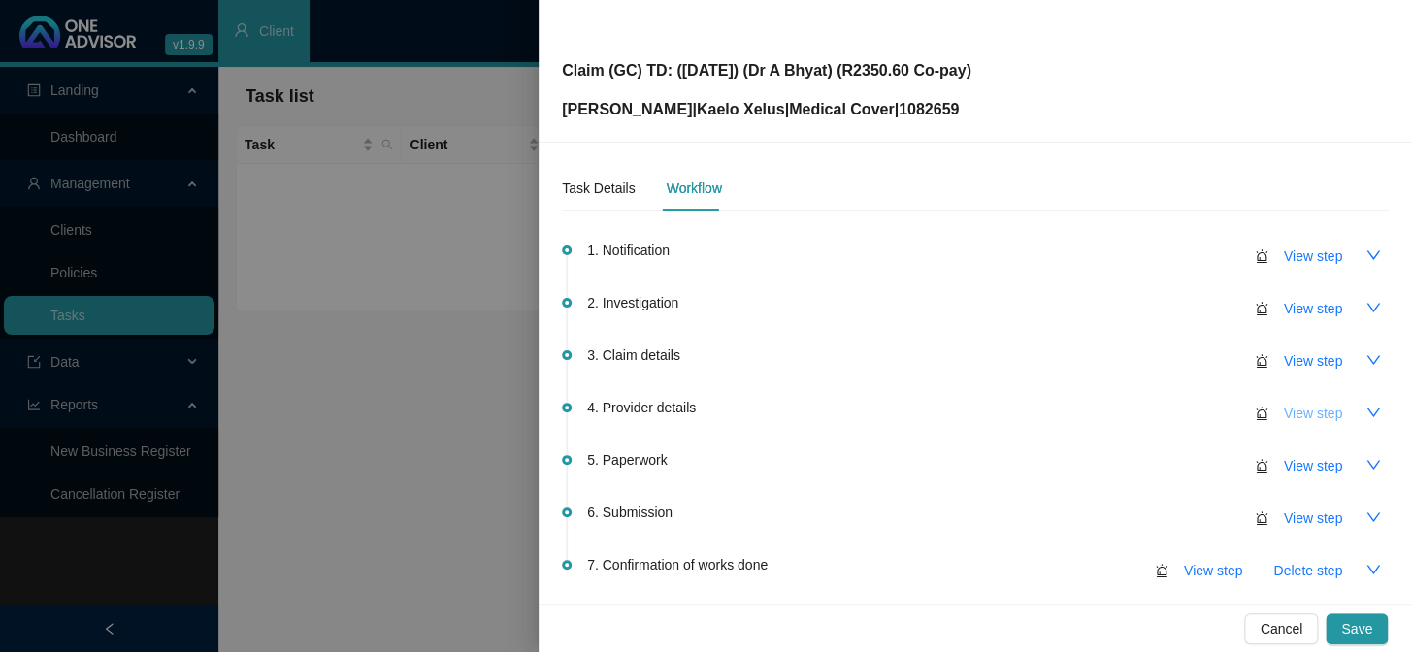
click at [1205, 414] on span "View step" at bounding box center [1313, 413] width 58 height 21
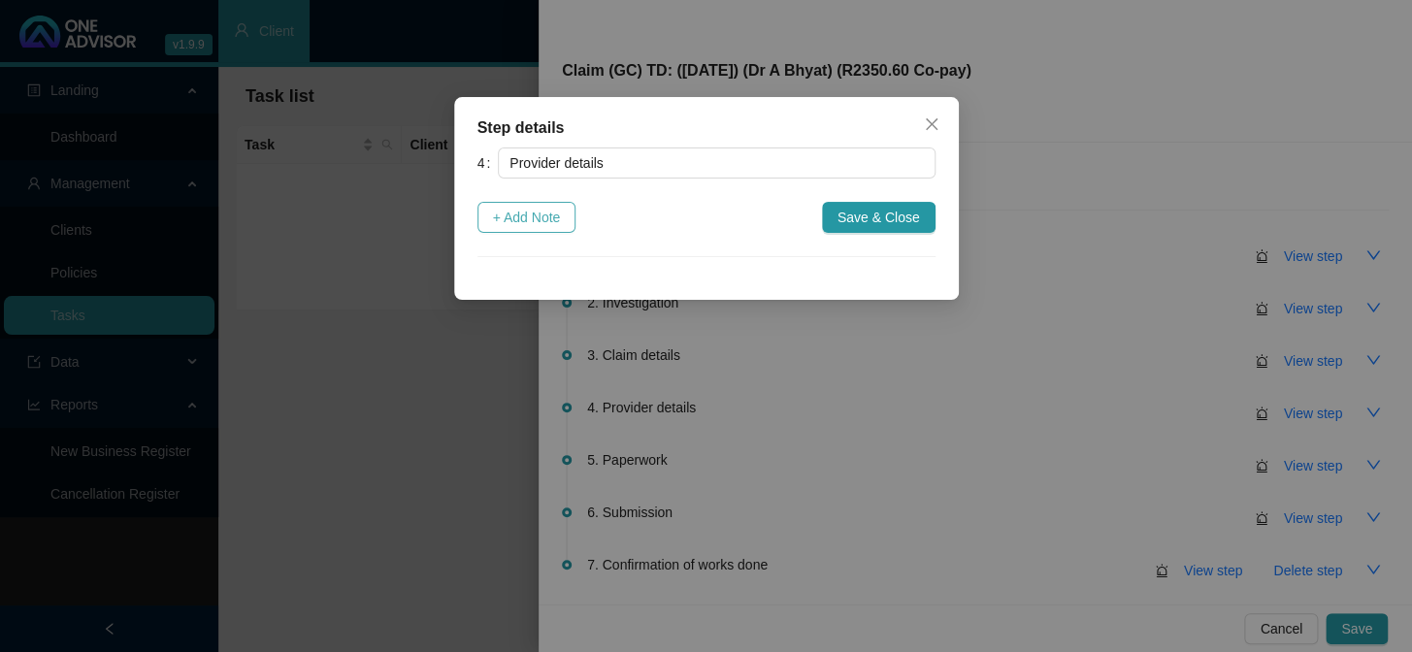
click at [556, 219] on span "+ Add Note" at bounding box center [527, 217] width 68 height 21
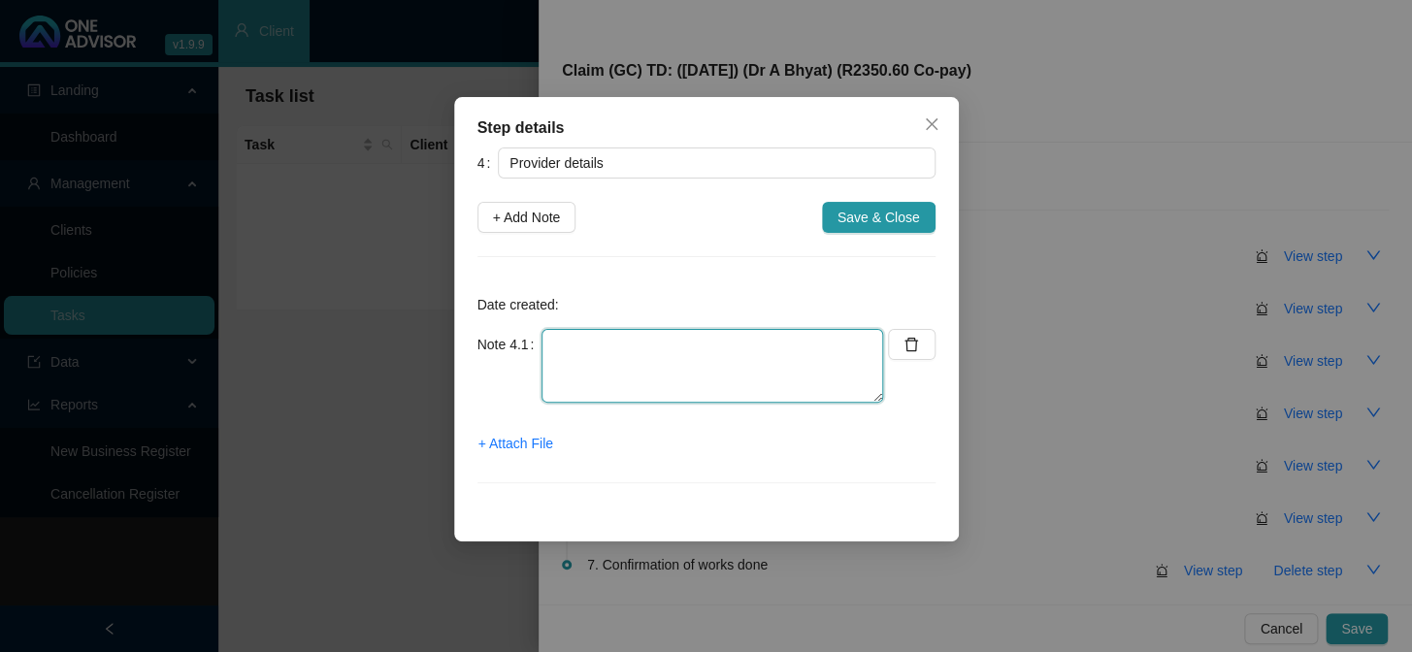
click at [624, 353] on textarea at bounding box center [713, 366] width 342 height 74
click at [811, 350] on textarea "Practice number:" at bounding box center [713, 366] width 342 height 74
click at [755, 340] on textarea "Practice number:" at bounding box center [713, 366] width 342 height 74
click at [872, 343] on textarea "Practice number: 0274151 Phone: [PHONE_NUMBER] Email:" at bounding box center [713, 366] width 342 height 74
paste textarea "[EMAIL_ADDRESS][DOMAIN_NAME]"
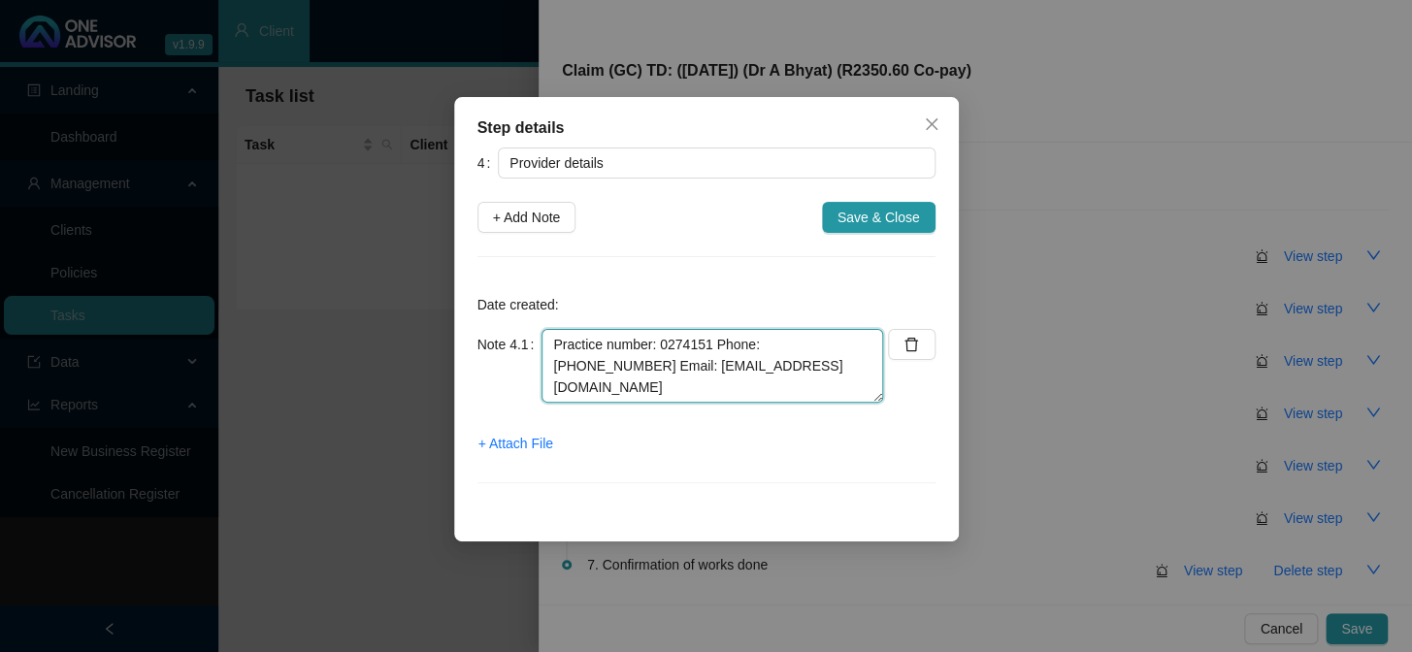
type textarea "Practice number: 0274151 Phone: [PHONE_NUMBER] Email: [EMAIL_ADDRESS][DOMAIN_NA…"
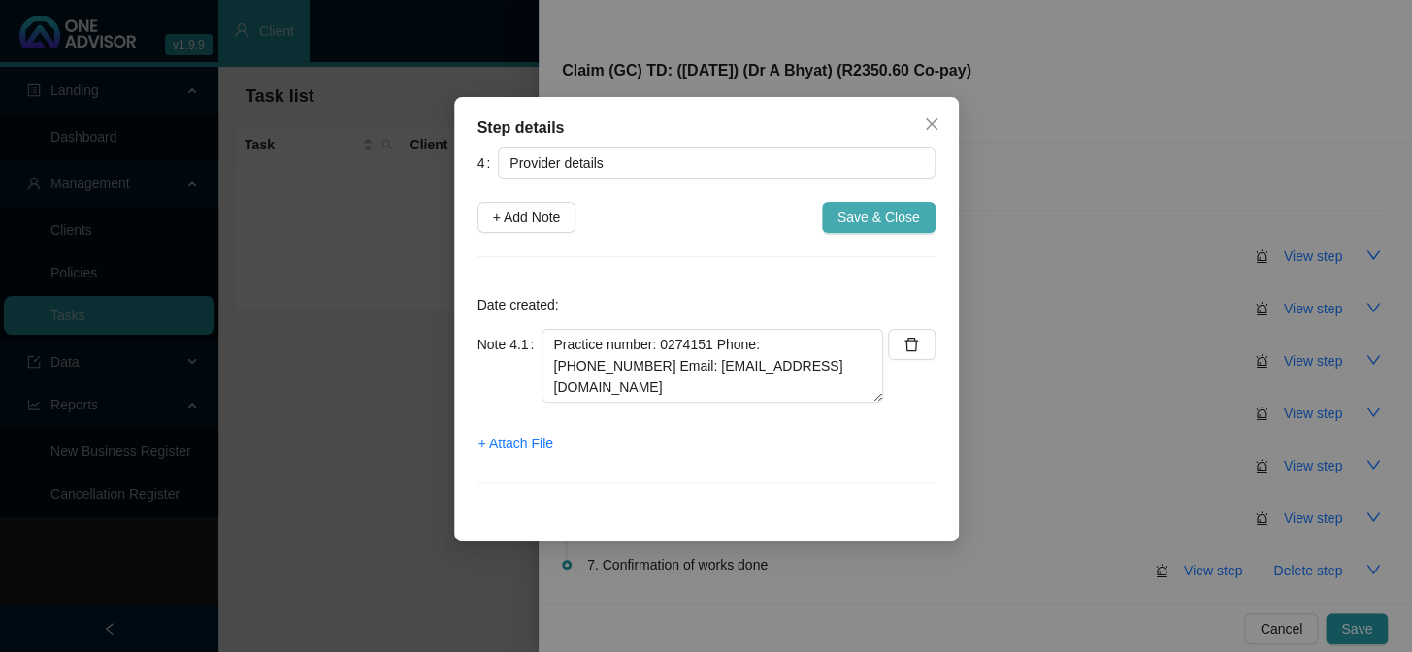
click at [912, 210] on span "Save & Close" at bounding box center [879, 217] width 83 height 21
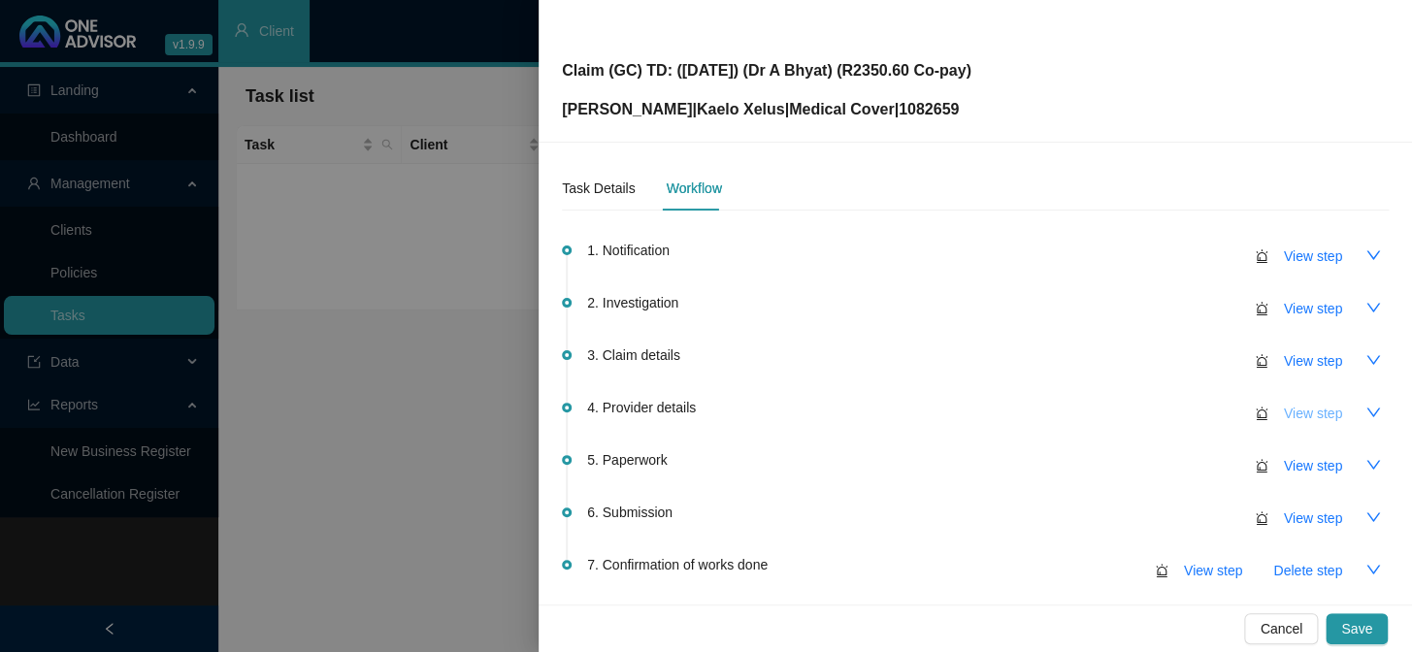
click at [1205, 411] on span "View step" at bounding box center [1313, 413] width 58 height 21
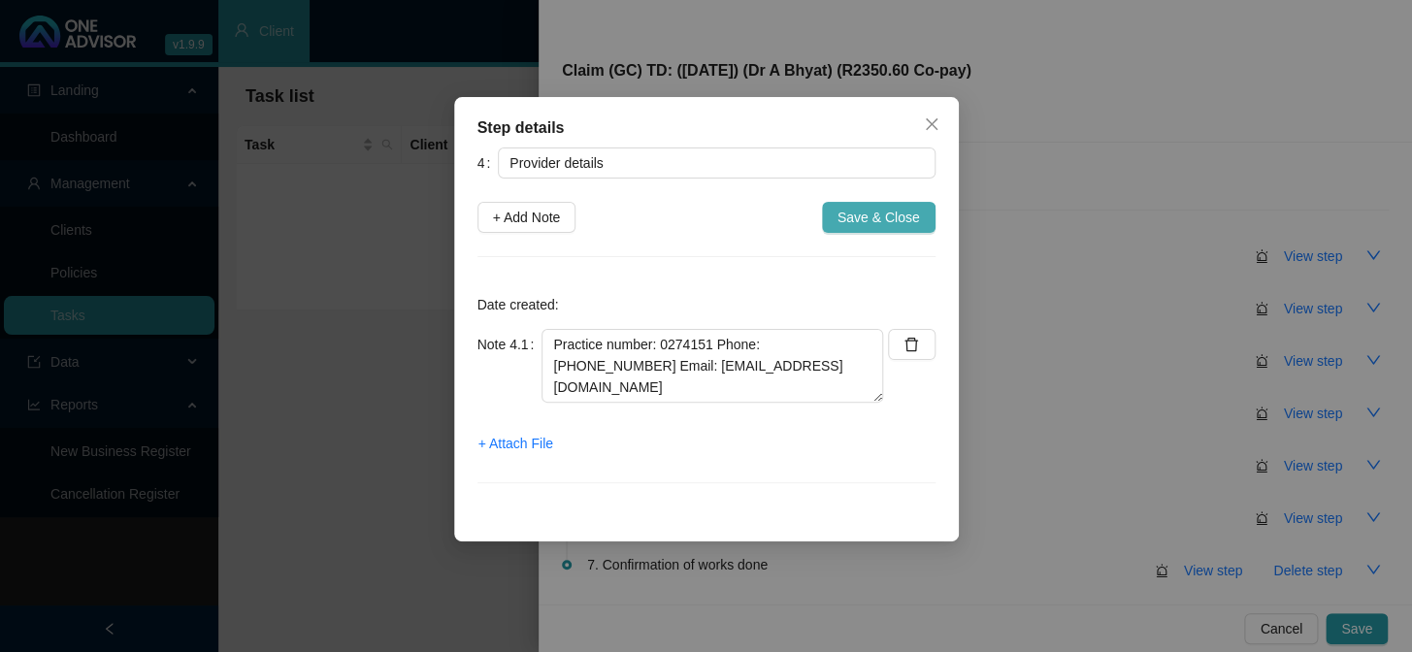
click at [877, 220] on span "Save & Close" at bounding box center [879, 217] width 83 height 21
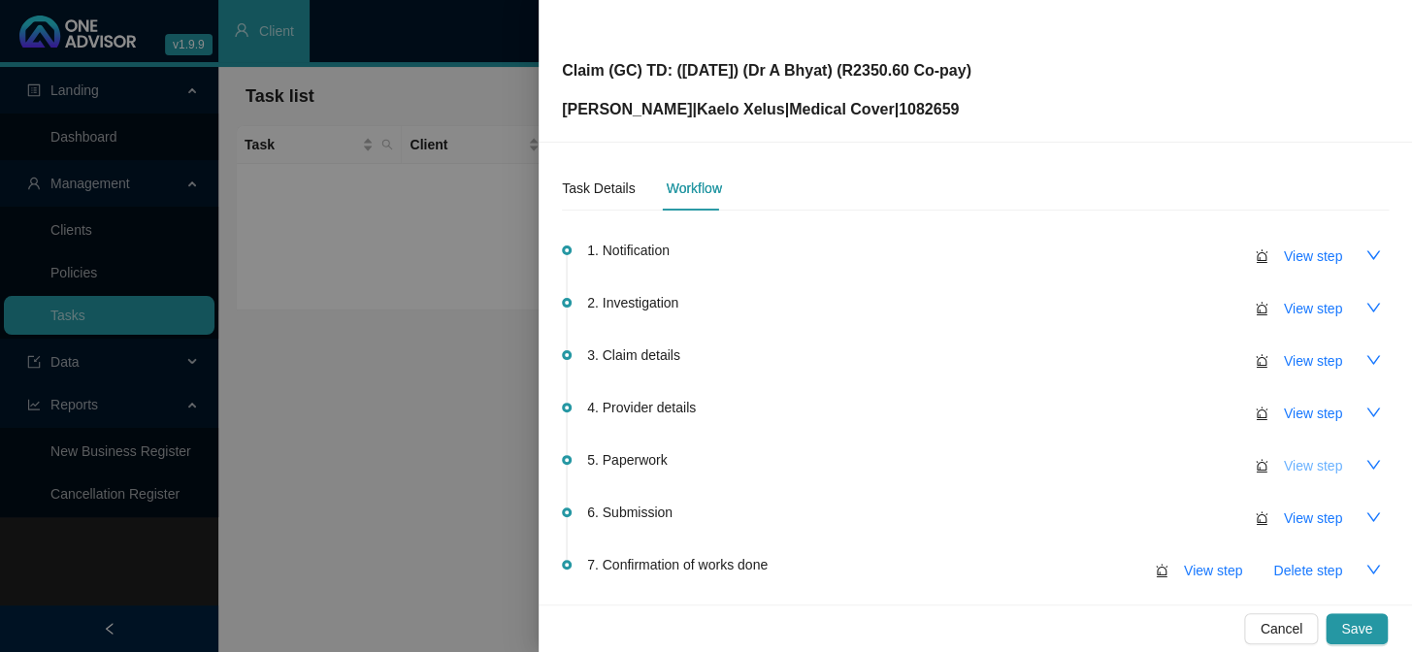
click at [1205, 461] on span "View step" at bounding box center [1313, 465] width 58 height 21
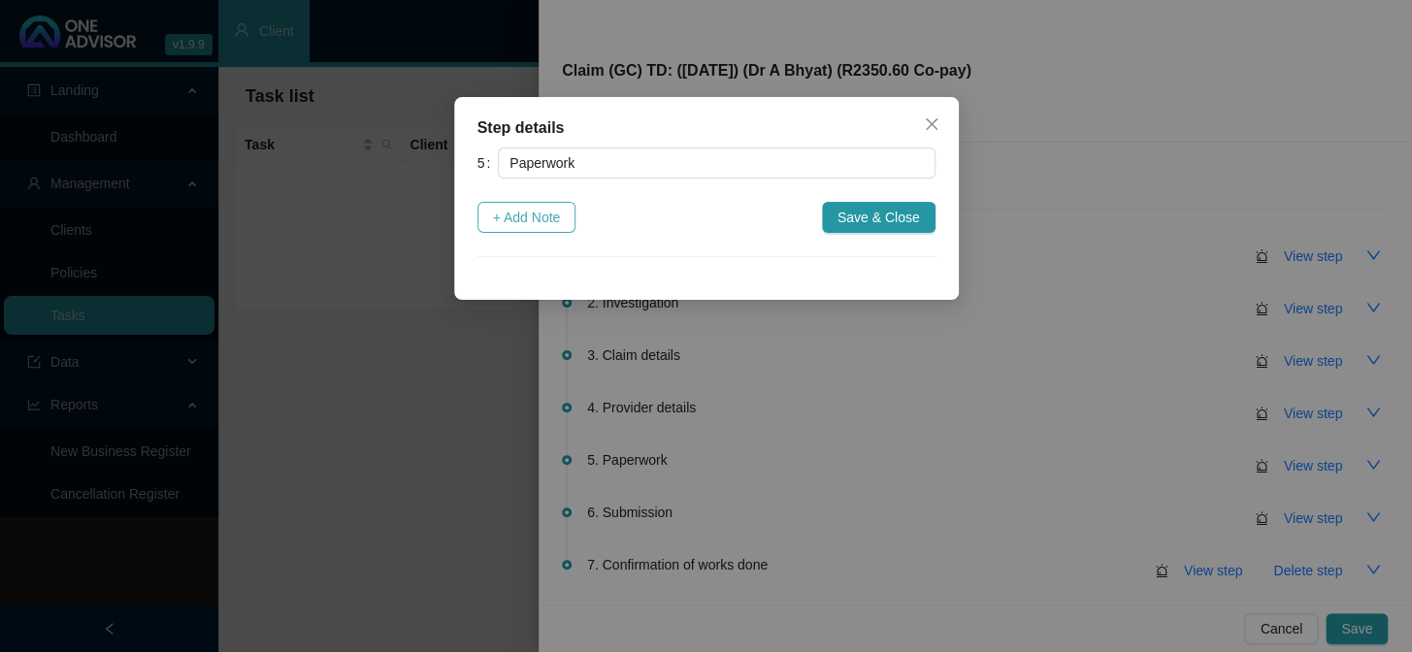
click at [560, 219] on span "+ Add Note" at bounding box center [527, 217] width 68 height 21
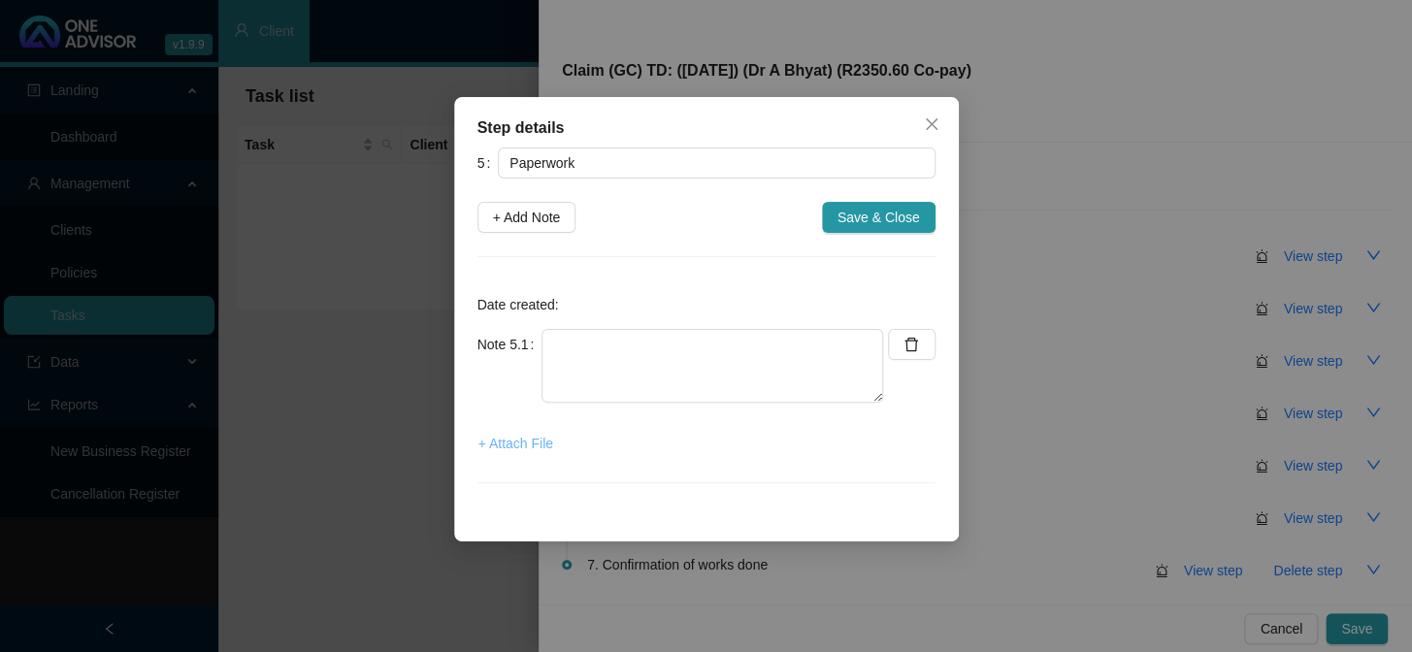
click at [516, 442] on span "+ Attach File" at bounding box center [516, 443] width 75 height 21
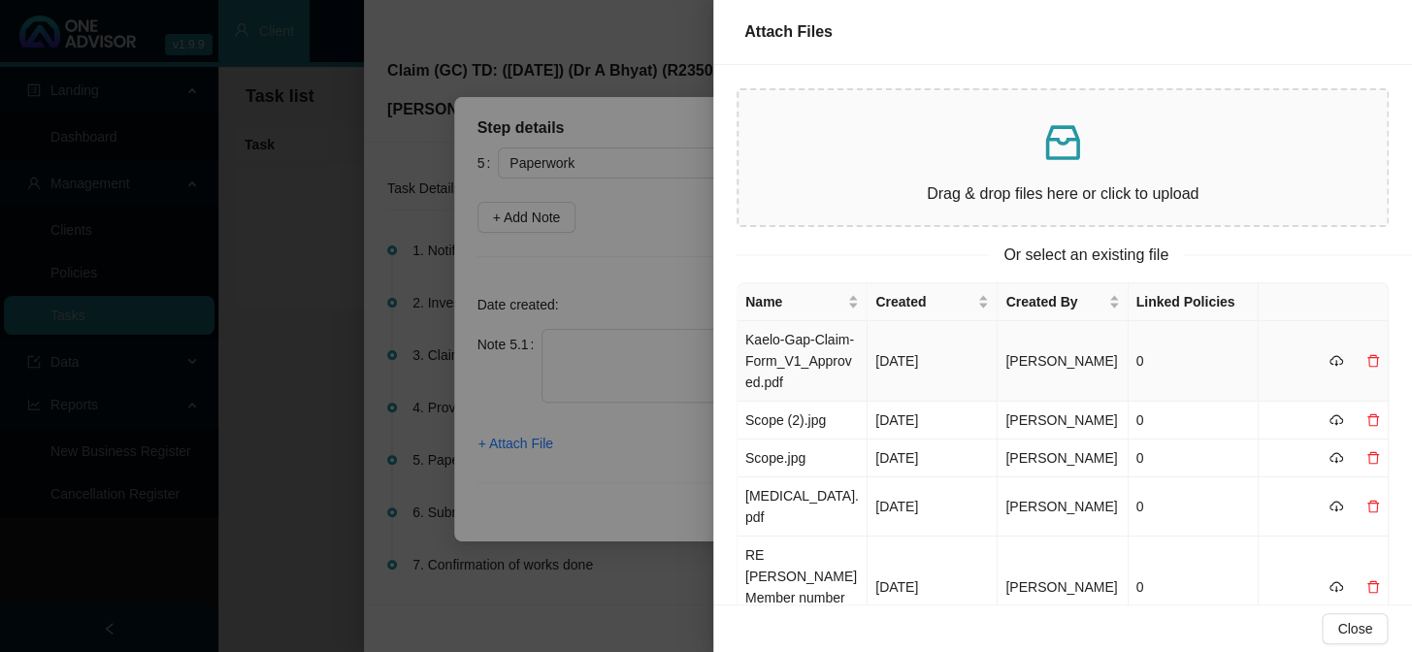
click at [804, 348] on td "Kaelo-Gap-Claim-Form_V1_Approved.pdf" at bounding box center [803, 361] width 130 height 81
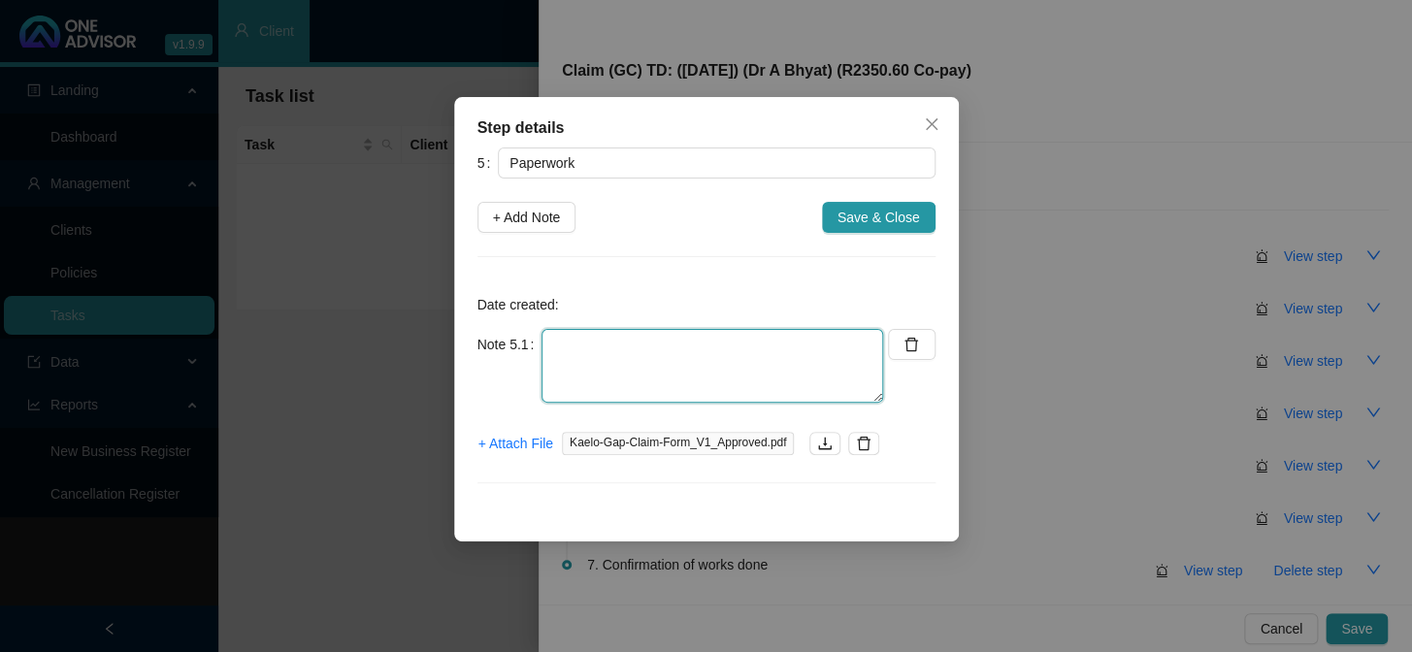
click at [679, 348] on textarea at bounding box center [713, 366] width 342 height 74
type textarea "Claim form"
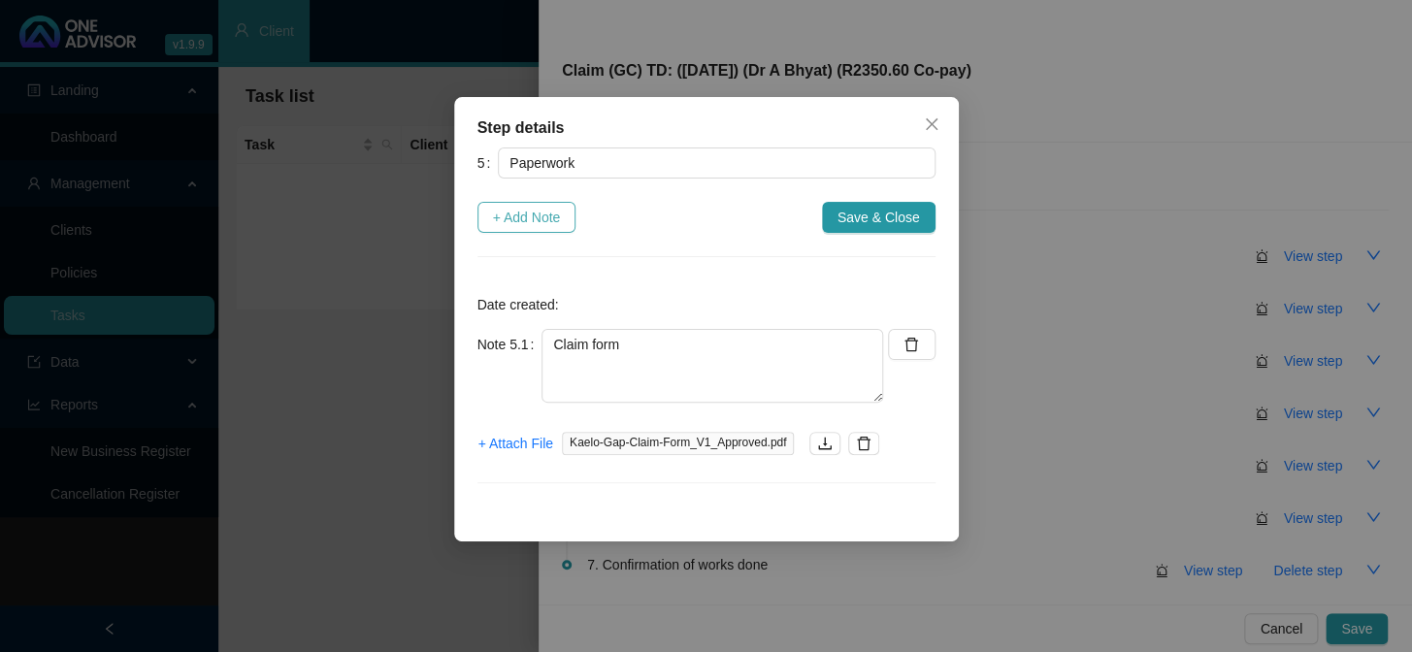
click at [505, 213] on span "+ Add Note" at bounding box center [527, 217] width 68 height 21
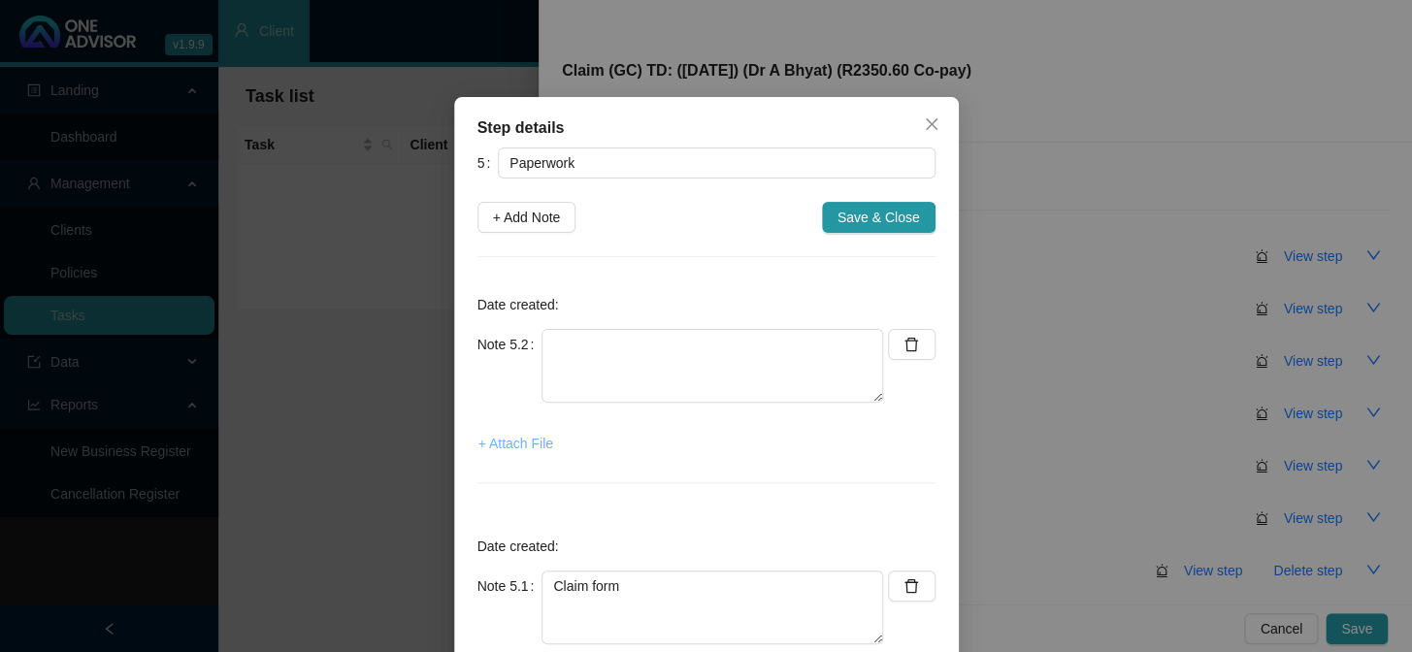
click at [542, 447] on span "+ Attach File" at bounding box center [516, 443] width 75 height 21
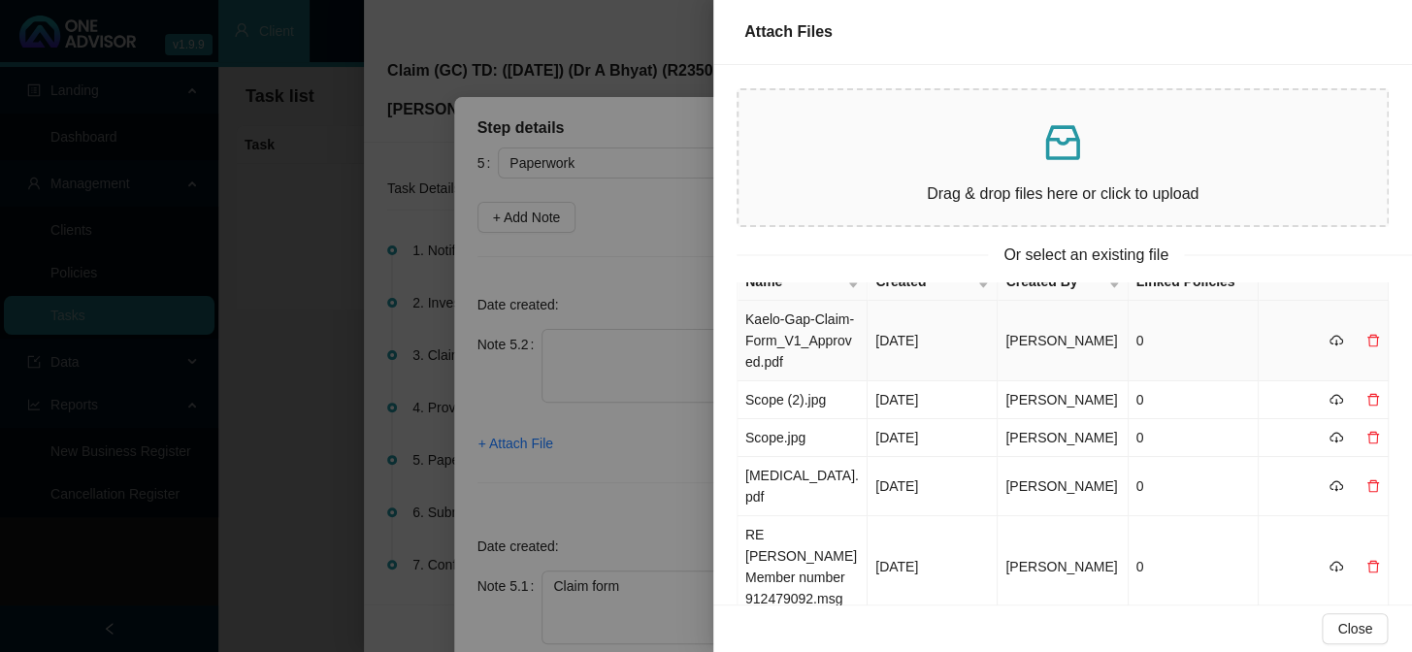
scroll to position [0, 0]
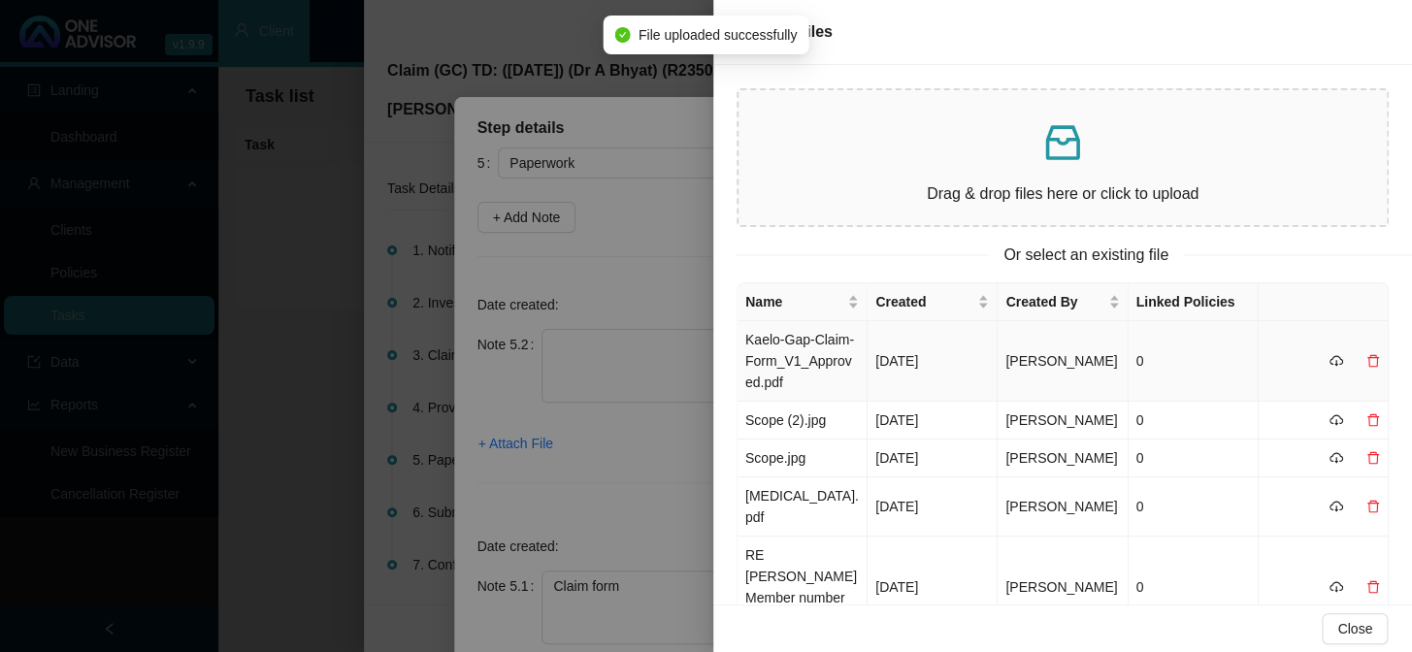
click at [834, 348] on td "Kaelo-Gap-Claim-Form_V1_Approved.pdf" at bounding box center [803, 361] width 130 height 81
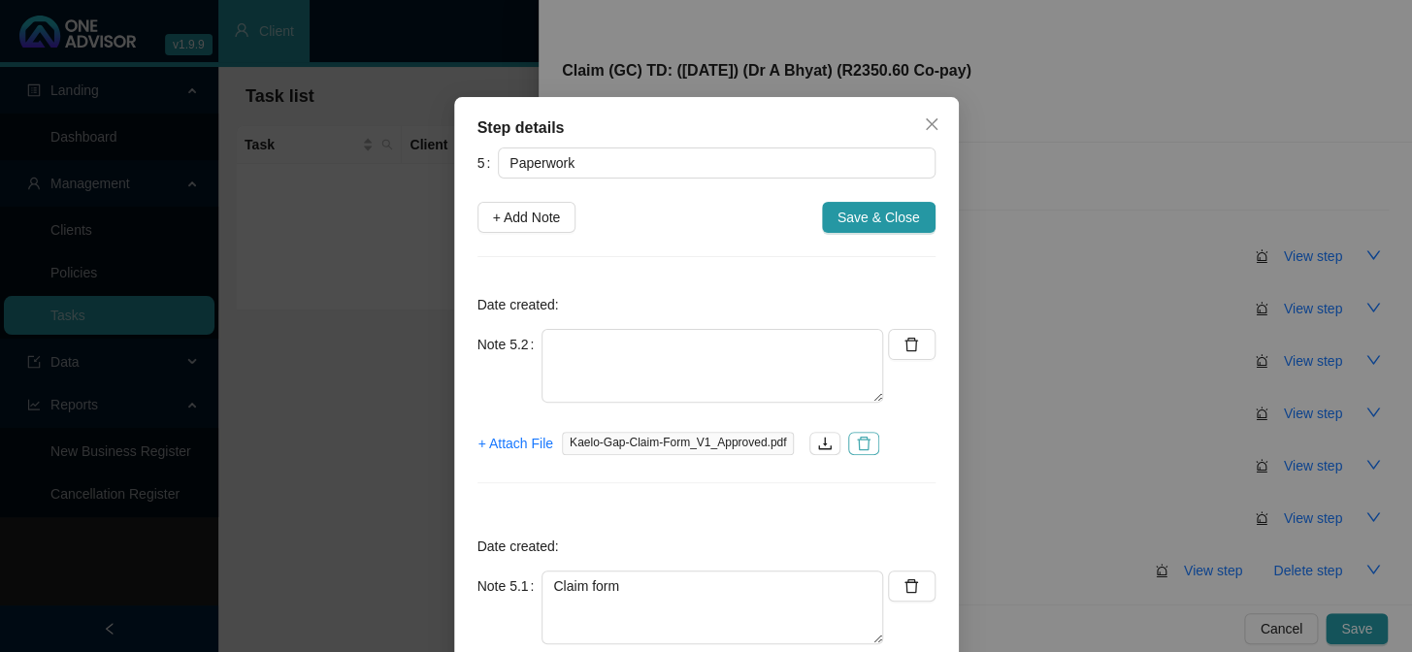
click at [856, 440] on icon "delete" at bounding box center [864, 444] width 16 height 16
click at [510, 441] on span "+ Attach File" at bounding box center [516, 443] width 75 height 21
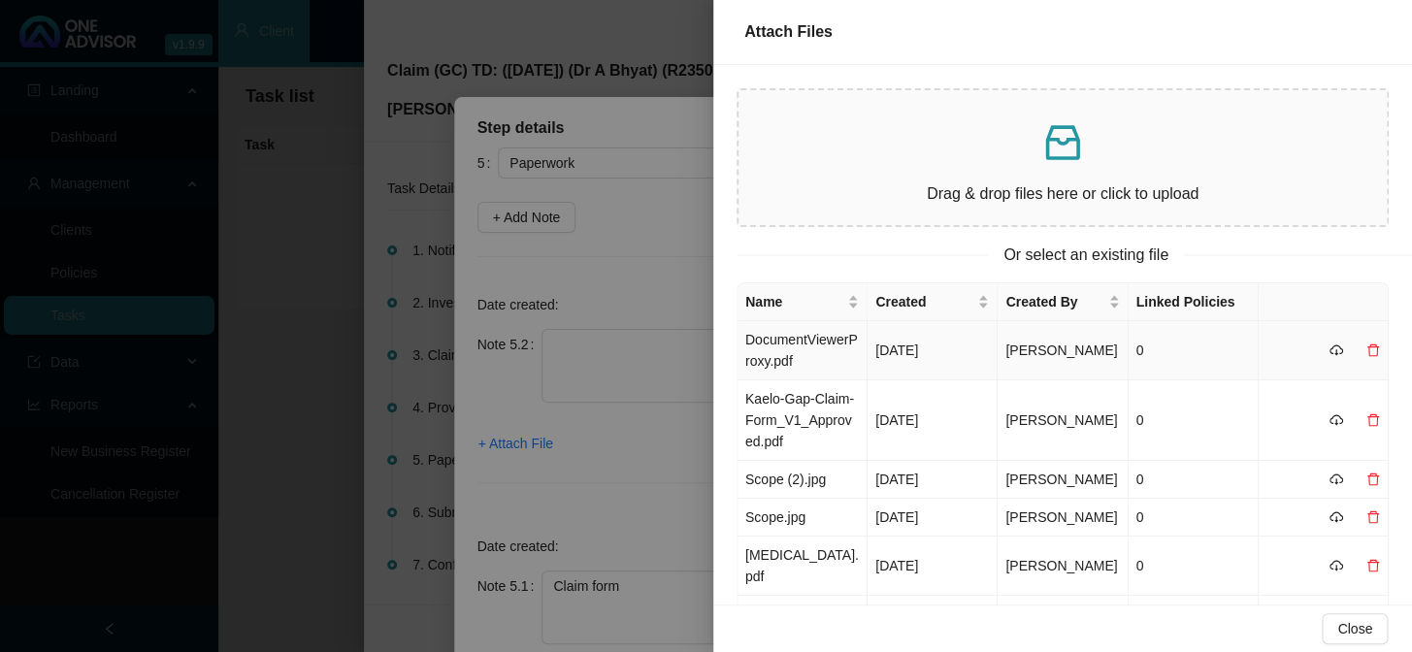
click at [814, 350] on td "DocumentViewerProxy.pdf" at bounding box center [803, 350] width 130 height 59
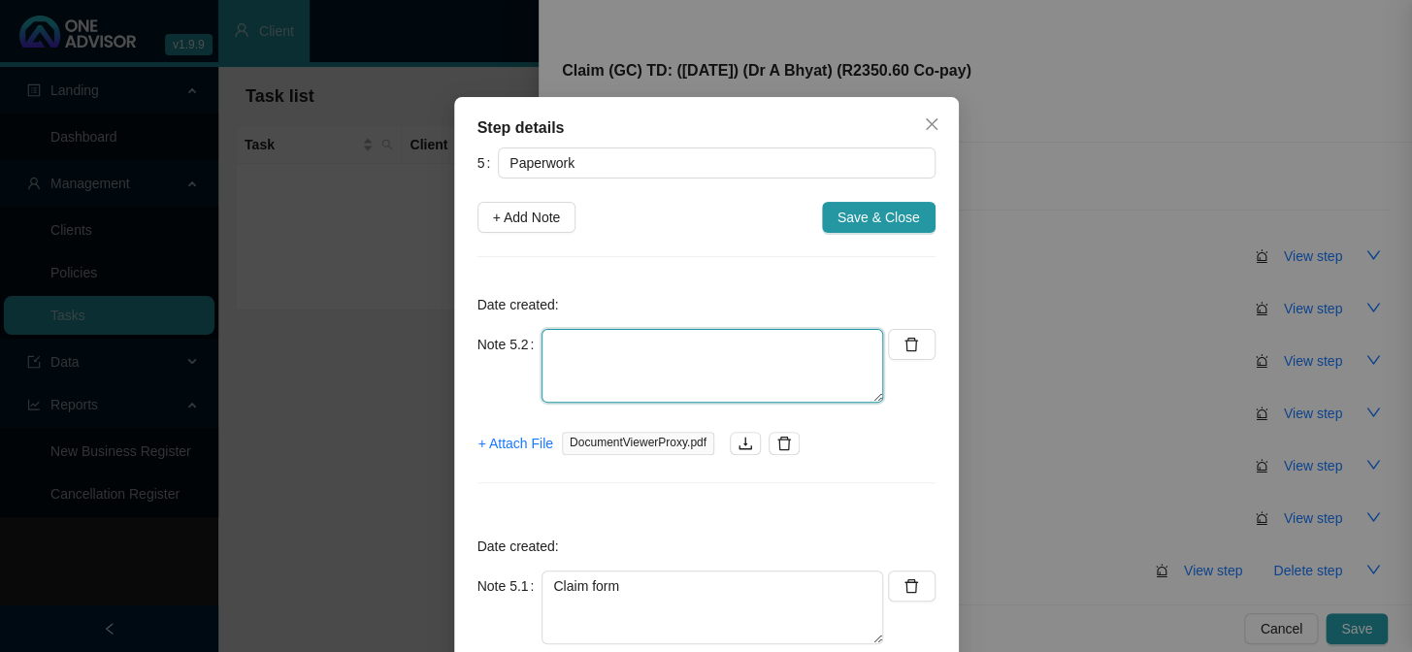
click at [663, 347] on textarea at bounding box center [713, 366] width 342 height 74
type textarea "CTH"
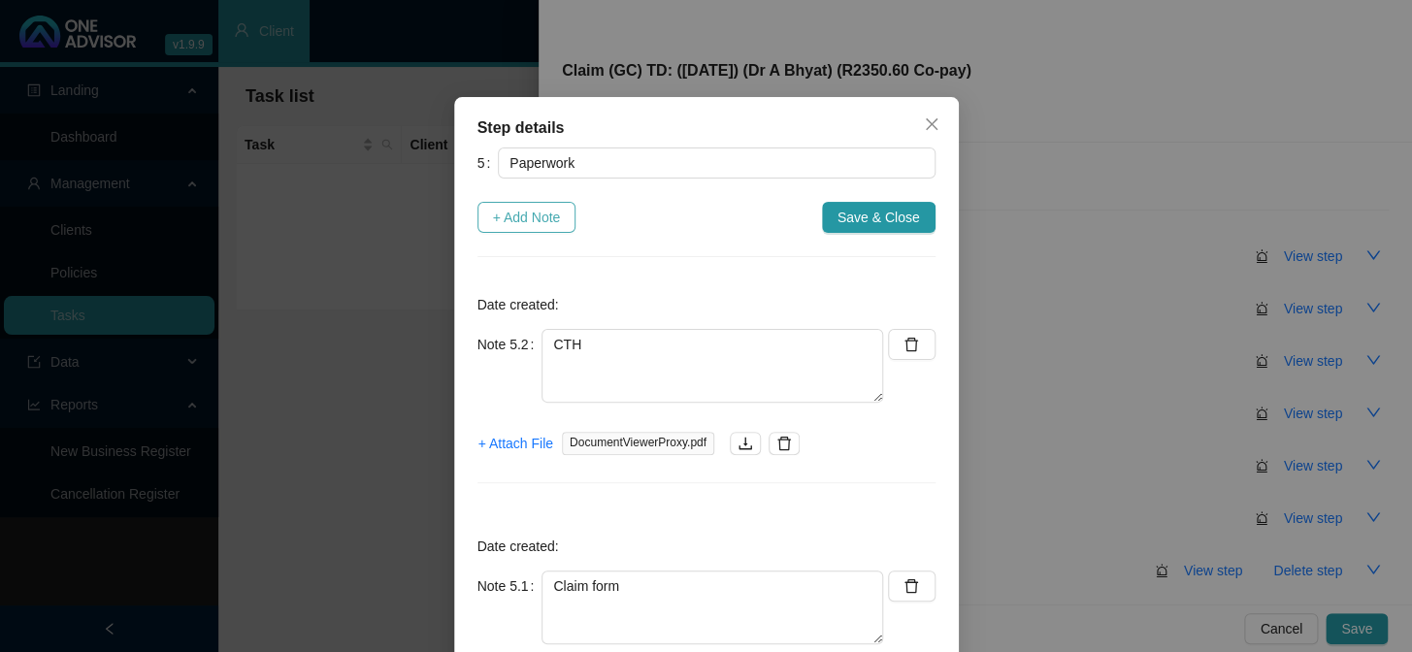
click at [540, 217] on span "+ Add Note" at bounding box center [527, 217] width 68 height 21
type textarea "CTH"
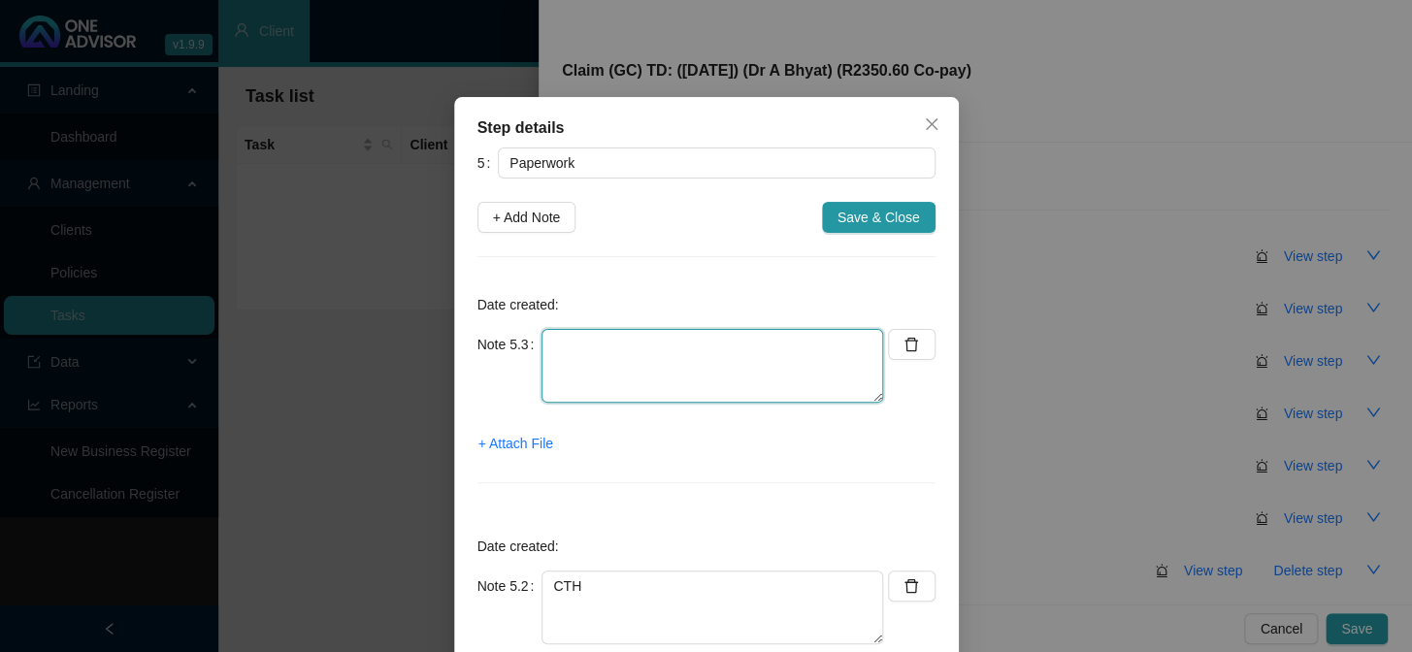
click at [644, 345] on textarea at bounding box center [713, 366] width 342 height 74
type textarea "d"
type textarea "[PERSON_NAME] invoice"
click at [523, 443] on span "+ Attach File" at bounding box center [516, 443] width 75 height 21
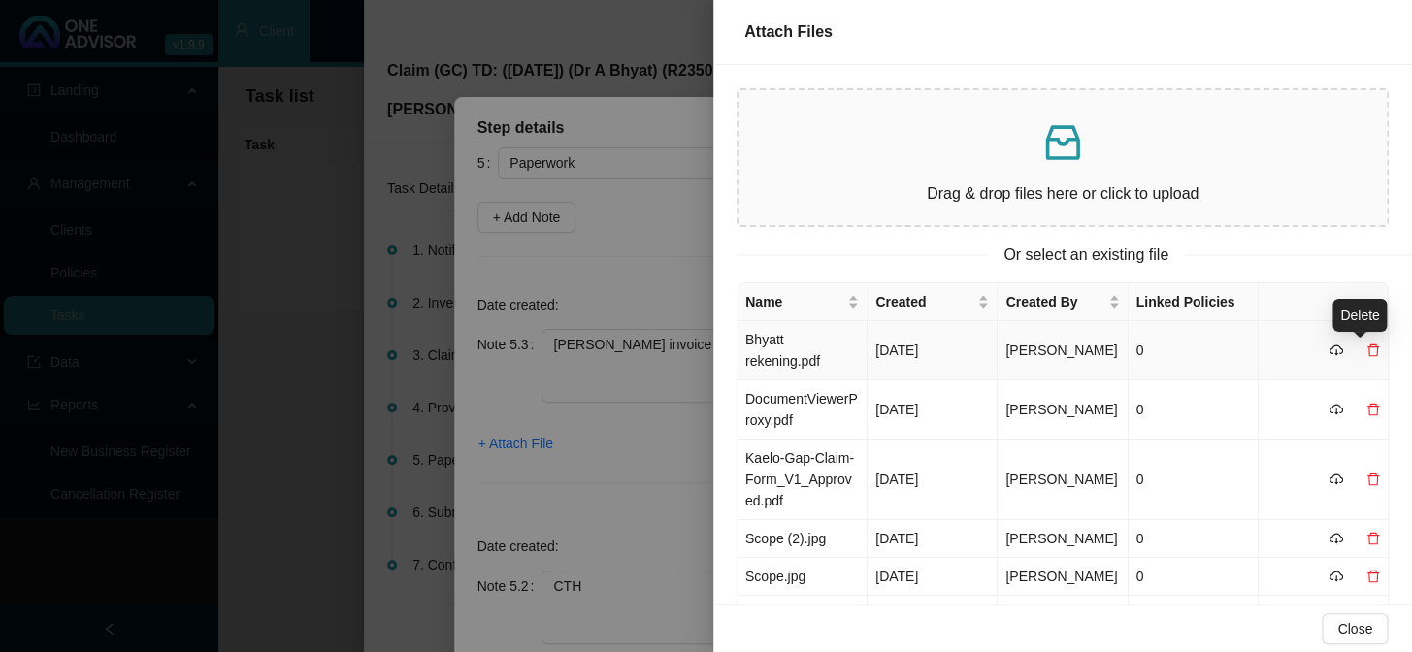
click at [1205, 348] on icon "delete" at bounding box center [1374, 351] width 14 height 14
click at [1205, 316] on span "Yes" at bounding box center [1383, 321] width 22 height 21
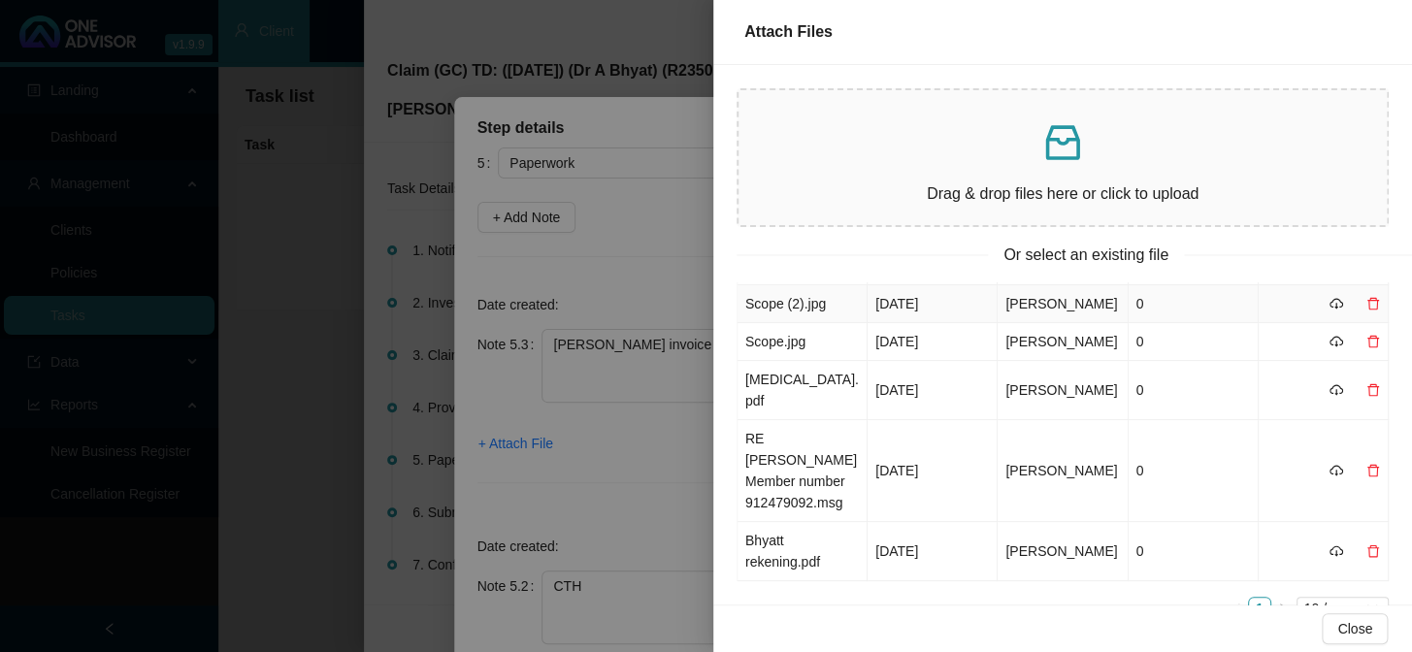
scroll to position [208, 0]
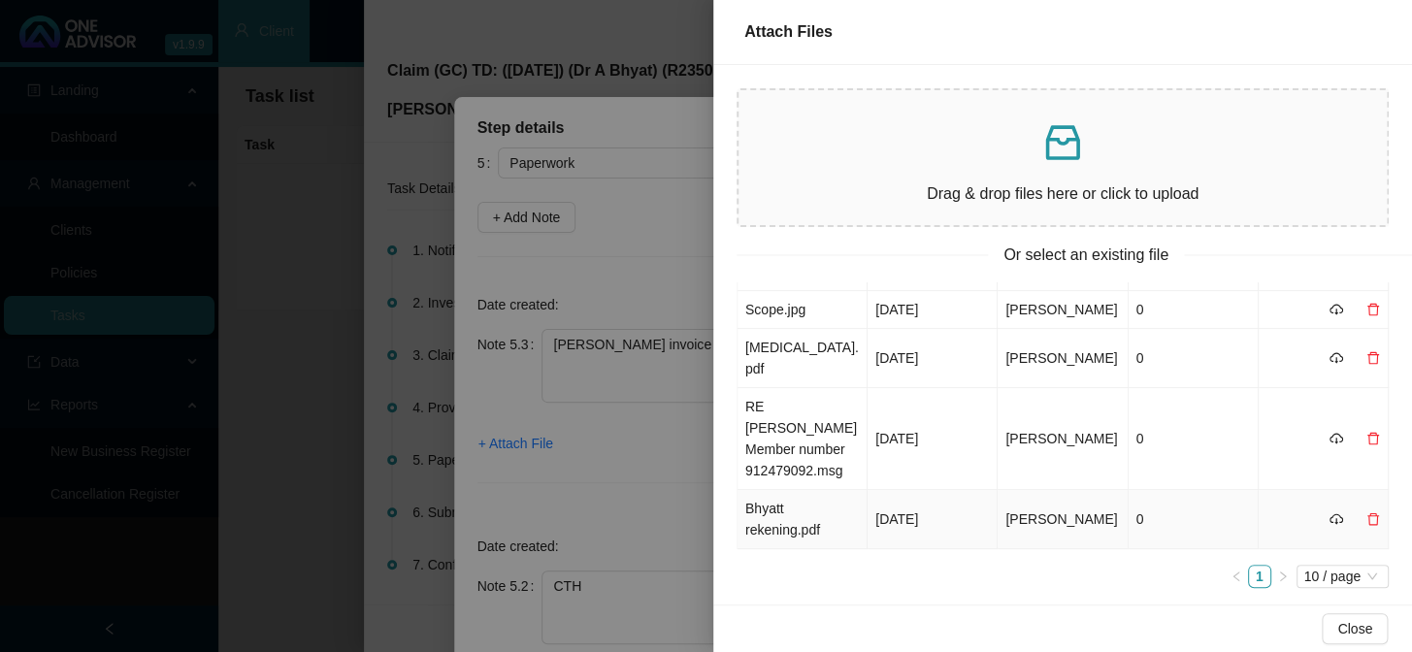
click at [784, 507] on td "Bhyatt rekening.pdf" at bounding box center [803, 519] width 130 height 59
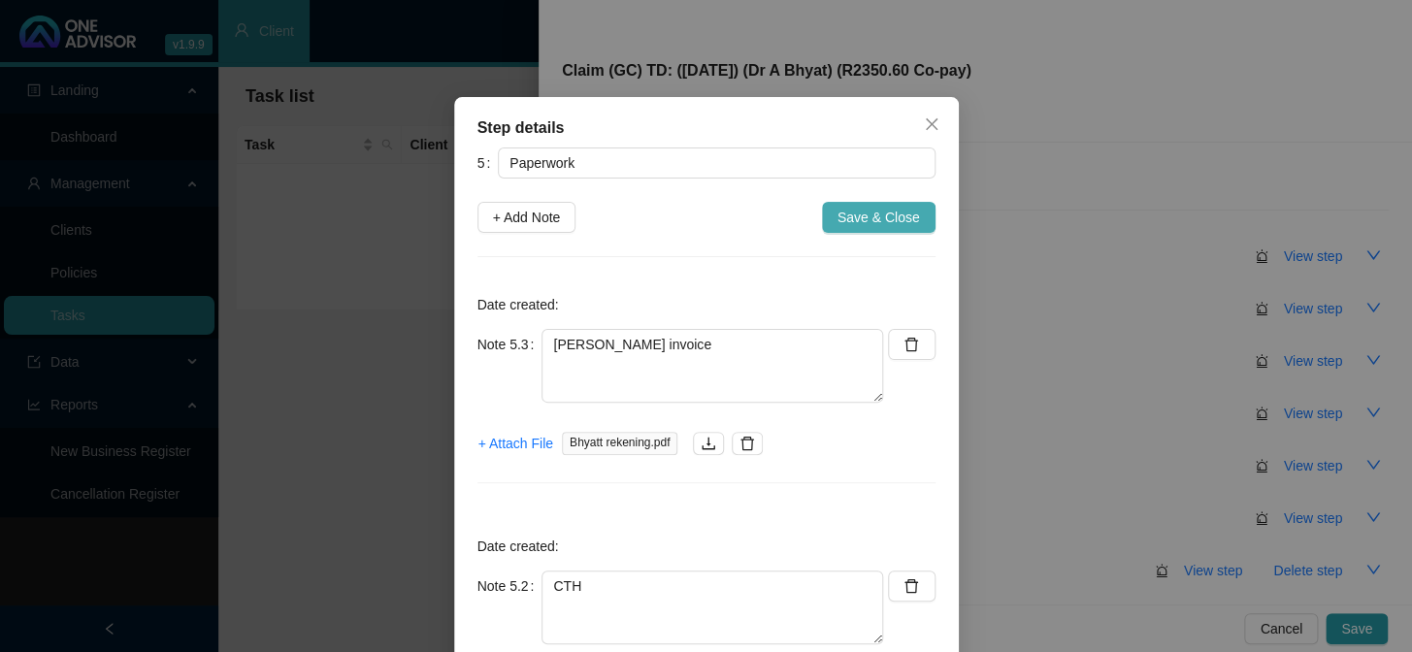
click at [877, 219] on span "Save & Close" at bounding box center [879, 217] width 83 height 21
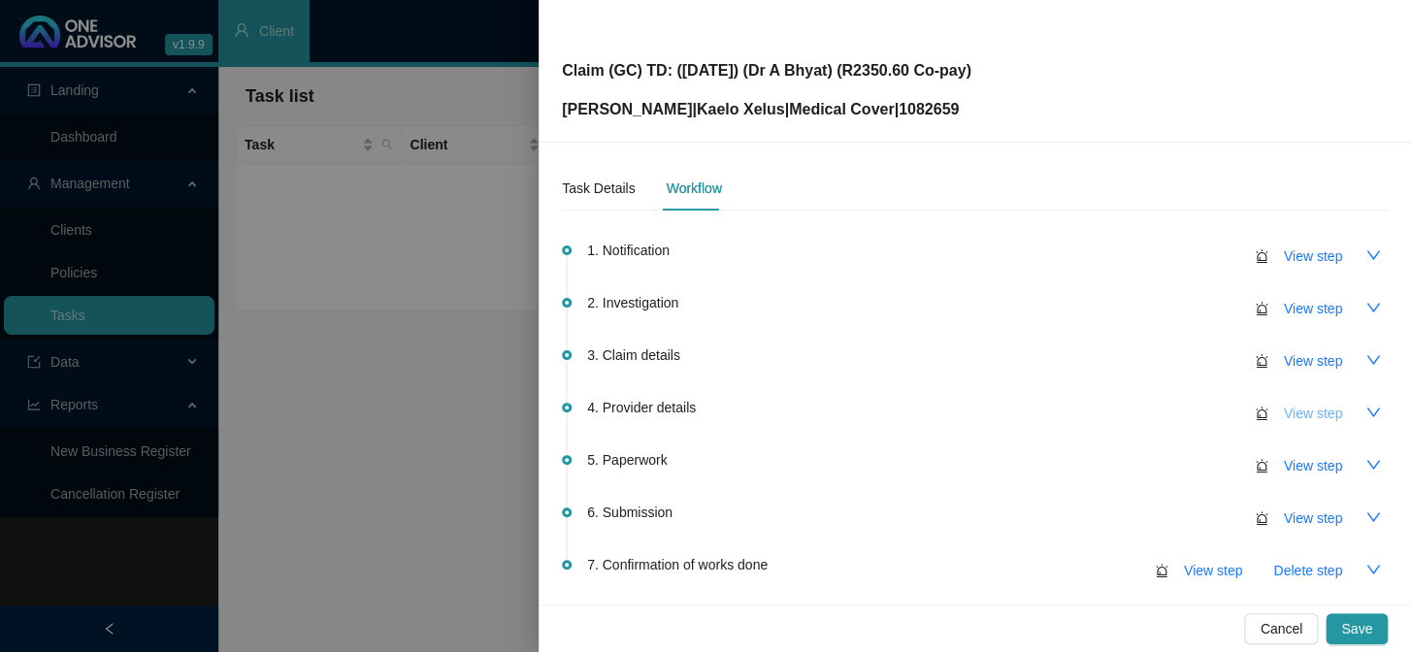
click at [1205, 412] on span "View step" at bounding box center [1313, 413] width 58 height 21
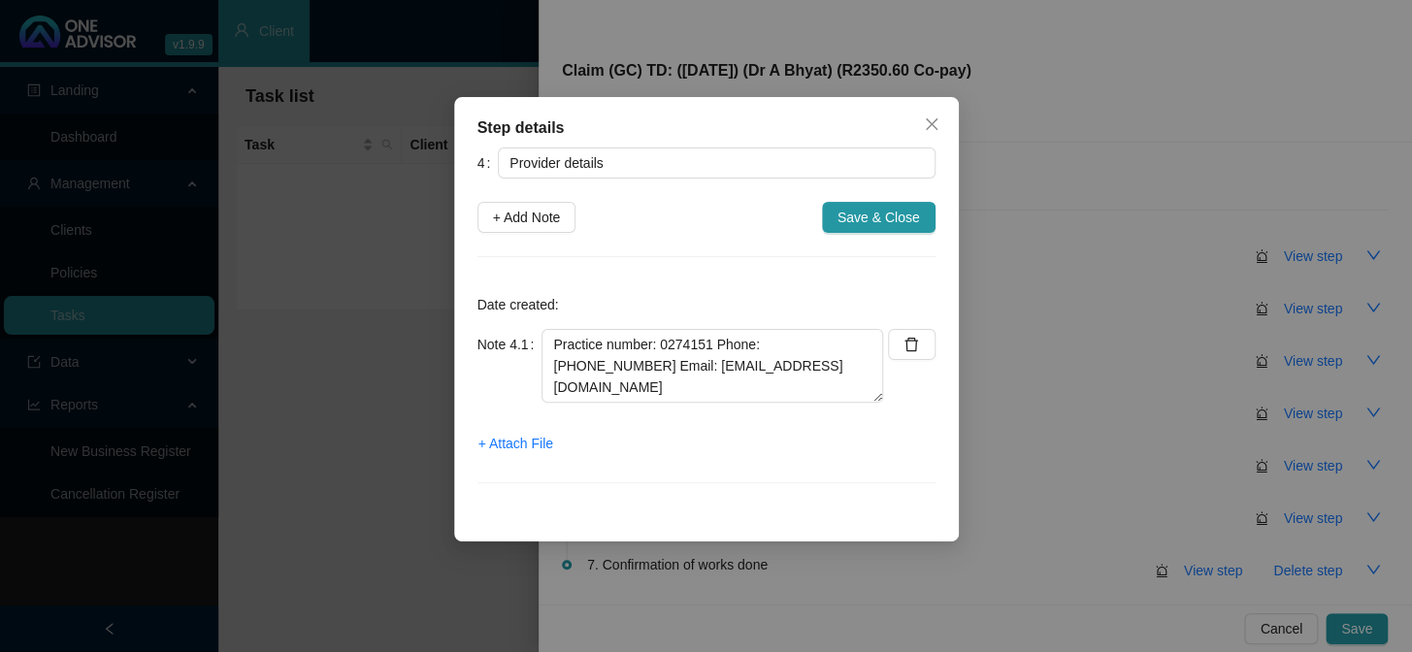
click at [867, 219] on span "Save & Close" at bounding box center [879, 217] width 83 height 21
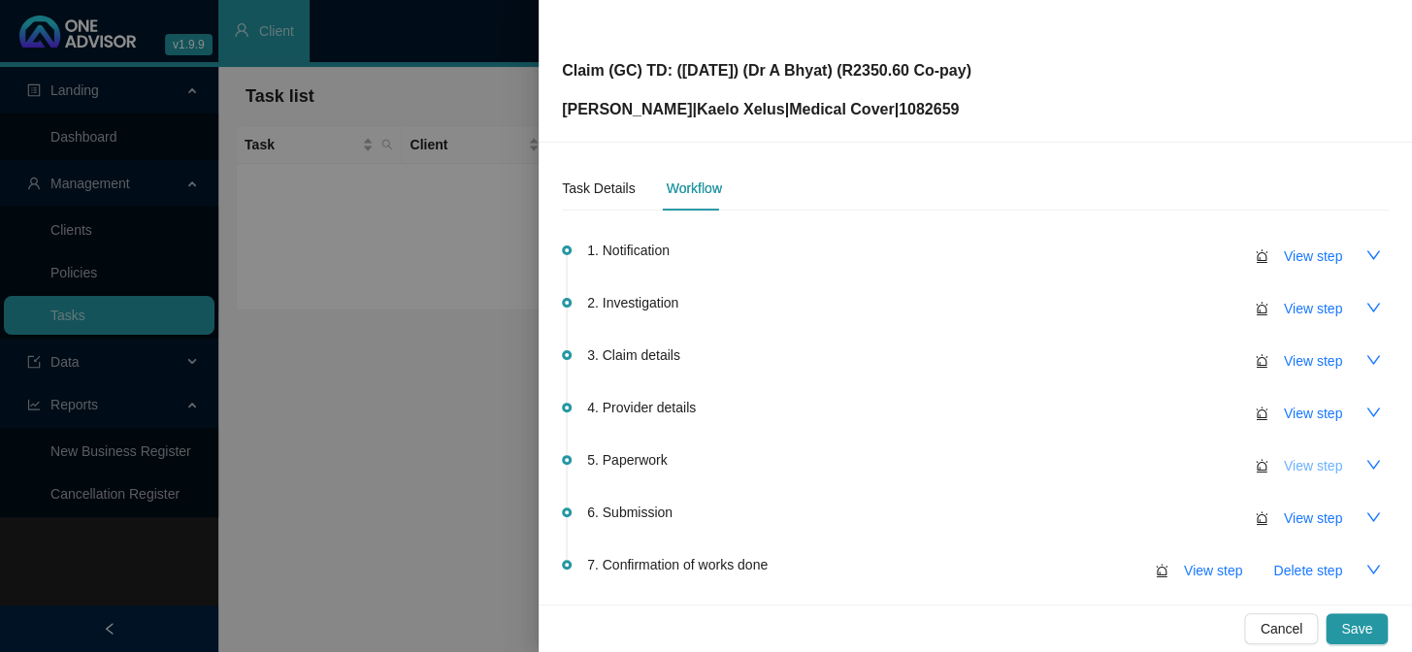
click at [1205, 465] on span "View step" at bounding box center [1313, 465] width 58 height 21
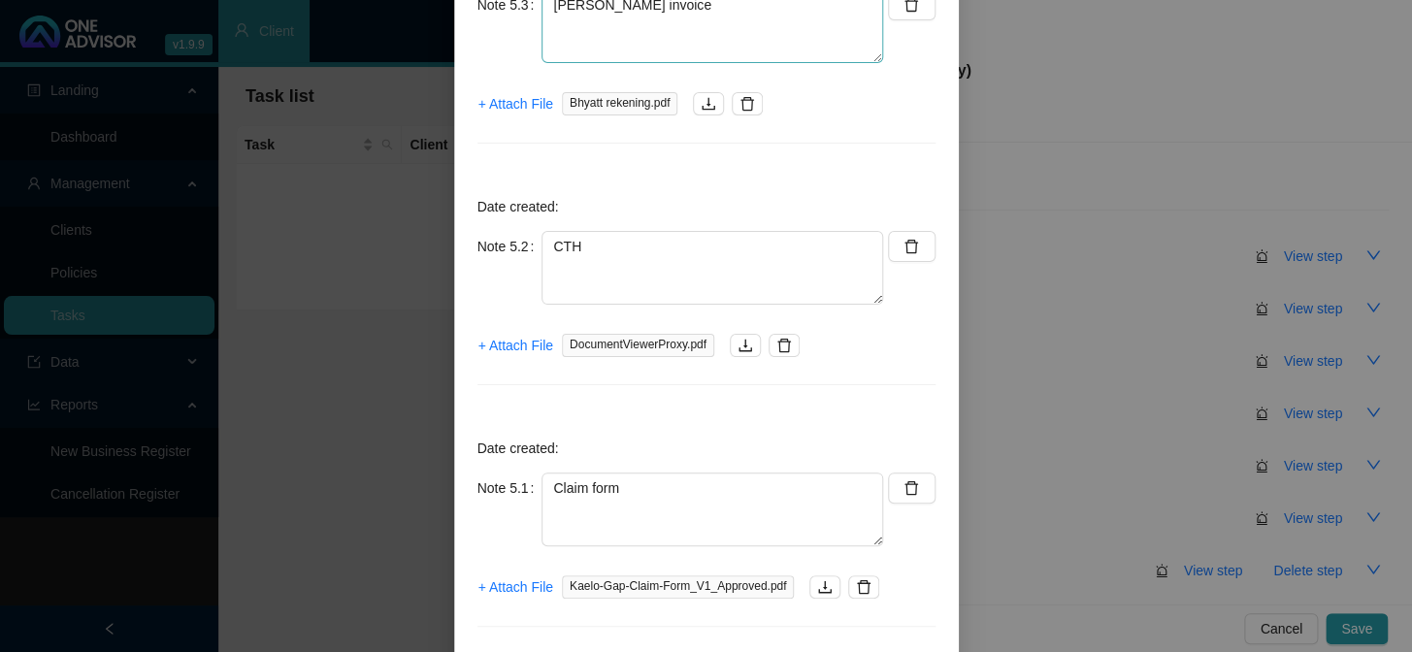
scroll to position [352, 0]
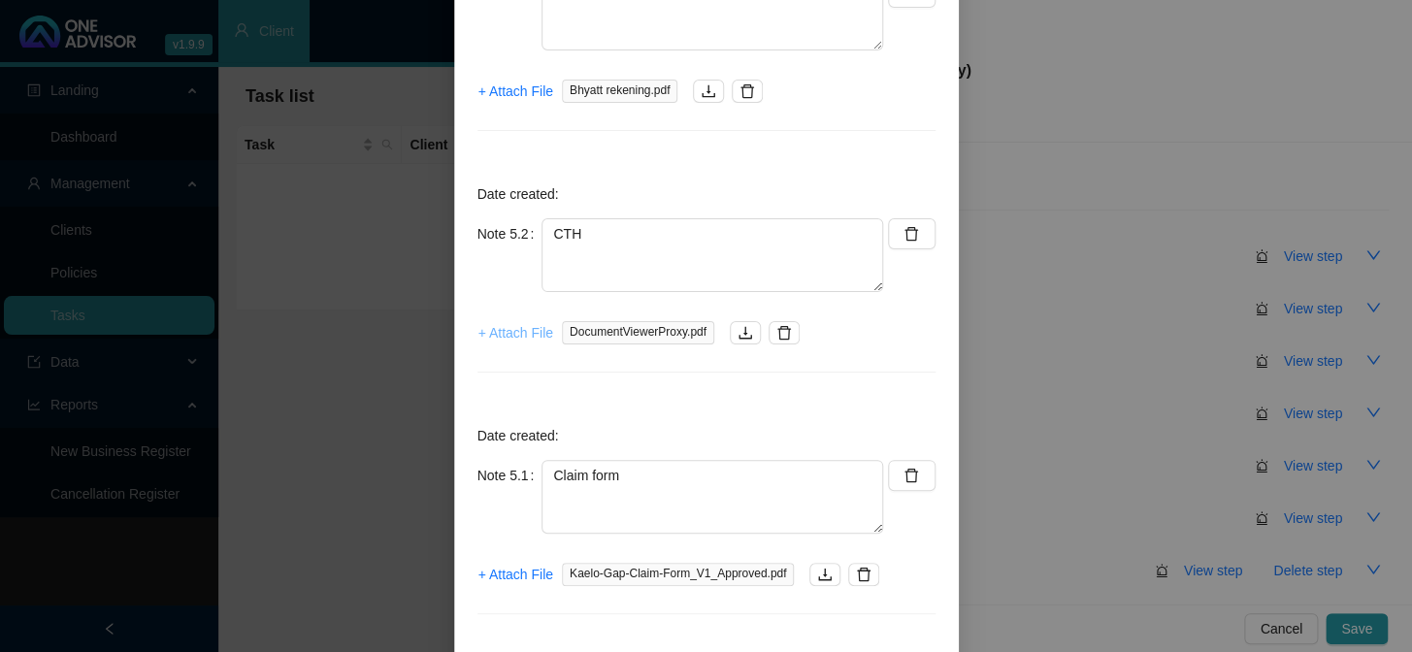
click at [514, 340] on span "+ Attach File" at bounding box center [516, 332] width 75 height 21
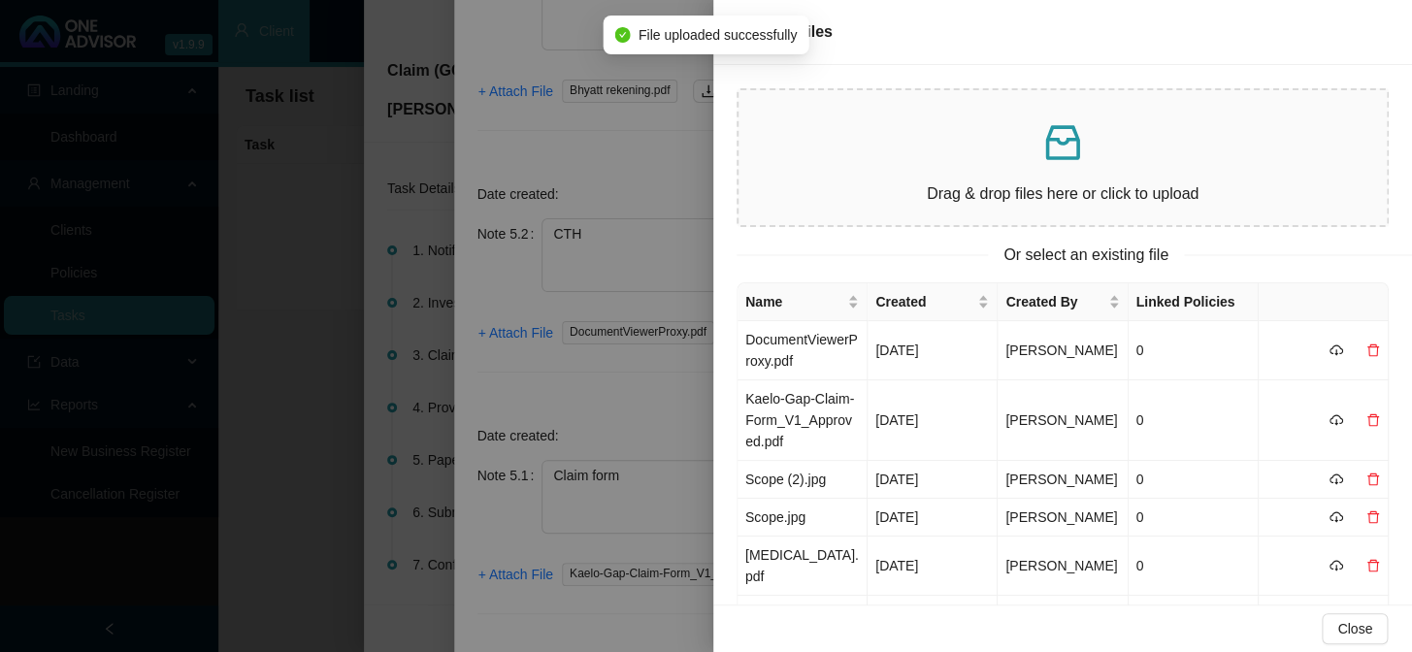
click at [642, 387] on div at bounding box center [706, 326] width 1412 height 652
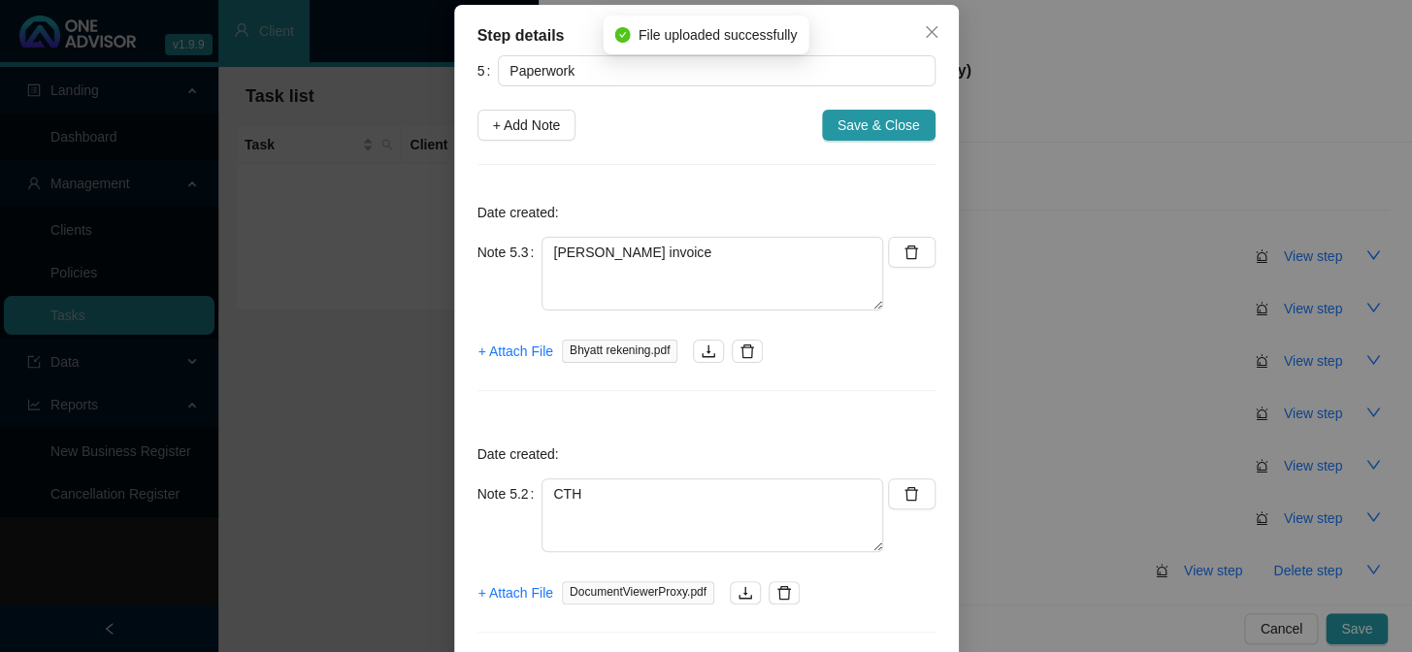
scroll to position [87, 0]
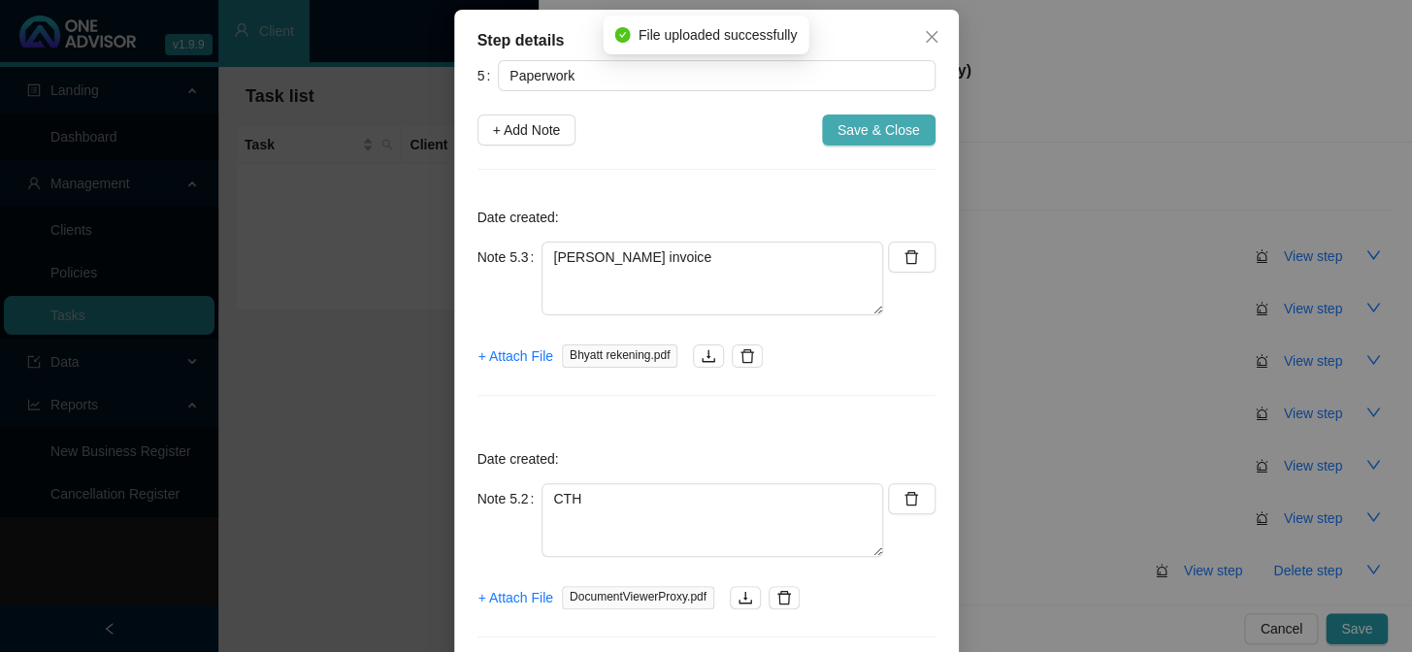
click at [878, 133] on span "Save & Close" at bounding box center [879, 129] width 83 height 21
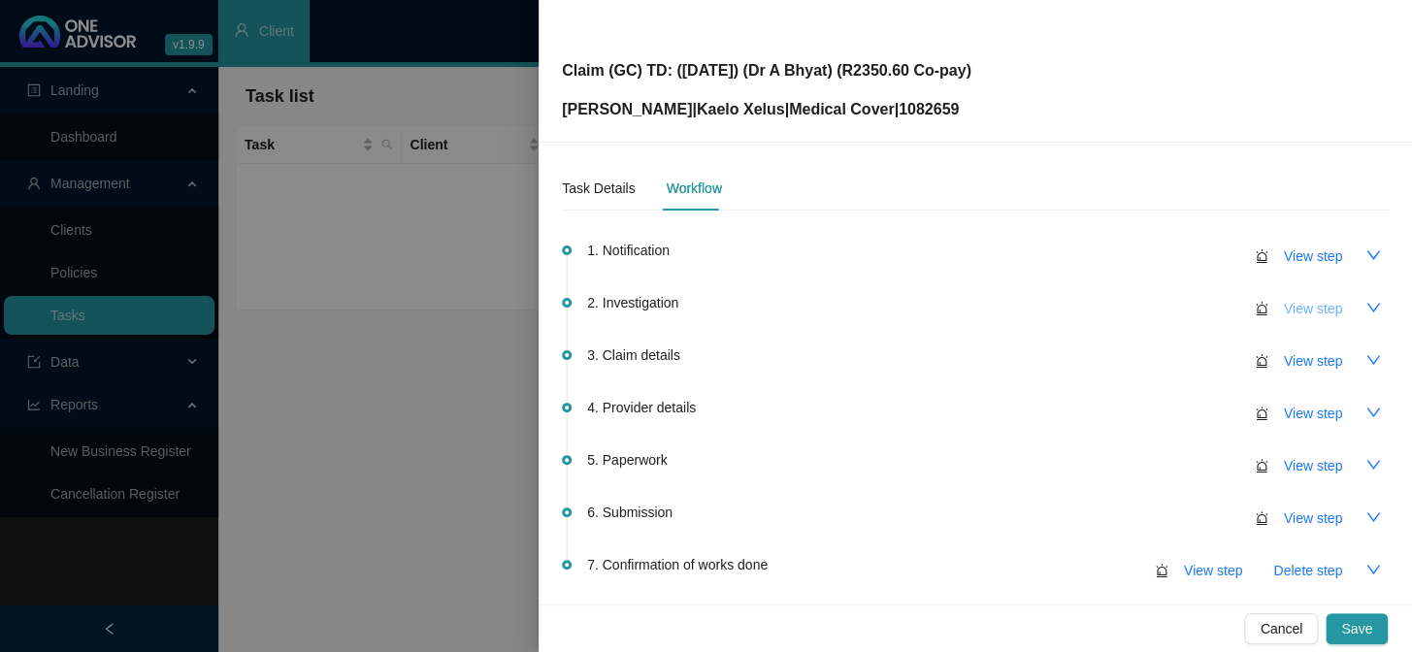
click at [1205, 300] on span "View step" at bounding box center [1313, 308] width 58 height 21
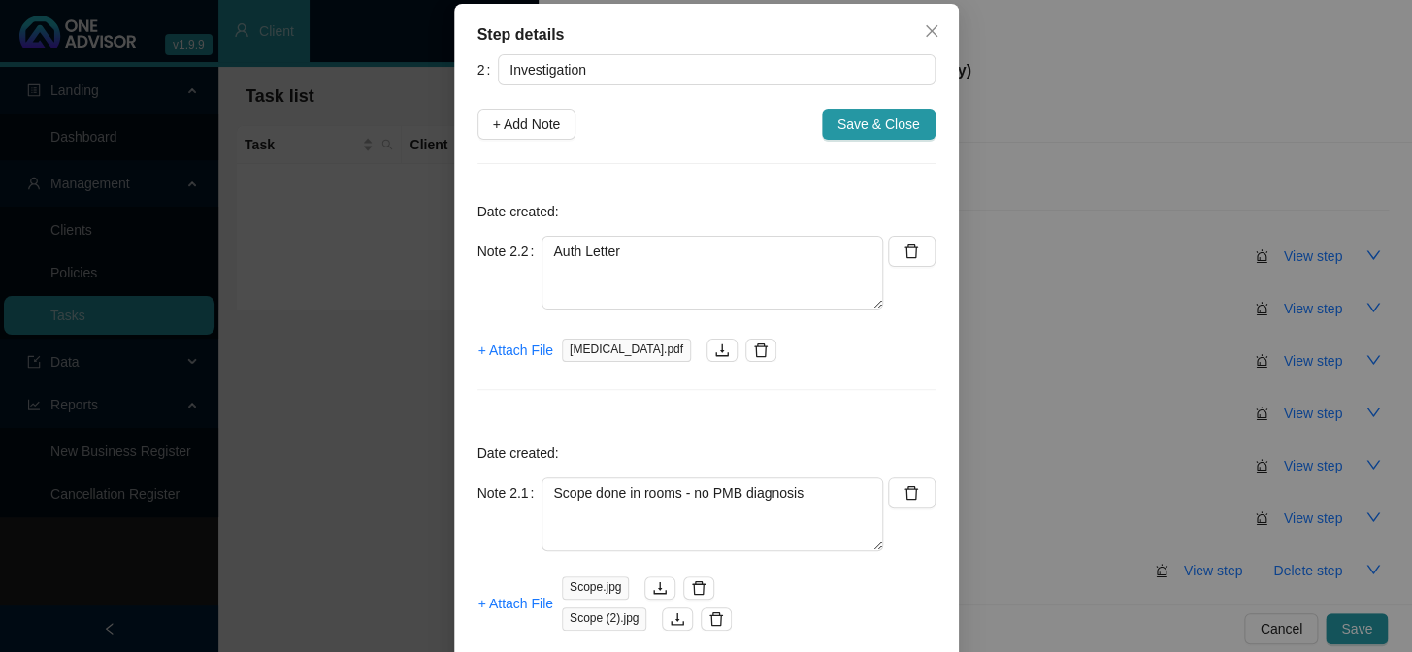
scroll to position [176, 0]
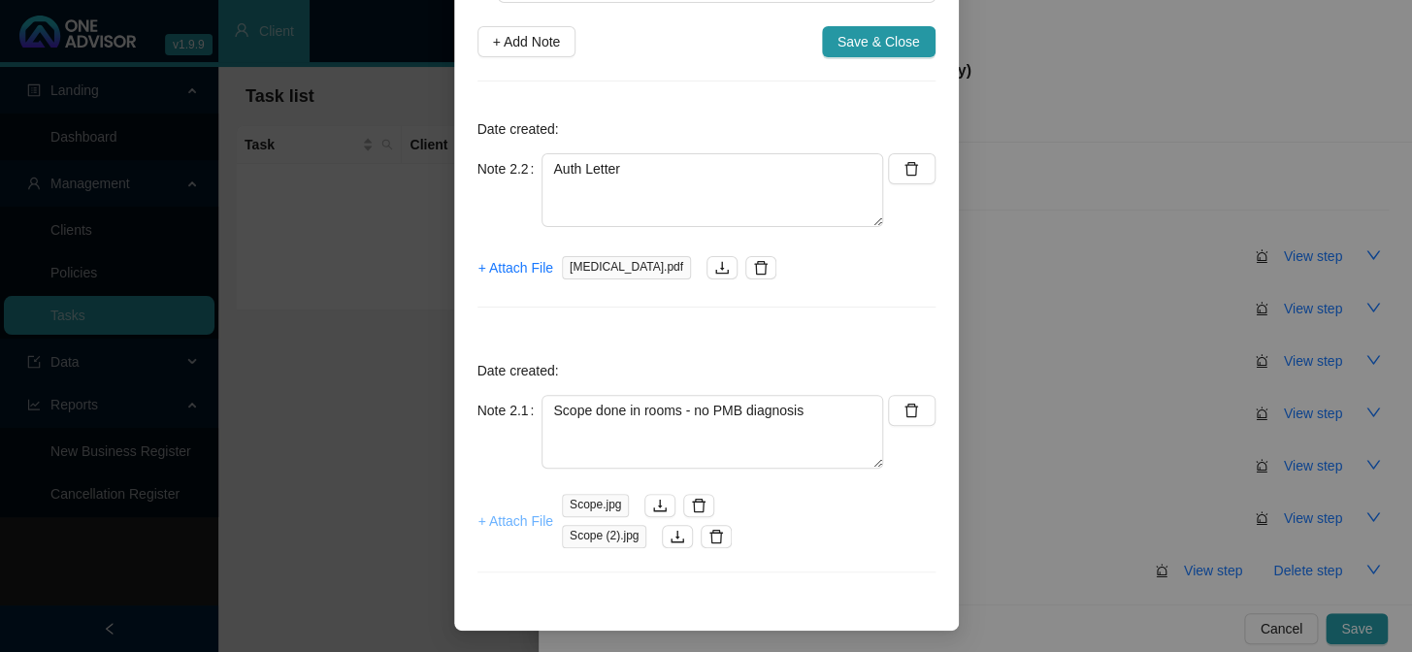
click at [517, 522] on span "+ Attach File" at bounding box center [516, 521] width 75 height 21
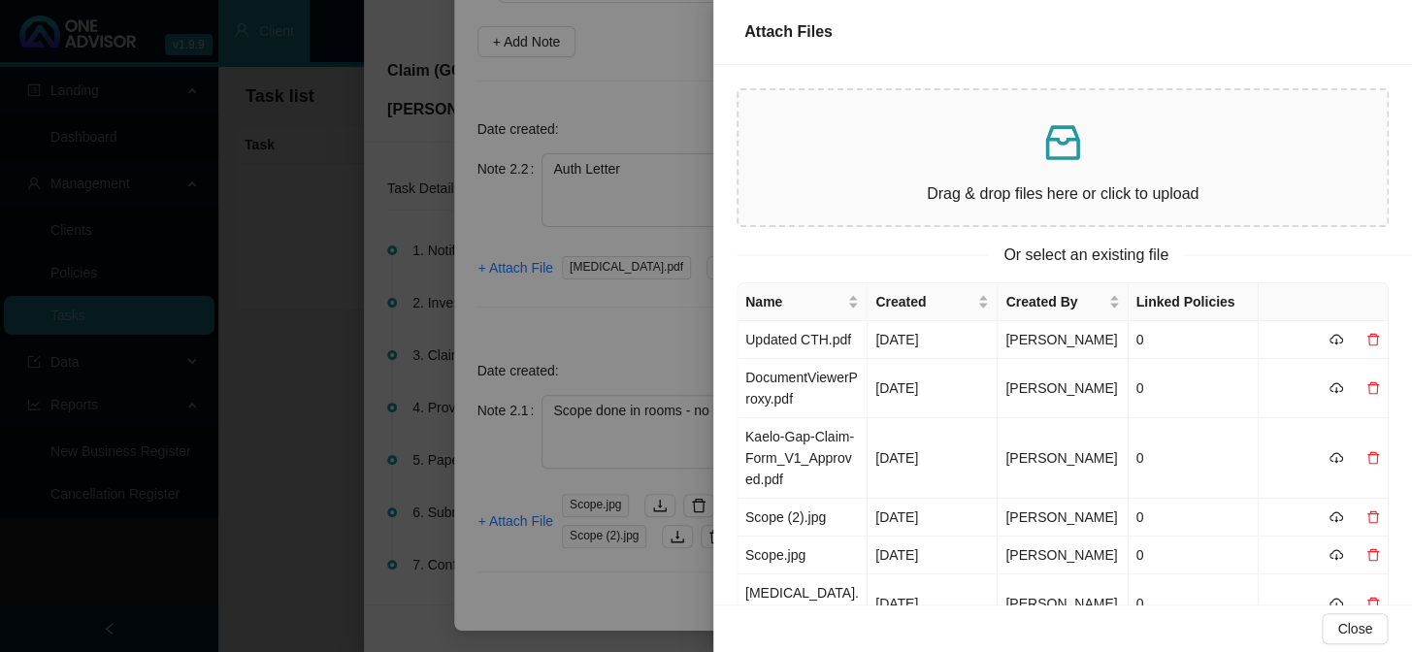
click at [643, 313] on div at bounding box center [706, 326] width 1412 height 652
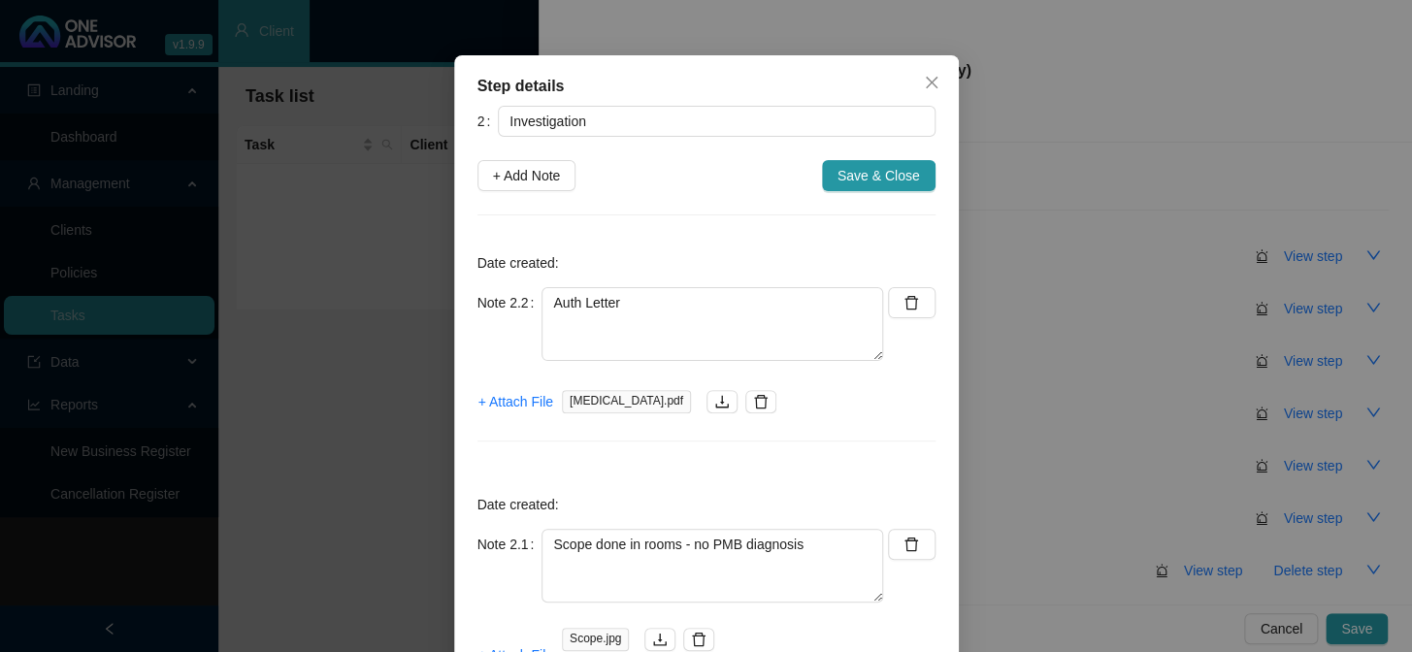
scroll to position [0, 0]
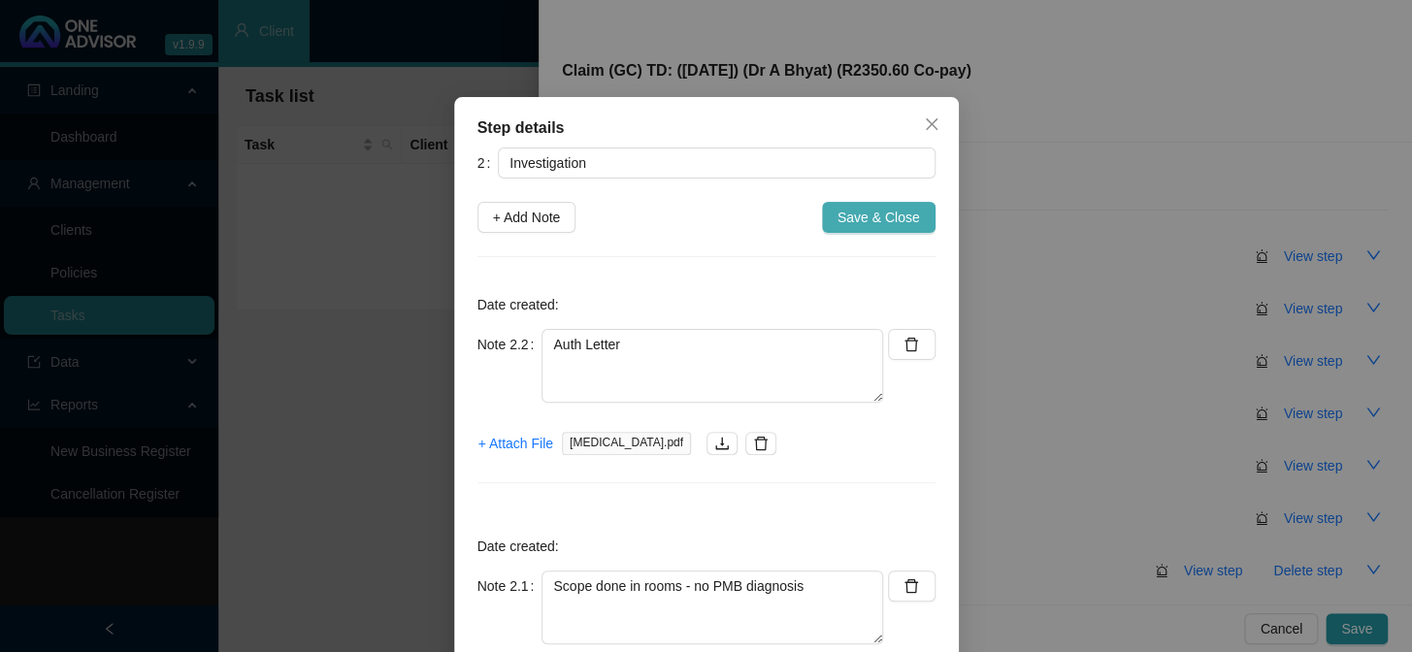
click at [908, 216] on span "Save & Close" at bounding box center [879, 217] width 83 height 21
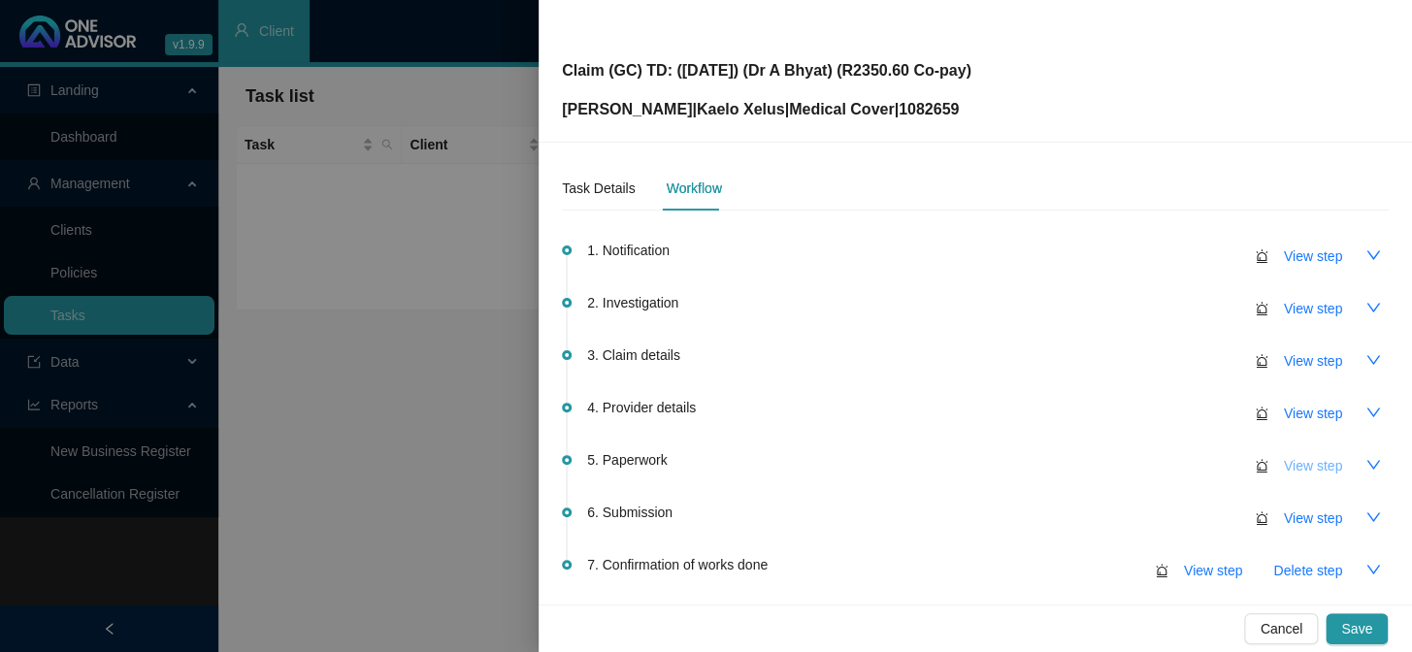
click at [1205, 462] on span "View step" at bounding box center [1313, 465] width 58 height 21
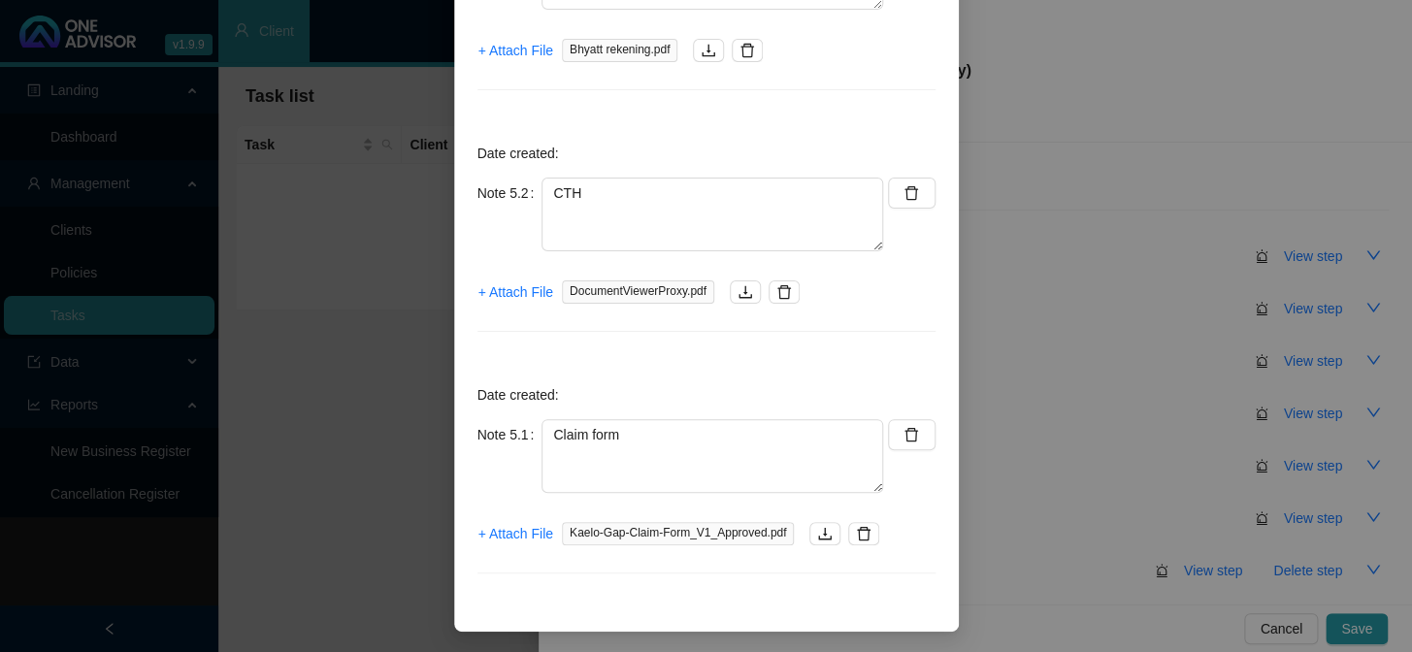
scroll to position [394, 0]
click at [505, 290] on span "+ Attach File" at bounding box center [516, 291] width 75 height 21
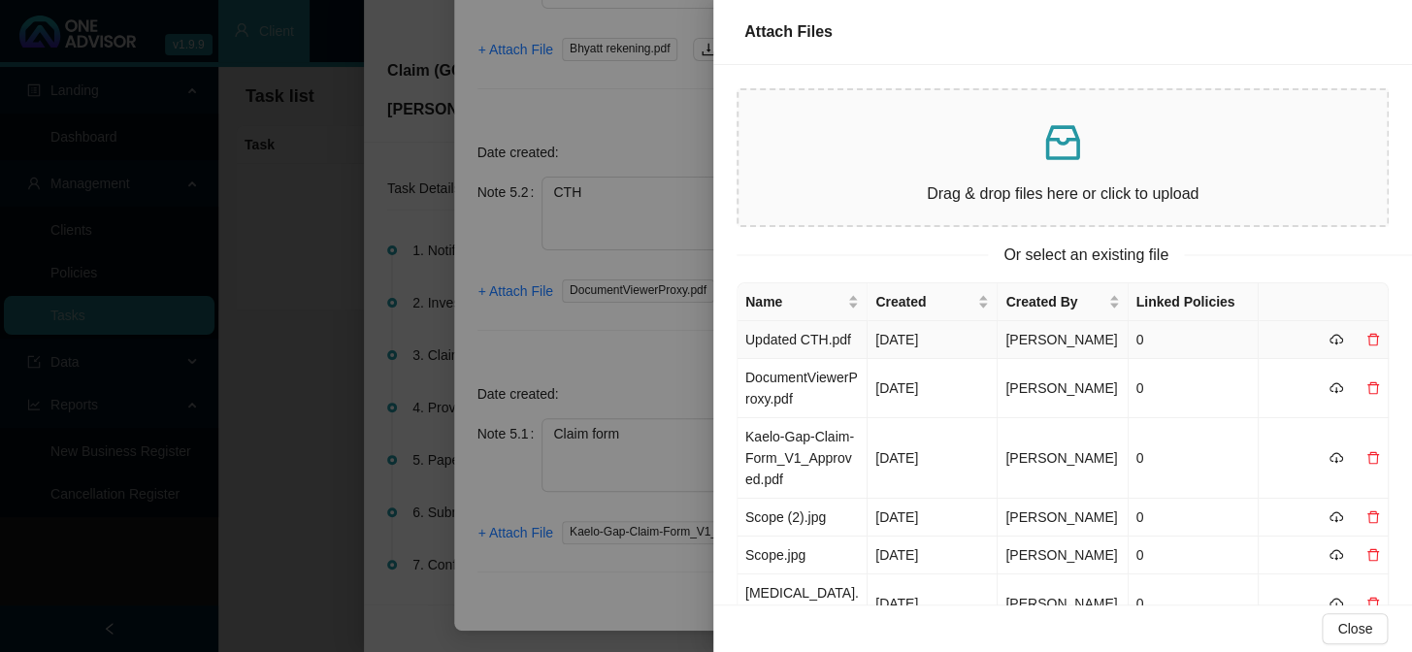
click at [796, 340] on td "Updated CTH.pdf" at bounding box center [803, 340] width 130 height 38
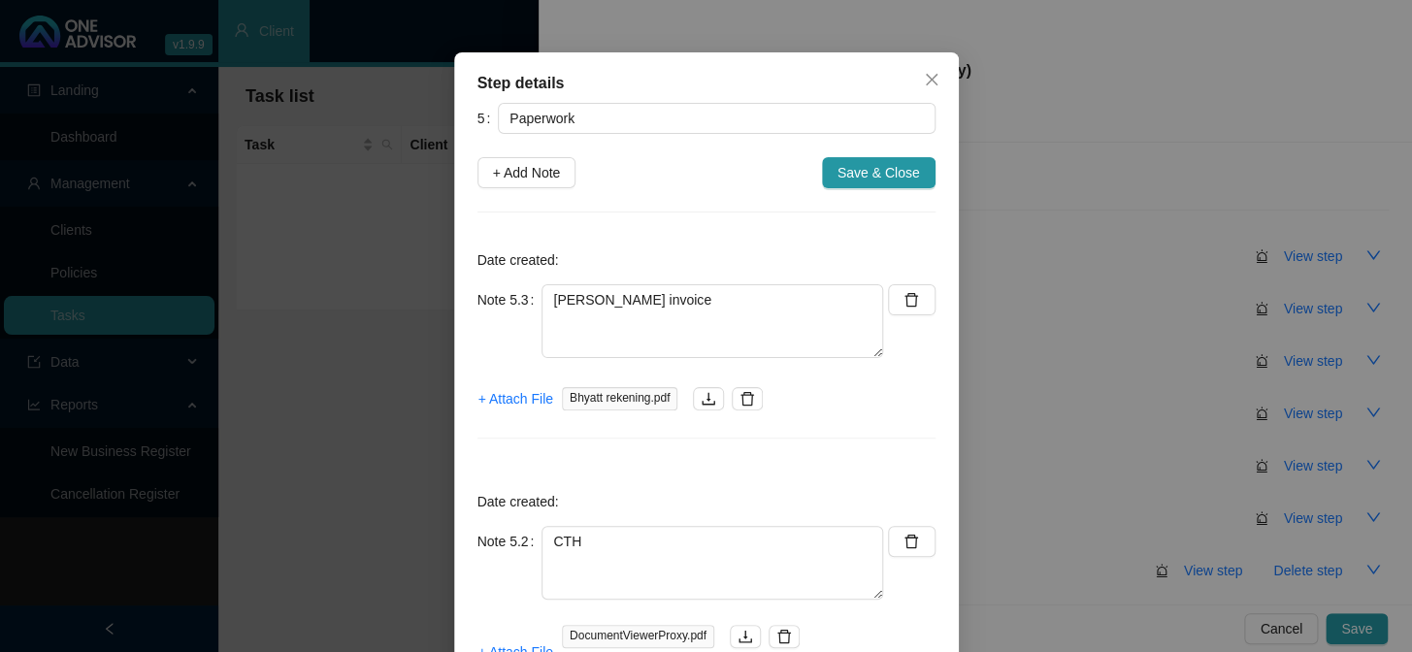
scroll to position [41, 0]
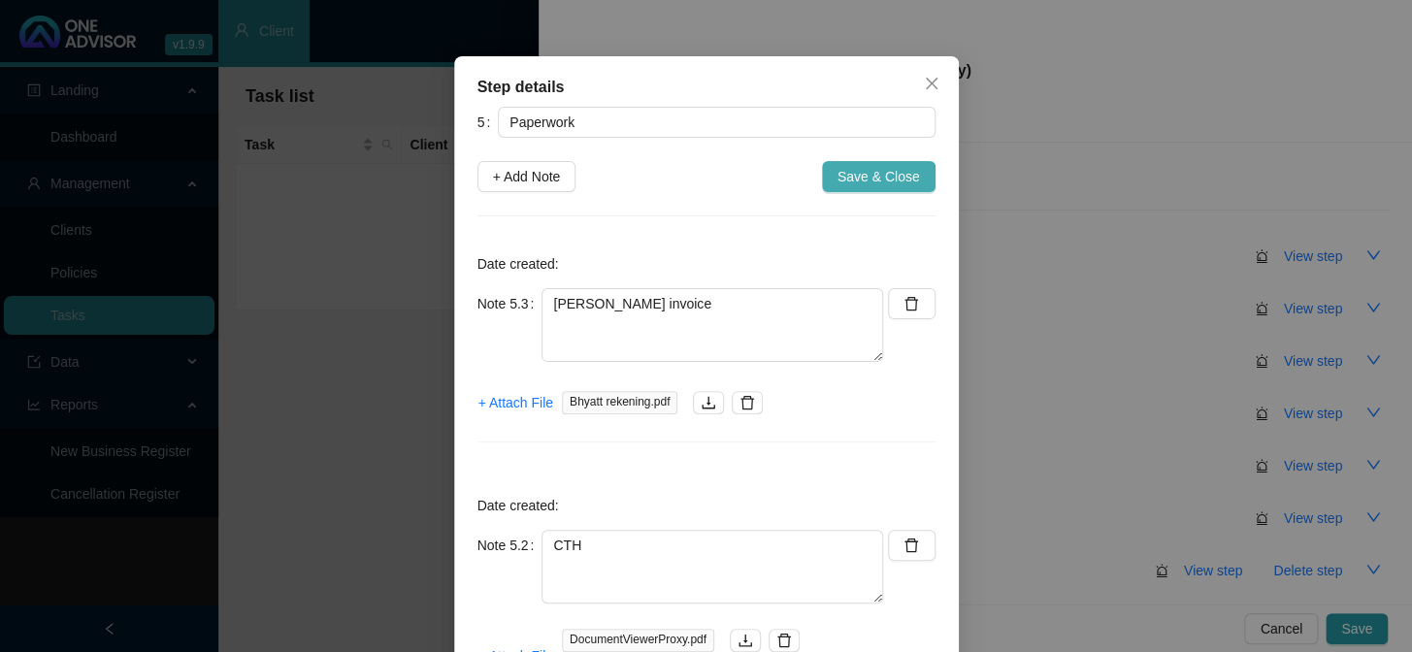
click at [904, 174] on span "Save & Close" at bounding box center [879, 176] width 83 height 21
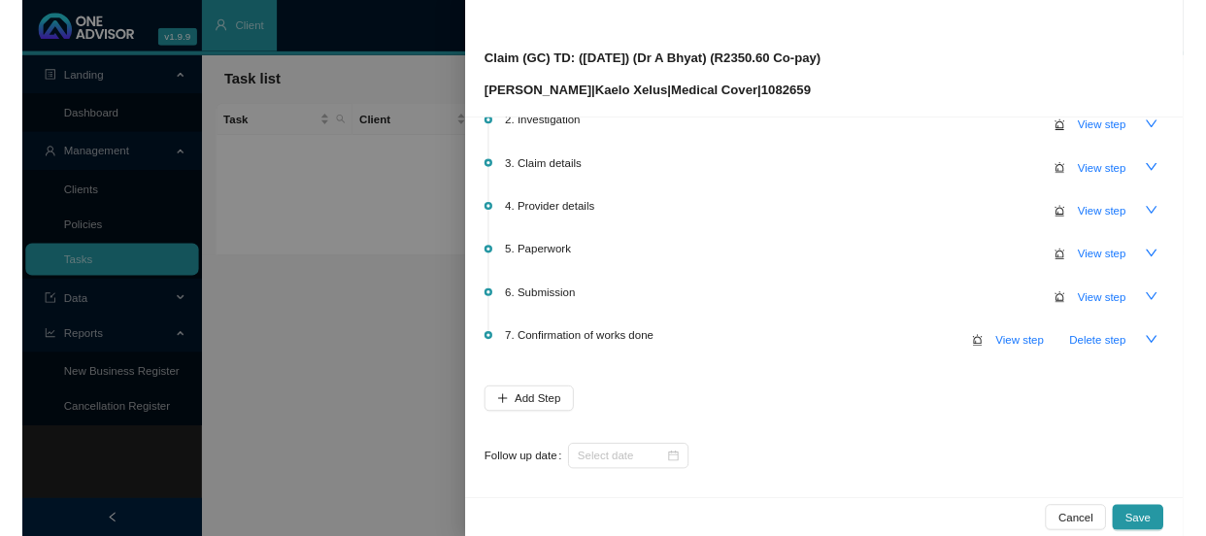
scroll to position [166, 0]
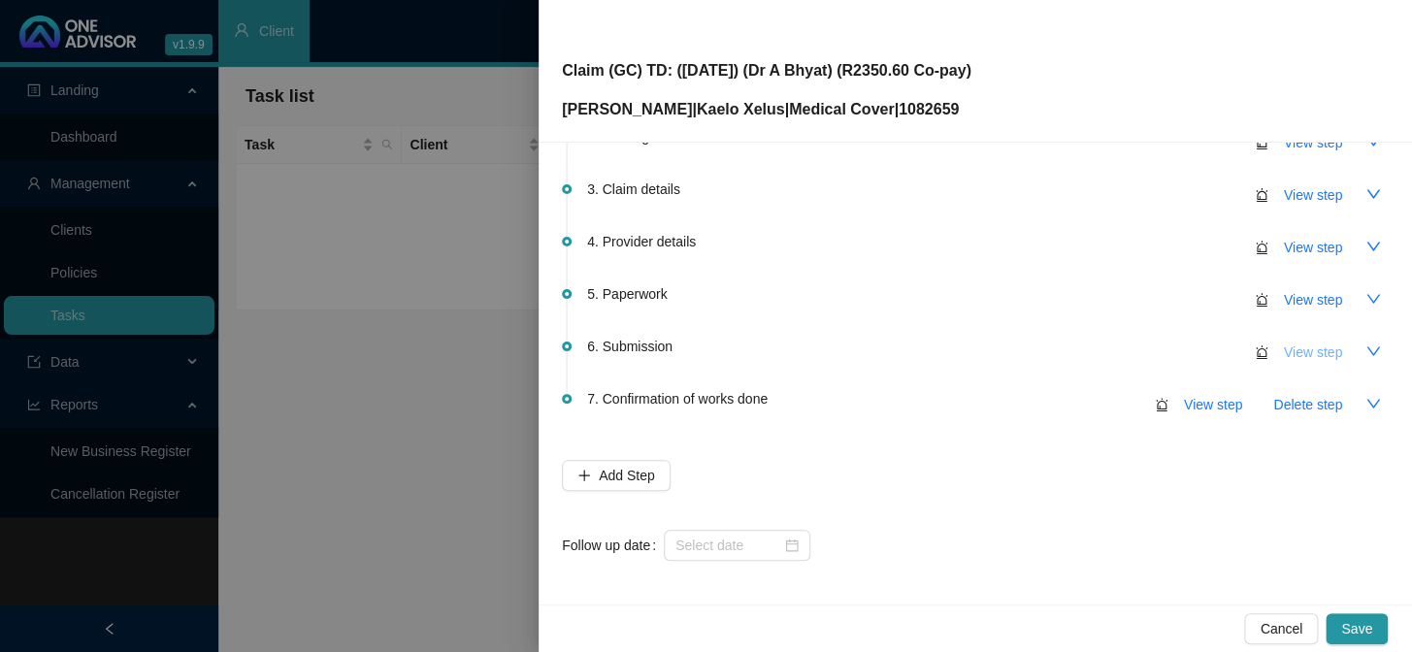
click at [1205, 337] on button "View step" at bounding box center [1313, 352] width 89 height 31
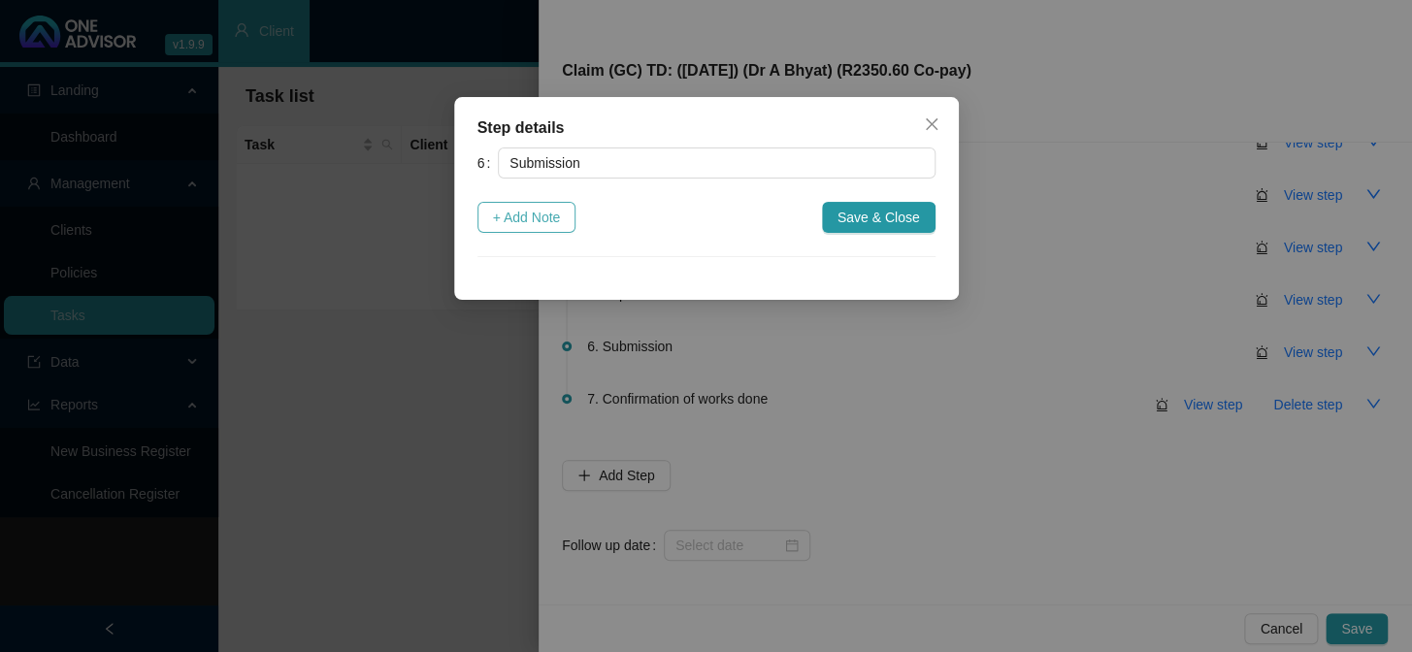
click at [541, 223] on span "+ Add Note" at bounding box center [527, 217] width 68 height 21
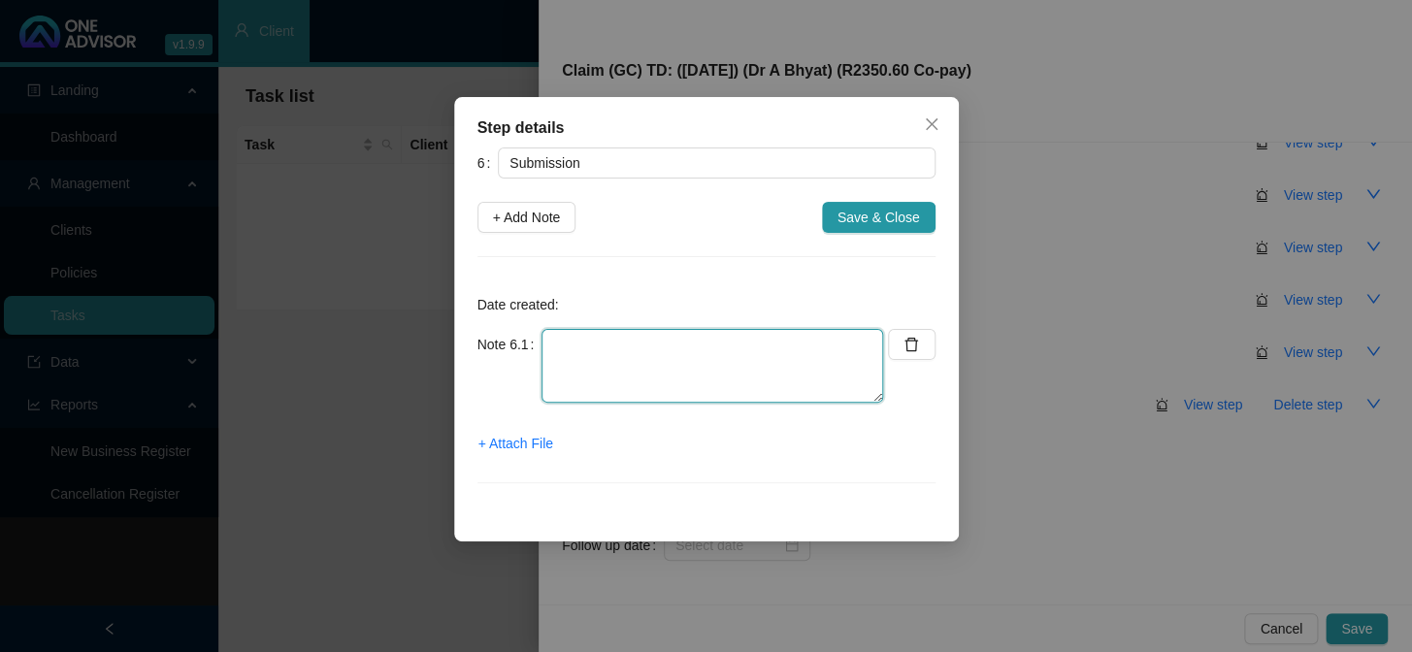
click at [600, 362] on textarea at bounding box center [713, 366] width 342 height 74
type textarea "s"
type textarea "Submitted claim to Kaelo"
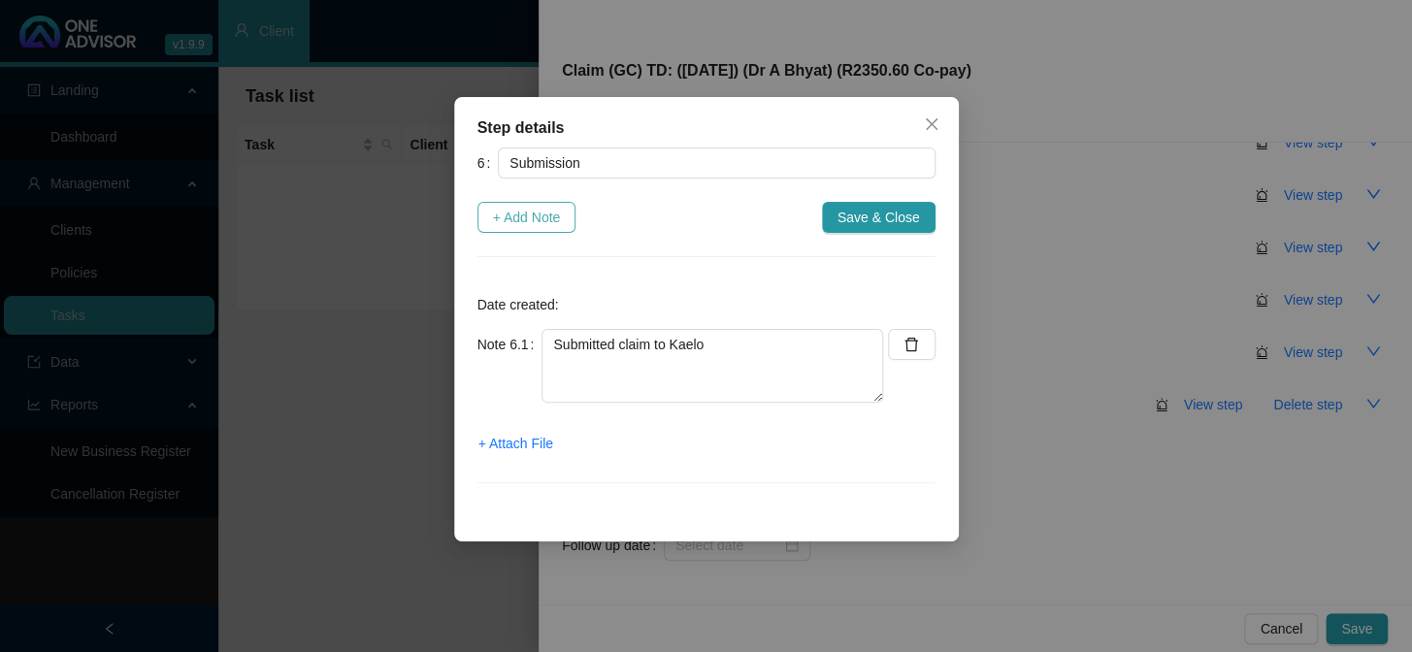
click at [528, 215] on span "+ Add Note" at bounding box center [527, 217] width 68 height 21
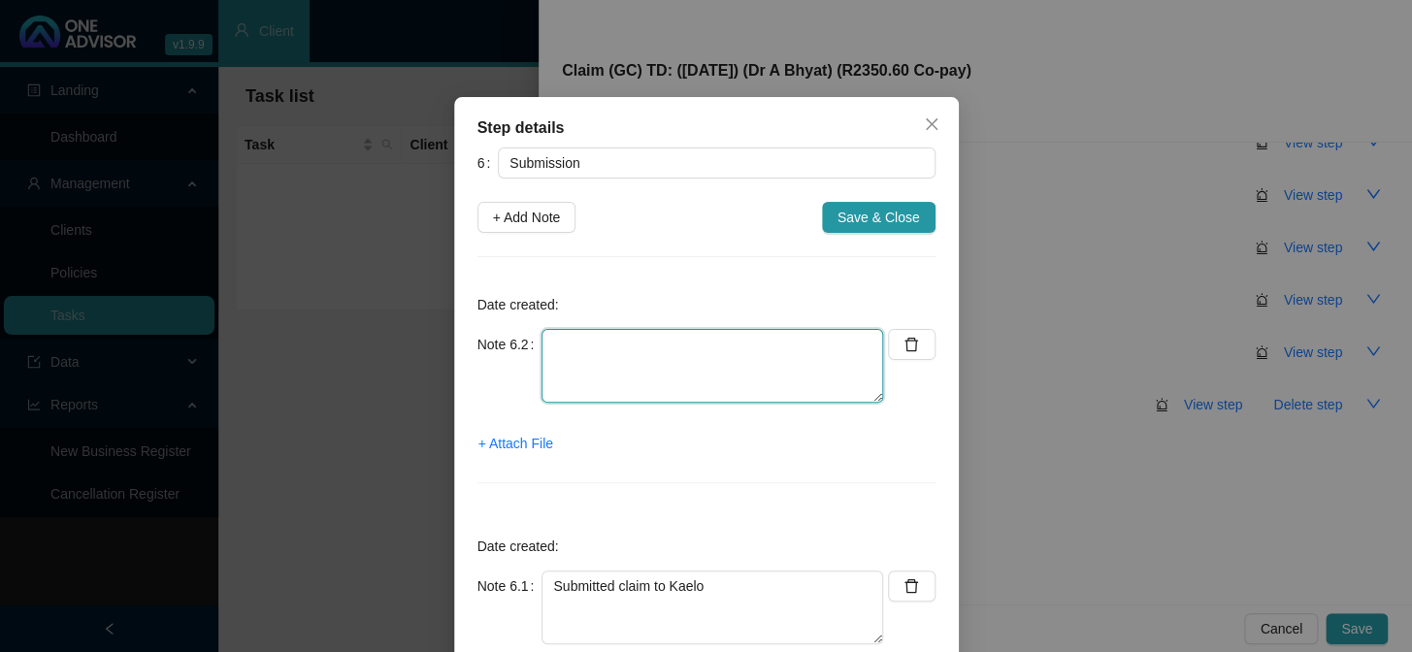
click at [626, 362] on textarea at bounding box center [713, 366] width 342 height 74
type textarea "Sent [PERSON_NAME] feedback"
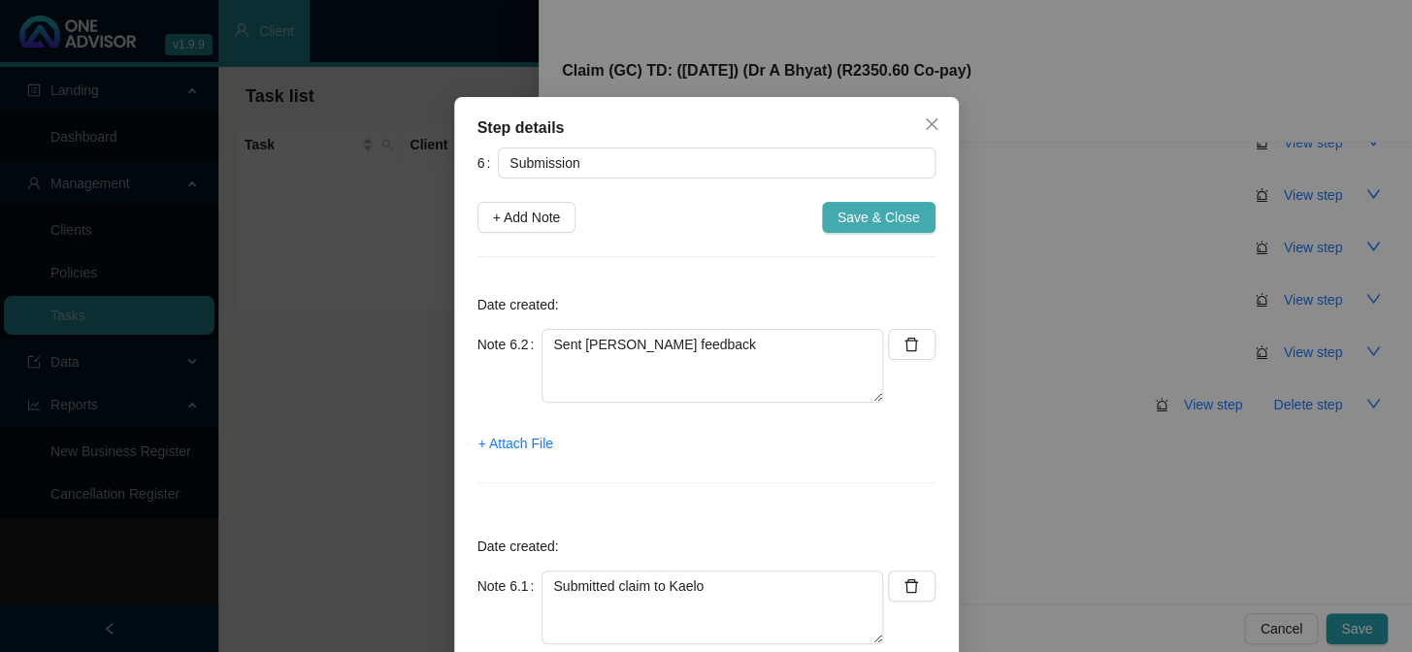
click at [873, 222] on span "Save & Close" at bounding box center [879, 217] width 83 height 21
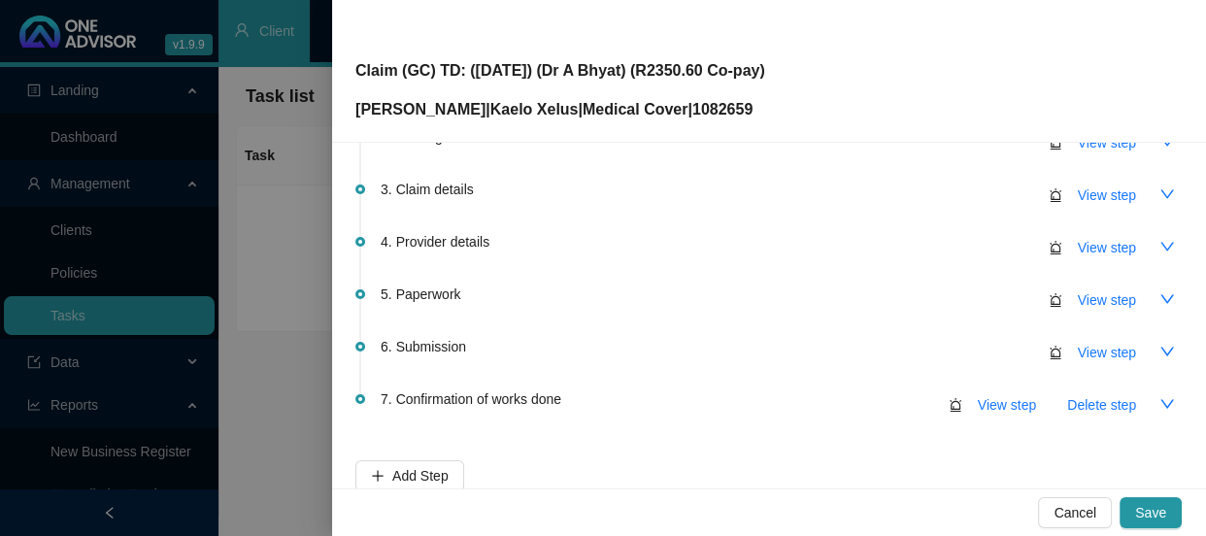
click at [734, 104] on p "[PERSON_NAME] | Kaelo Xelus | Medical Cover | 1082659" at bounding box center [560, 109] width 410 height 23
copy p "1082659"
click at [786, 71] on div "Claim (GC) TD: ([DATE]) (Dr A Bhyat) (R2350.60 Co-pay) [PERSON_NAME] | Kaelo Xe…" at bounding box center [768, 70] width 827 height 101
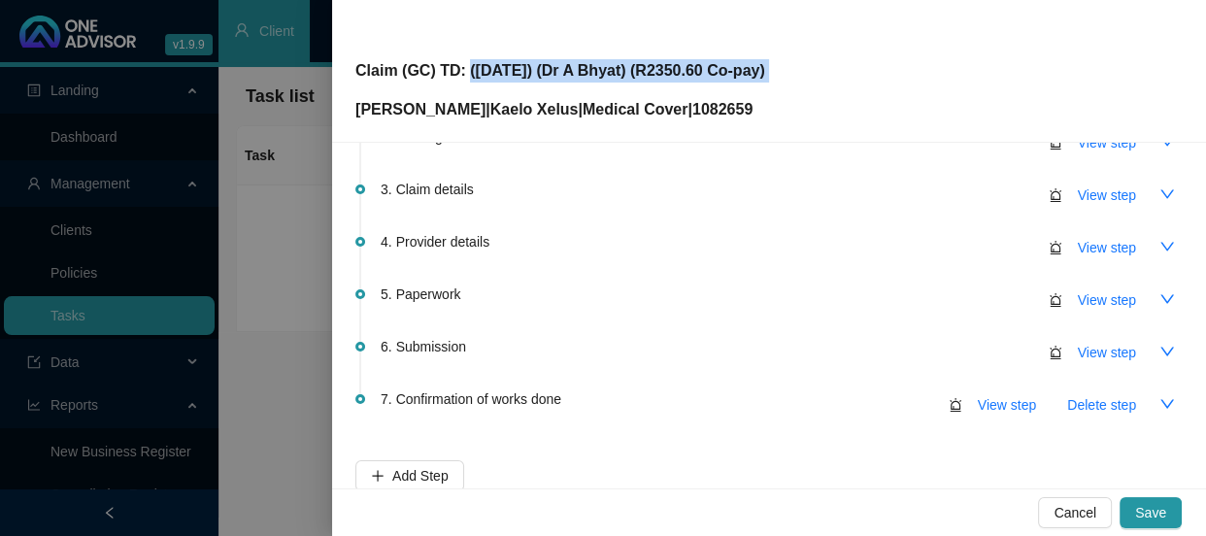
drag, startPoint x: 786, startPoint y: 71, endPoint x: 460, endPoint y: 74, distance: 326.2
click at [460, 74] on div "Claim (GC) TD: ([DATE]) (Dr A Bhyat) (R2350.60 Co-pay) [PERSON_NAME] | Kaelo Xe…" at bounding box center [768, 70] width 827 height 101
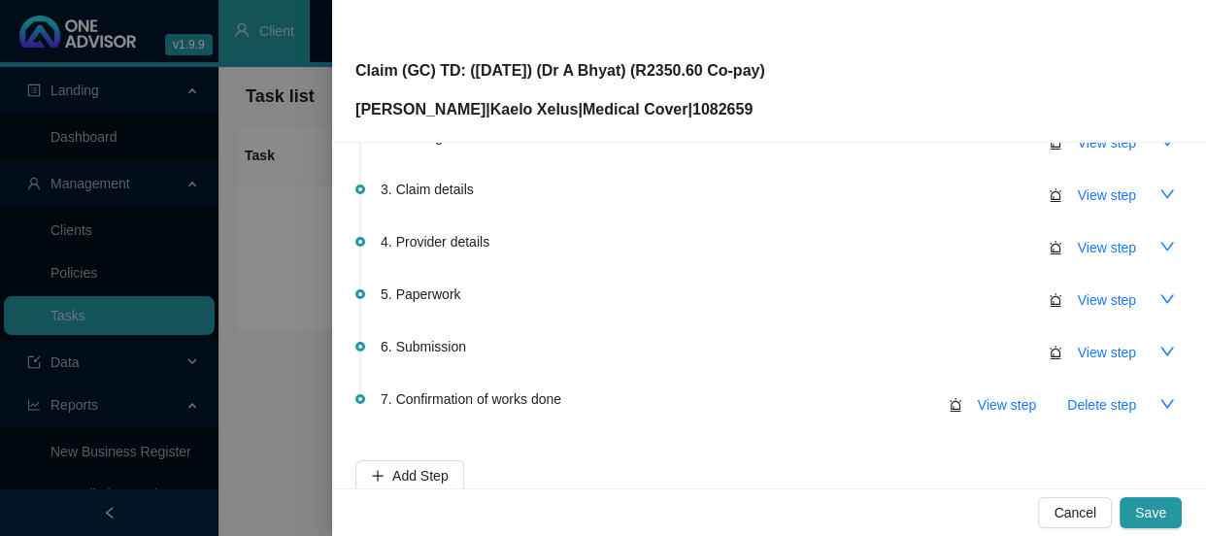
click at [836, 162] on li "2. Investigation View step" at bounding box center [768, 158] width 827 height 52
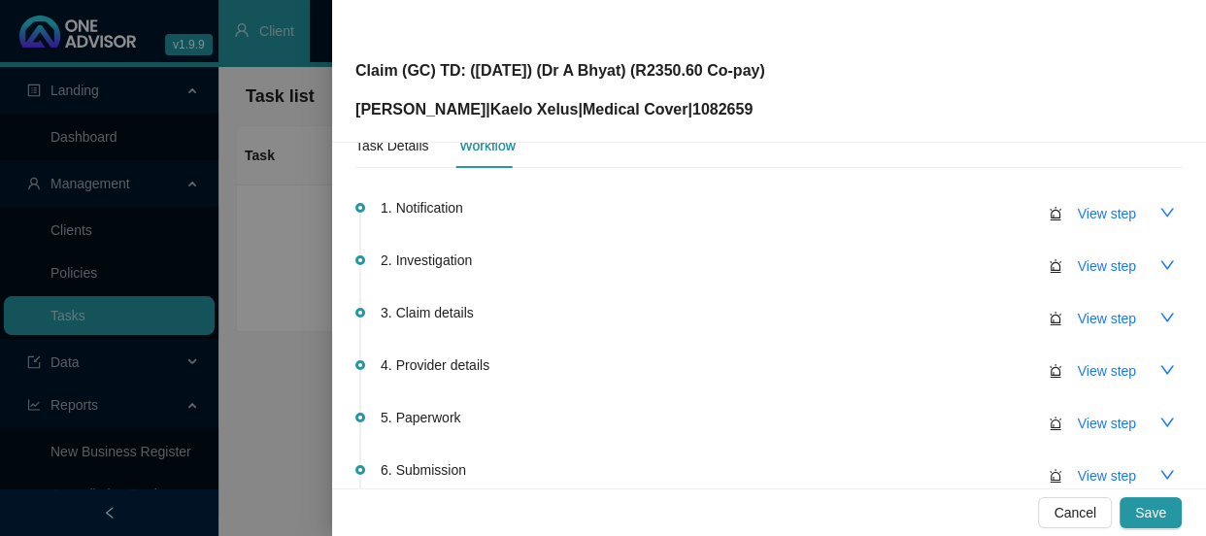
scroll to position [0, 0]
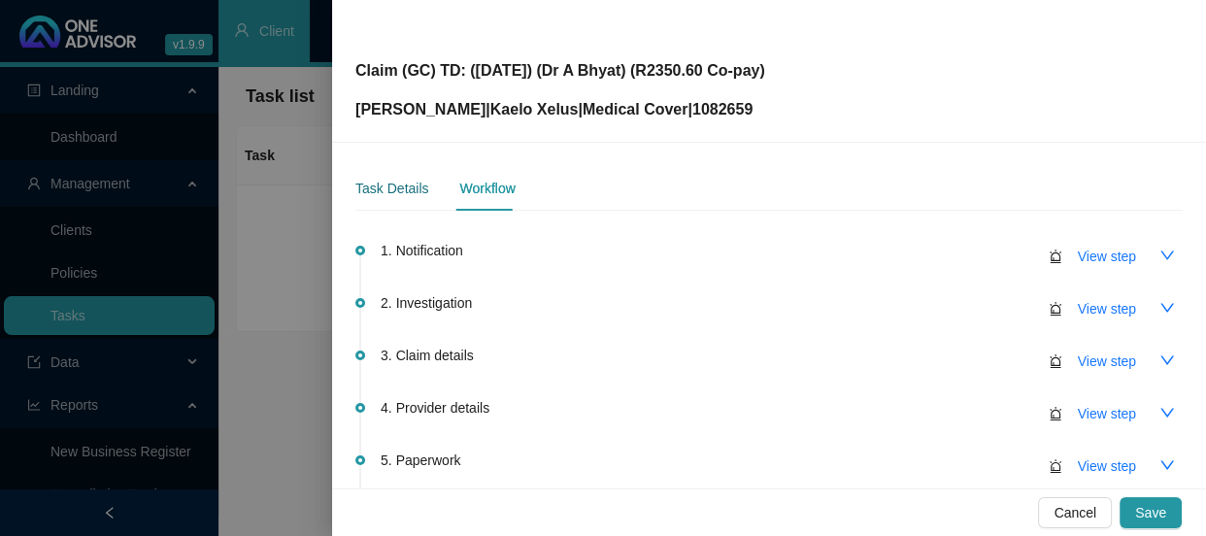
click at [376, 184] on div "Task Details" at bounding box center [391, 188] width 73 height 21
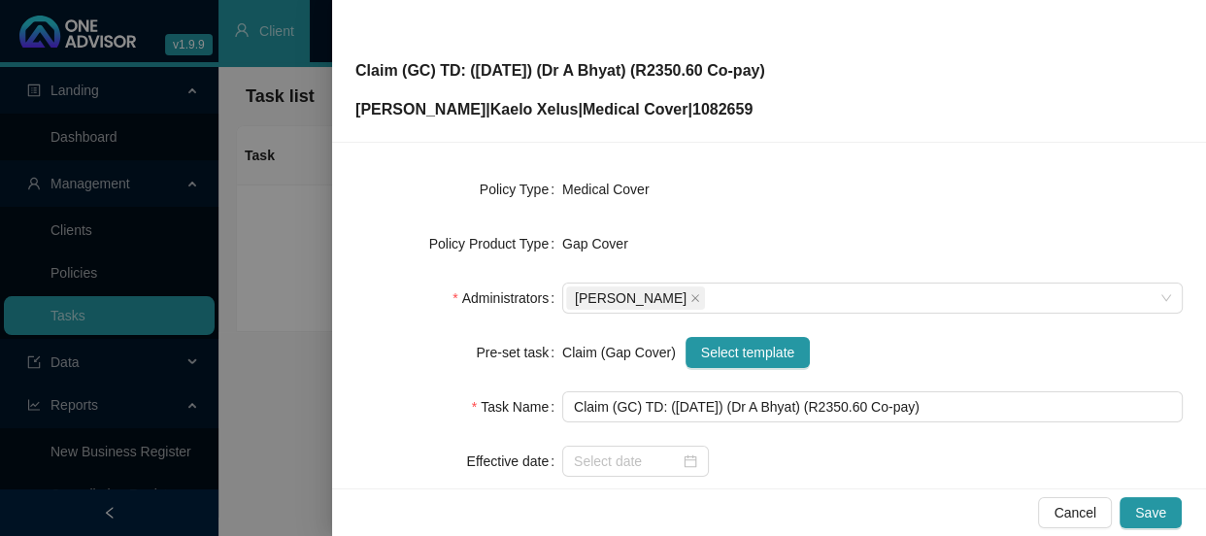
scroll to position [352, 0]
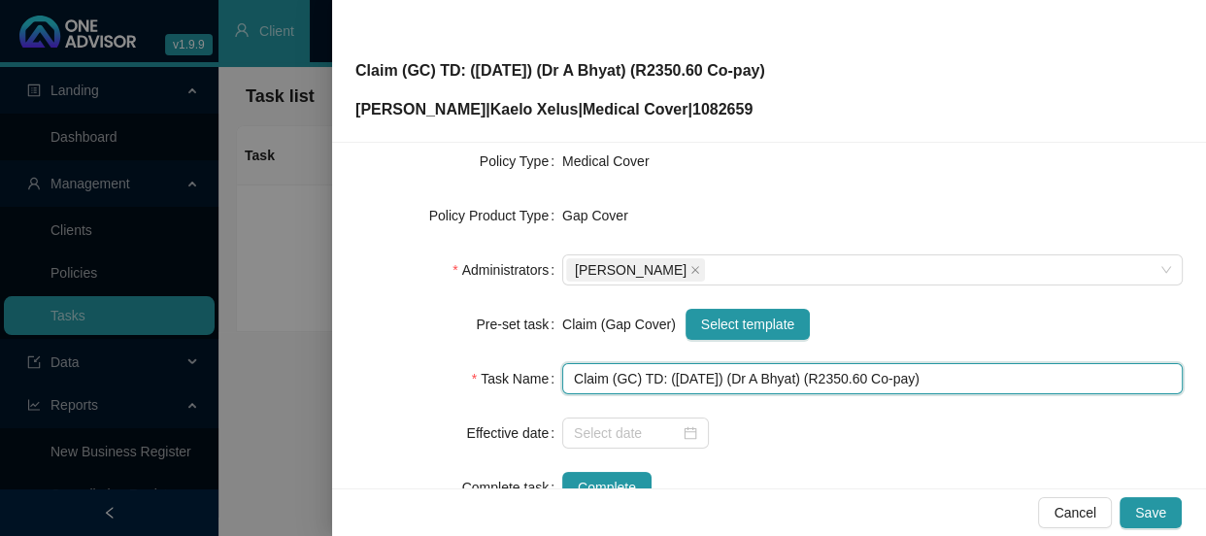
drag, startPoint x: 876, startPoint y: 380, endPoint x: 832, endPoint y: 378, distance: 43.8
click at [832, 378] on input "Claim (GC) TD: ([DATE]) (Dr A Bhyat) (R2350.60 Co-pay)" at bounding box center [872, 378] width 620 height 31
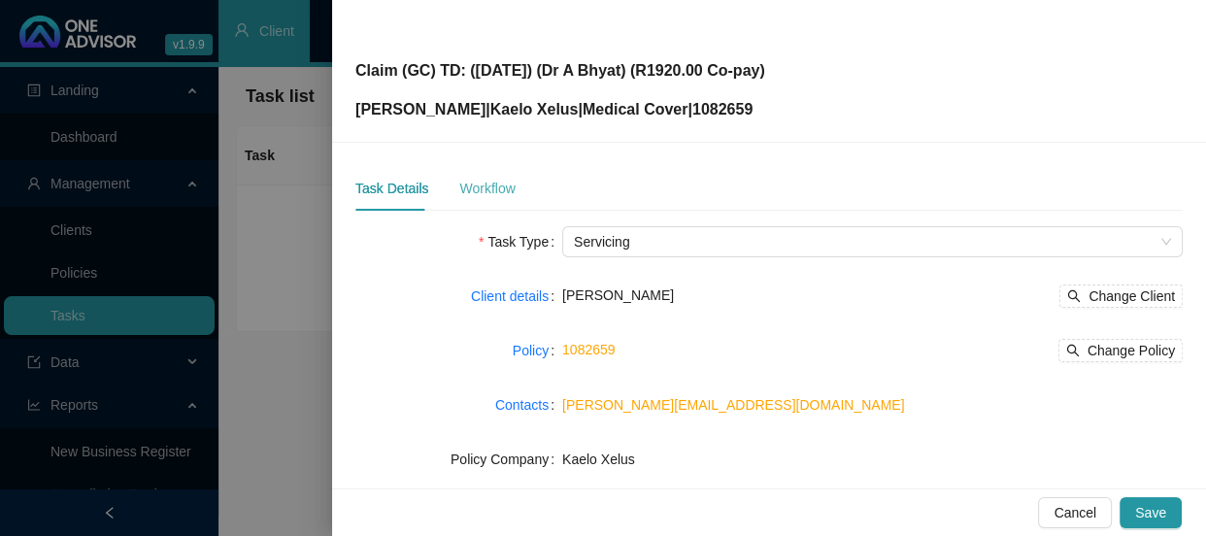
type input "Claim (GC) TD: ([DATE]) (Dr A Bhyat) (R1920.00 Co-pay)"
click at [467, 186] on div "Workflow" at bounding box center [486, 188] width 55 height 21
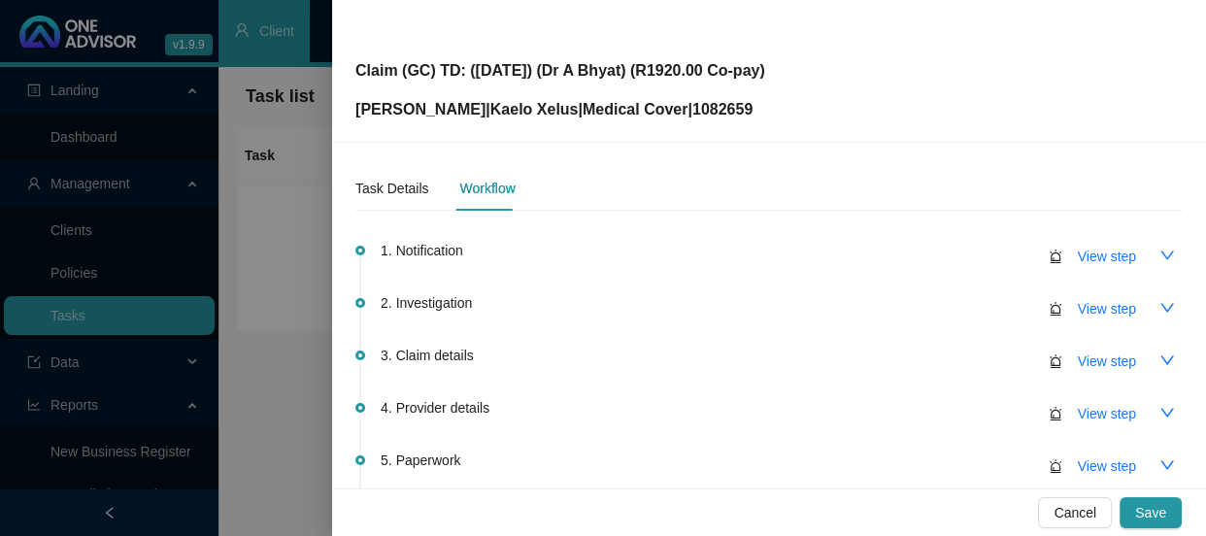
click at [804, 74] on div "Claim (GC) TD: ([DATE]) (Dr A Bhyat) (R1920.00 Co-pay) [PERSON_NAME] | Kaelo Xe…" at bounding box center [768, 70] width 827 height 101
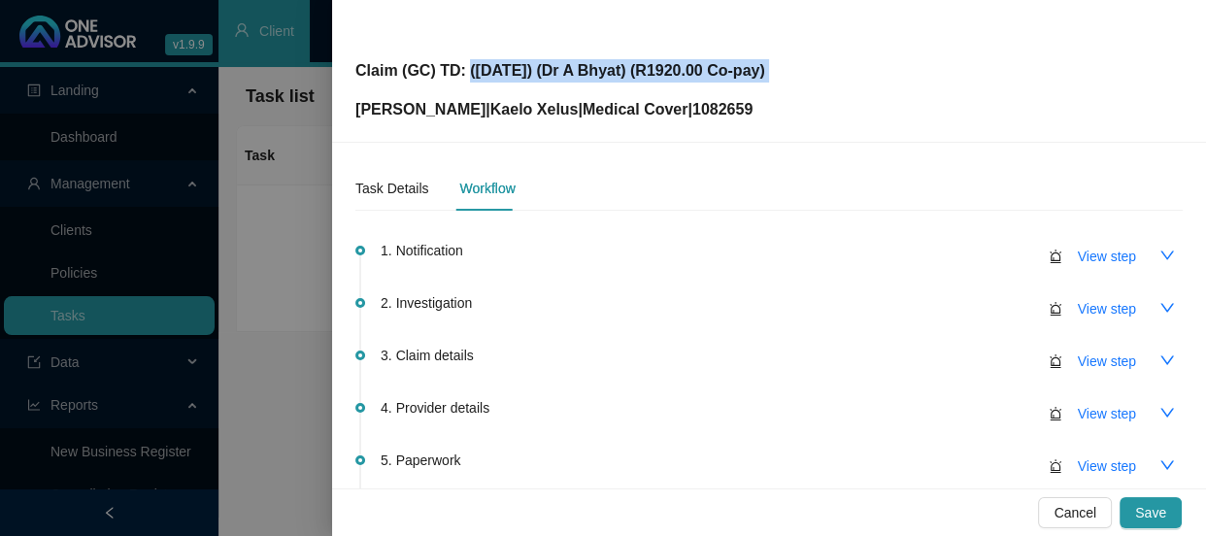
drag, startPoint x: 805, startPoint y: 73, endPoint x: 463, endPoint y: 68, distance: 341.7
click at [463, 68] on div "Claim (GC) TD: ([DATE]) (Dr A Bhyat) (R1920.00 Co-pay) [PERSON_NAME] | Kaelo Xe…" at bounding box center [768, 70] width 827 height 101
copy p "([DATE]) (Dr A Bhyat) (R1920.00 Co-pay)"
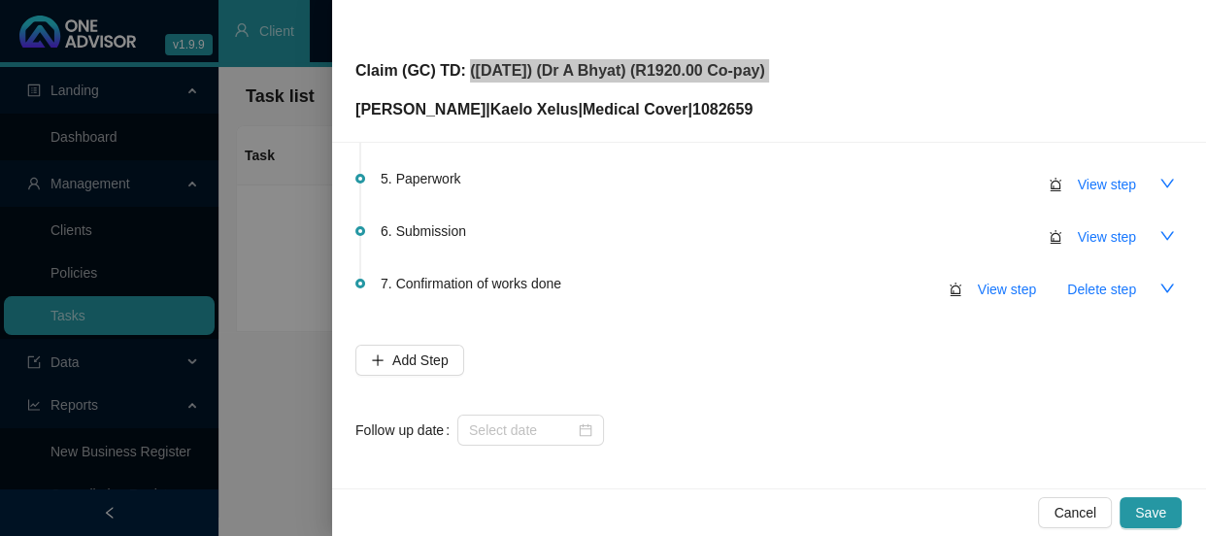
scroll to position [282, 0]
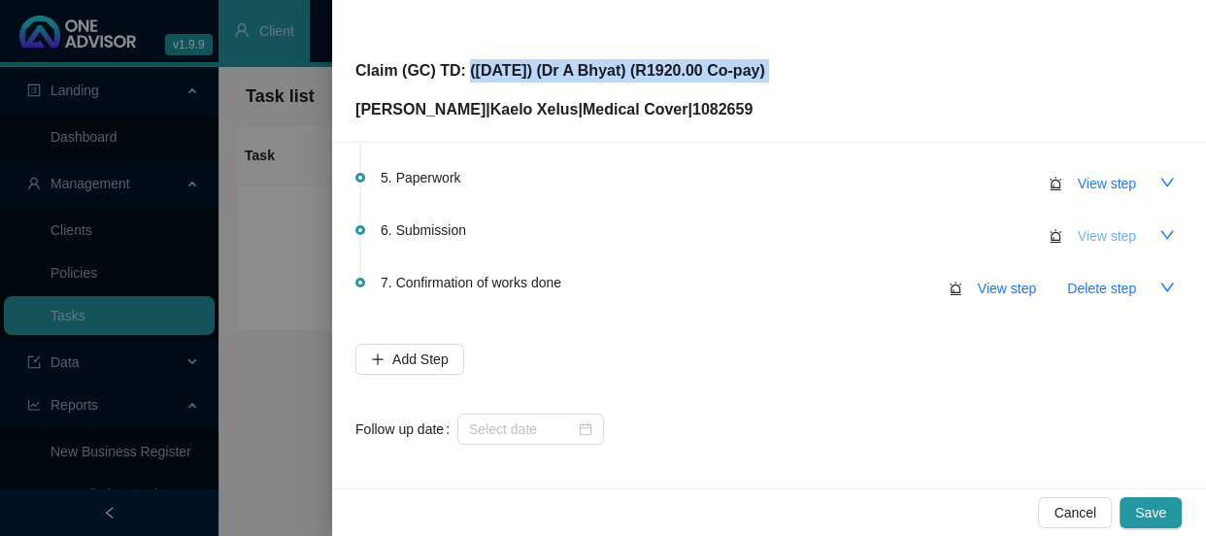
click at [1090, 227] on span "View step" at bounding box center [1106, 235] width 58 height 21
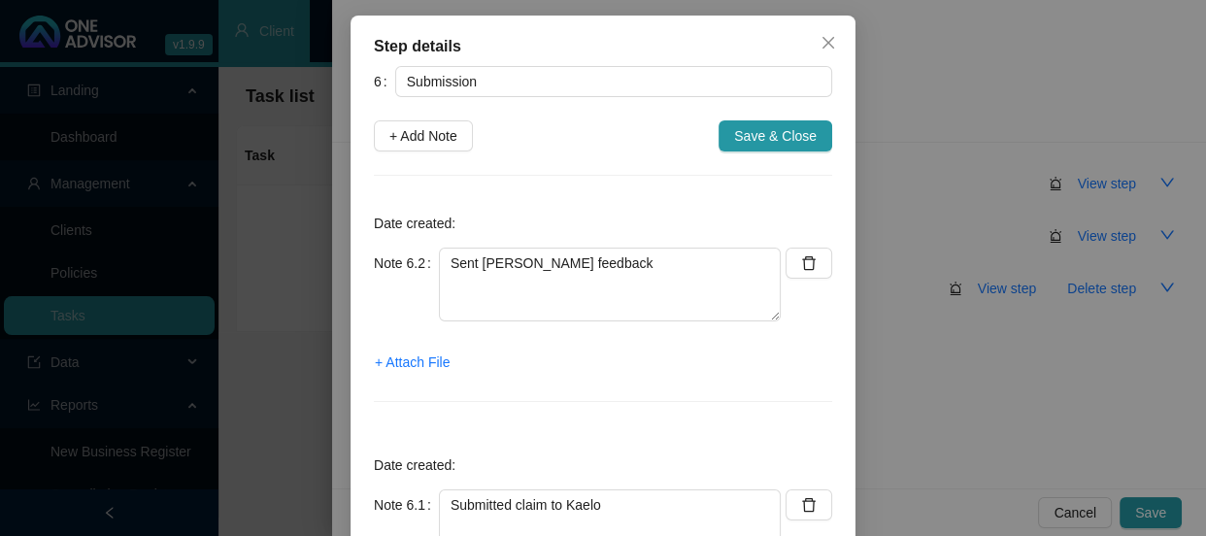
scroll to position [270, 0]
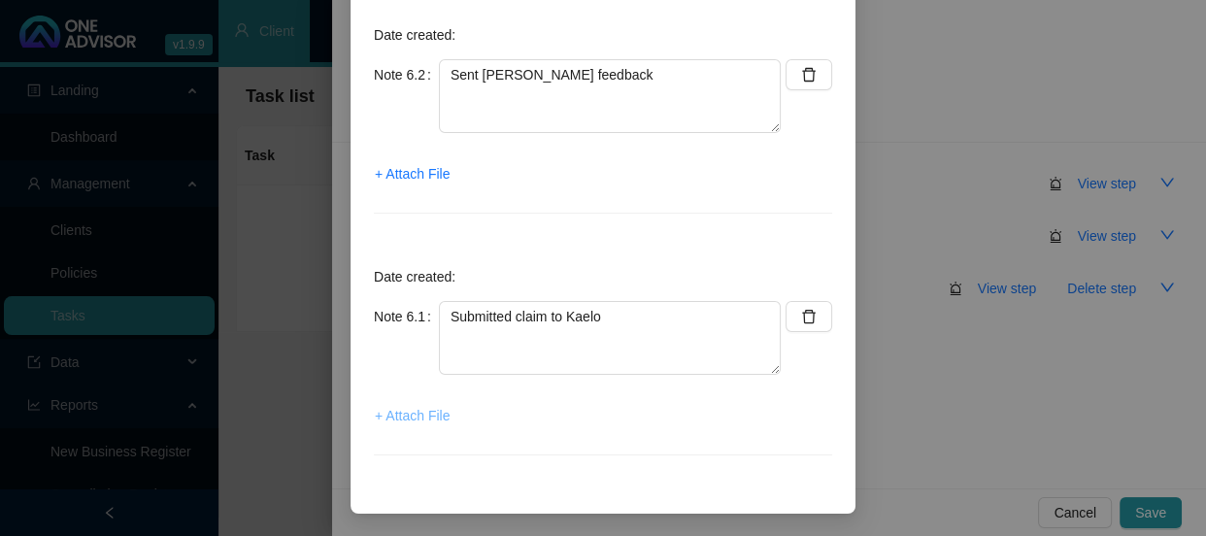
click at [403, 419] on span "+ Attach File" at bounding box center [412, 415] width 75 height 21
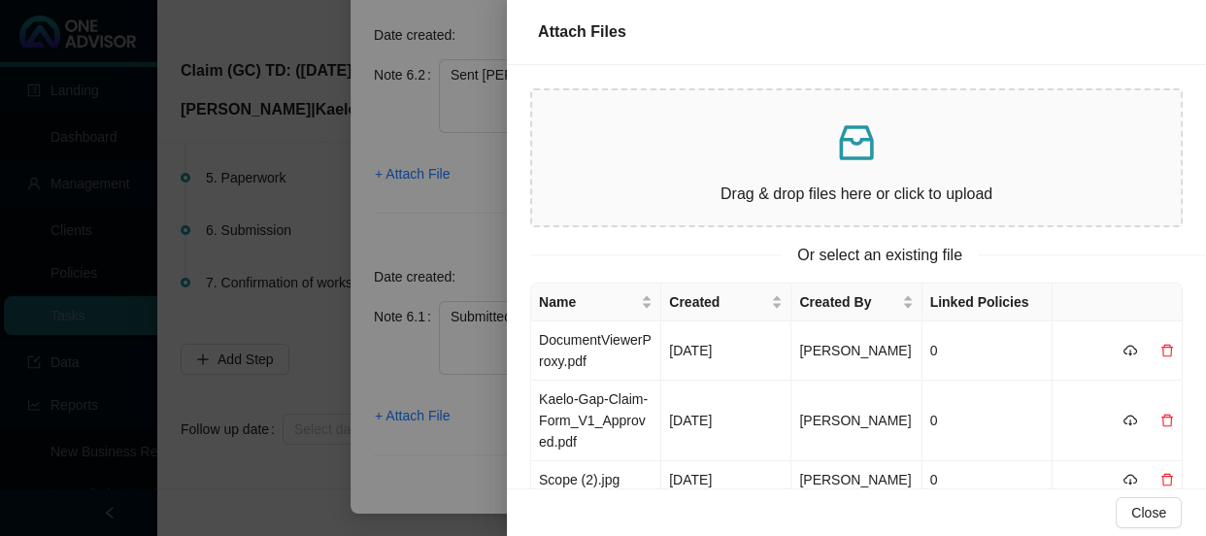
click at [456, 448] on div at bounding box center [603, 268] width 1206 height 536
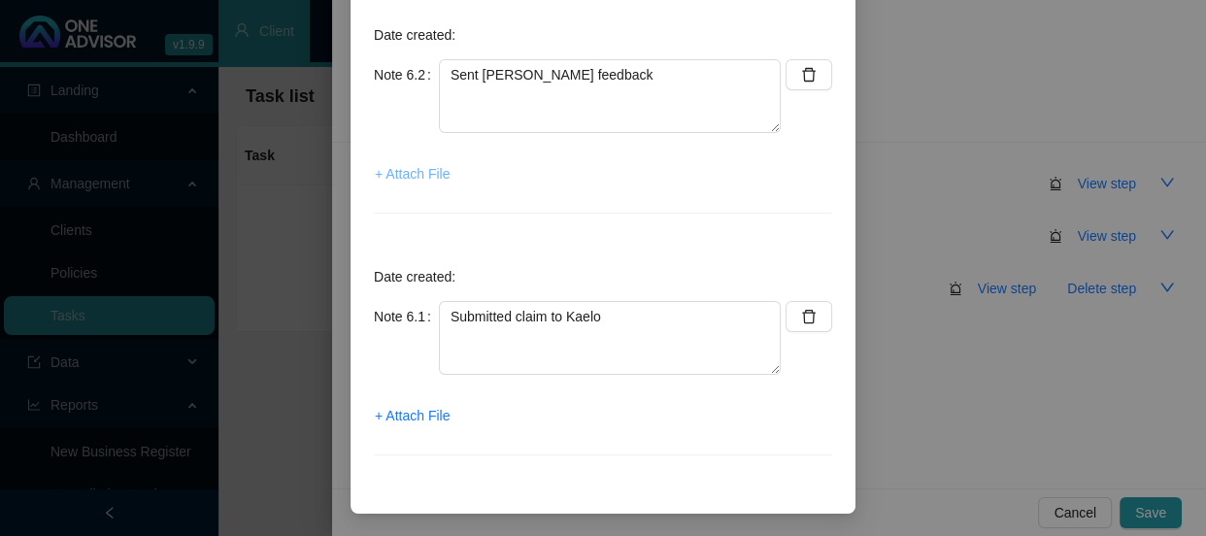
click at [426, 176] on span "+ Attach File" at bounding box center [412, 173] width 75 height 21
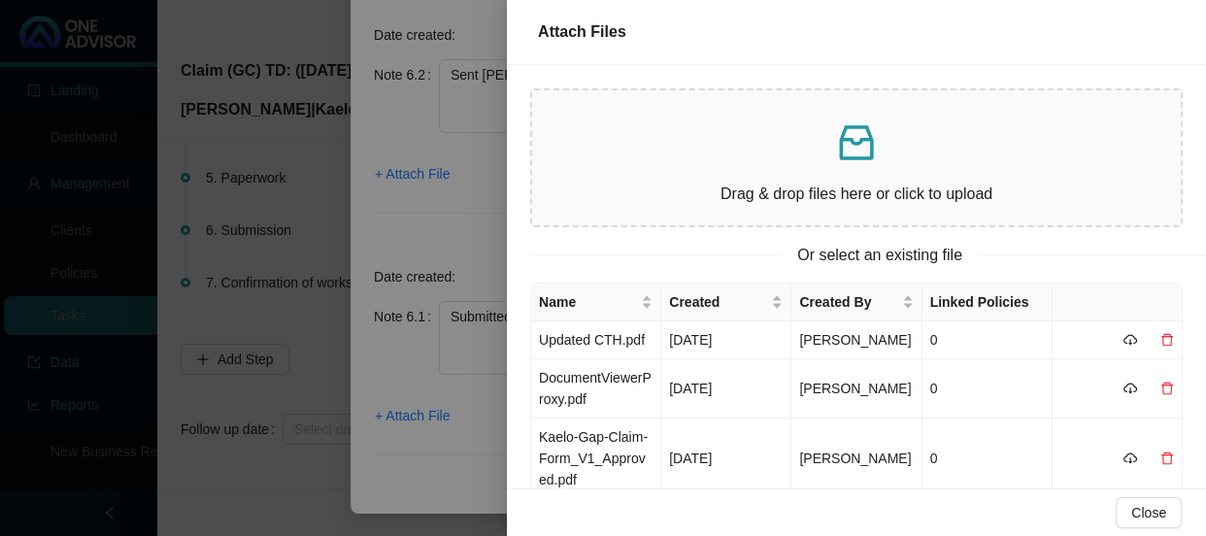
click at [414, 410] on div at bounding box center [603, 268] width 1206 height 536
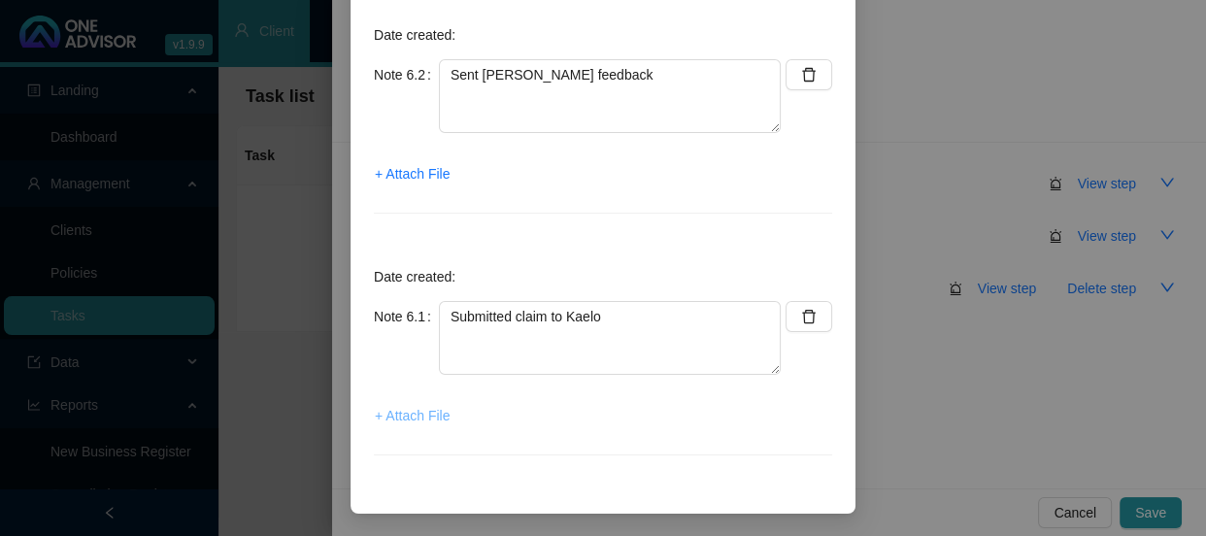
click at [399, 417] on span "+ Attach File" at bounding box center [412, 415] width 75 height 21
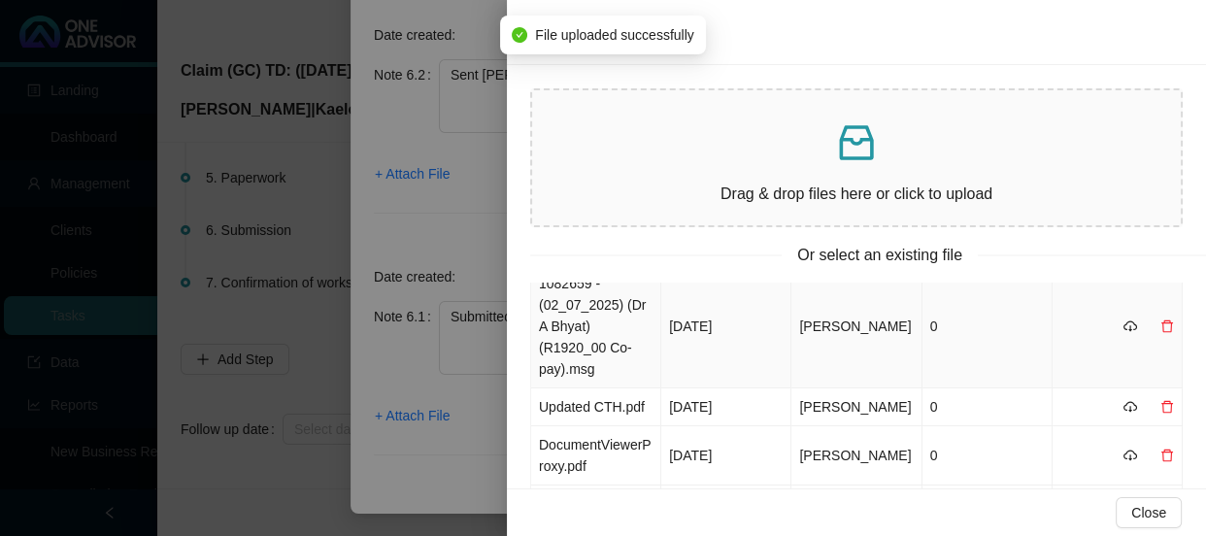
scroll to position [87, 0]
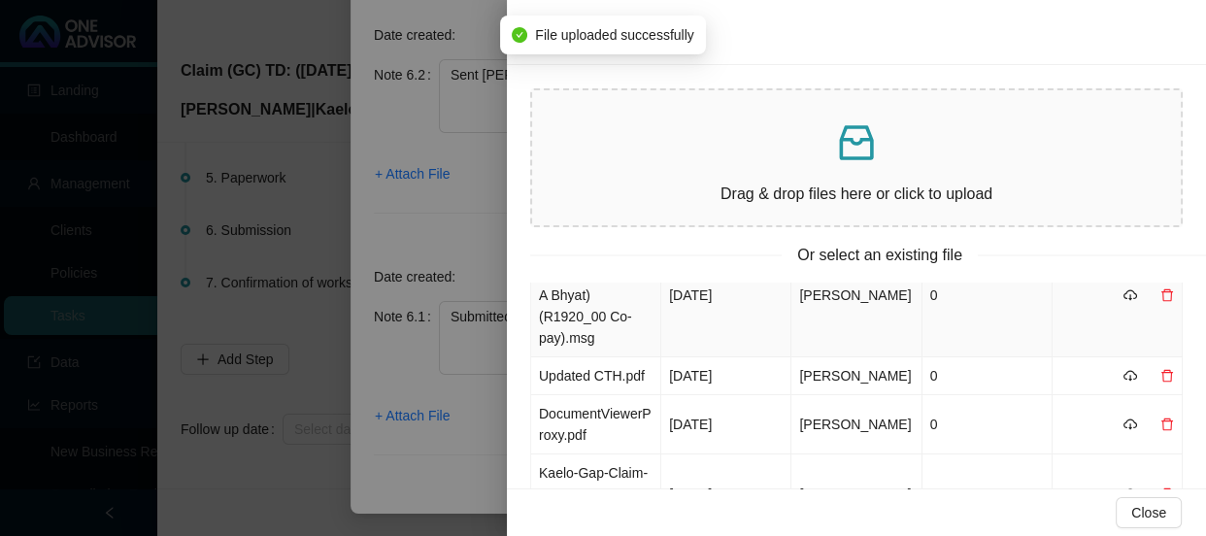
click at [616, 332] on td "1082659 - (02_07_2025) (Dr A Bhyat) (R1920_00 Co-pay).msg" at bounding box center [596, 295] width 130 height 123
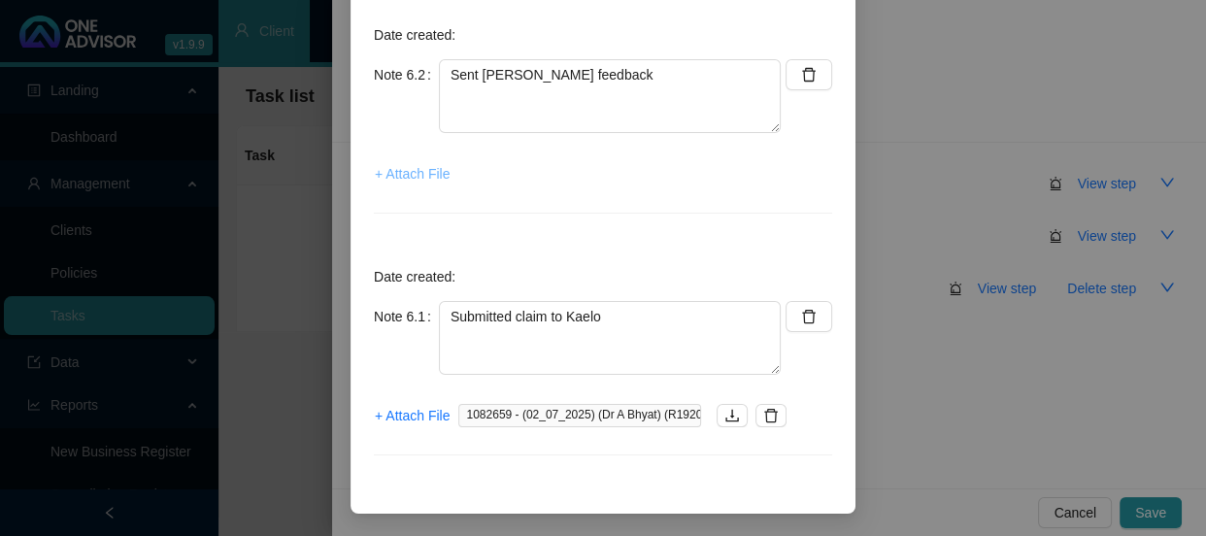
click at [399, 173] on span "+ Attach File" at bounding box center [412, 173] width 75 height 21
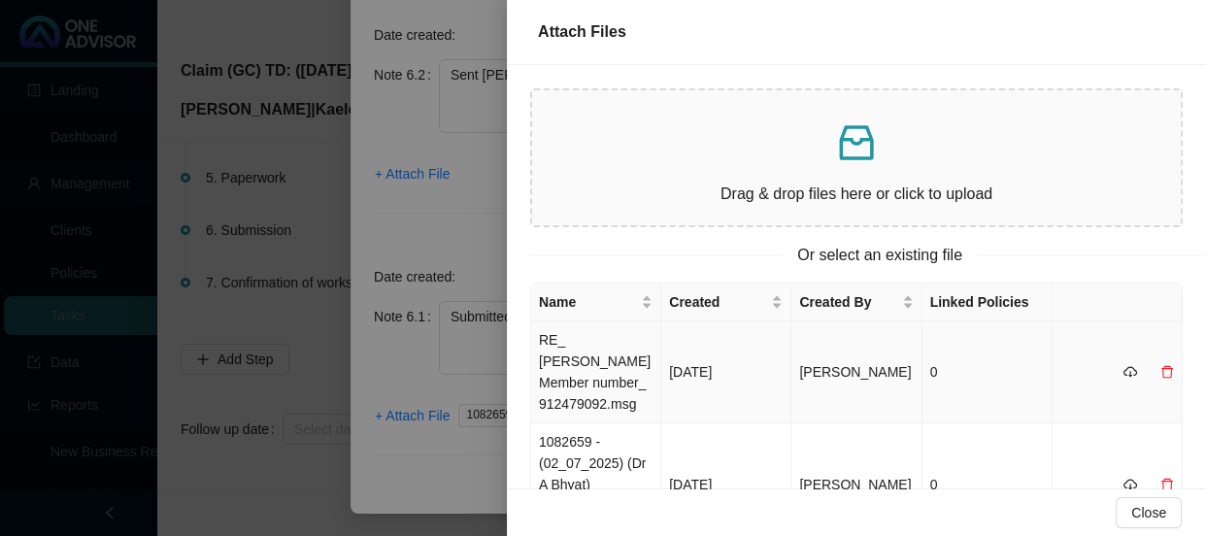
click at [596, 358] on td "RE_ [PERSON_NAME] Member number_ 912479092.msg" at bounding box center [596, 372] width 130 height 102
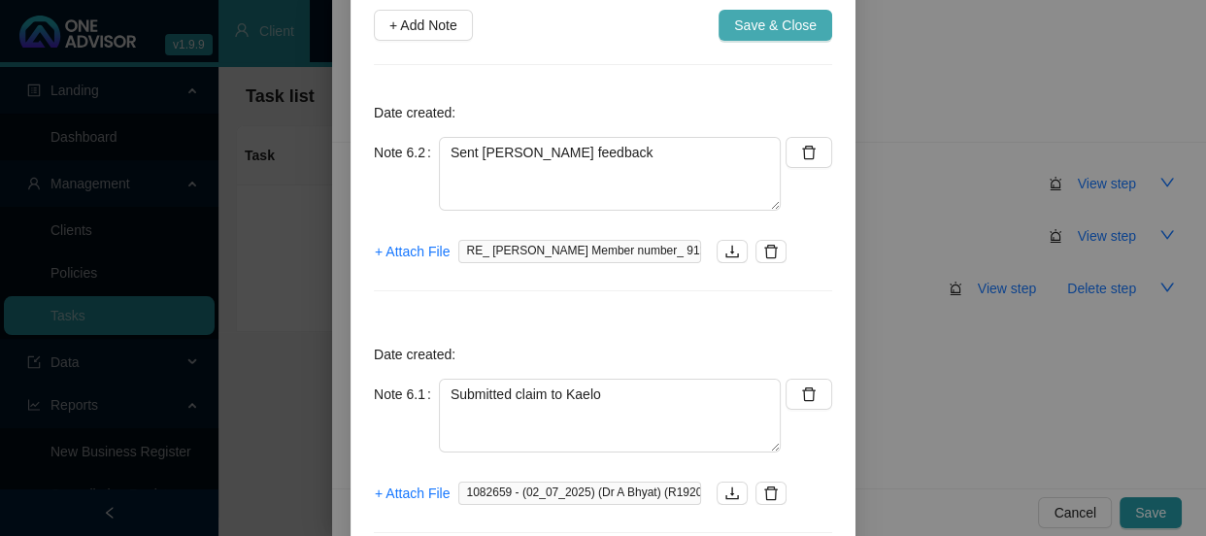
scroll to position [93, 0]
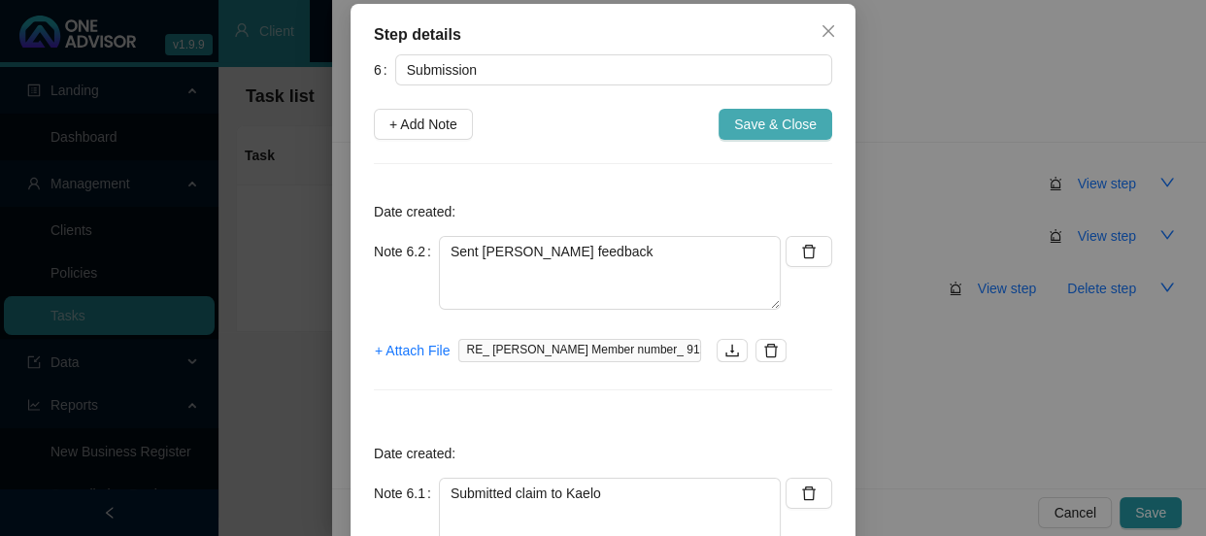
click at [790, 127] on span "Save & Close" at bounding box center [775, 124] width 83 height 21
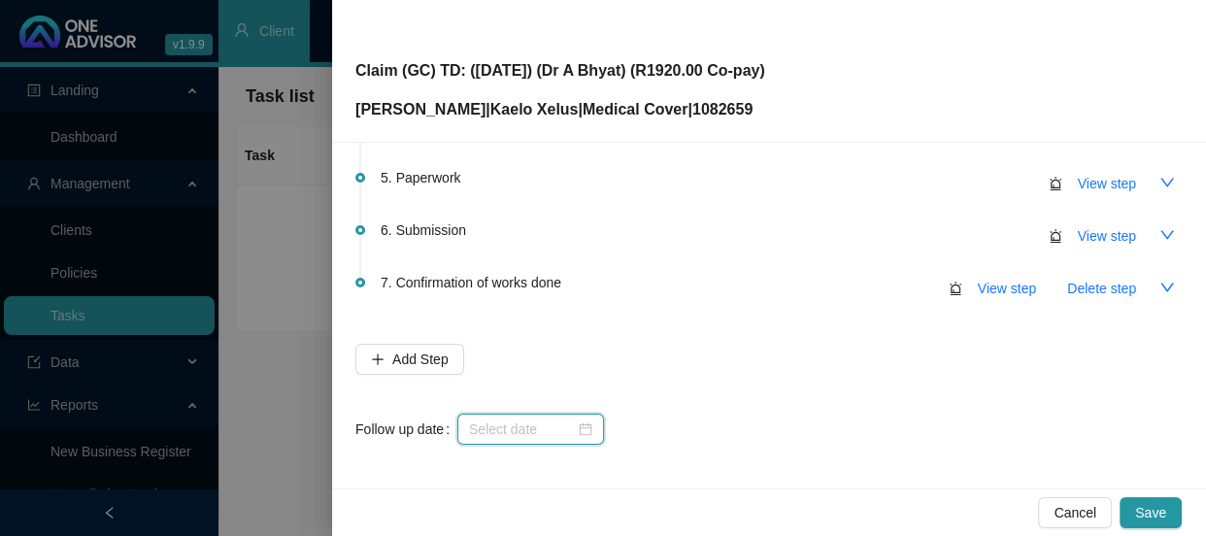
click at [548, 431] on input at bounding box center [522, 428] width 106 height 21
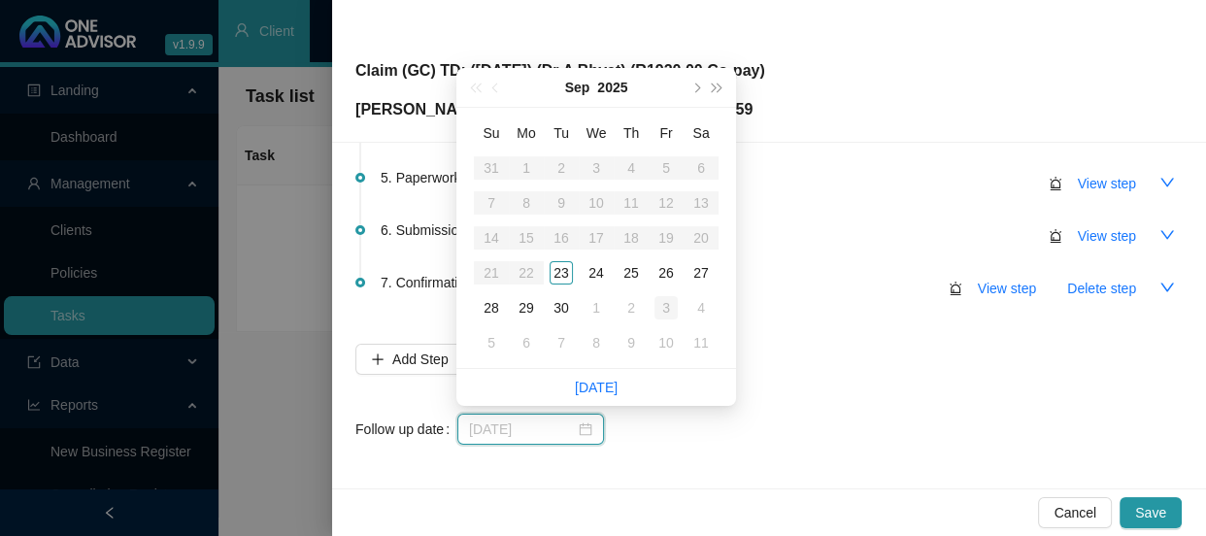
type input "[DATE]"
click at [658, 308] on div "3" at bounding box center [665, 307] width 23 height 23
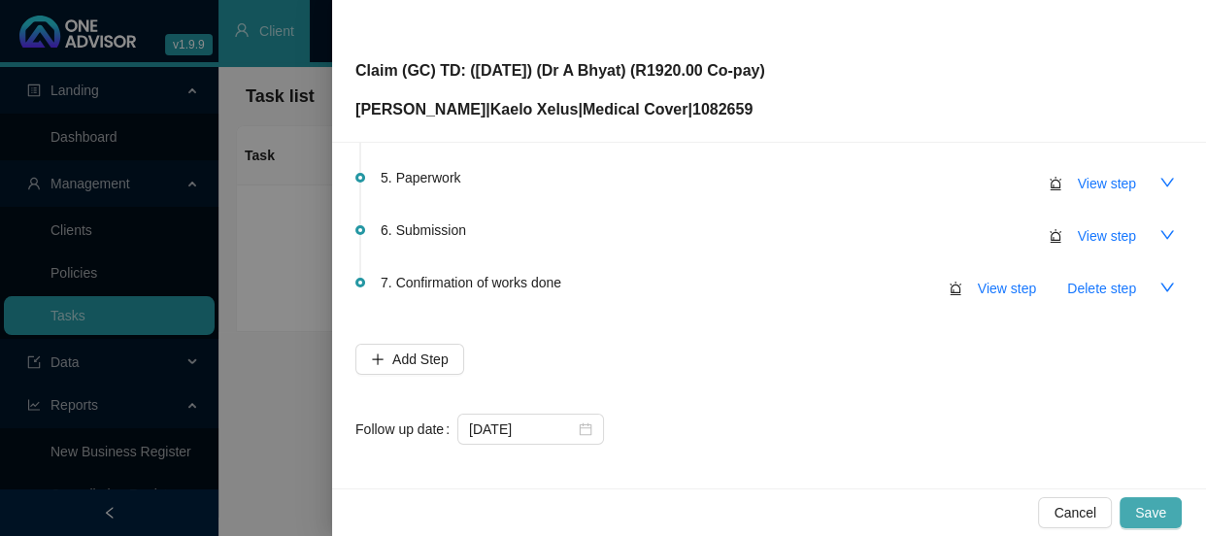
click at [1163, 514] on span "Save" at bounding box center [1150, 512] width 31 height 21
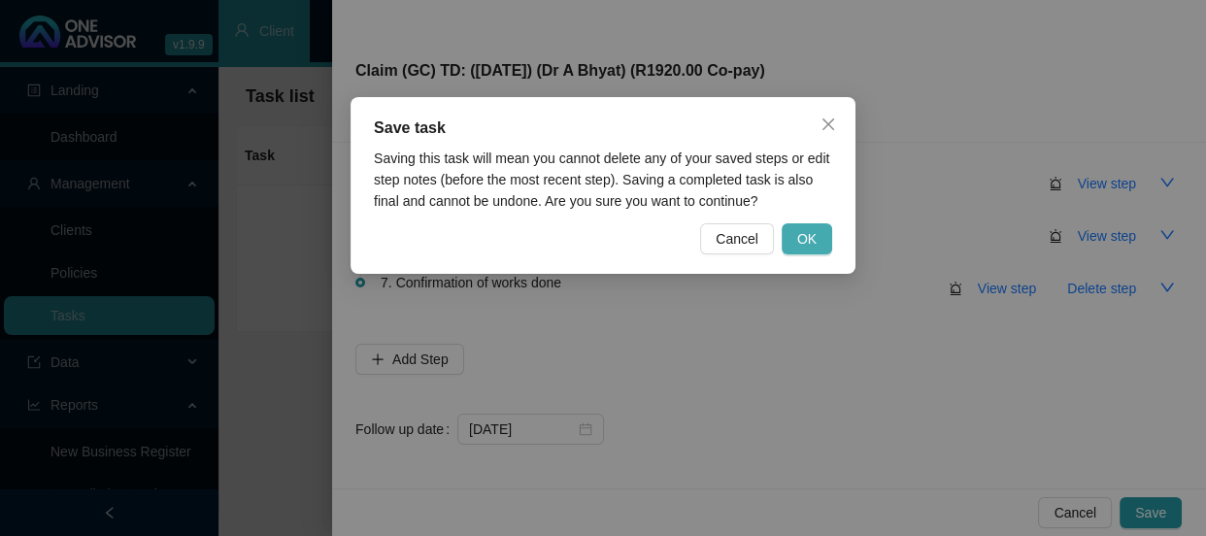
click at [807, 236] on span "OK" at bounding box center [806, 238] width 19 height 21
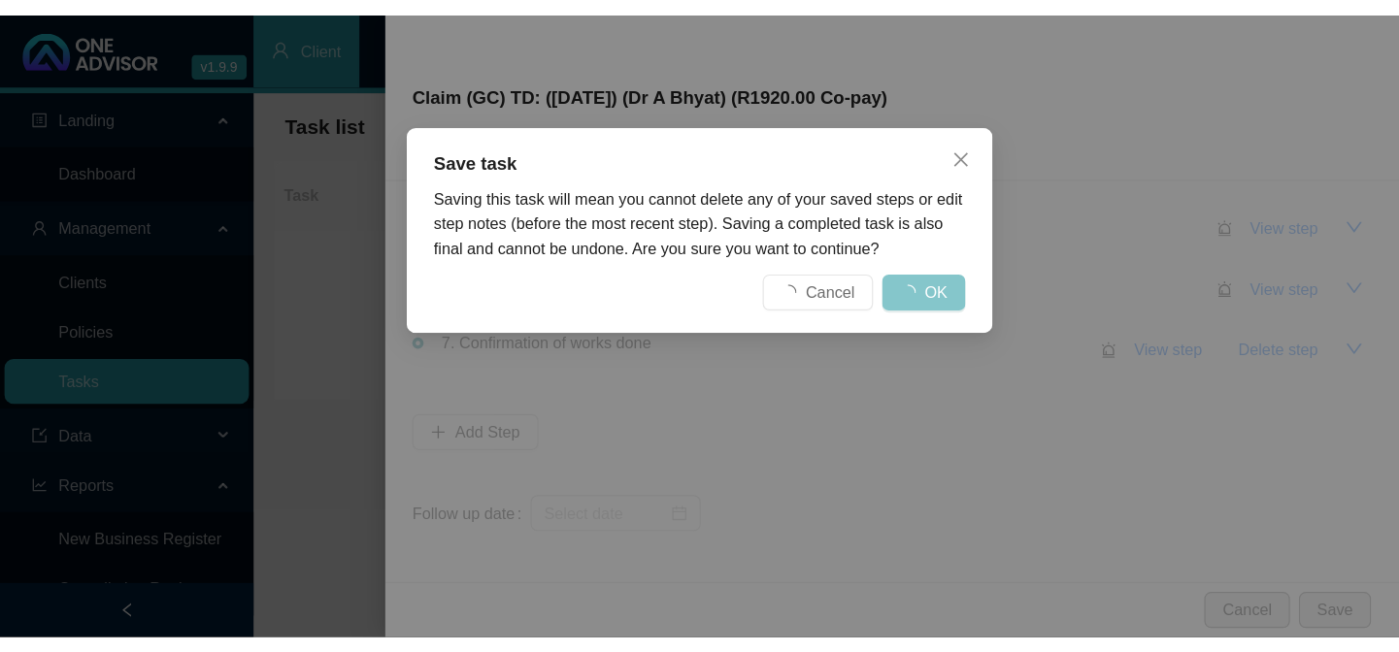
scroll to position [0, 0]
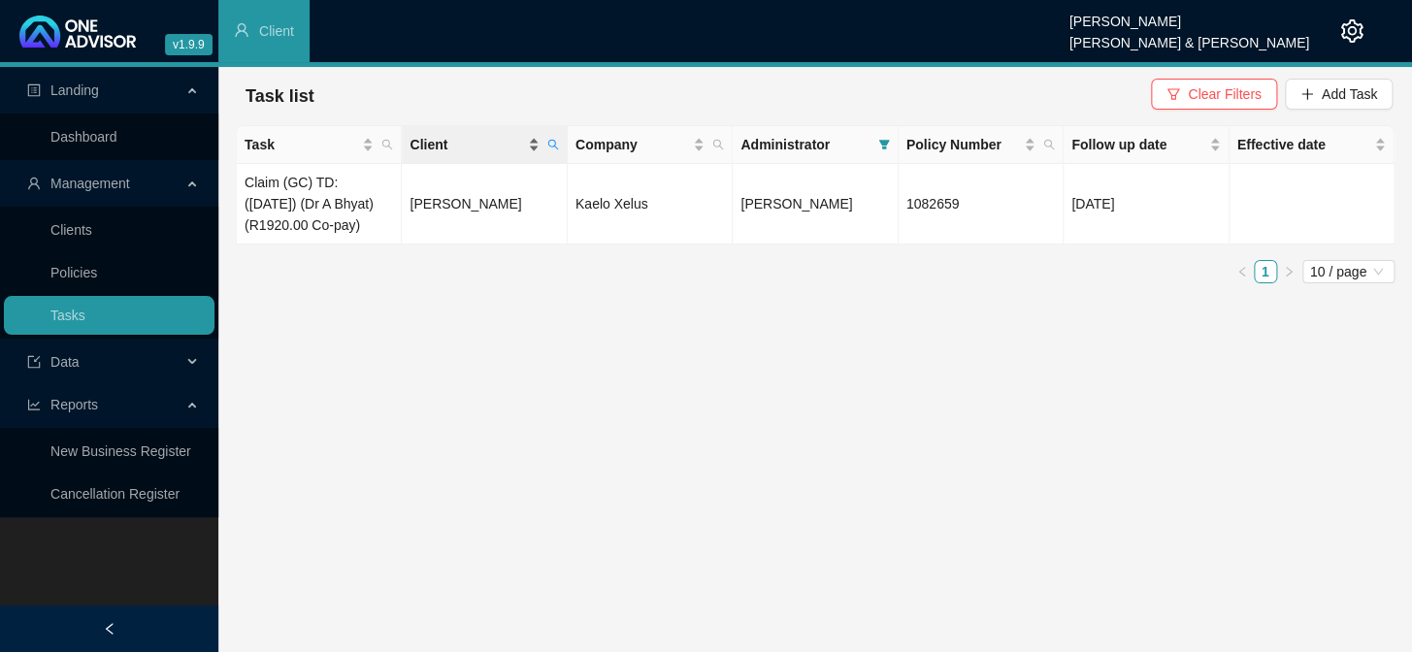
click at [502, 147] on span "Client" at bounding box center [467, 144] width 114 height 21
click at [561, 147] on span at bounding box center [553, 144] width 19 height 29
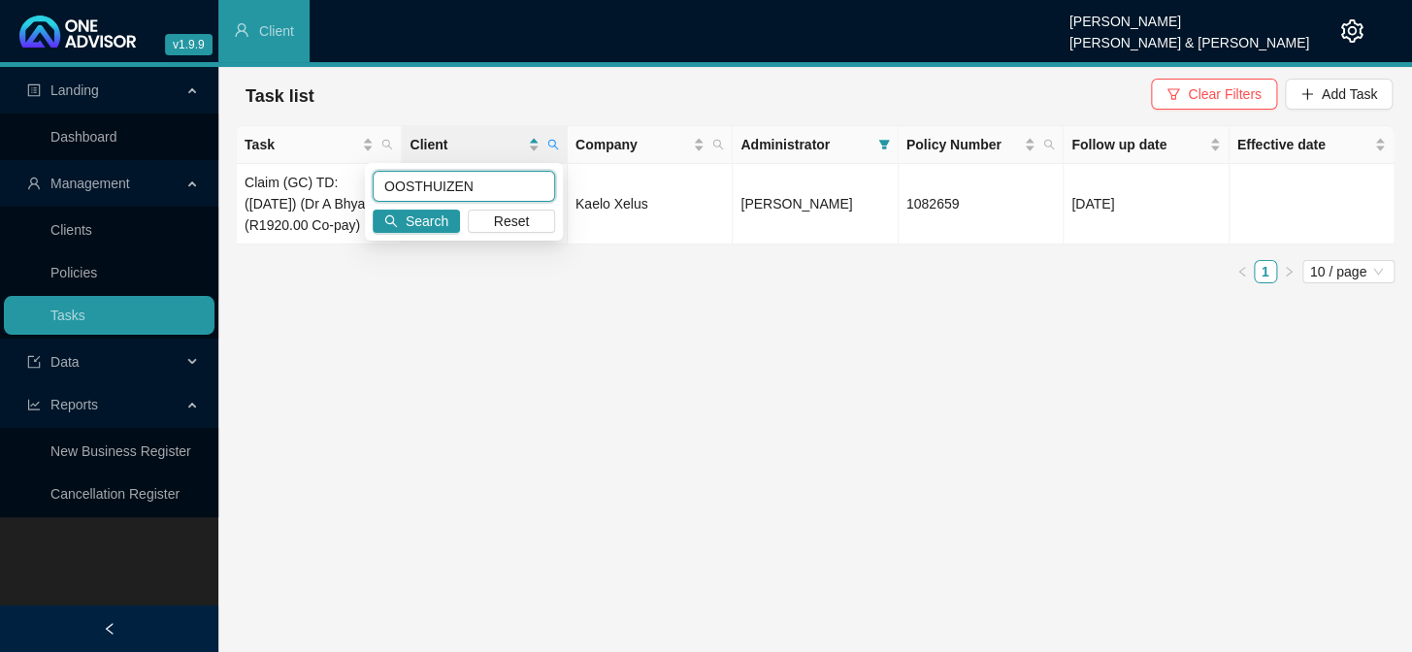
drag, startPoint x: 481, startPoint y: 189, endPoint x: 379, endPoint y: 195, distance: 103.1
click at [379, 195] on input "OOSTHUIZEN" at bounding box center [464, 186] width 182 height 31
click at [412, 222] on span "Search" at bounding box center [427, 221] width 43 height 21
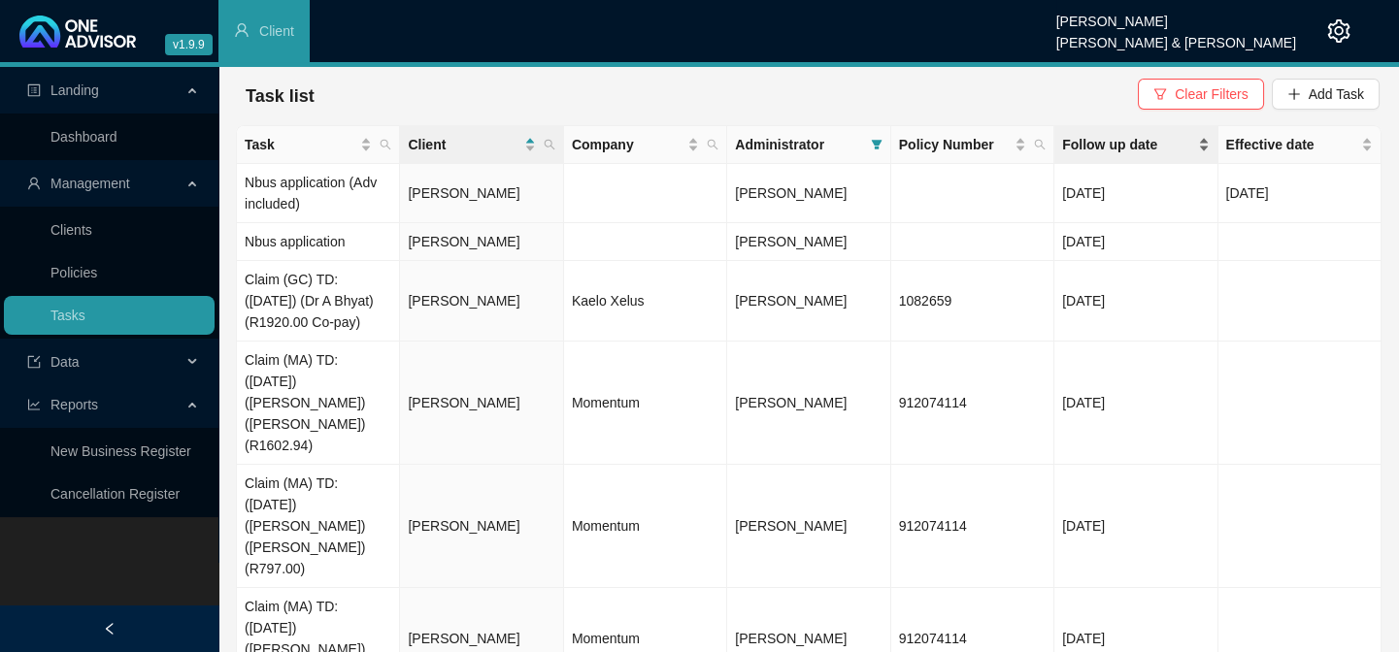
click at [1097, 146] on span "Follow up date" at bounding box center [1127, 144] width 131 height 21
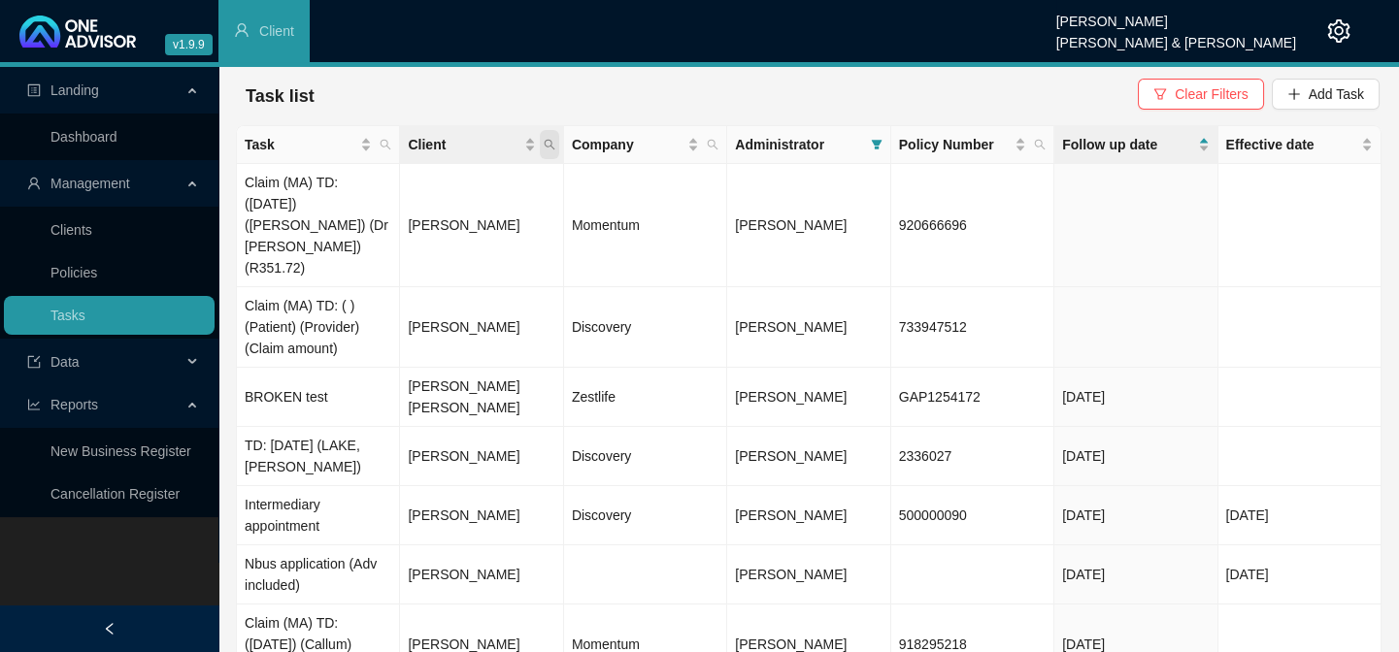
click at [554, 139] on icon "search" at bounding box center [550, 145] width 12 height 12
click at [1133, 204] on td at bounding box center [1135, 225] width 163 height 123
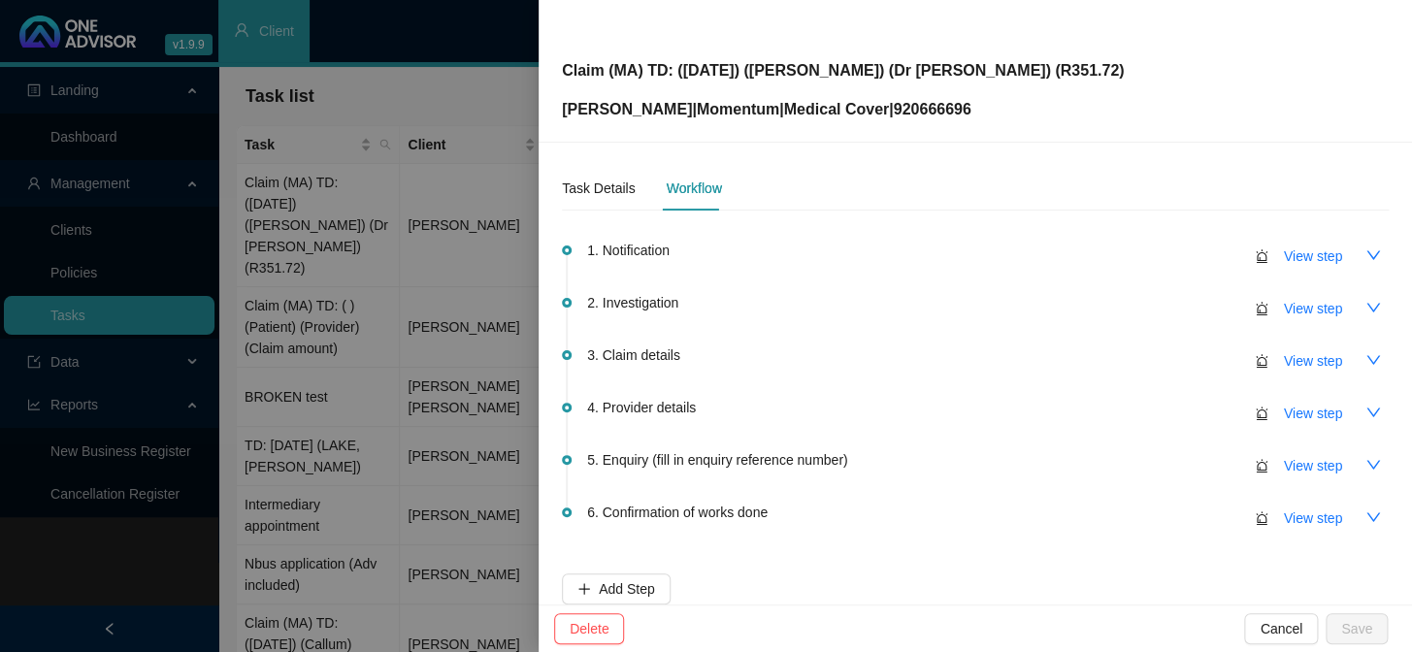
click at [435, 157] on div at bounding box center [706, 326] width 1412 height 652
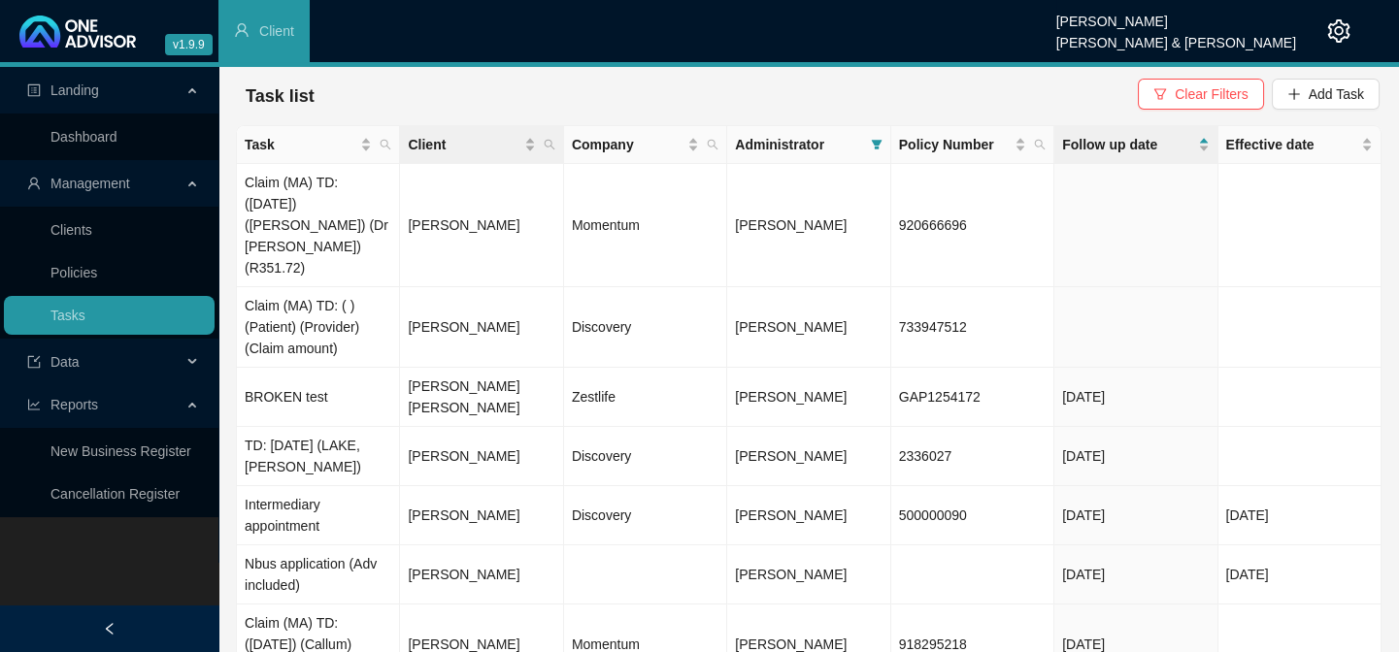
click at [562, 142] on th "Client" at bounding box center [481, 145] width 163 height 38
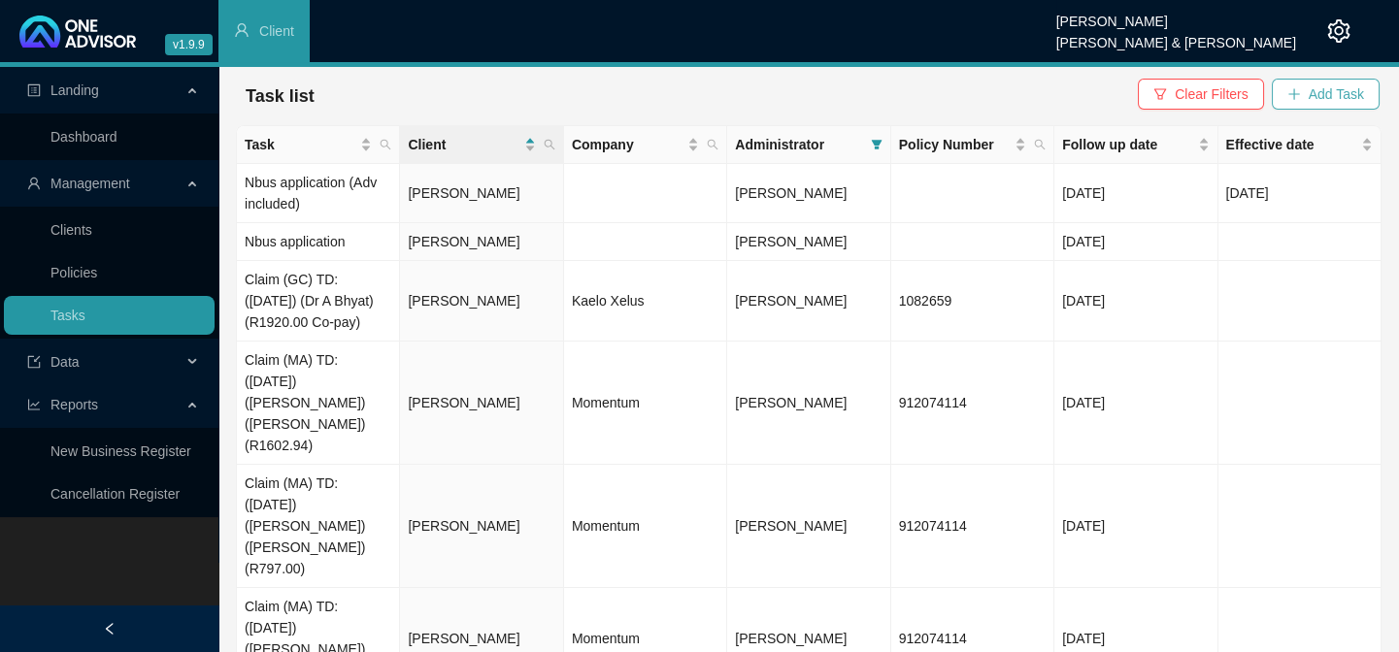
click at [1205, 97] on span "Add Task" at bounding box center [1335, 93] width 55 height 21
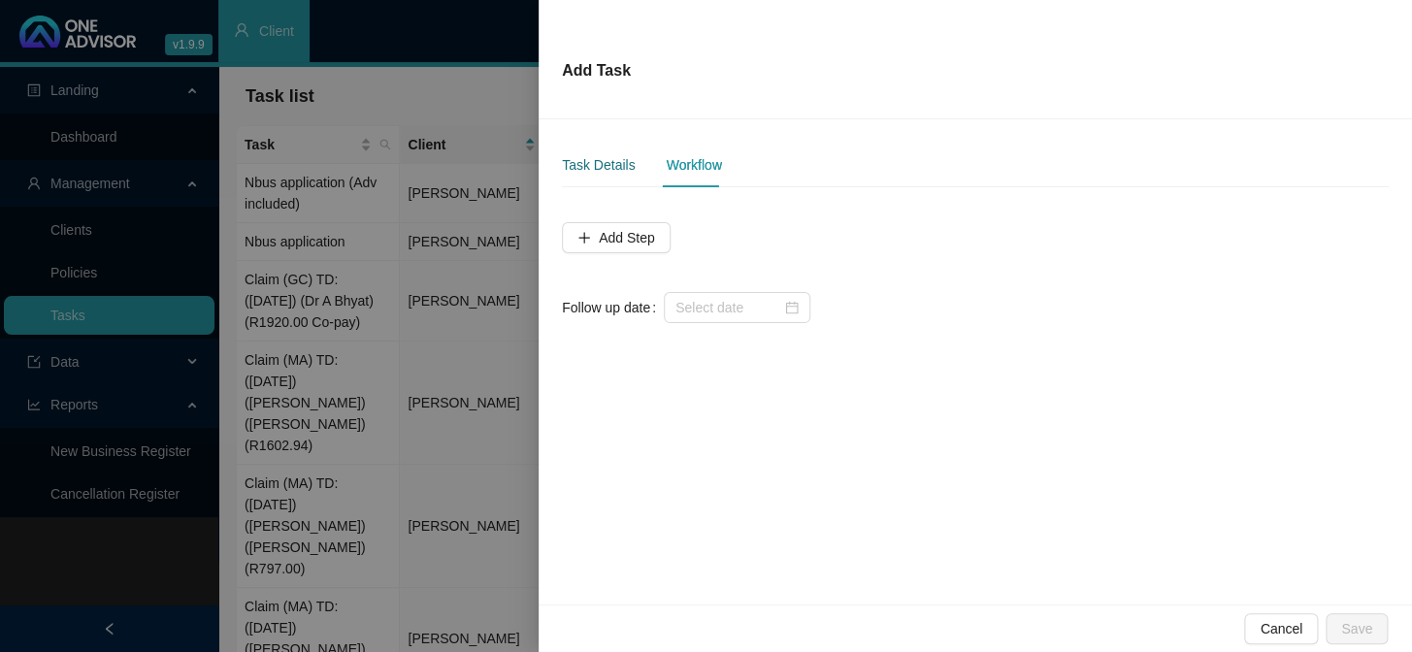
click at [588, 164] on div "Task Details" at bounding box center [598, 164] width 73 height 21
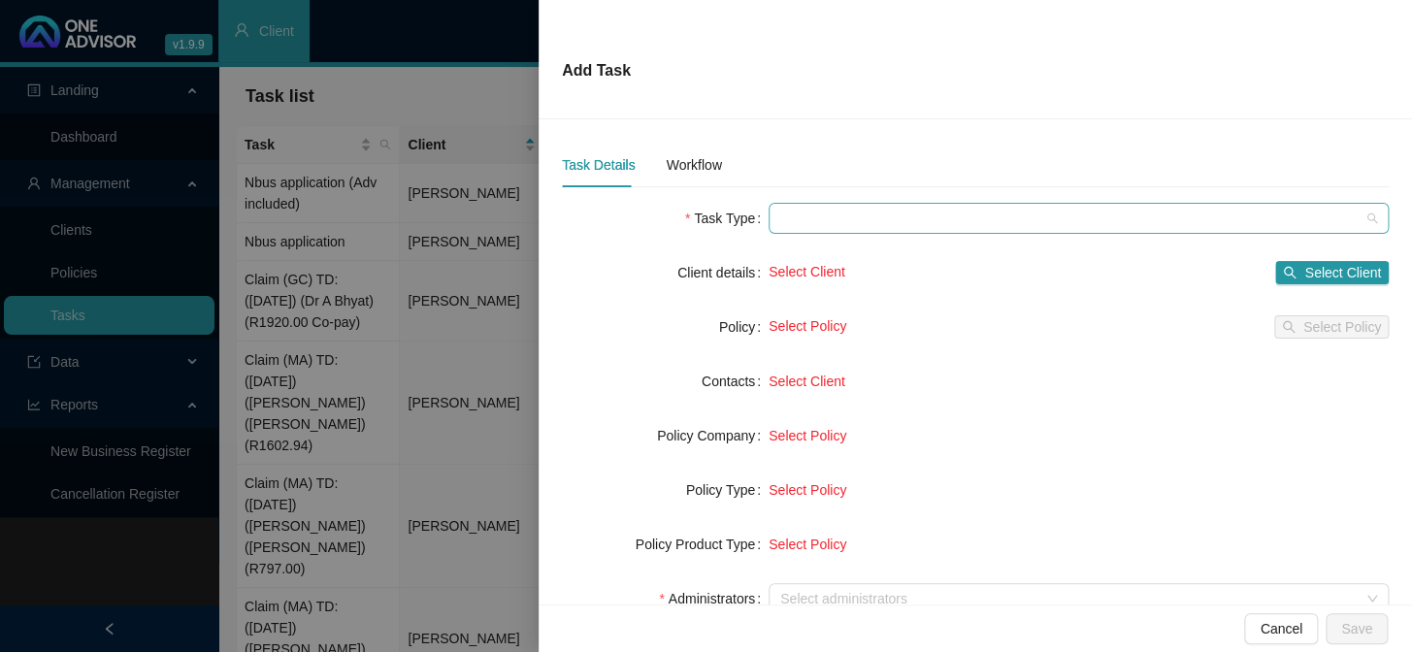
click at [806, 213] on span at bounding box center [1078, 218] width 597 height 29
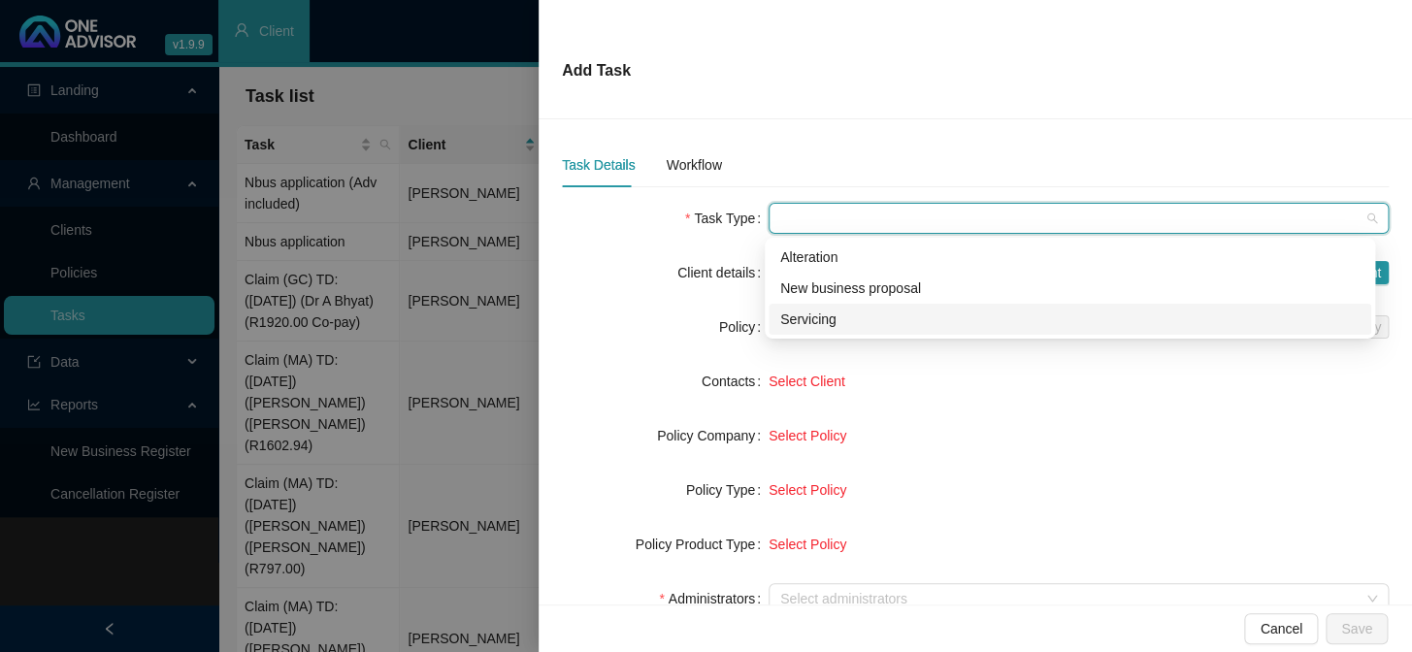
click at [797, 318] on div "Servicing" at bounding box center [1069, 319] width 579 height 21
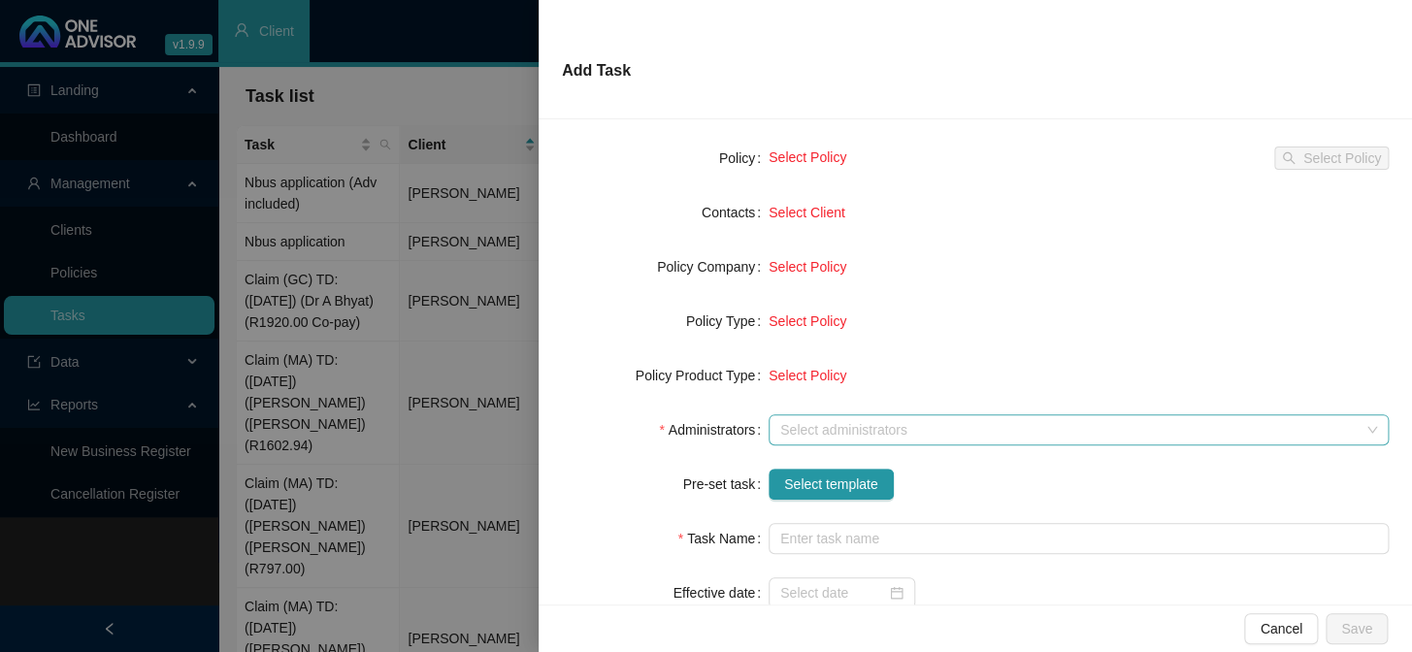
scroll to position [176, 0]
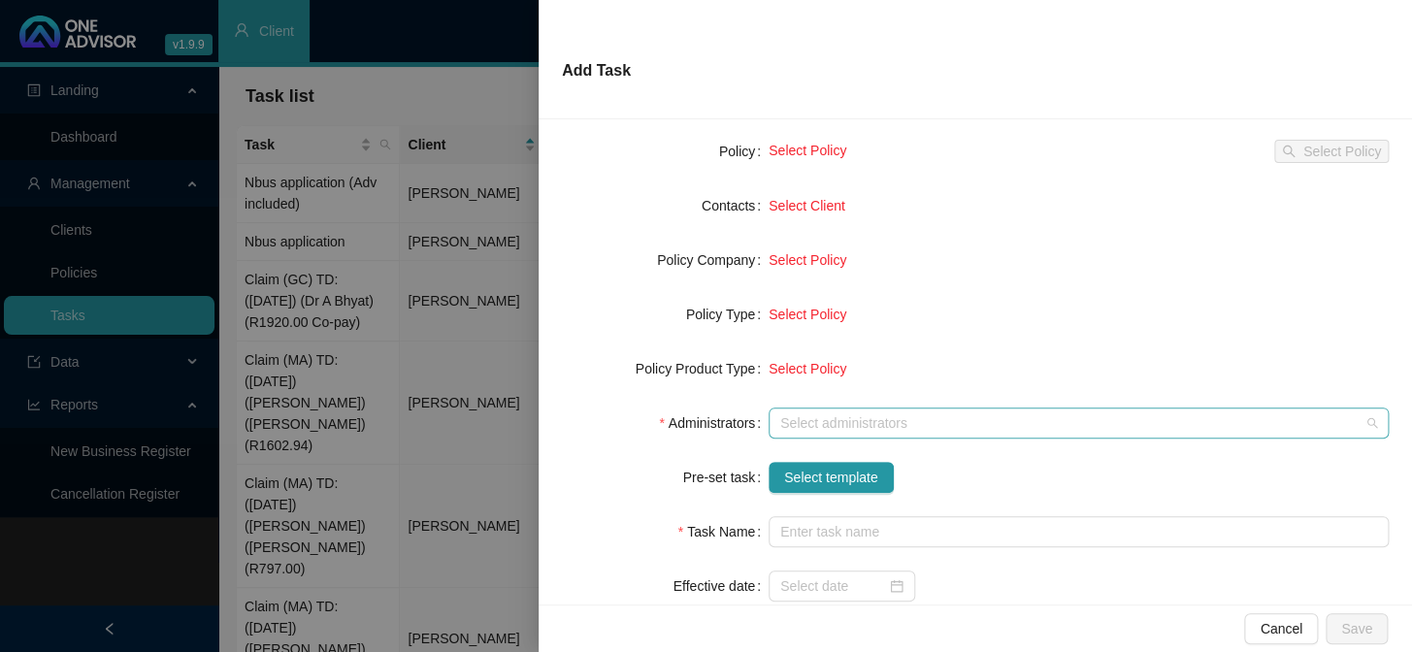
click at [837, 420] on div at bounding box center [1069, 423] width 592 height 15
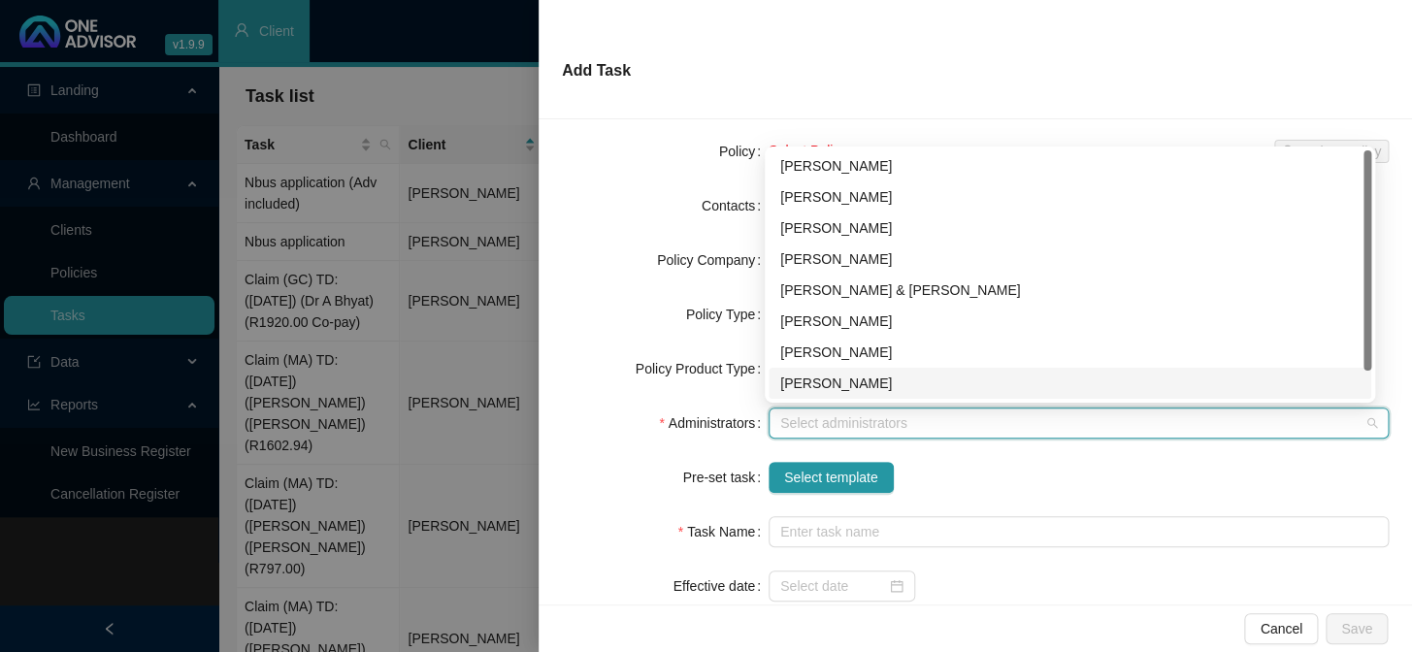
click at [828, 381] on div "[PERSON_NAME]" at bounding box center [1069, 383] width 579 height 21
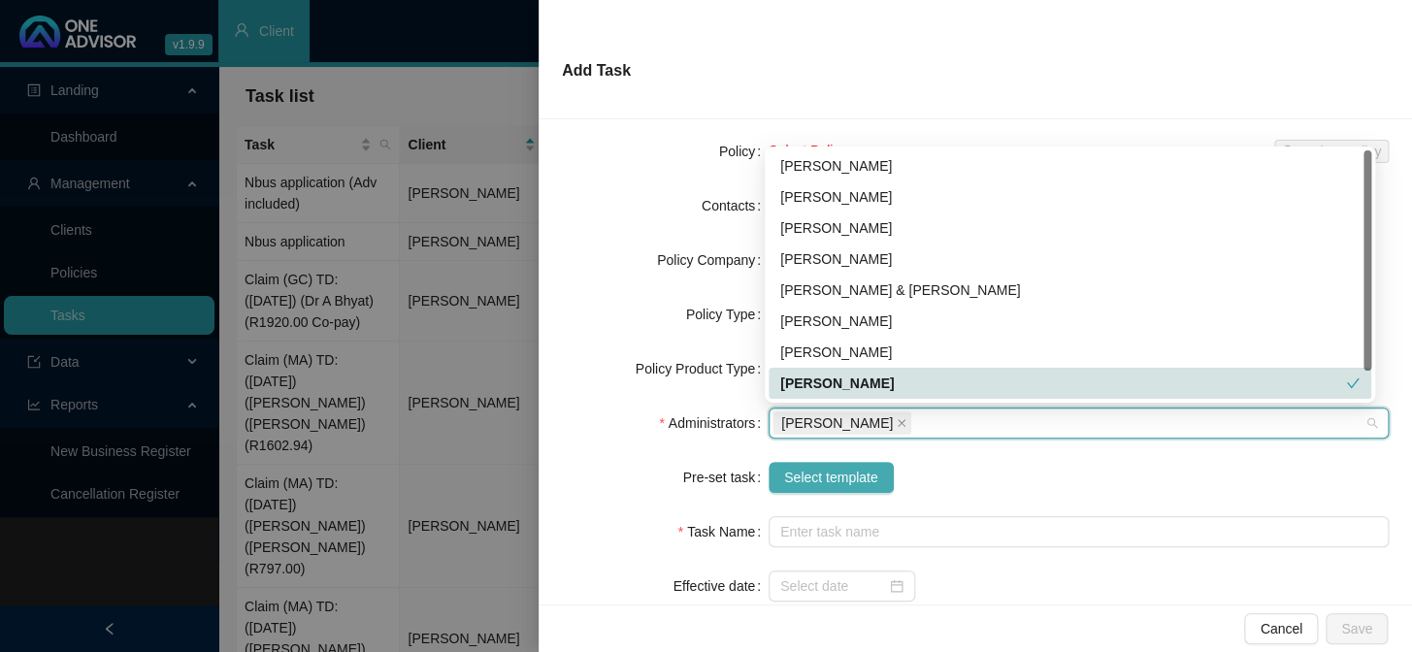
click at [821, 475] on span "Select template" at bounding box center [831, 477] width 94 height 21
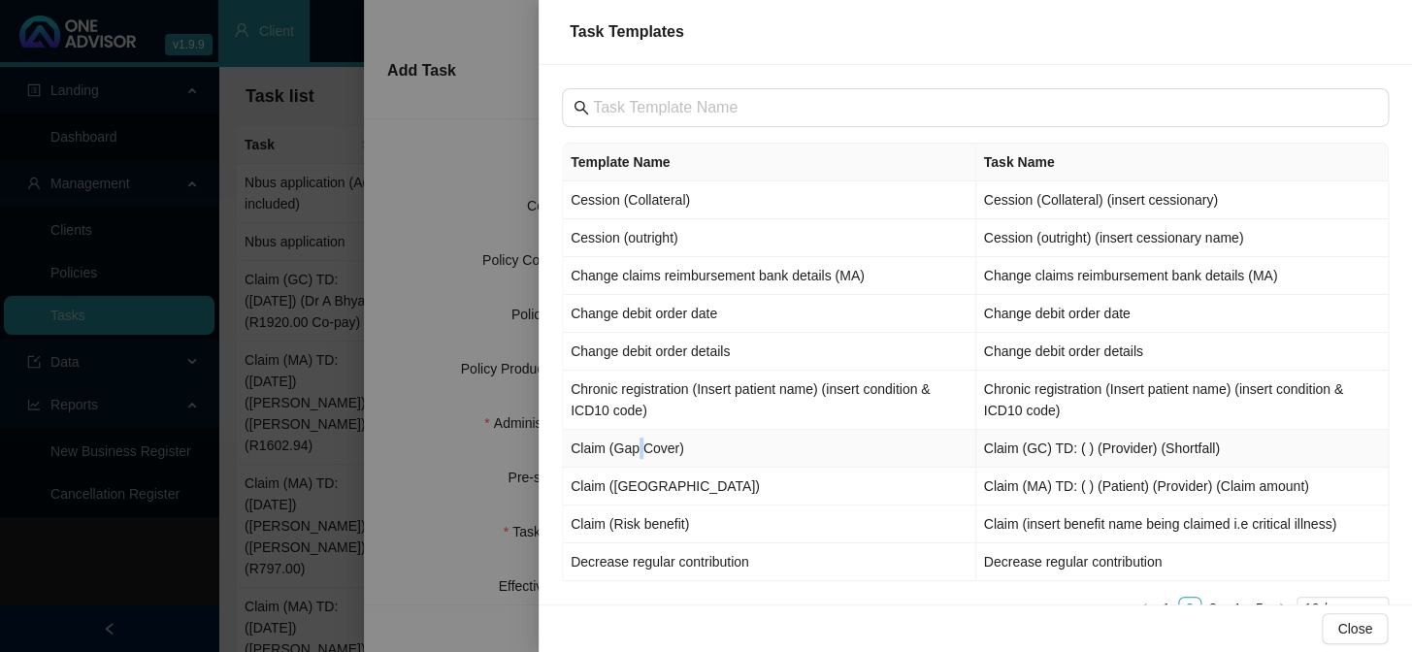
click at [638, 446] on td "Claim (Gap Cover)" at bounding box center [769, 449] width 413 height 38
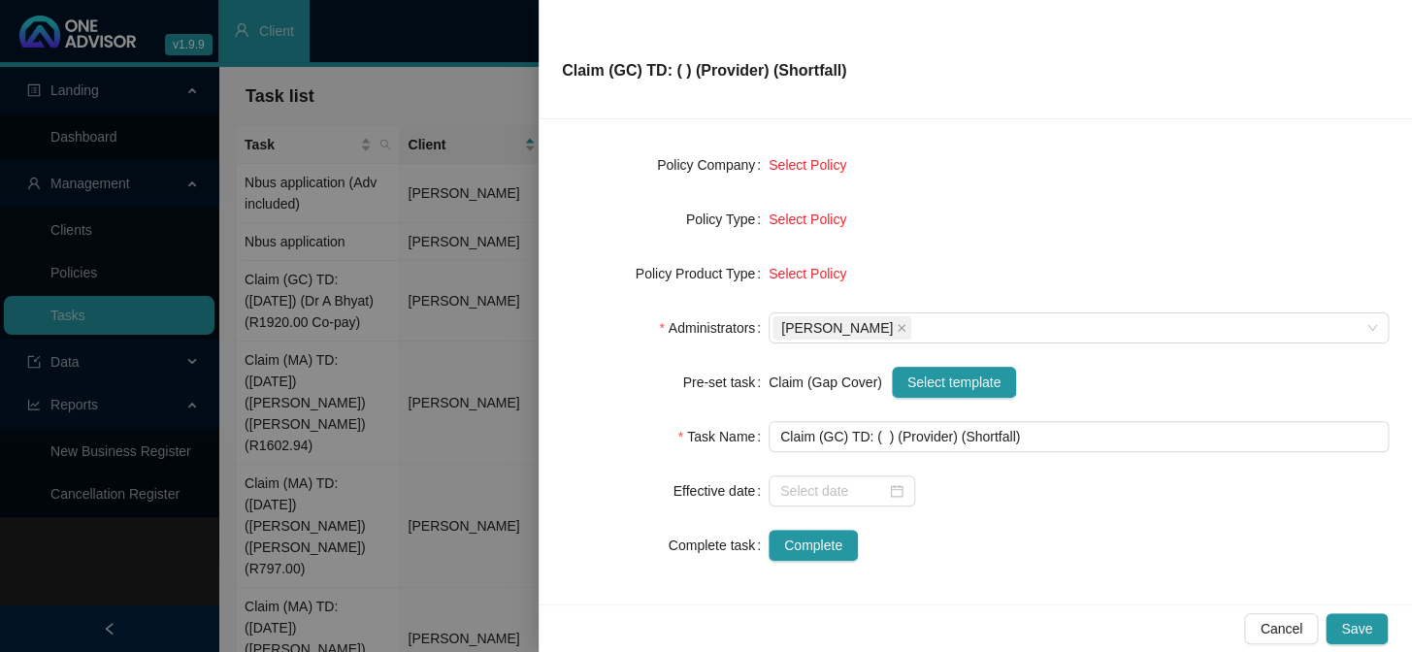
scroll to position [273, 0]
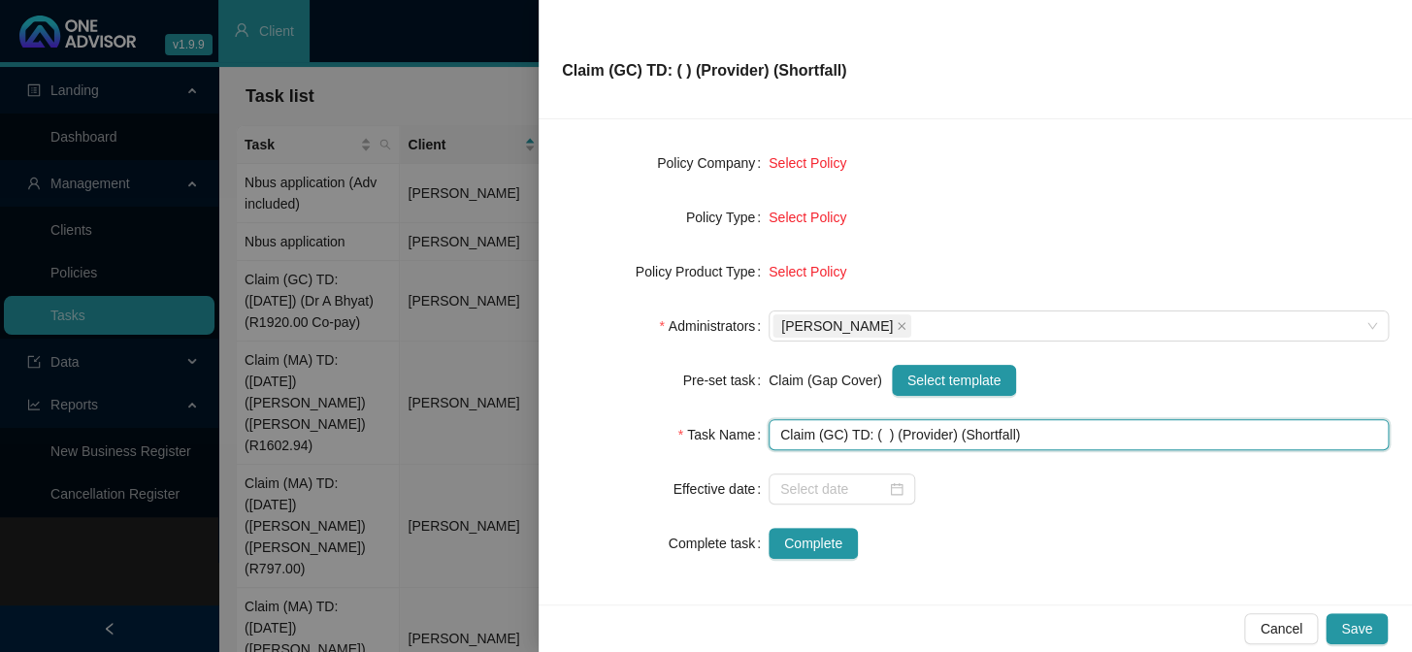
click at [878, 433] on input "Claim (GC) TD: ( ) (Provider) (Shortfall)" at bounding box center [1079, 434] width 620 height 31
click at [975, 438] on input "Claim (GC) TD: ([DATE]) (Provider) (Shortfall)" at bounding box center [1079, 434] width 620 height 31
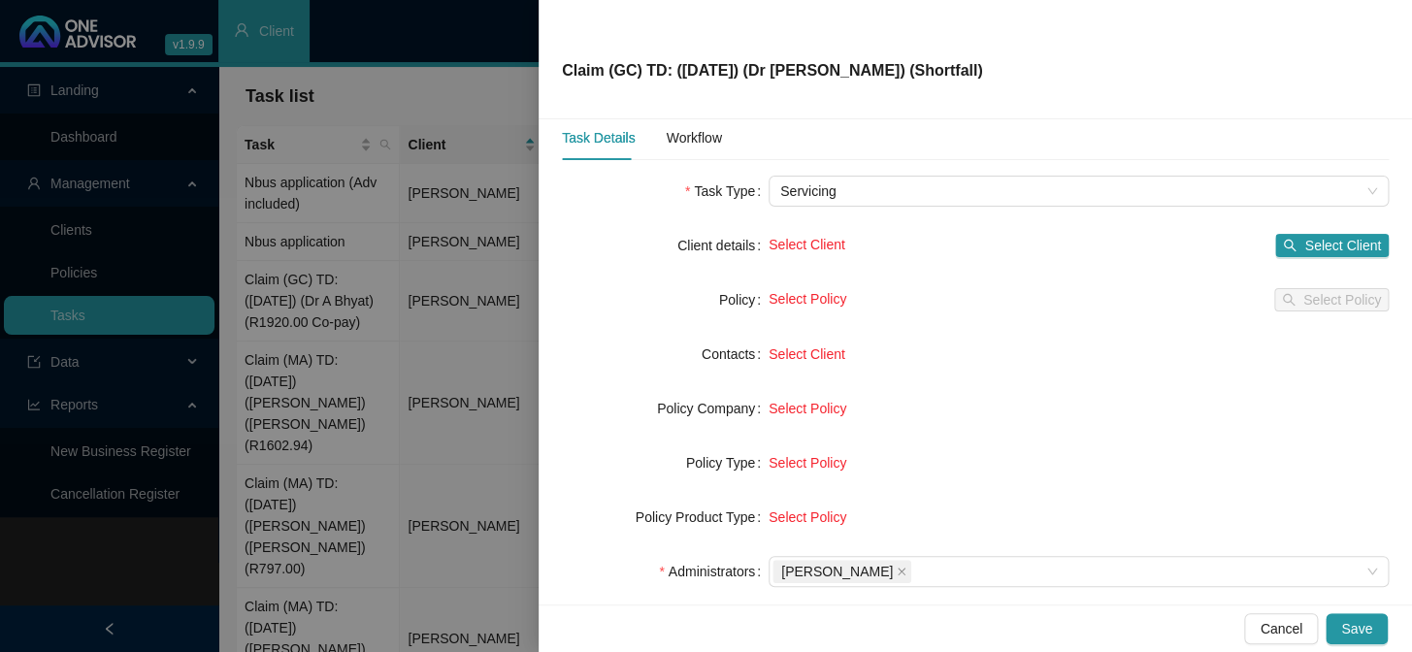
scroll to position [9, 0]
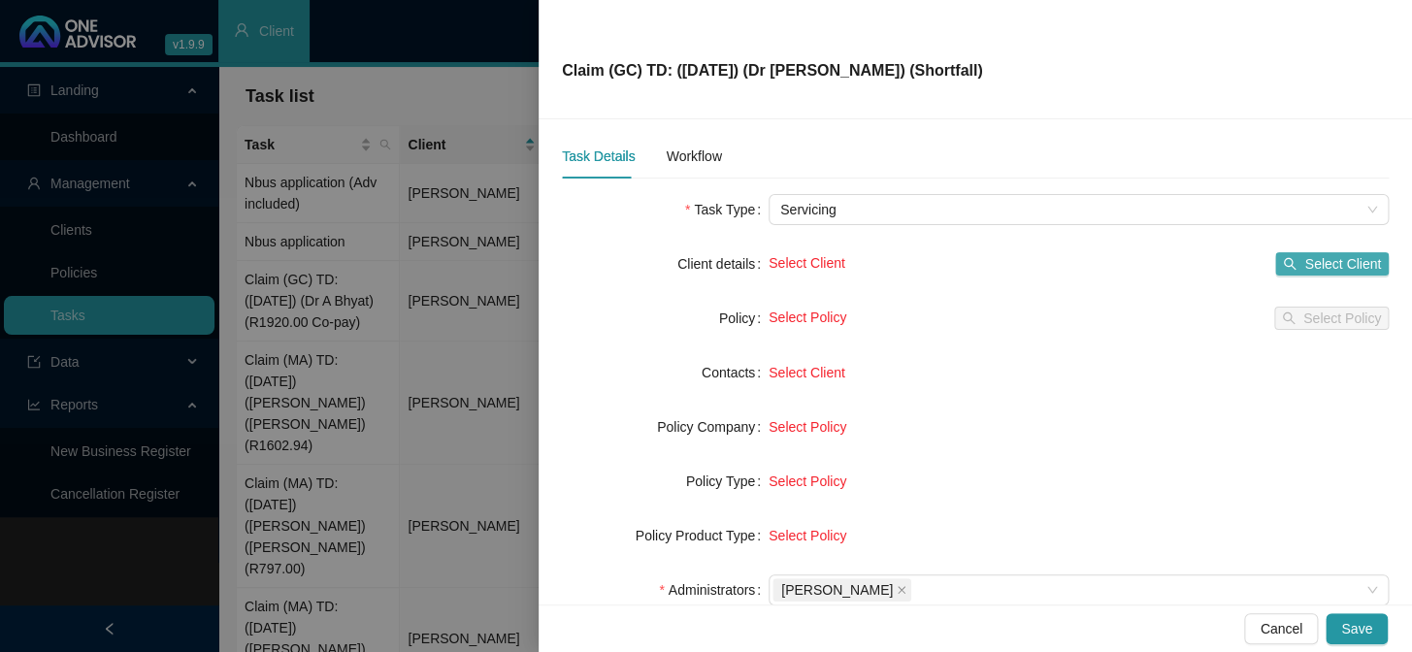
type input "Claim (GC) TD: ([DATE]) (Dr [PERSON_NAME]) (Shortfall)"
click at [1205, 266] on span "Select Client" at bounding box center [1343, 263] width 77 height 21
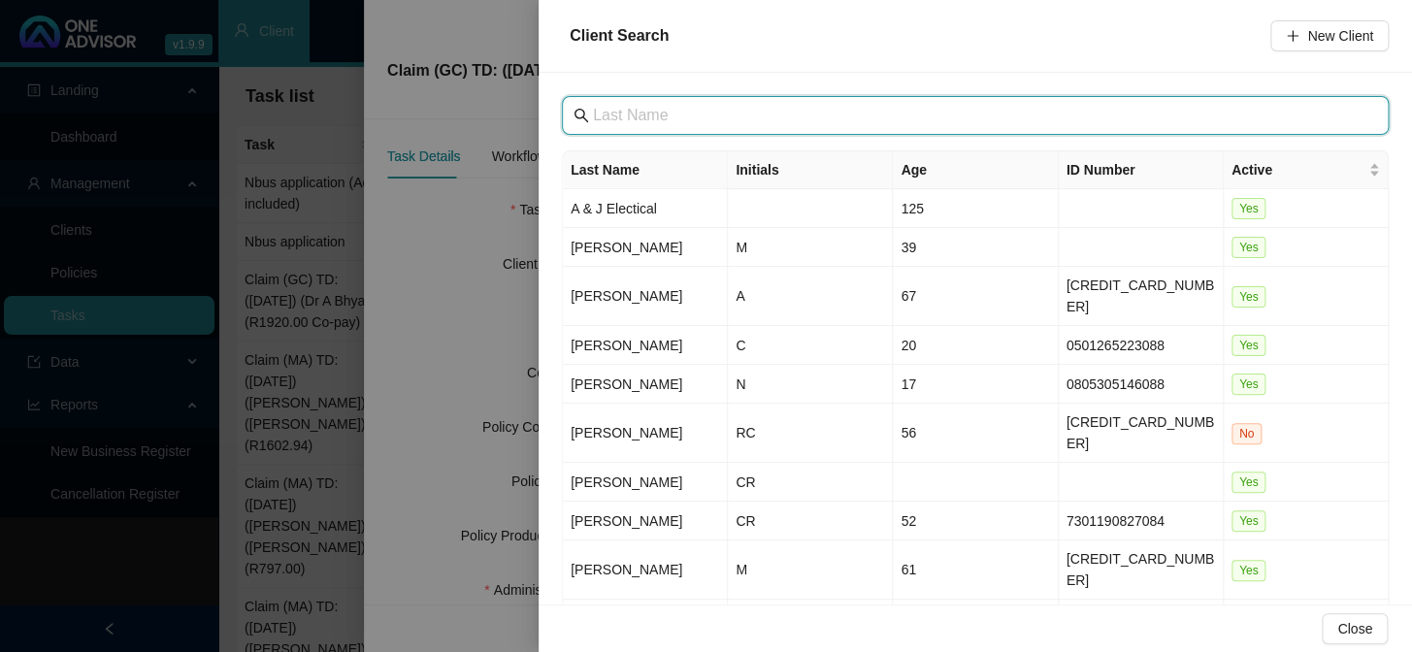
click at [689, 124] on input "text" at bounding box center [977, 115] width 769 height 23
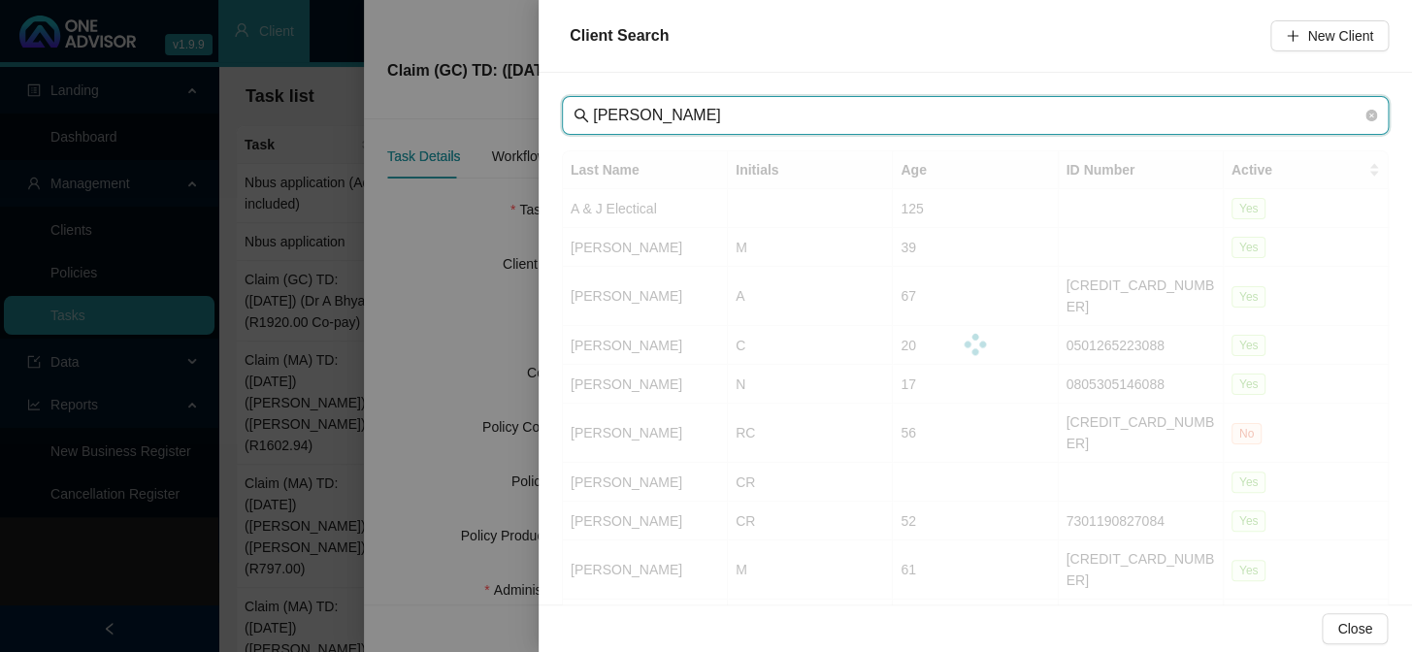
type input "[PERSON_NAME]"
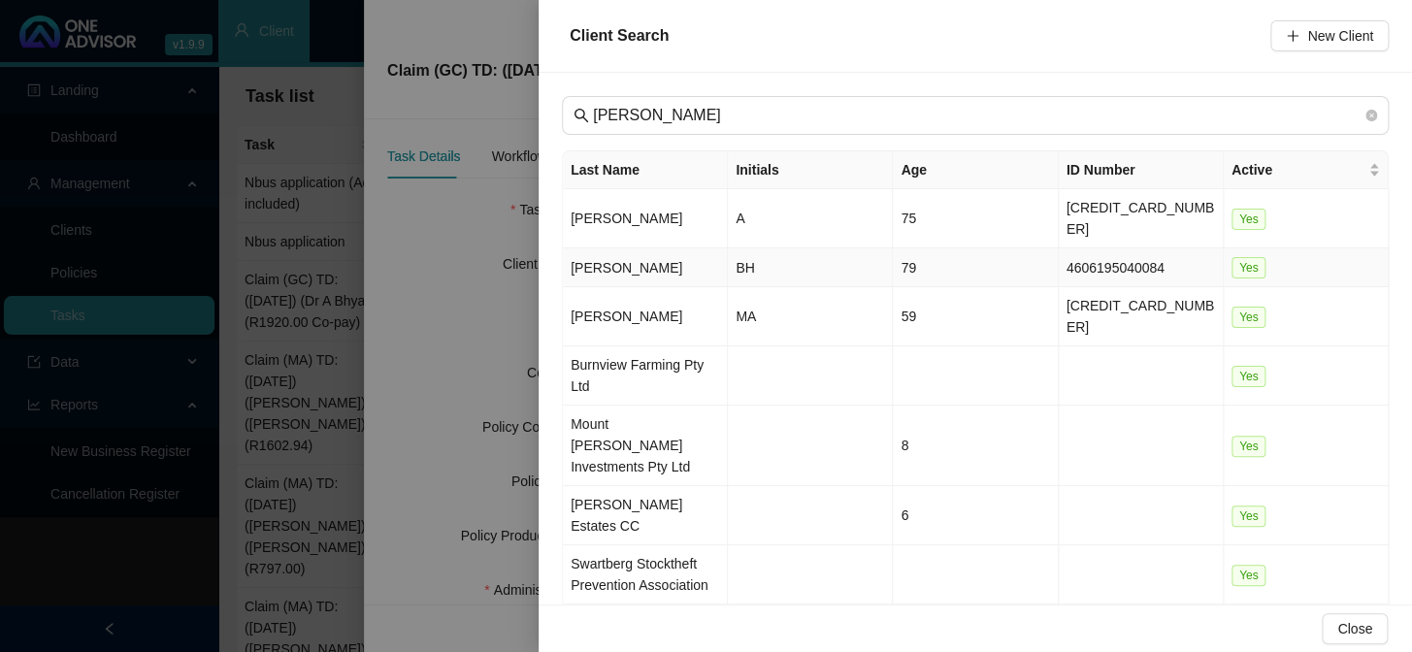
click at [675, 250] on td "[PERSON_NAME]" at bounding box center [645, 267] width 165 height 39
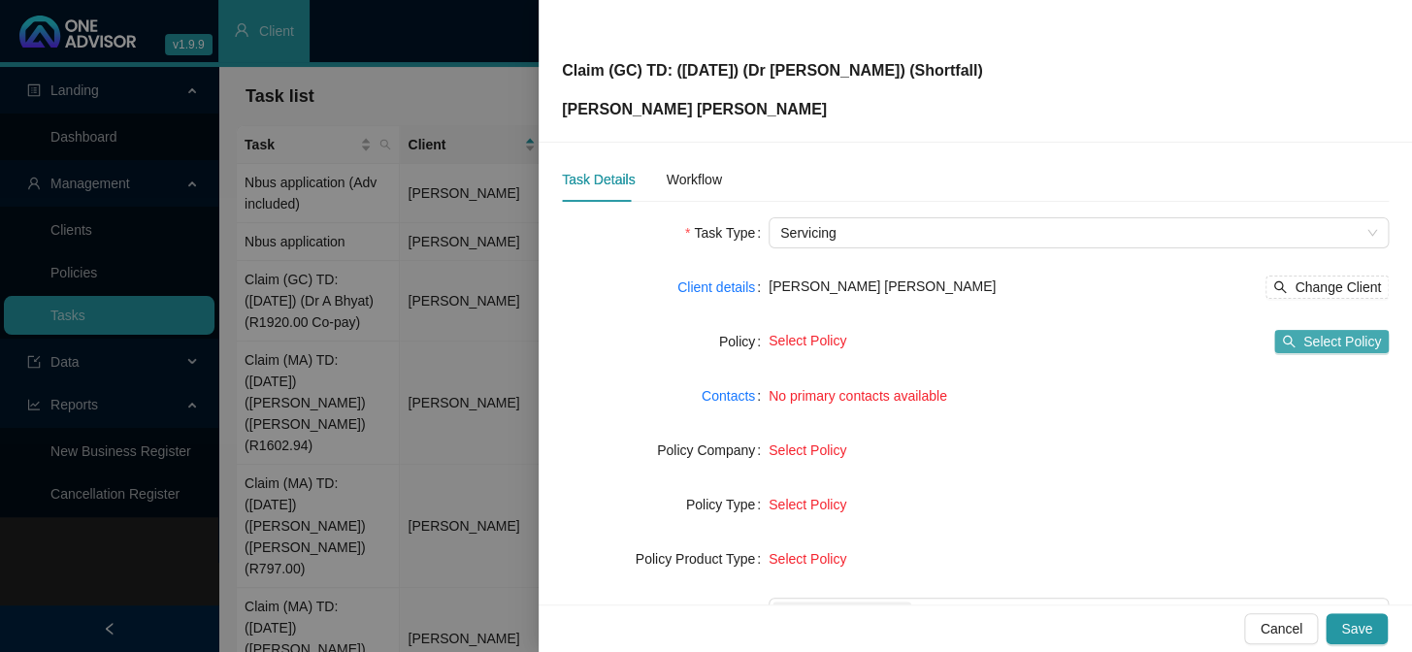
click at [1205, 334] on span "Select Policy" at bounding box center [1343, 341] width 78 height 21
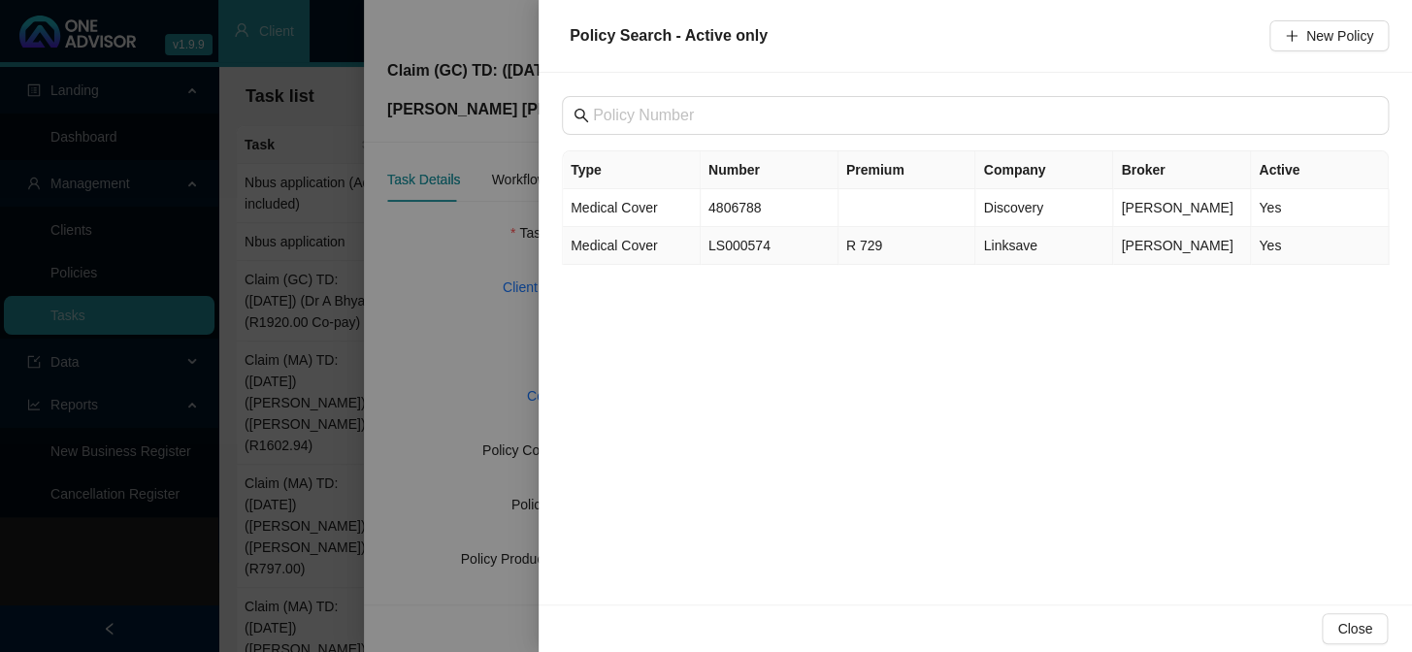
click at [774, 248] on td "LS000574" at bounding box center [770, 246] width 138 height 38
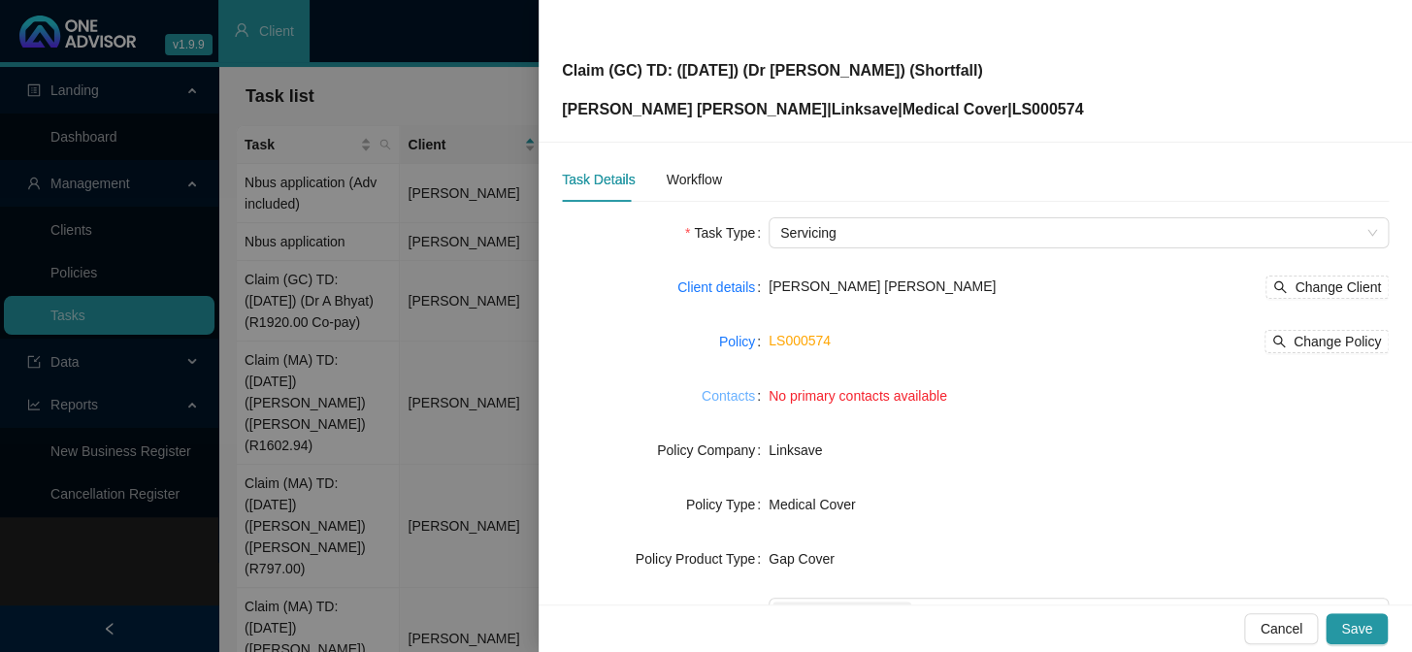
click at [737, 399] on link "Contacts" at bounding box center [728, 395] width 53 height 21
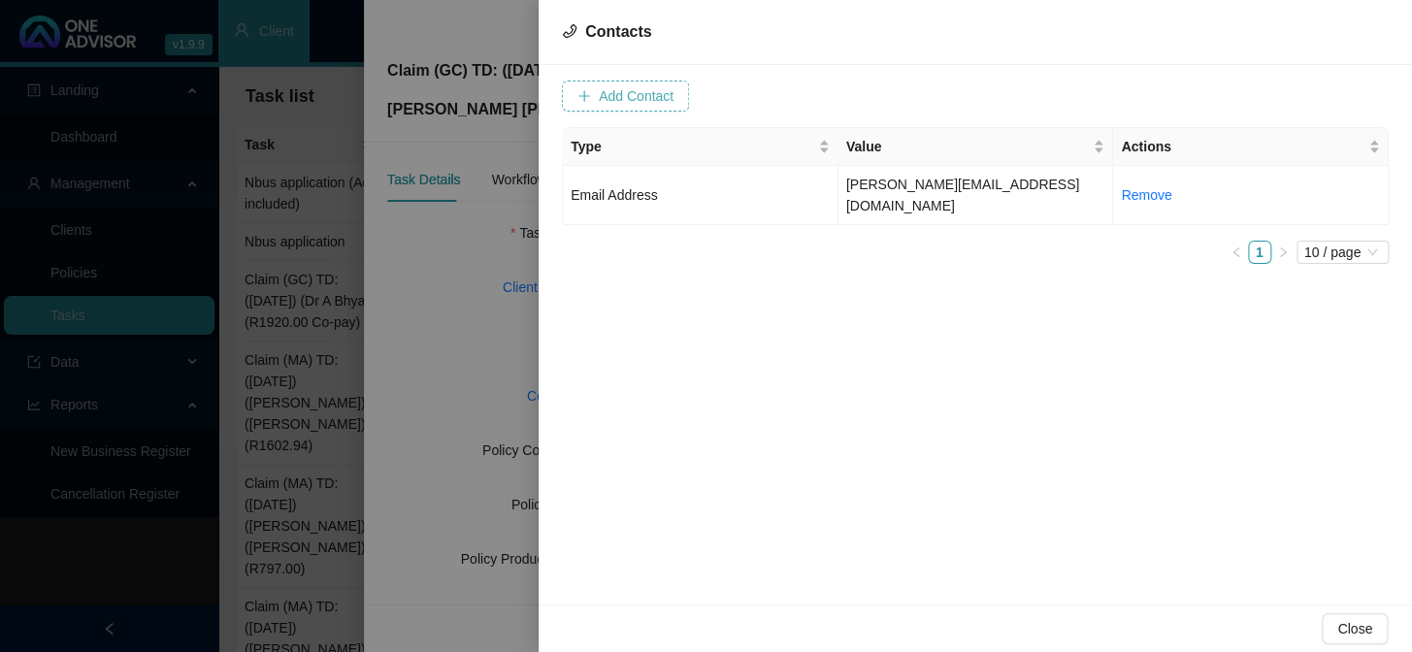
click at [667, 98] on span "Add Contact" at bounding box center [636, 95] width 75 height 21
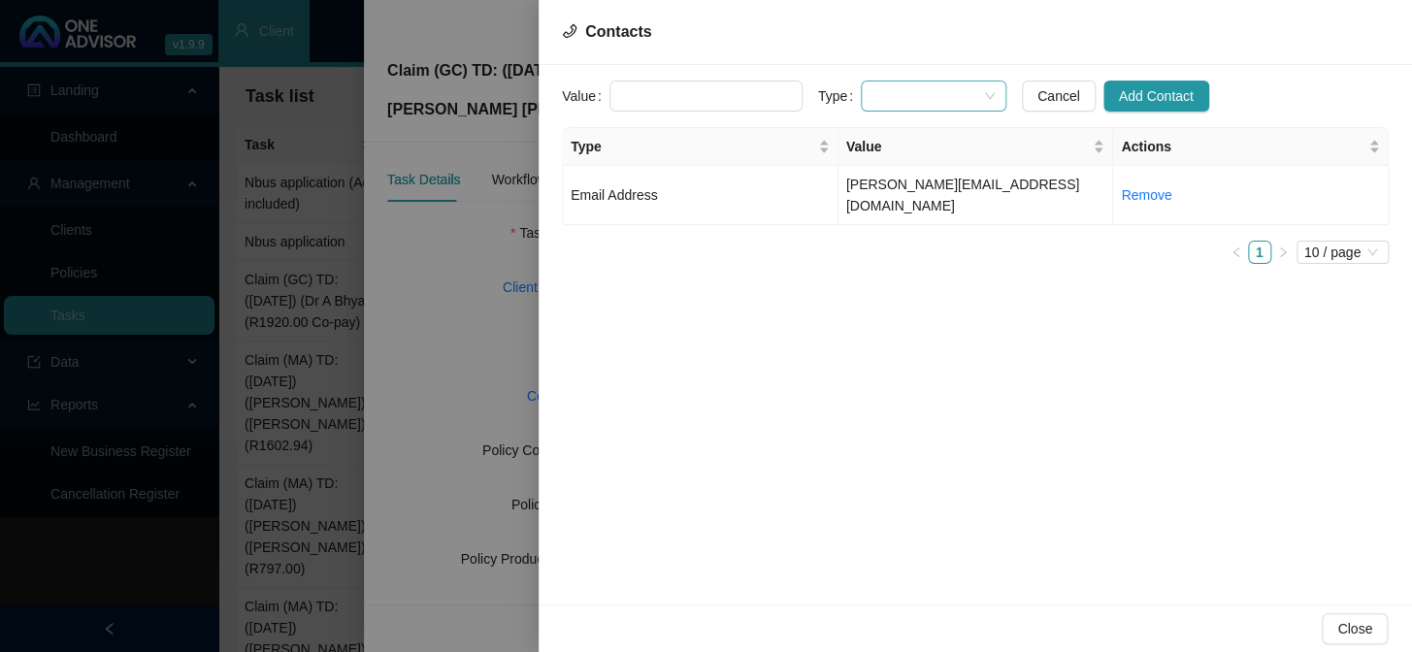
click at [929, 92] on span at bounding box center [934, 96] width 122 height 29
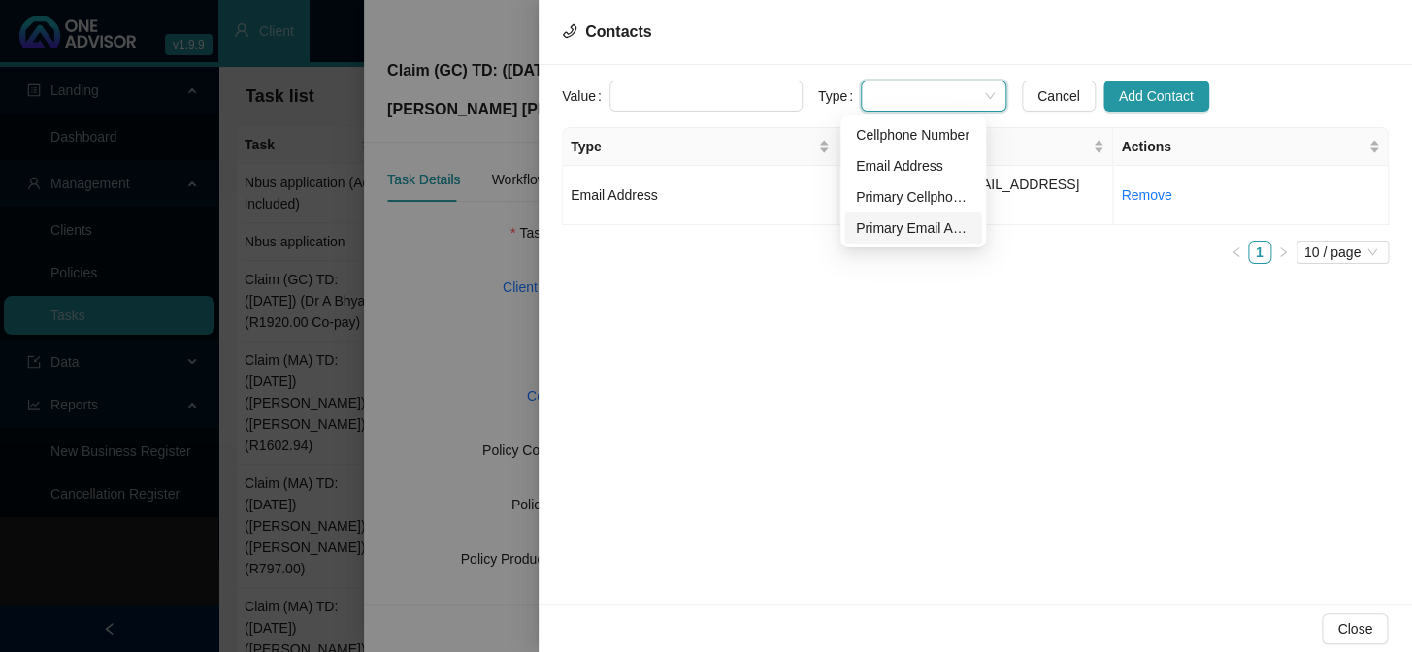
click at [882, 227] on div "Primary Email Address" at bounding box center [913, 227] width 115 height 21
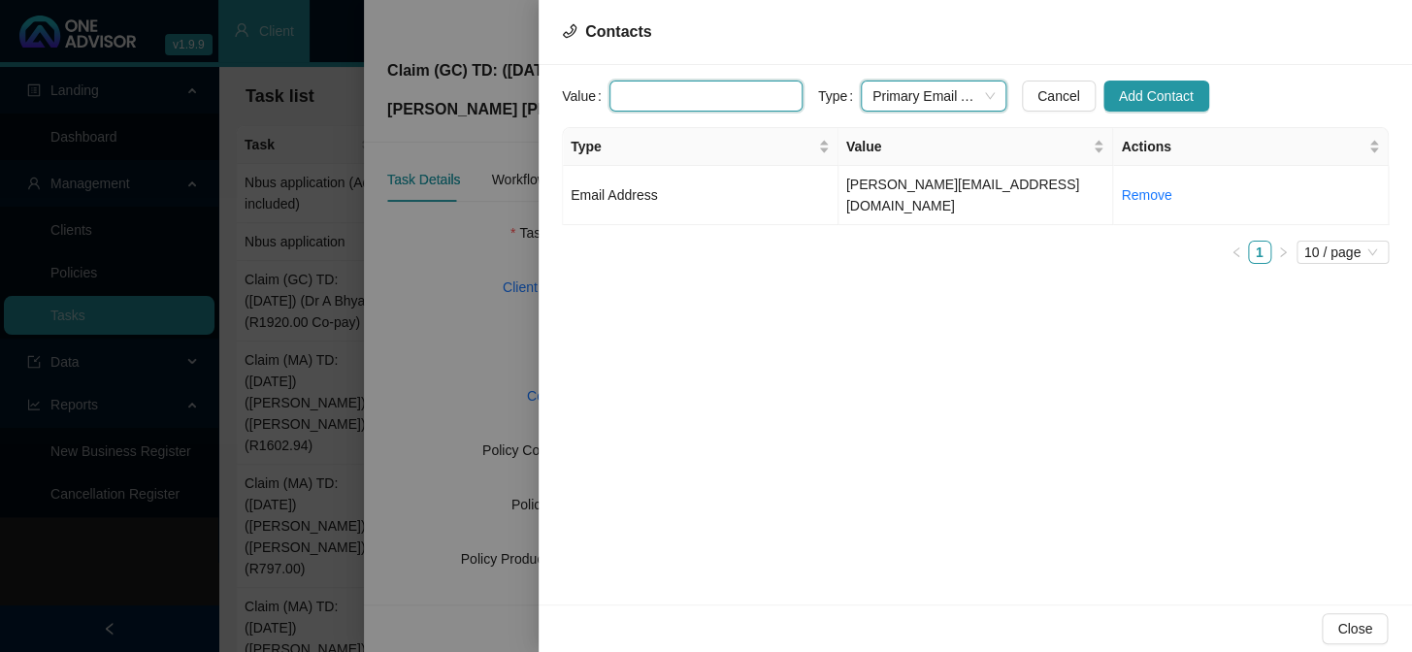
click at [723, 98] on input "text" at bounding box center [706, 96] width 193 height 31
paste input "[EMAIL_ADDRESS][DOMAIN_NAME]"
type input "[EMAIL_ADDRESS][DOMAIN_NAME]"
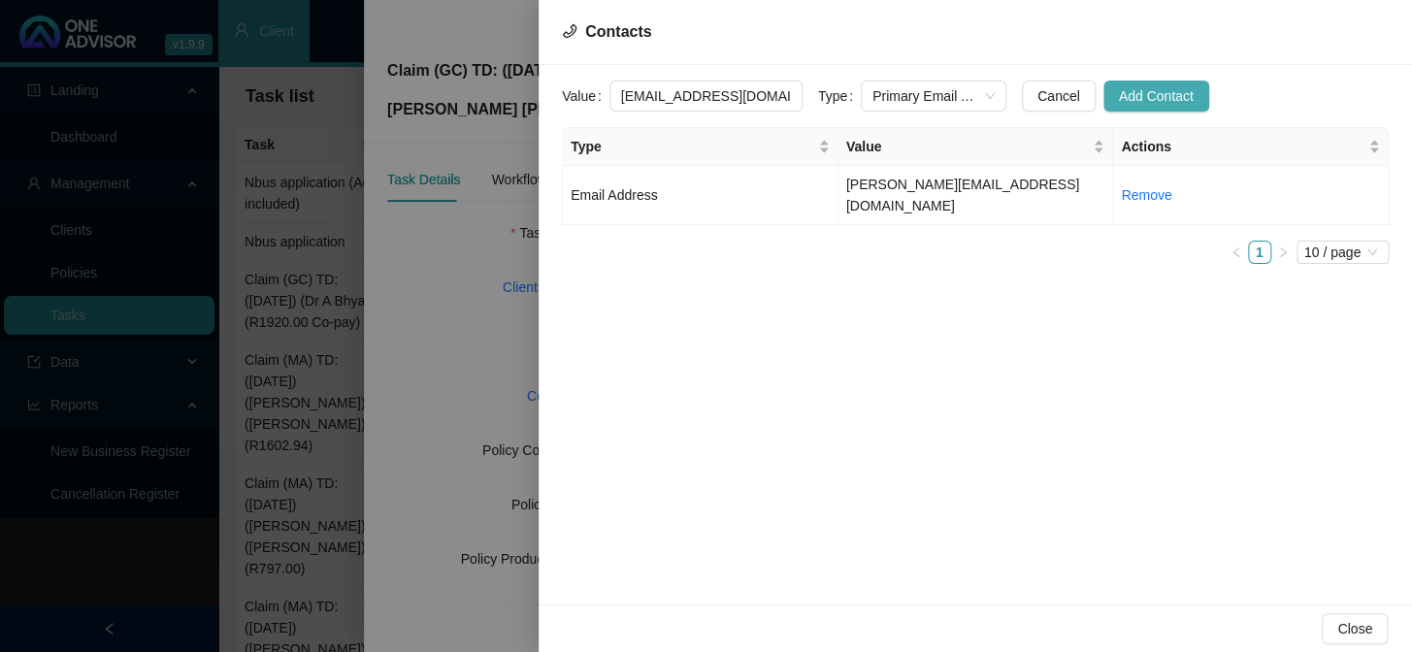
click at [1119, 95] on span "Add Contact" at bounding box center [1156, 95] width 75 height 21
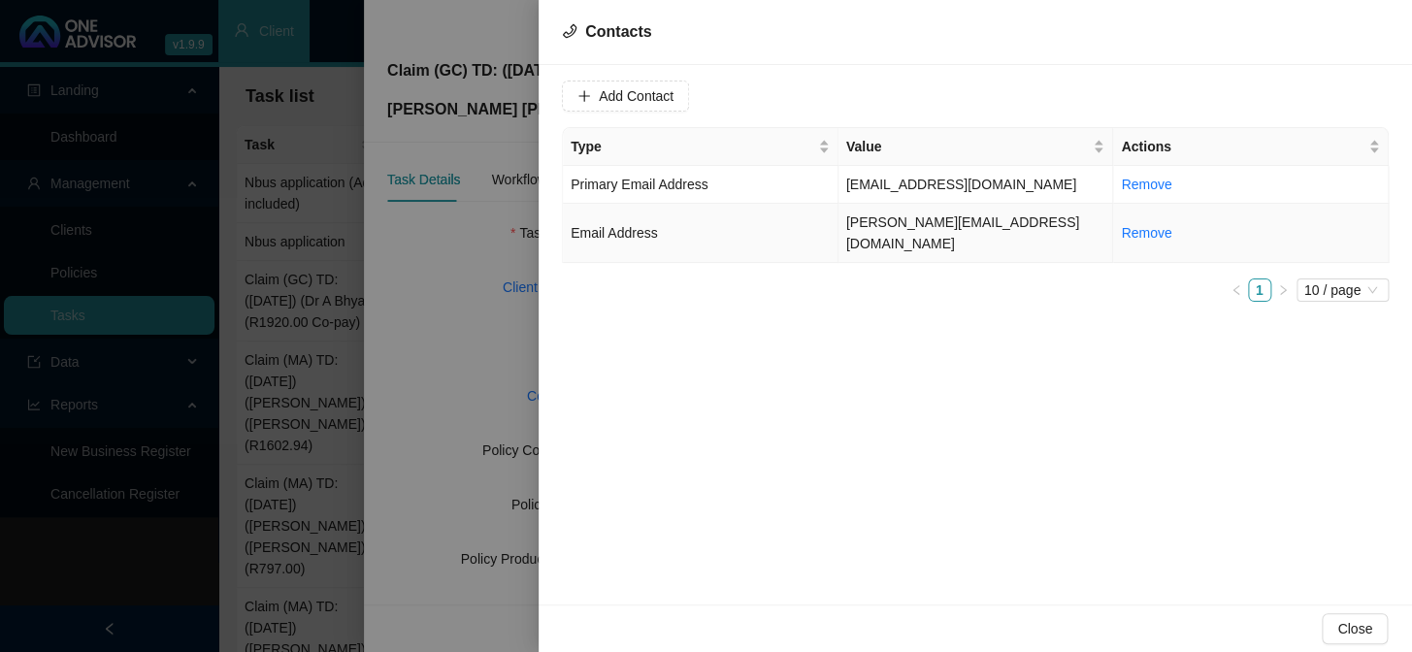
click at [942, 228] on td "[PERSON_NAME][EMAIL_ADDRESS][DOMAIN_NAME]" at bounding box center [977, 233] width 276 height 59
click at [817, 301] on div "Value [PERSON_NAME][EMAIL_ADDRESS][DOMAIN_NAME] Type Email Address Cancel Updat…" at bounding box center [976, 335] width 874 height 540
click at [506, 303] on div at bounding box center [706, 326] width 1412 height 652
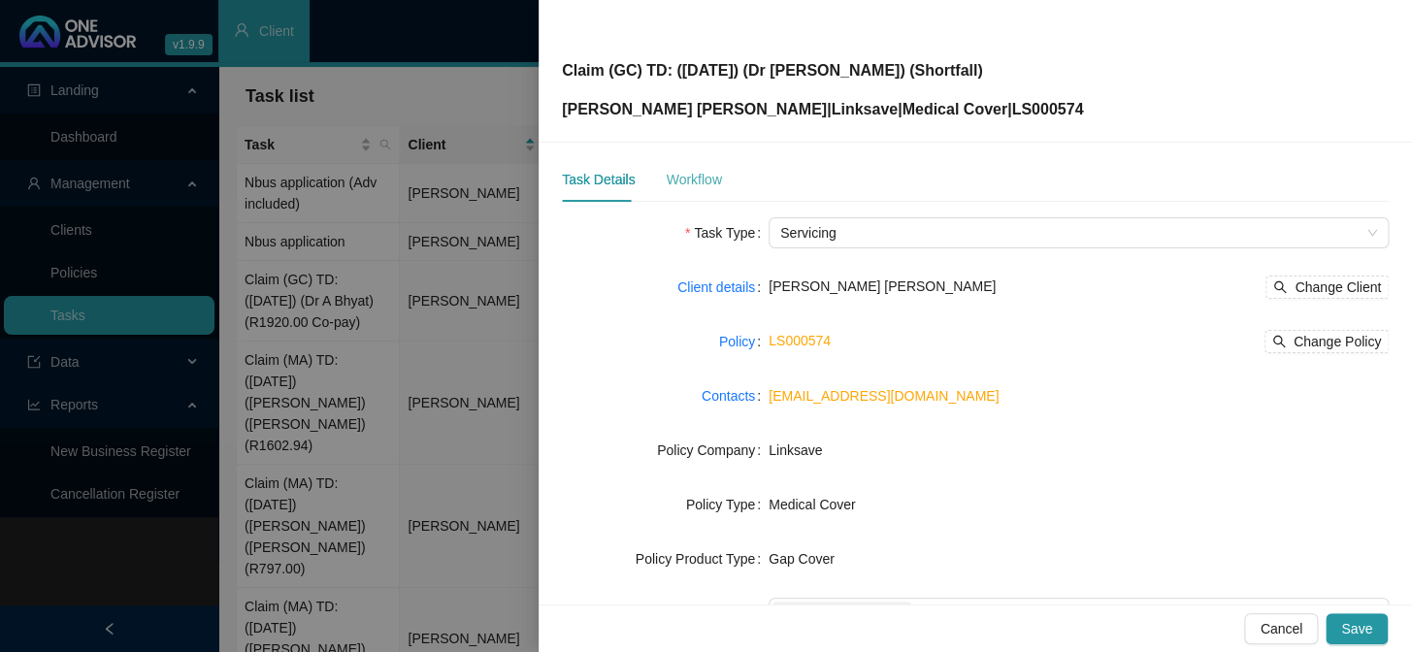
click at [674, 164] on div "Workflow" at bounding box center [693, 179] width 55 height 45
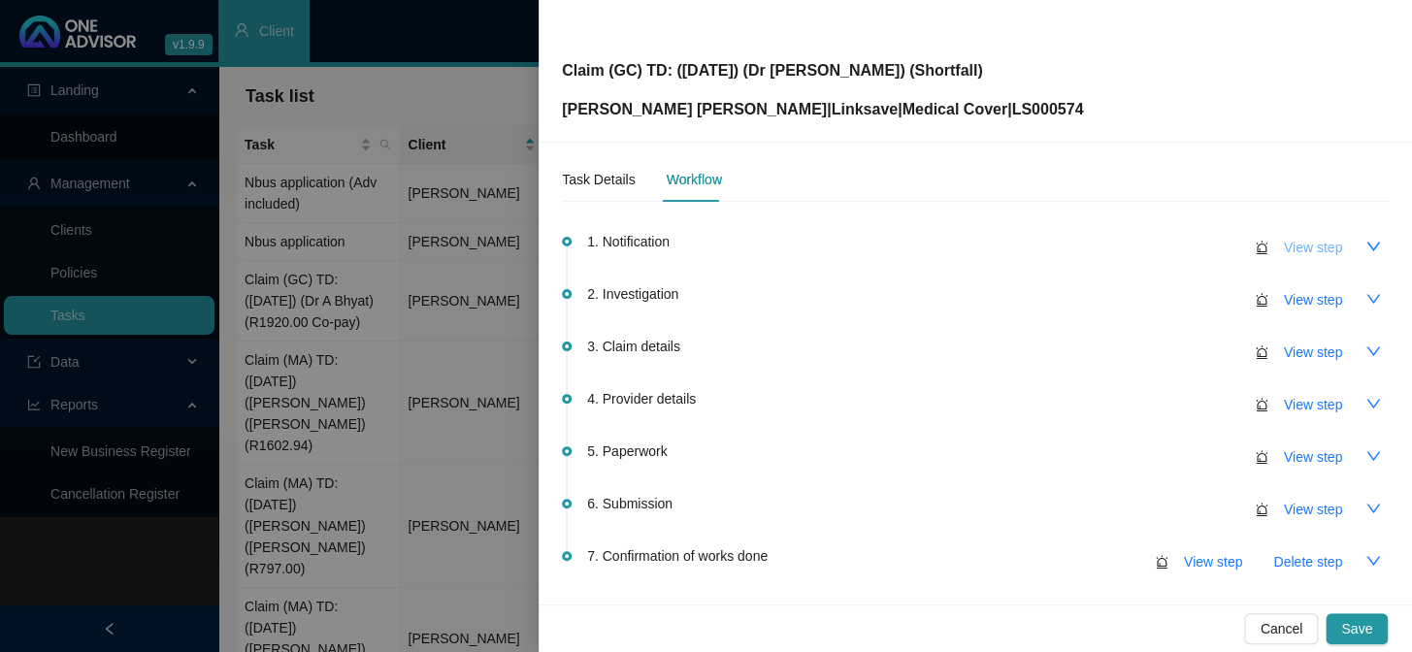
click at [1205, 248] on span "View step" at bounding box center [1313, 247] width 58 height 21
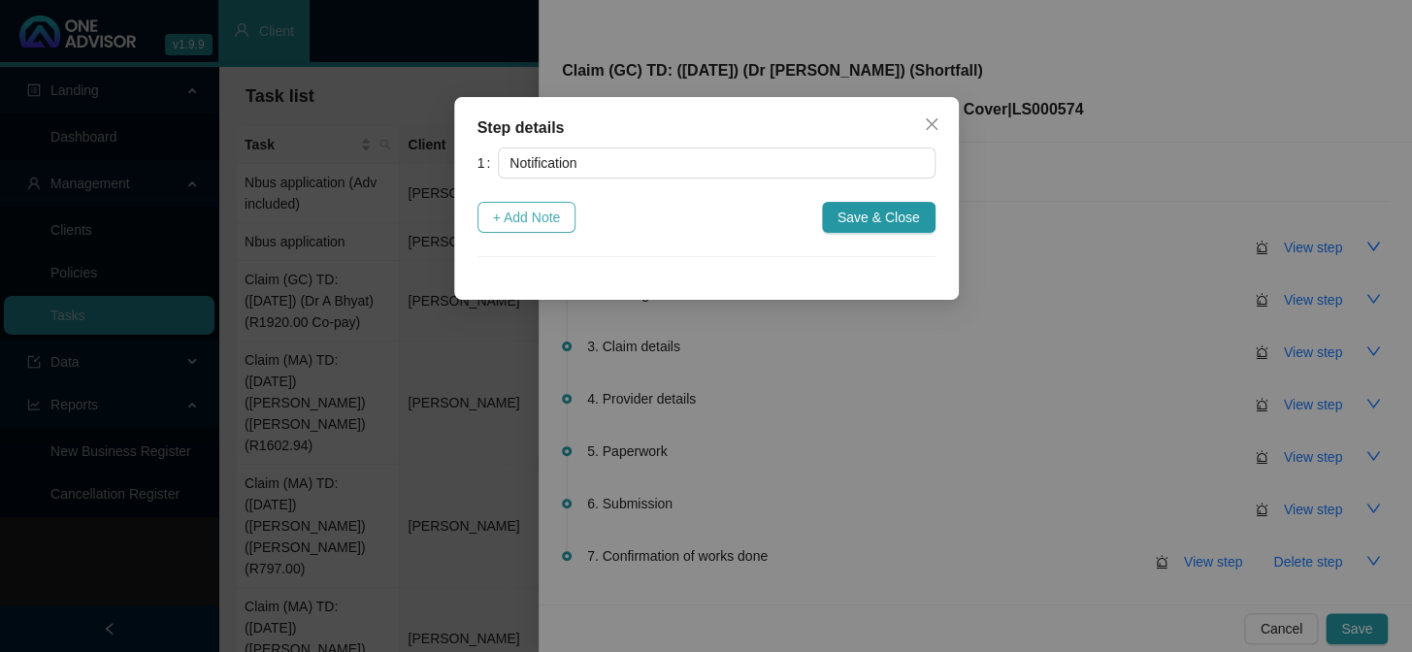
click at [560, 220] on span "+ Add Note" at bounding box center [527, 217] width 68 height 21
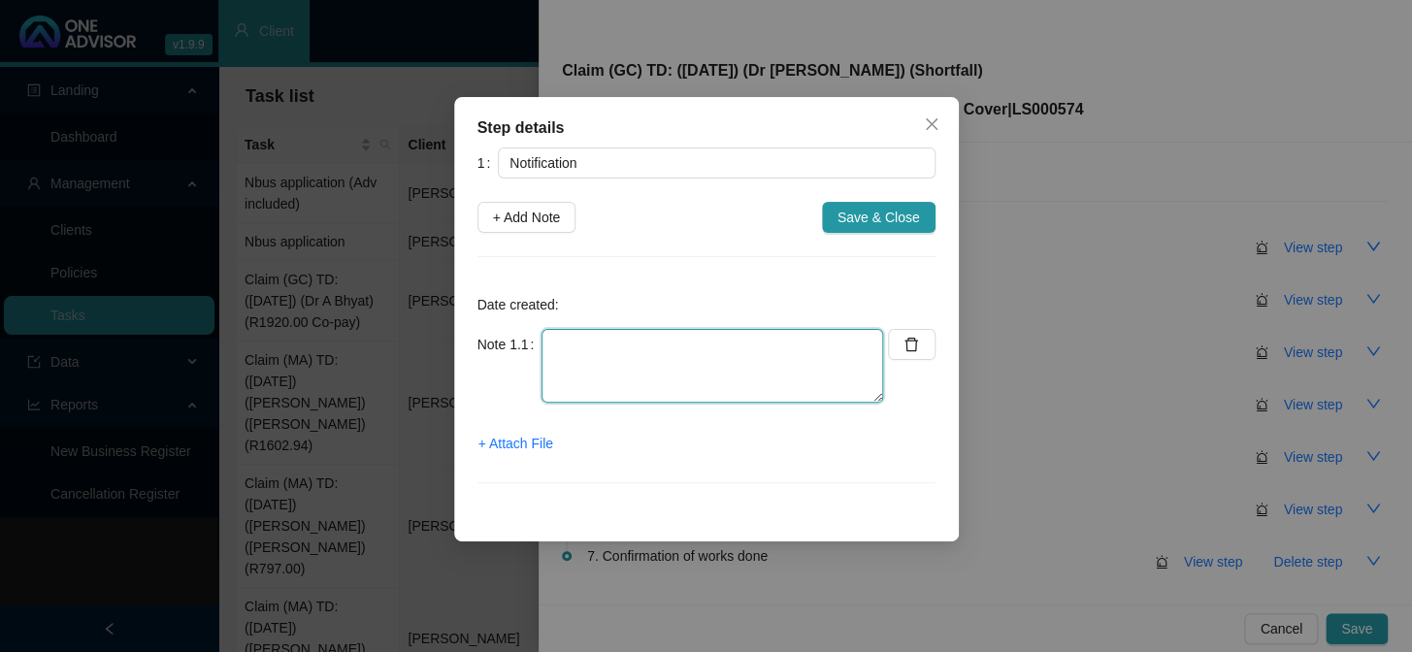
click at [632, 338] on textarea at bounding box center [713, 366] width 342 height 74
type textarea "Received a gap cover claim from [PERSON_NAME]"
click at [539, 447] on span "+ Attach File" at bounding box center [516, 443] width 75 height 21
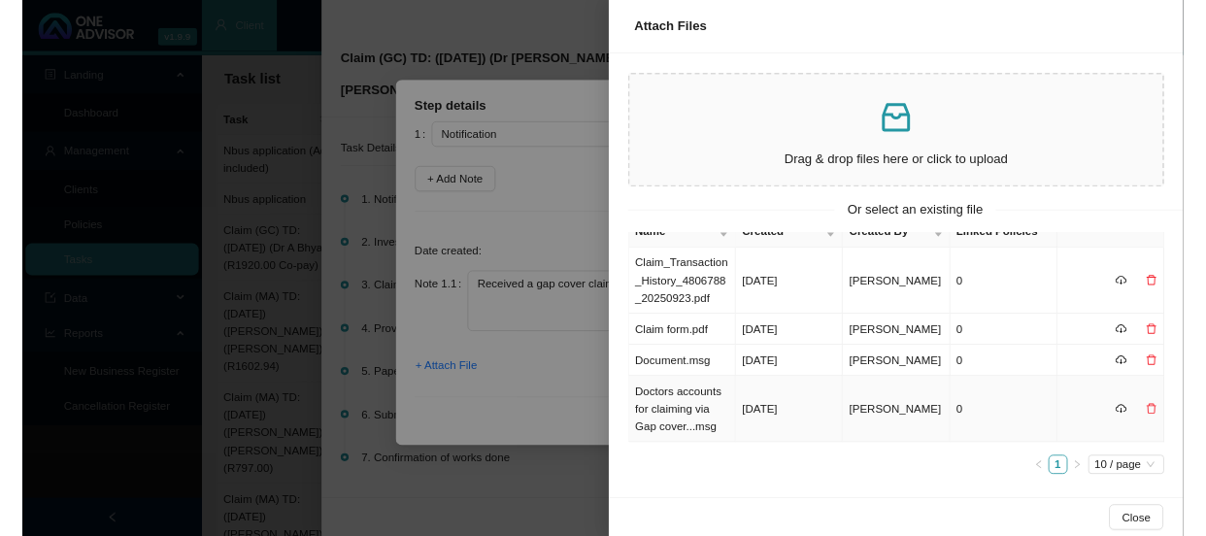
scroll to position [30, 0]
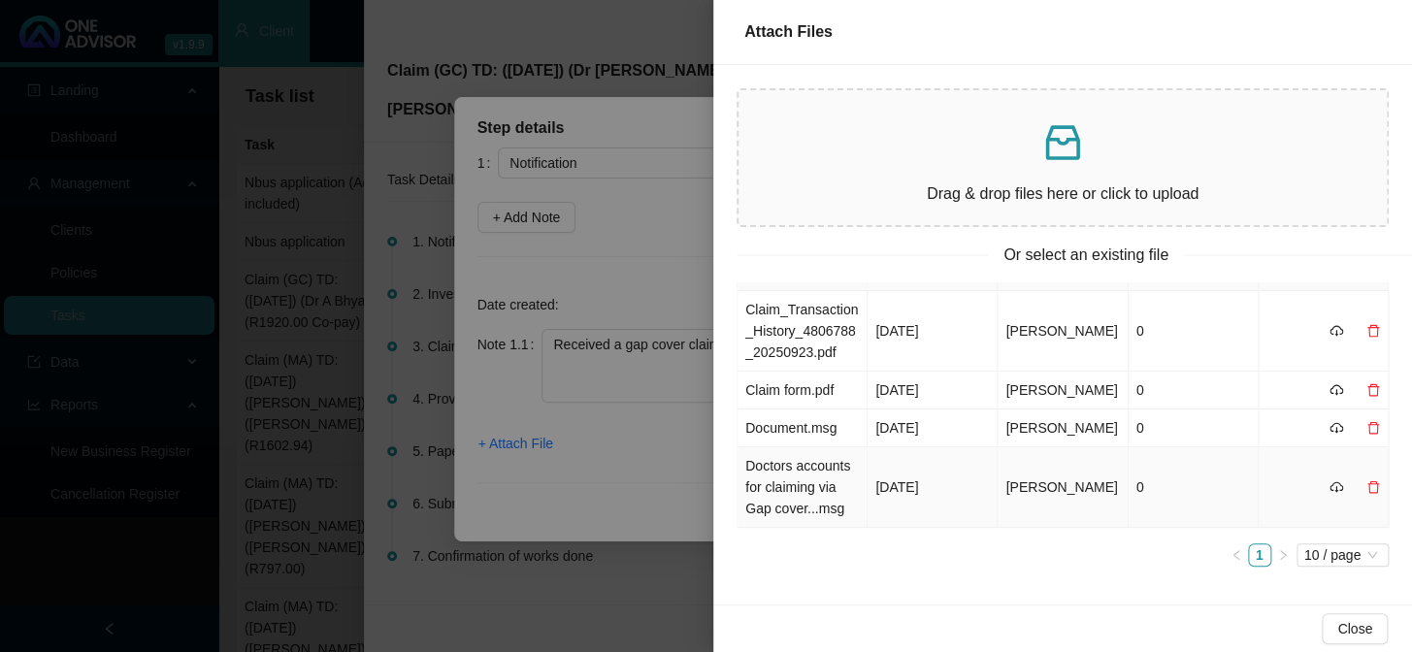
click at [815, 492] on td "Doctors accounts for claiming via Gap cover...msg" at bounding box center [803, 487] width 130 height 81
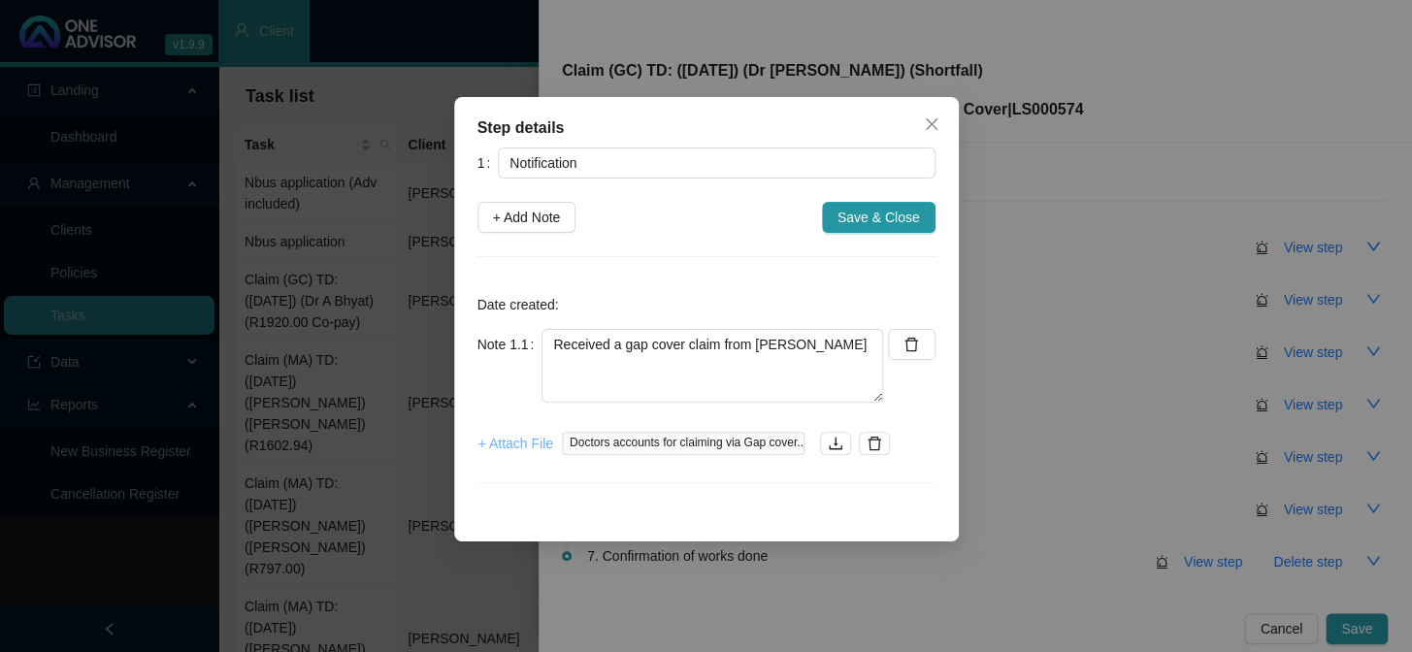
click at [494, 438] on span "+ Attach File" at bounding box center [516, 443] width 75 height 21
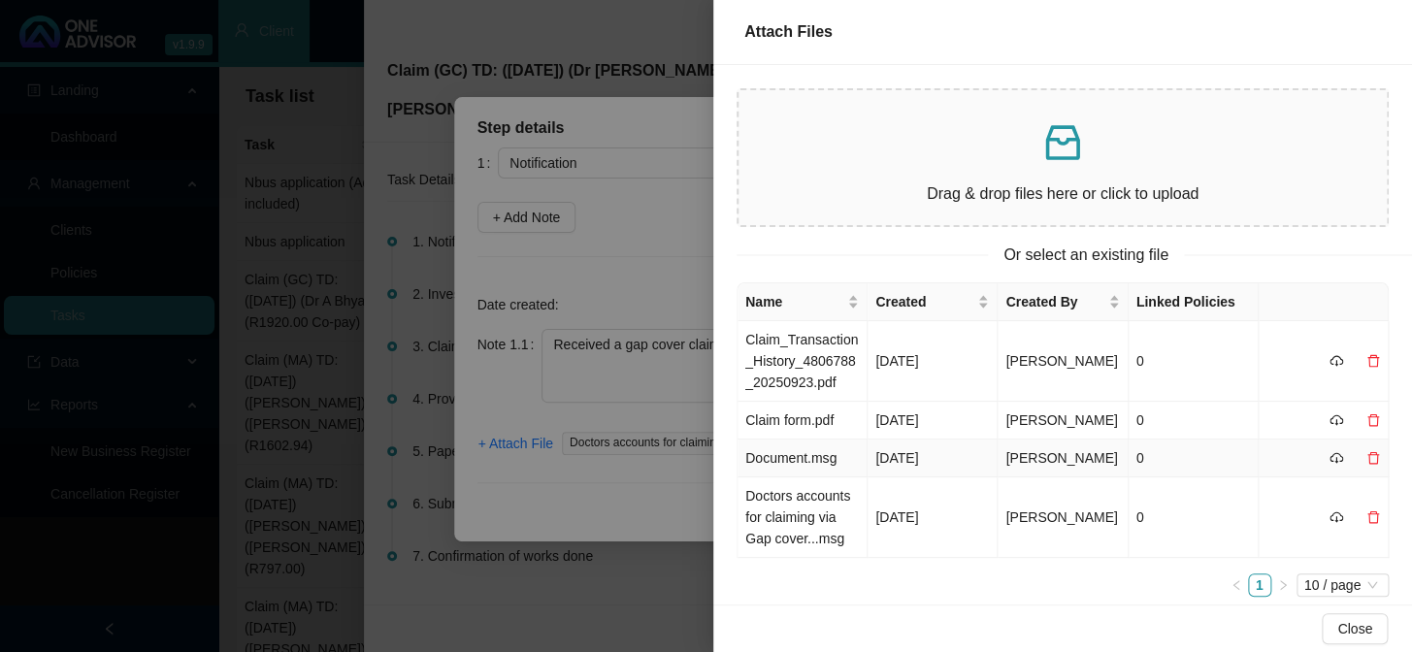
click at [812, 458] on td "Document.msg" at bounding box center [803, 459] width 130 height 38
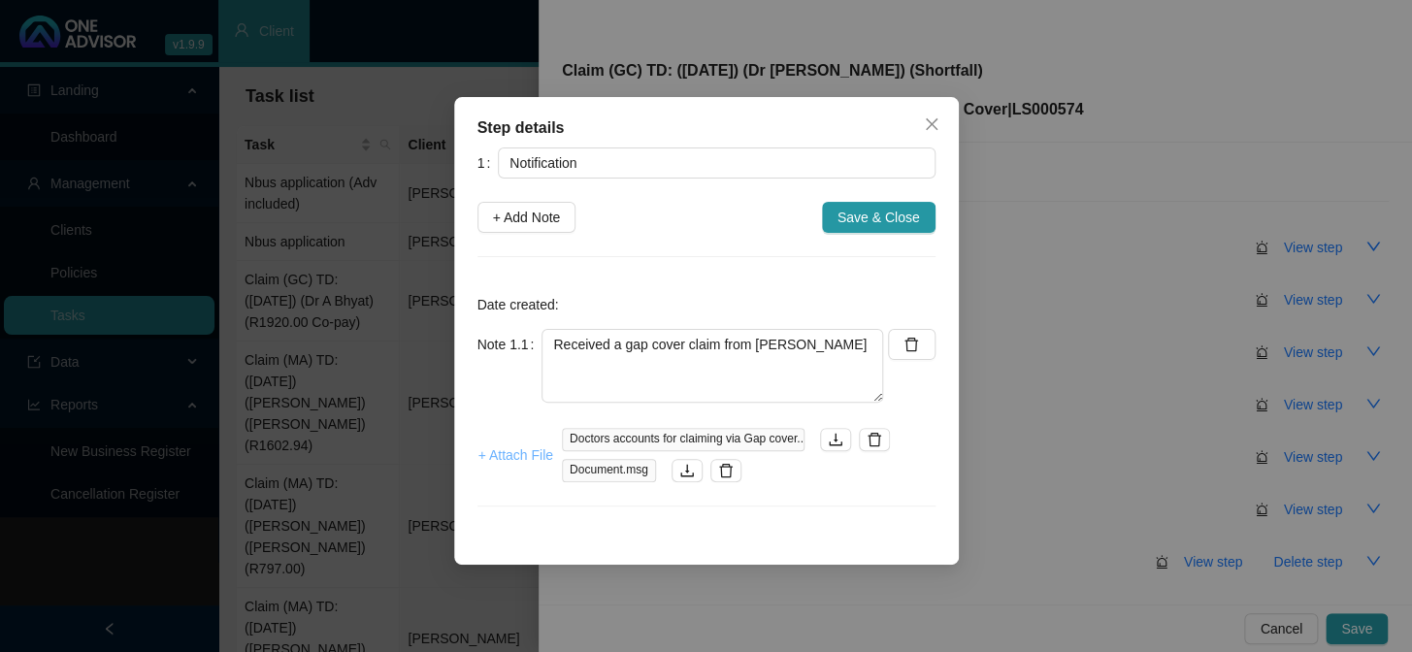
click at [524, 458] on span "+ Attach File" at bounding box center [516, 455] width 75 height 21
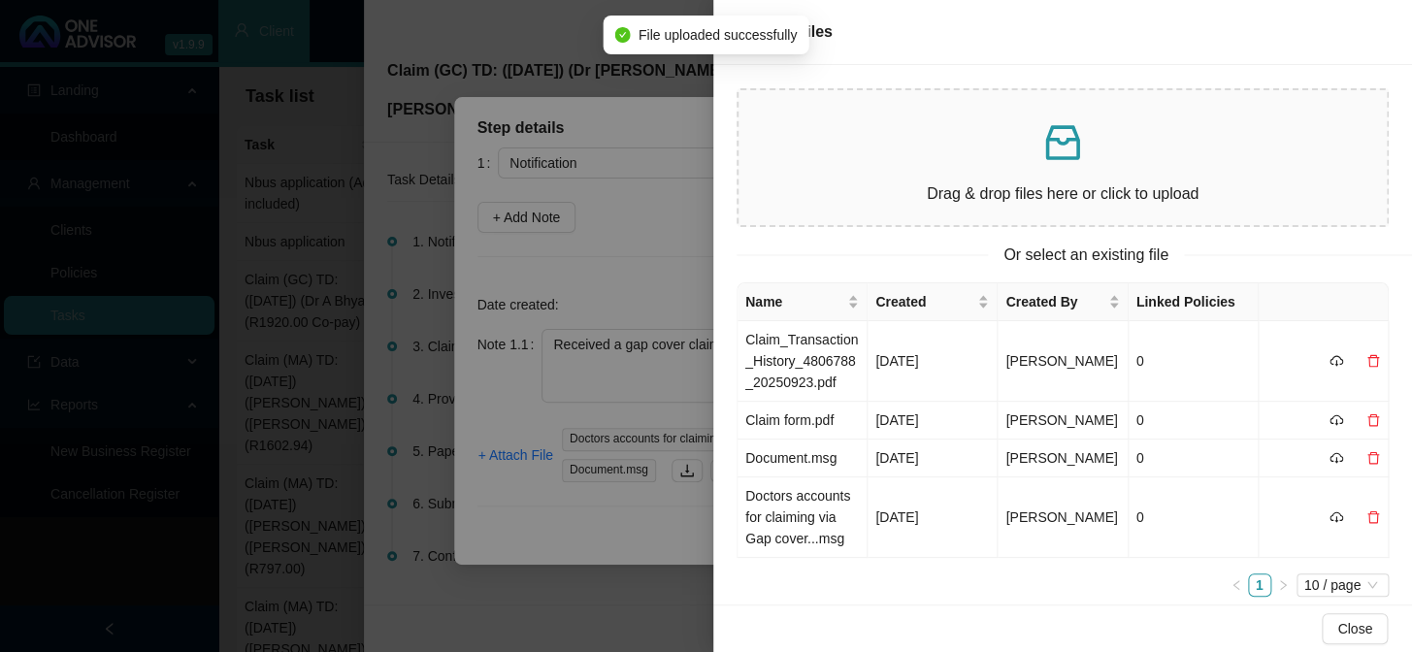
click at [570, 520] on div at bounding box center [706, 326] width 1412 height 652
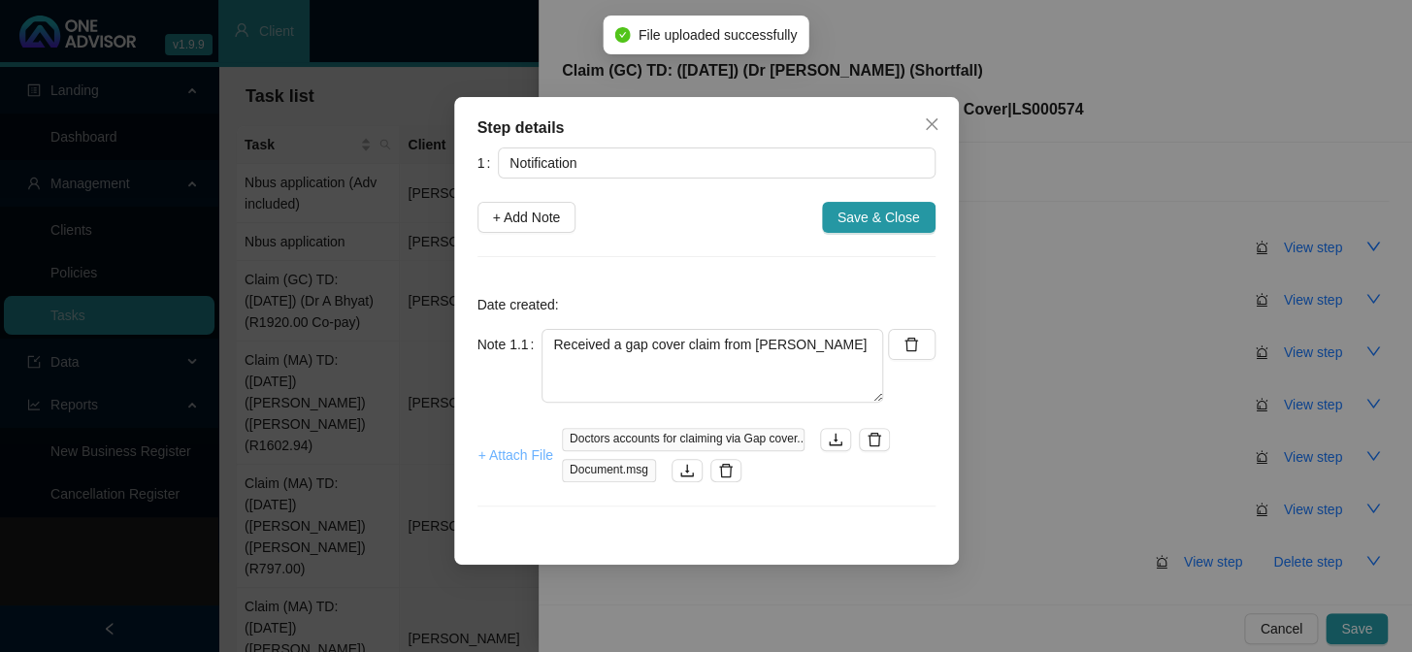
click at [511, 454] on span "+ Attach File" at bounding box center [516, 455] width 75 height 21
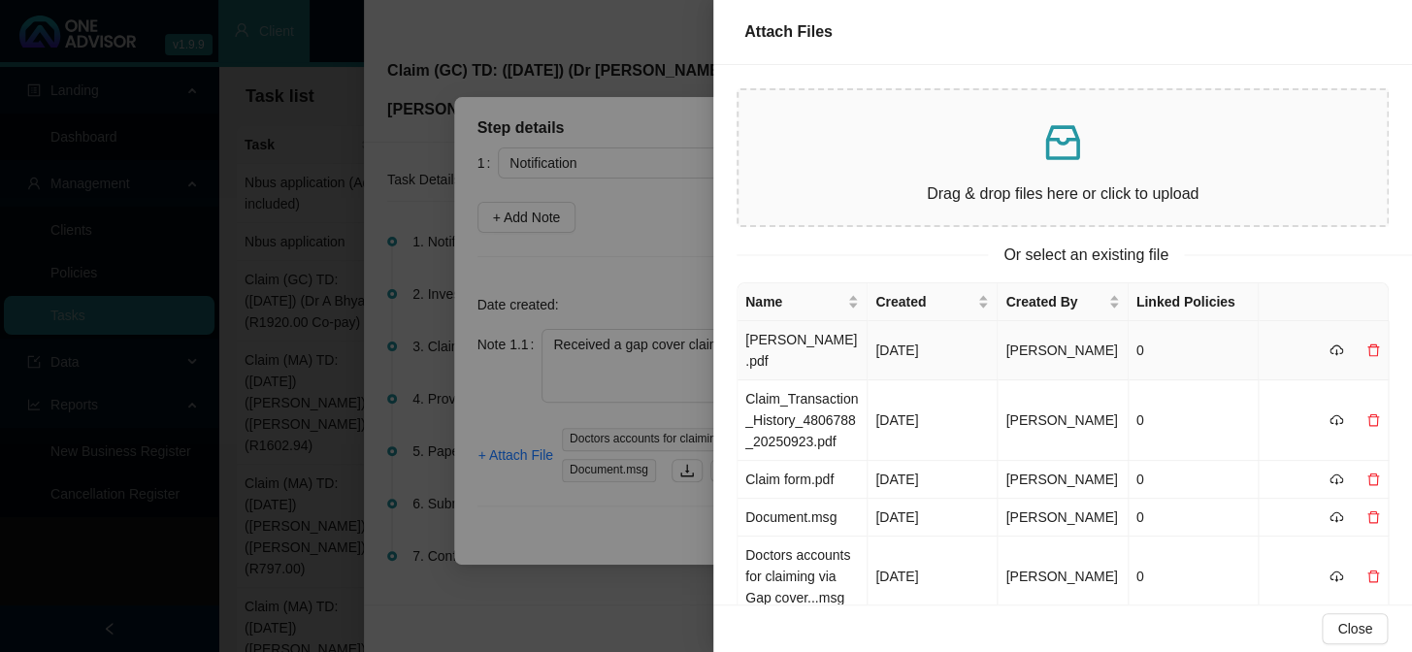
click at [798, 343] on td "[PERSON_NAME].pdf" at bounding box center [803, 350] width 130 height 59
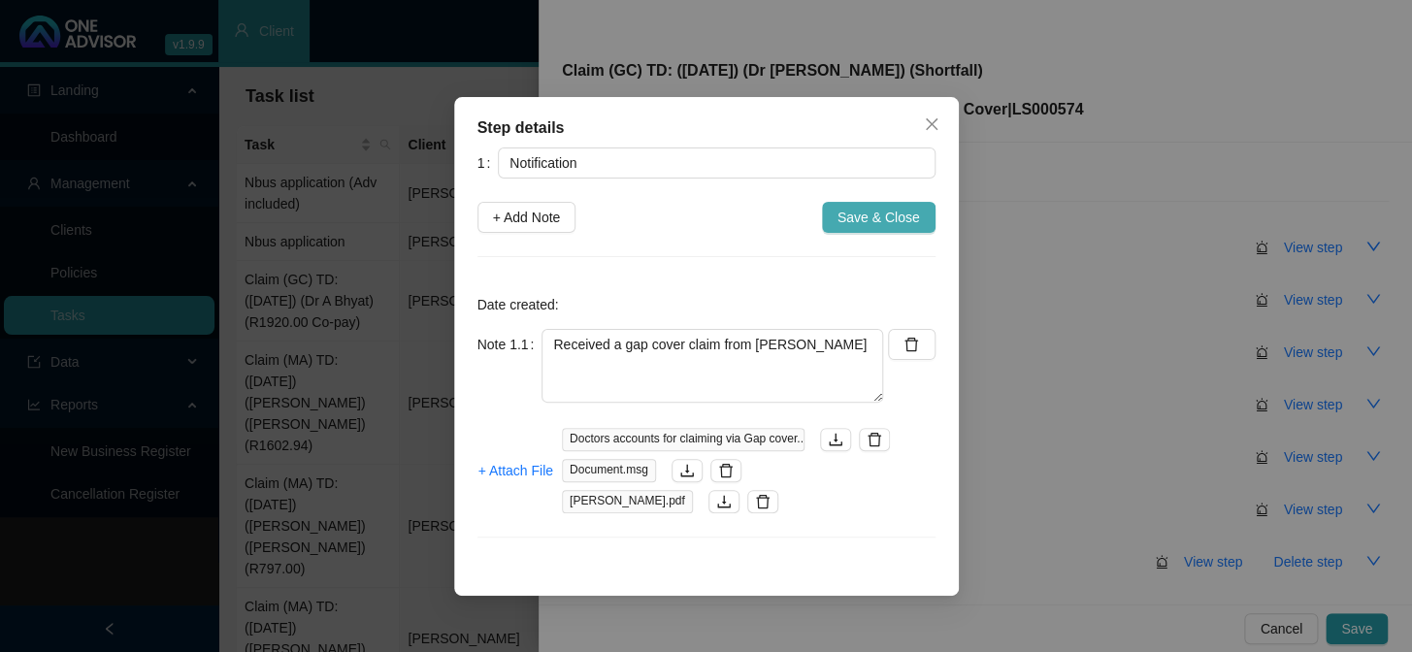
click at [861, 215] on span "Save & Close" at bounding box center [879, 217] width 83 height 21
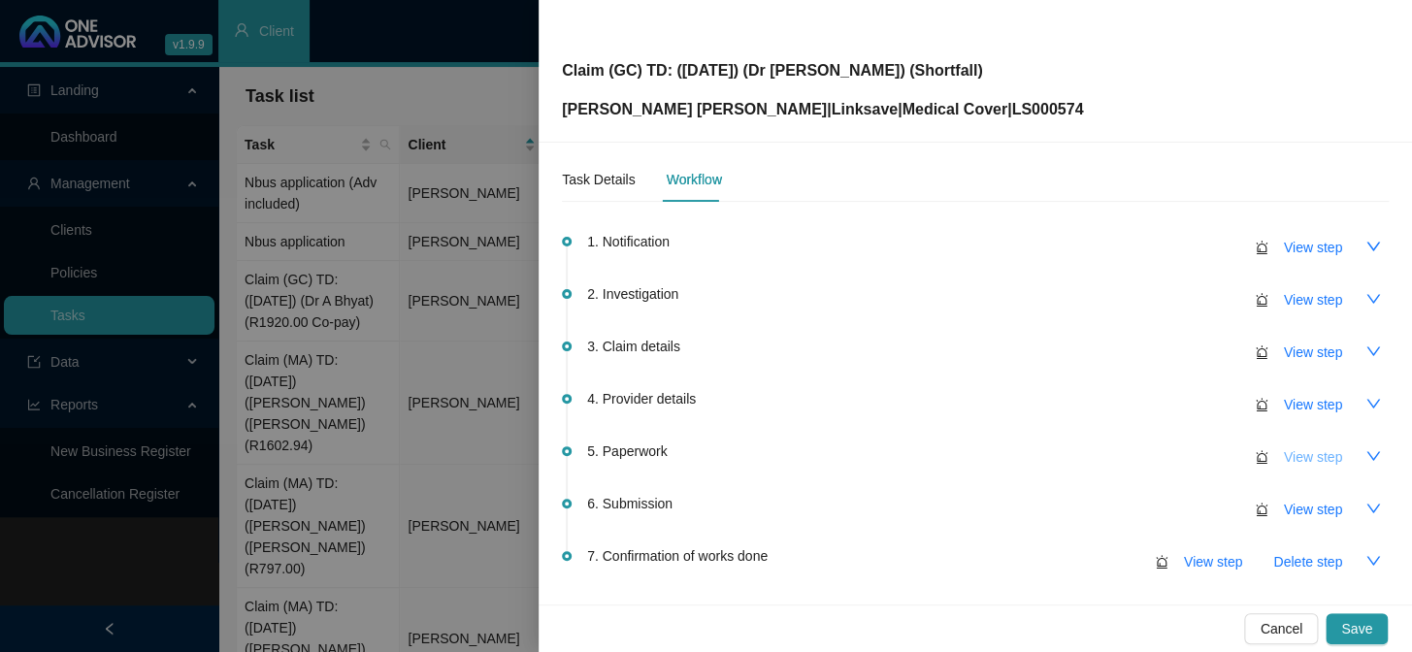
click at [1205, 459] on span "View step" at bounding box center [1313, 457] width 58 height 21
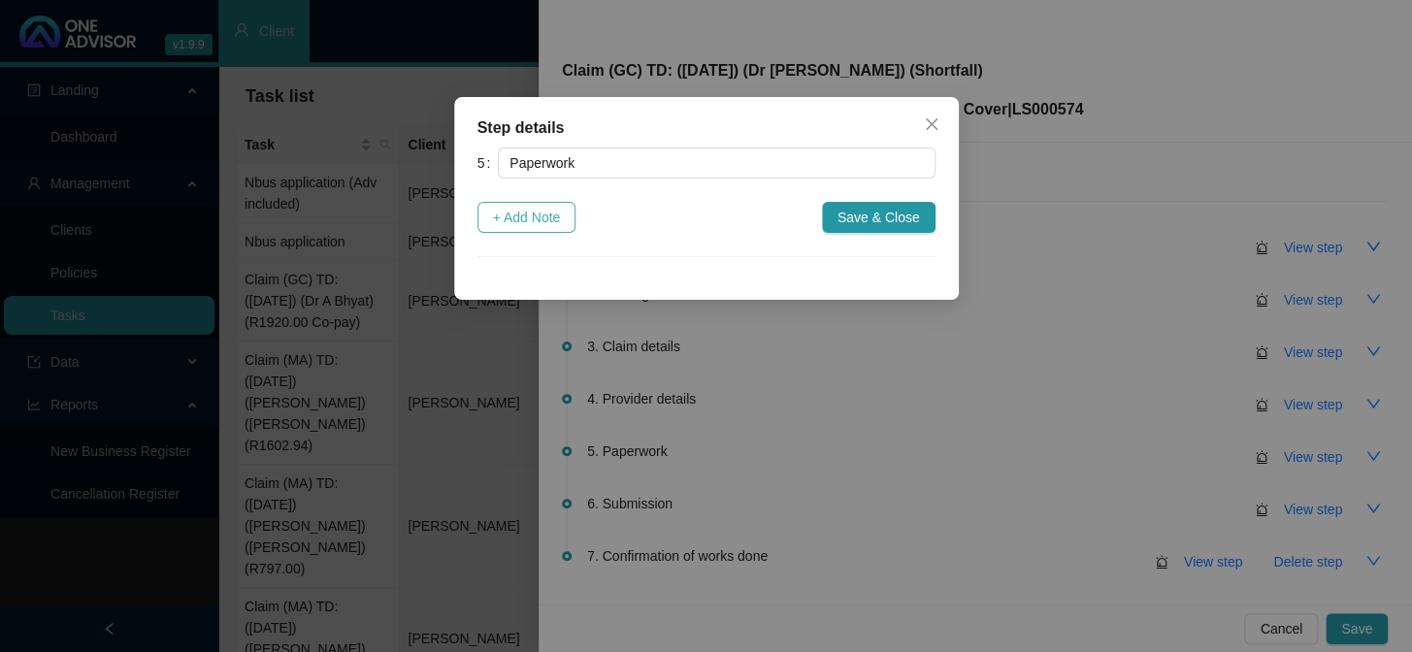
click at [548, 223] on span "+ Add Note" at bounding box center [527, 217] width 68 height 21
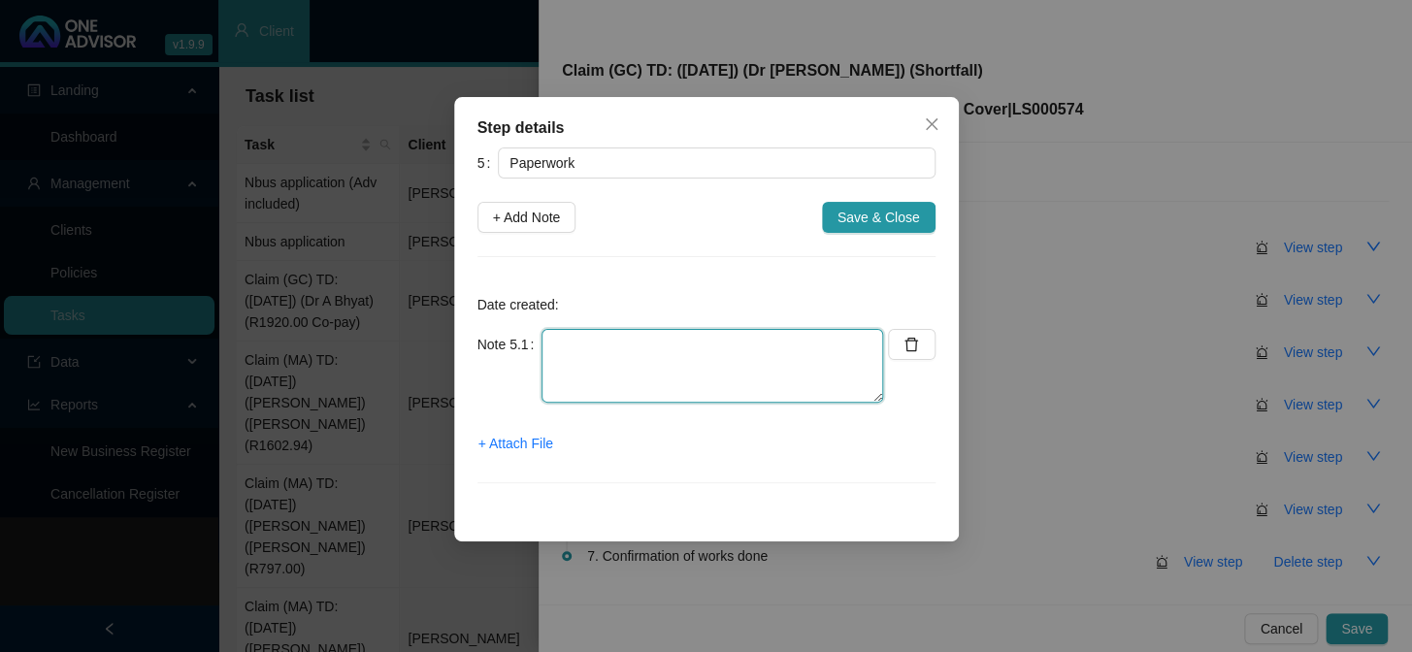
click at [691, 352] on textarea at bounding box center [713, 366] width 342 height 74
type textarea "[PERSON_NAME] Invoice"
click at [550, 442] on span "+ Attach File" at bounding box center [516, 443] width 75 height 21
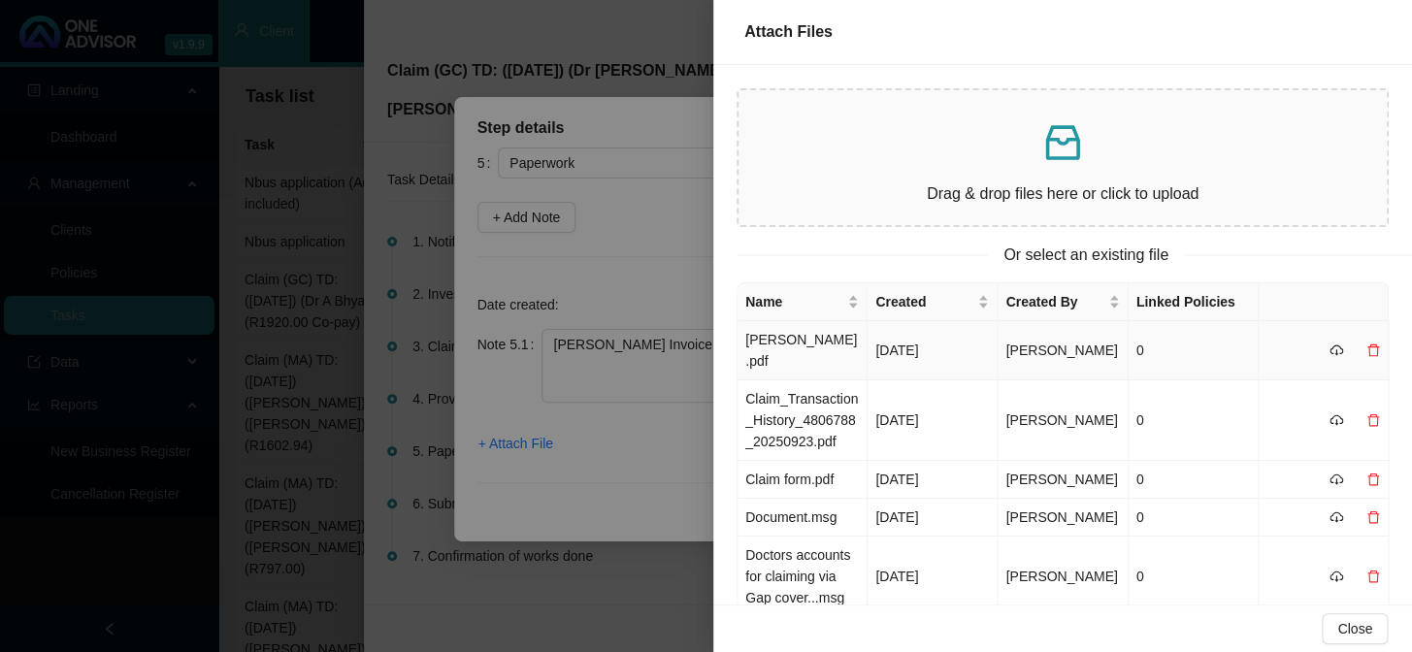
click at [808, 344] on td "[PERSON_NAME].pdf" at bounding box center [803, 350] width 130 height 59
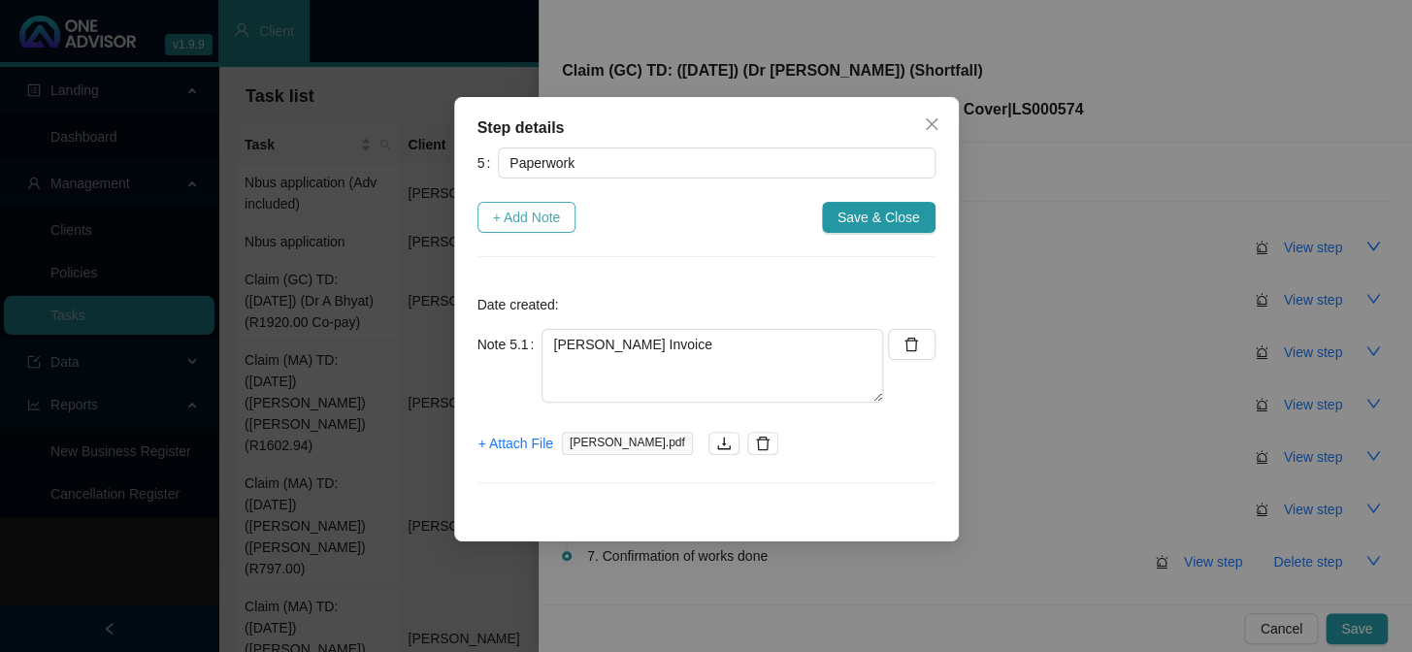
click at [509, 221] on span "+ Add Note" at bounding box center [527, 217] width 68 height 21
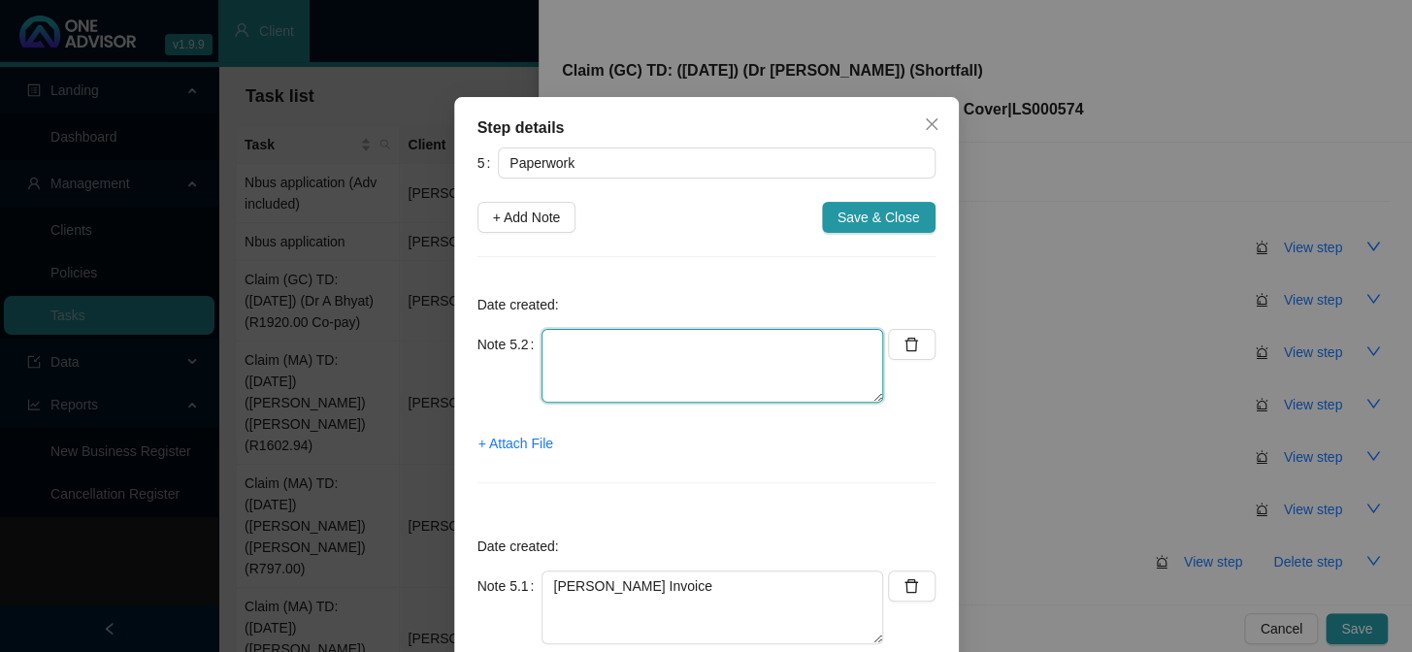
drag, startPoint x: 657, startPoint y: 369, endPoint x: 673, endPoint y: 358, distance: 18.8
click at [659, 368] on textarea at bounding box center [713, 366] width 342 height 74
type textarea "c"
type textarea "CTH"
click at [528, 450] on span "+ Attach File" at bounding box center [516, 443] width 75 height 21
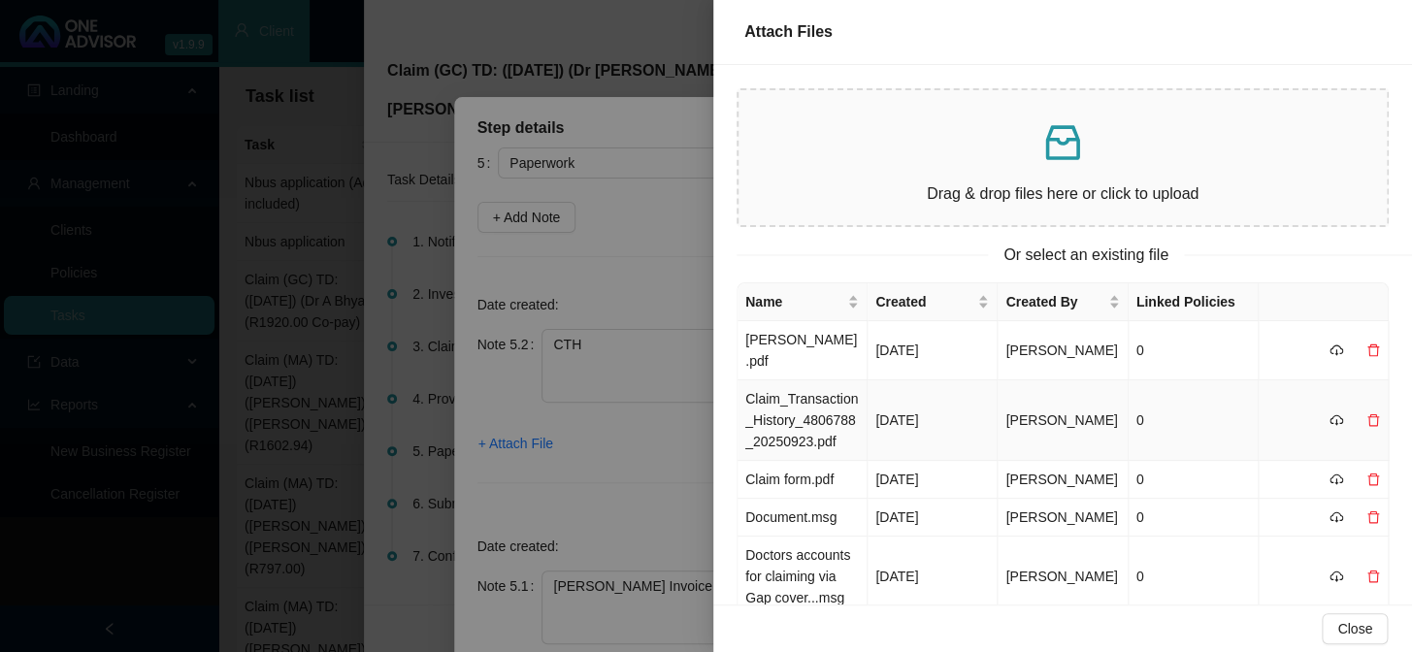
click at [796, 388] on td "Claim_Transaction_History_4806788_20250923.pdf" at bounding box center [803, 420] width 130 height 81
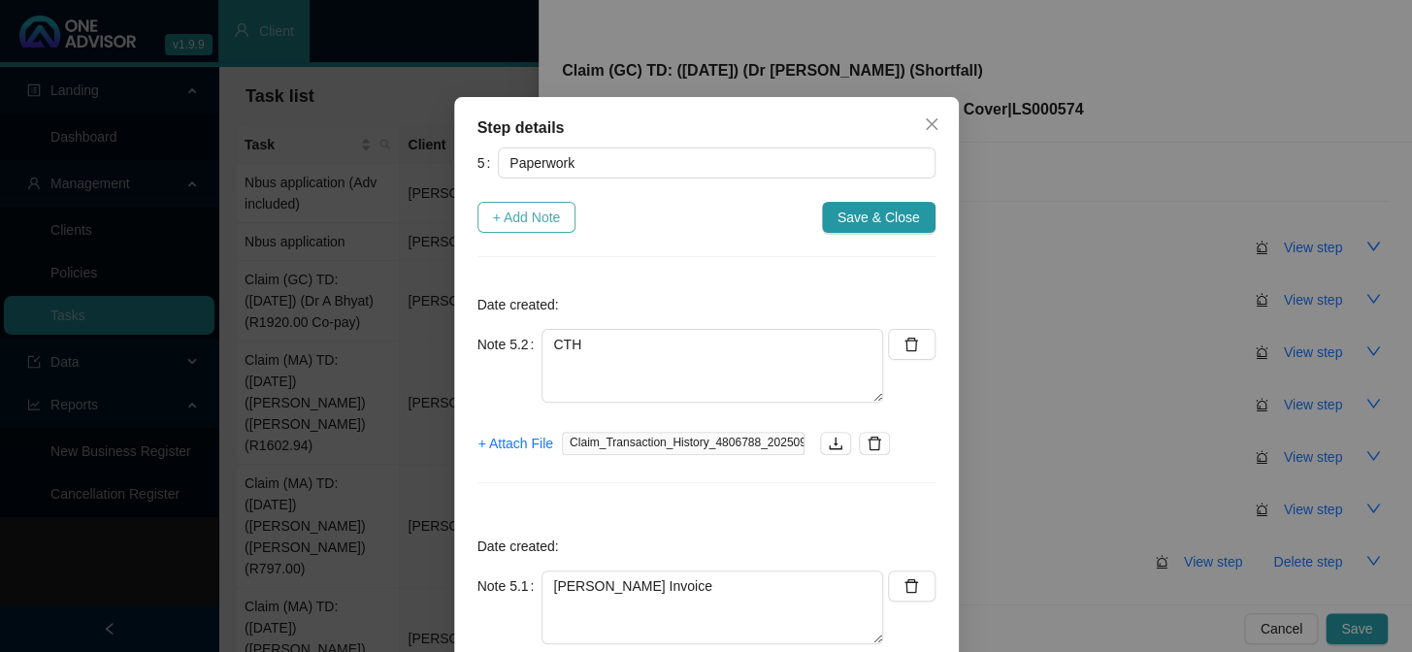
click at [521, 222] on span "+ Add Note" at bounding box center [527, 217] width 68 height 21
type textarea "CTH"
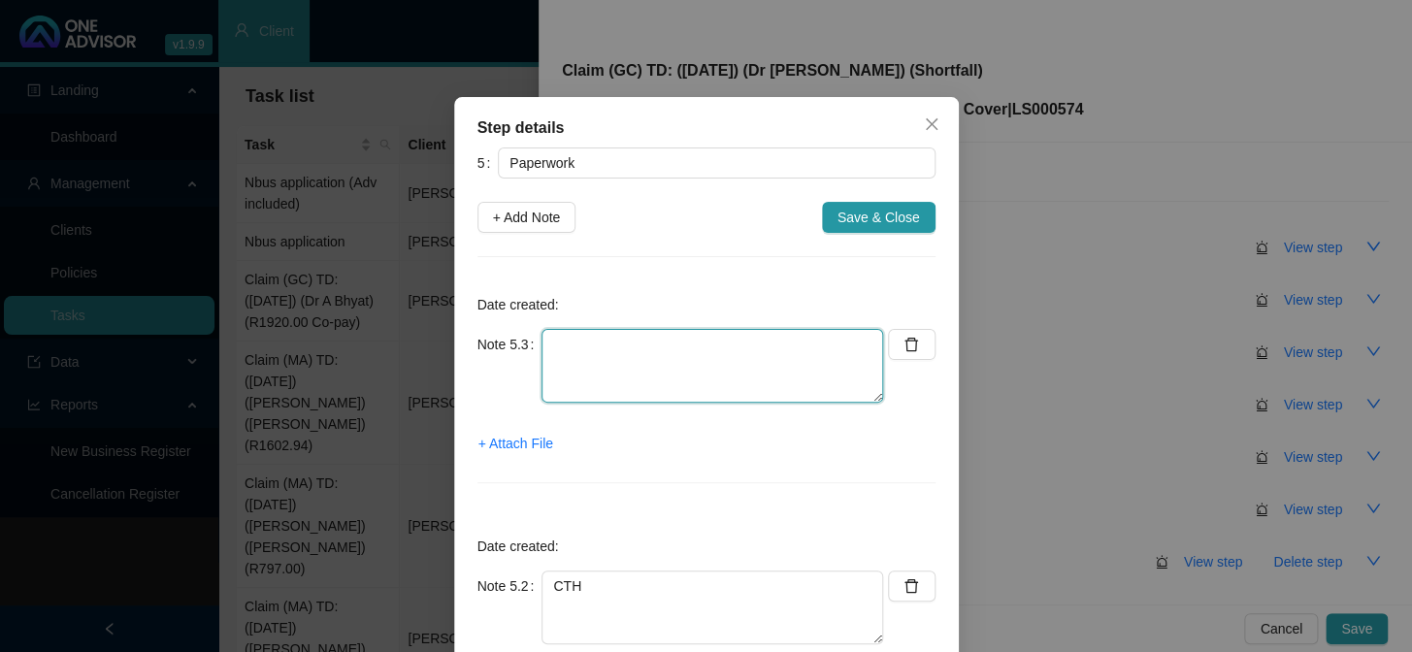
click at [621, 354] on textarea at bounding box center [713, 366] width 342 height 74
drag, startPoint x: 617, startPoint y: 352, endPoint x: 690, endPoint y: 354, distance: 72.8
click at [629, 354] on textarea "cLAIM FORM" at bounding box center [713, 366] width 342 height 74
click at [685, 340] on textarea "cLAIM FORM" at bounding box center [713, 366] width 342 height 74
drag, startPoint x: 679, startPoint y: 339, endPoint x: 524, endPoint y: 340, distance: 155.3
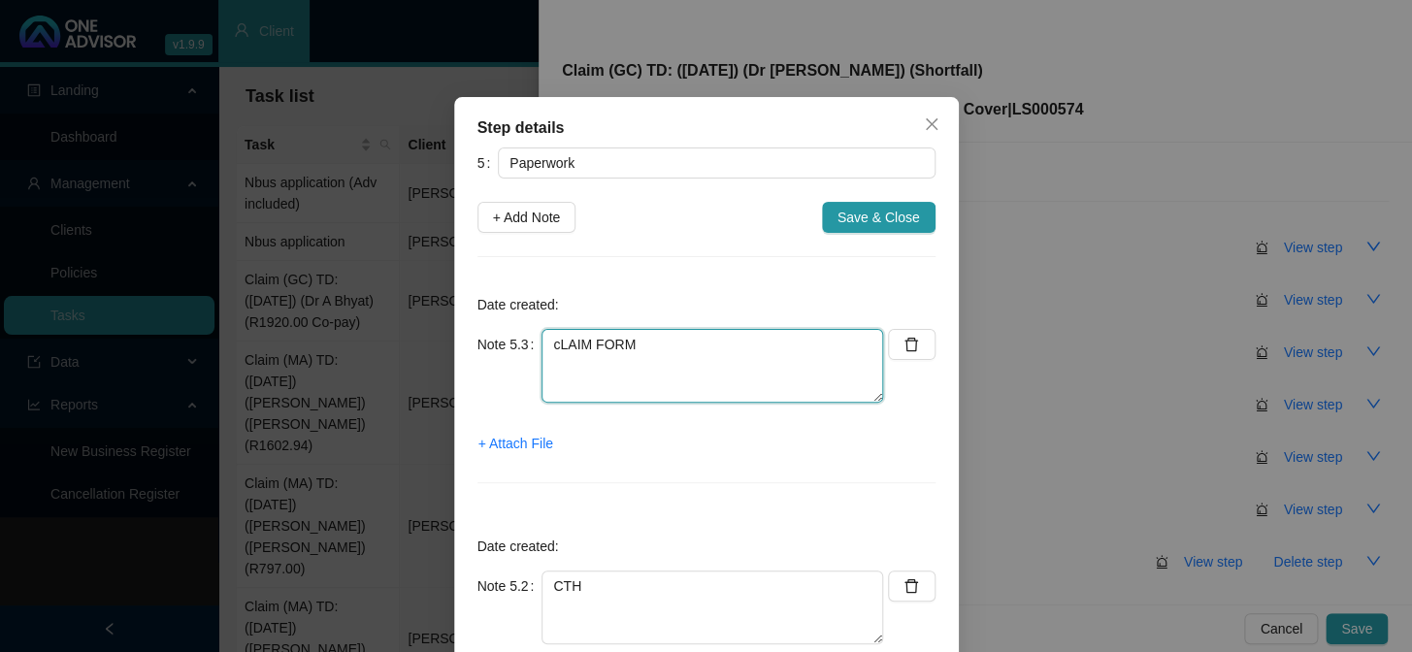
click at [524, 340] on div "Note 5.3 cLAIM FORM" at bounding box center [681, 366] width 407 height 74
type textarea "c"
click at [513, 446] on span "+ Attach File" at bounding box center [516, 443] width 75 height 21
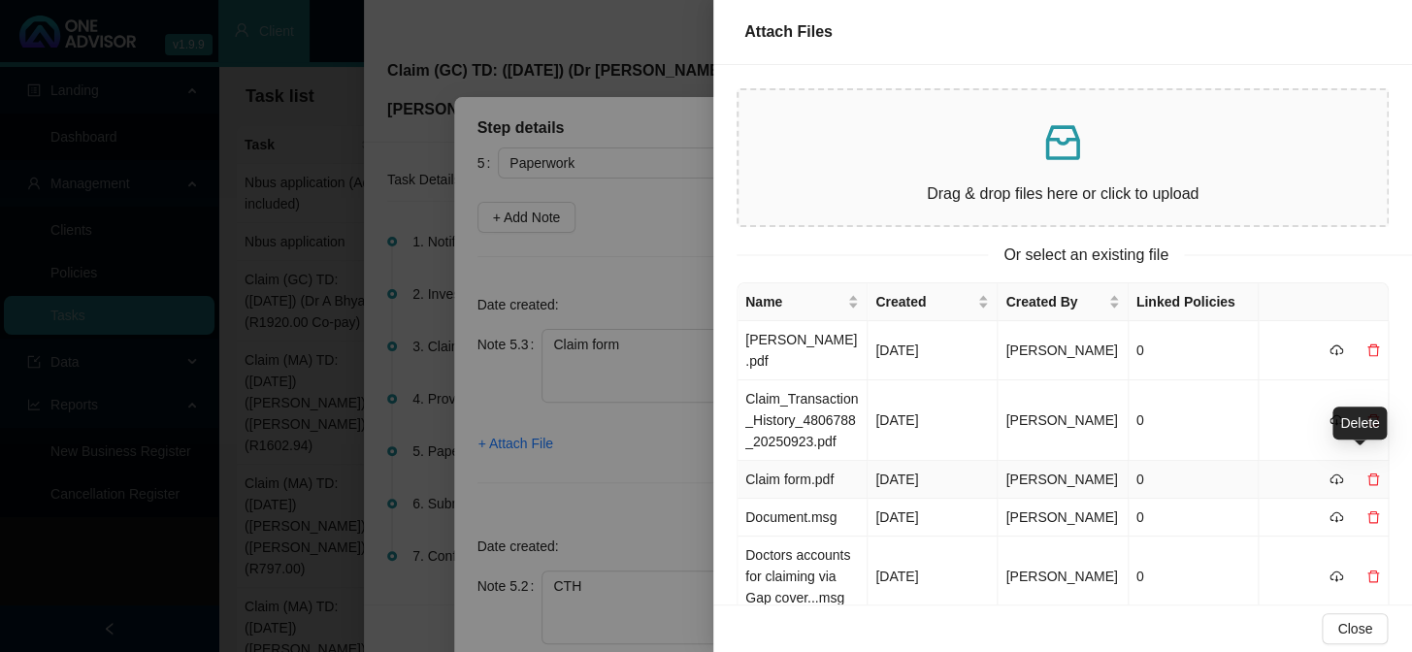
click at [1205, 473] on icon "delete" at bounding box center [1374, 480] width 14 height 14
click at [1205, 421] on span "Yes" at bounding box center [1383, 428] width 22 height 21
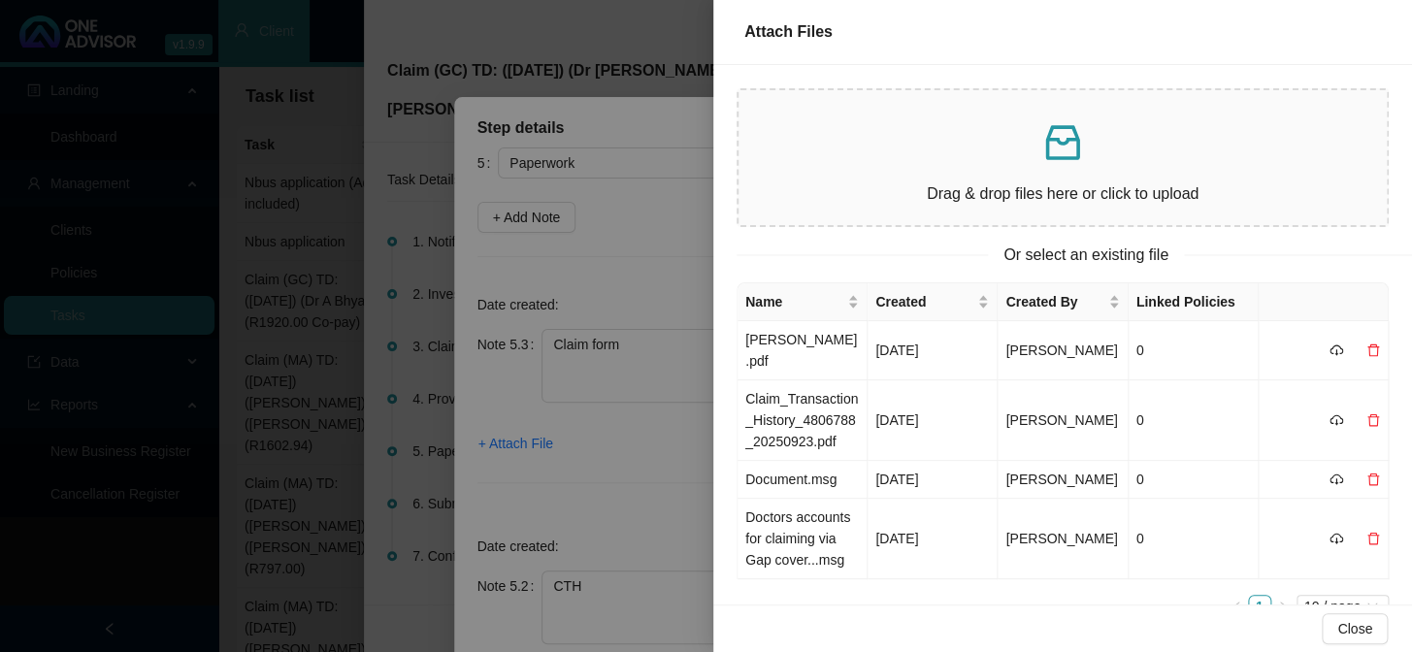
click at [654, 476] on div at bounding box center [706, 326] width 1412 height 652
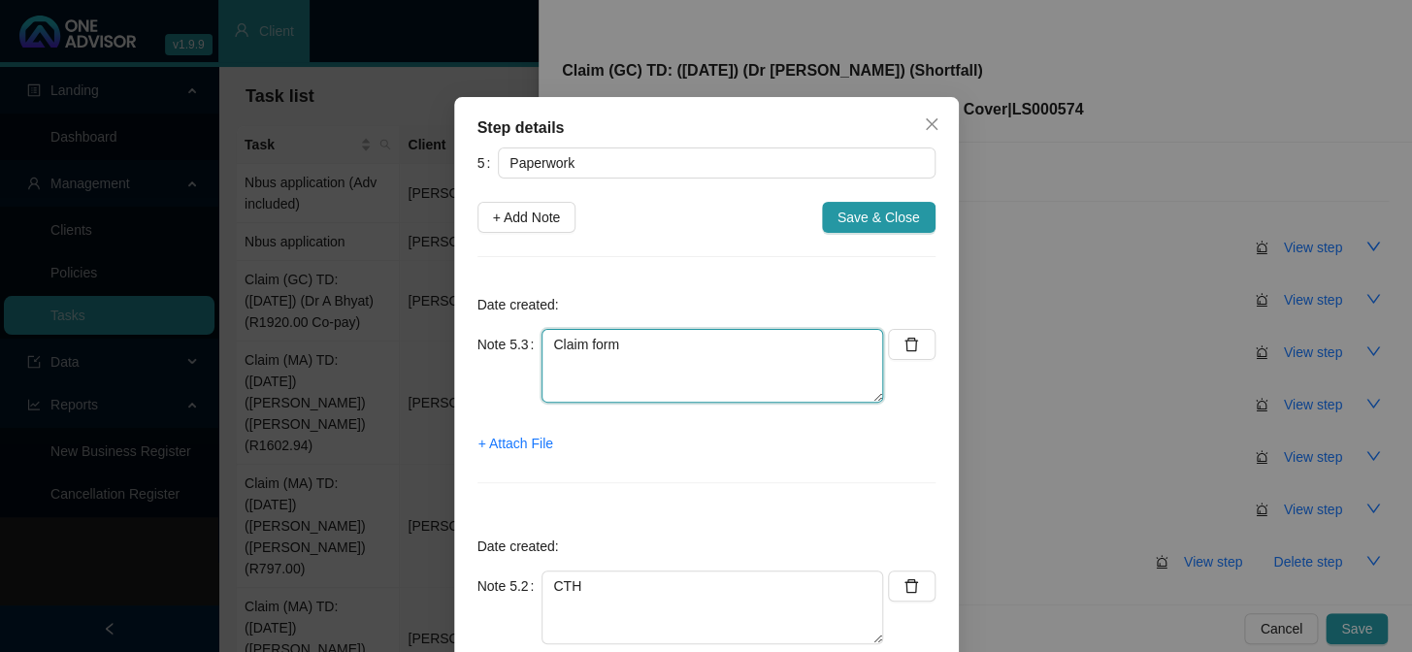
drag, startPoint x: 649, startPoint y: 346, endPoint x: 543, endPoint y: 347, distance: 106.8
click at [543, 347] on textarea "Claim form" at bounding box center [713, 366] width 342 height 74
type textarea "R"
type textarea "s"
type textarea "Sent claim to be completed and requested hospital account"
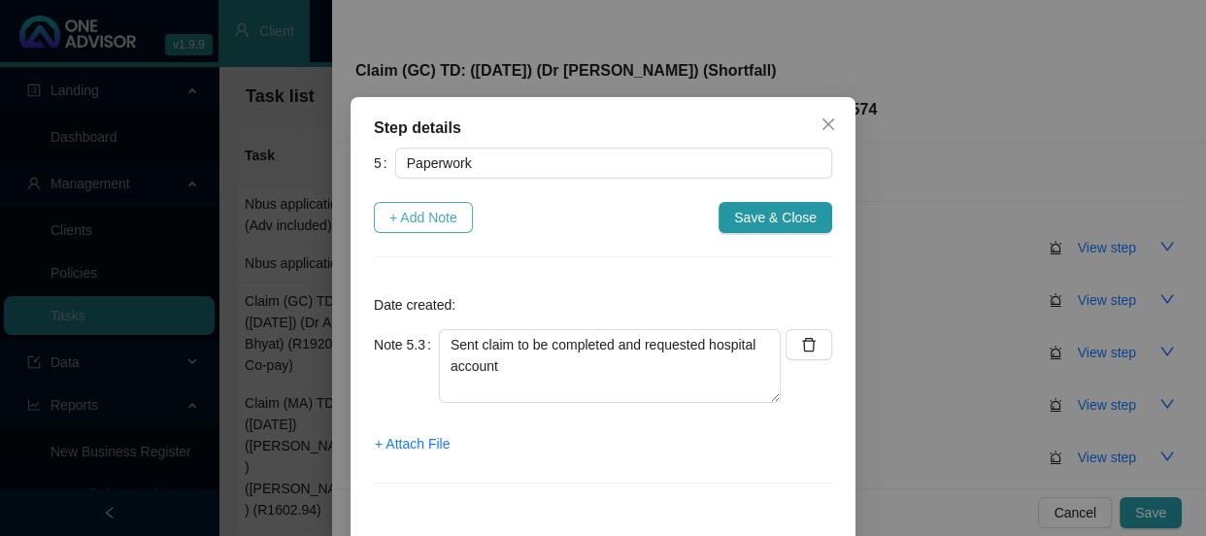
click at [442, 213] on span "+ Add Note" at bounding box center [423, 217] width 68 height 21
type textarea "Sent claim to be completed and requested hospital account"
type textarea "CTH"
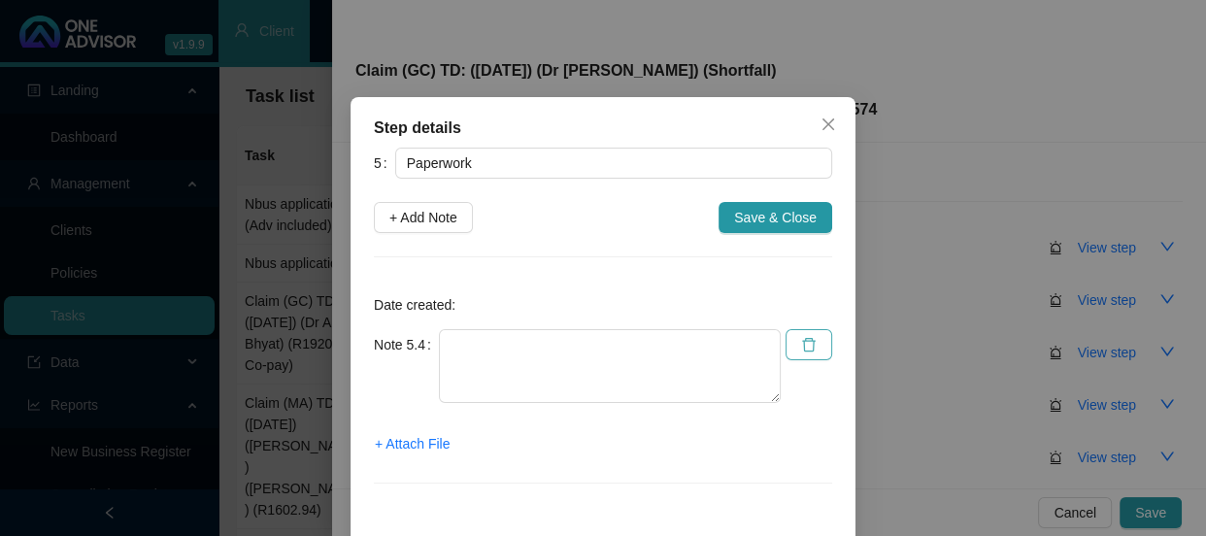
click at [805, 340] on icon "delete" at bounding box center [809, 345] width 14 height 14
type textarea "Sent claim to be completed and requested hospital account"
type textarea "CTH"
type textarea "[PERSON_NAME] Invoice"
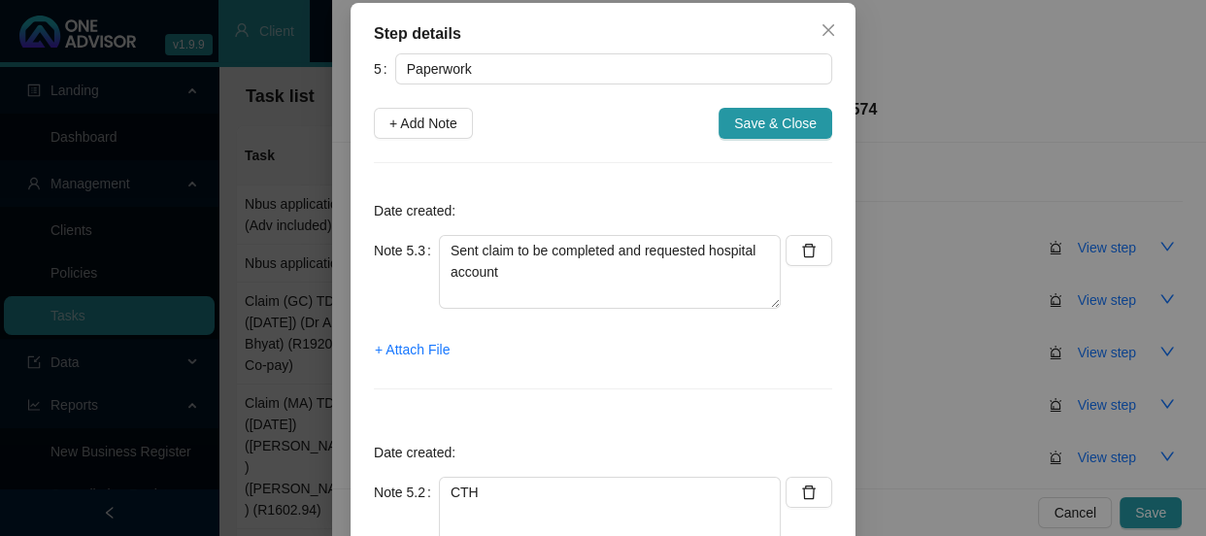
scroll to position [176, 0]
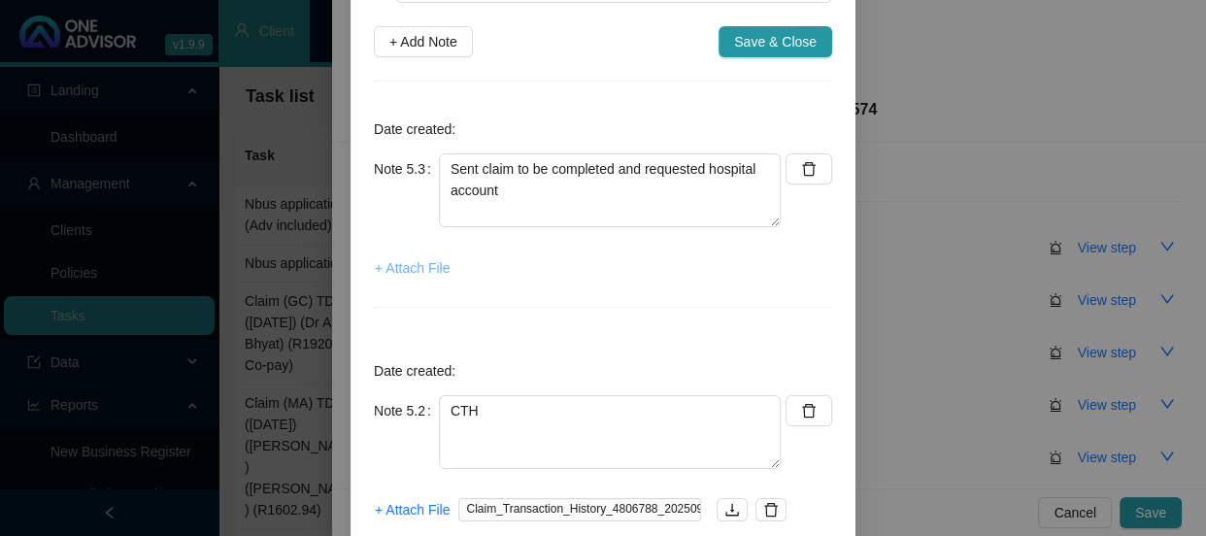
click at [388, 264] on span "+ Attach File" at bounding box center [412, 267] width 75 height 21
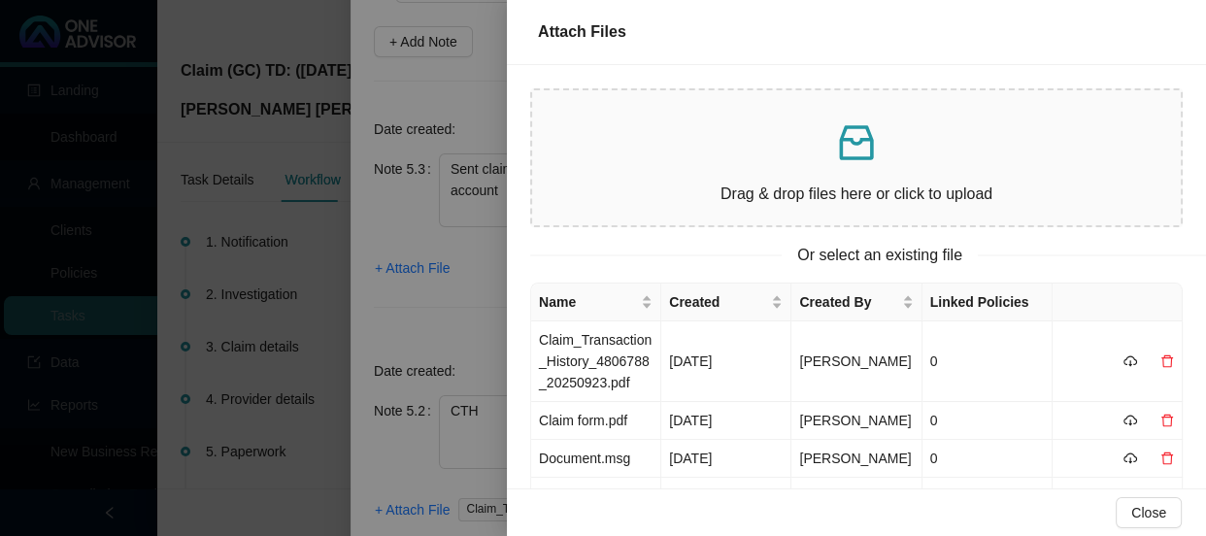
click at [487, 259] on div at bounding box center [603, 268] width 1206 height 536
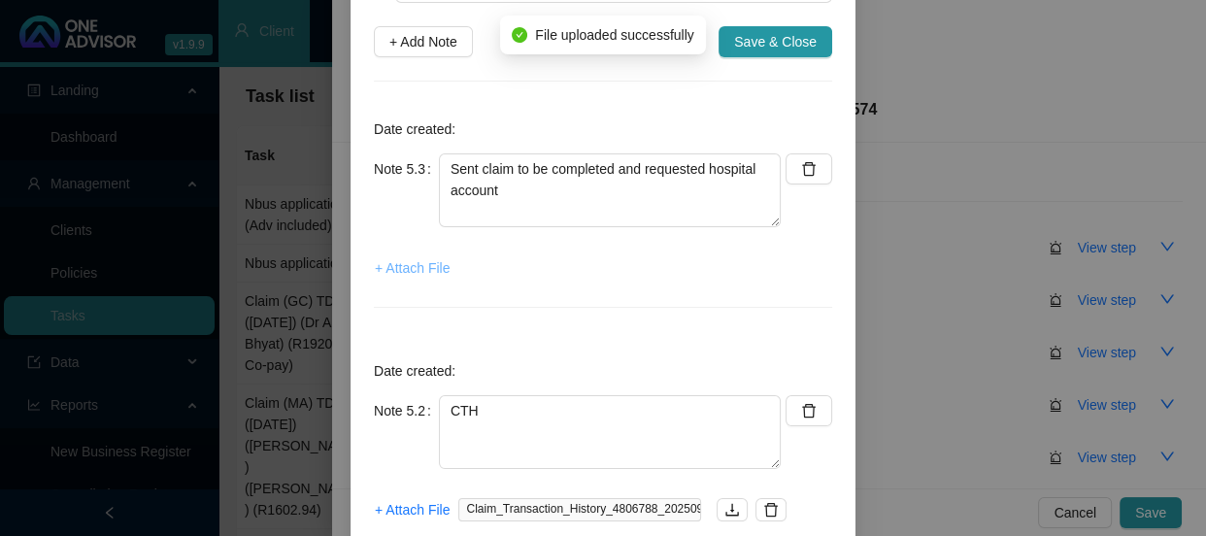
click at [424, 268] on span "+ Attach File" at bounding box center [412, 267] width 75 height 21
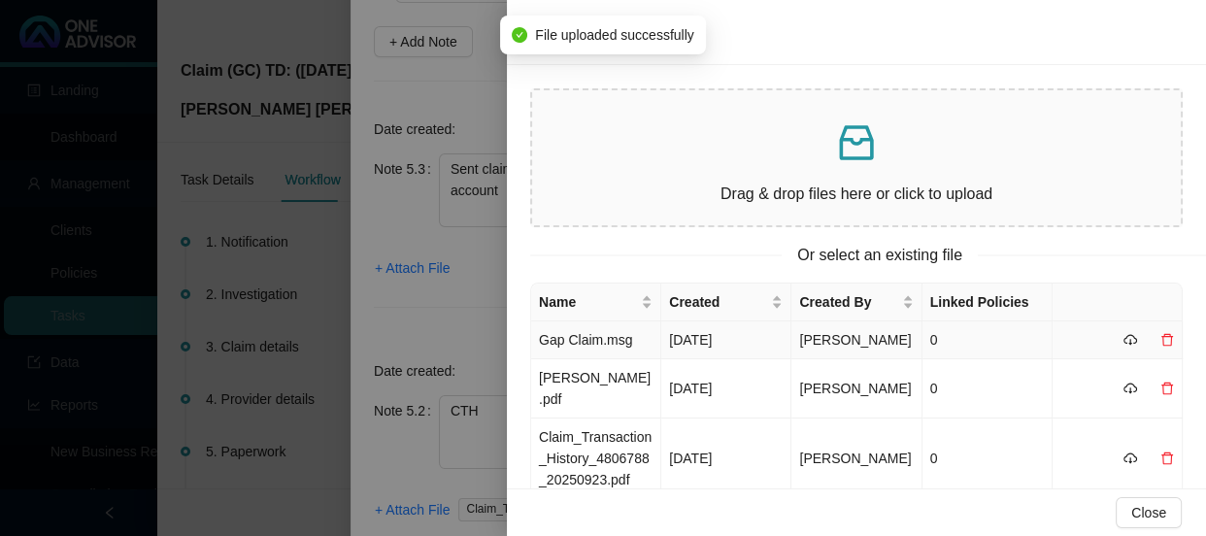
click at [585, 326] on td "Gap Claim.msg" at bounding box center [596, 340] width 130 height 38
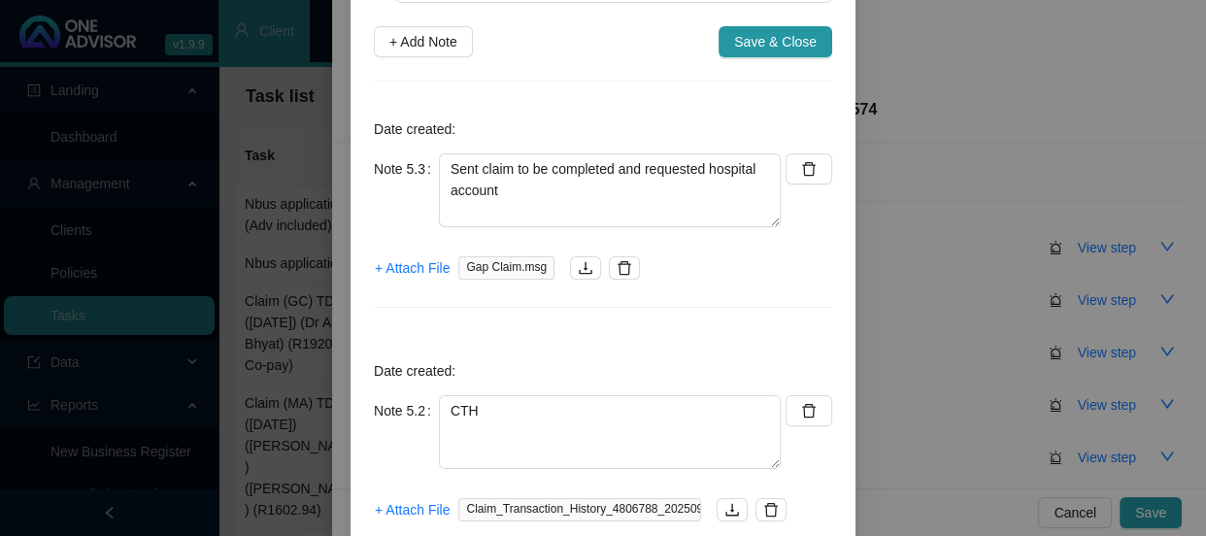
scroll to position [0, 0]
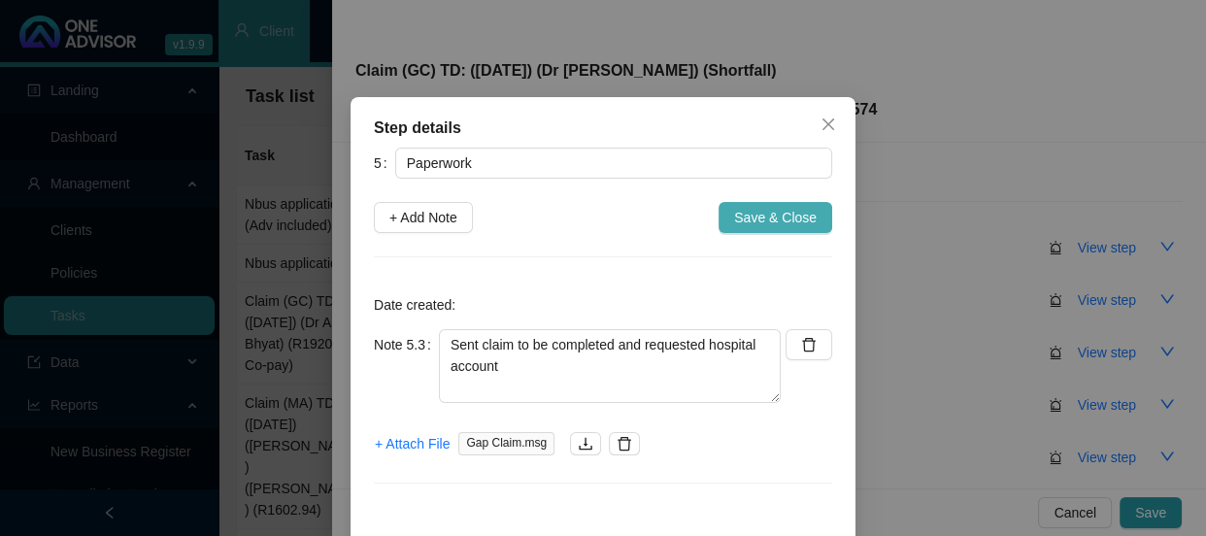
click at [783, 214] on span "Save & Close" at bounding box center [775, 217] width 83 height 21
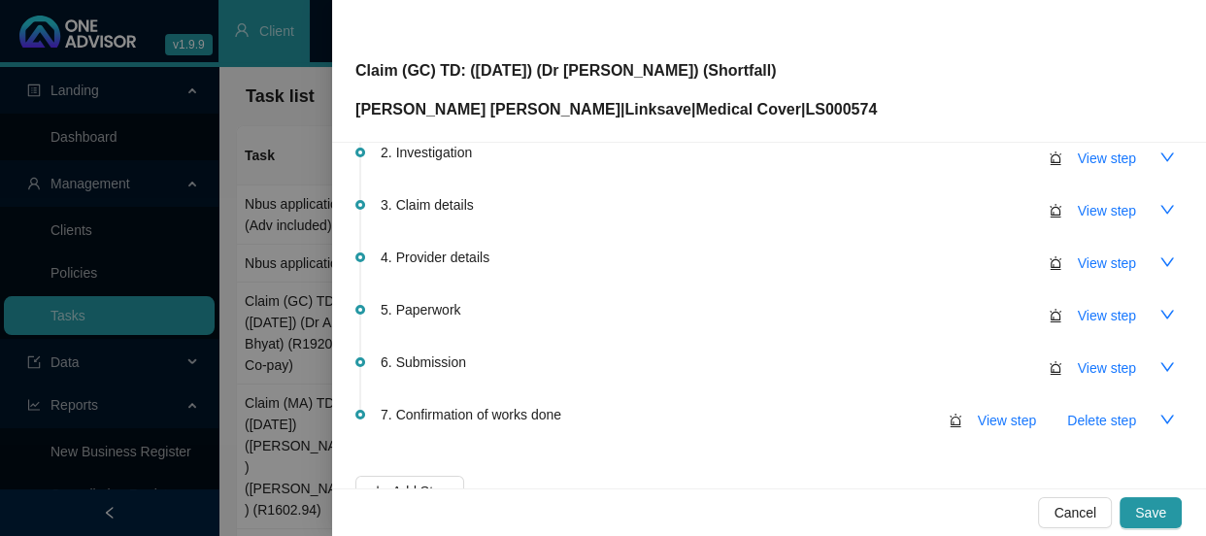
scroll to position [282, 0]
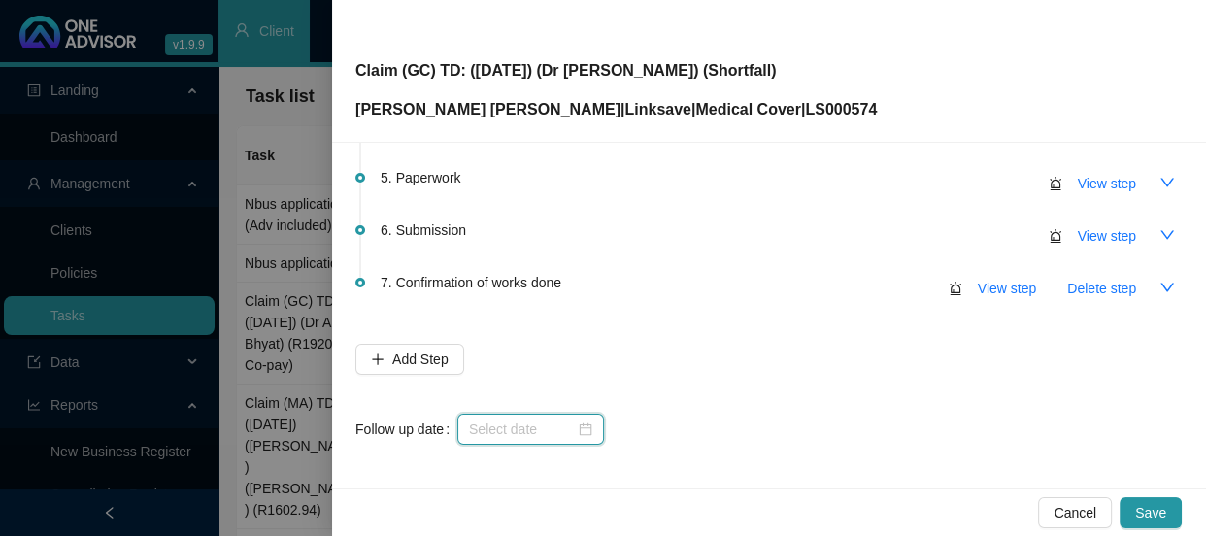
click at [559, 424] on input at bounding box center [522, 428] width 106 height 21
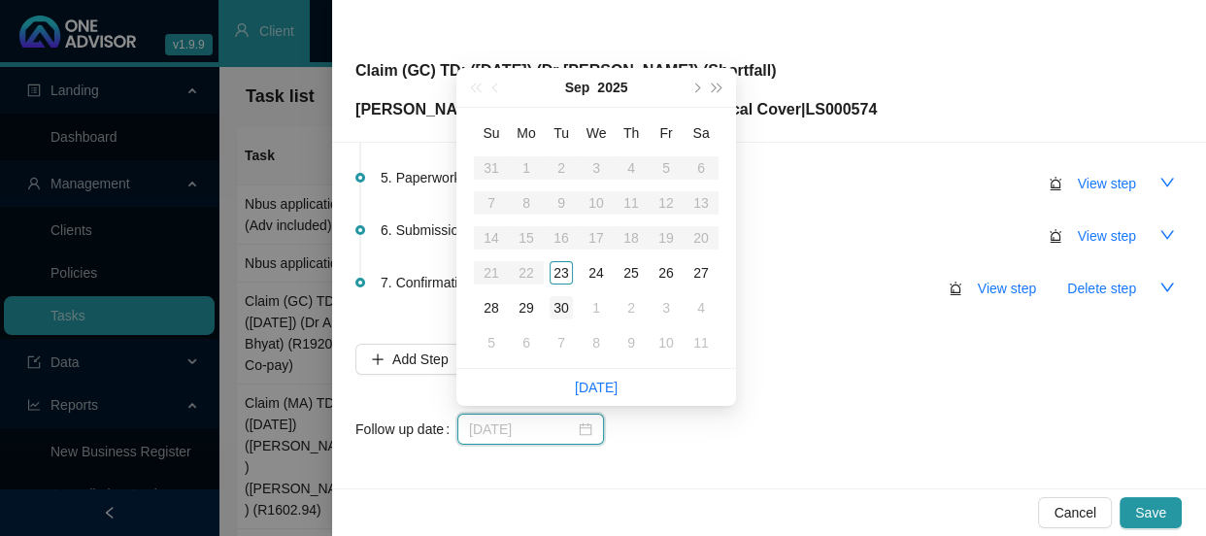
type input "[DATE]"
click at [564, 303] on div "30" at bounding box center [560, 307] width 23 height 23
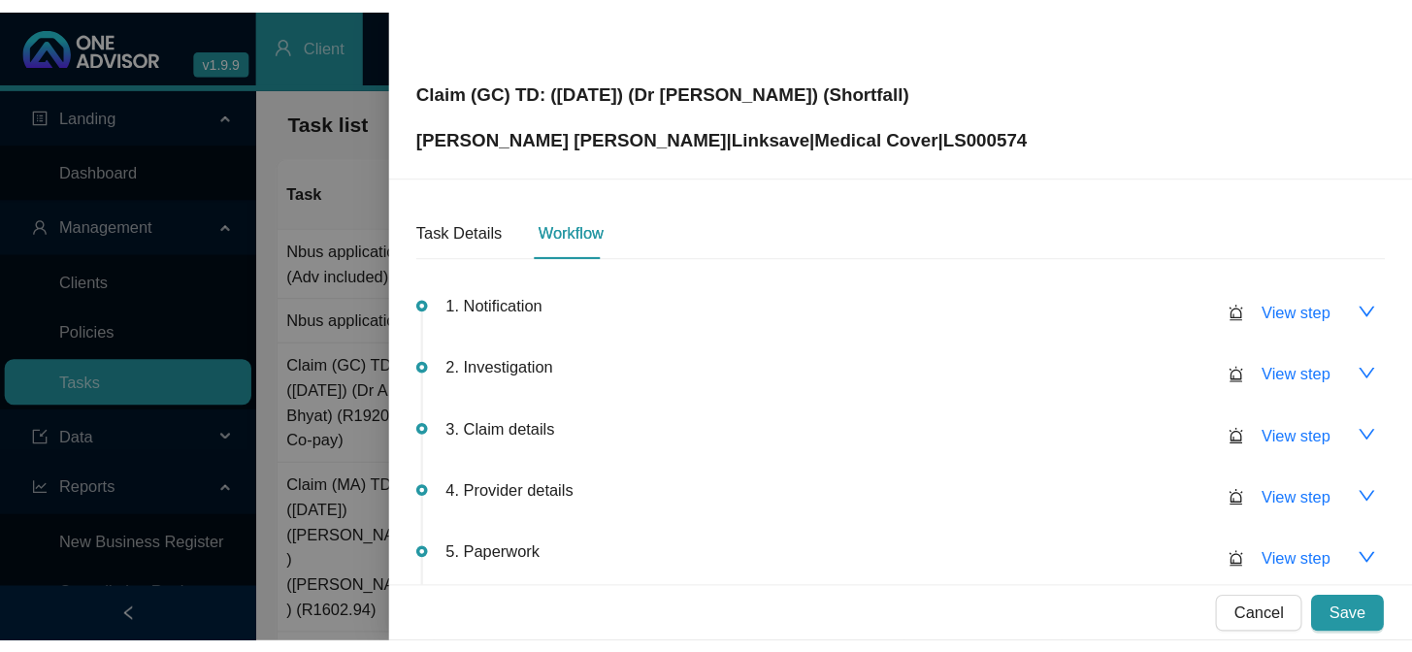
scroll to position [0, 0]
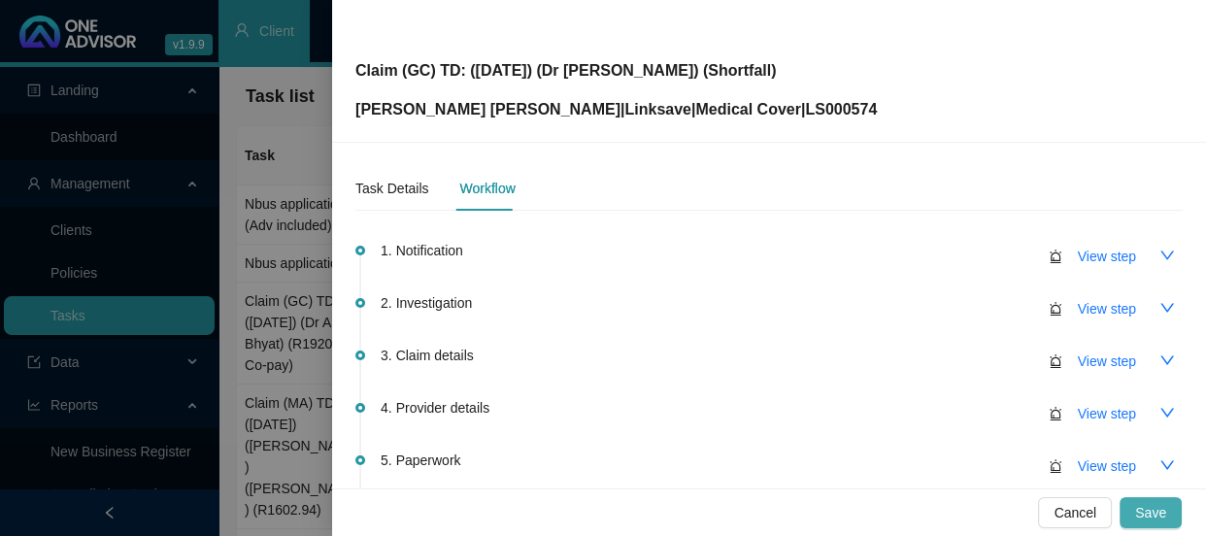
click at [1151, 508] on span "Save" at bounding box center [1150, 512] width 31 height 21
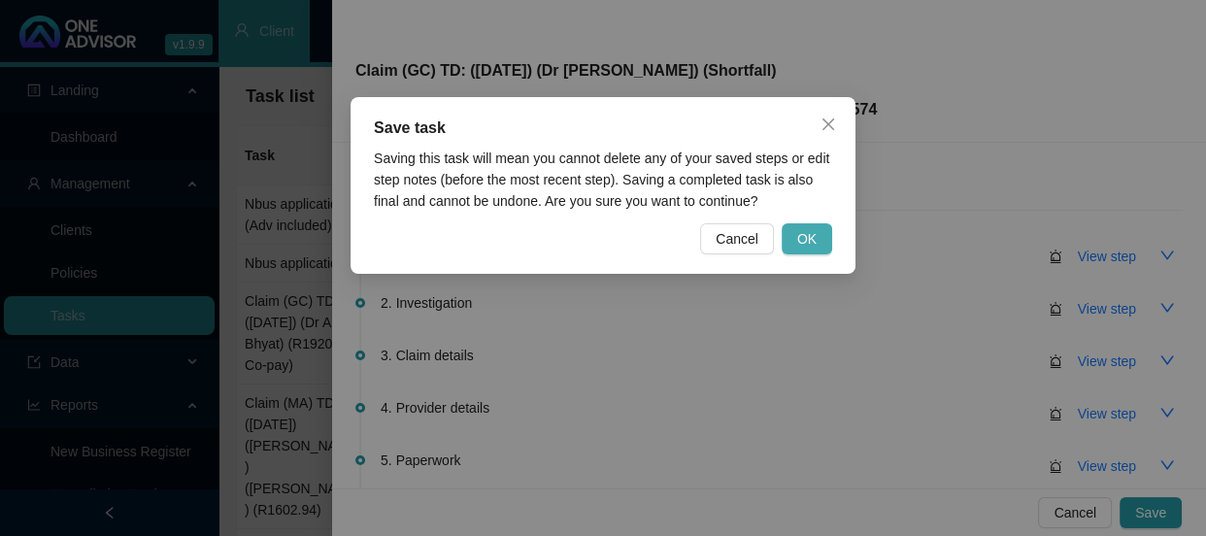
click at [811, 243] on span "OK" at bounding box center [806, 238] width 19 height 21
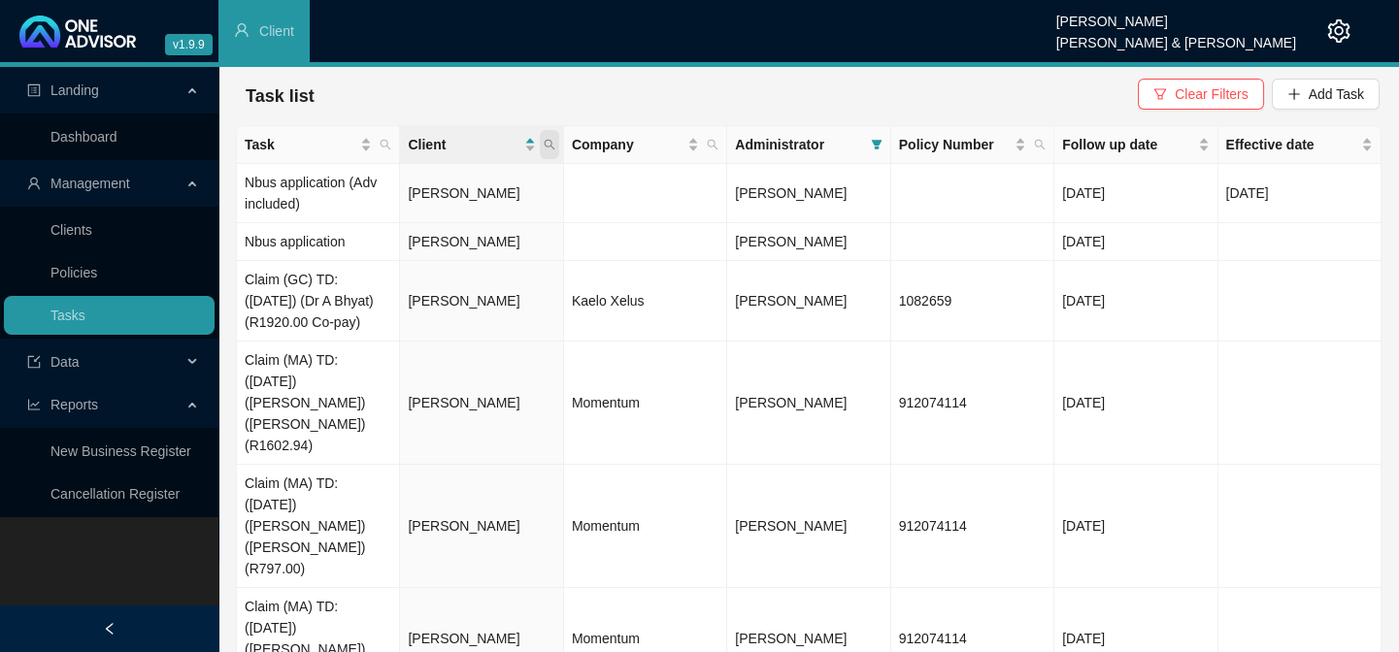
click at [553, 137] on span at bounding box center [549, 144] width 19 height 29
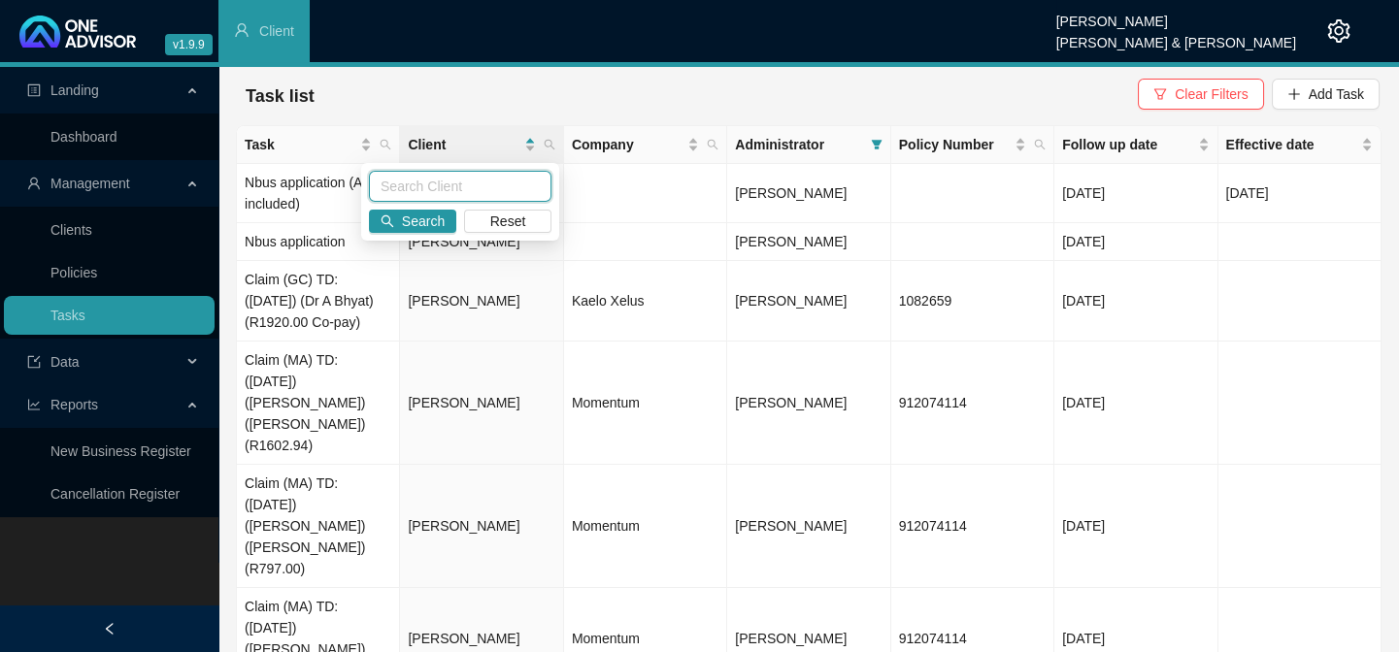
click at [446, 184] on input "text" at bounding box center [460, 186] width 182 height 31
type input "[PERSON_NAME]"
click at [400, 225] on button "Search" at bounding box center [412, 221] width 87 height 23
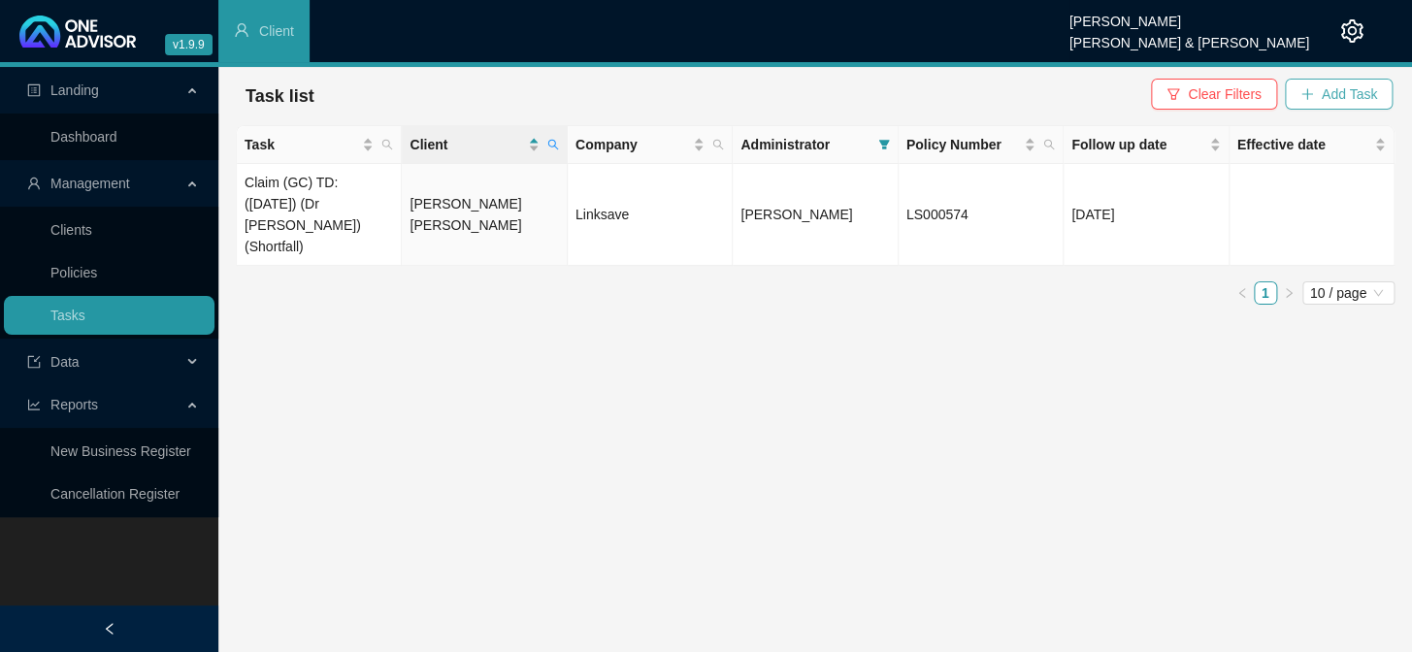
click at [1205, 93] on icon "plus" at bounding box center [1308, 94] width 14 height 14
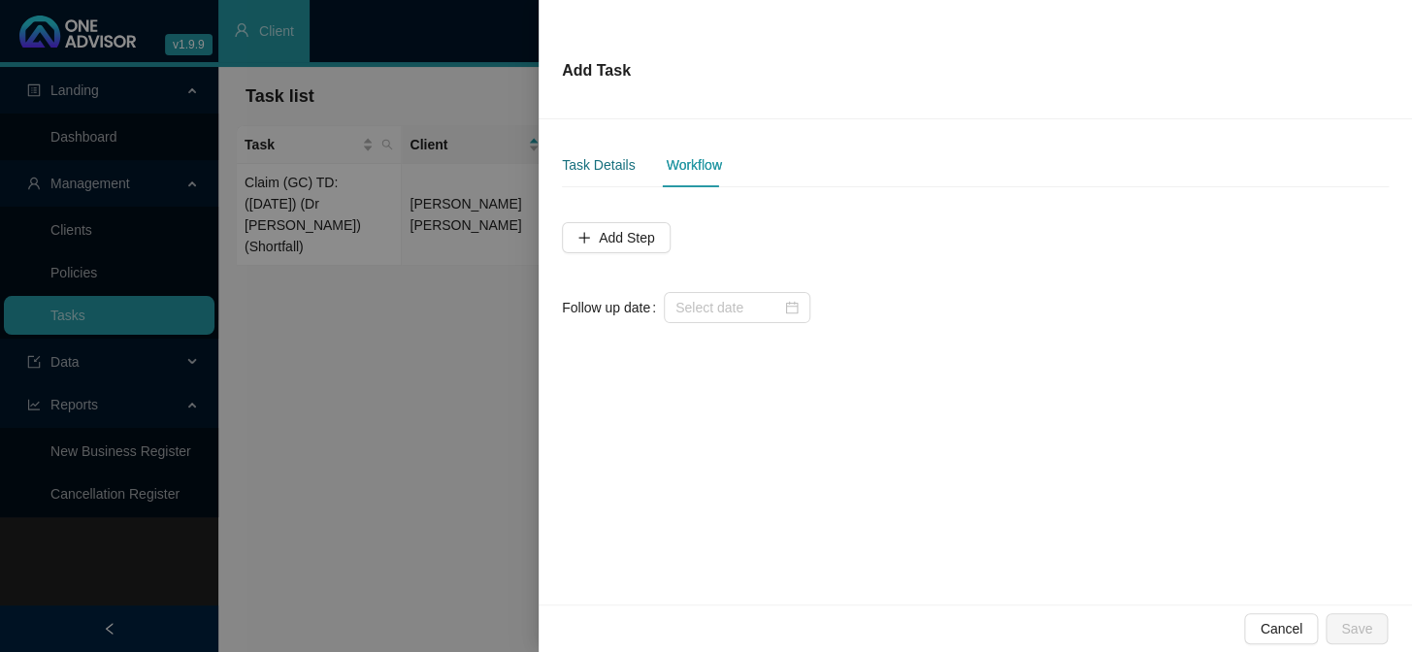
click at [612, 172] on div "Task Details" at bounding box center [598, 164] width 73 height 21
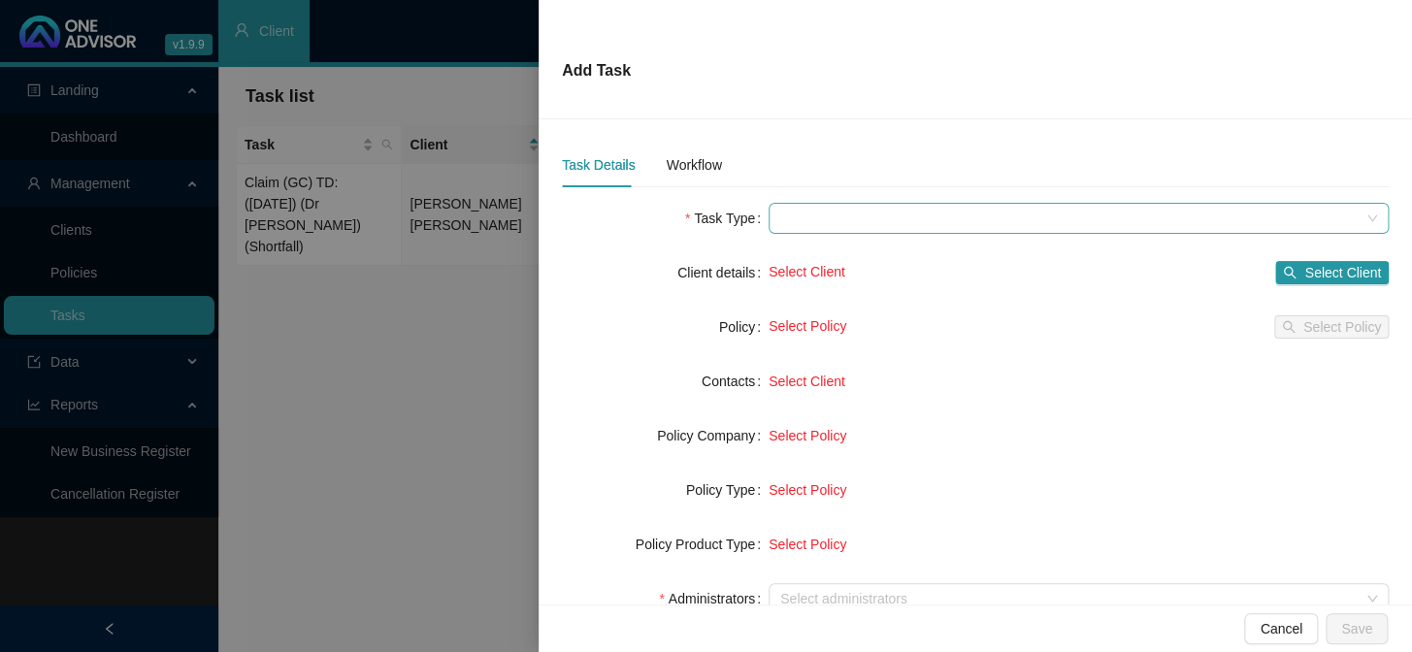
click at [807, 216] on span at bounding box center [1078, 218] width 597 height 29
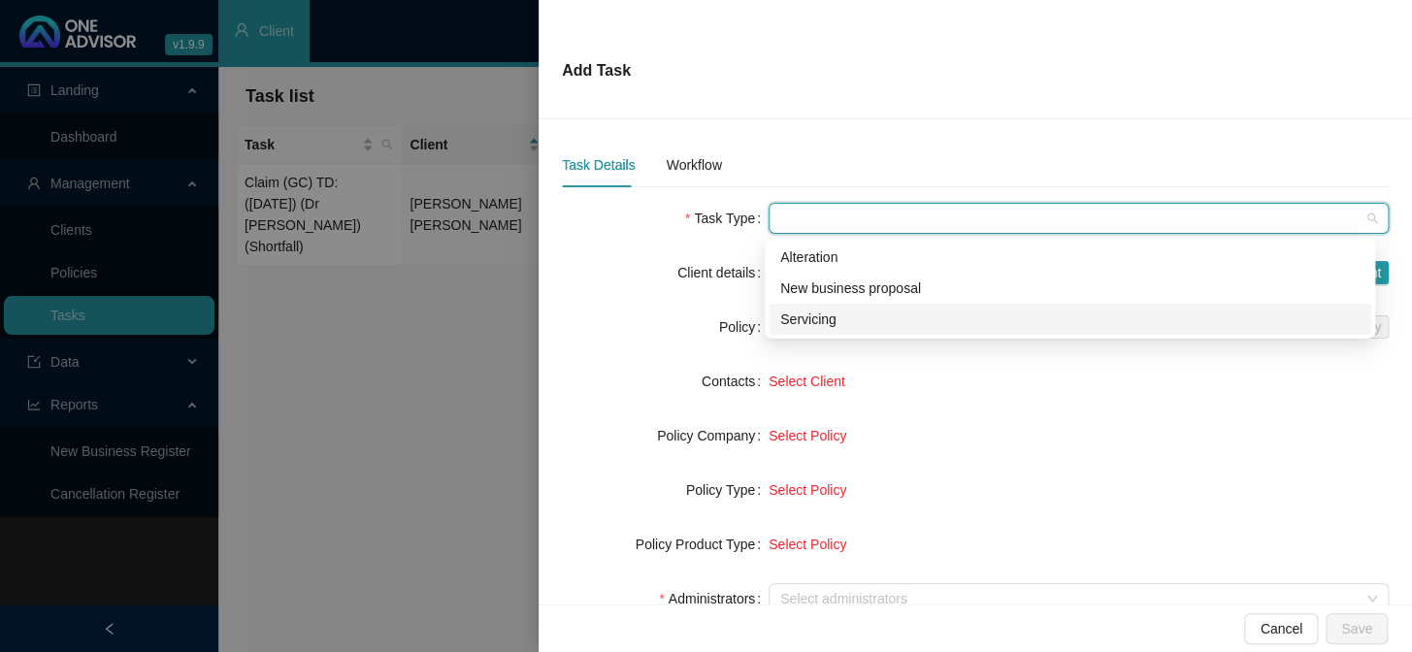
click at [798, 311] on div "Servicing" at bounding box center [1069, 319] width 579 height 21
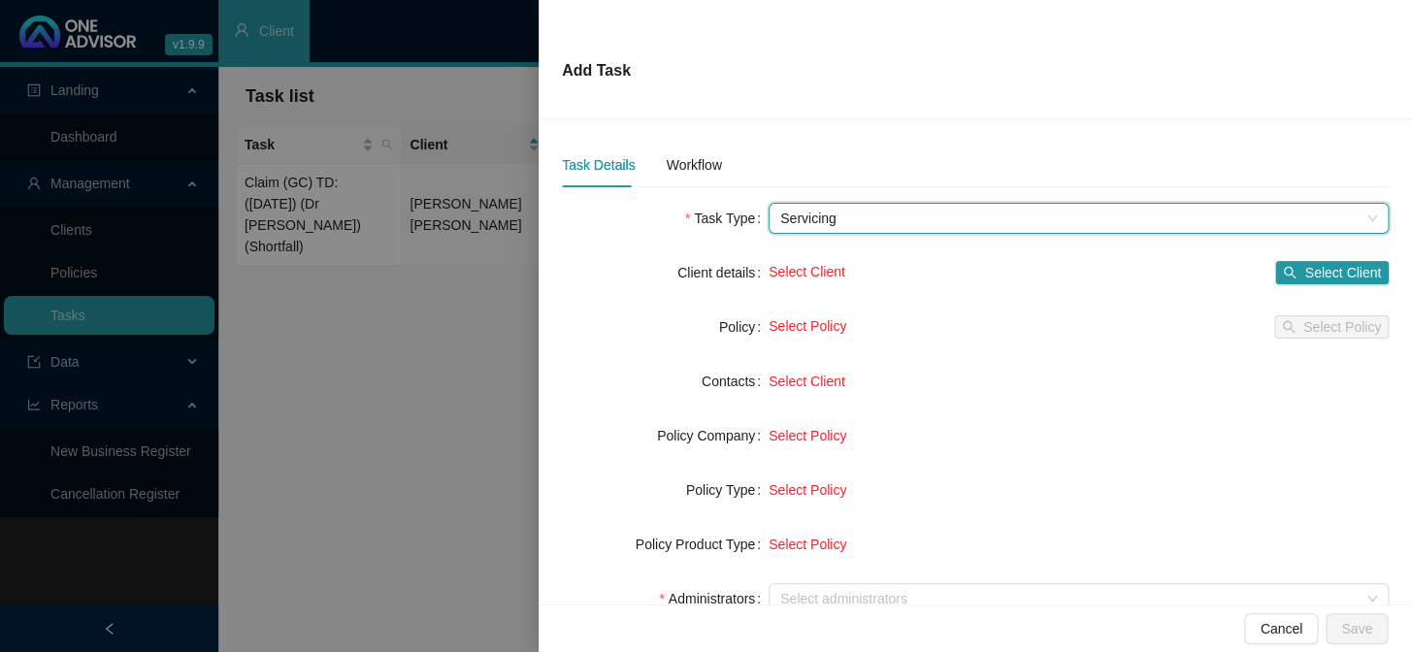
scroll to position [176, 0]
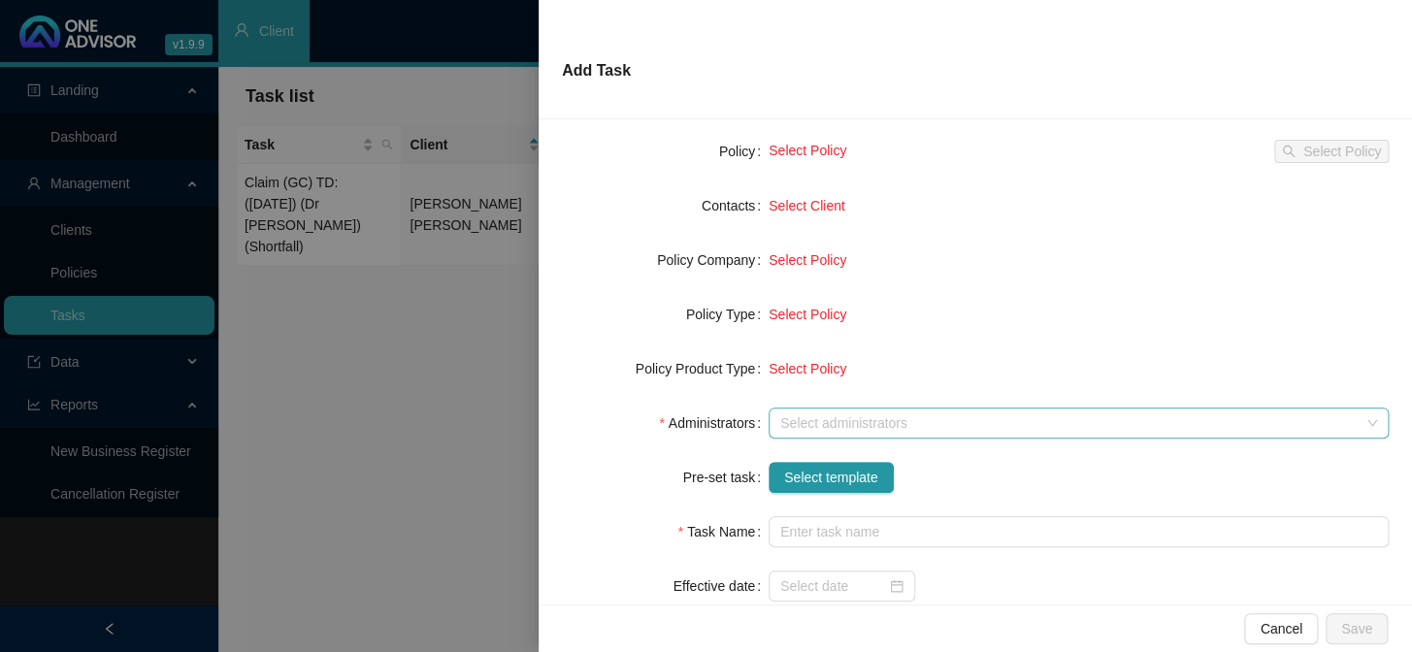
click at [801, 429] on div at bounding box center [1069, 423] width 592 height 15
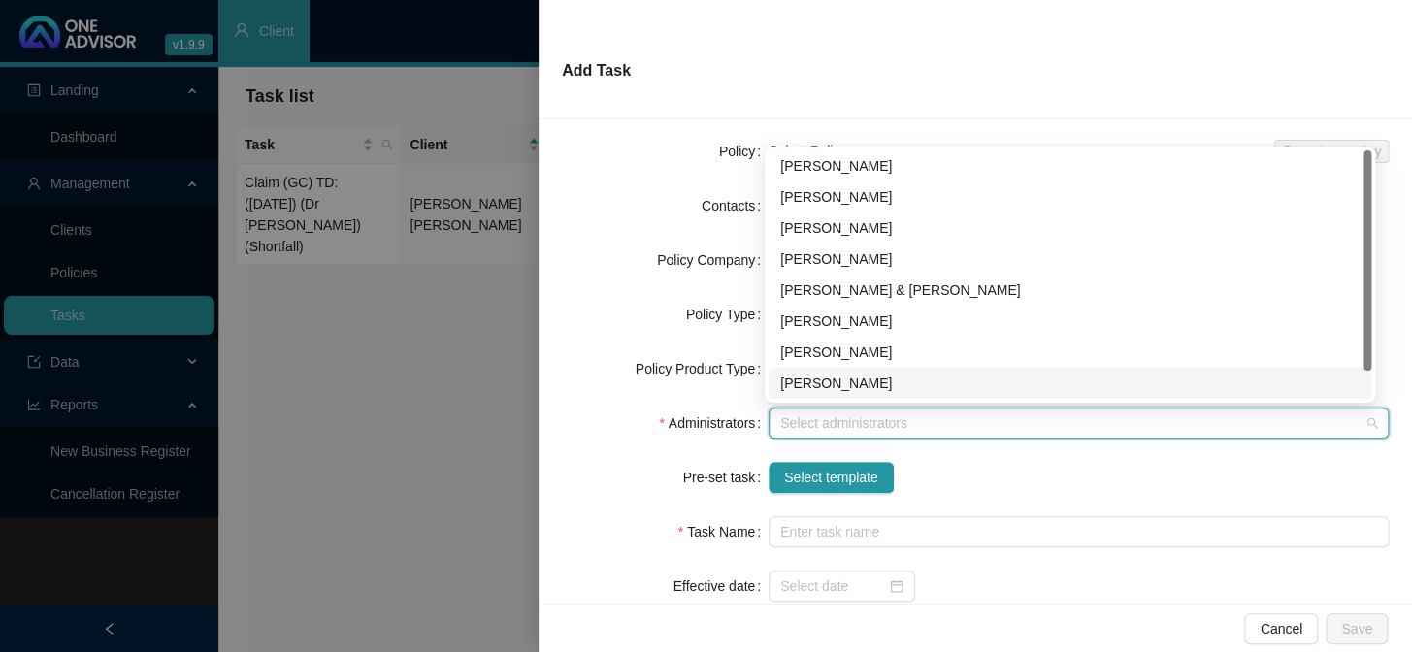
click at [817, 376] on div "[PERSON_NAME]" at bounding box center [1069, 383] width 579 height 21
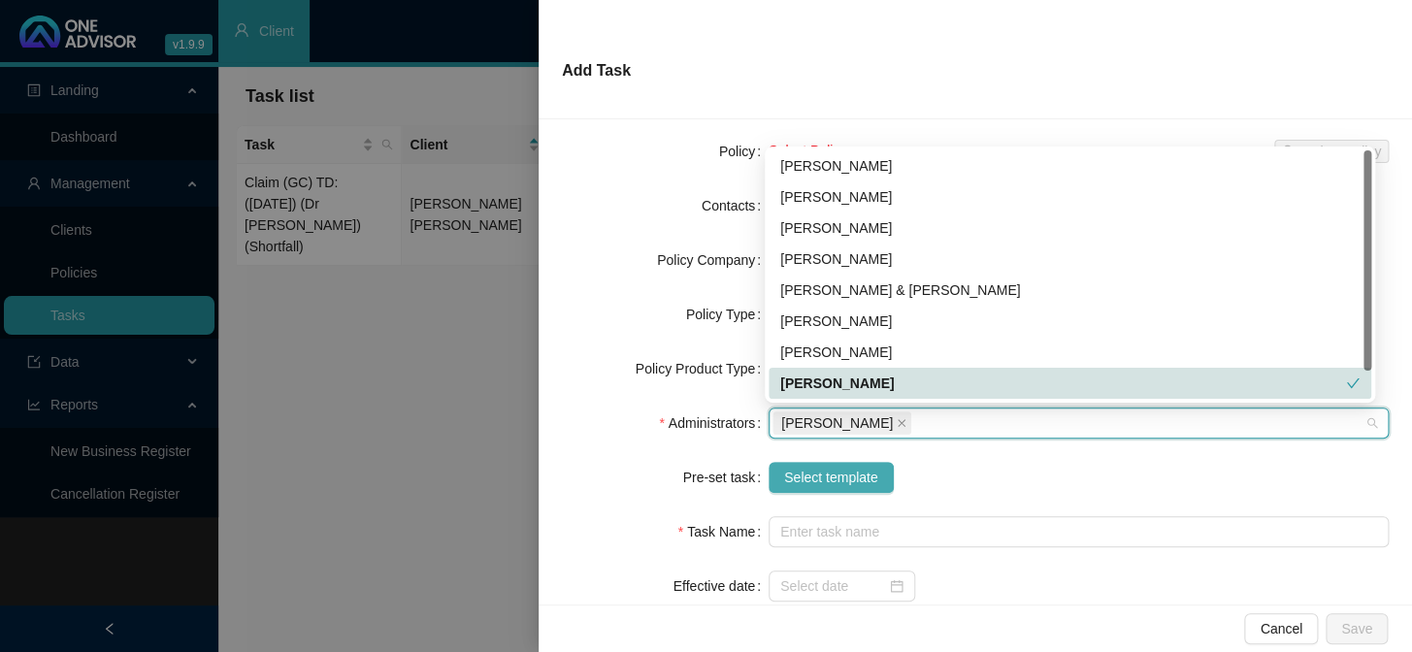
click at [804, 484] on span "Select template" at bounding box center [831, 477] width 94 height 21
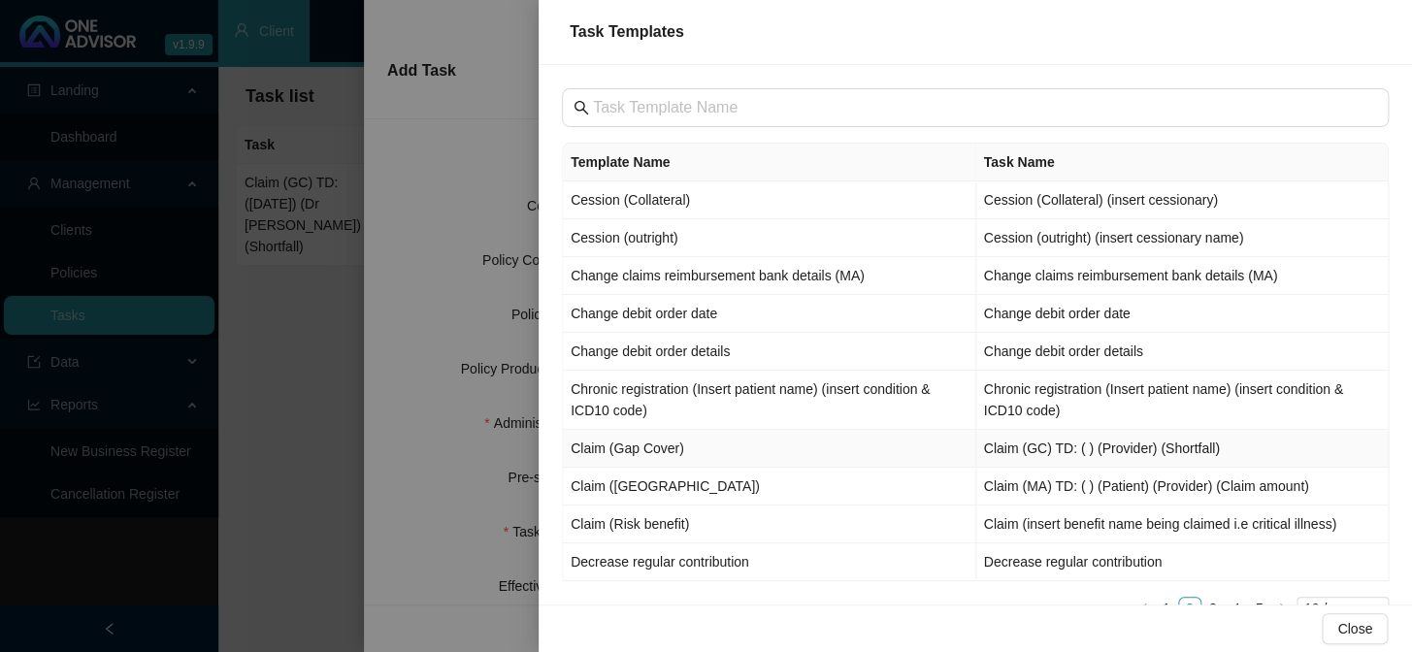
click at [639, 445] on td "Claim (Gap Cover)" at bounding box center [769, 449] width 413 height 38
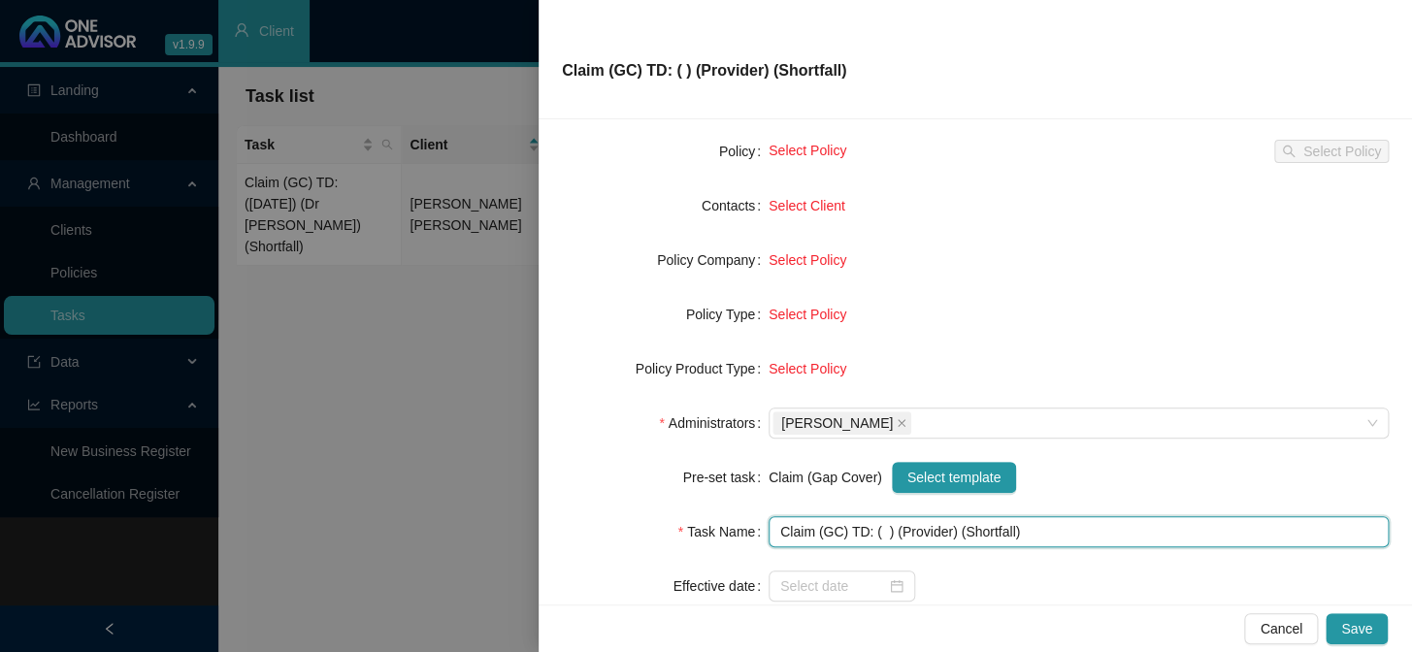
click at [879, 529] on input "Claim (GC) TD: ( ) (Provider) (Shortfall)" at bounding box center [1079, 531] width 620 height 31
click at [979, 530] on input "Claim (GC) TD: ([DATE]) (Provider) (Shortfall)" at bounding box center [1079, 531] width 620 height 31
click at [1103, 531] on input "Claim (GC) TD: ([DATE]) (Dr A Kuarpersad) (Shortfall)" at bounding box center [1079, 531] width 620 height 31
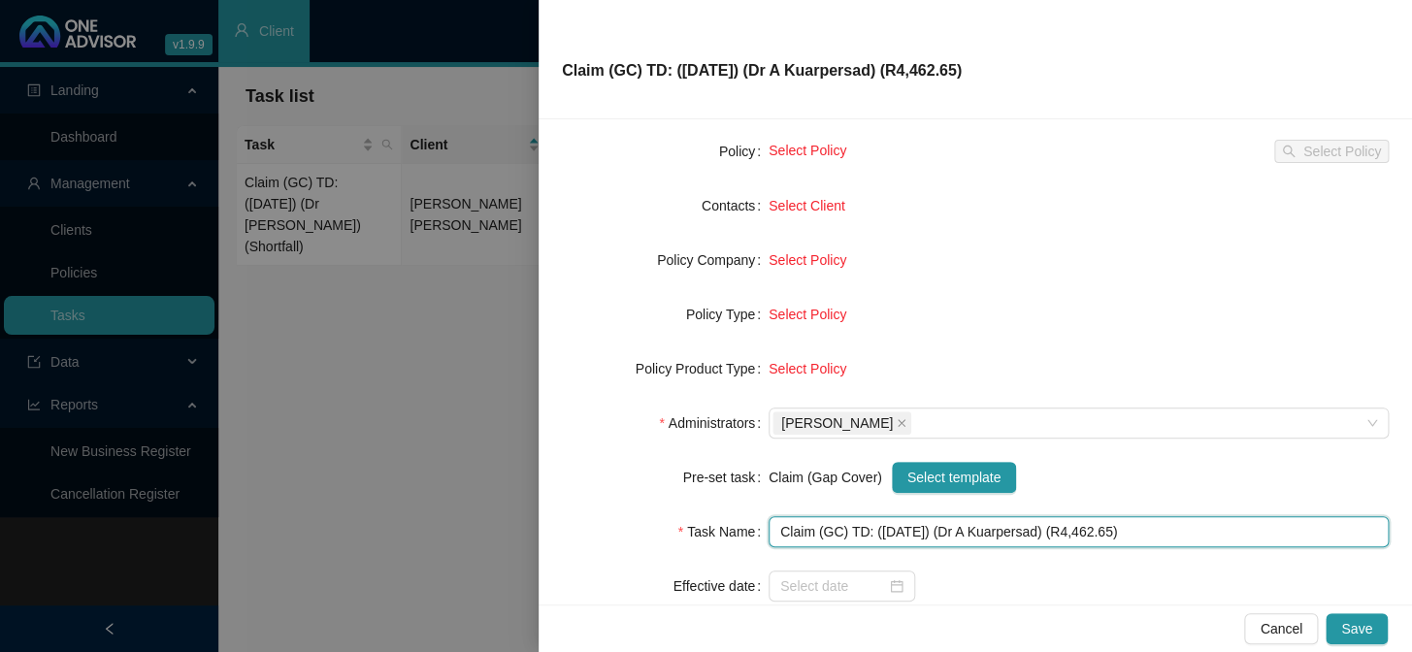
scroll to position [0, 0]
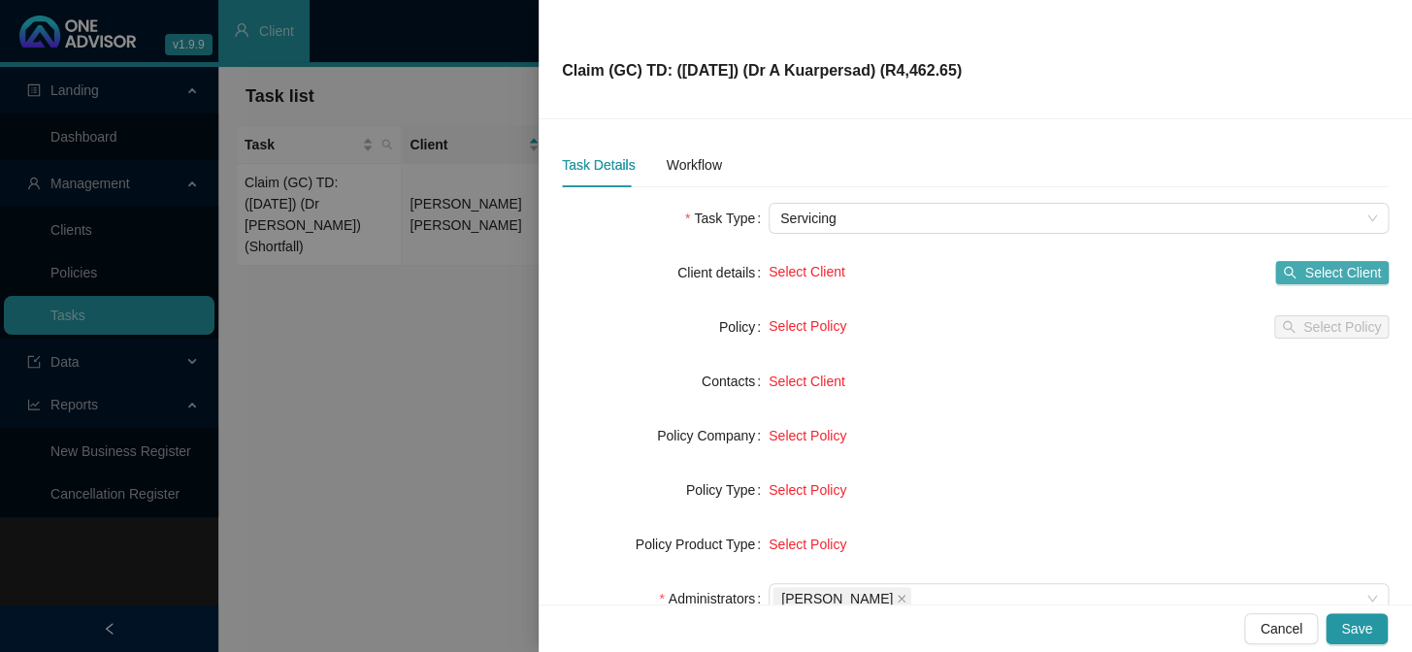
type input "Claim (GC) TD: ([DATE]) (Dr A Kuarpersad) (R4,462.65)"
click at [1205, 281] on button "Select Client" at bounding box center [1332, 272] width 114 height 23
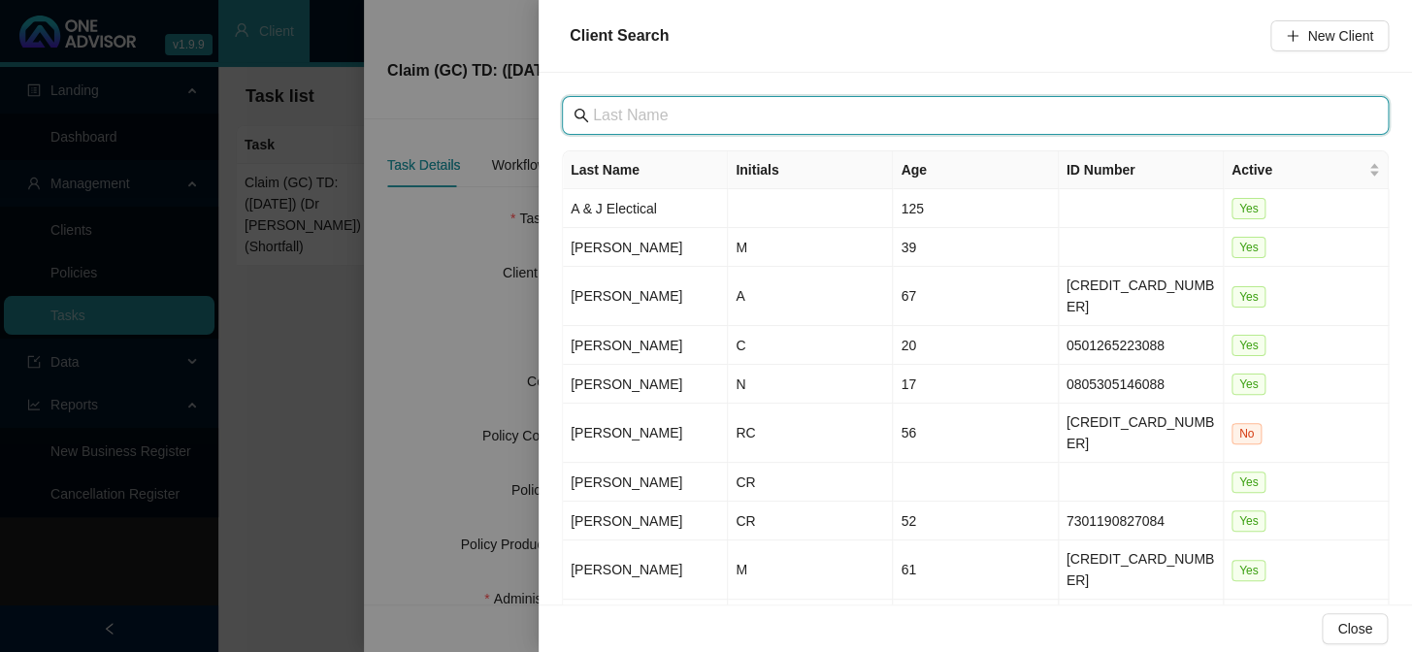
click at [680, 121] on input "text" at bounding box center [977, 115] width 769 height 23
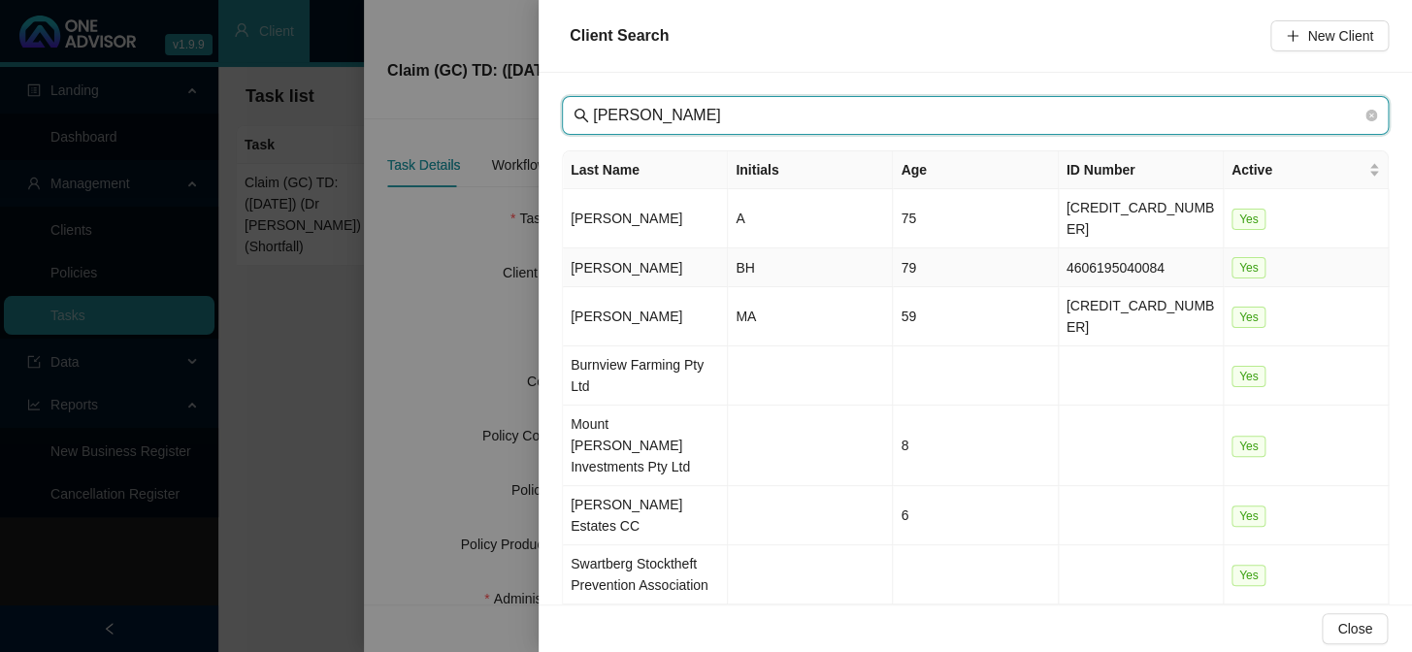
type input "[PERSON_NAME]"
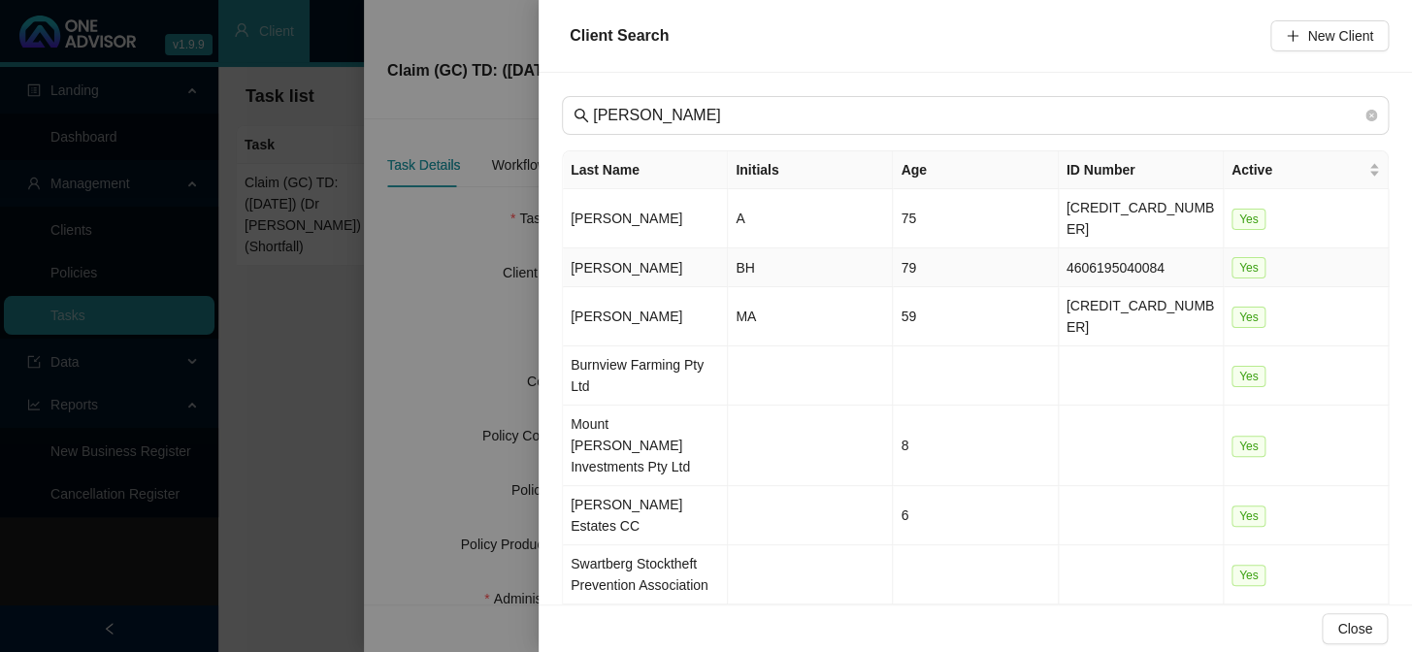
click at [691, 248] on td "[PERSON_NAME]" at bounding box center [645, 267] width 165 height 39
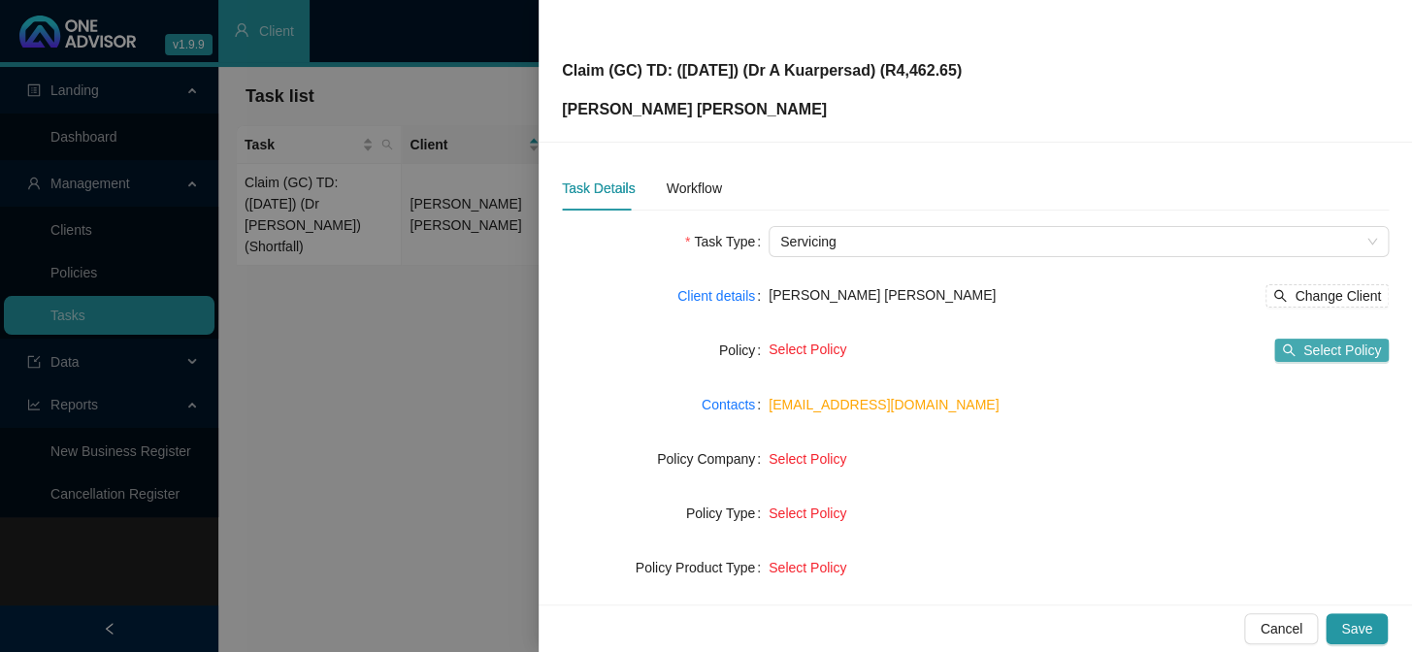
click at [1205, 350] on span "Select Policy" at bounding box center [1343, 350] width 78 height 21
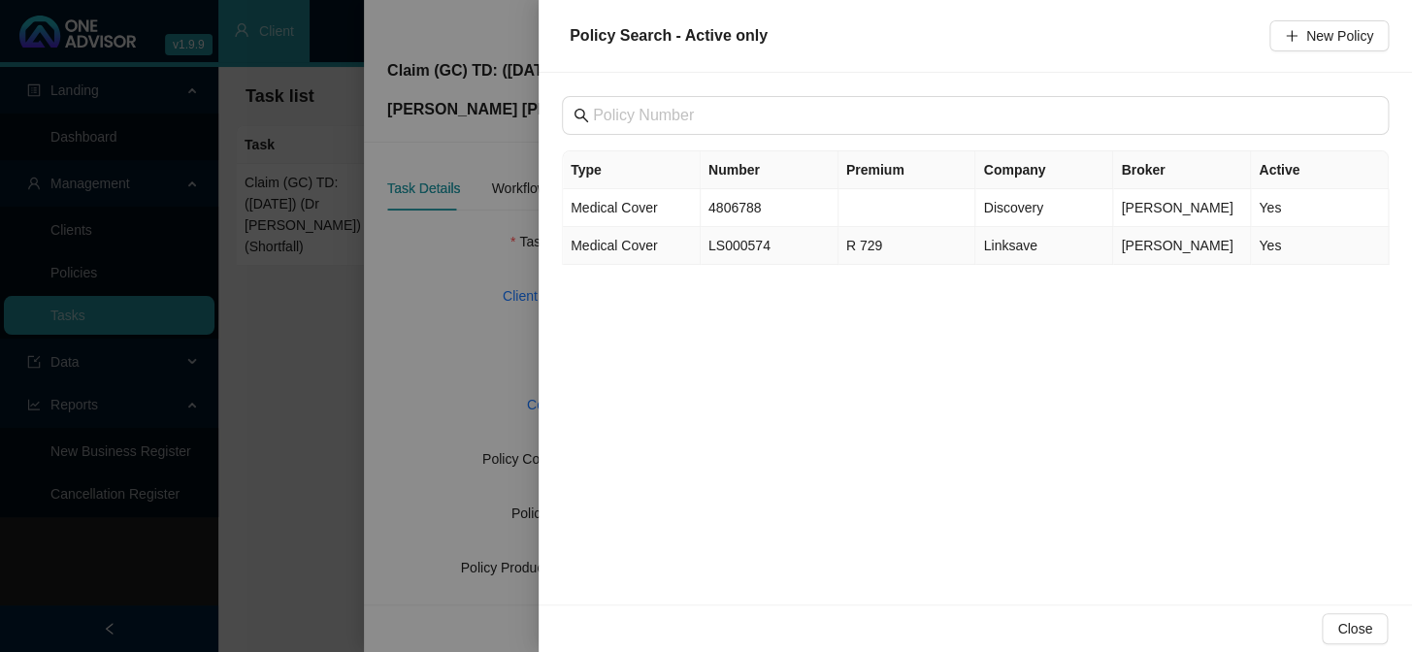
click at [708, 253] on td "LS000574" at bounding box center [770, 246] width 138 height 38
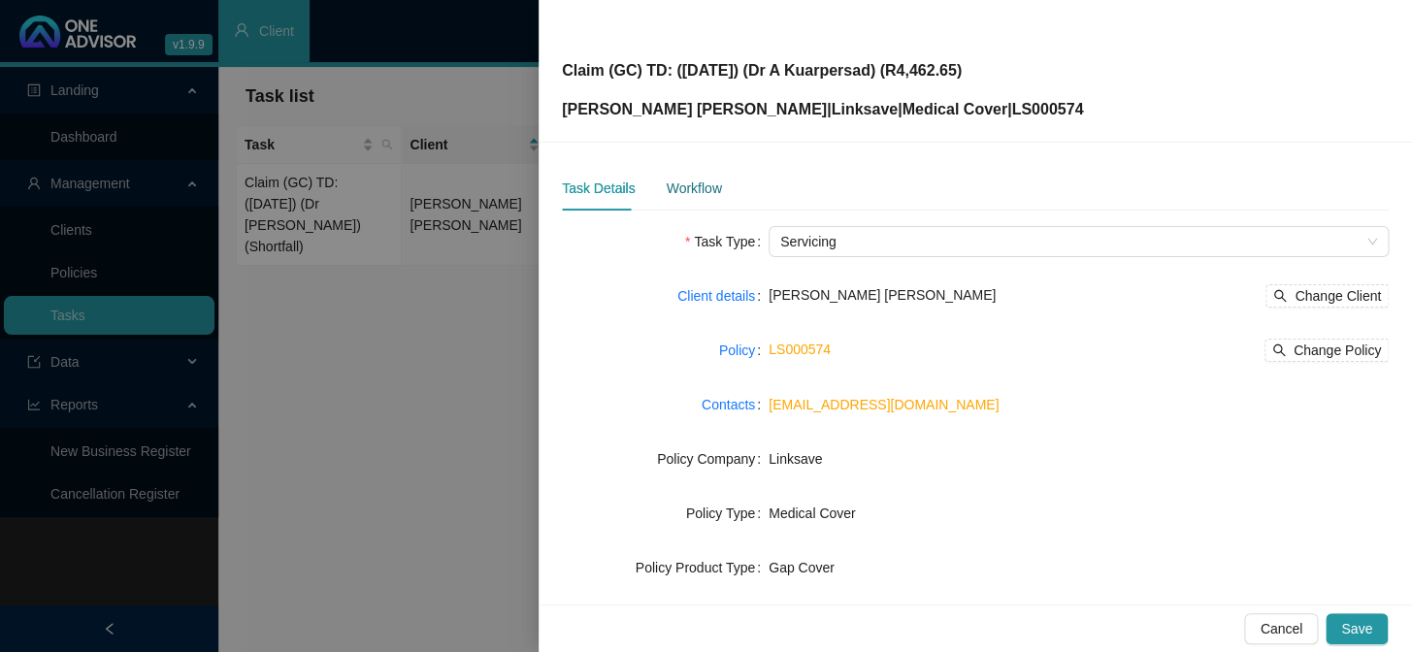
click at [706, 192] on div "Workflow" at bounding box center [693, 188] width 55 height 21
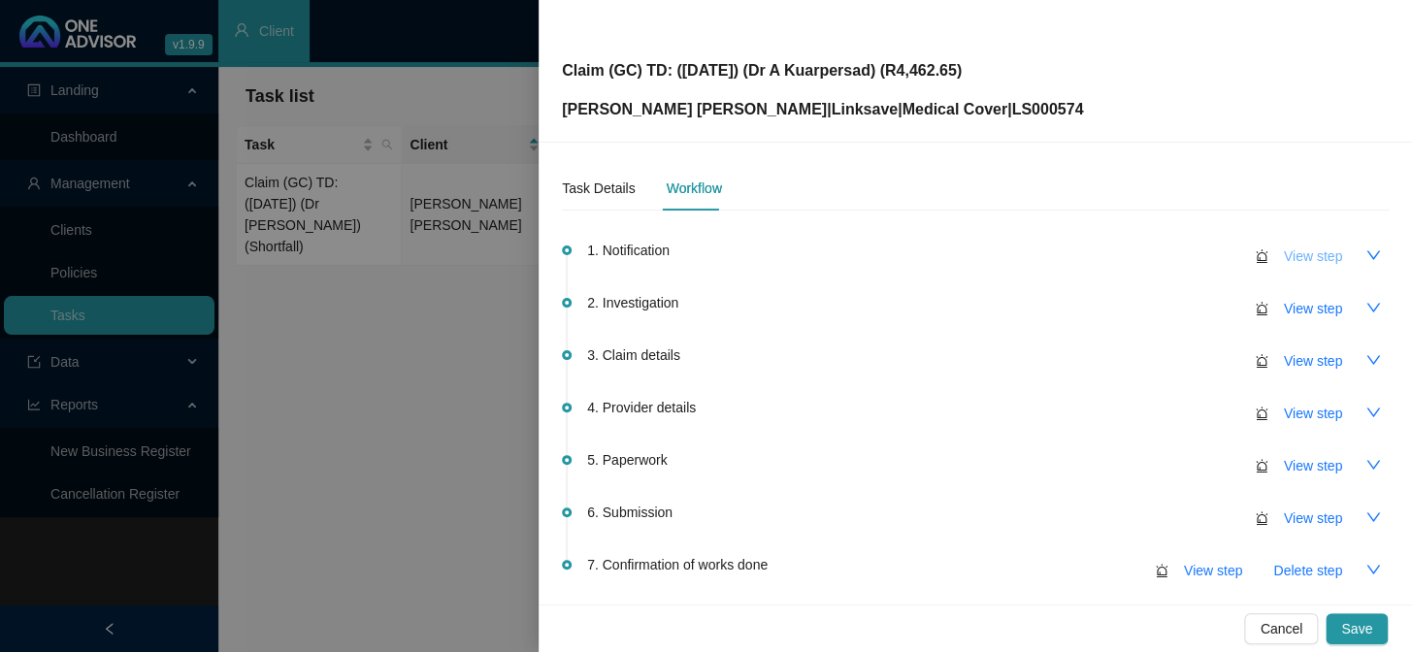
click at [1205, 262] on span "View step" at bounding box center [1313, 256] width 58 height 21
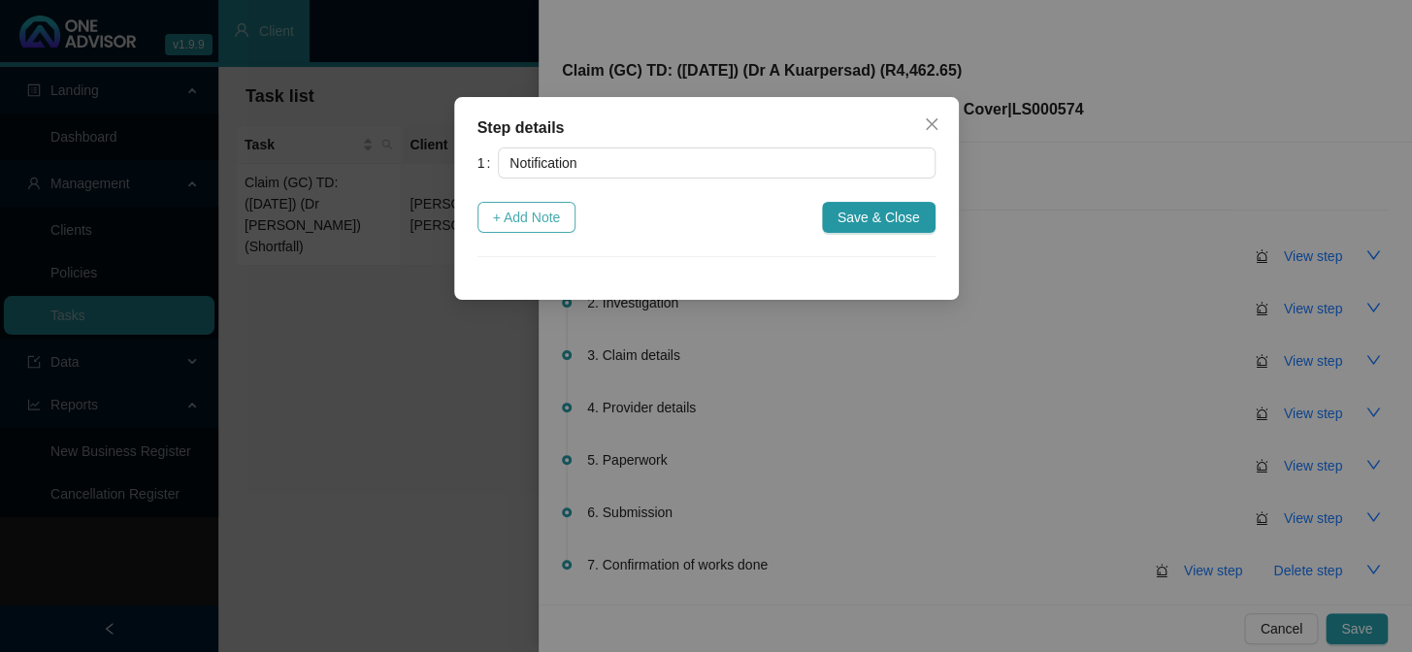
click at [499, 227] on span "+ Add Note" at bounding box center [527, 217] width 68 height 21
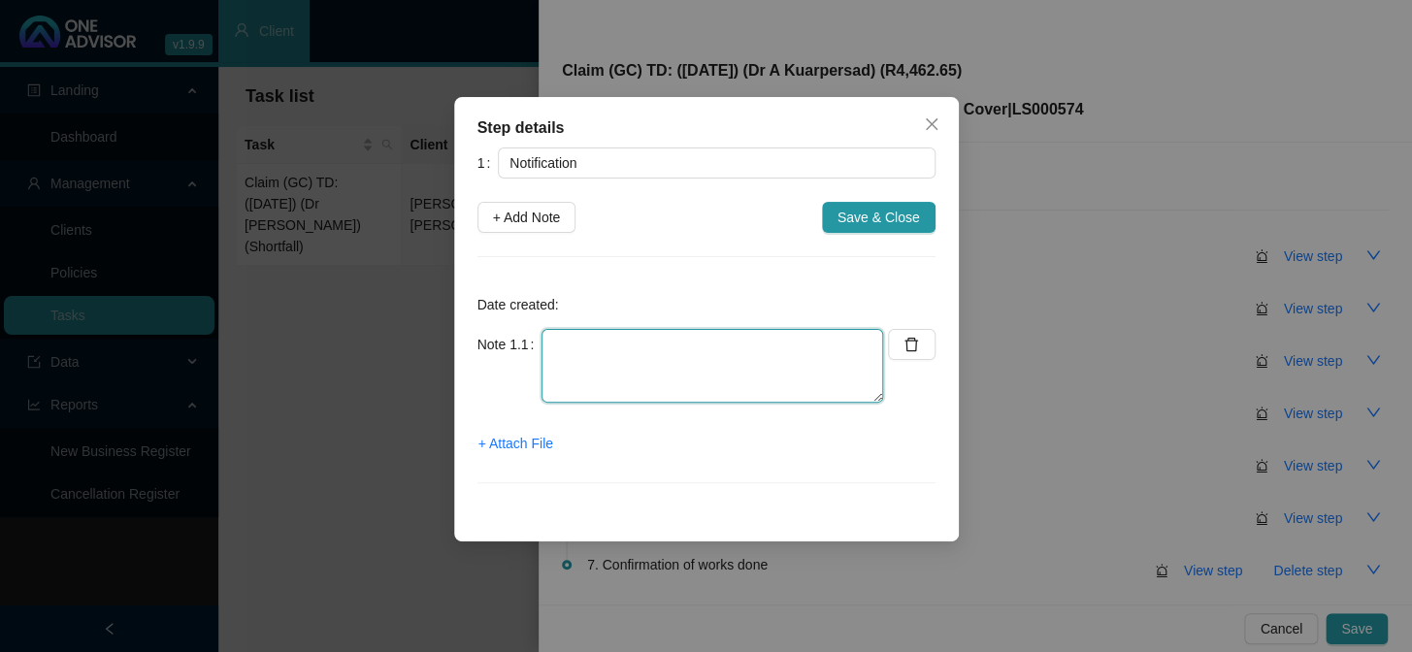
click at [631, 369] on textarea at bounding box center [713, 366] width 342 height 74
type textarea "r"
type textarea "Received a gap cover claim"
click at [513, 449] on span "+ Attach File" at bounding box center [516, 443] width 75 height 21
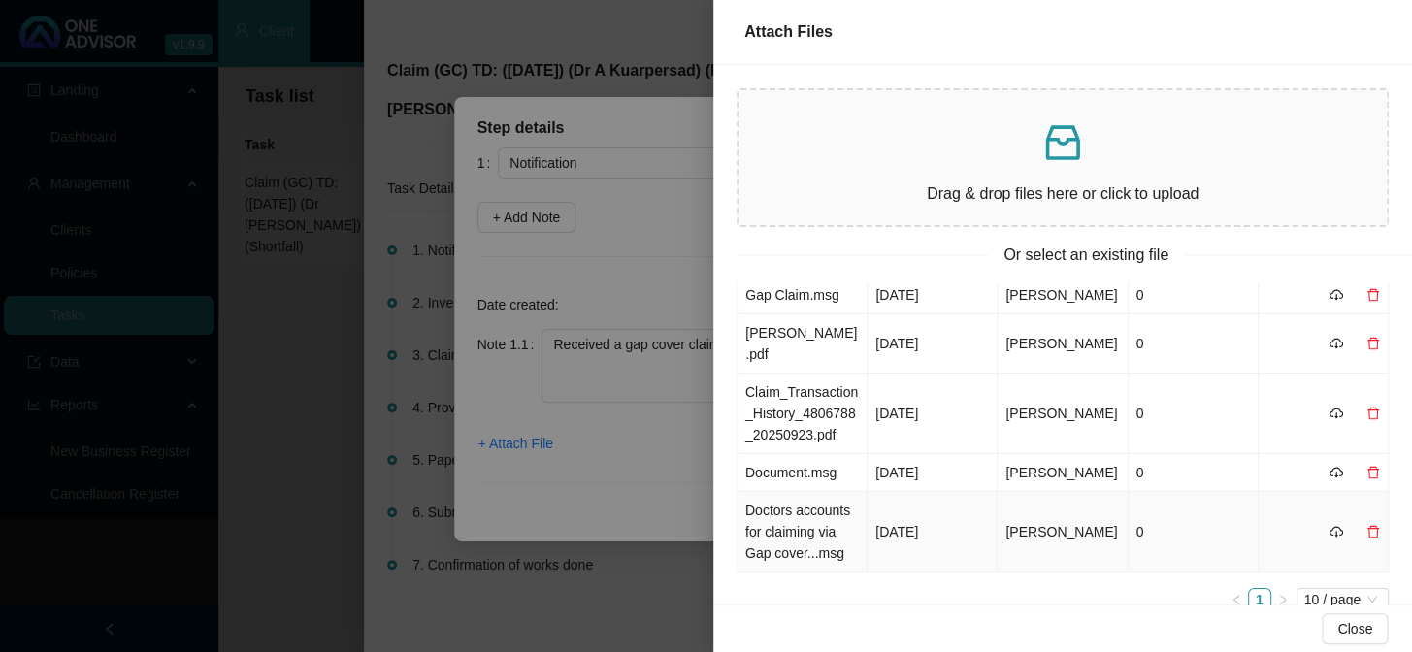
scroll to position [68, 0]
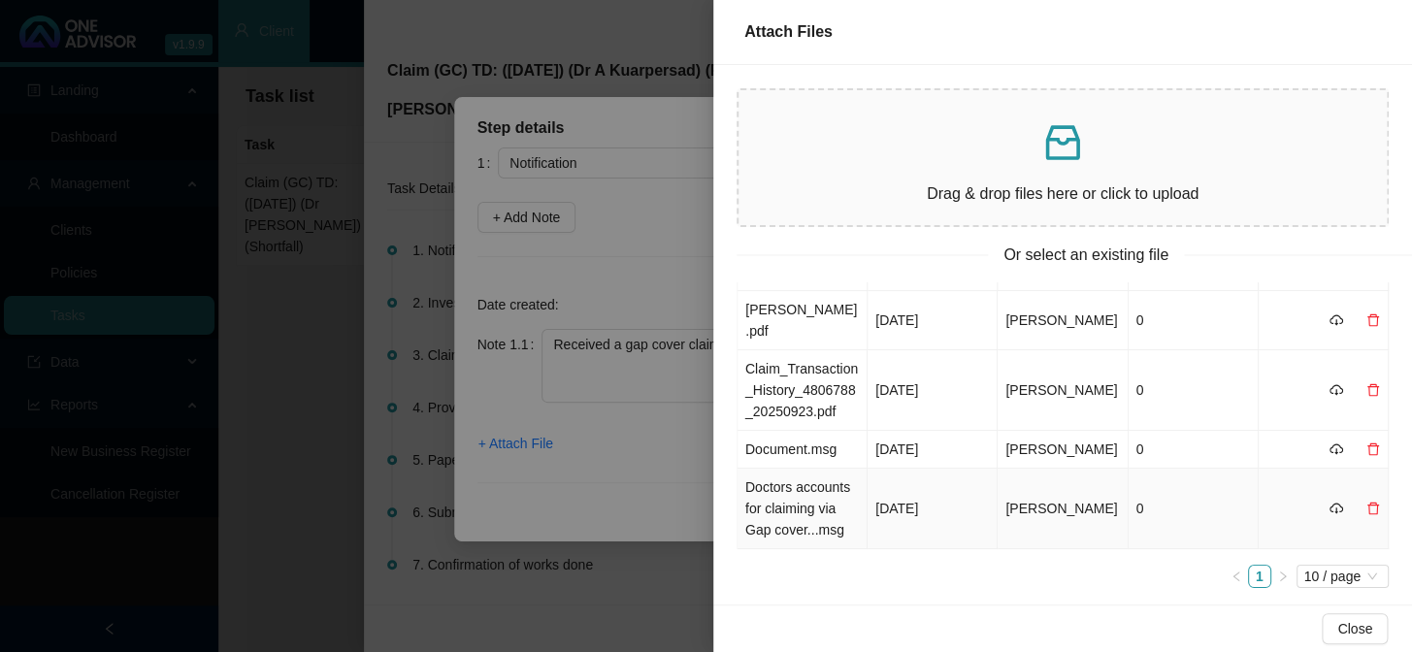
click at [812, 503] on td "Doctors accounts for claiming via Gap cover...msg" at bounding box center [803, 509] width 130 height 81
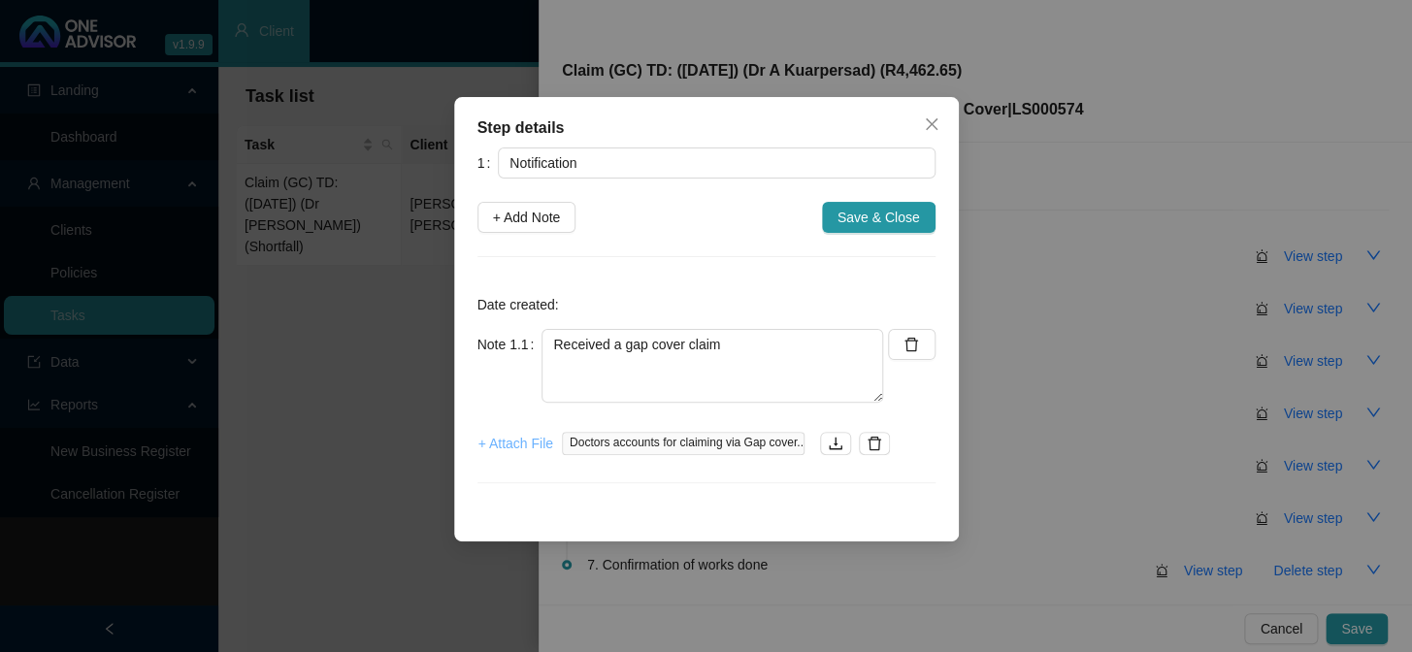
click at [519, 443] on span "+ Attach File" at bounding box center [516, 443] width 75 height 21
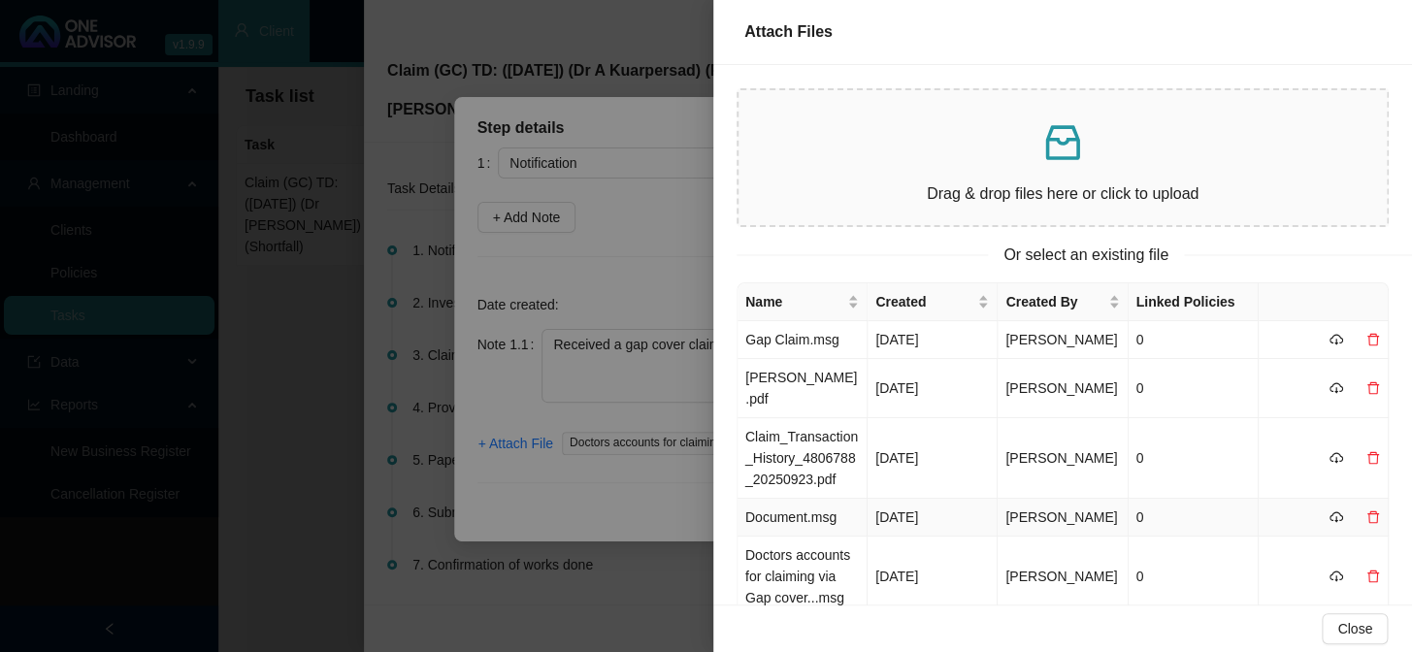
click at [813, 499] on td "Document.msg" at bounding box center [803, 518] width 130 height 38
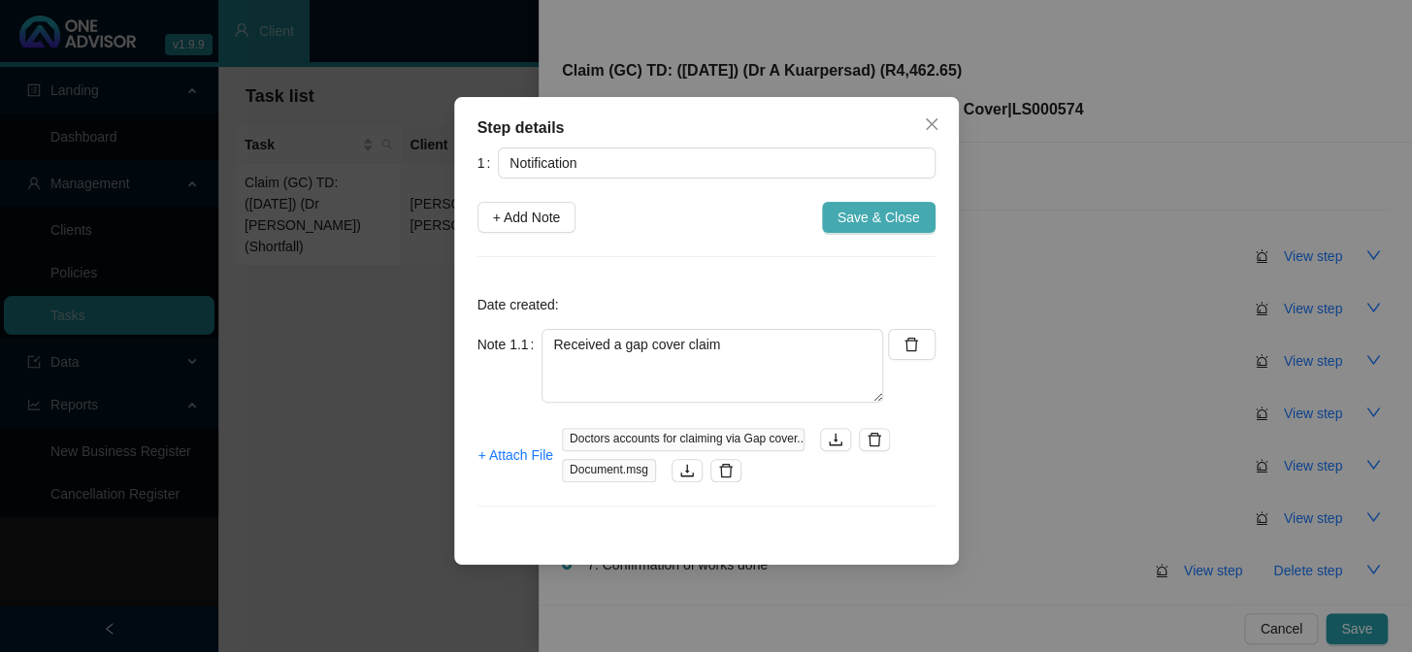
click at [870, 213] on span "Save & Close" at bounding box center [879, 217] width 83 height 21
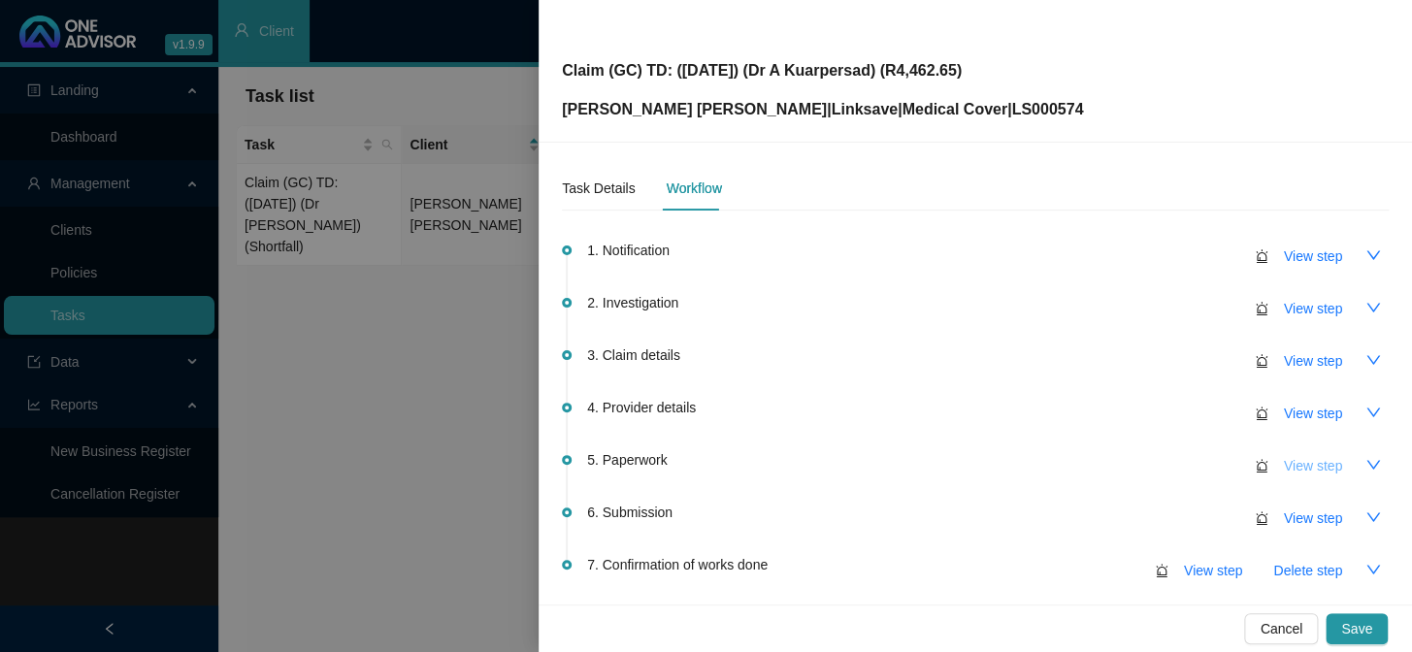
click at [1205, 471] on span "View step" at bounding box center [1313, 465] width 58 height 21
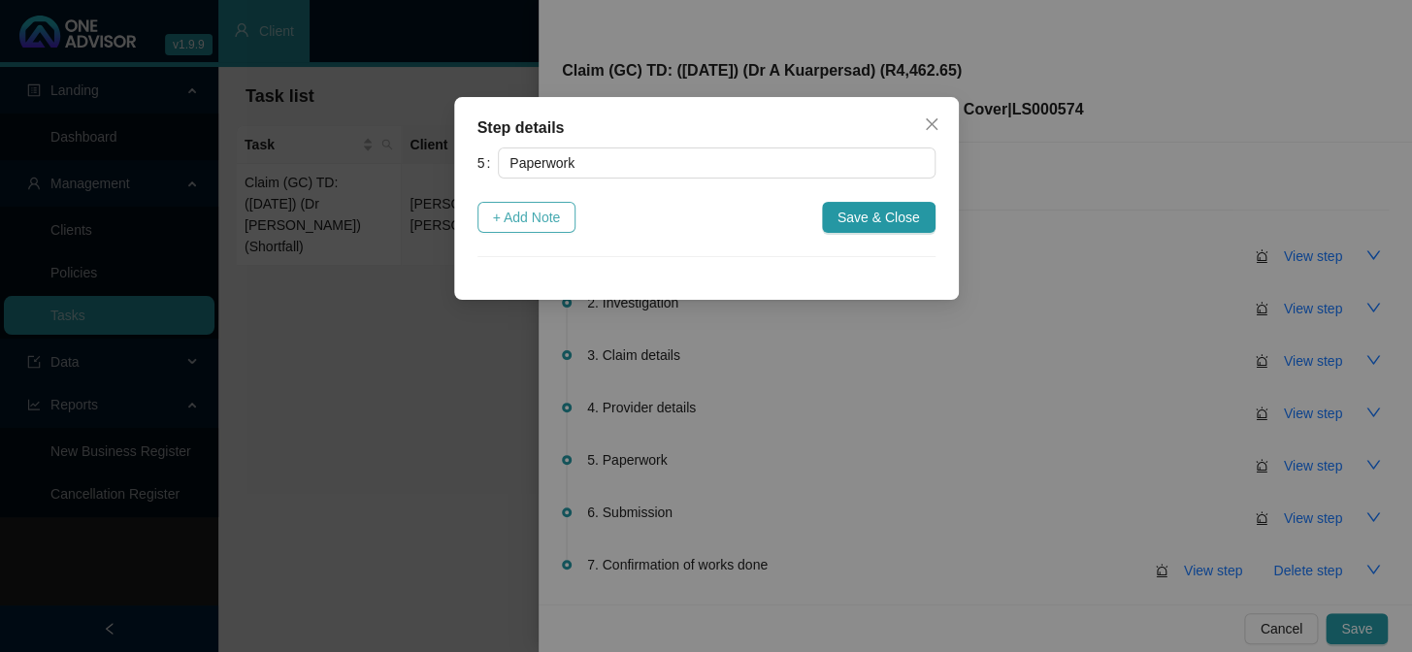
click at [535, 222] on span "+ Add Note" at bounding box center [527, 217] width 68 height 21
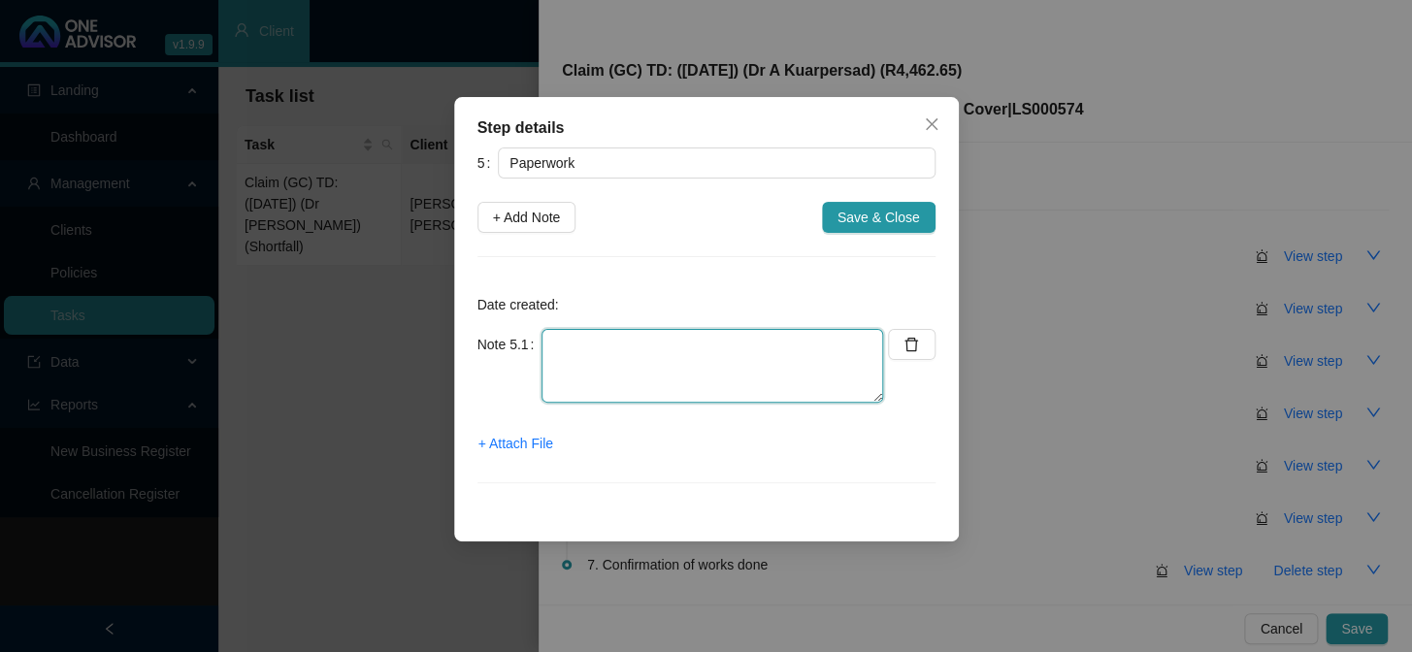
click at [639, 372] on textarea at bounding box center [713, 366] width 342 height 74
type textarea "Dr [PERSON_NAME] invoice"
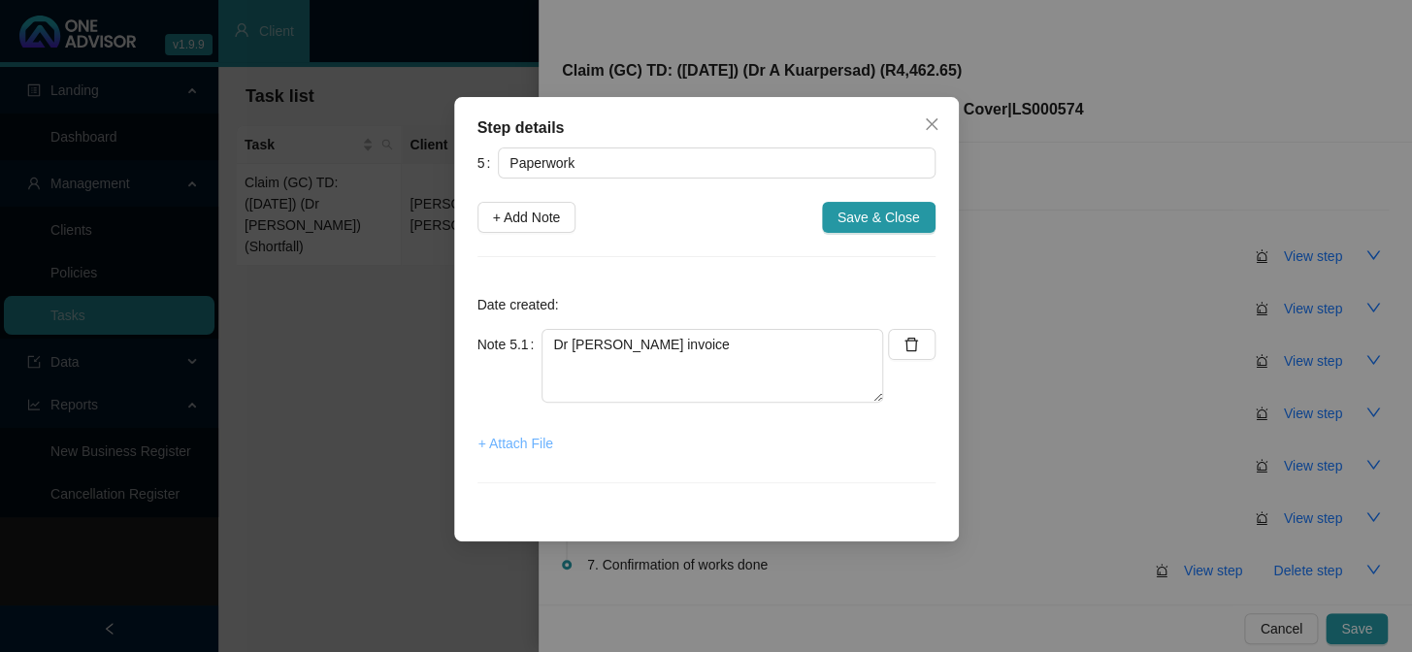
click at [521, 435] on span "+ Attach File" at bounding box center [516, 443] width 75 height 21
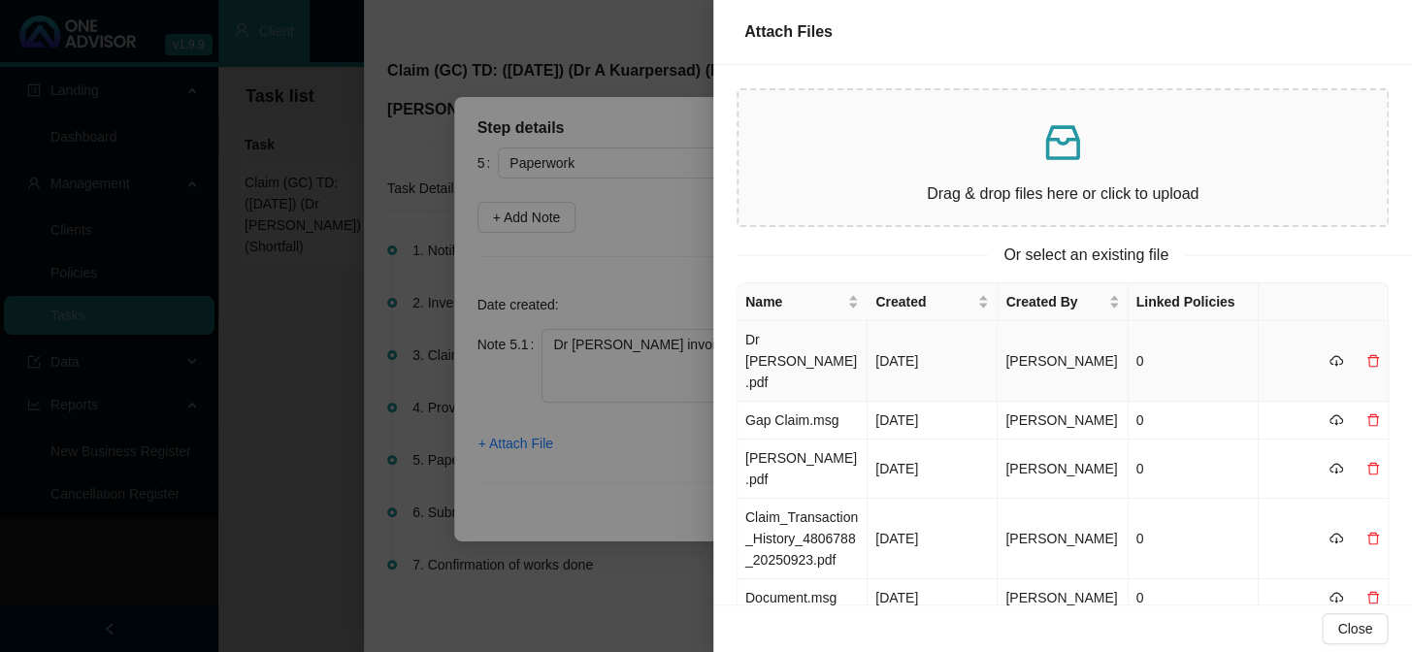
click at [830, 339] on td "Dr [PERSON_NAME].pdf" at bounding box center [803, 361] width 130 height 81
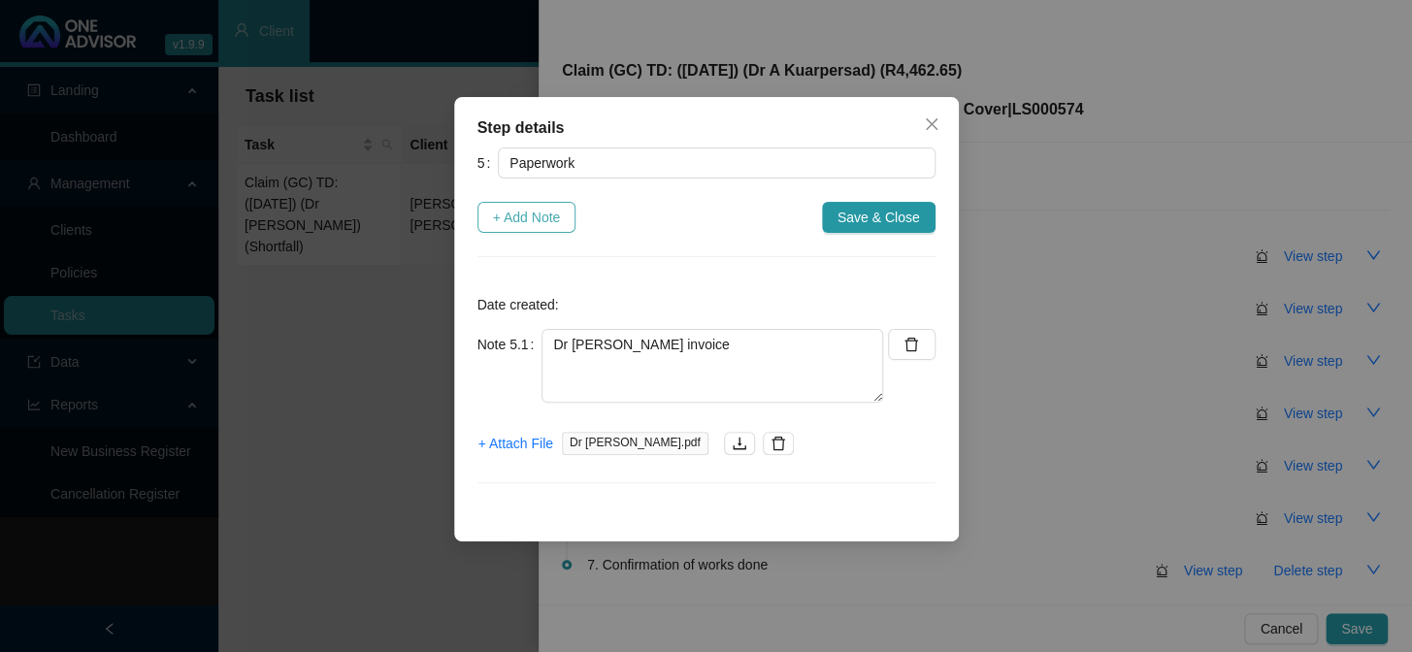
click at [532, 219] on span "+ Add Note" at bounding box center [527, 217] width 68 height 21
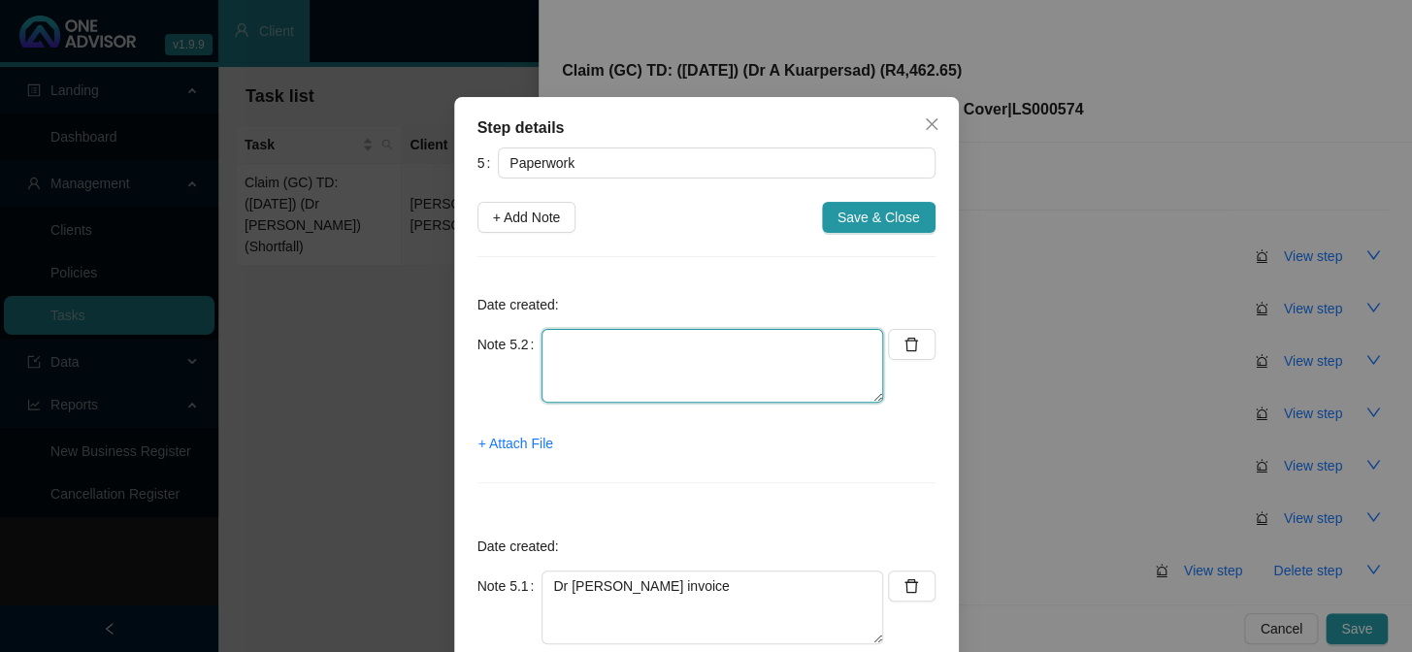
click at [662, 346] on textarea at bounding box center [713, 366] width 342 height 74
type textarea "CTH"
click at [491, 438] on span "+ Attach File" at bounding box center [516, 443] width 75 height 21
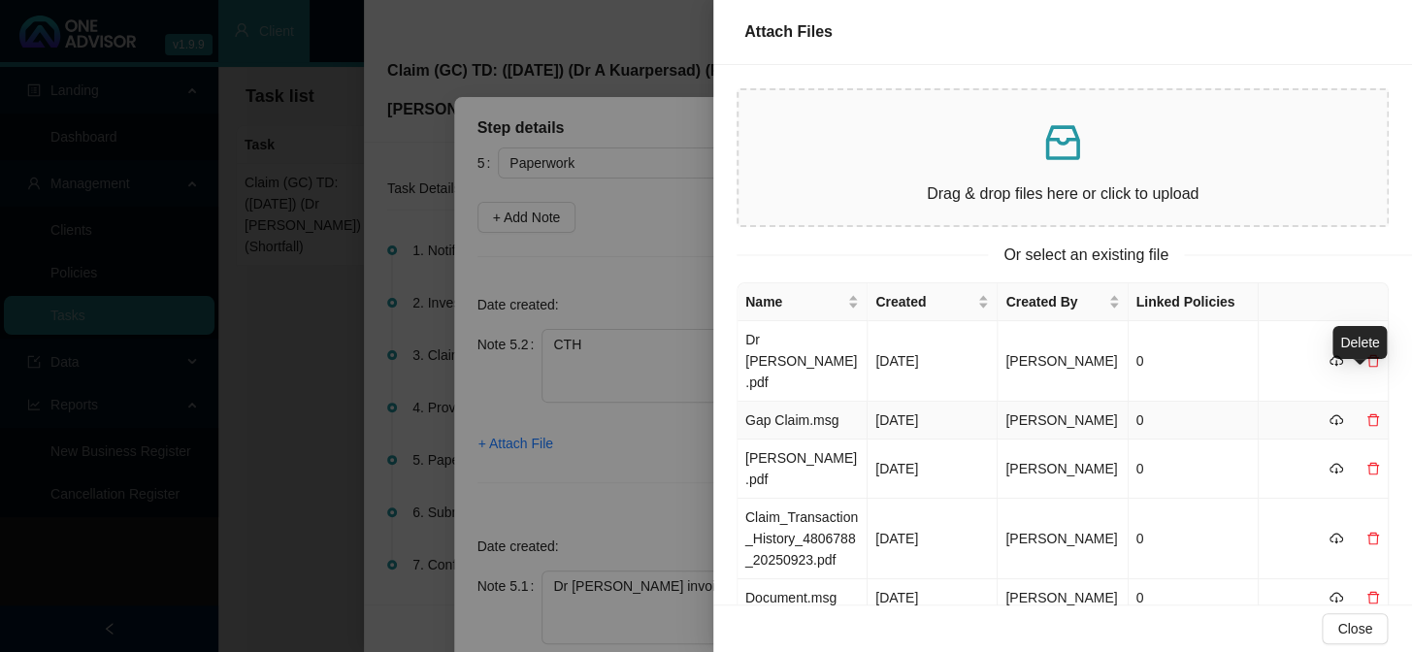
click at [1205, 413] on icon "delete" at bounding box center [1374, 420] width 14 height 14
click at [1205, 349] on button "Yes" at bounding box center [1383, 348] width 38 height 23
click at [788, 499] on td "Claim_Transaction_History_4806788_20250923.pdf" at bounding box center [803, 539] width 130 height 81
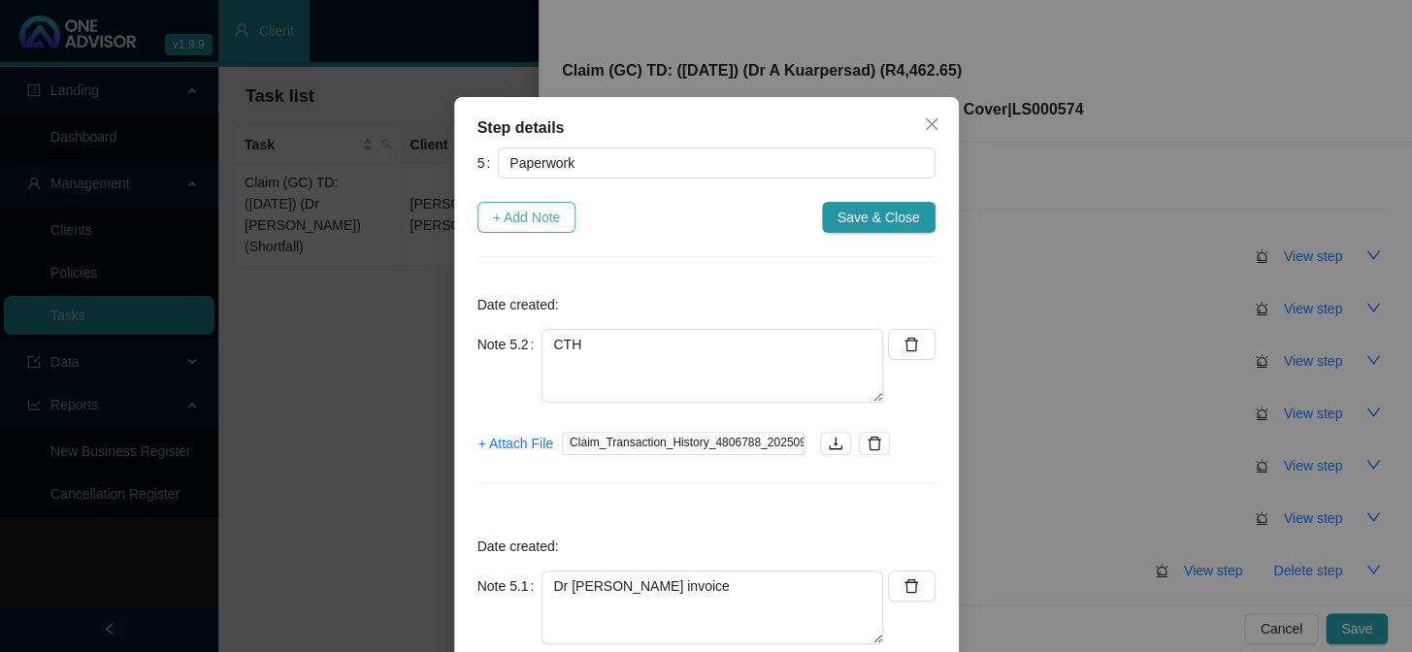
click at [514, 220] on span "+ Add Note" at bounding box center [527, 217] width 68 height 21
type textarea "CTH"
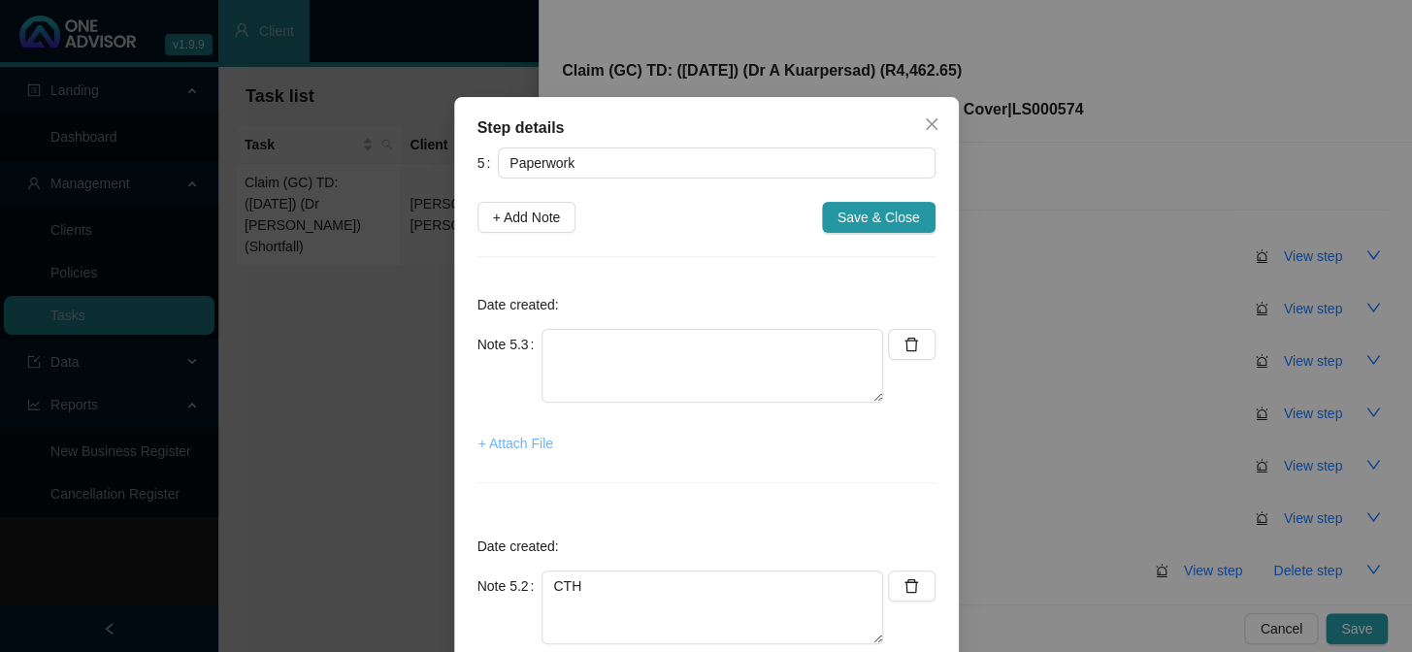
click at [516, 447] on span "+ Attach File" at bounding box center [516, 443] width 75 height 21
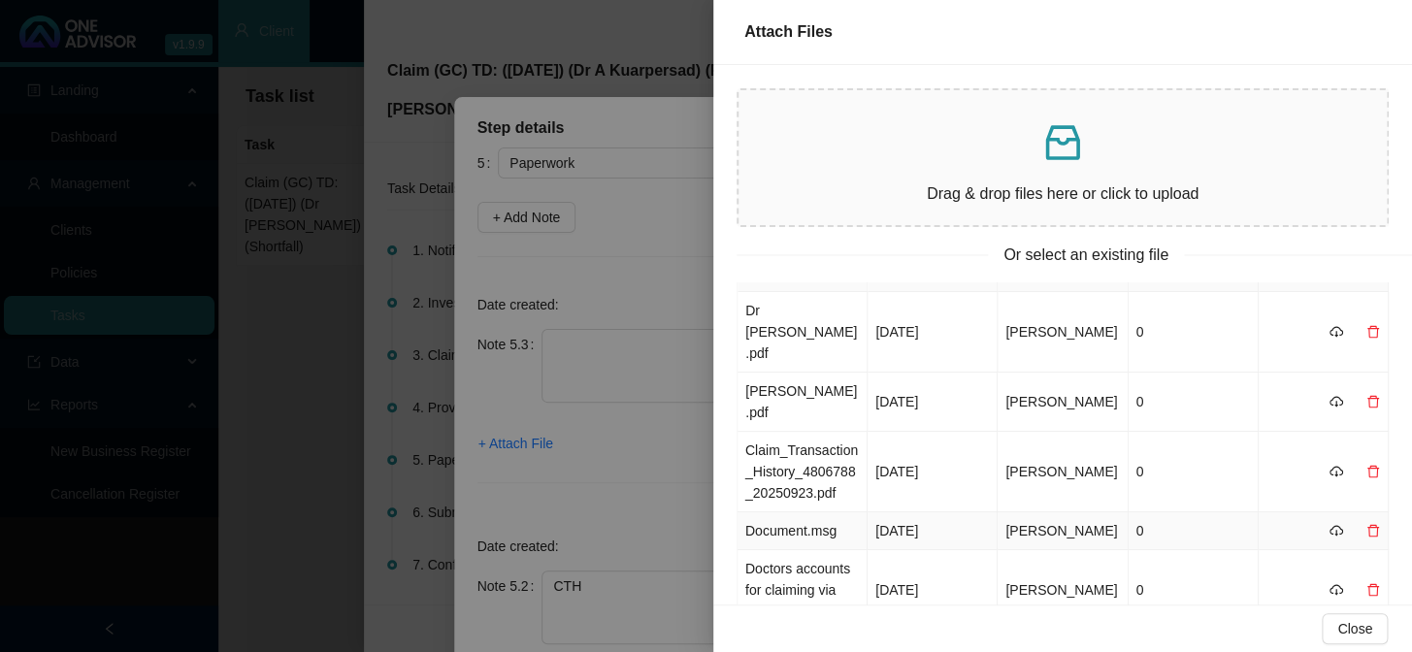
scroll to position [0, 0]
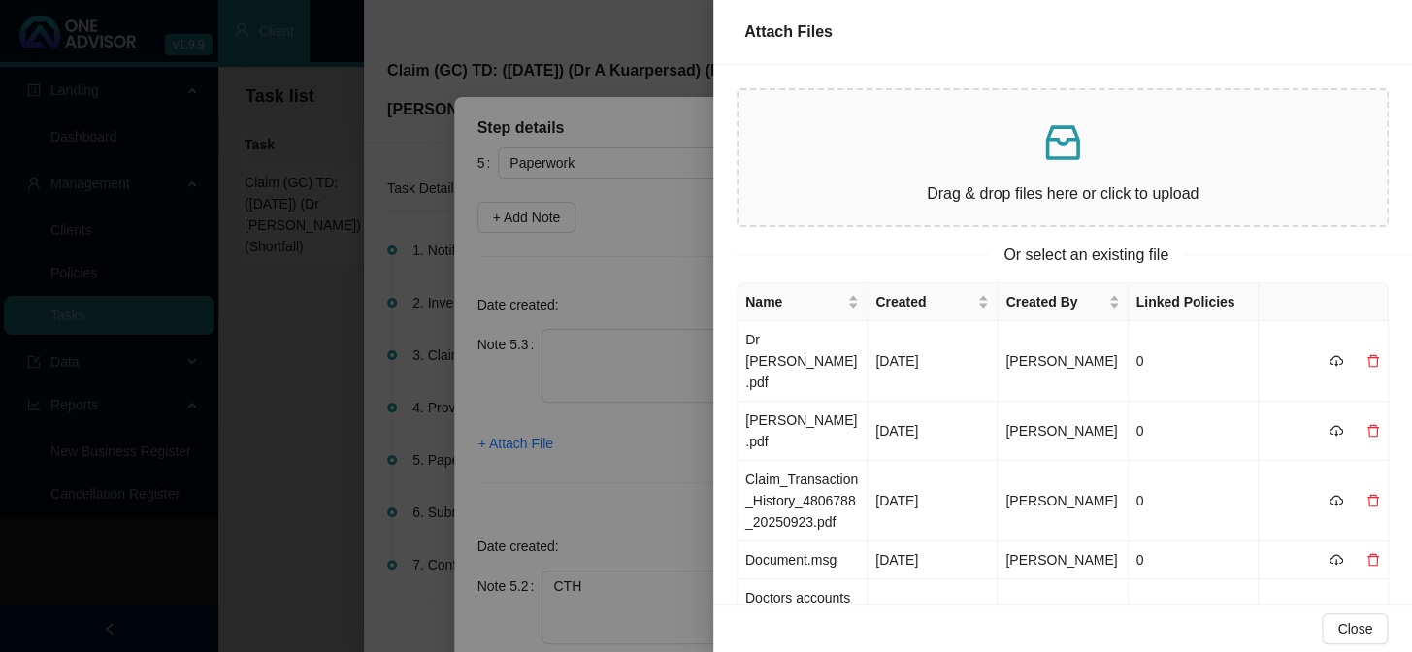
click at [660, 454] on div at bounding box center [706, 326] width 1412 height 652
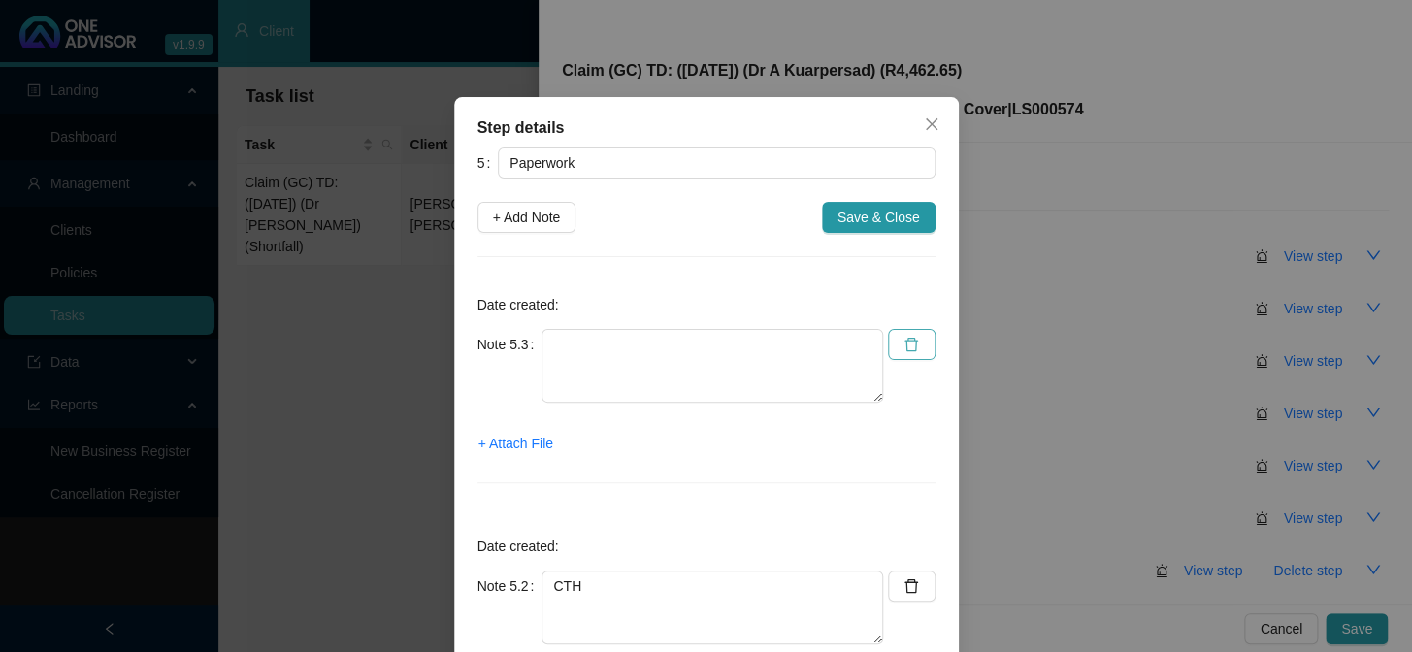
click at [922, 350] on button "button" at bounding box center [912, 344] width 48 height 31
type textarea "CTH"
type textarea "Dr [PERSON_NAME] invoice"
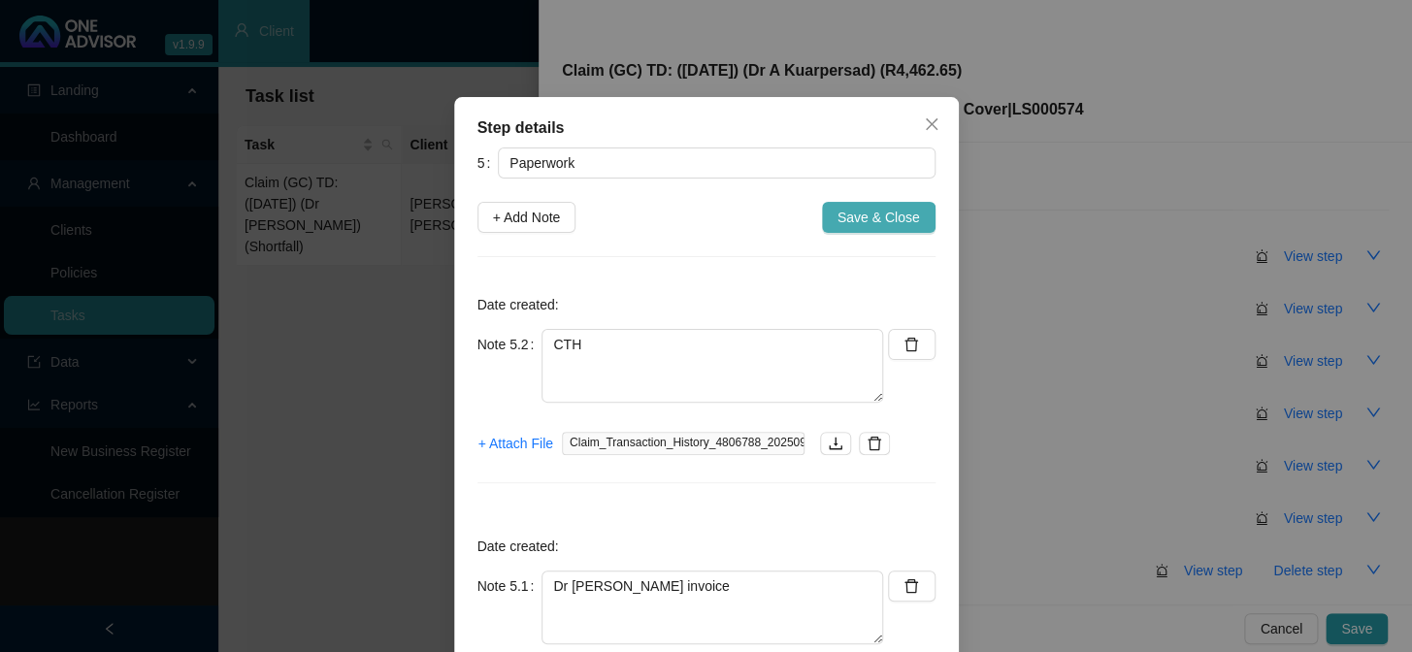
click at [885, 227] on span "Save & Close" at bounding box center [879, 217] width 83 height 21
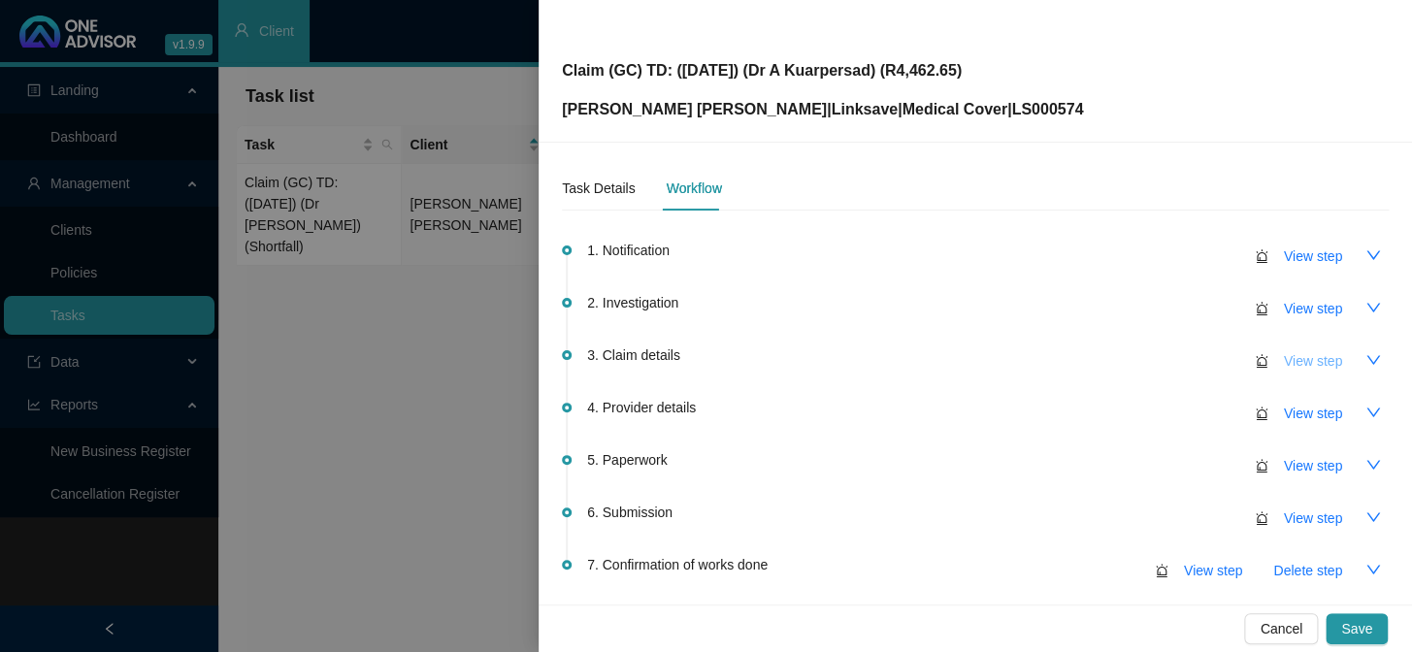
click at [1205, 356] on span "View step" at bounding box center [1313, 360] width 58 height 21
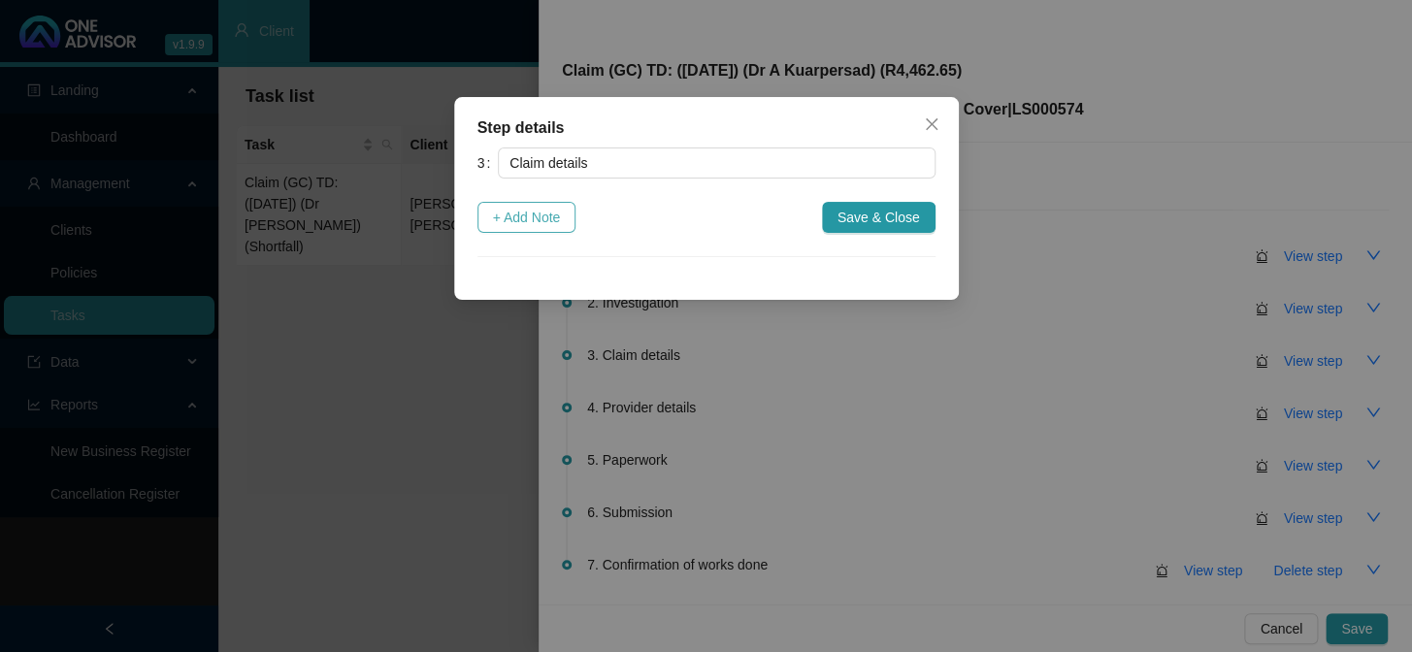
click at [553, 227] on span "+ Add Note" at bounding box center [527, 217] width 68 height 21
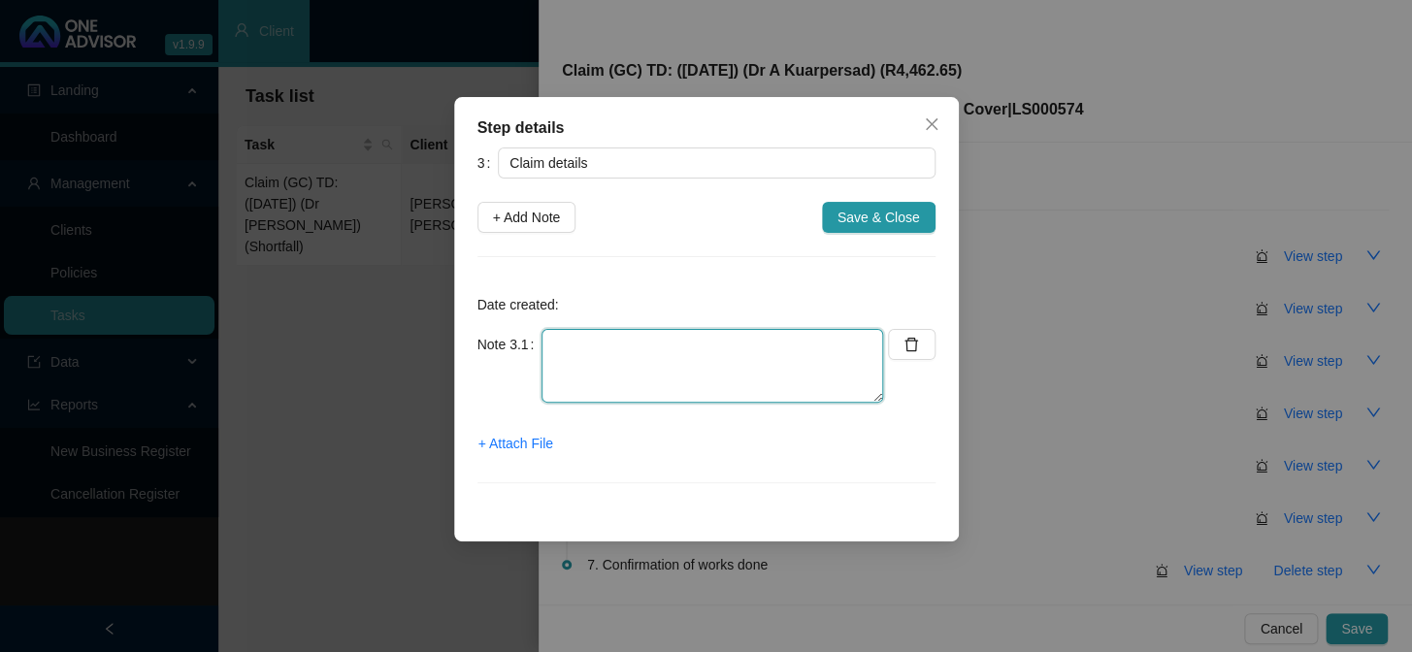
click at [645, 331] on textarea at bounding box center [713, 366] width 342 height 74
type textarea "c"
click at [660, 340] on textarea "Claimed: Paid: Shortfall: R4462.65" at bounding box center [713, 366] width 342 height 74
click at [630, 363] on textarea "Claimed: R11,125.65 Paid: Shortfall: R4462.65" at bounding box center [713, 366] width 342 height 74
click at [656, 390] on textarea "Claimed: R11,125.65 Paid: R3842.70 Shortfall: R4462.65" at bounding box center [713, 366] width 342 height 74
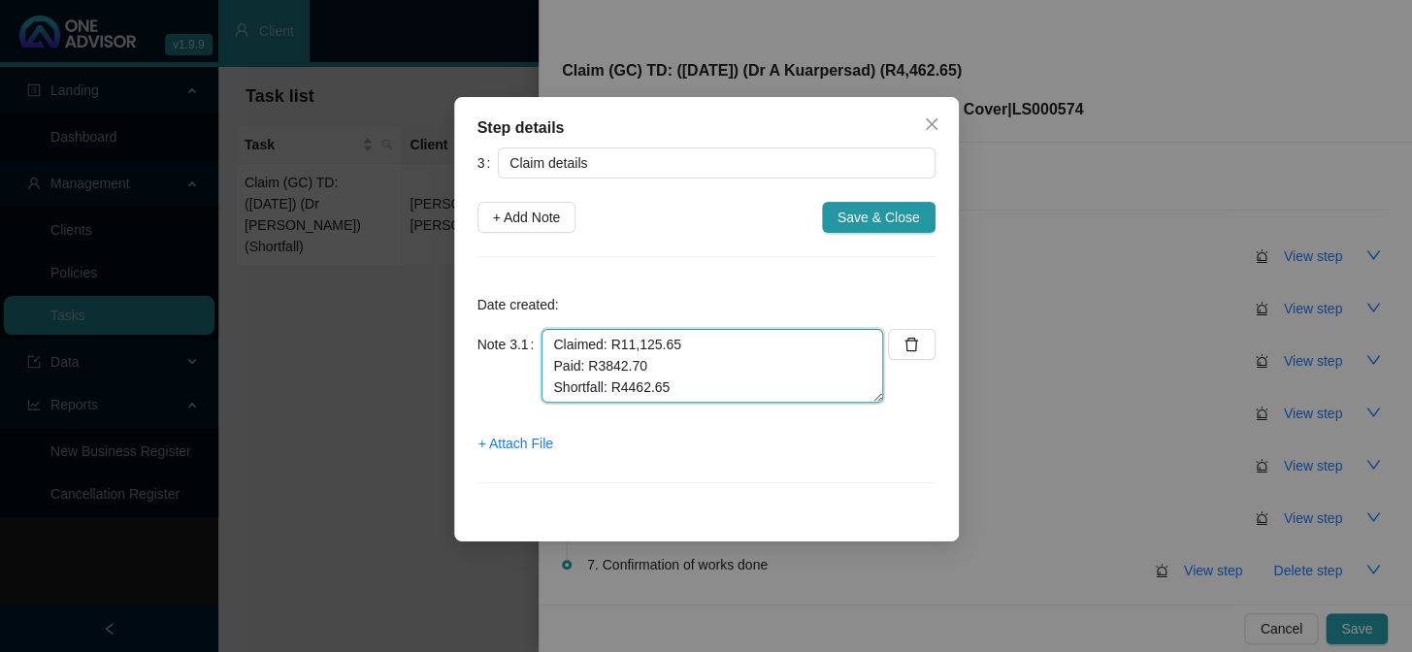
click at [656, 390] on textarea "Claimed: R11,125.65 Paid: R3842.70 Shortfall: R4462.65" at bounding box center [713, 366] width 342 height 74
click at [677, 385] on textarea "Claimed: R11,125.65 Paid: R3842.70 Shortfall: R4462.65" at bounding box center [713, 366] width 342 height 74
drag, startPoint x: 674, startPoint y: 390, endPoint x: 619, endPoint y: 388, distance: 54.4
click at [619, 388] on textarea "Claimed: R11,125.65 Paid: R3842.70 Shortfall: R4462.65" at bounding box center [713, 366] width 342 height 74
drag, startPoint x: 672, startPoint y: 385, endPoint x: 612, endPoint y: 390, distance: 60.4
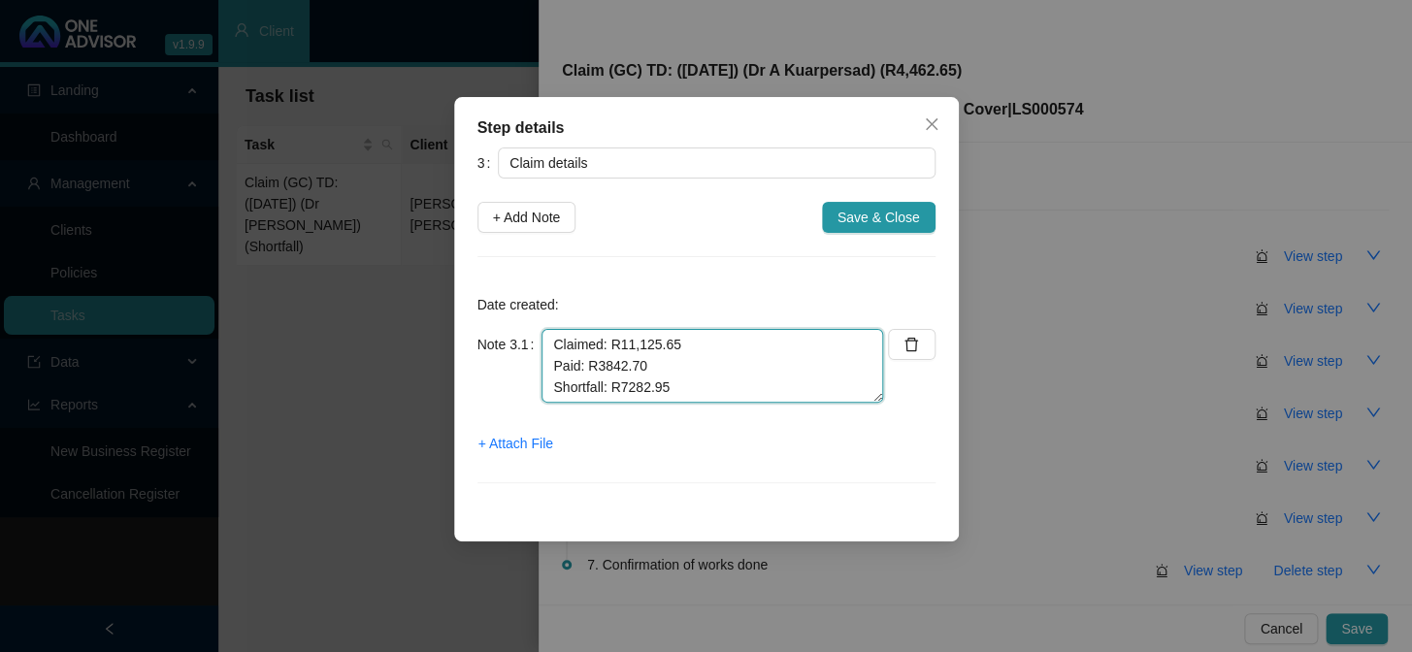
click at [612, 390] on textarea "Claimed: R11,125.65 Paid: R3842.70 Shortfall: R7282.95" at bounding box center [713, 366] width 342 height 74
type textarea "Claimed: R11,125.65 Paid: R3842.70 Shortfall: R7282.95"
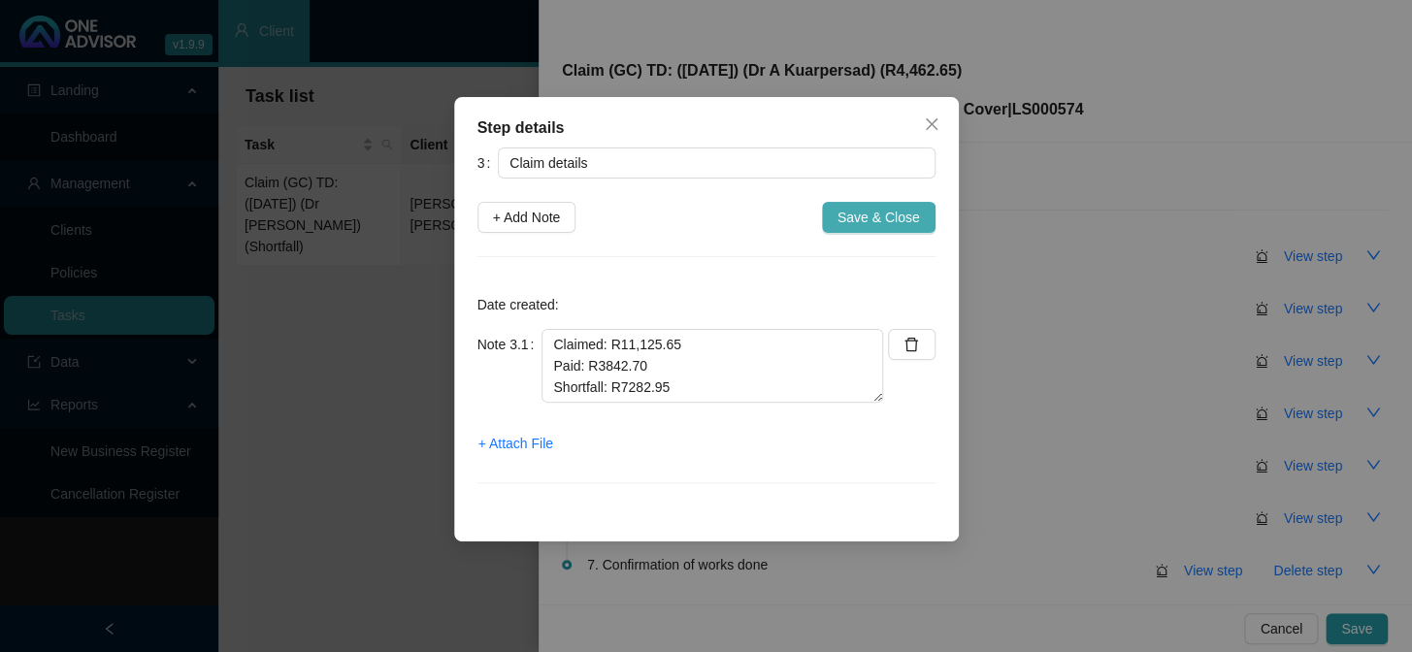
click at [846, 215] on span "Save & Close" at bounding box center [879, 217] width 83 height 21
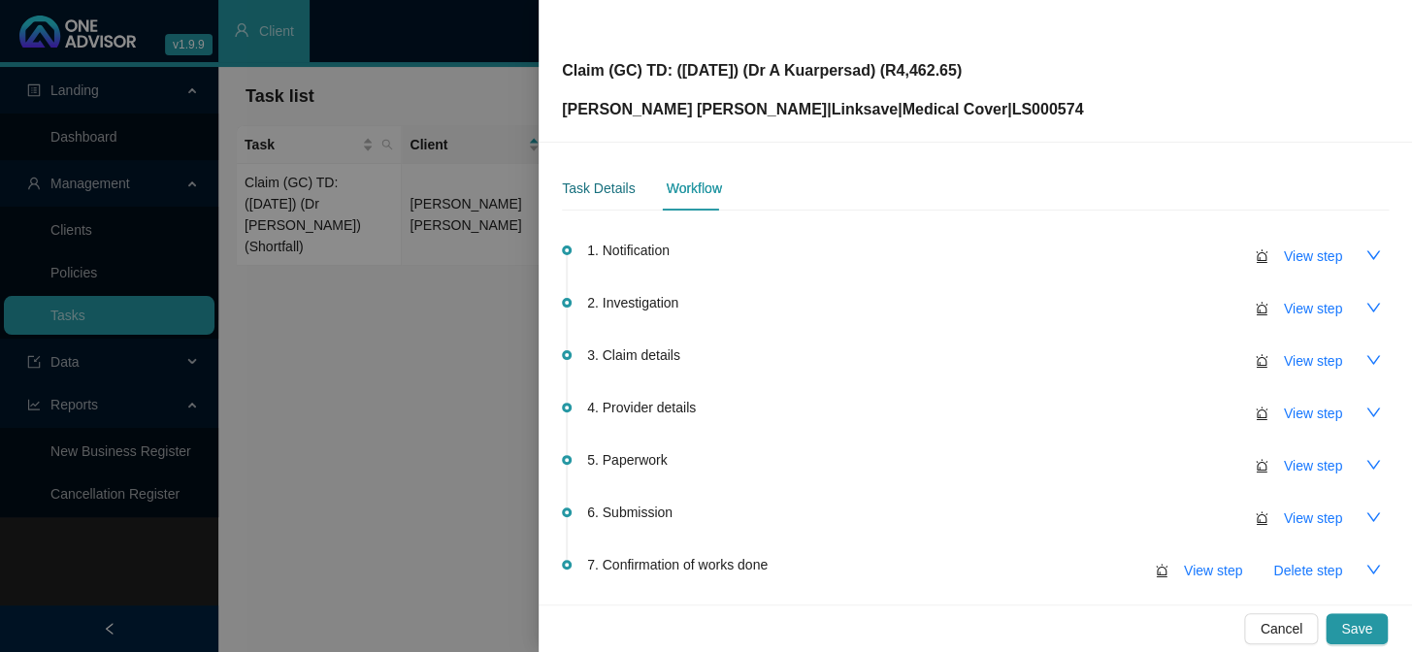
click at [606, 187] on div "Task Details" at bounding box center [598, 188] width 73 height 21
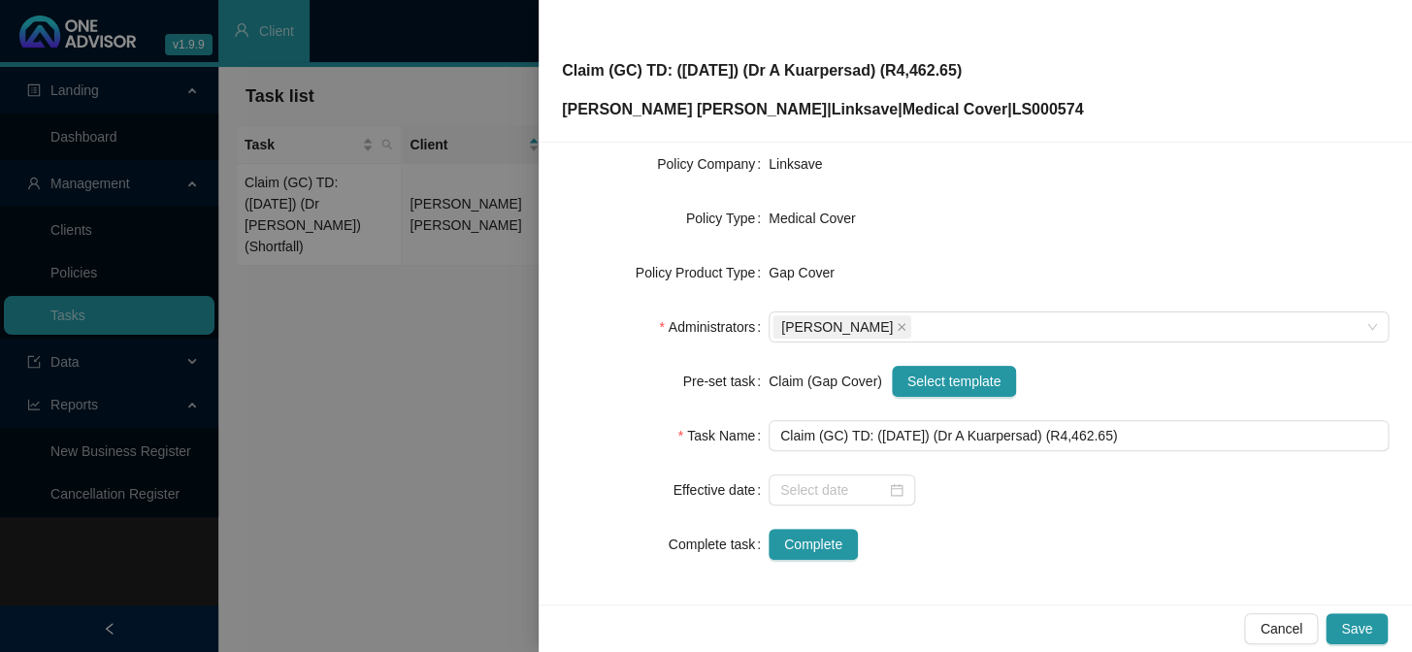
scroll to position [296, 0]
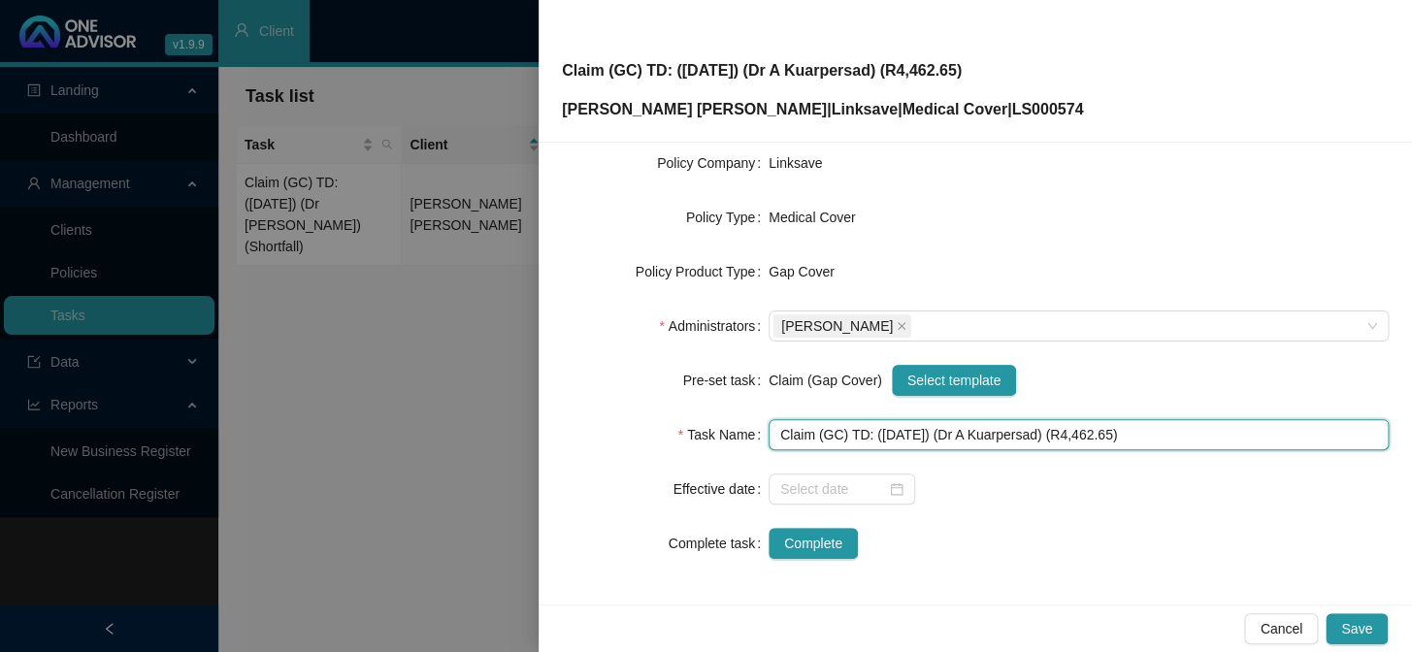
click at [1106, 430] on input "Claim (GC) TD: ([DATE]) (Dr A Kuarpersad) (R4,462.65)" at bounding box center [1079, 434] width 620 height 31
paste input "7282.9"
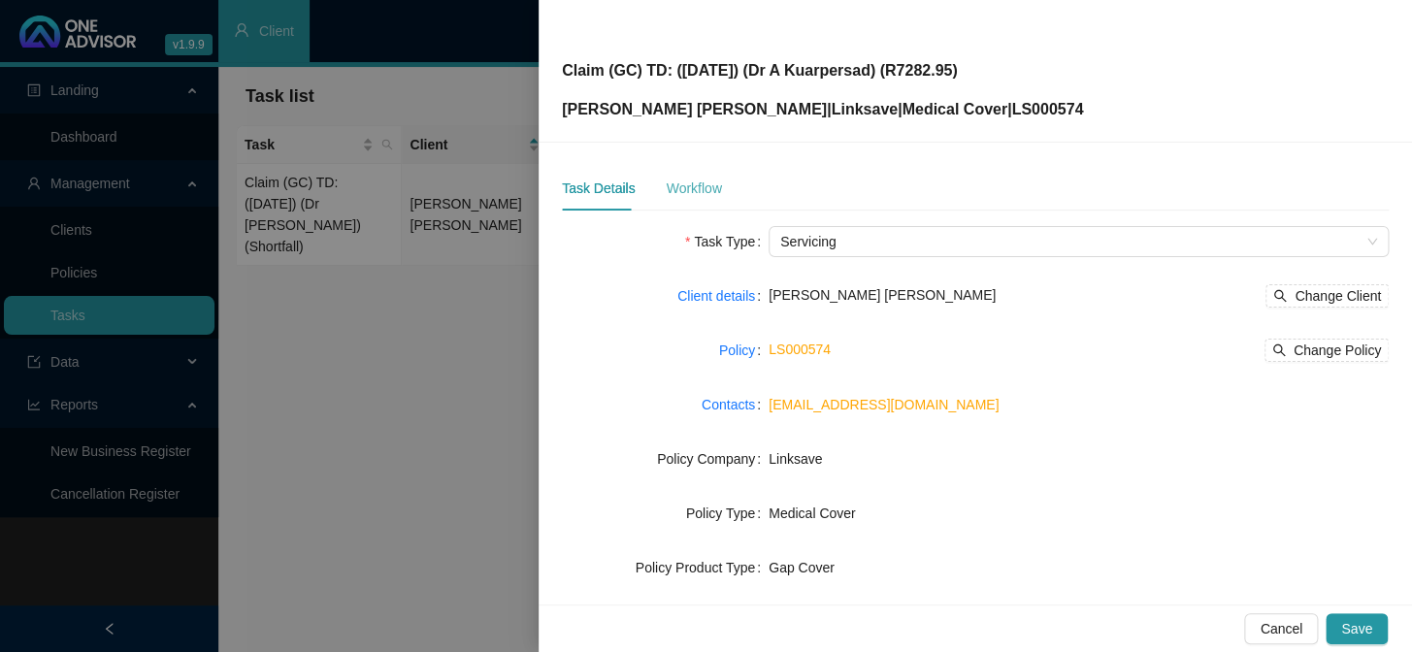
type input "Claim (GC) TD: ([DATE]) (Dr A Kuarpersad) (R7282.95)"
click at [714, 178] on div "Workflow" at bounding box center [693, 188] width 55 height 21
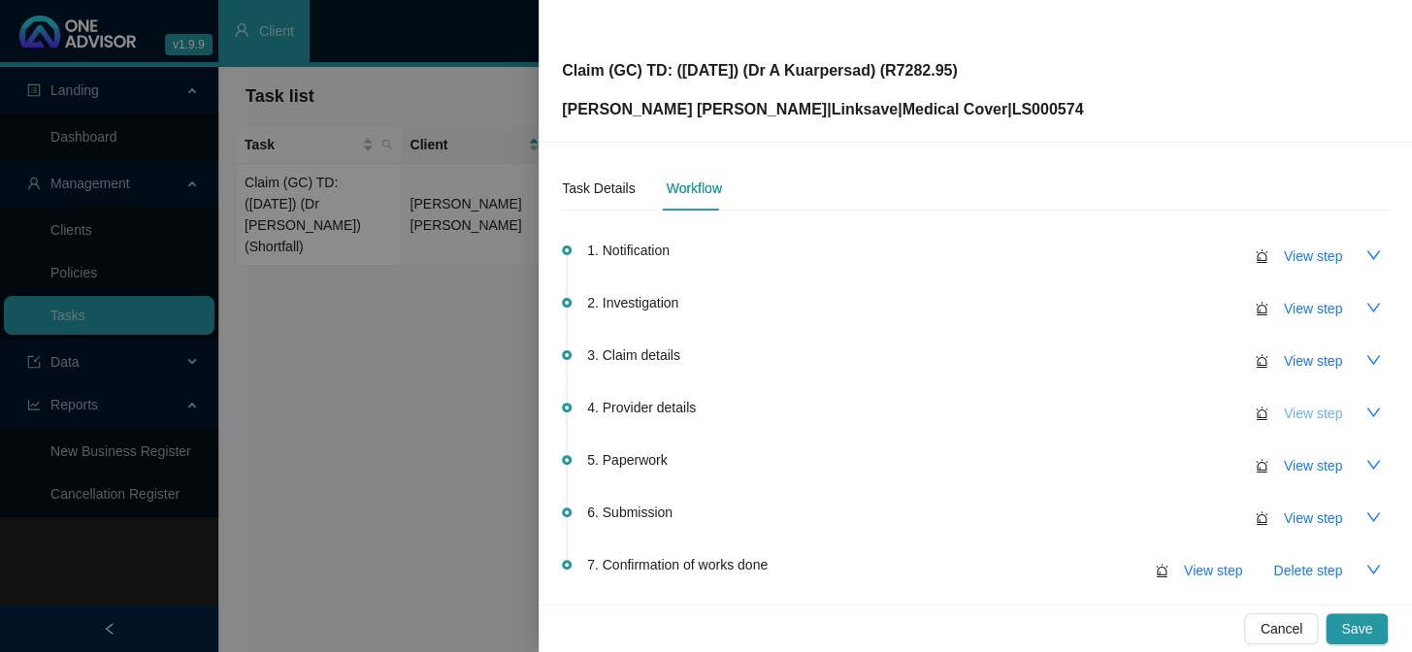
click at [1205, 419] on span "View step" at bounding box center [1313, 413] width 58 height 21
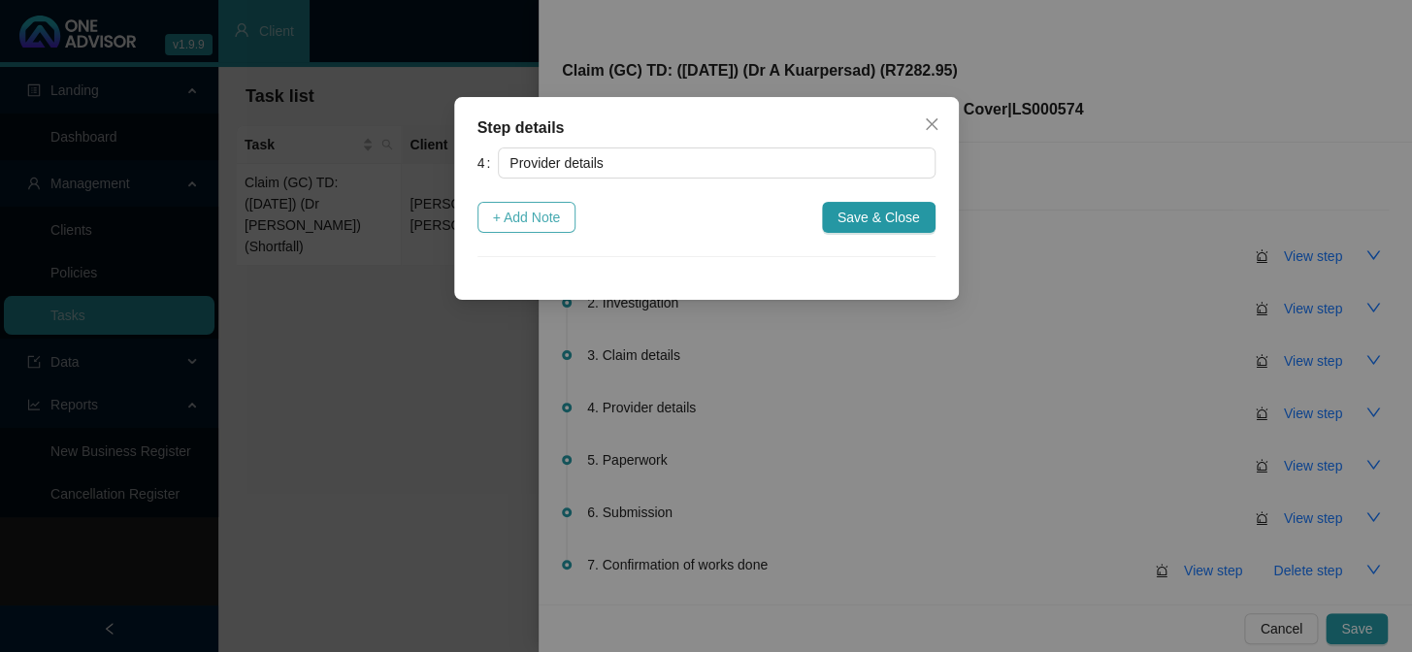
click at [548, 216] on span "+ Add Note" at bounding box center [527, 217] width 68 height 21
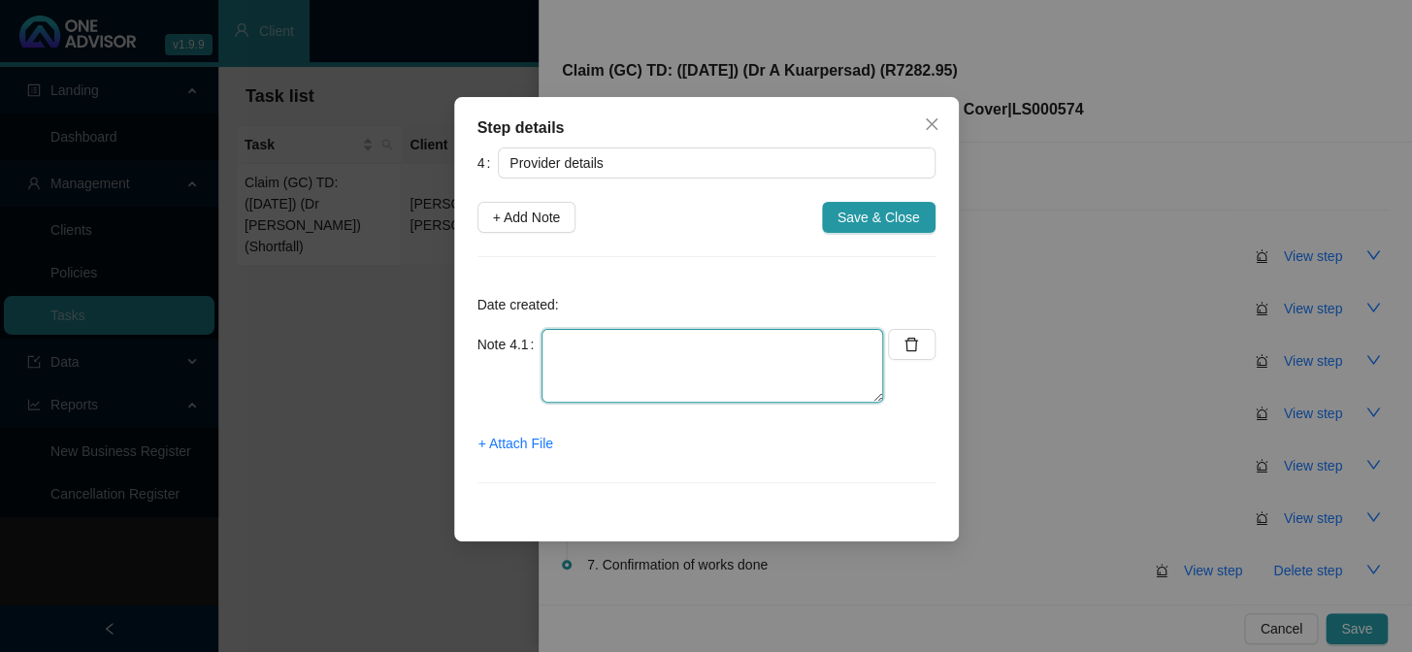
click at [656, 347] on textarea at bounding box center [713, 366] width 342 height 74
click at [722, 341] on textarea "Practice number: Phone: Email:" at bounding box center [713, 366] width 342 height 74
click at [671, 366] on textarea "Practice number: [PHONE_NUMBER] Phone: Email:" at bounding box center [713, 366] width 342 height 74
click at [664, 397] on textarea "Practice number: [PHONE_NUMBER] Phone: [PHONE_NUMBER] Email:" at bounding box center [713, 366] width 342 height 74
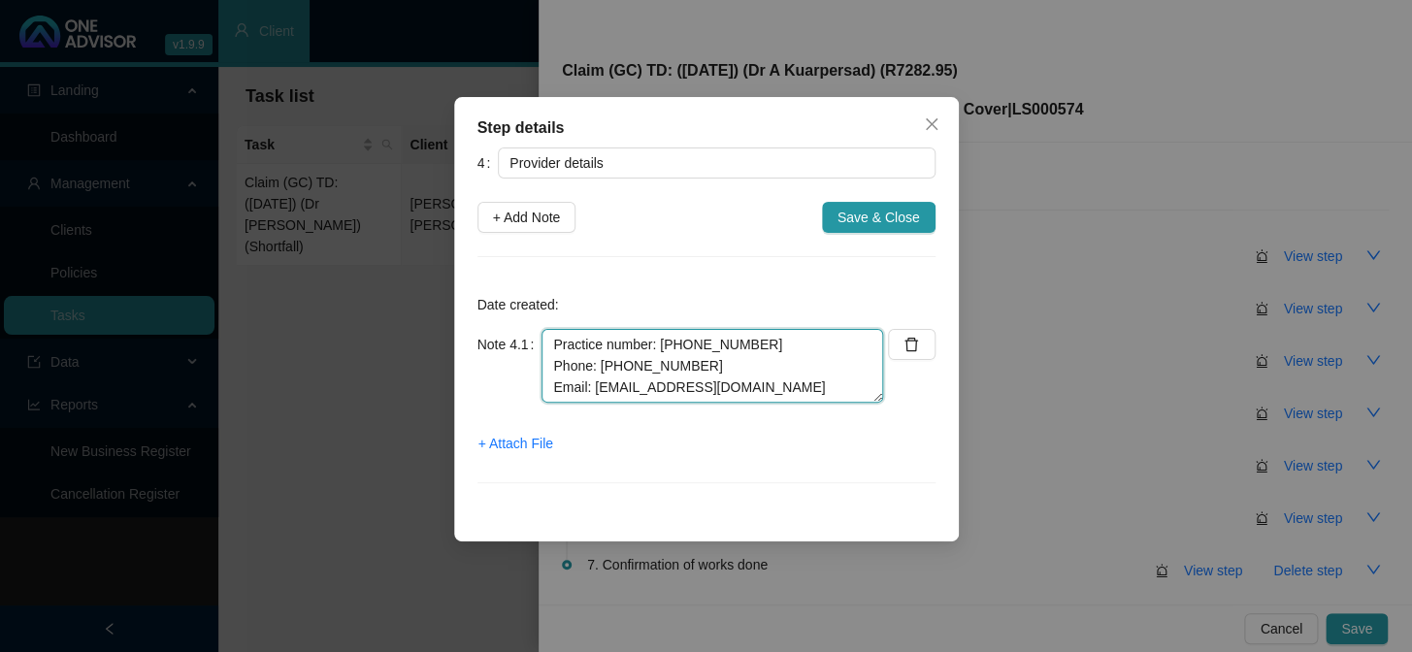
type textarea "Practice number: [PHONE_NUMBER] Phone: [PHONE_NUMBER] Email: [EMAIL_ADDRESS][DO…"
click at [870, 200] on div "4 Provider details + Add Note Save & Close Date created: Note 4.1 Practice numb…" at bounding box center [707, 327] width 458 height 359
click at [867, 213] on span "Save & Close" at bounding box center [879, 217] width 83 height 21
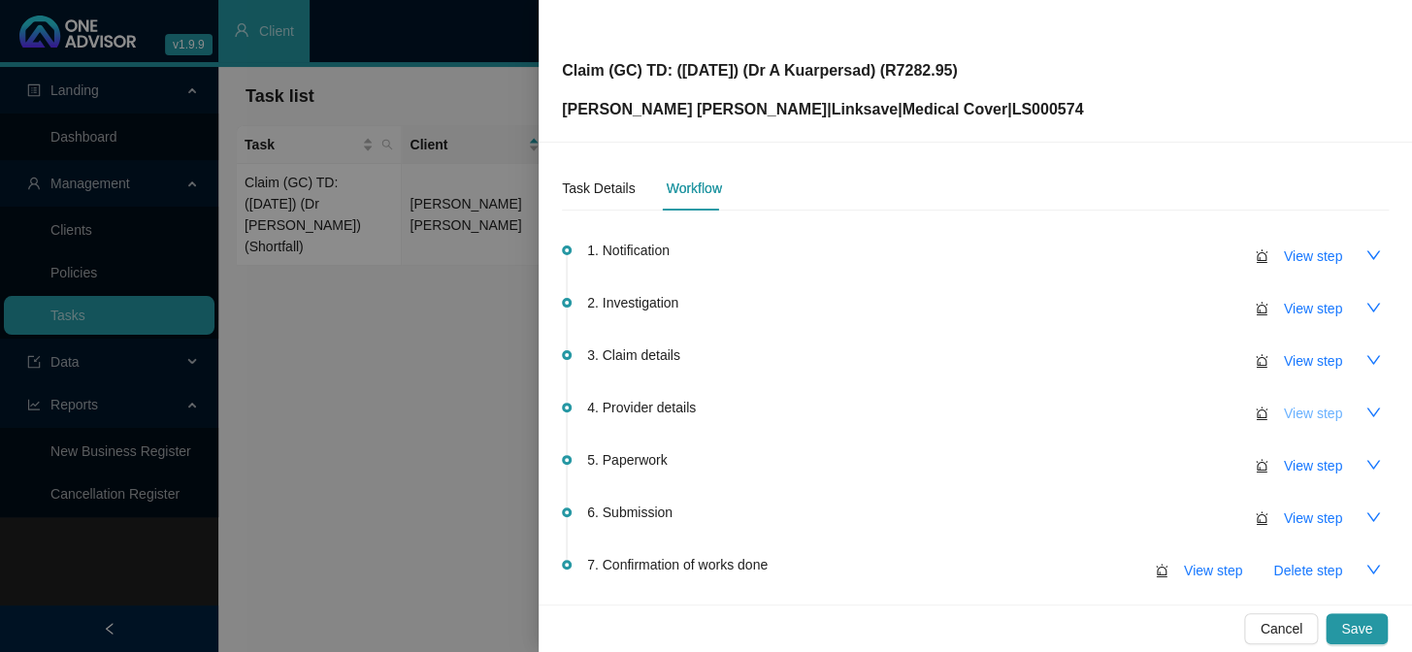
click at [1205, 421] on span "View step" at bounding box center [1313, 413] width 58 height 21
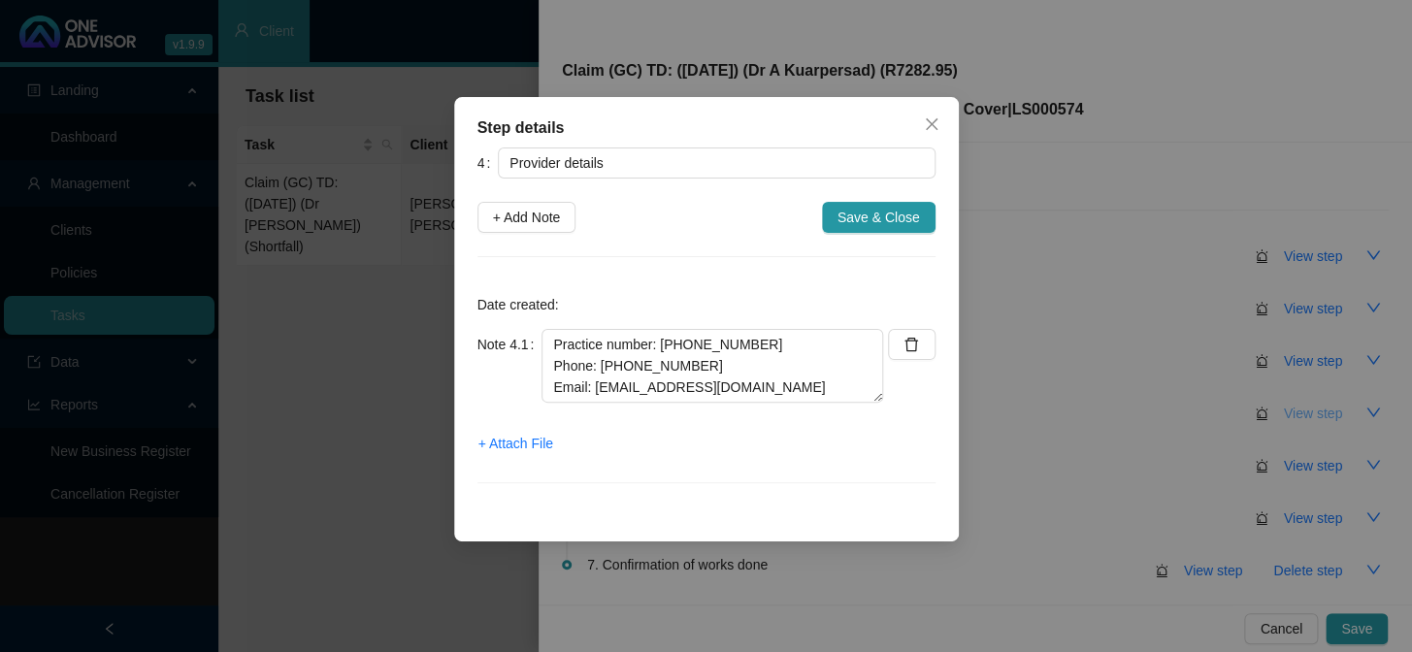
click at [1205, 421] on div "Step details 4 Provider details + Add Note Save & Close Date created: Note 4.1 …" at bounding box center [706, 326] width 1412 height 652
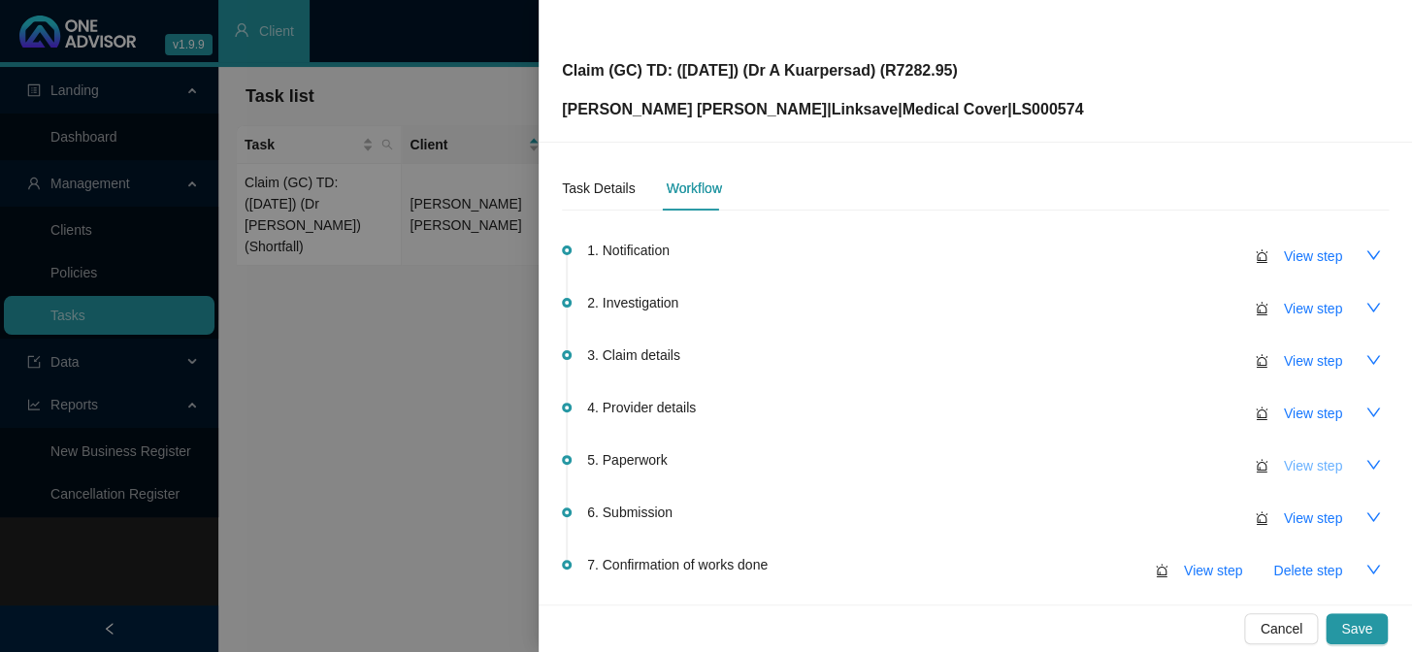
click at [1205, 466] on span "View step" at bounding box center [1313, 465] width 58 height 21
type input "Paperwork"
type textarea "CTH"
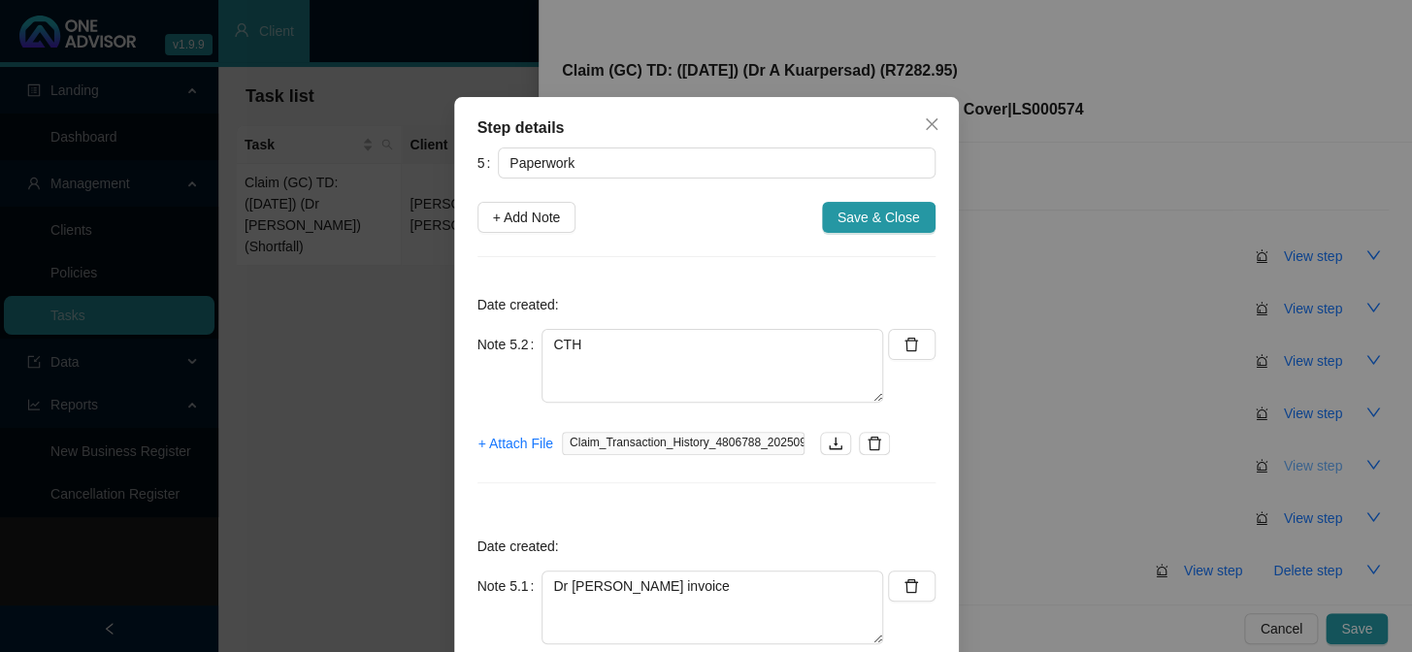
click at [1205, 466] on div "Step details 5 Paperwork + Add Note Save & Close Date created: Note 5.2 CTH + A…" at bounding box center [706, 326] width 1412 height 652
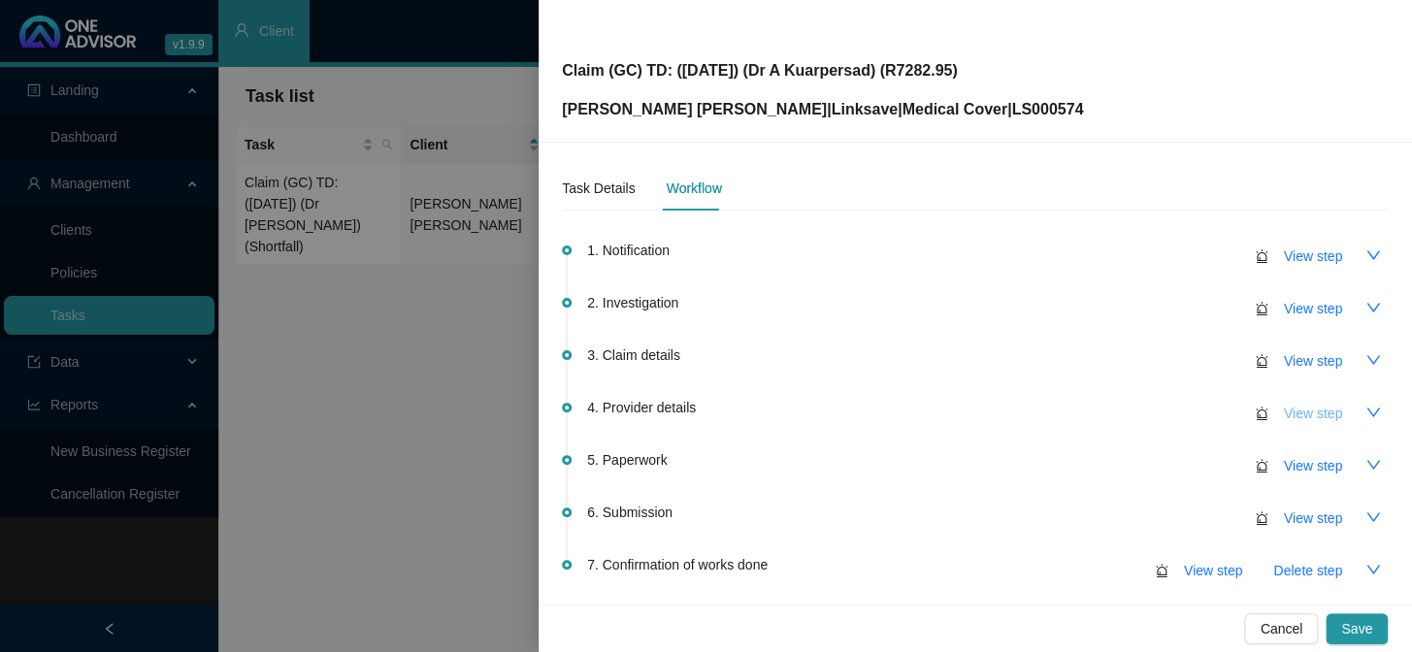
click at [1205, 416] on span "View step" at bounding box center [1313, 413] width 58 height 21
type input "Provider details"
type textarea "Practice number: [PHONE_NUMBER] Phone: [PHONE_NUMBER] Email: [EMAIL_ADDRESS][DO…"
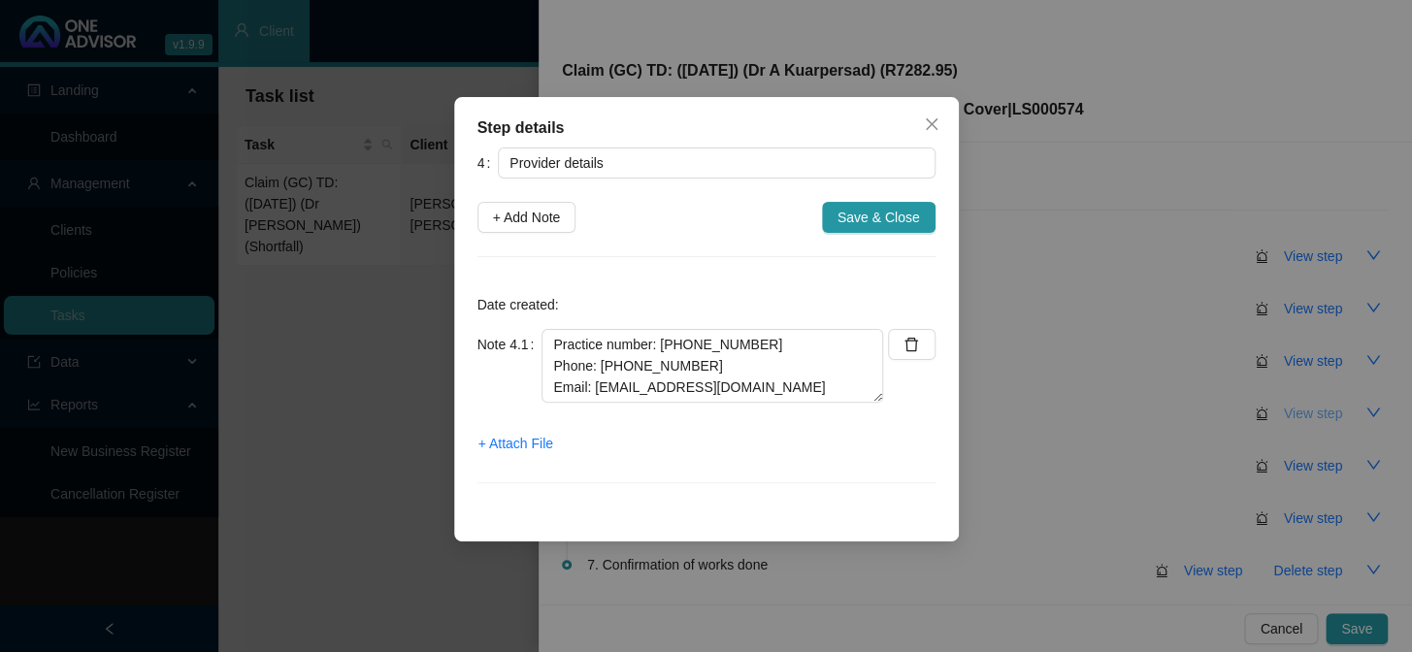
click at [1205, 416] on div "Step details 4 Provider details + Add Note Save & Close Date created: Note 4.1 …" at bounding box center [706, 326] width 1412 height 652
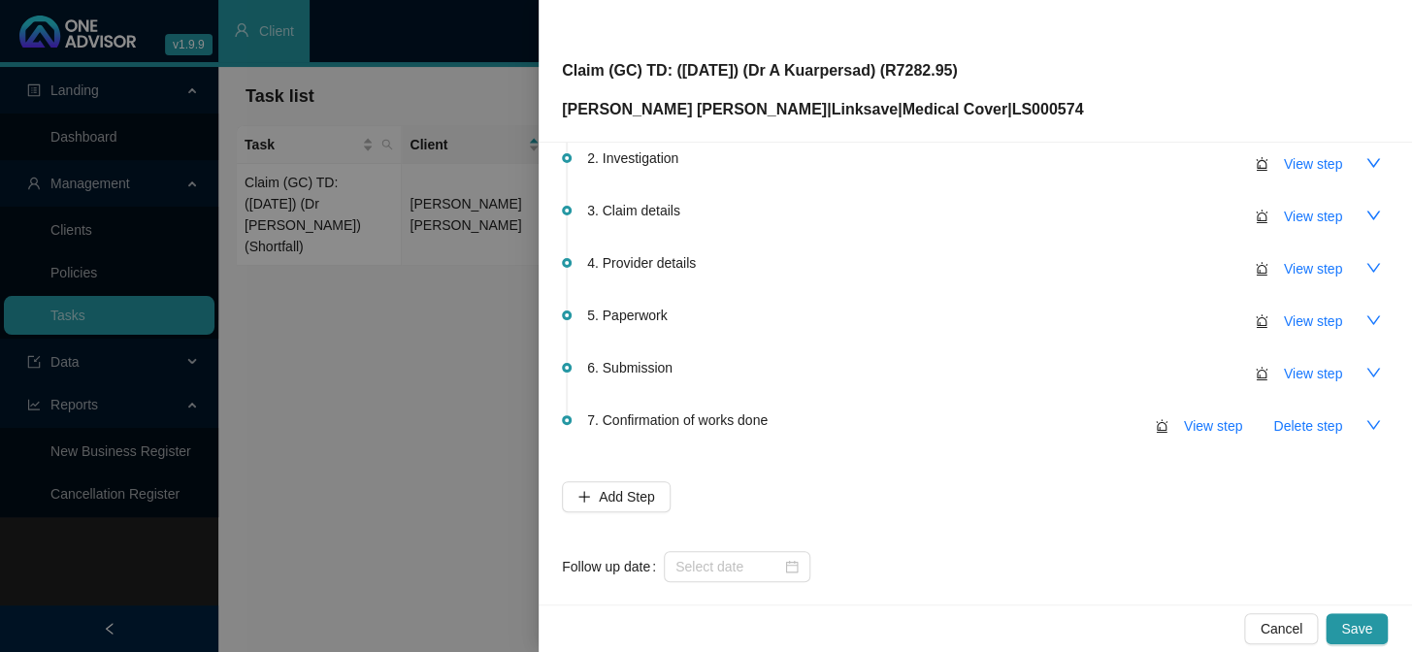
scroll to position [166, 0]
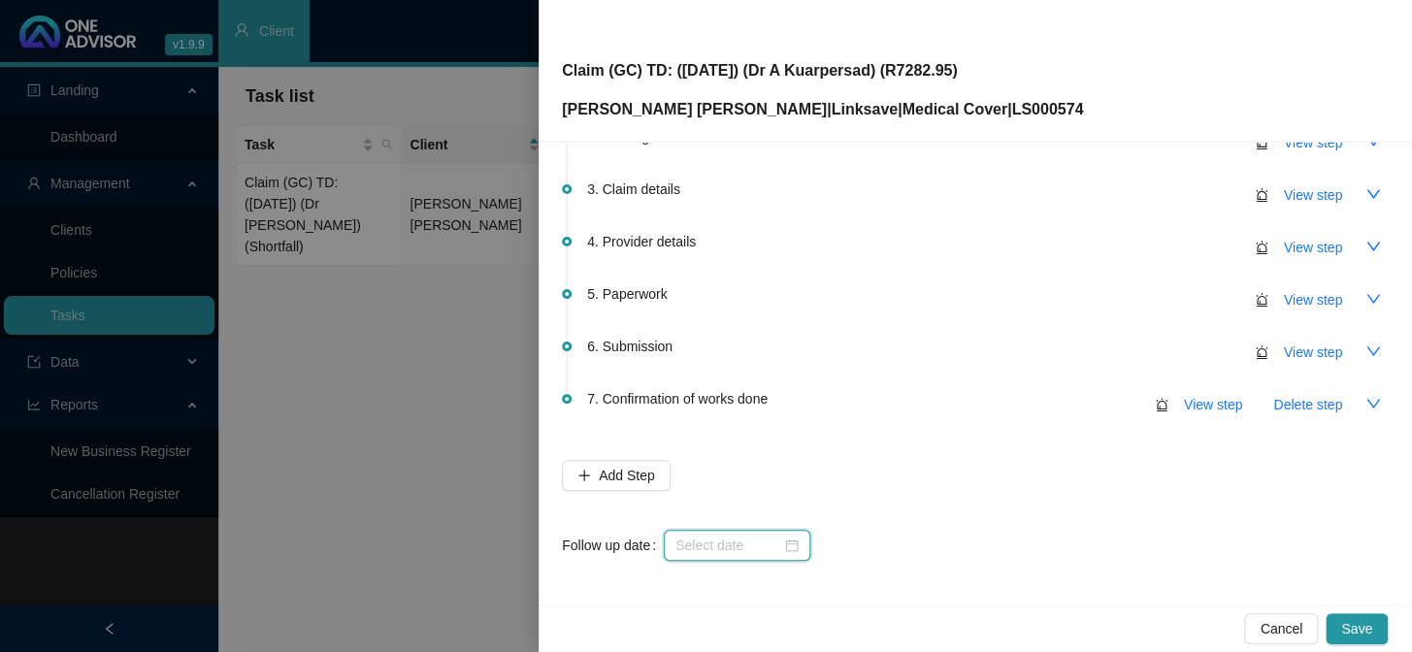
click at [764, 535] on input at bounding box center [729, 545] width 106 height 21
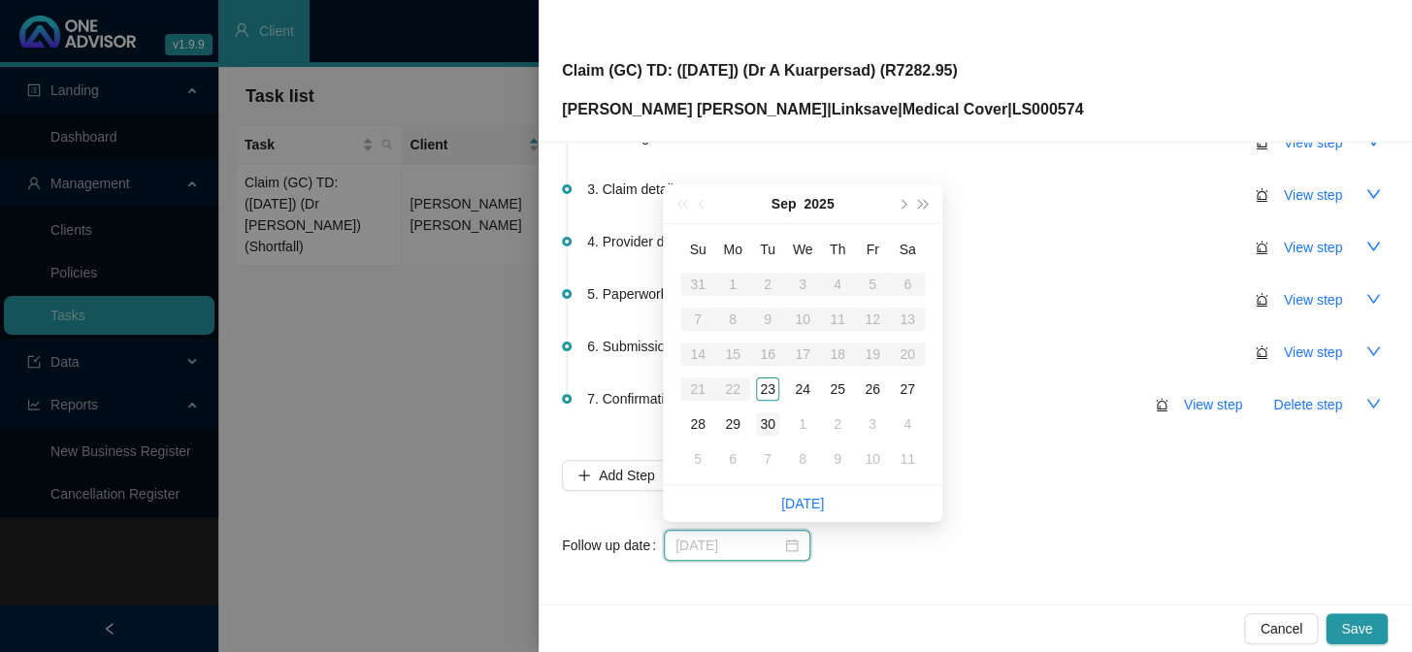
type input "[DATE]"
click at [768, 425] on div "30" at bounding box center [767, 424] width 23 height 23
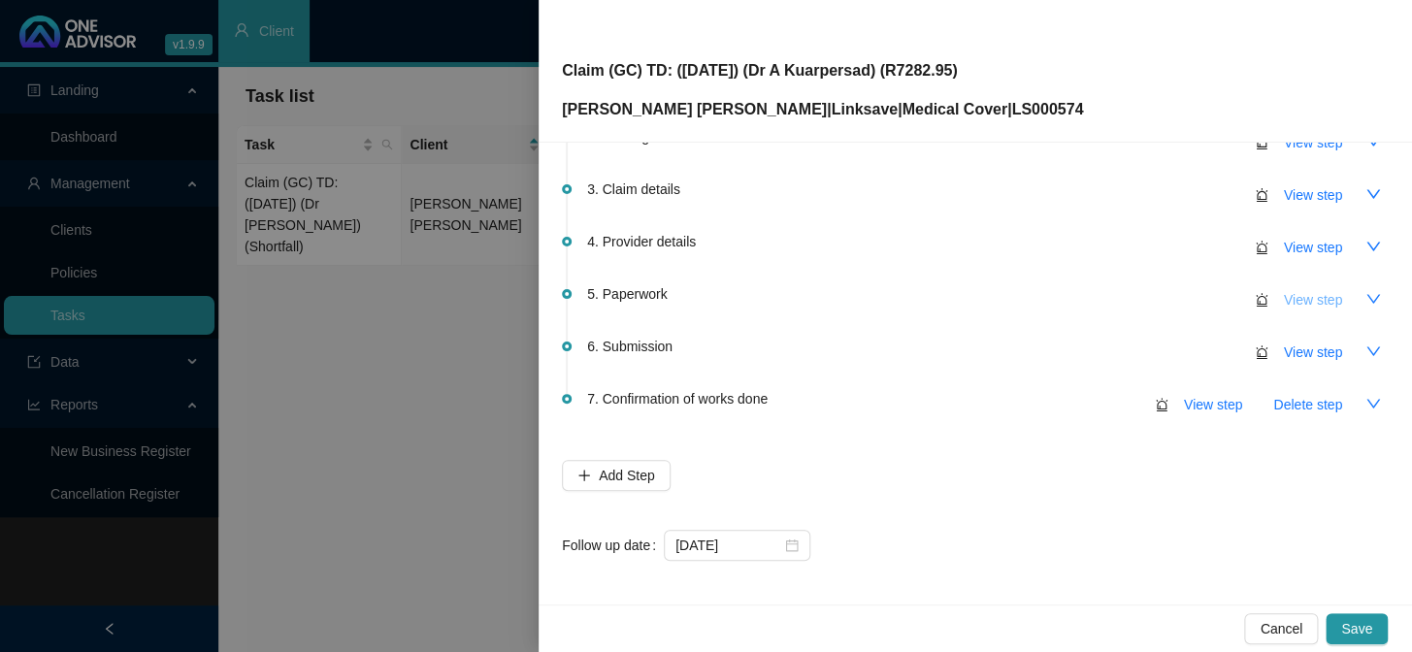
click at [1205, 294] on span "View step" at bounding box center [1313, 299] width 58 height 21
type input "Paperwork"
type textarea "CTH"
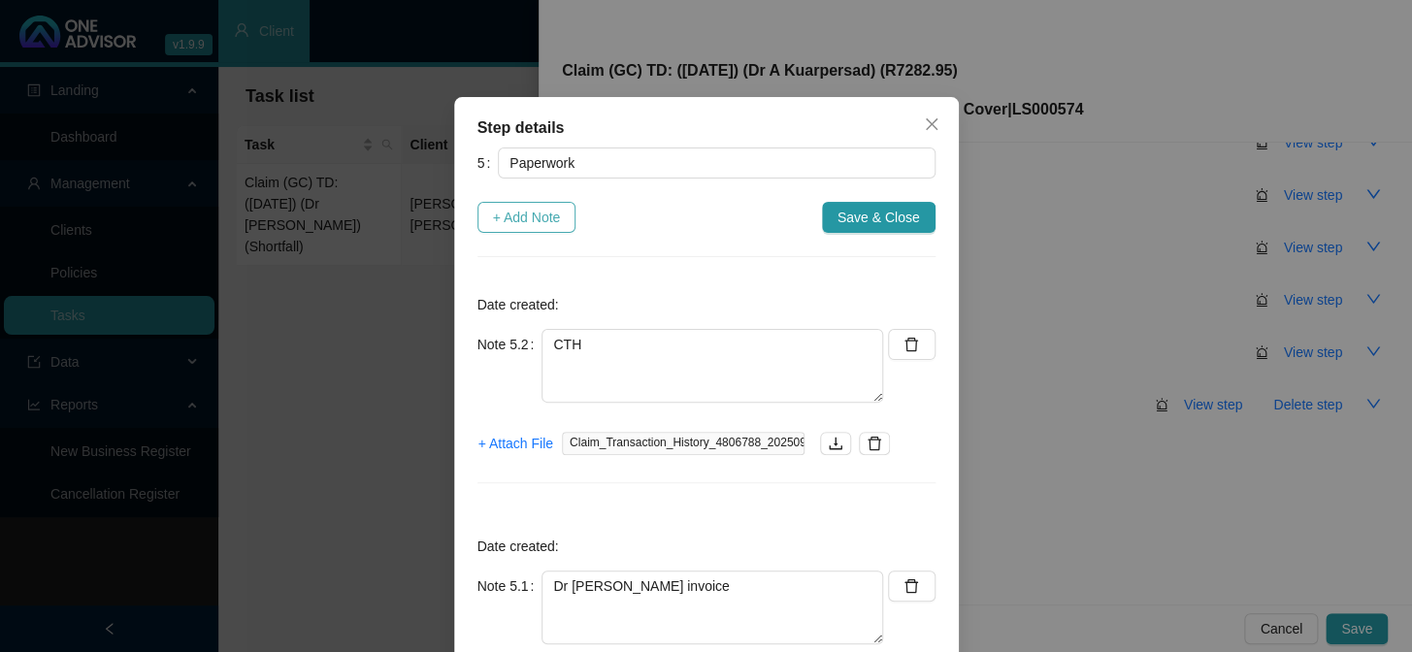
click at [531, 223] on span "+ Add Note" at bounding box center [527, 217] width 68 height 21
type textarea "CTH"
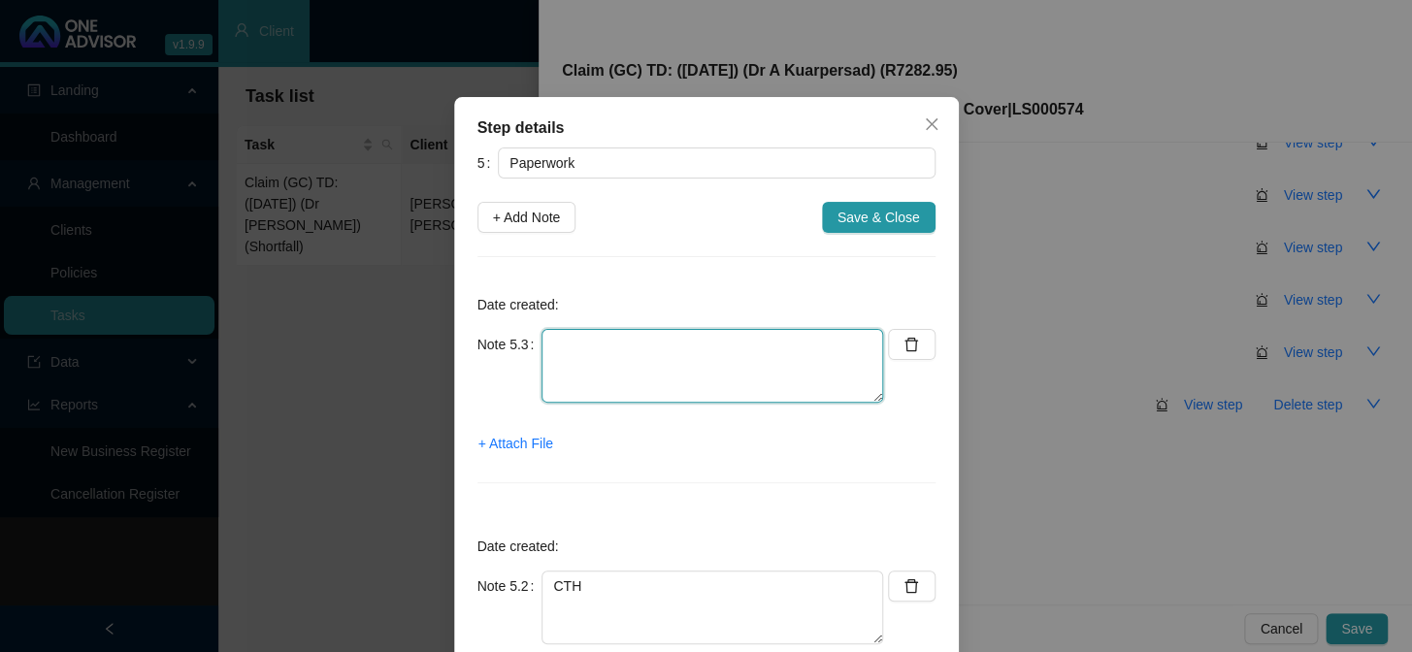
click at [606, 359] on textarea at bounding box center [713, 366] width 342 height 74
type textarea "Sent claim form and requested hospital account"
click at [522, 445] on span "+ Attach File" at bounding box center [516, 443] width 75 height 21
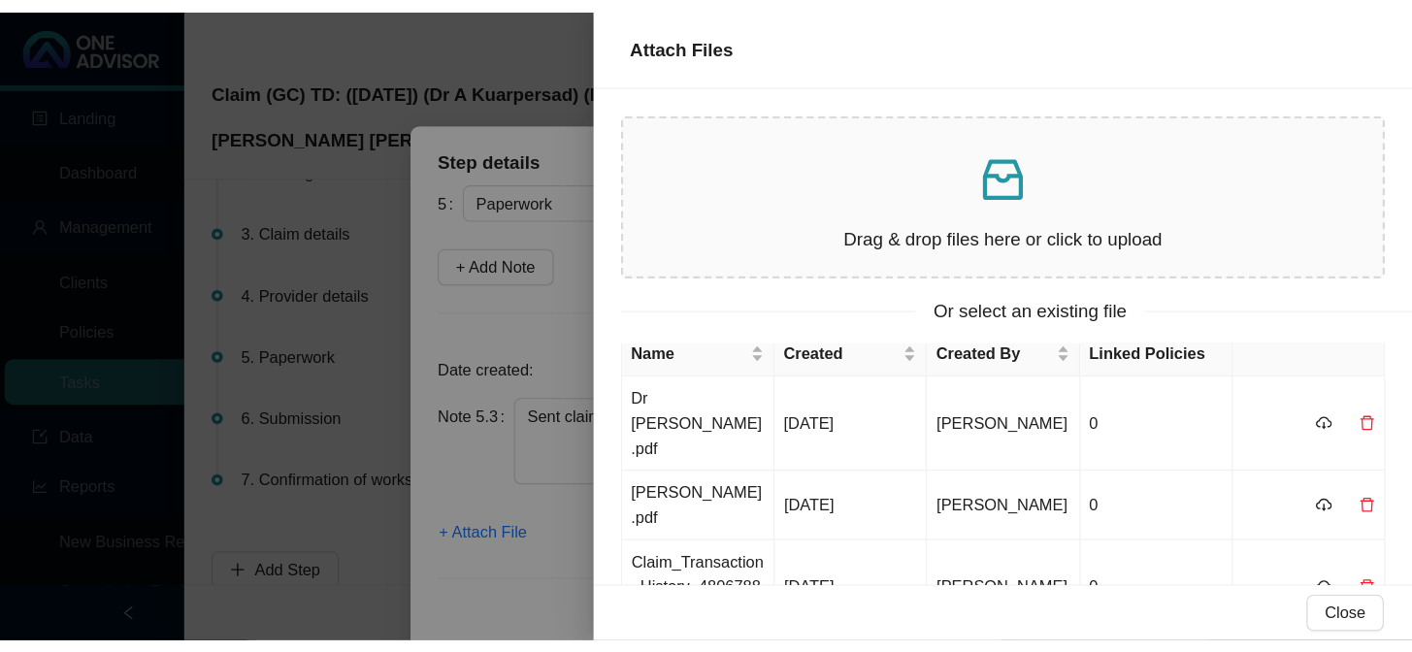
scroll to position [0, 0]
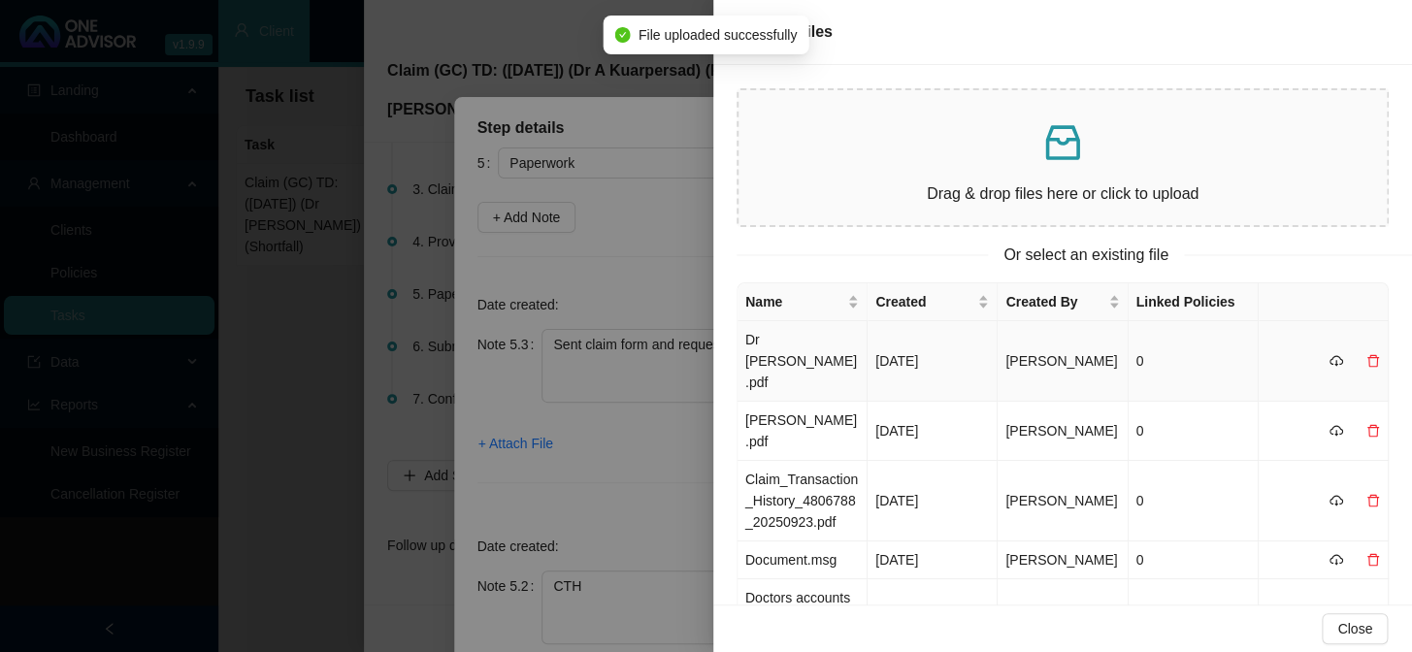
click at [796, 332] on td "Dr [PERSON_NAME].pdf" at bounding box center [803, 361] width 130 height 81
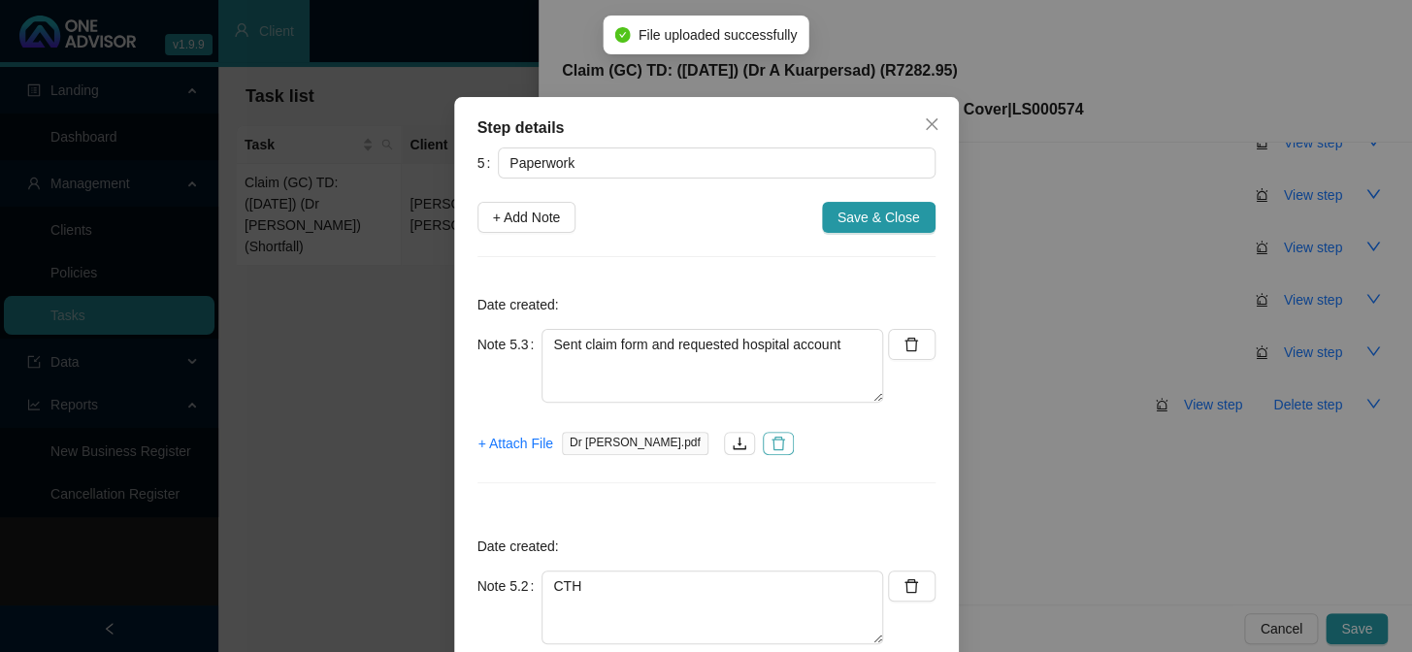
click at [771, 442] on icon "delete" at bounding box center [779, 444] width 16 height 16
click at [499, 446] on span "+ Attach File" at bounding box center [516, 443] width 75 height 21
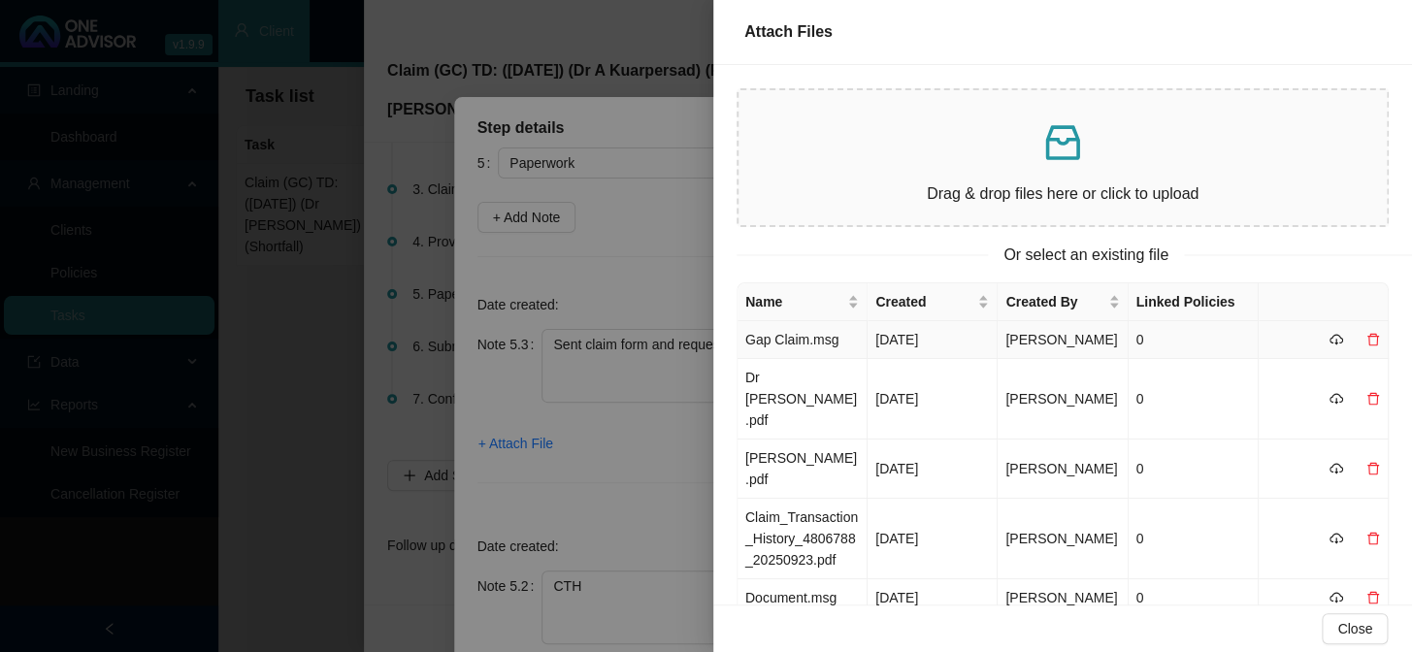
click at [807, 338] on td "Gap Claim.msg" at bounding box center [803, 340] width 130 height 38
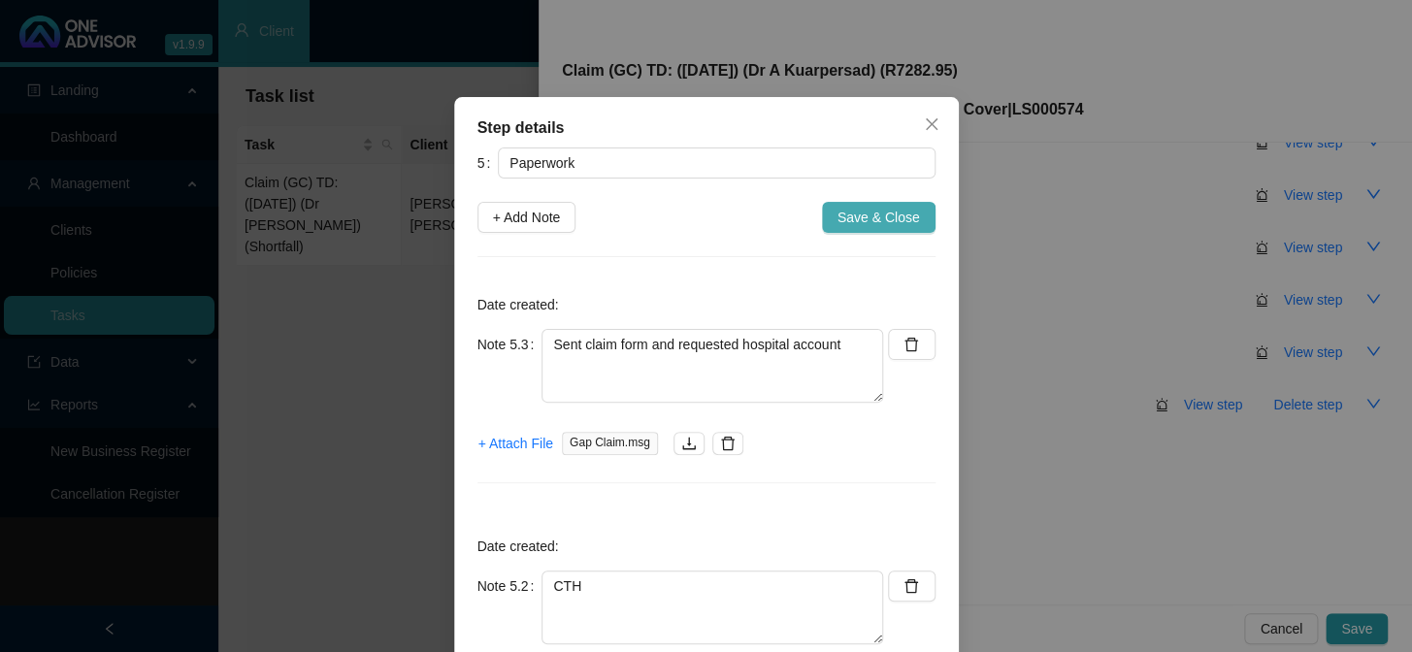
click at [897, 217] on span "Save & Close" at bounding box center [879, 217] width 83 height 21
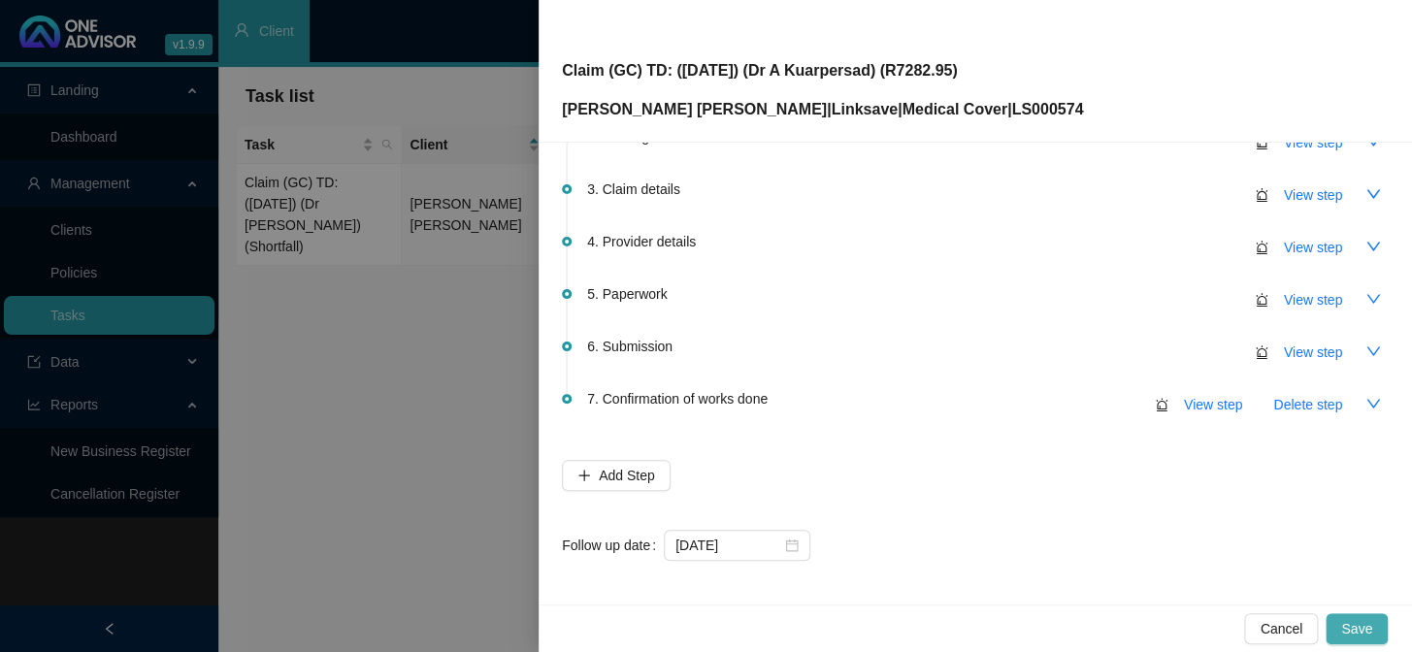
click at [1205, 535] on span "Save" at bounding box center [1356, 628] width 31 height 21
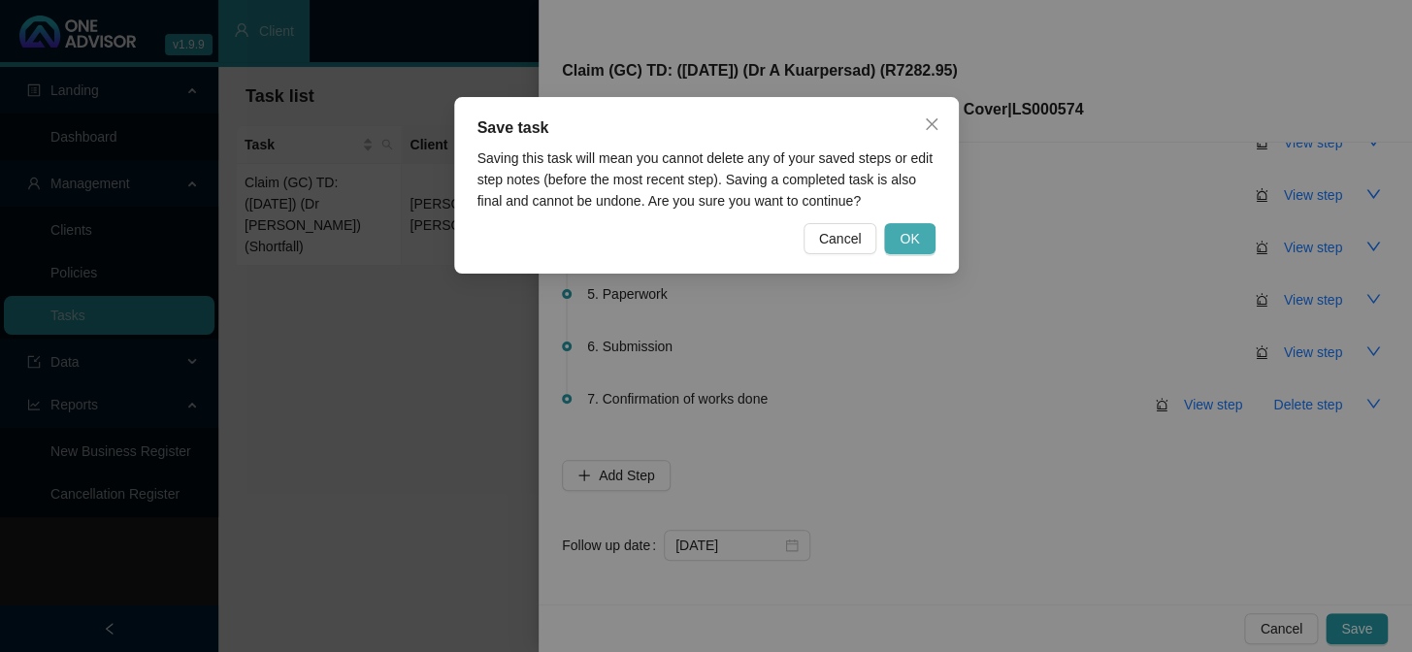
click at [907, 231] on span "OK" at bounding box center [909, 238] width 19 height 21
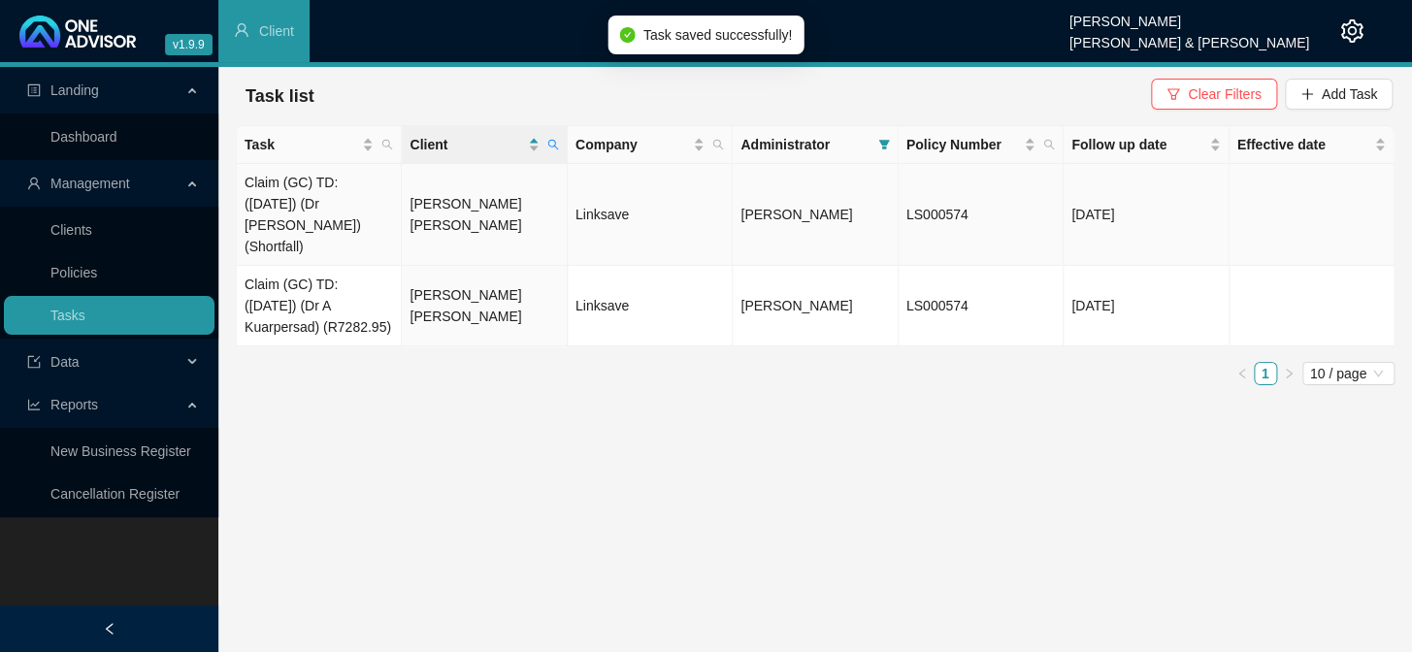
click at [363, 204] on td "Claim (GC) TD: ([DATE]) (Dr [PERSON_NAME]) (Shortfall)" at bounding box center [319, 215] width 165 height 102
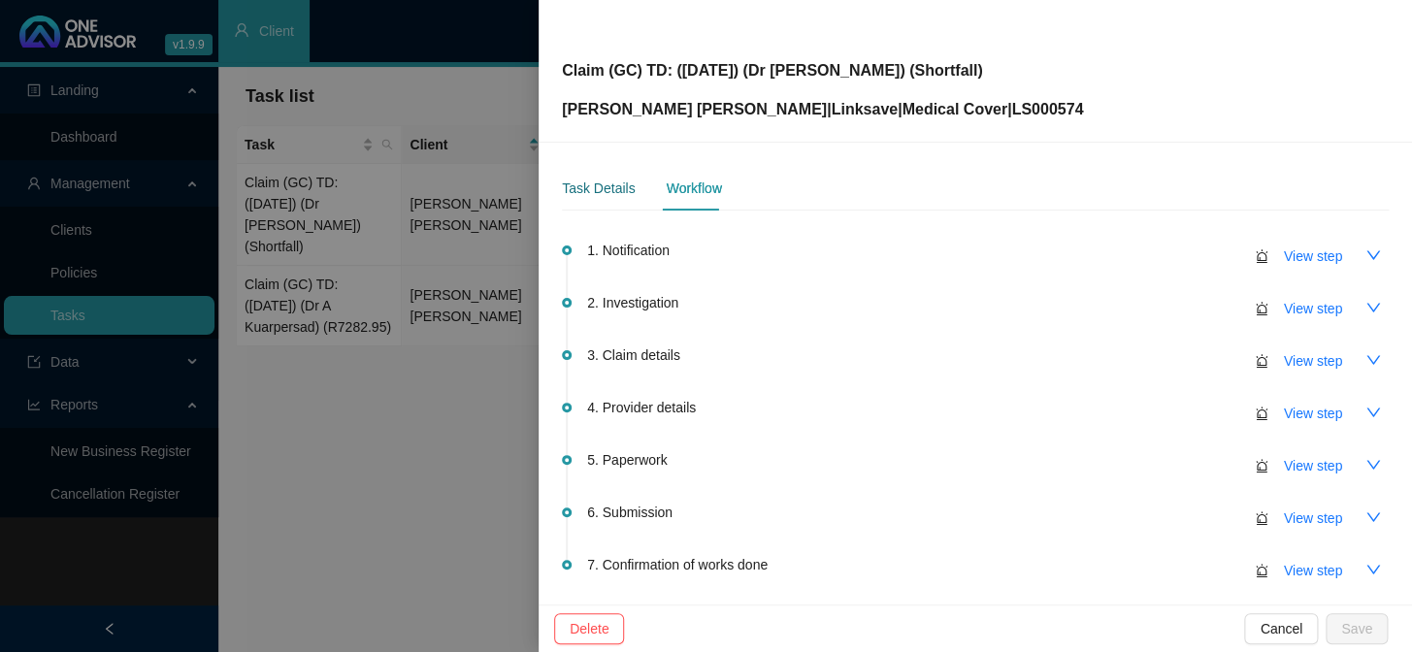
click at [600, 189] on div "Task Details" at bounding box center [598, 188] width 73 height 21
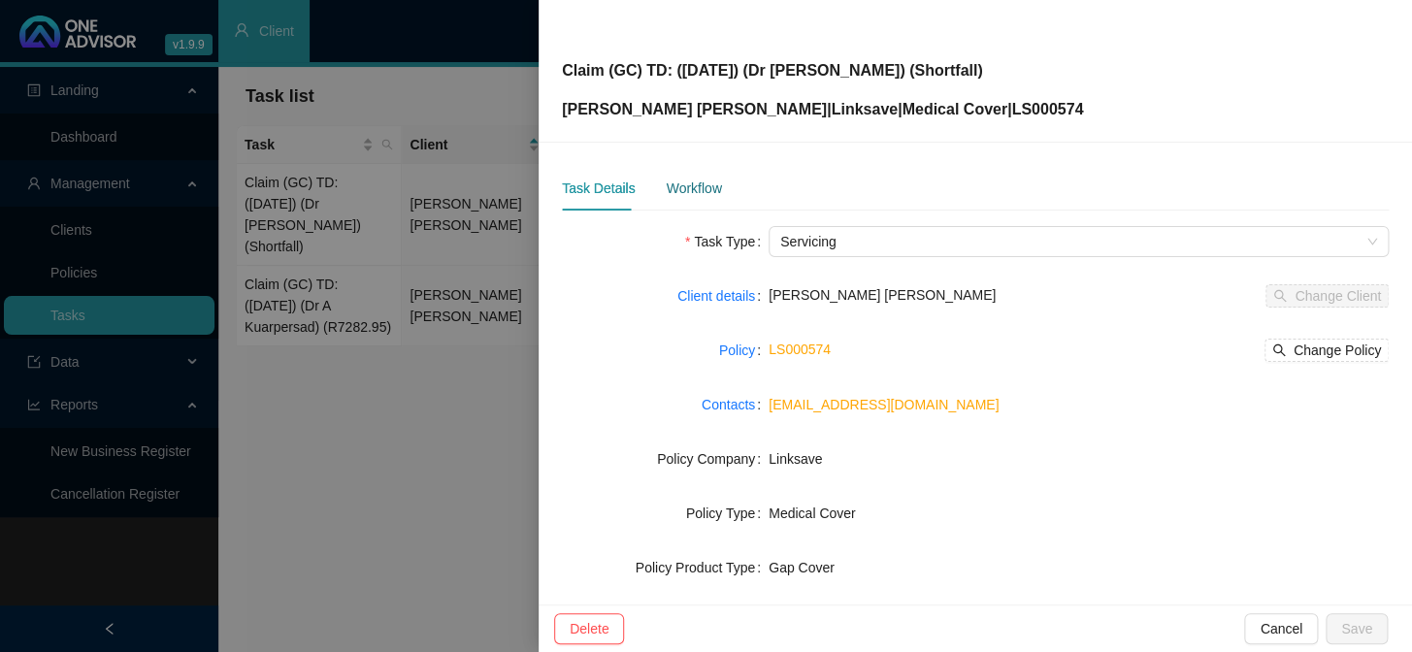
click at [706, 192] on div "Workflow" at bounding box center [693, 188] width 55 height 21
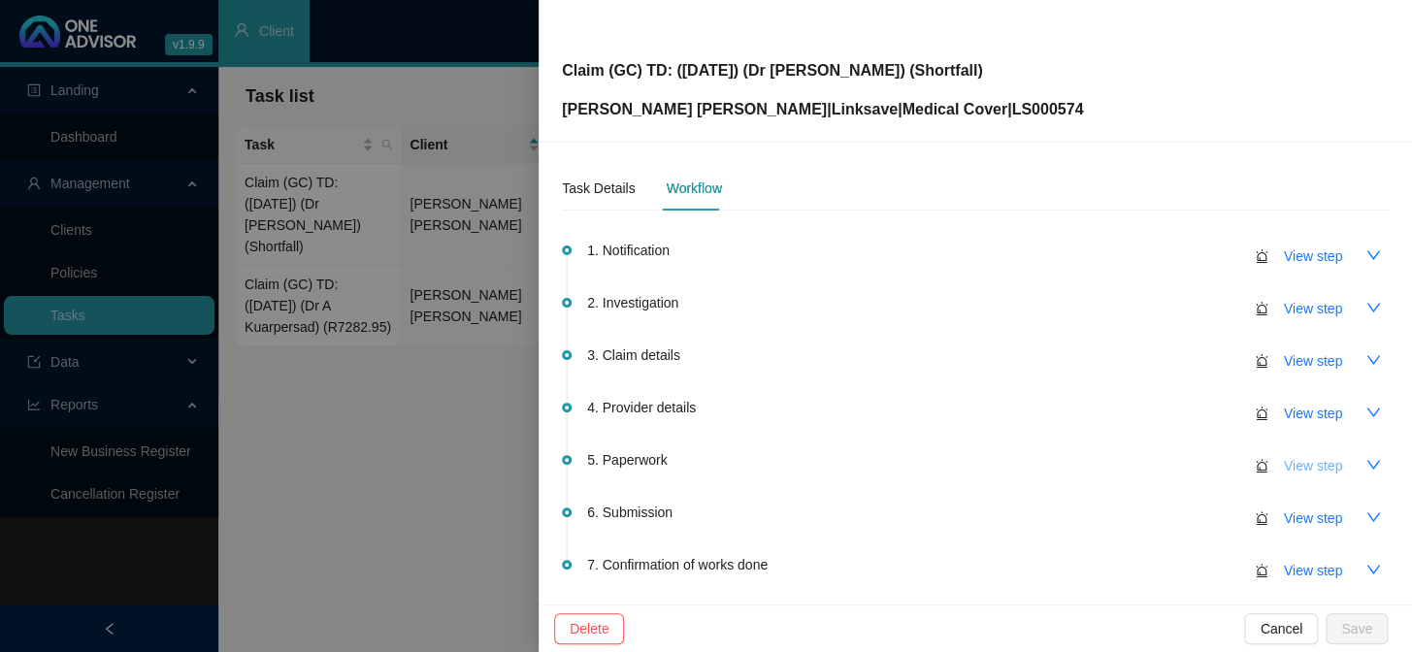
click at [1205, 466] on span "View step" at bounding box center [1313, 465] width 58 height 21
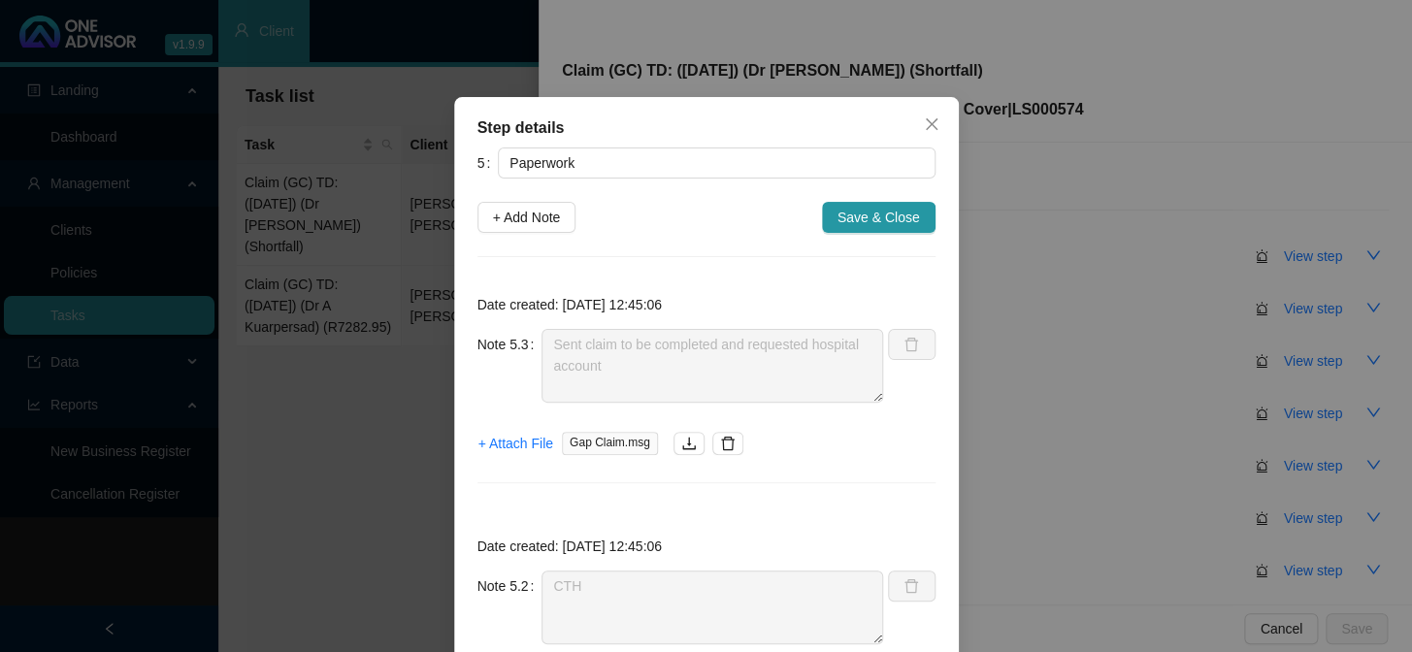
click at [443, 405] on div "Step details 5 Paperwork + Add Note Save & Close Date created: [DATE] 12:45:06 …" at bounding box center [706, 326] width 1412 height 652
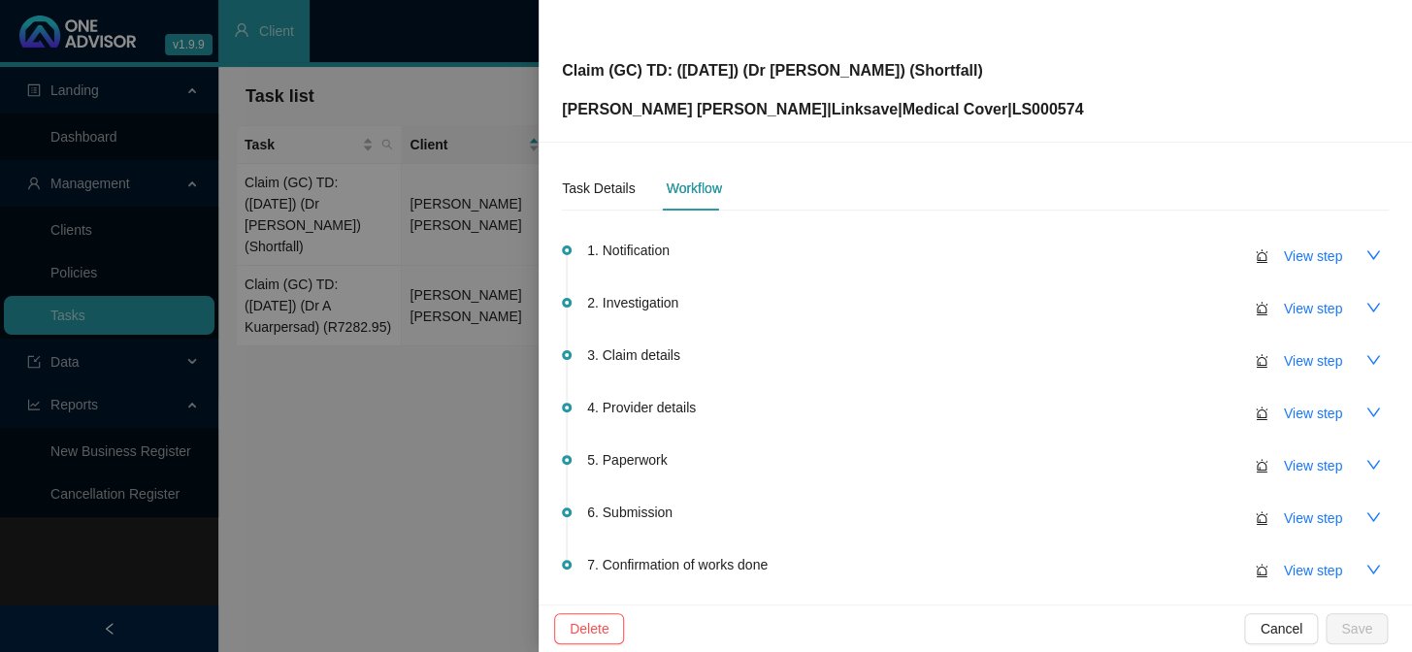
click at [427, 292] on div at bounding box center [706, 326] width 1412 height 652
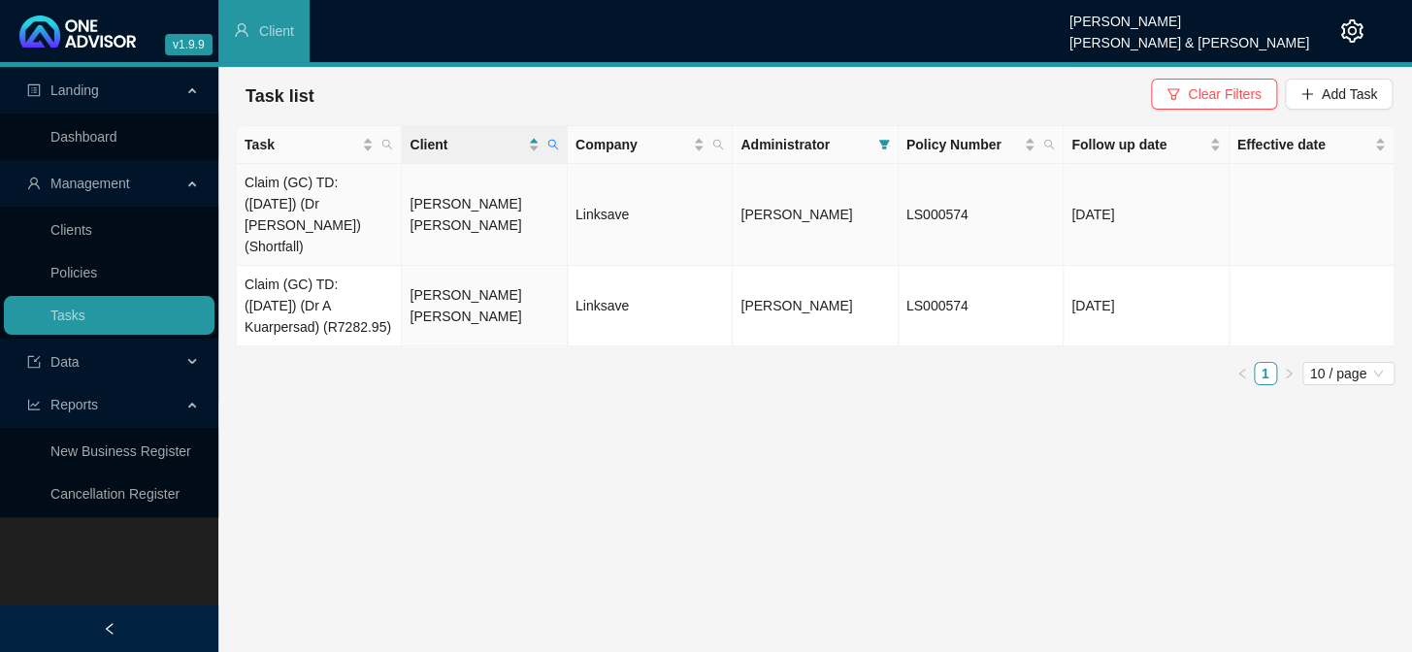
click at [419, 202] on td "[PERSON_NAME] [PERSON_NAME]" at bounding box center [484, 215] width 165 height 102
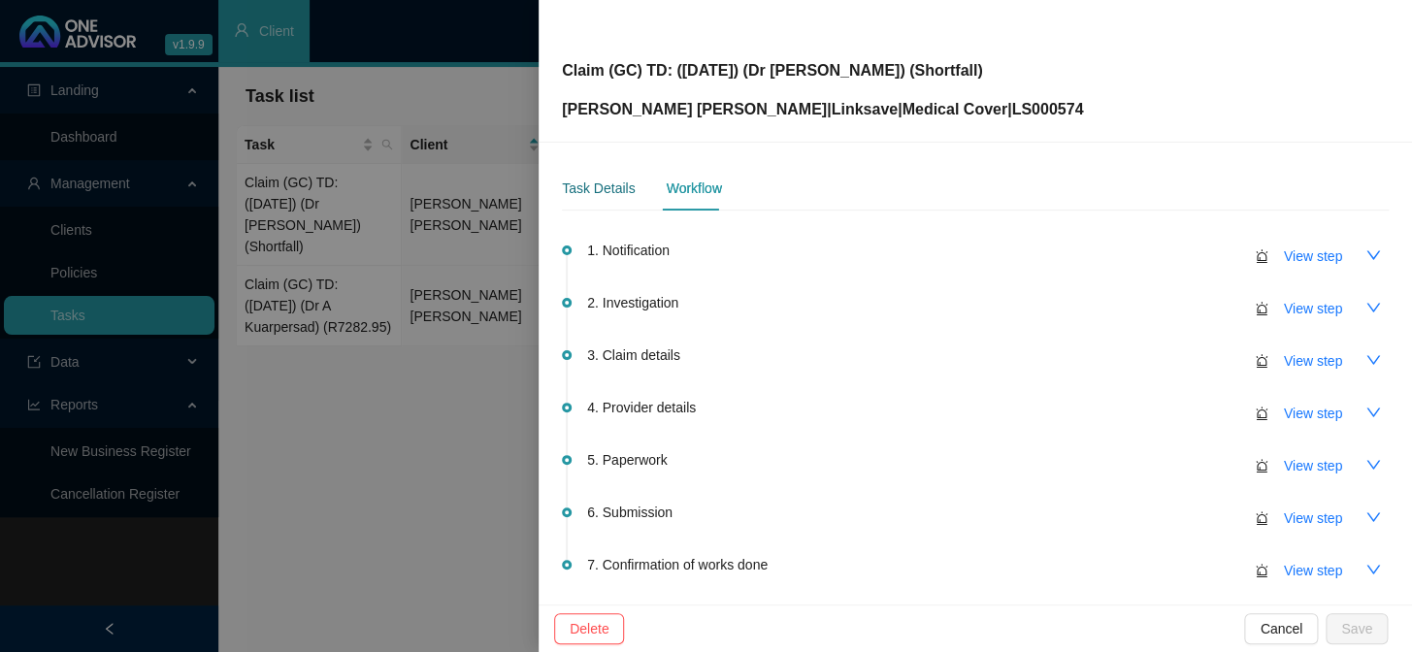
drag, startPoint x: 618, startPoint y: 190, endPoint x: 628, endPoint y: 194, distance: 10.5
click at [618, 190] on div "Task Details" at bounding box center [598, 188] width 73 height 21
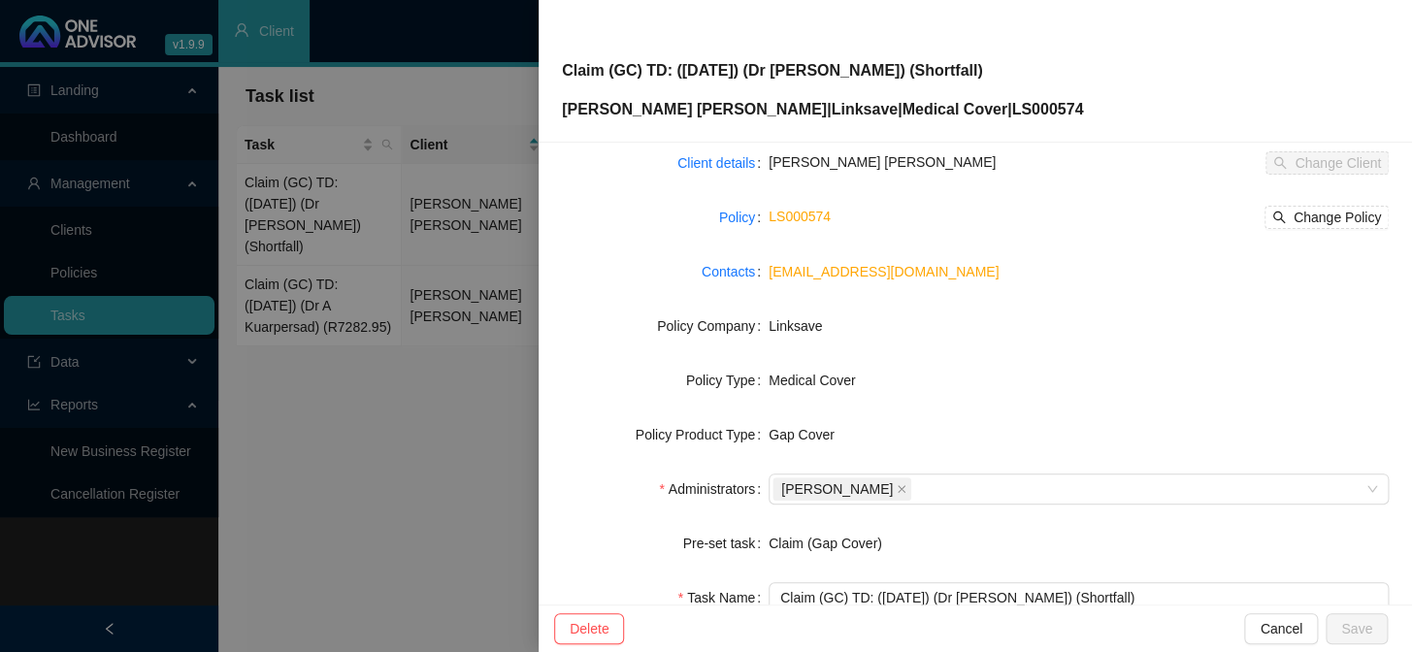
scroll to position [296, 0]
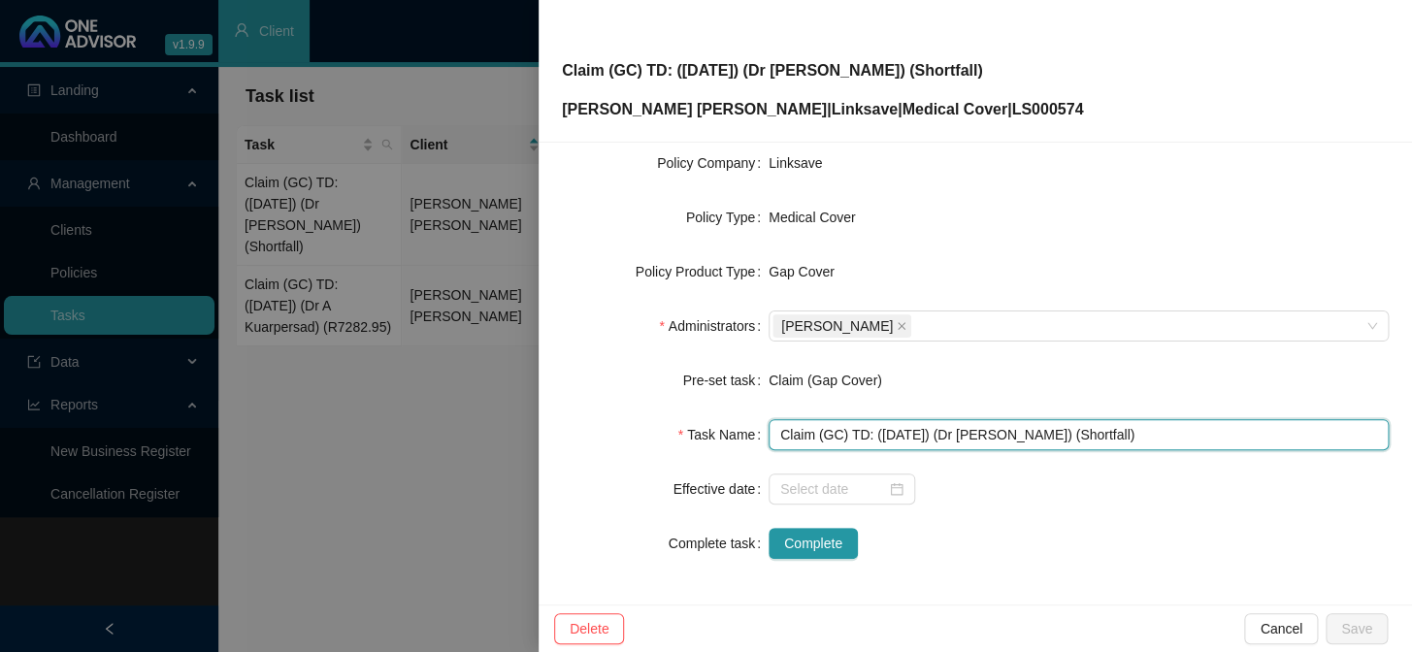
click at [1069, 434] on input "Claim (GC) TD: ([DATE]) (Dr [PERSON_NAME]) (Shortfall)" at bounding box center [1079, 434] width 620 height 31
type input "Claim (GC) TD: ([DATE]) (Dr [PERSON_NAME]) (R7016.10)"
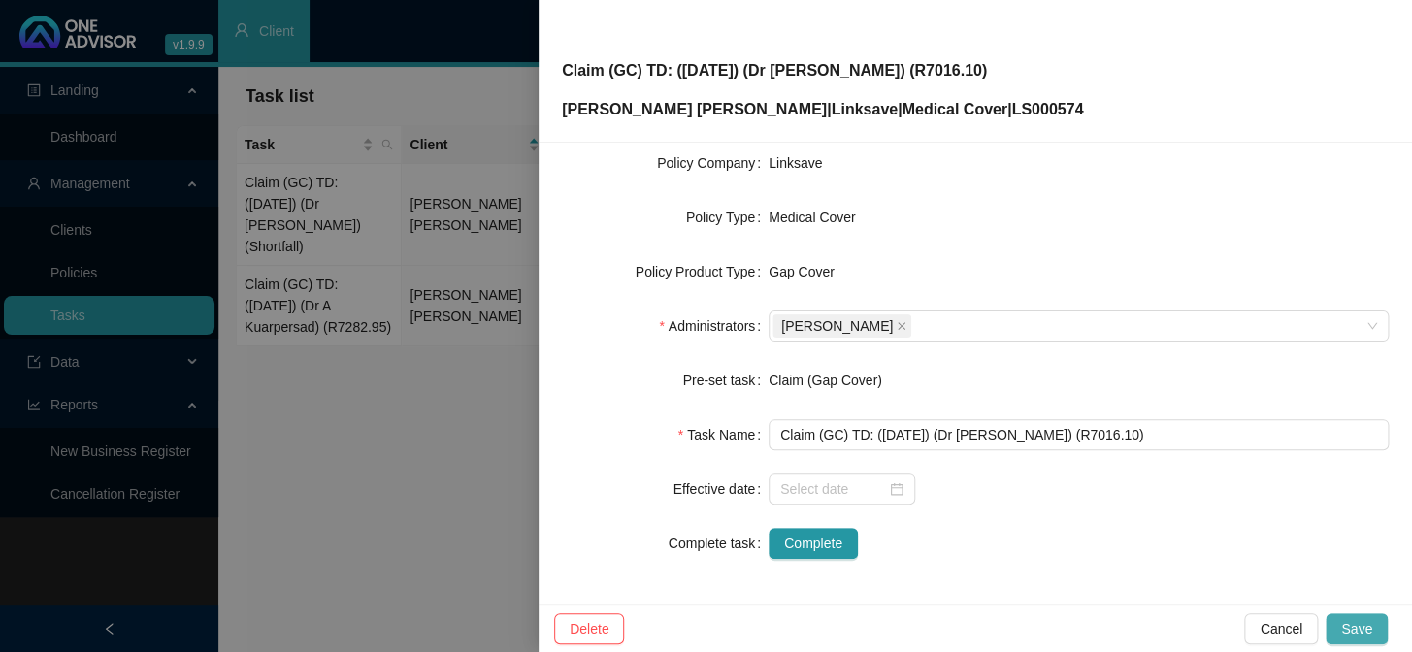
click at [1205, 535] on button "Save" at bounding box center [1357, 628] width 62 height 31
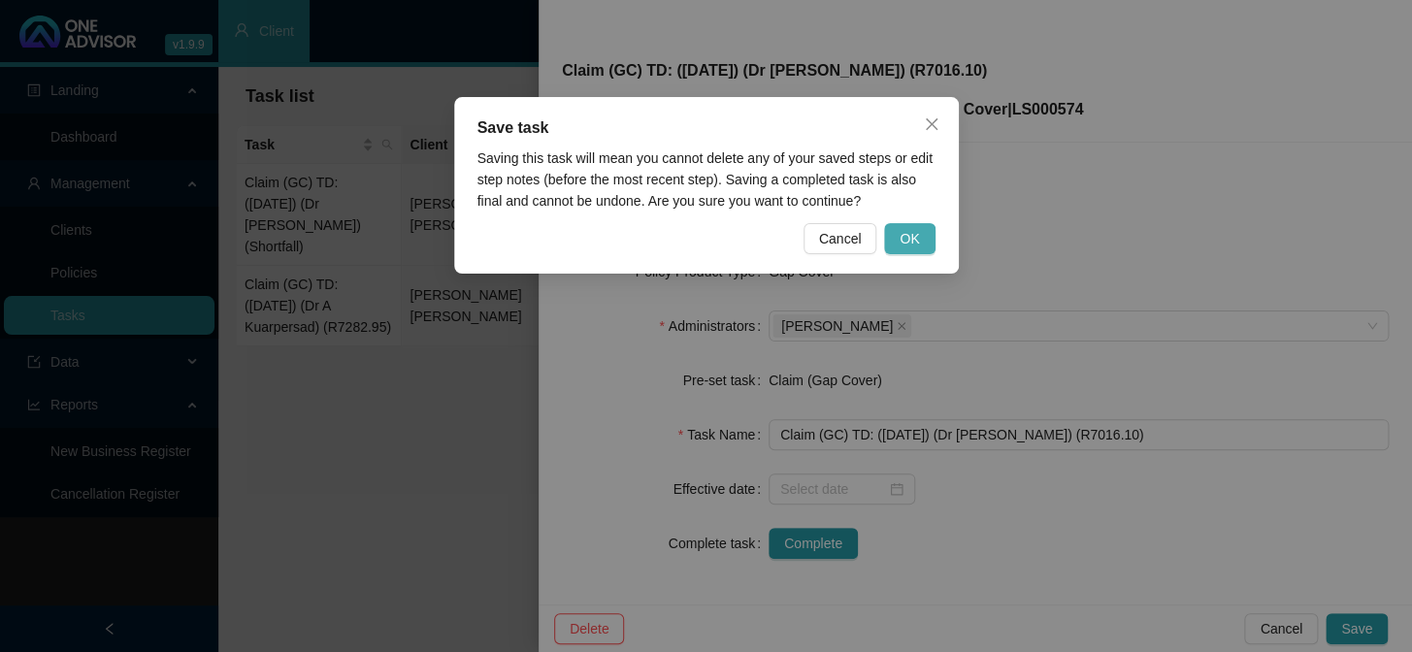
click at [905, 232] on span "OK" at bounding box center [909, 238] width 19 height 21
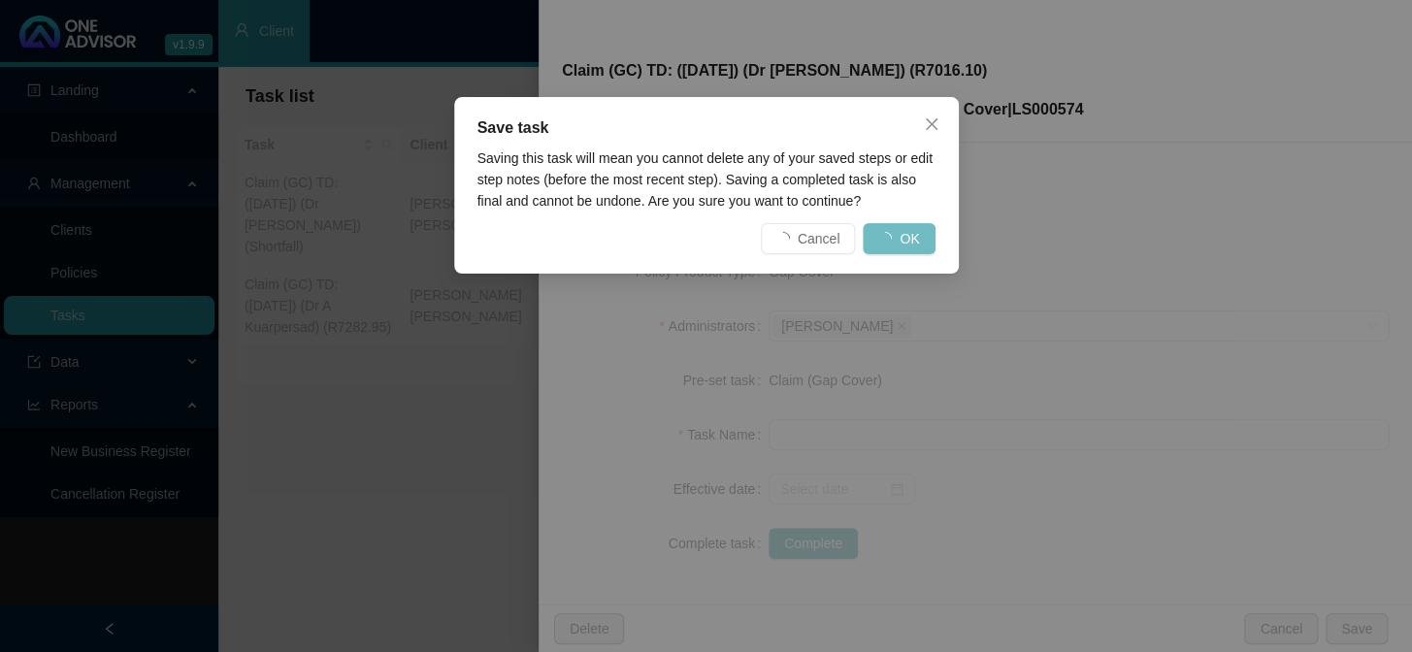
scroll to position [273, 0]
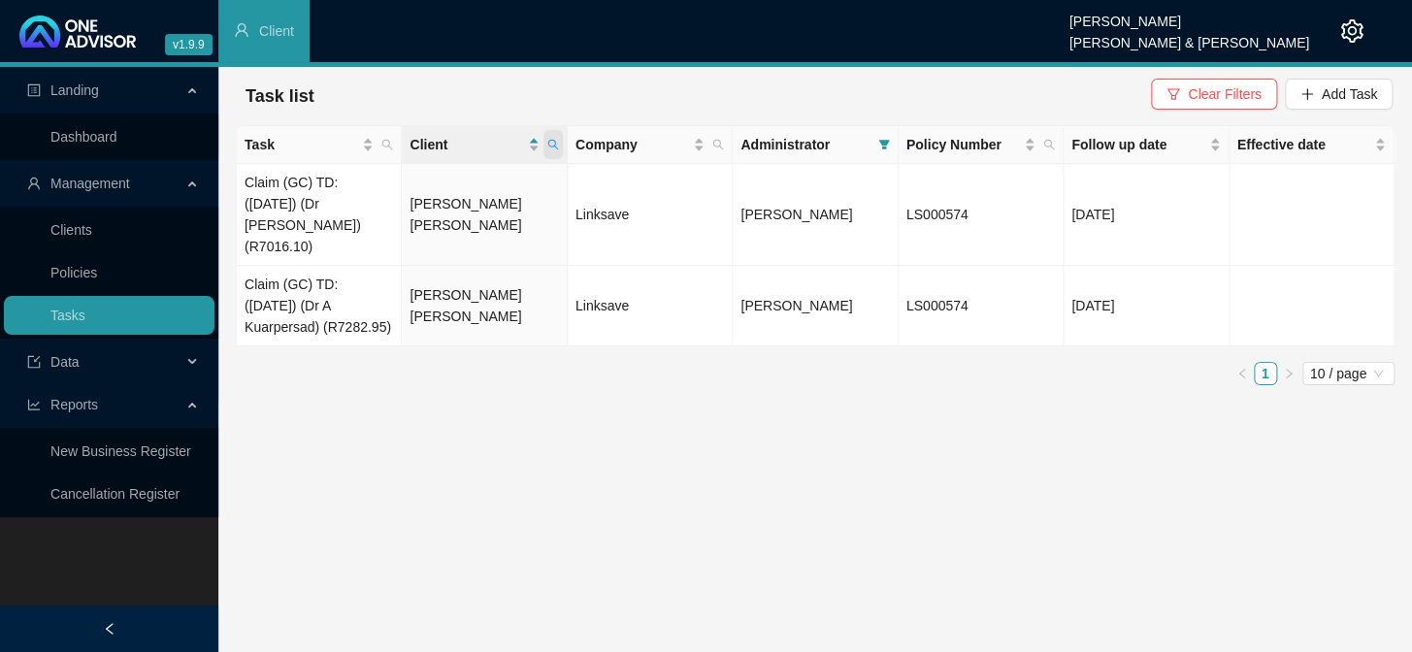
click at [552, 142] on icon "search" at bounding box center [553, 145] width 12 height 12
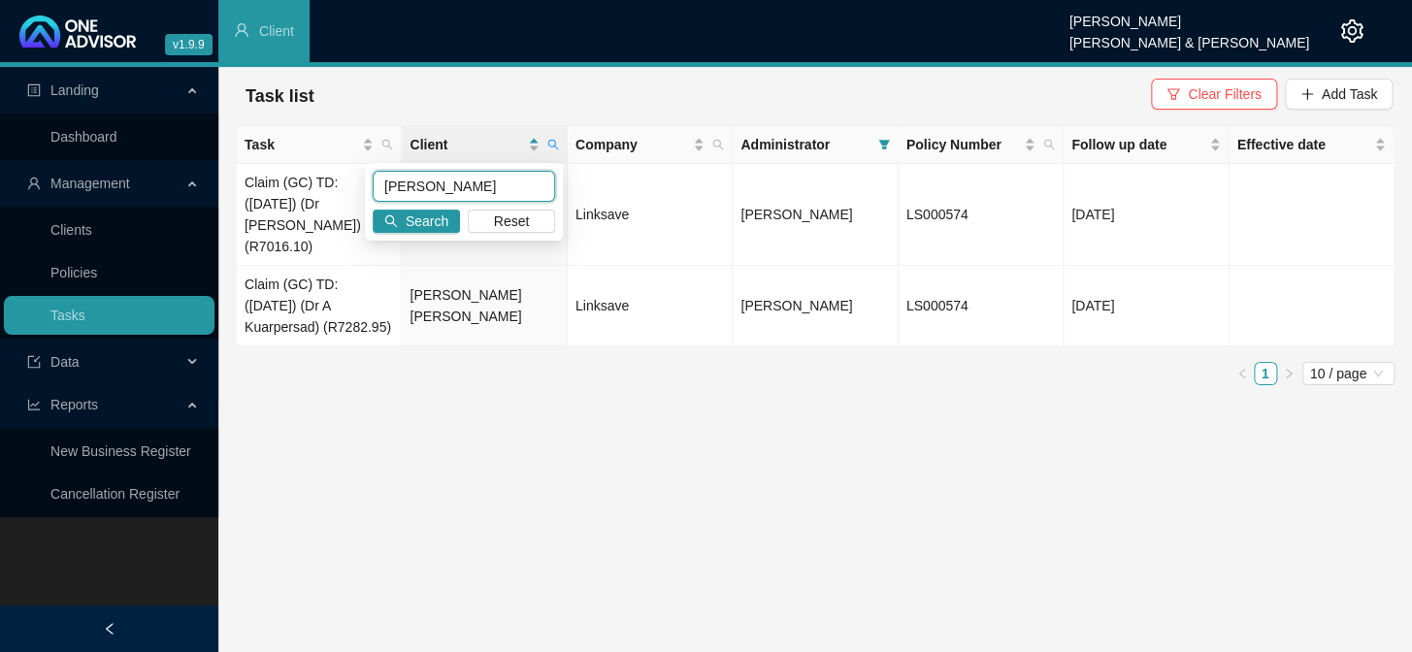
drag, startPoint x: 436, startPoint y: 183, endPoint x: 362, endPoint y: 182, distance: 73.8
click at [362, 182] on body "v1.9.9 [PERSON_NAME] [PERSON_NAME] & [PERSON_NAME] Client Landing Dashboard Man…" at bounding box center [706, 326] width 1412 height 652
type input "SHAWE"
click at [416, 222] on span "Search" at bounding box center [427, 221] width 43 height 21
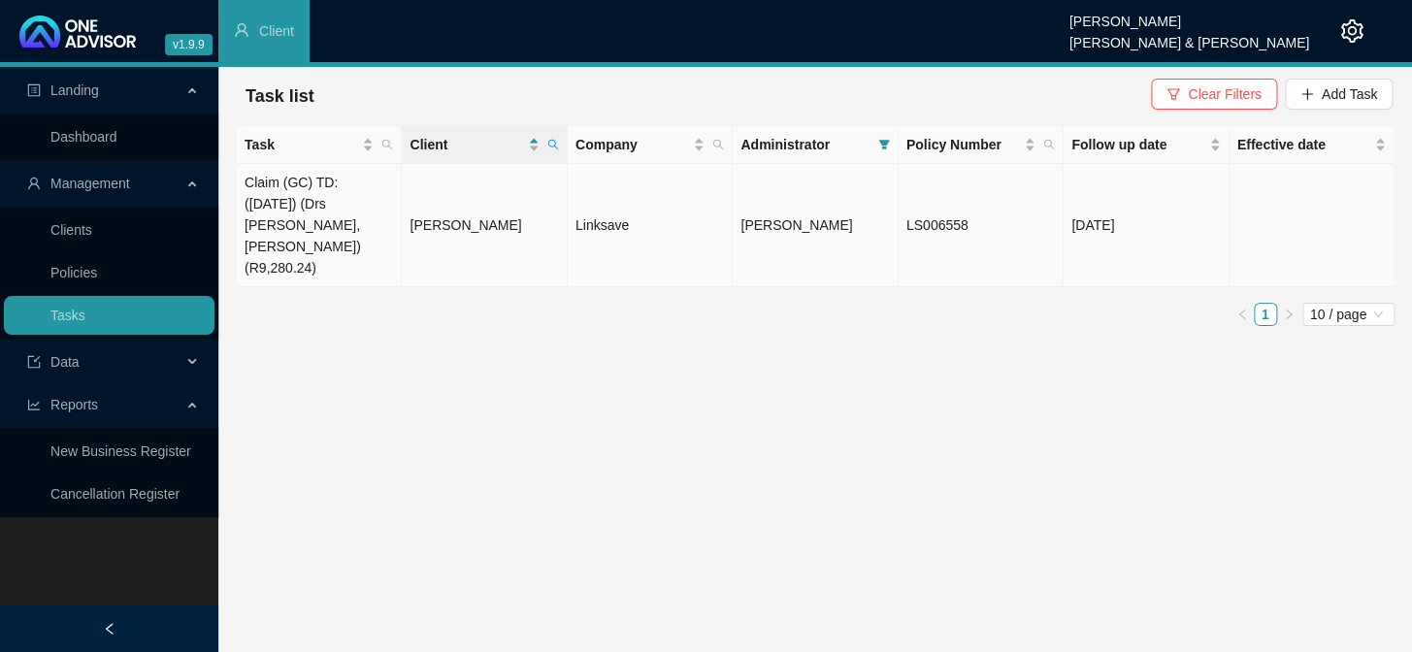
click at [425, 207] on td "[PERSON_NAME]" at bounding box center [484, 225] width 165 height 123
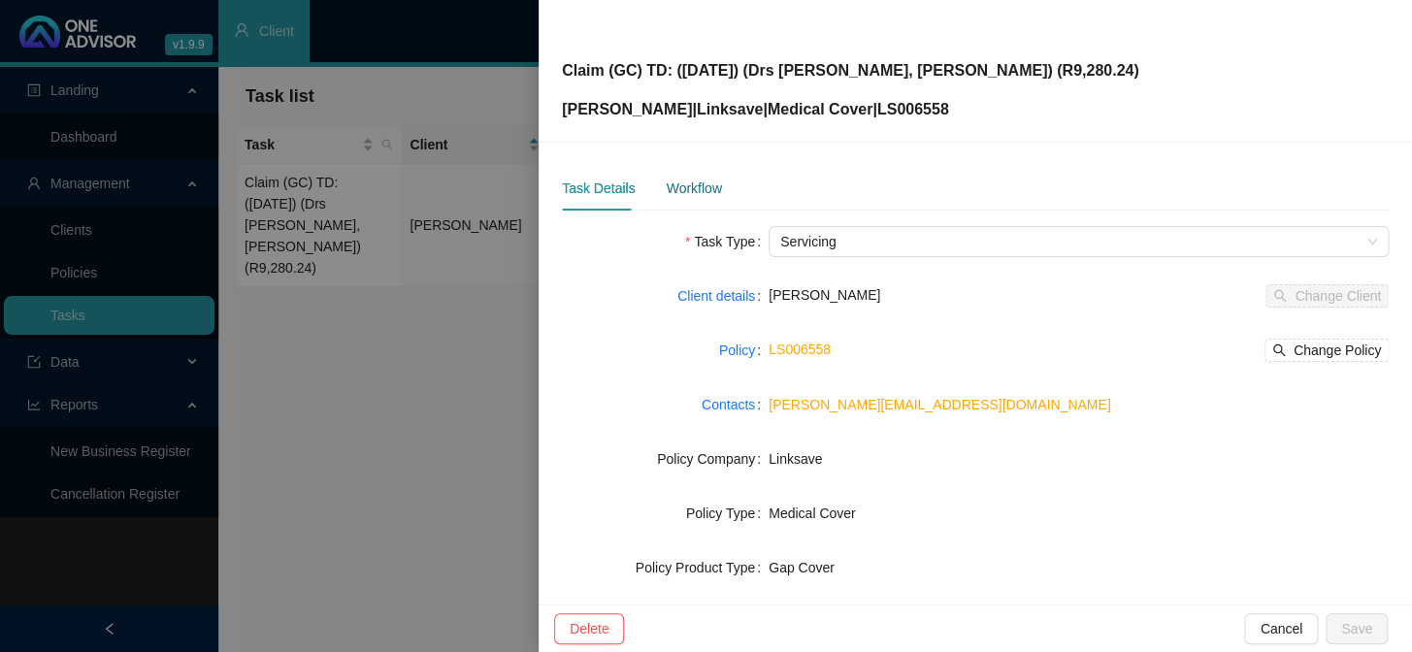
click at [701, 191] on div "Workflow" at bounding box center [693, 188] width 55 height 21
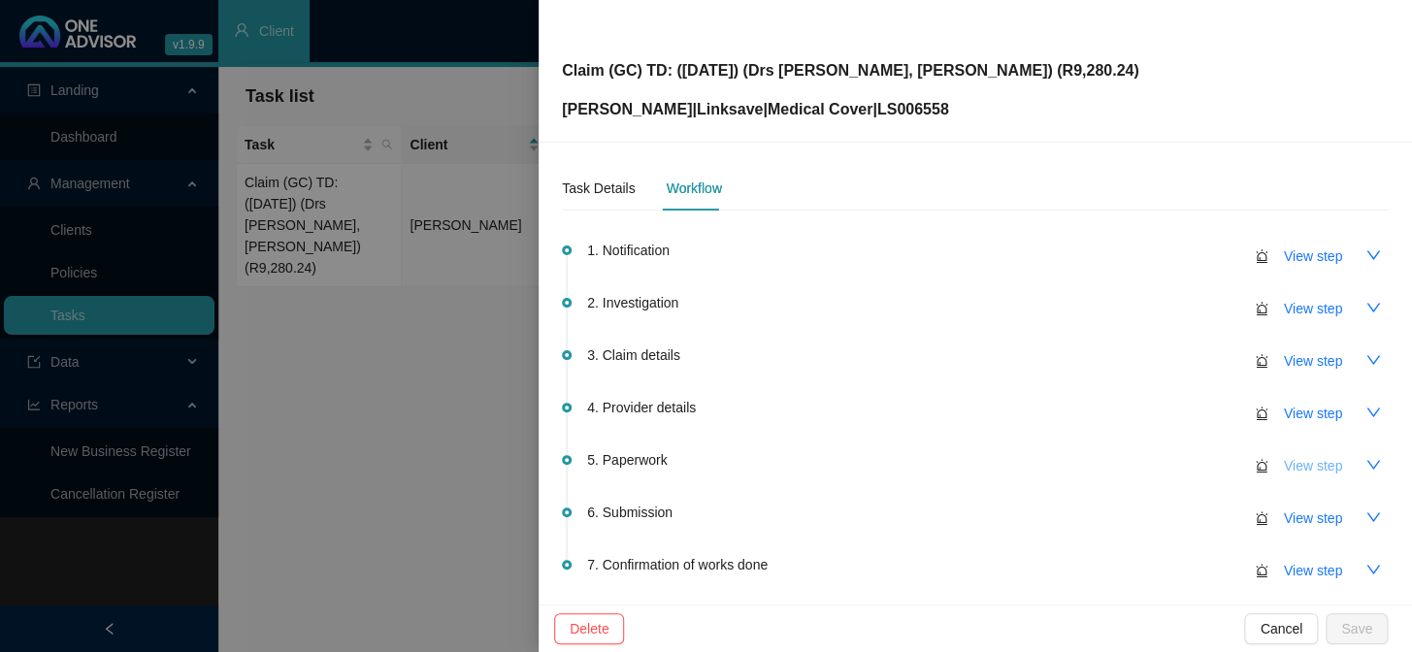
click at [1205, 463] on span "View step" at bounding box center [1313, 465] width 58 height 21
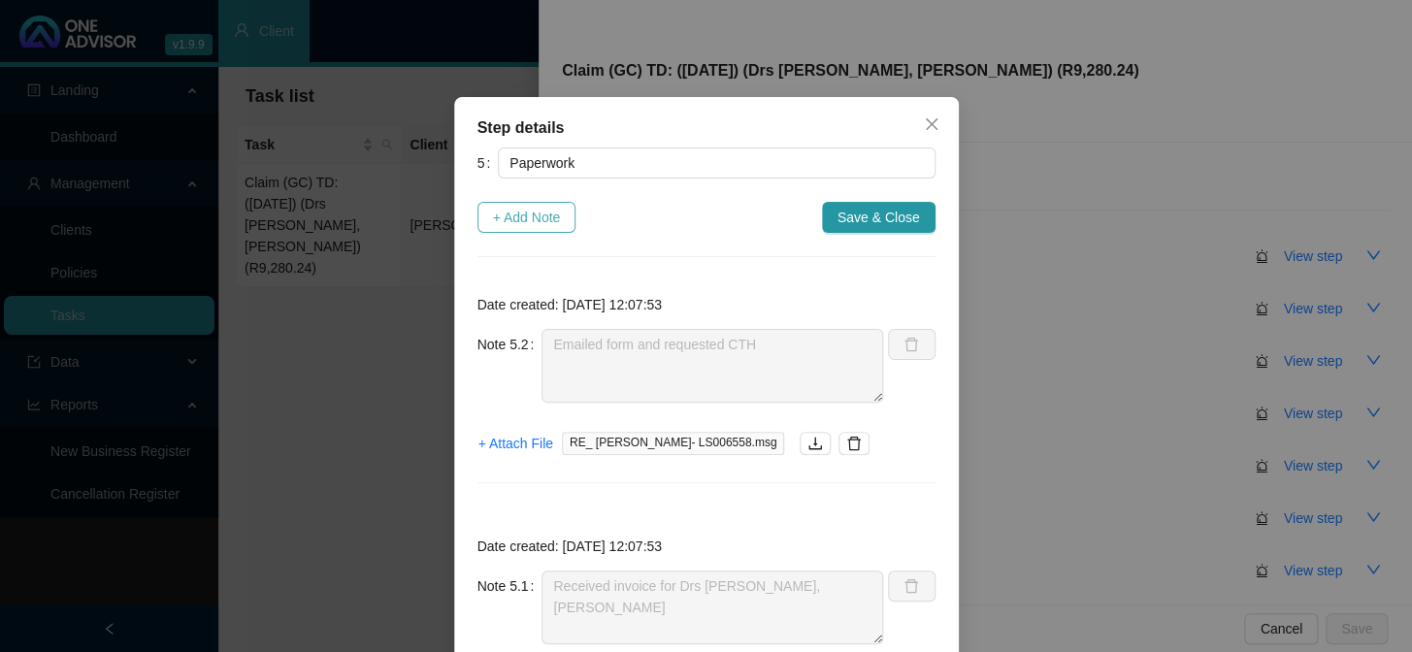
click at [514, 215] on span "+ Add Note" at bounding box center [527, 217] width 68 height 21
type textarea "Emailed form and requested CTH"
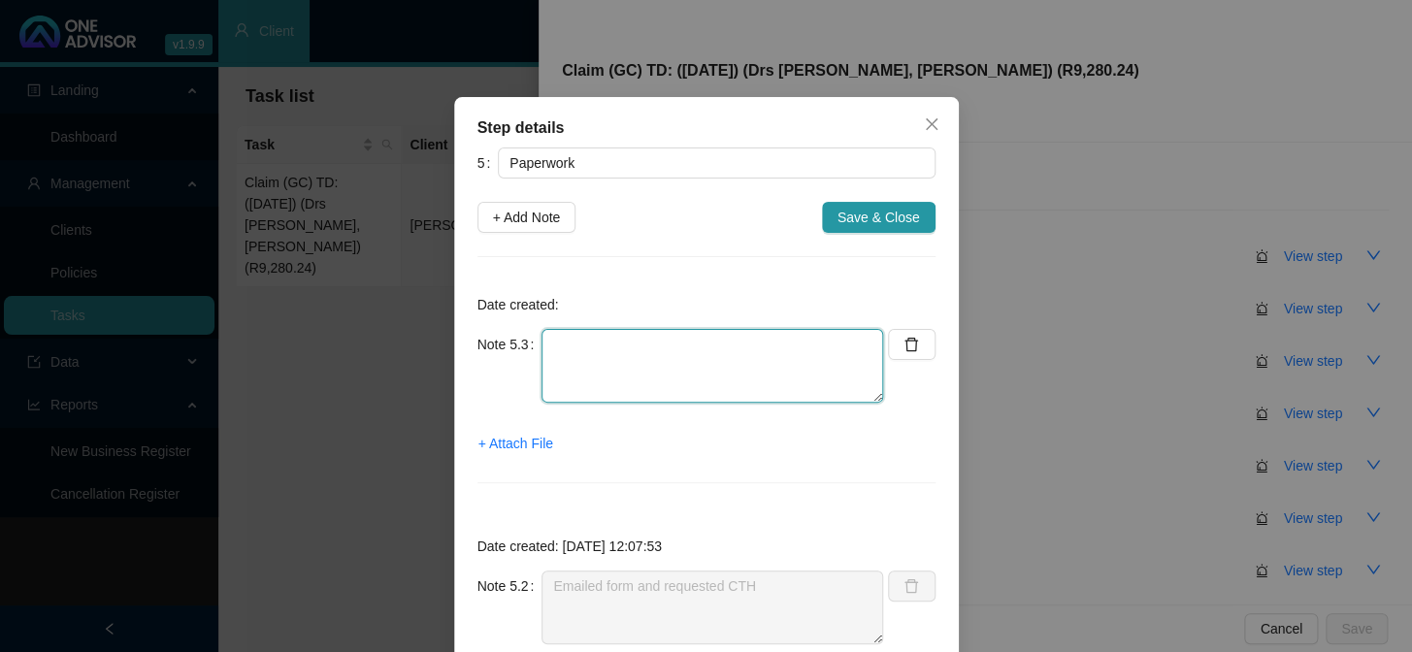
click at [583, 348] on textarea at bounding box center [713, 366] width 342 height 74
type textarea "r"
type textarea "Received claim form"
click at [537, 448] on span "+ Attach File" at bounding box center [516, 443] width 75 height 21
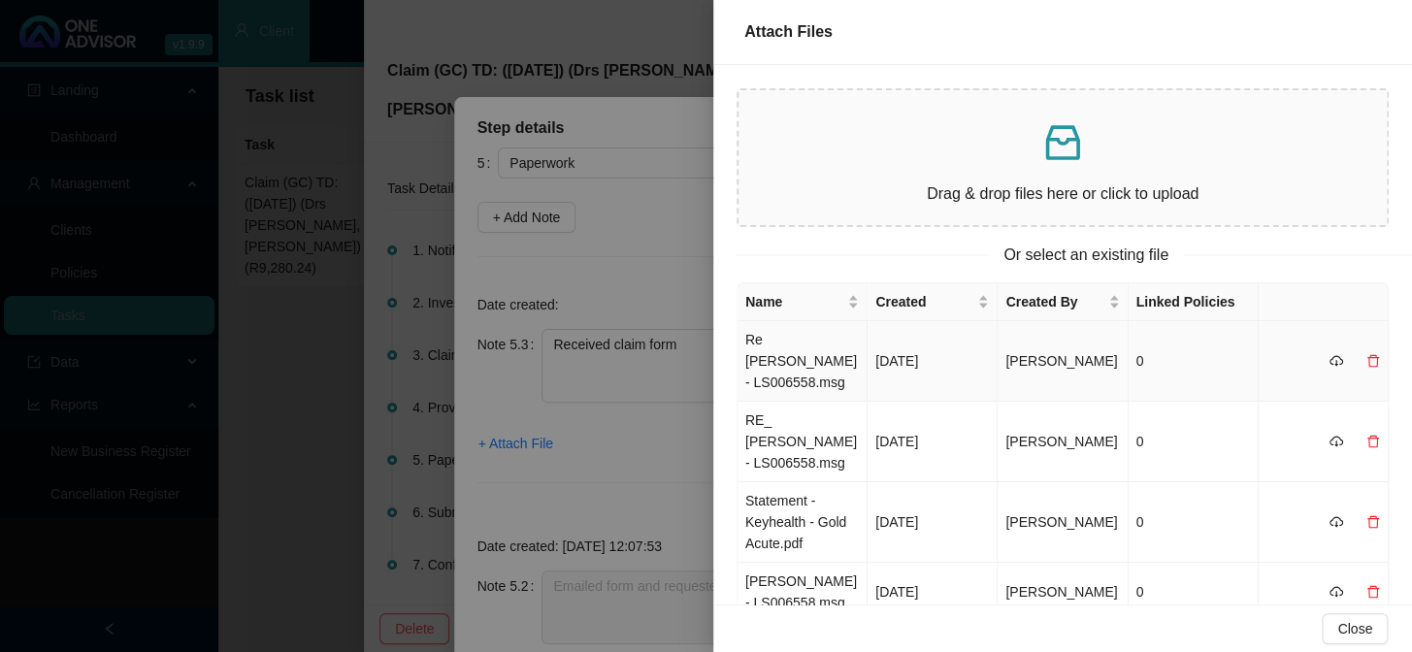
click at [827, 348] on td "Re [PERSON_NAME]- LS006558.msg" at bounding box center [803, 361] width 130 height 81
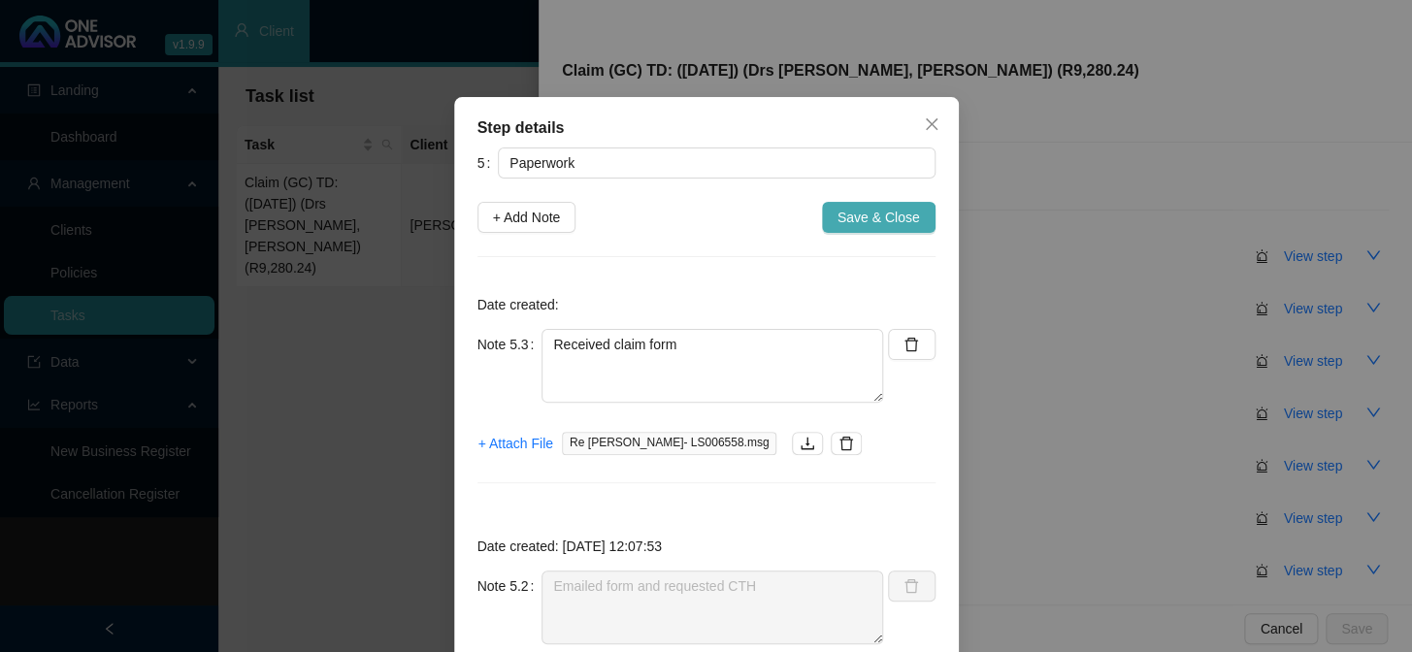
click at [867, 218] on span "Save & Close" at bounding box center [879, 217] width 83 height 21
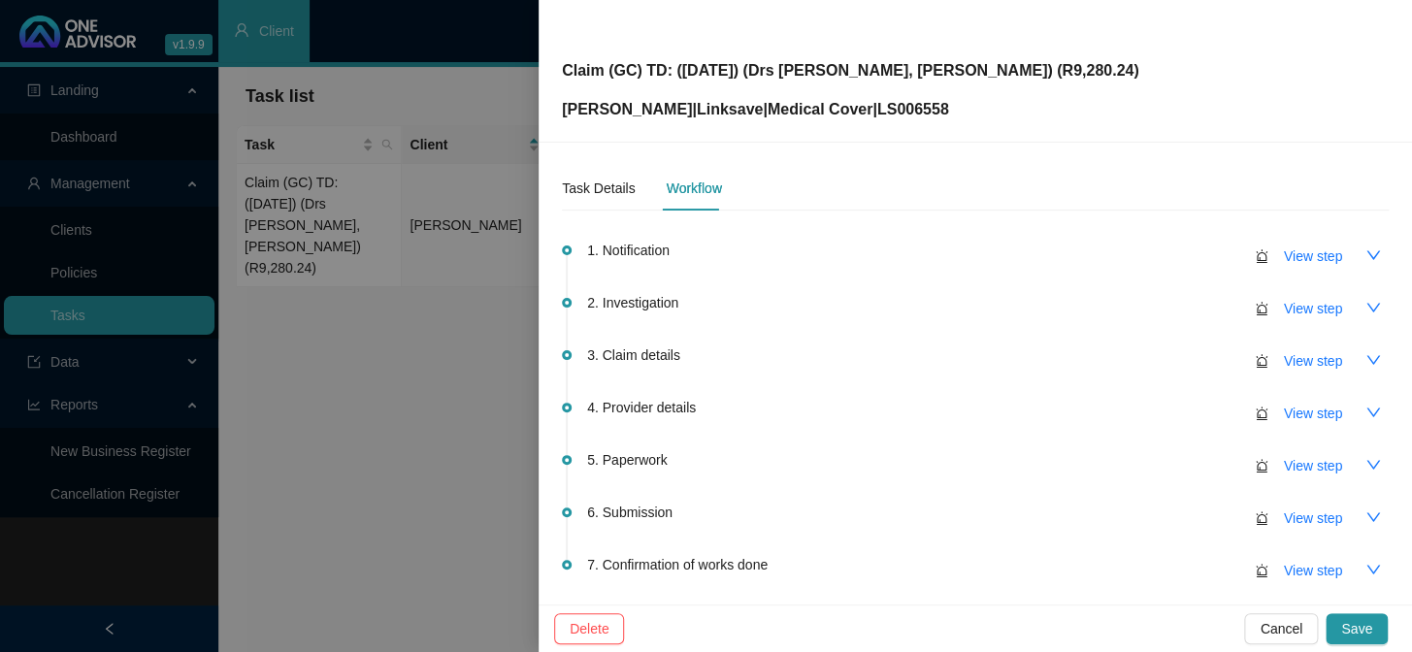
scroll to position [166, 0]
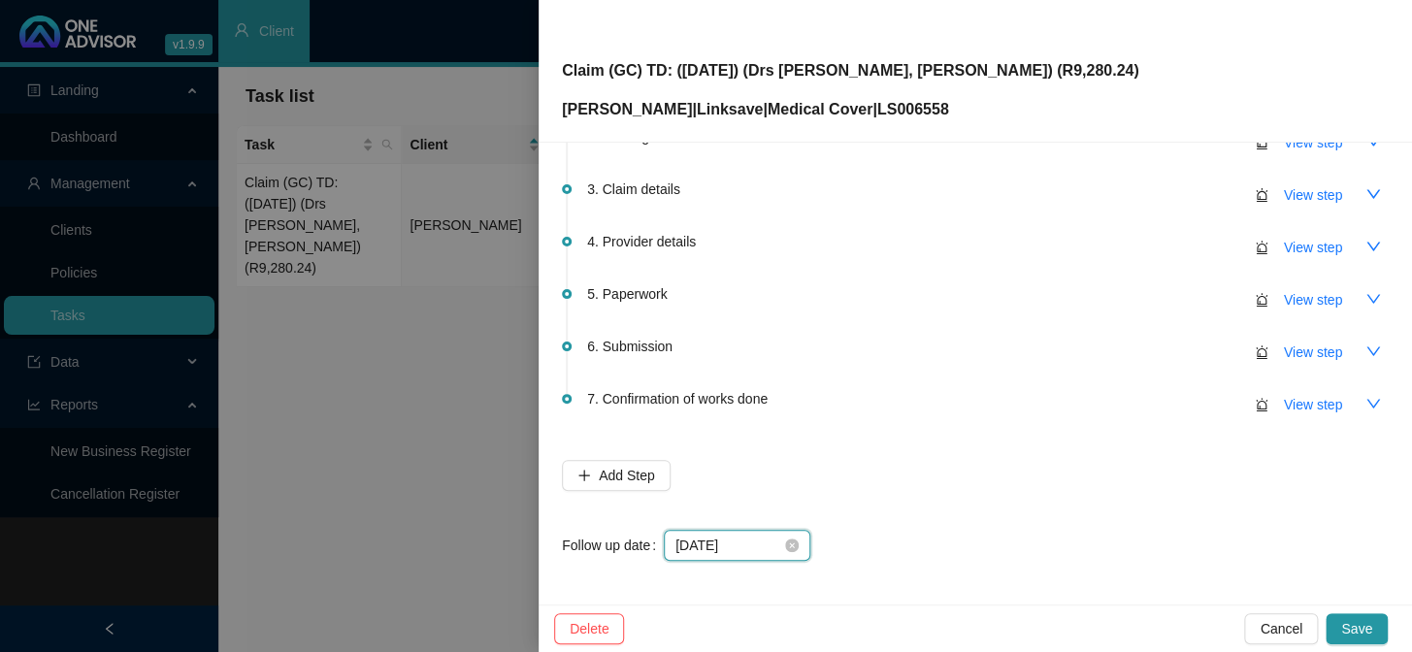
click at [753, 535] on input "[DATE]" at bounding box center [729, 545] width 106 height 21
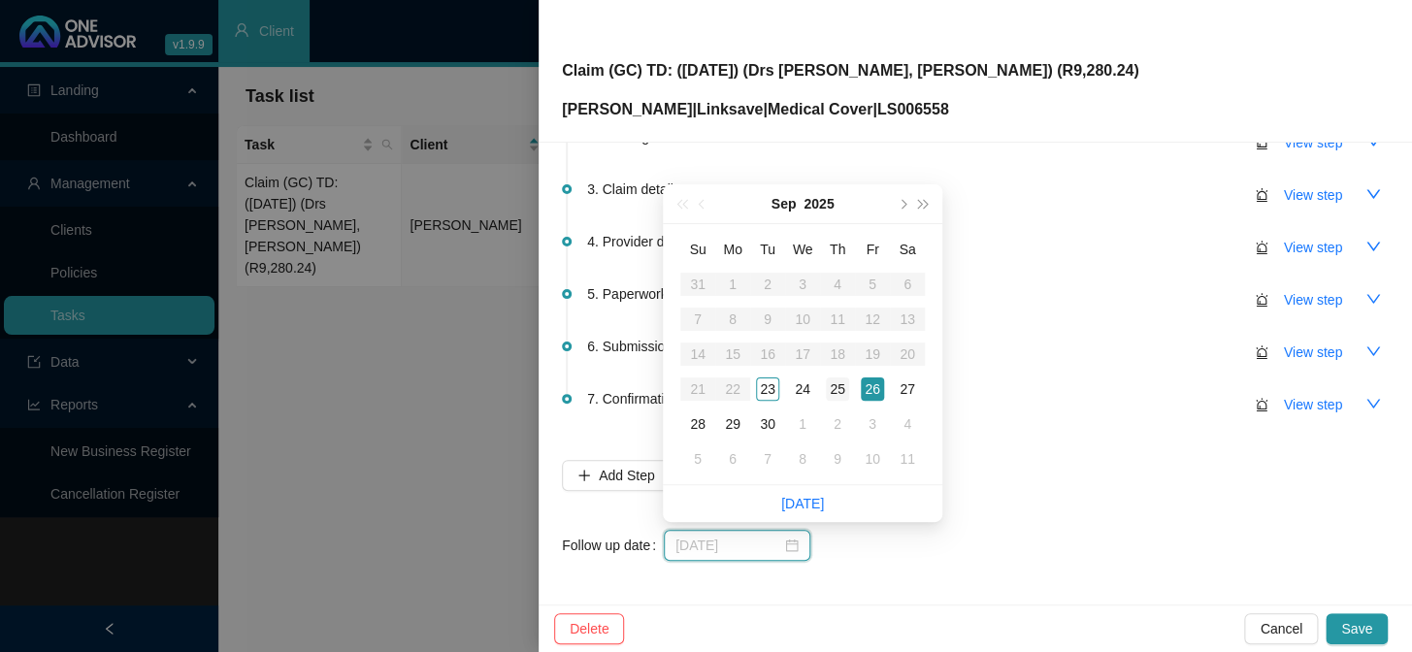
type input "[DATE]"
click at [834, 388] on div "25" at bounding box center [837, 389] width 23 height 23
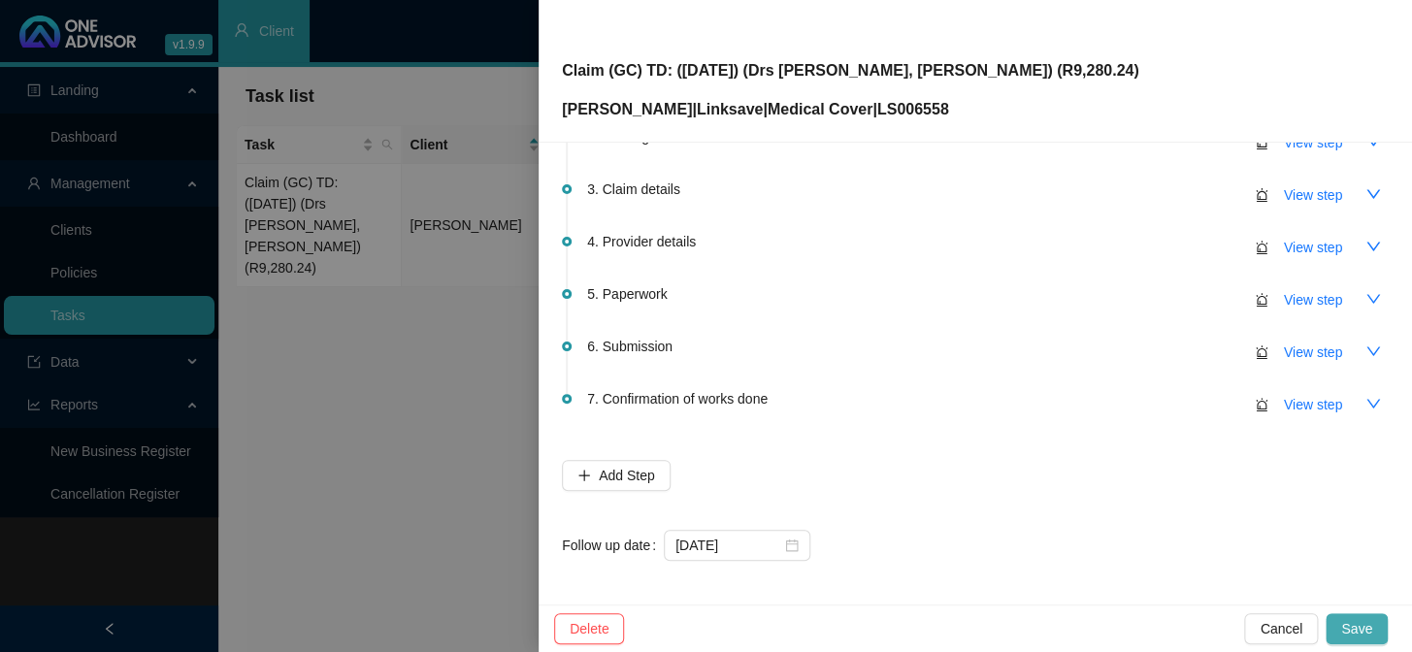
click at [1205, 535] on span "Save" at bounding box center [1356, 628] width 31 height 21
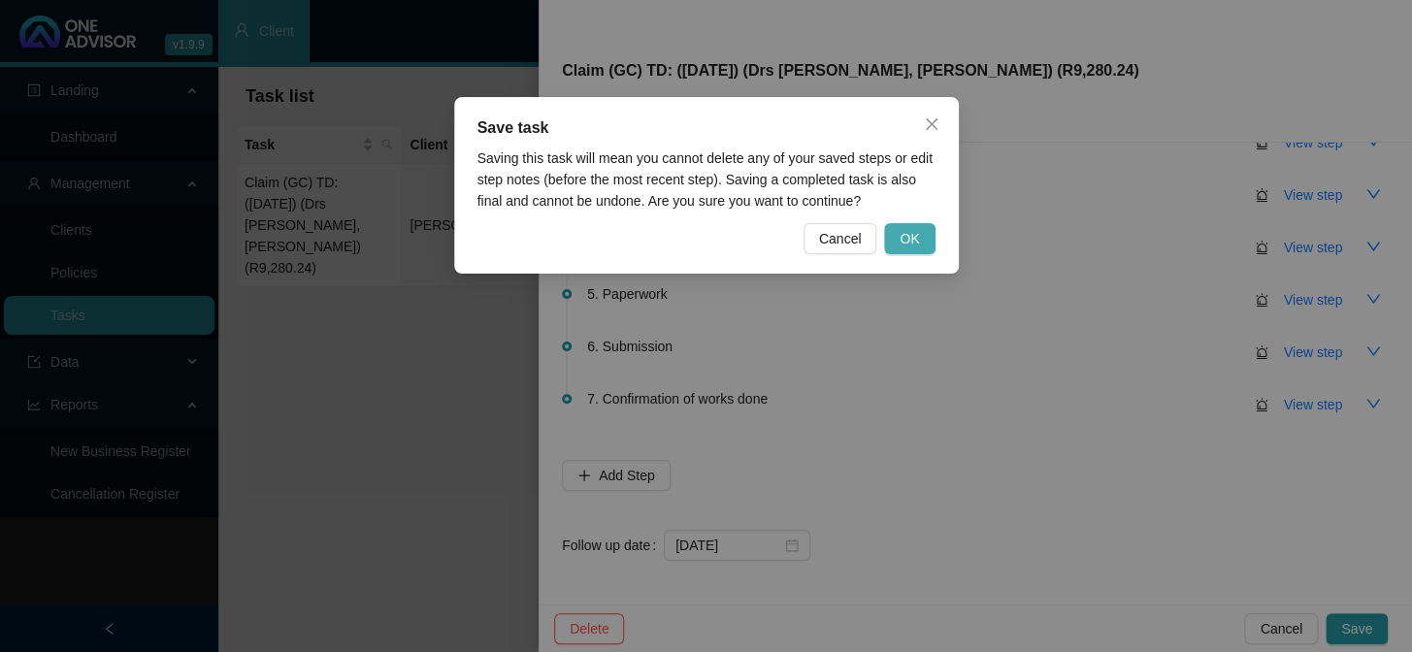
click at [916, 233] on span "OK" at bounding box center [909, 238] width 19 height 21
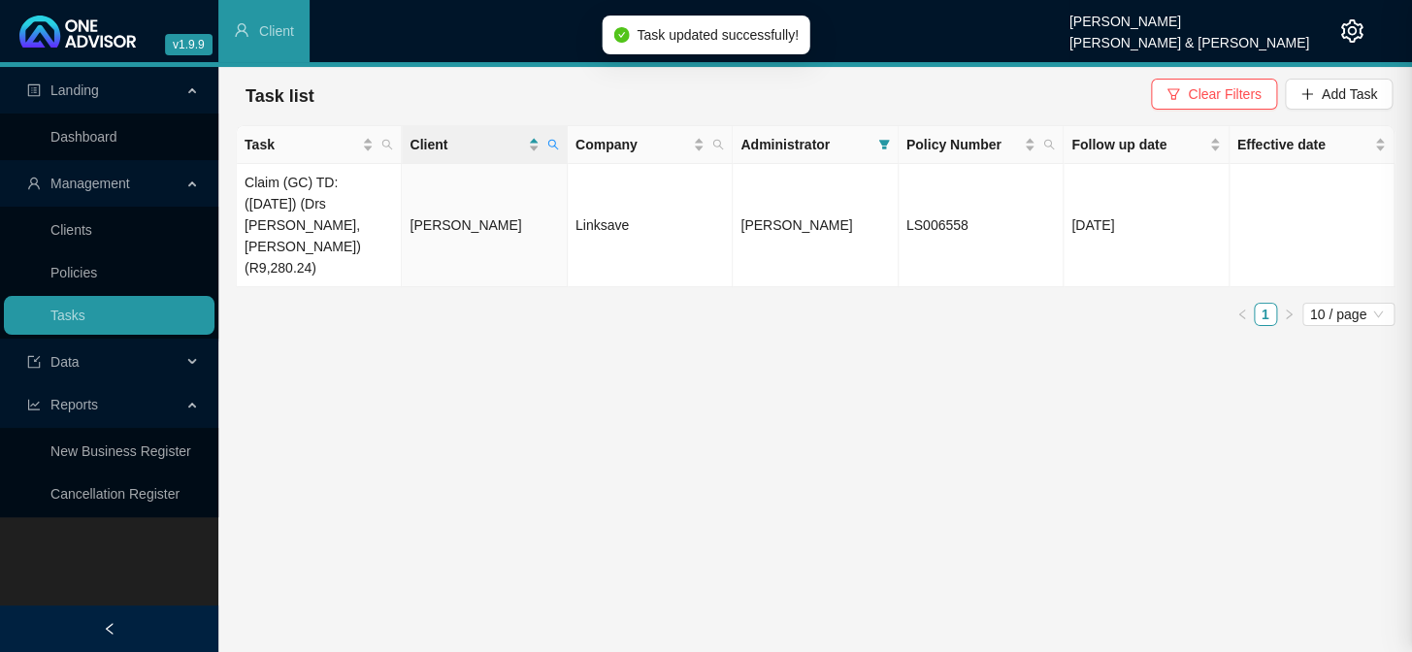
scroll to position [0, 0]
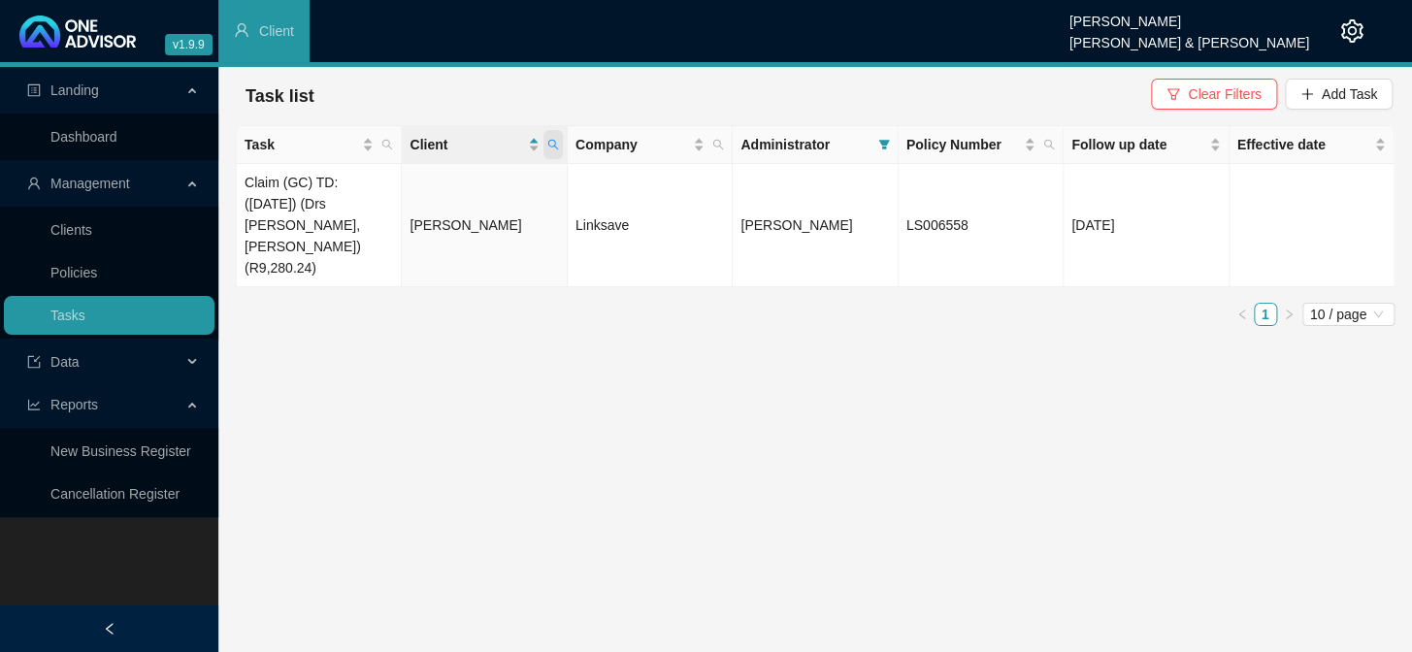
click at [547, 148] on icon "search" at bounding box center [553, 145] width 12 height 12
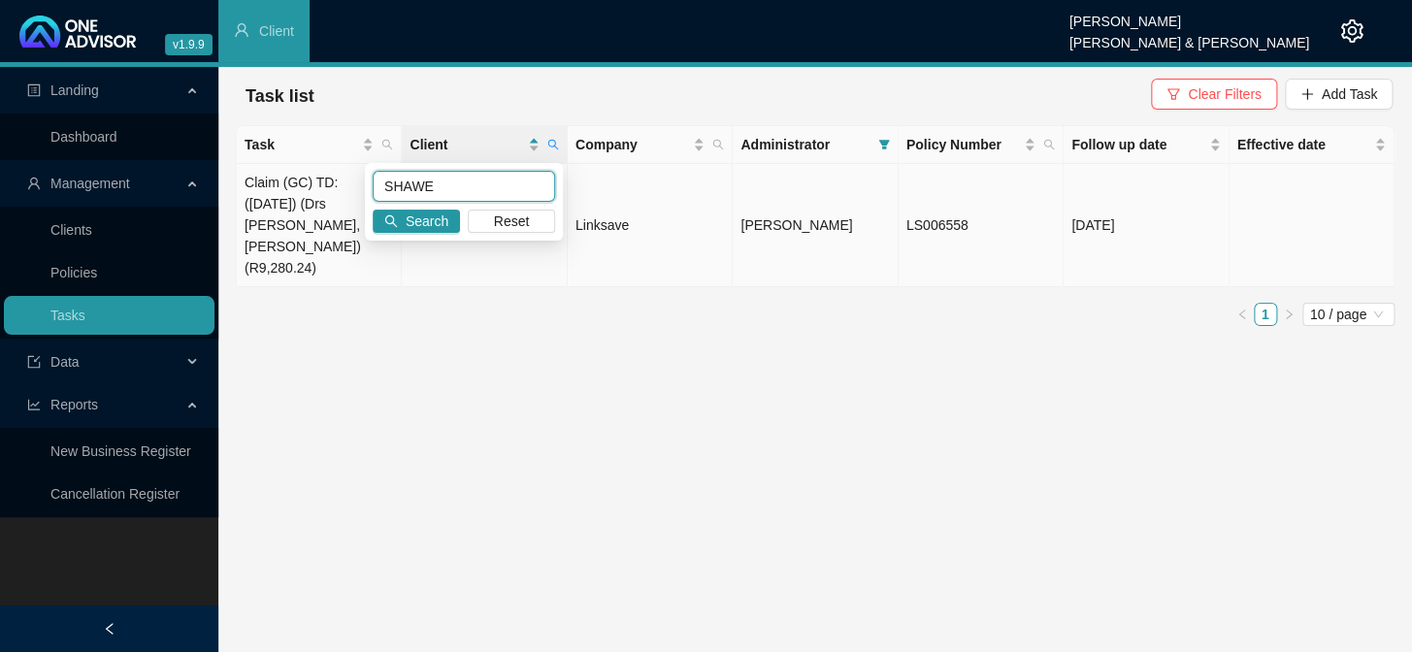
drag, startPoint x: 465, startPoint y: 183, endPoint x: 352, endPoint y: 189, distance: 112.7
click at [352, 189] on body "v1.9.9 [PERSON_NAME] [PERSON_NAME] & [PERSON_NAME] Client Landing Dashboard Man…" at bounding box center [706, 326] width 1412 height 652
type input "[PERSON_NAME]"
click at [415, 225] on span "Search" at bounding box center [427, 221] width 43 height 21
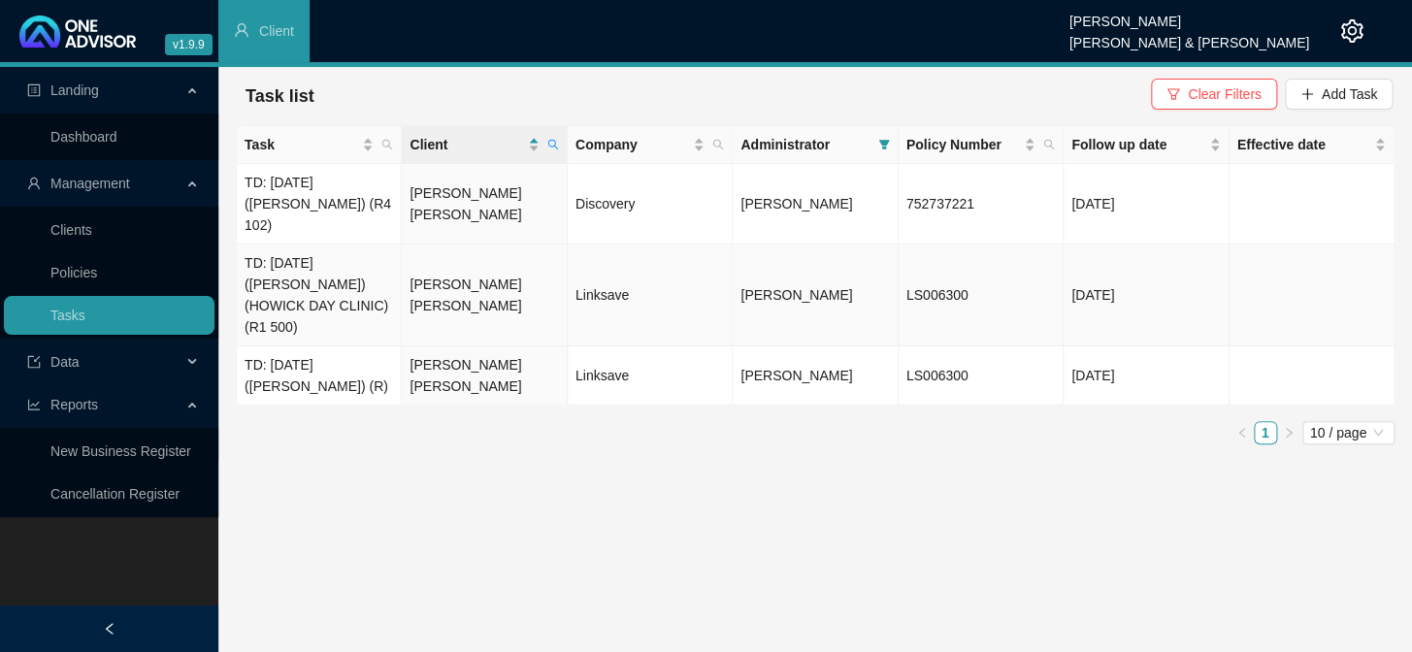
click at [309, 260] on td "TD: [DATE] ([PERSON_NAME]) (HOWICK DAY CLINIC) (R1 500)" at bounding box center [319, 296] width 165 height 102
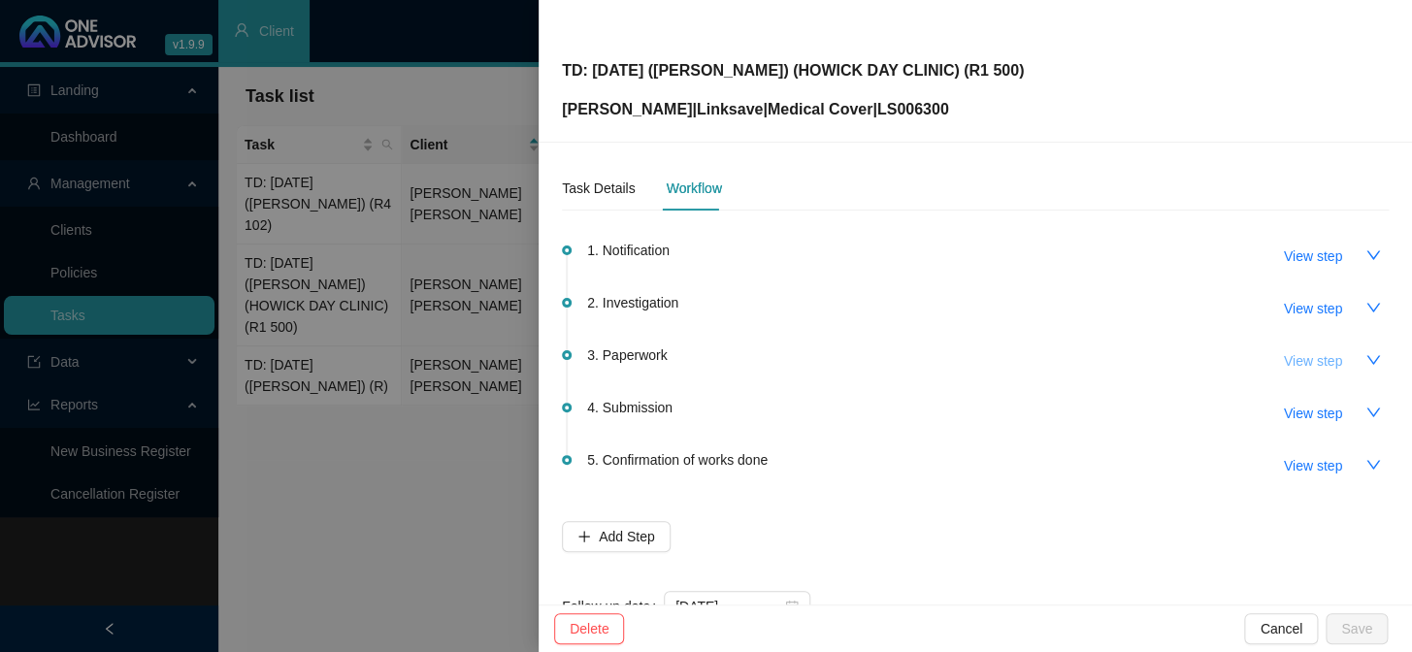
click at [1205, 359] on span "View step" at bounding box center [1313, 360] width 58 height 21
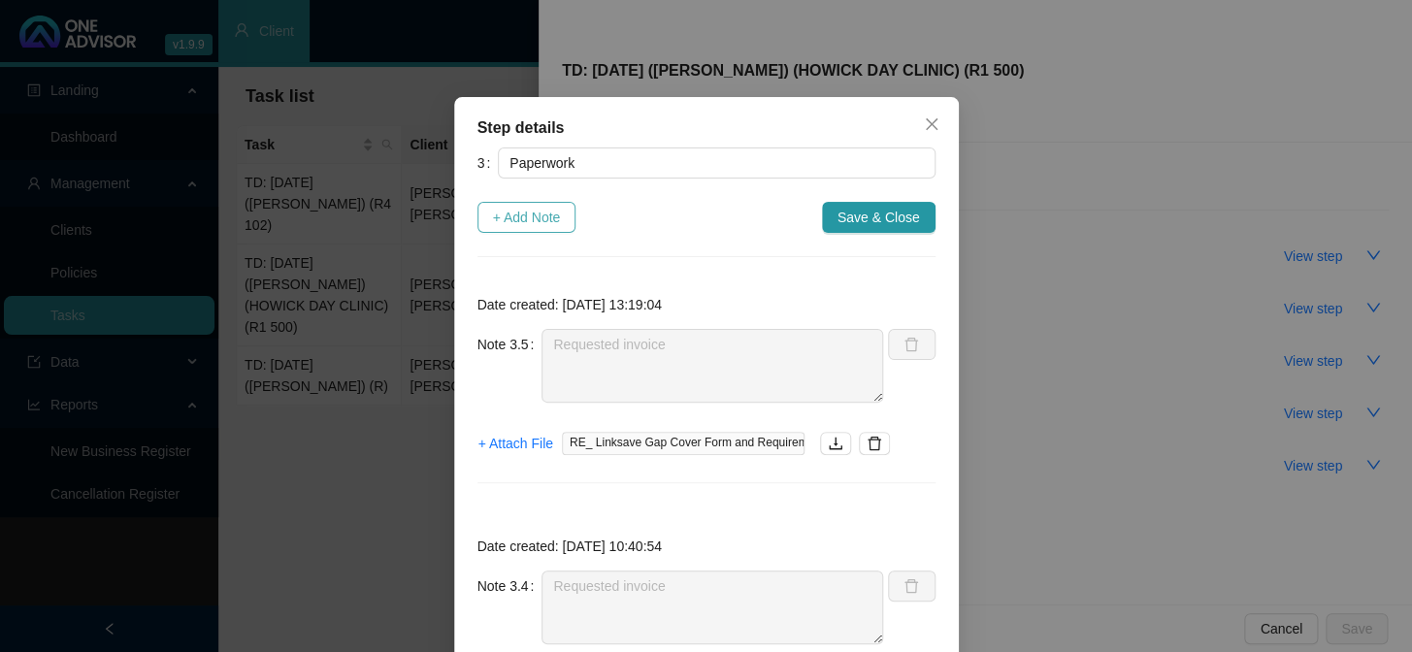
click at [536, 215] on span "+ Add Note" at bounding box center [527, 217] width 68 height 21
type textarea "Requested invoice"
type textarea "Received signed claim form"
type textarea "Sent claim form to be completed and requested invoice"
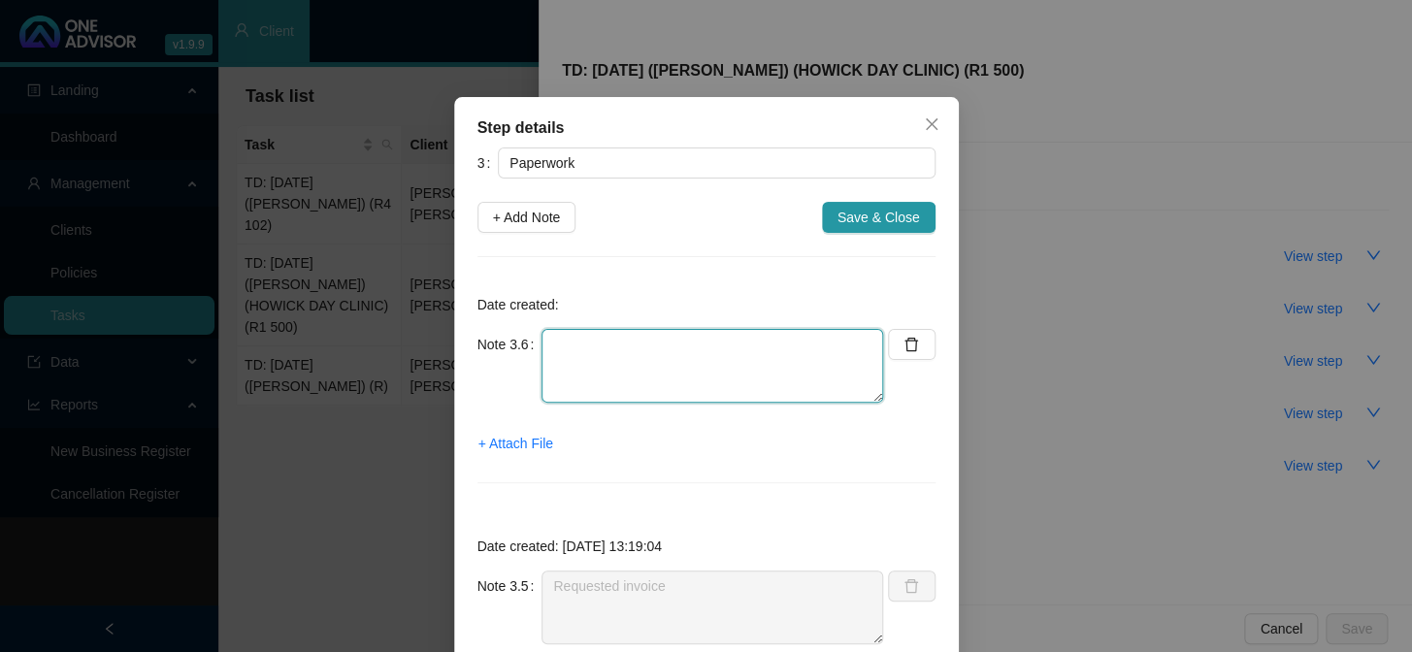
click at [583, 342] on textarea at bounding box center [713, 366] width 342 height 74
click at [519, 447] on span "+ Attach File" at bounding box center [516, 443] width 75 height 21
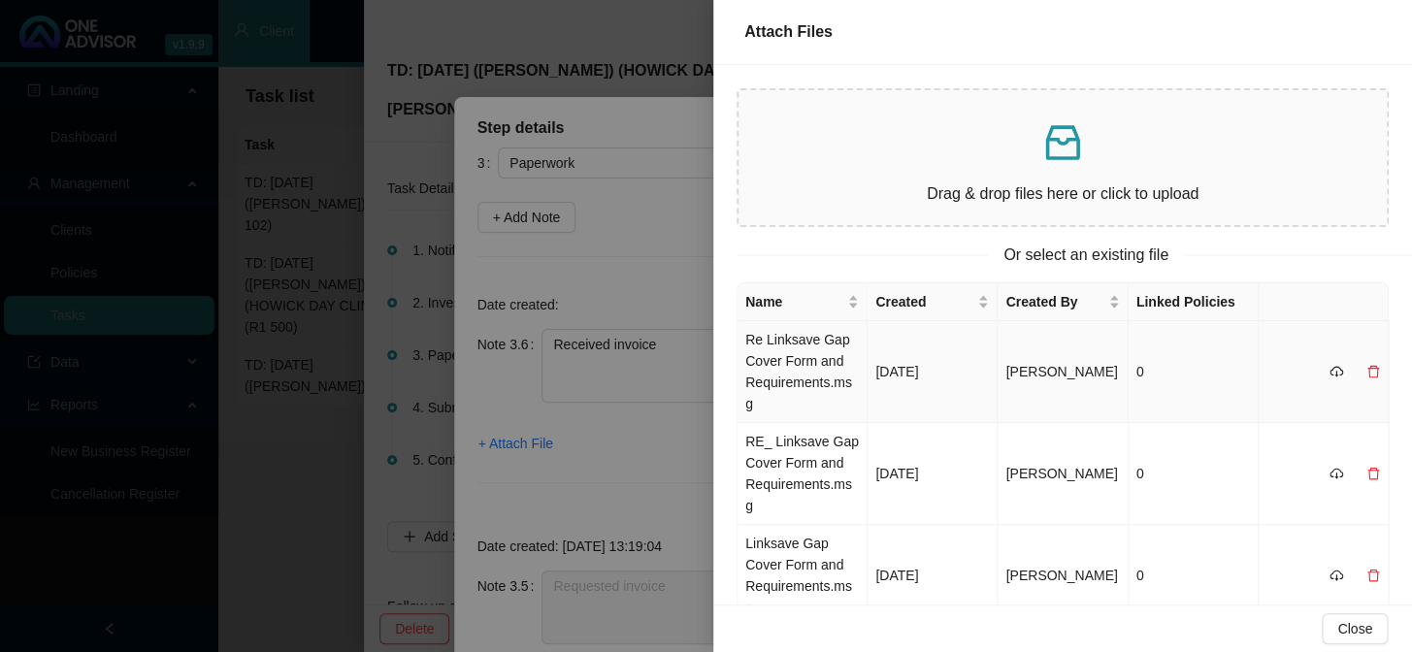
click at [823, 363] on td "Re Linksave Gap Cover Form and Requirements.msg" at bounding box center [803, 372] width 130 height 102
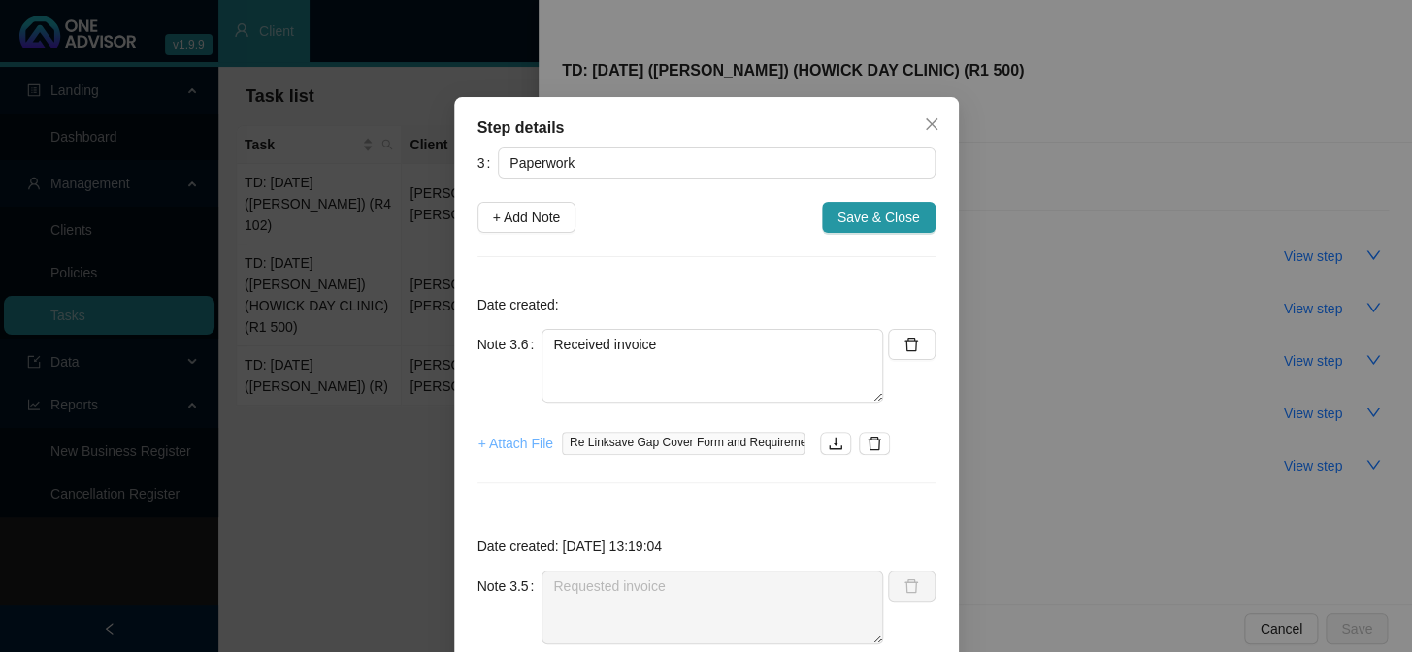
click at [494, 440] on span "+ Attach File" at bounding box center [516, 443] width 75 height 21
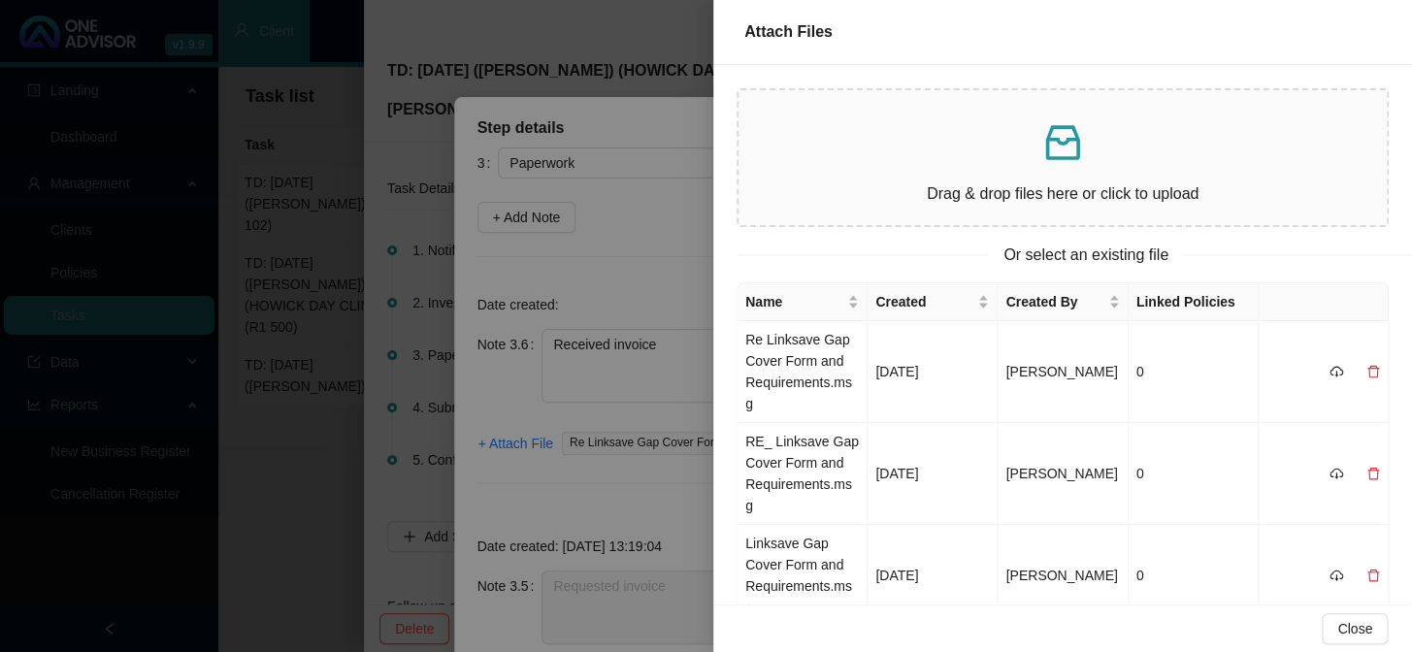
click at [605, 371] on div at bounding box center [706, 326] width 1412 height 652
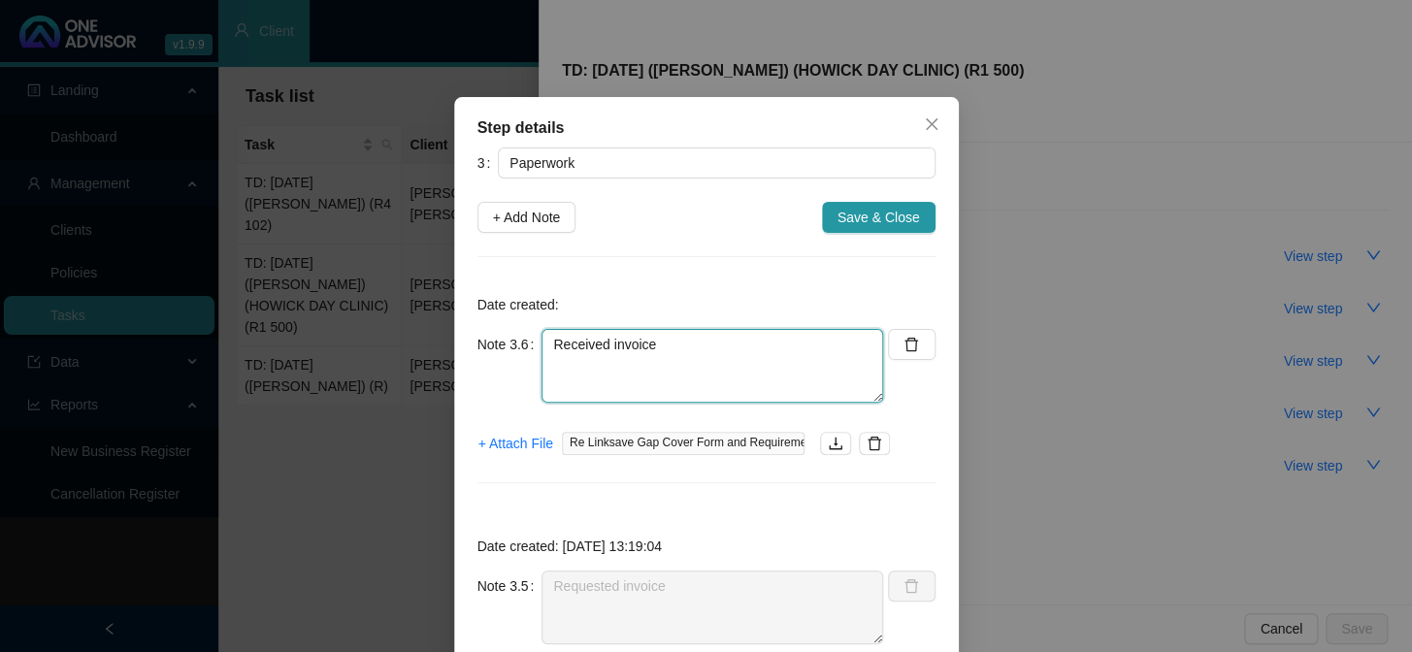
click at [600, 338] on textarea "Received invoice" at bounding box center [713, 366] width 342 height 74
type textarea "Received Howick Day Clinic invoice"
click at [496, 436] on span "+ Attach File" at bounding box center [516, 443] width 75 height 21
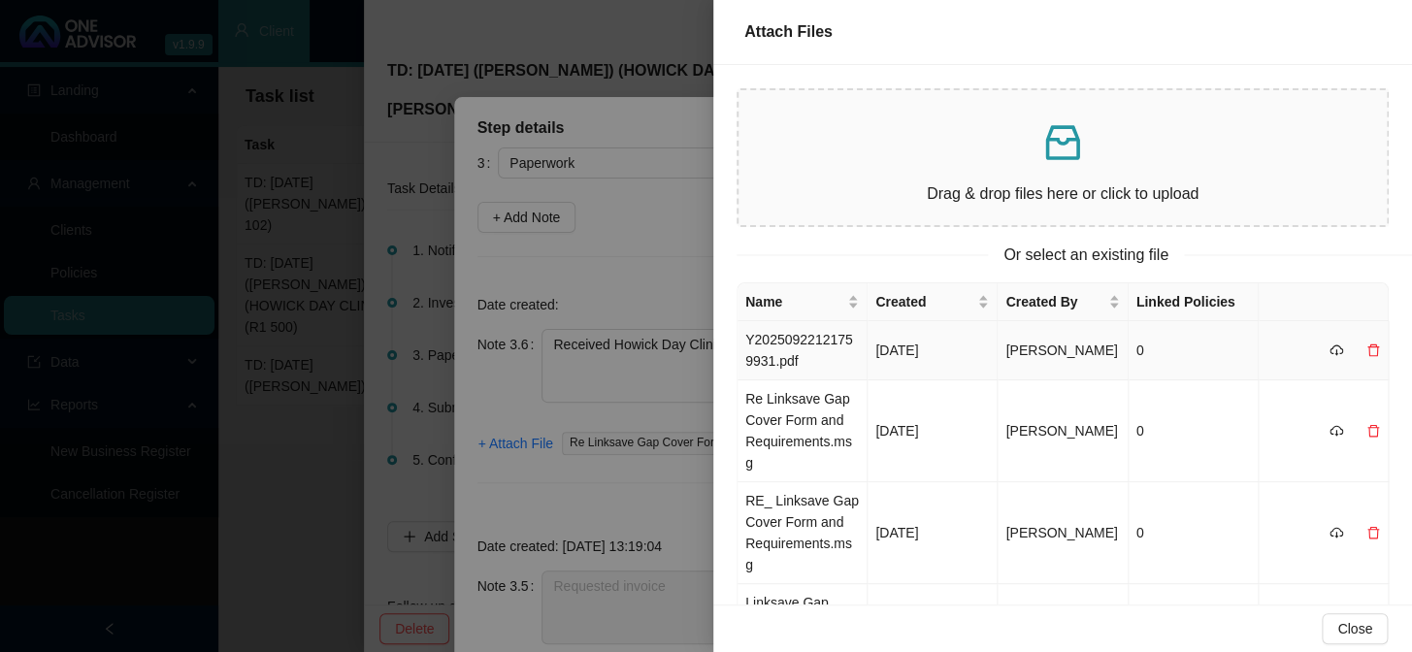
click at [813, 347] on td "Y20250922121759931.pdf" at bounding box center [803, 350] width 130 height 59
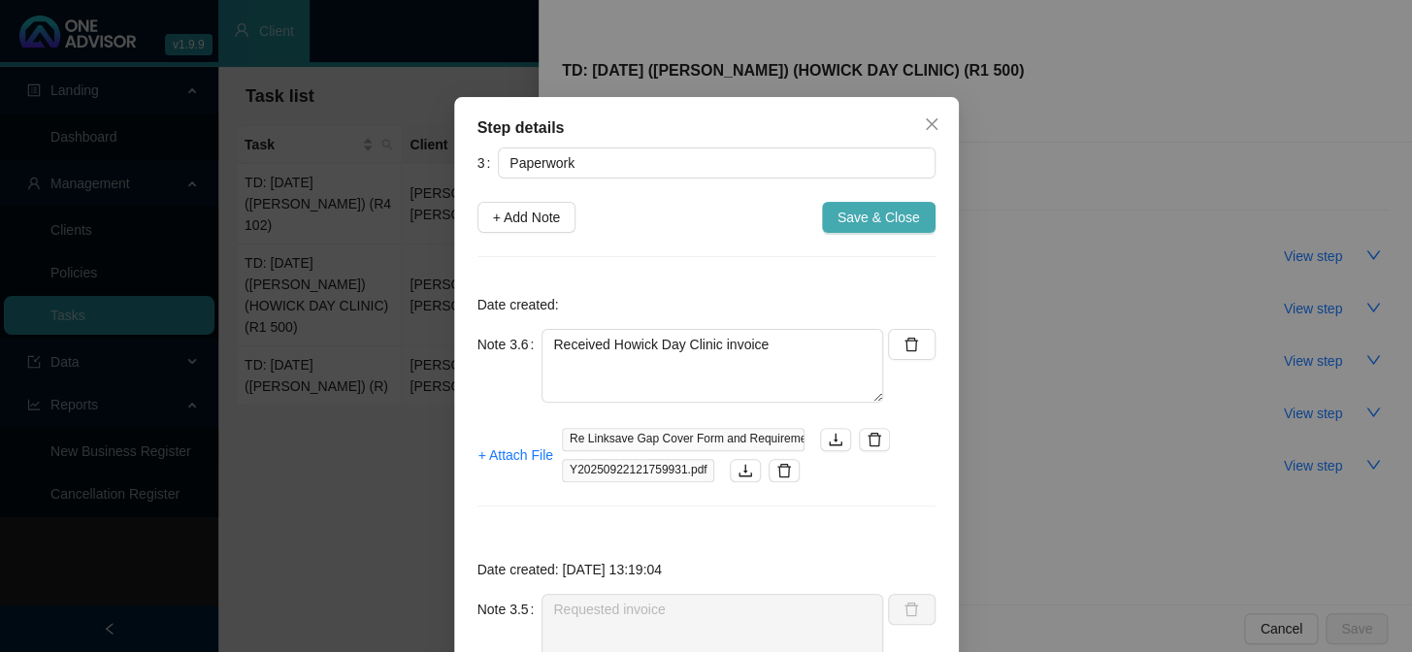
click at [865, 215] on span "Save & Close" at bounding box center [879, 217] width 83 height 21
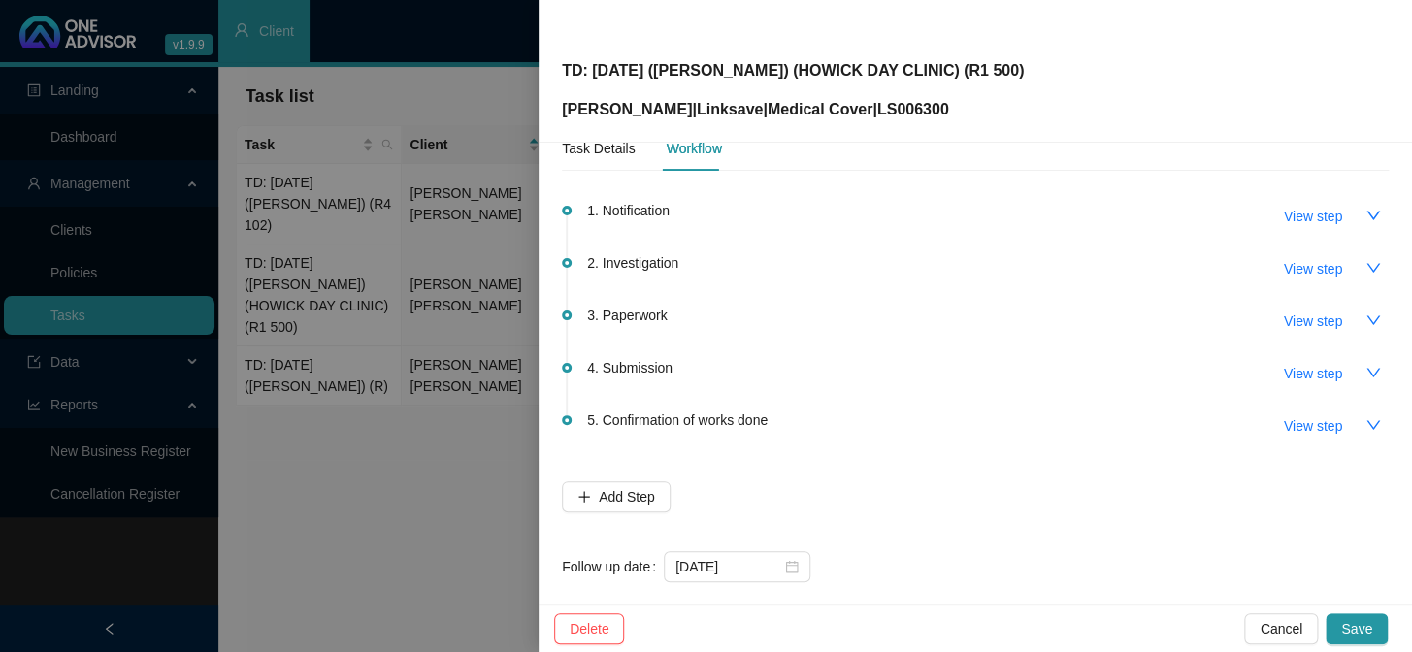
scroll to position [62, 0]
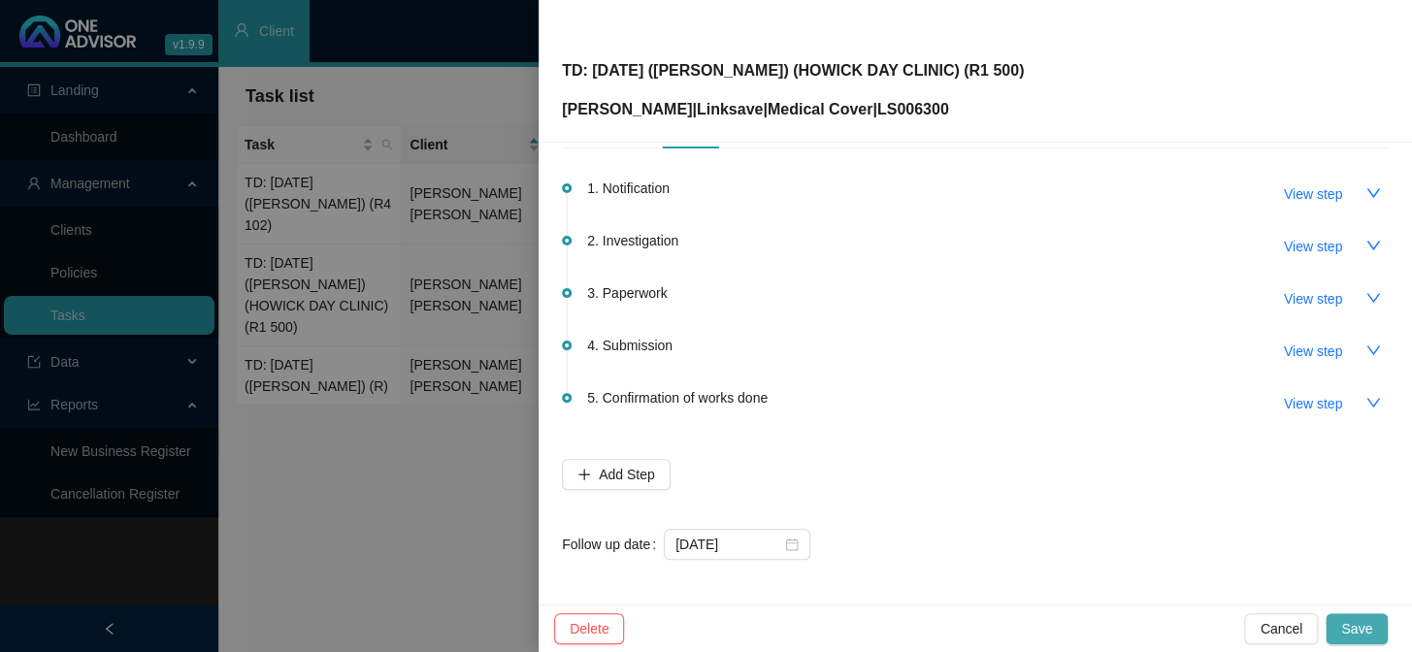
click at [1205, 535] on span "Save" at bounding box center [1356, 628] width 31 height 21
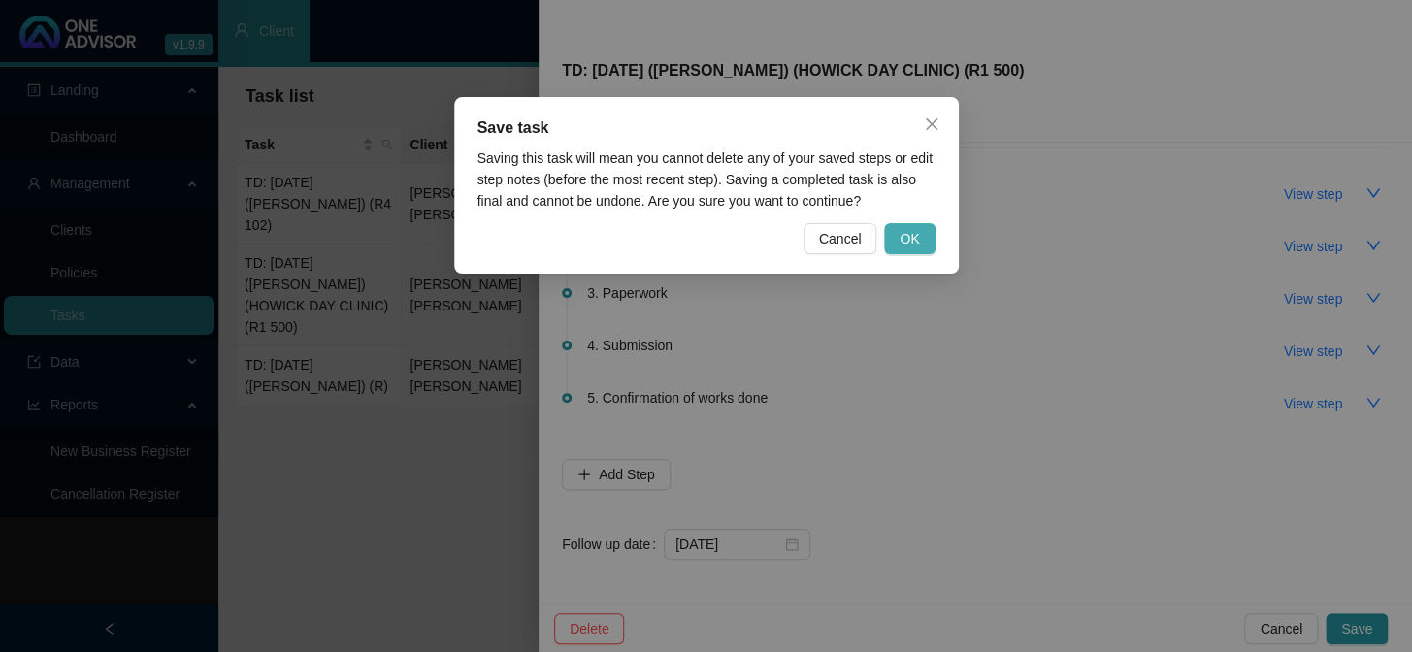
click at [917, 245] on span "OK" at bounding box center [909, 238] width 19 height 21
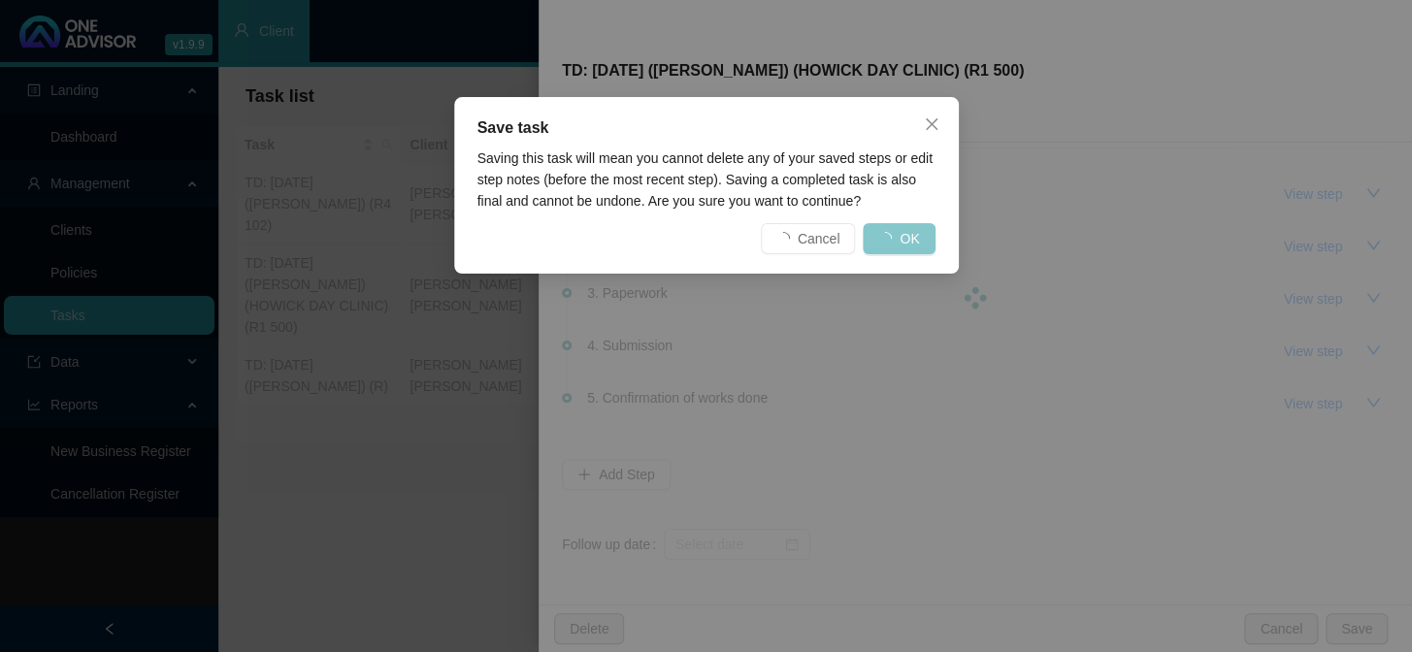
scroll to position [0, 0]
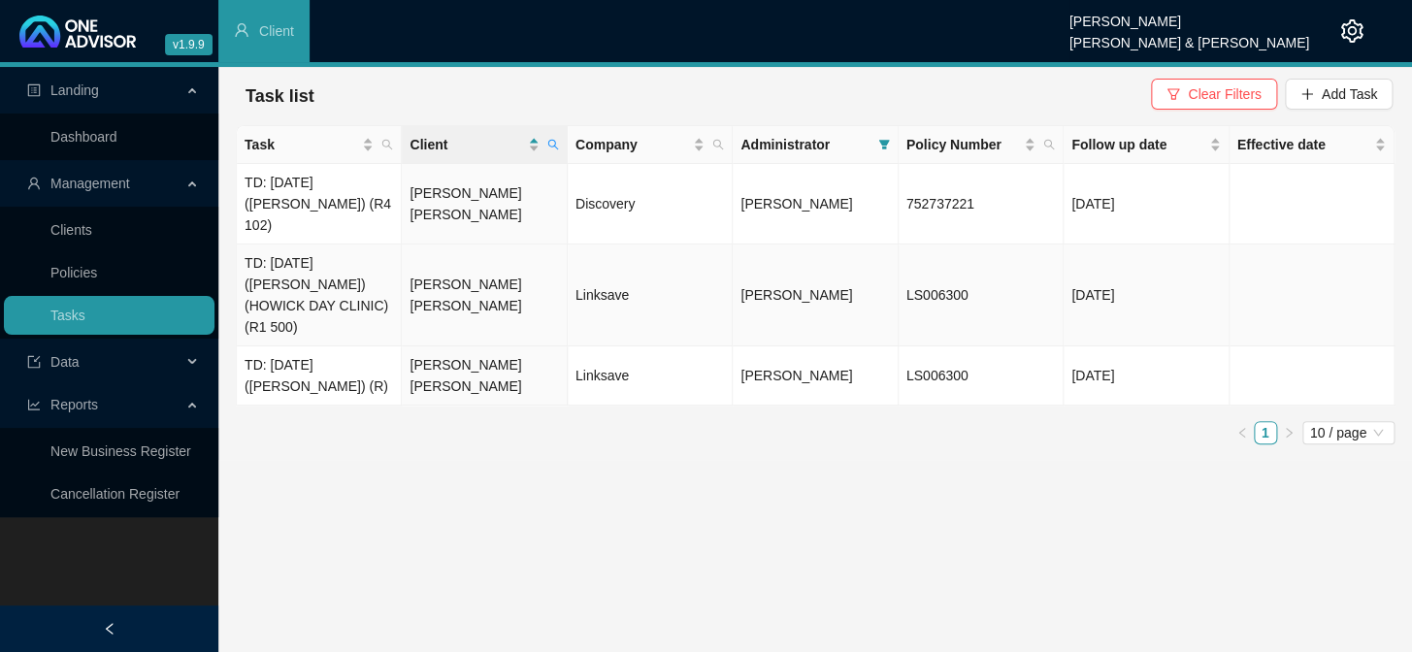
click at [436, 258] on td "[PERSON_NAME] [PERSON_NAME]" at bounding box center [484, 296] width 165 height 102
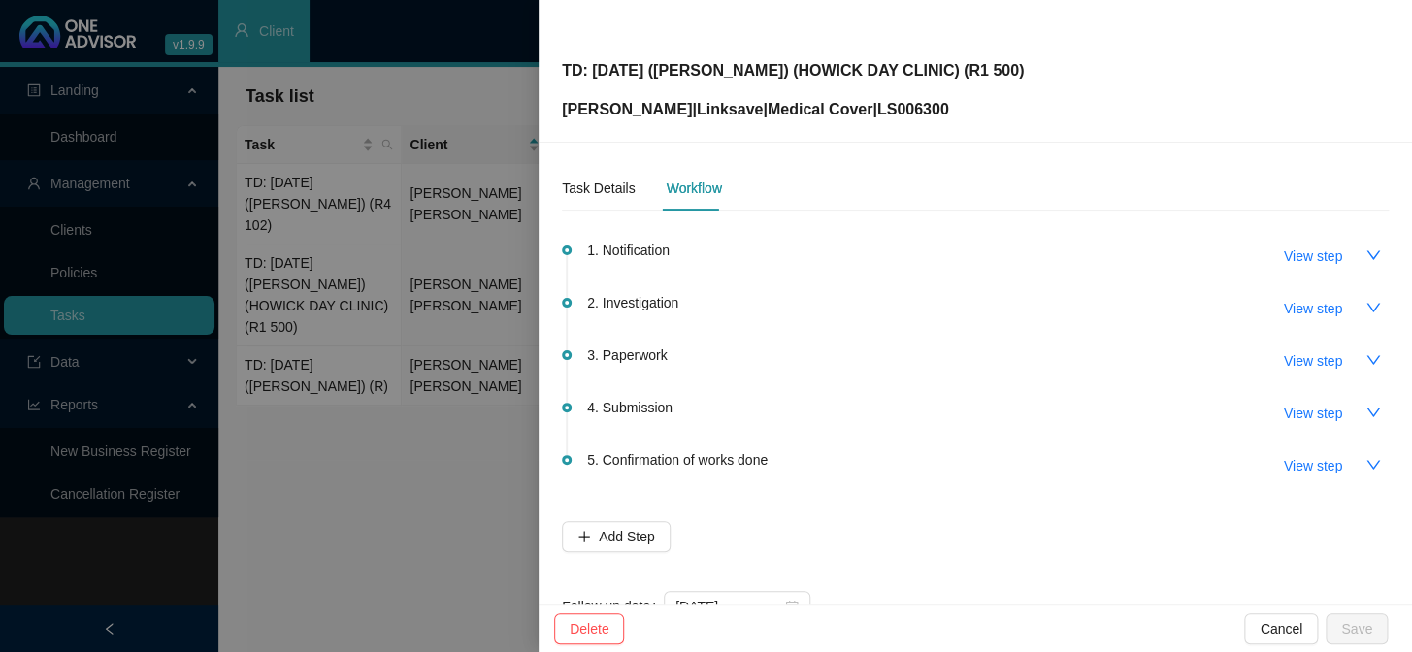
scroll to position [62, 0]
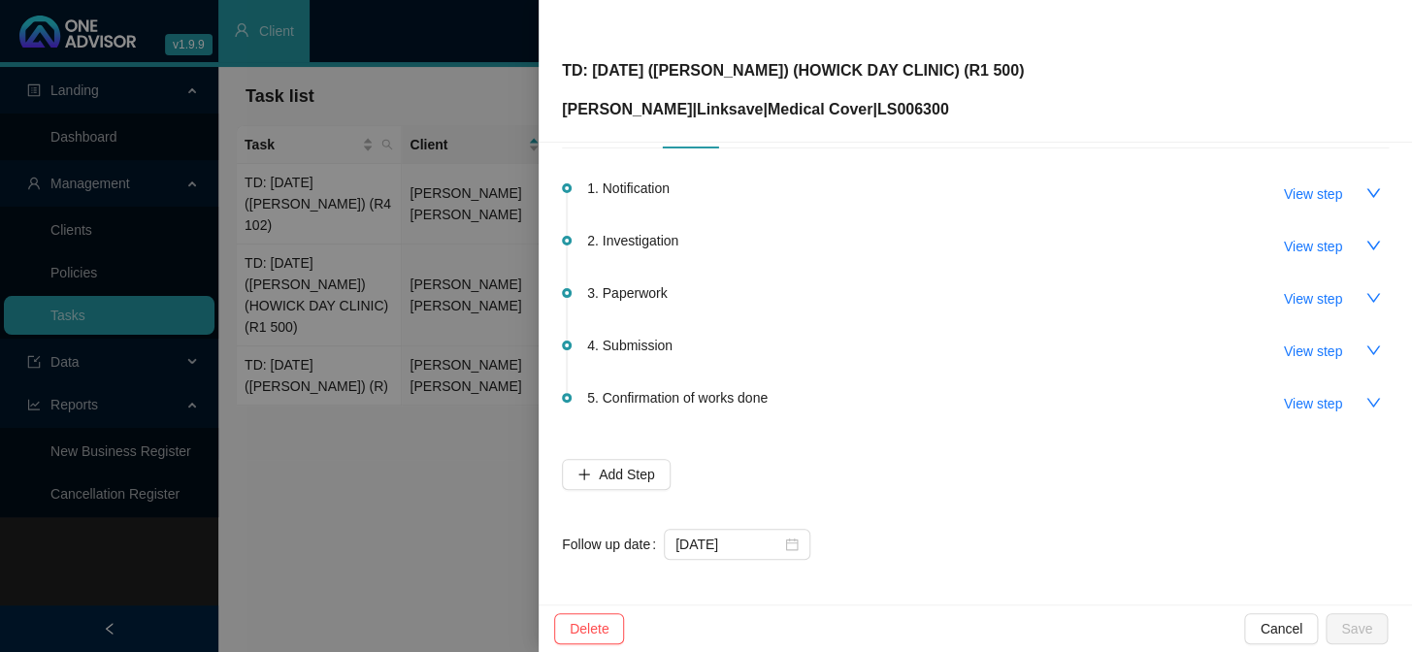
click at [422, 470] on div at bounding box center [706, 326] width 1412 height 652
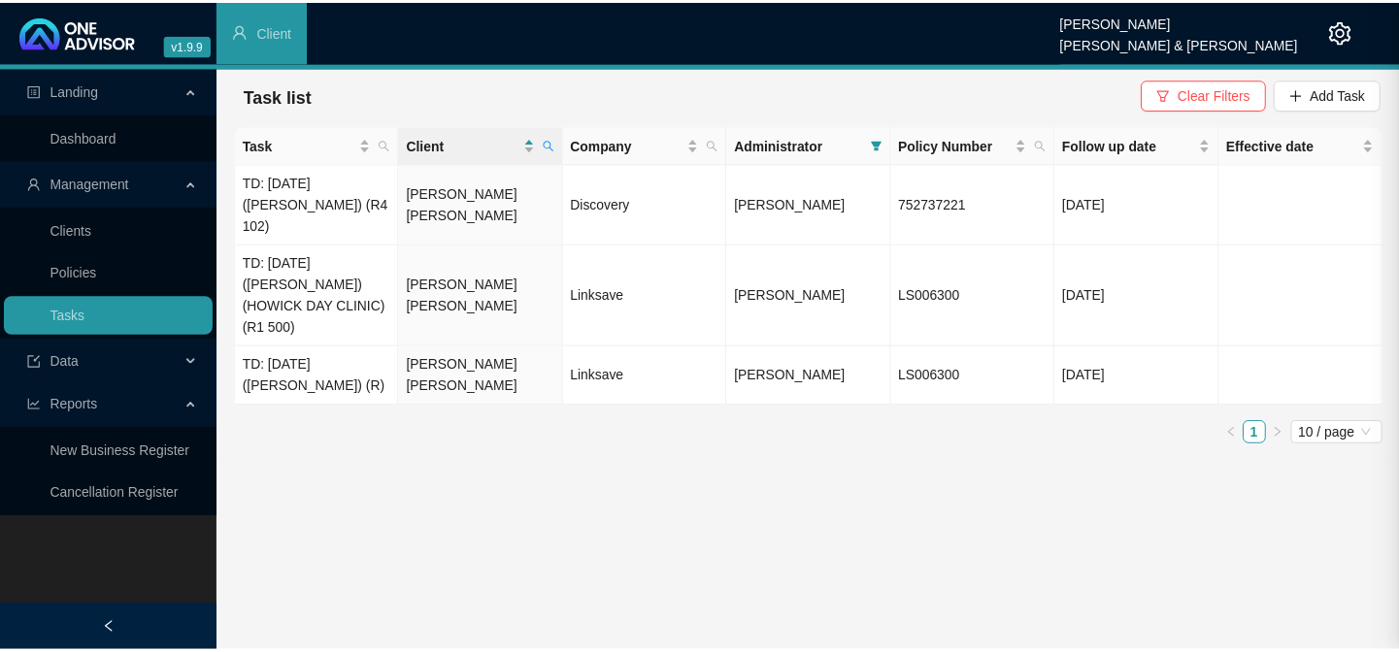
scroll to position [0, 0]
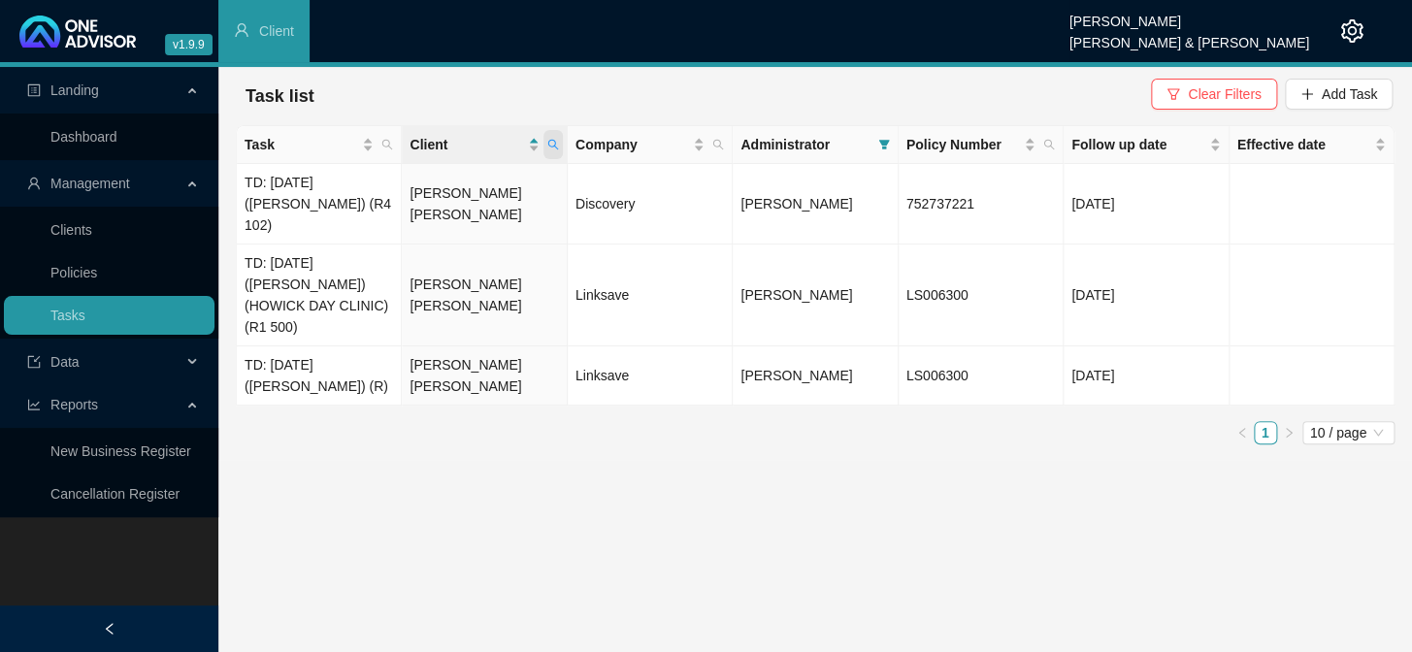
click at [556, 140] on icon "search" at bounding box center [553, 145] width 12 height 12
click at [441, 219] on span "Search" at bounding box center [427, 221] width 43 height 21
click at [546, 146] on span at bounding box center [553, 144] width 19 height 29
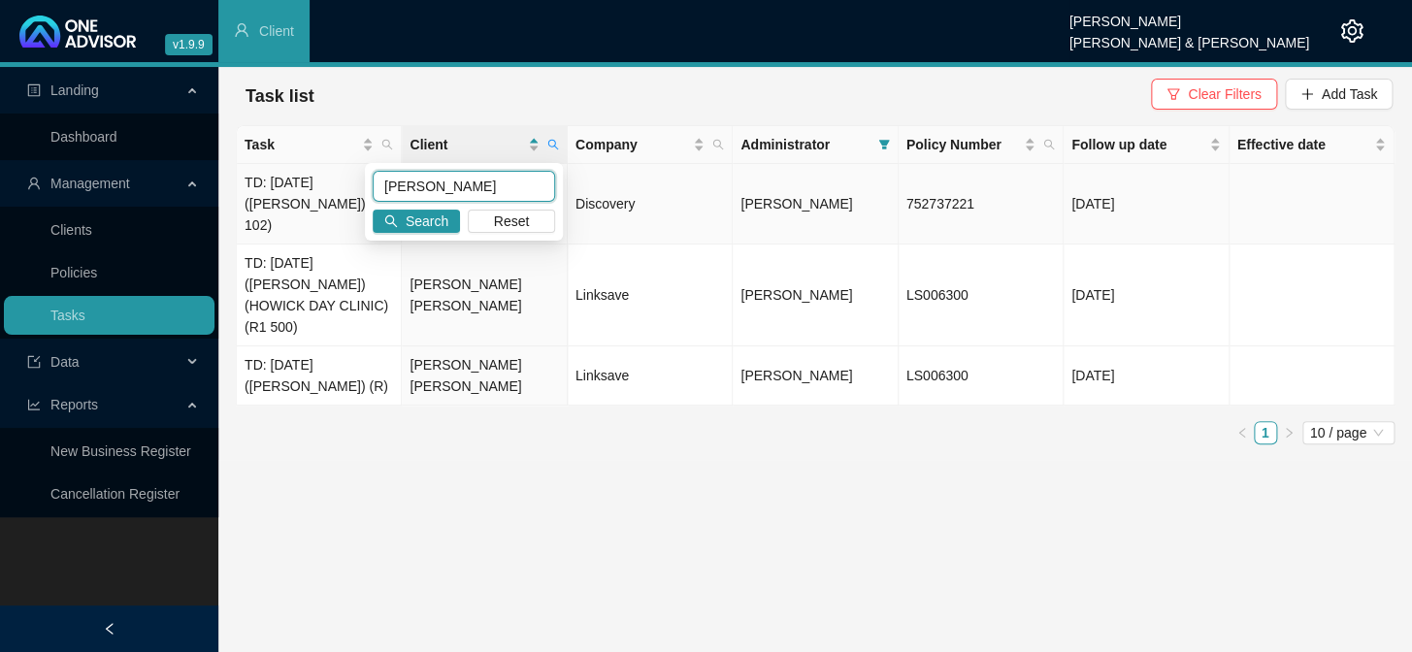
drag, startPoint x: 442, startPoint y: 176, endPoint x: 337, endPoint y: 185, distance: 105.3
click at [337, 185] on body "v1.9.9 [PERSON_NAME] [PERSON_NAME] & [PERSON_NAME] Client Landing Dashboard Man…" at bounding box center [706, 326] width 1412 height 652
click at [407, 229] on span "Search" at bounding box center [427, 221] width 43 height 21
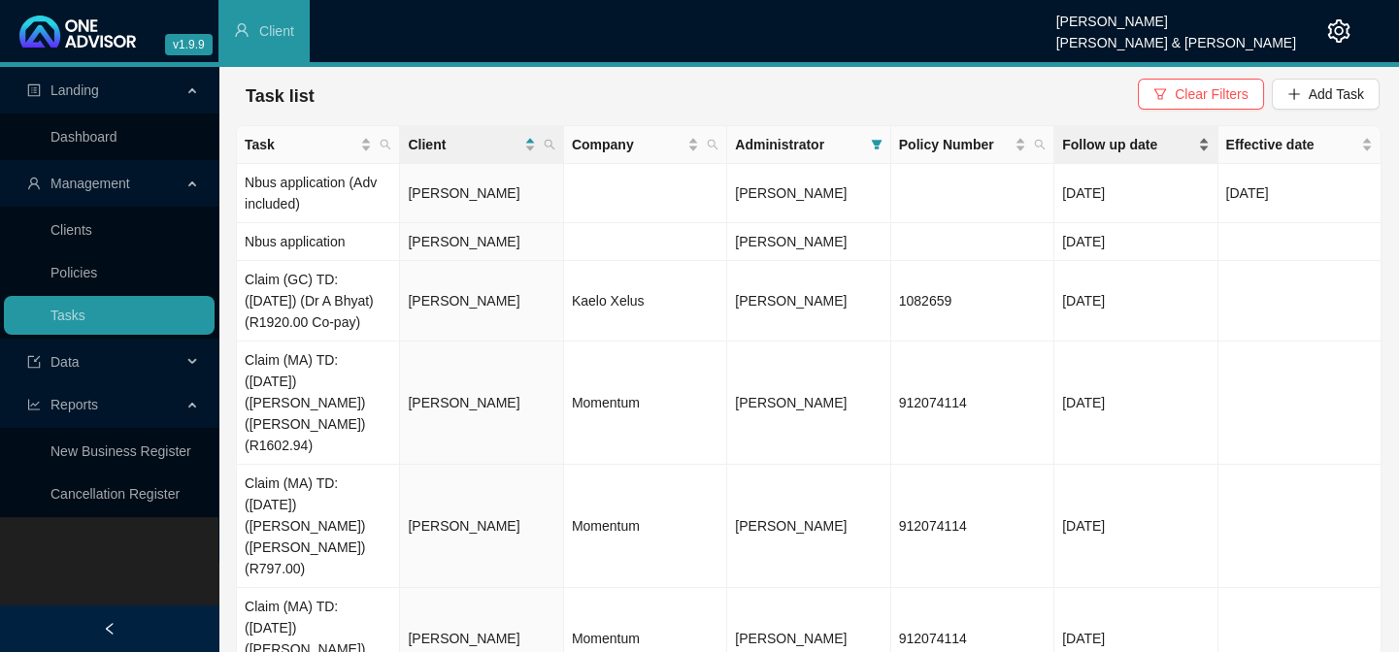
click at [1126, 139] on span "Follow up date" at bounding box center [1127, 144] width 131 height 21
